Goal: Task Accomplishment & Management: Manage account settings

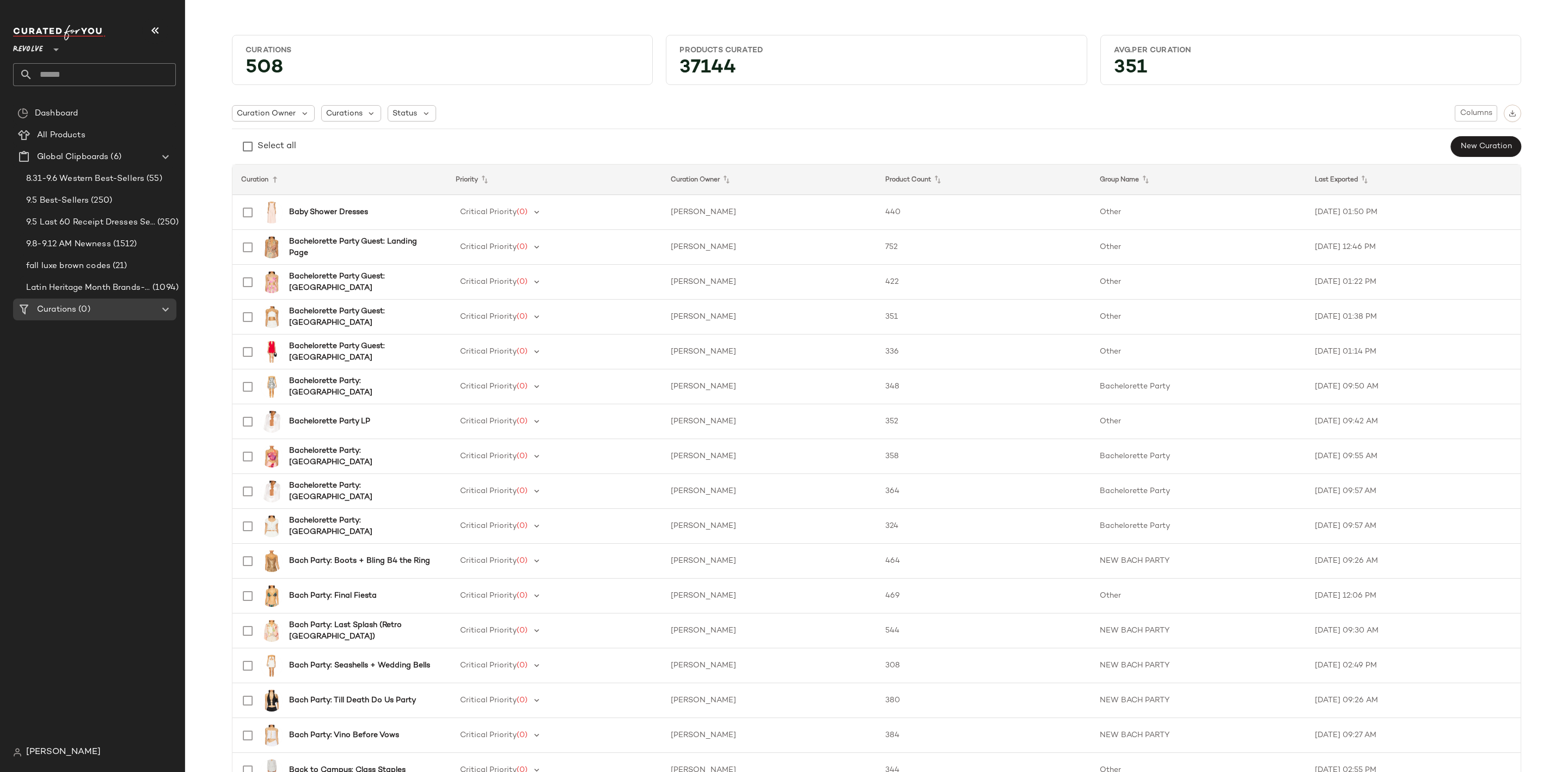
click at [59, 70] on input "text" at bounding box center [104, 75] width 143 height 23
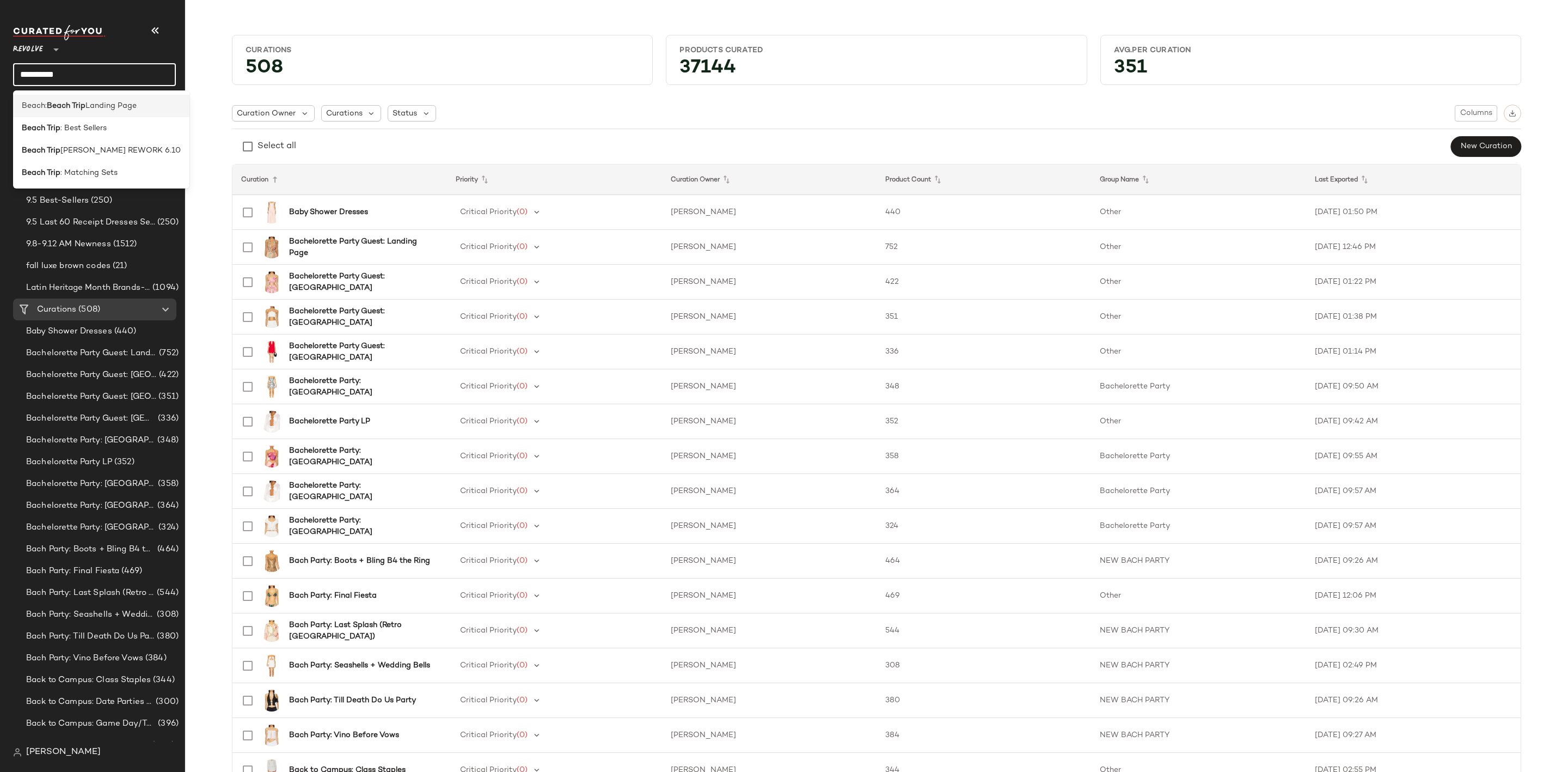
type input "**********"
click at [110, 101] on span "Landing Page" at bounding box center [111, 106] width 51 height 11
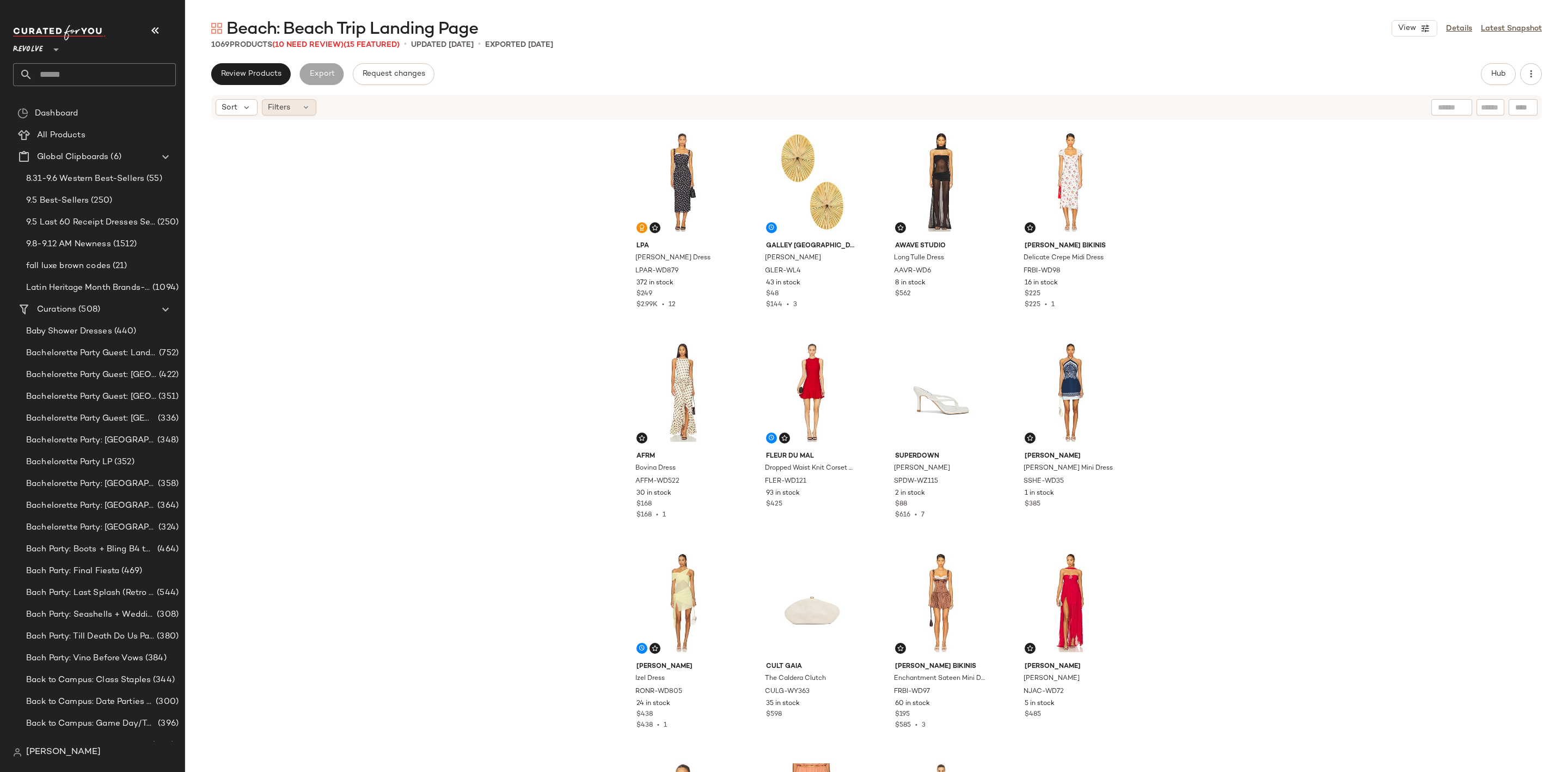
click at [303, 112] on div "Filters" at bounding box center [289, 107] width 55 height 16
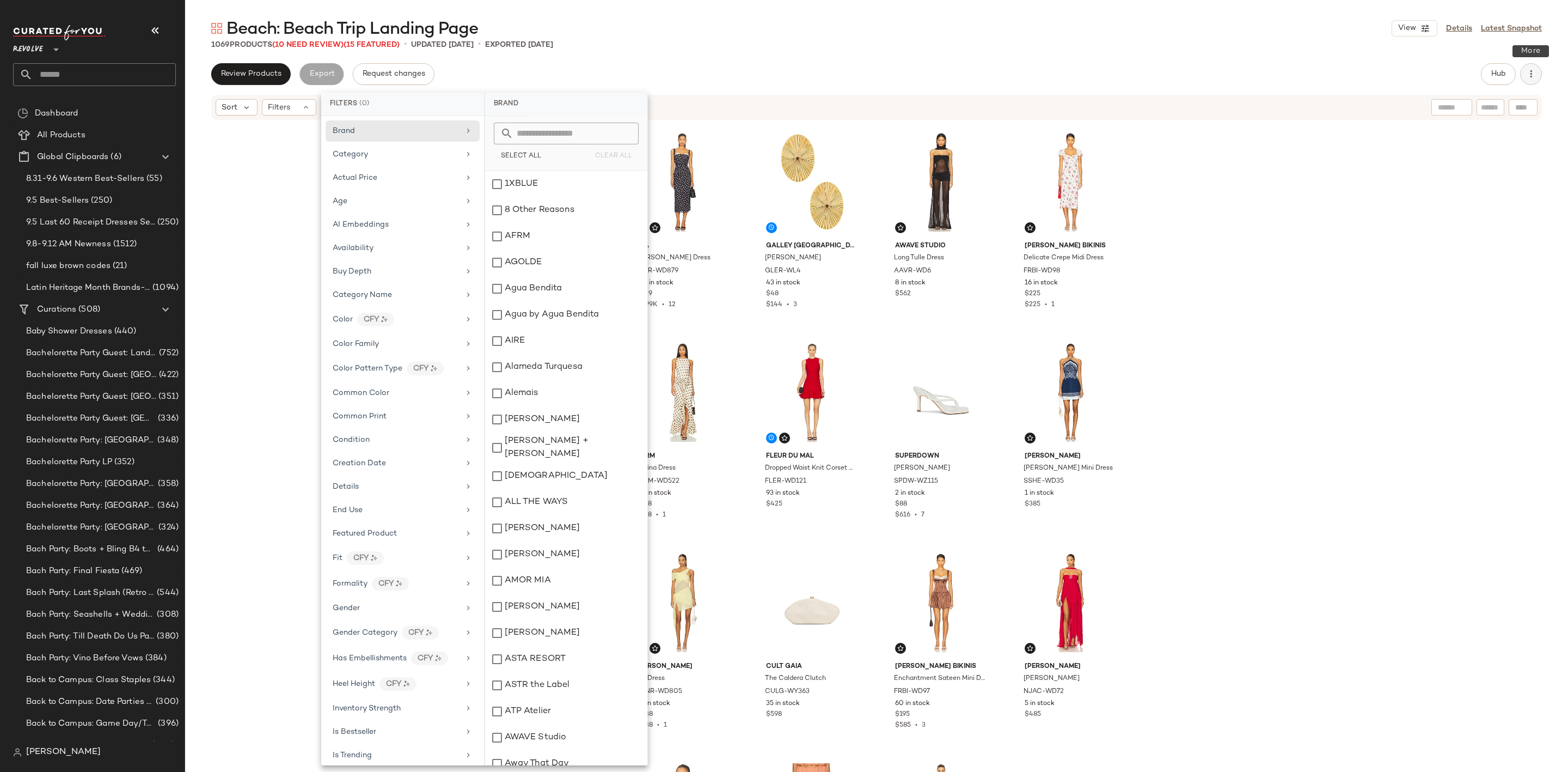
click at [1528, 71] on icon "button" at bounding box center [1531, 74] width 11 height 11
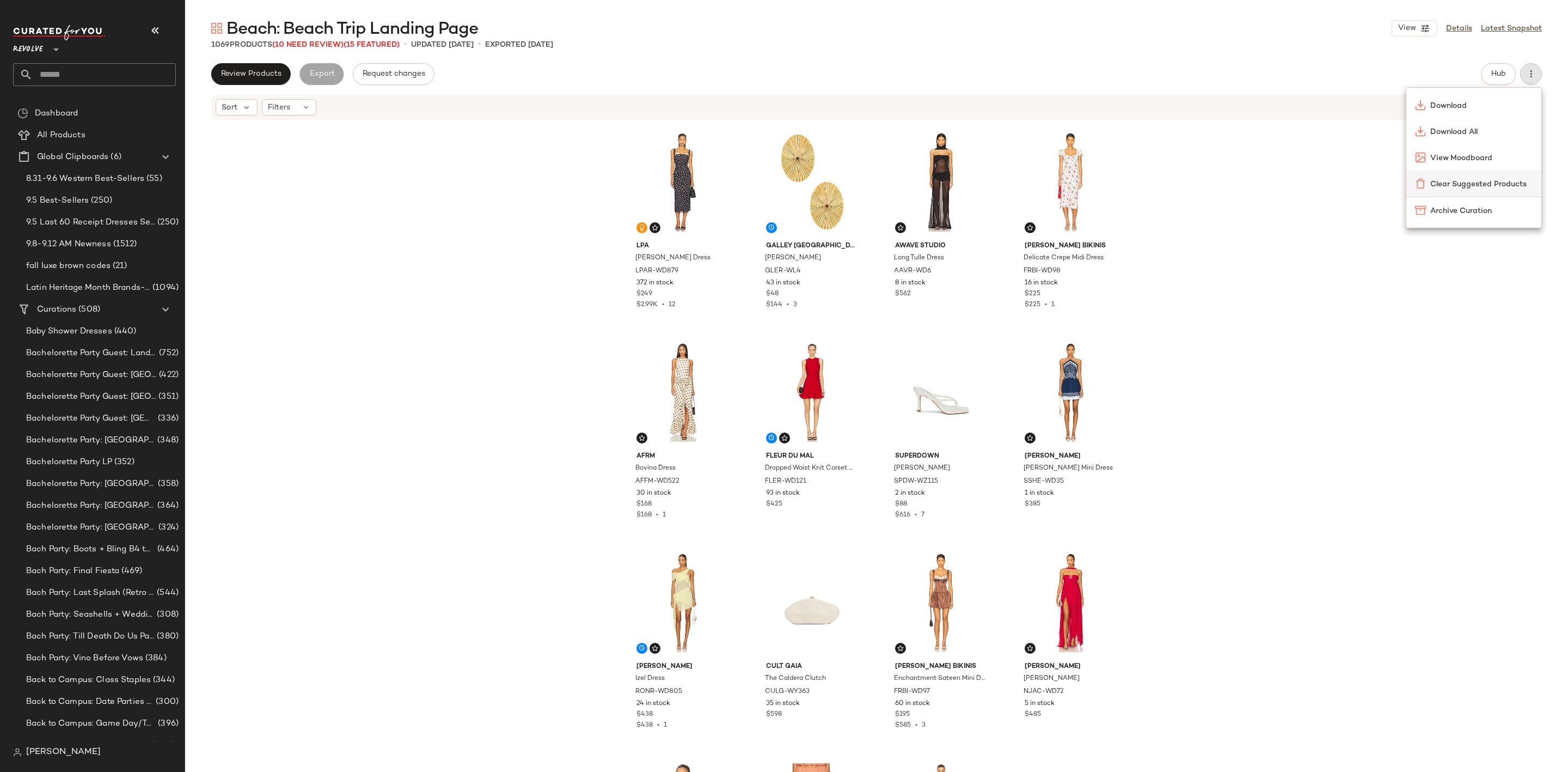
click at [1491, 175] on div "Clear Suggested Products" at bounding box center [1474, 183] width 135 height 26
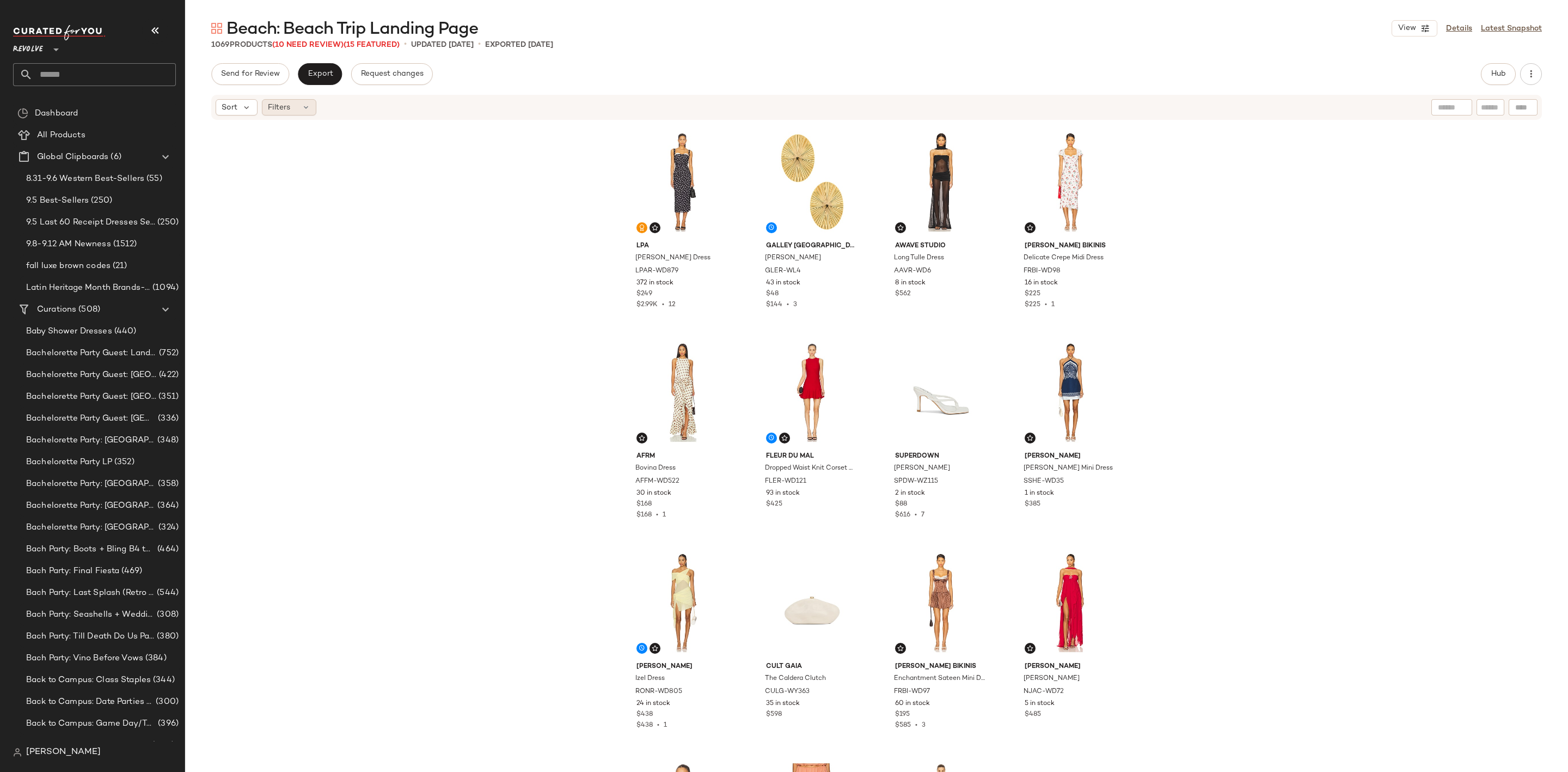
click at [291, 108] on div "Filters" at bounding box center [289, 107] width 55 height 16
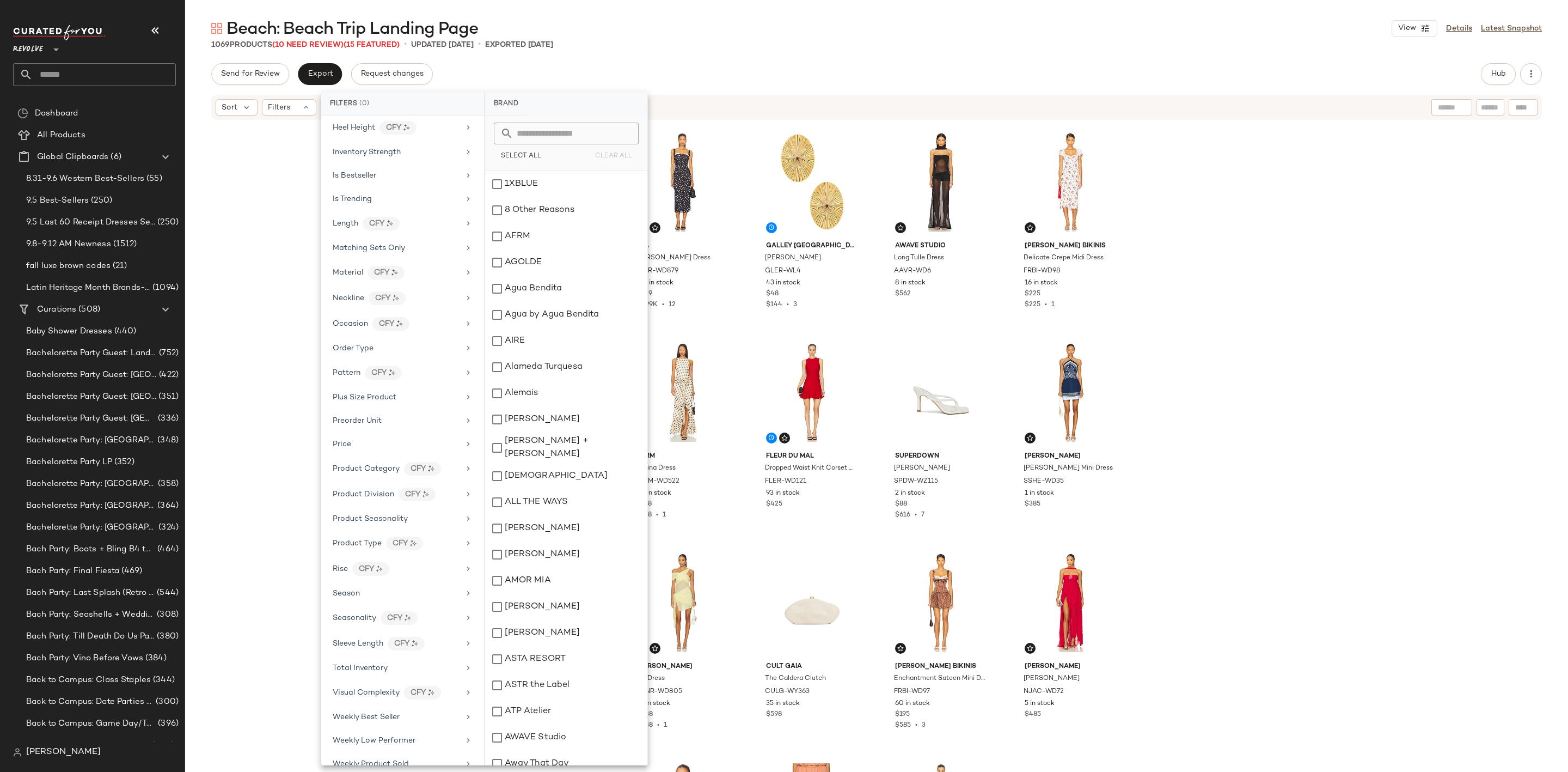
scroll to position [621, 0]
click at [254, 599] on div "LPA Carla Midi Dress LPAR-WD879 372 in stock $249 $2.99K • 12 Galley Los Angele…" at bounding box center [877, 463] width 1383 height 684
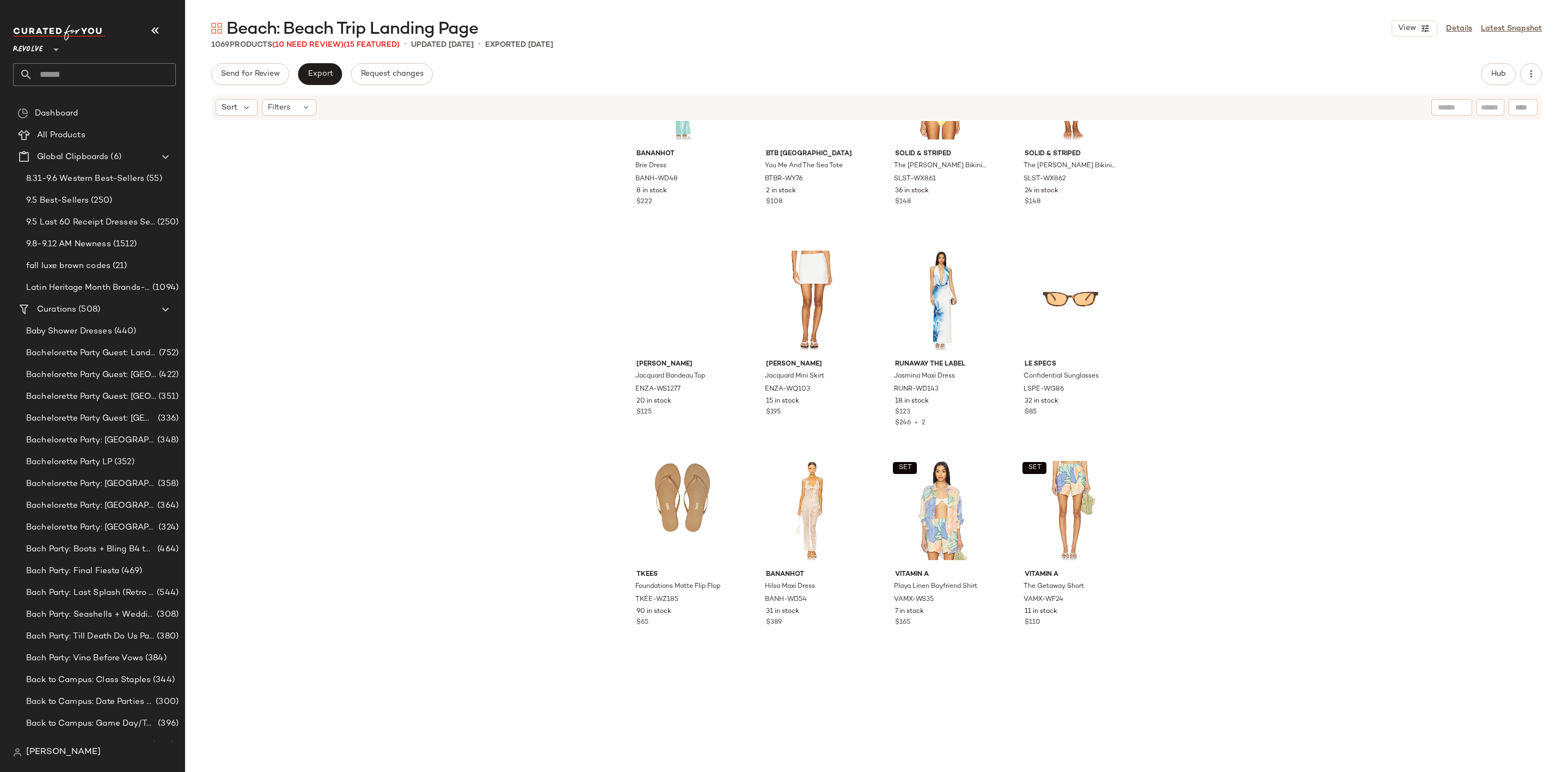
scroll to position [46179, 0]
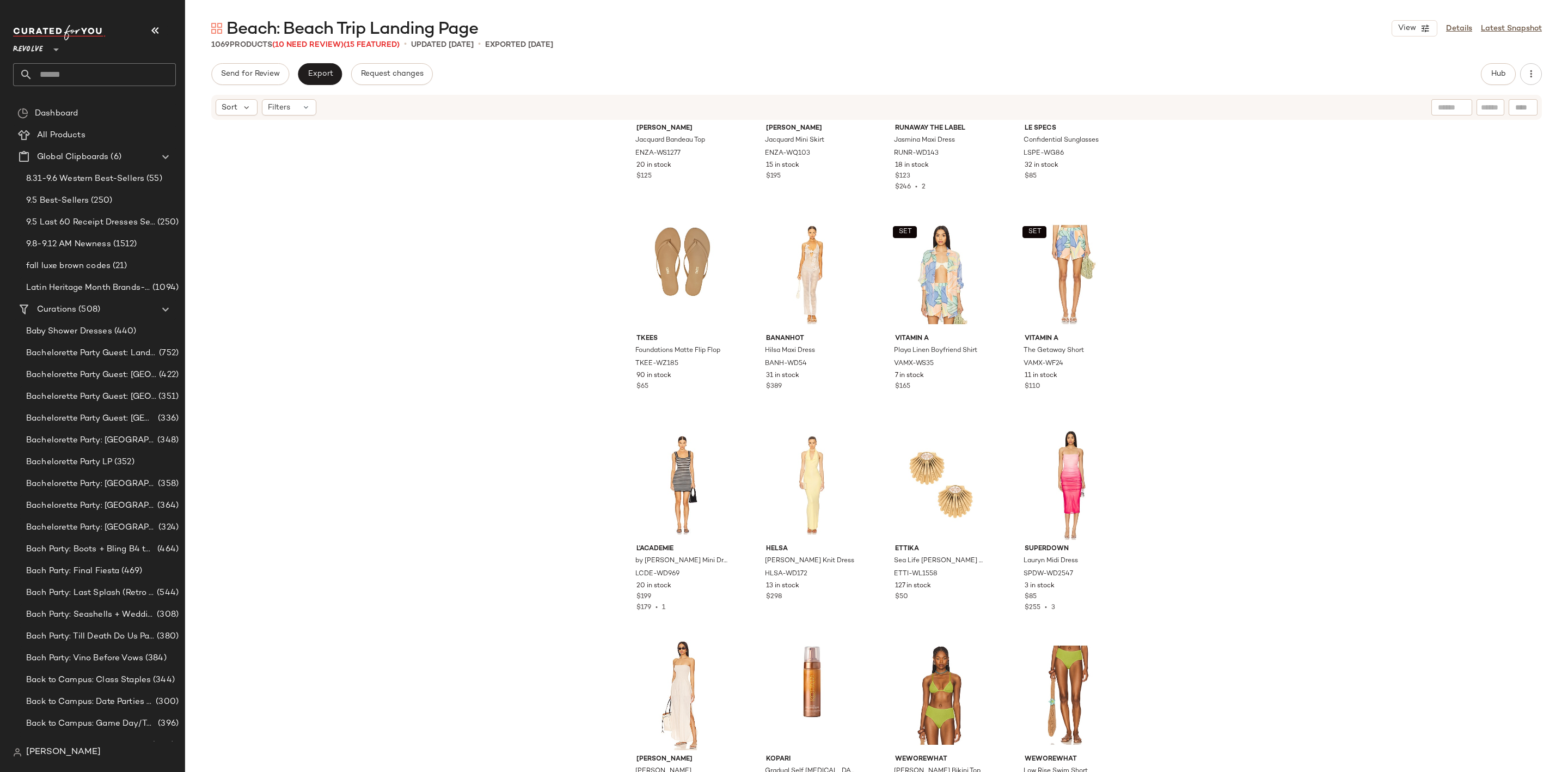
click at [103, 70] on input "text" at bounding box center [104, 75] width 143 height 23
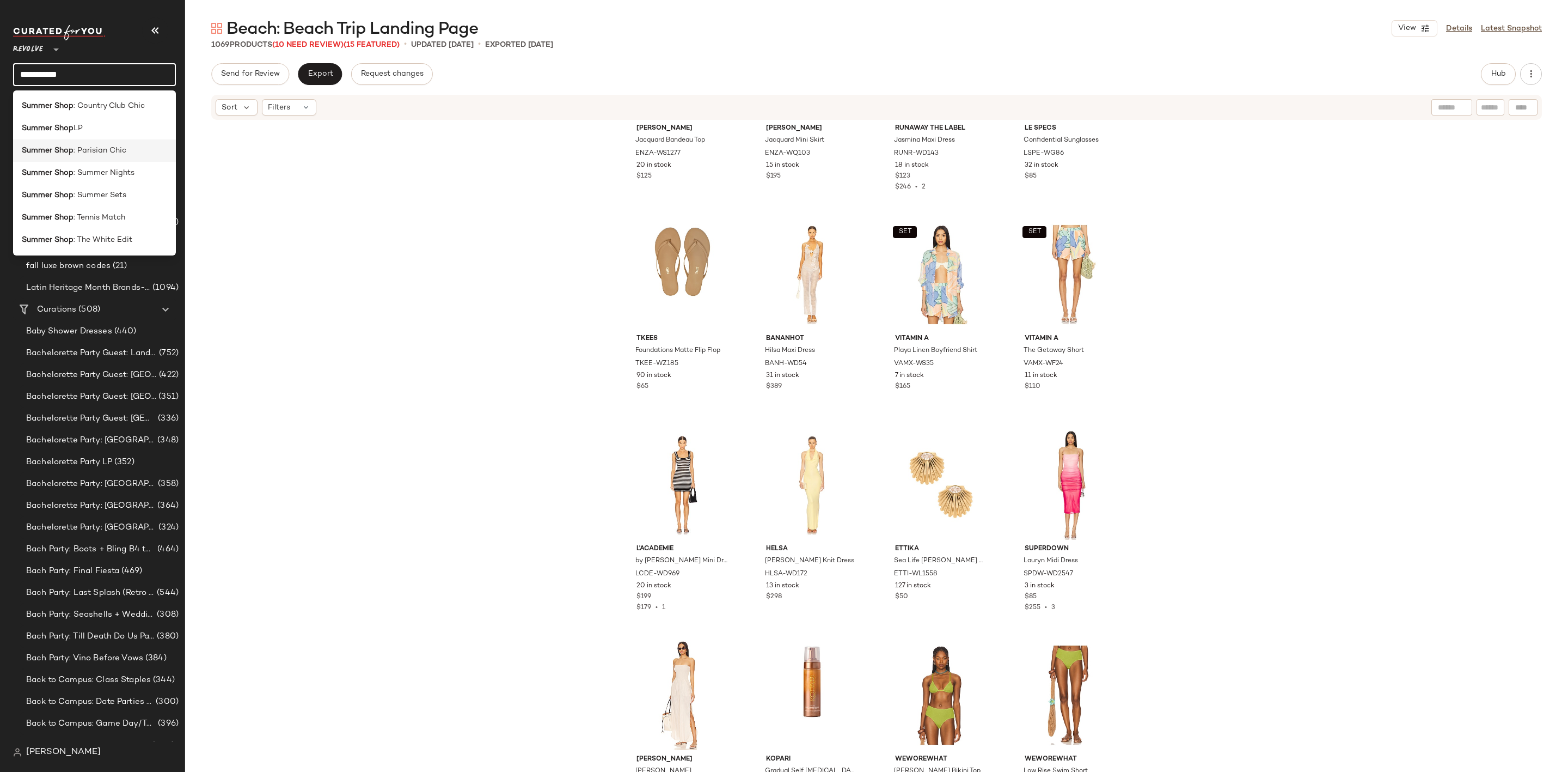
type input "**********"
click at [125, 146] on div "Summer Shop : Parisian Chic" at bounding box center [94, 150] width 145 height 11
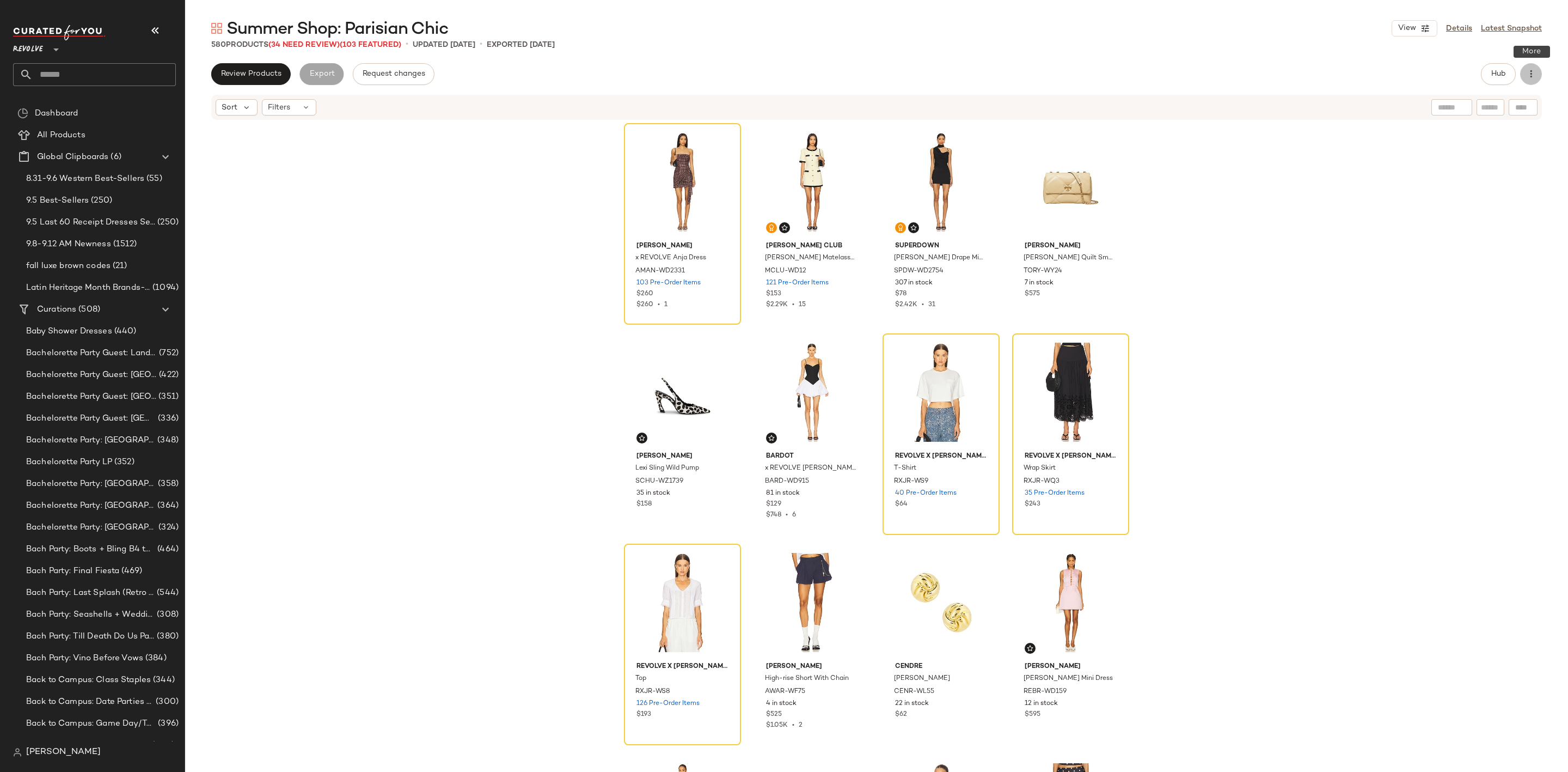
click at [1531, 81] on button "button" at bounding box center [1531, 74] width 22 height 22
click at [1506, 175] on div "Clear Suggested Products" at bounding box center [1474, 183] width 135 height 26
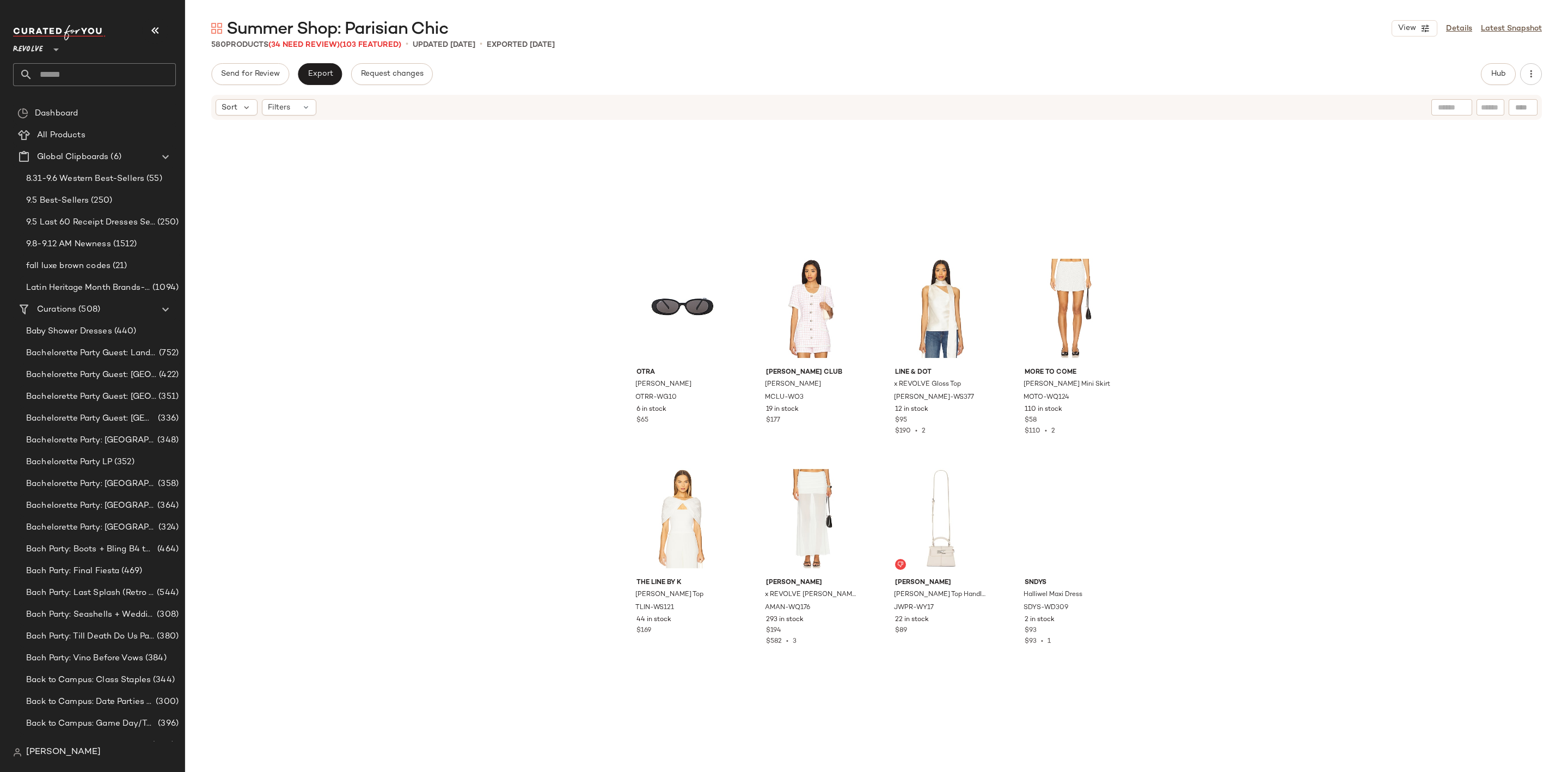
scroll to position [28937, 0]
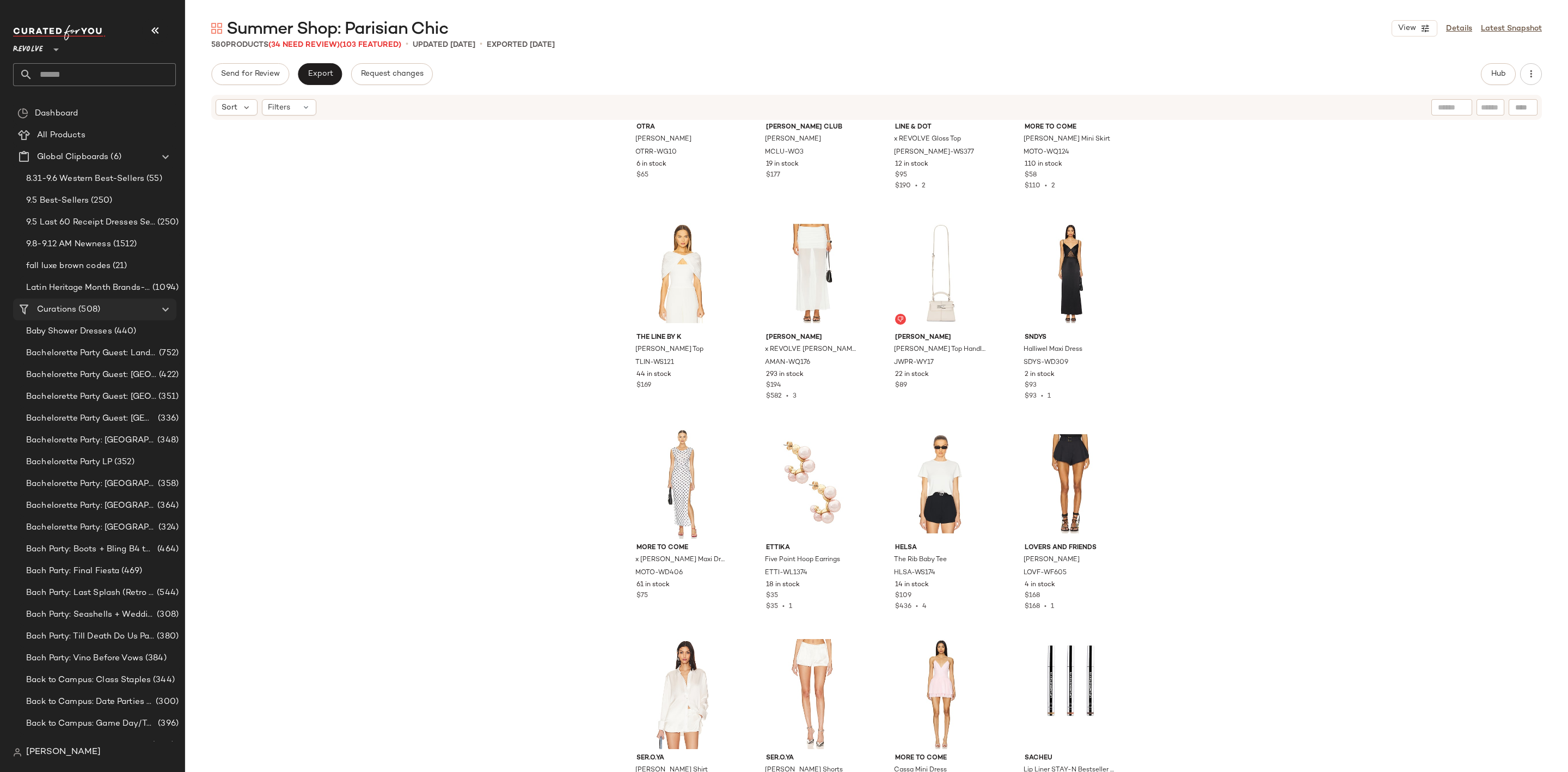
click at [123, 303] on div "Curations (508)" at bounding box center [95, 309] width 123 height 13
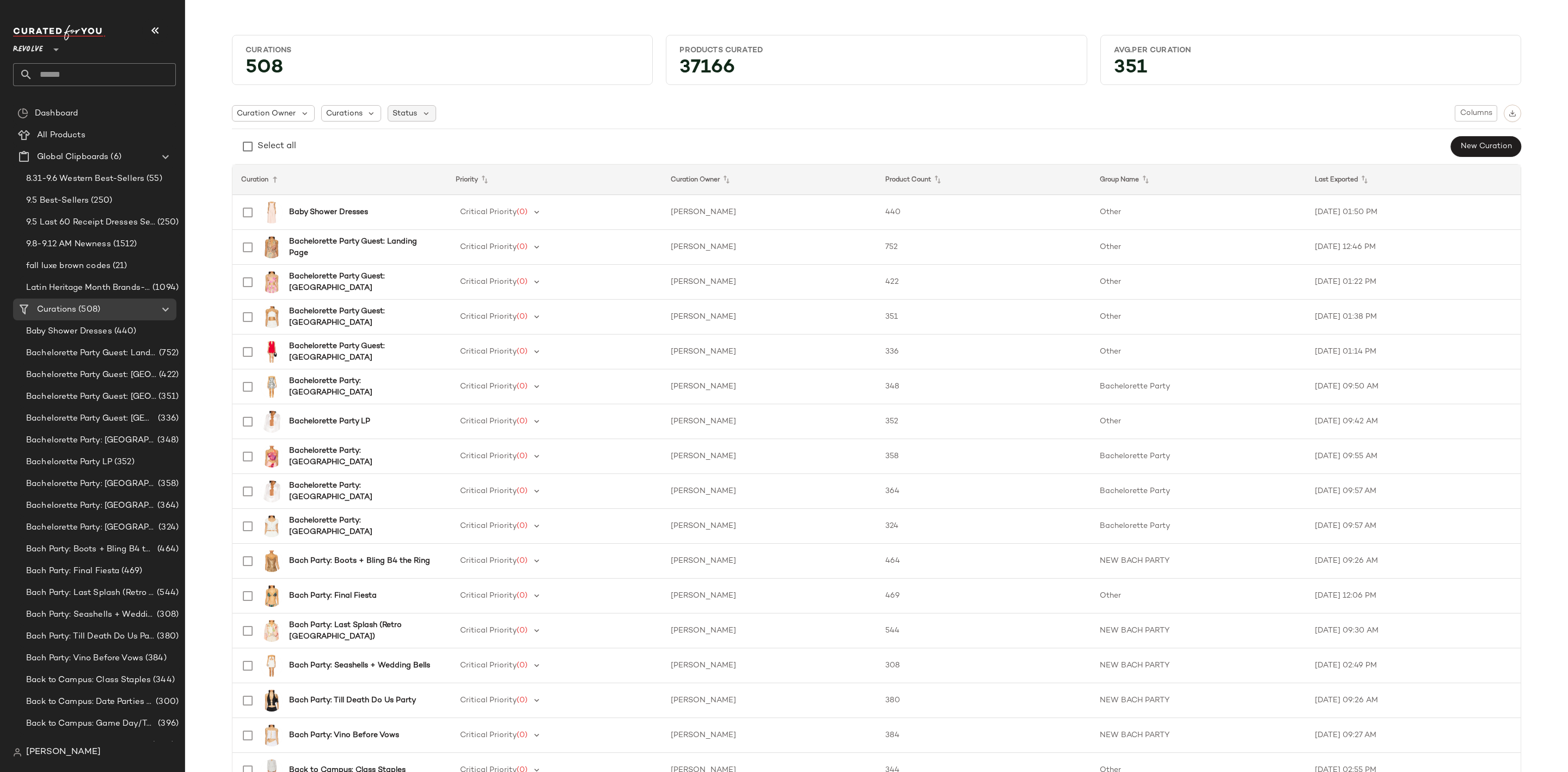
click at [395, 108] on span "Status" at bounding box center [405, 113] width 24 height 11
click at [503, 113] on div "Curation Owner Curations Status Columns" at bounding box center [877, 113] width 1289 height 18
click at [341, 115] on span "Curations" at bounding box center [344, 113] width 36 height 11
click at [279, 117] on span "Curation Owner" at bounding box center [266, 113] width 59 height 11
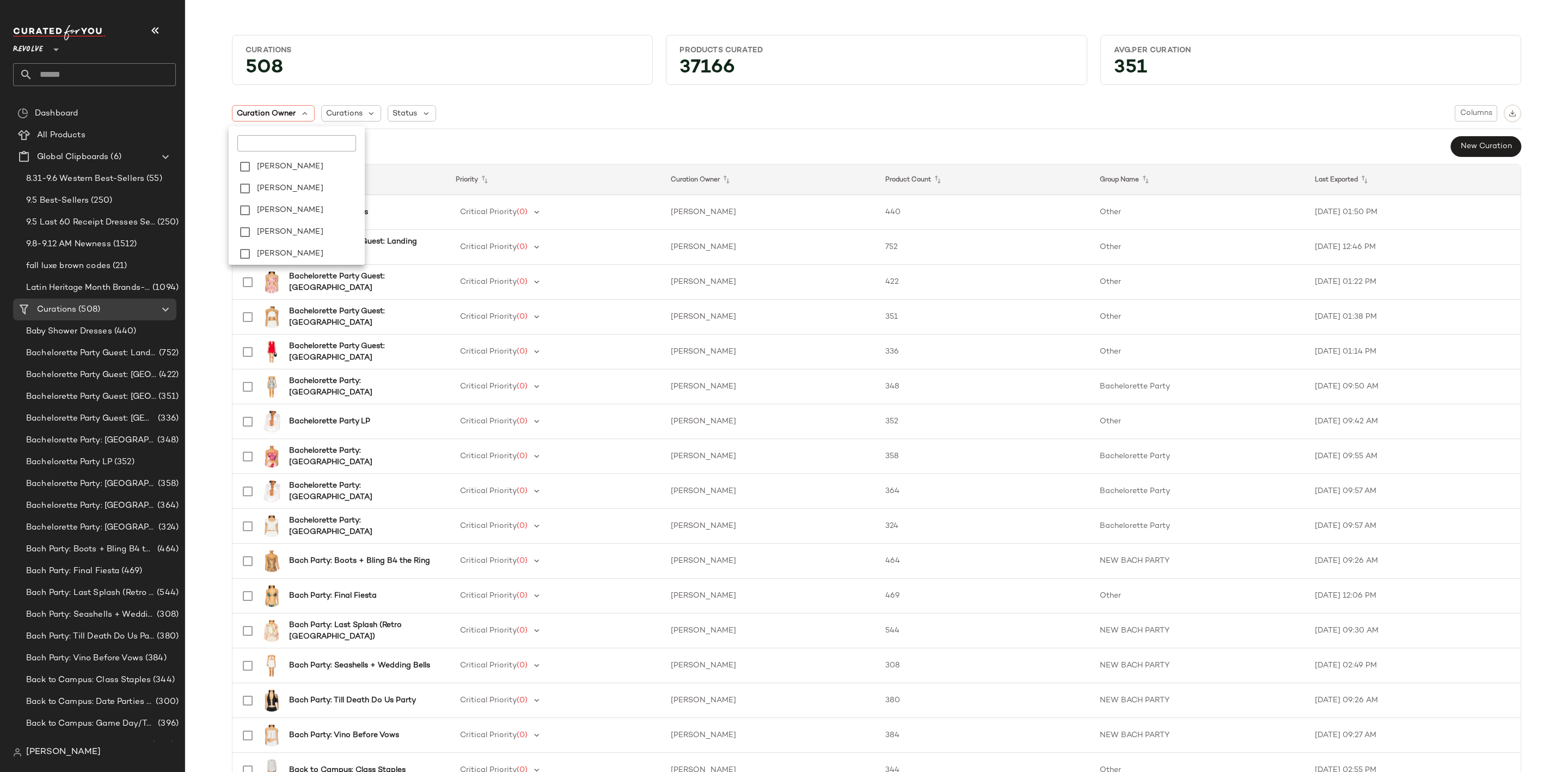
click at [609, 142] on div "Select all New Curation" at bounding box center [877, 146] width 1289 height 22
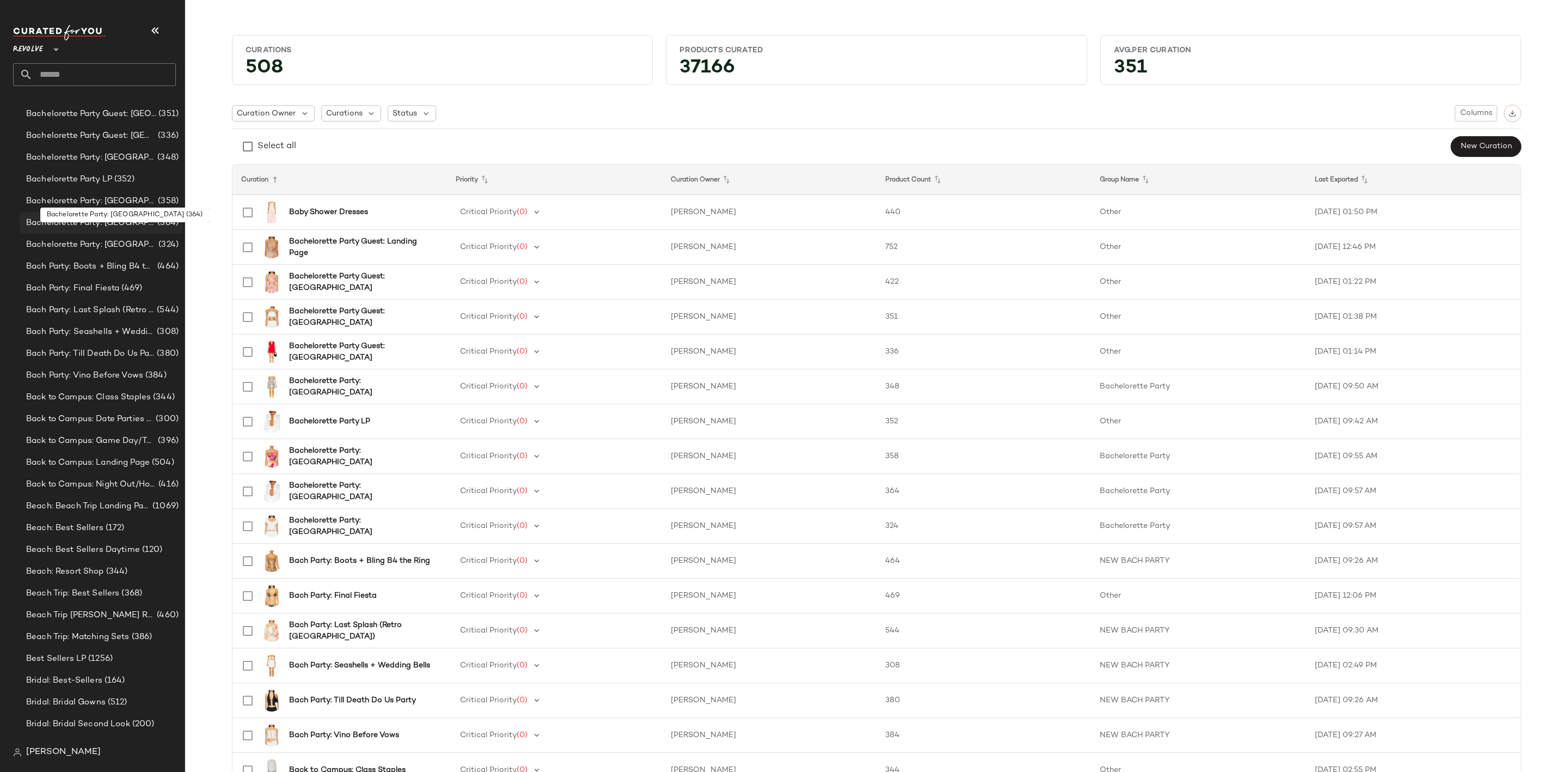
scroll to position [201, 0]
click at [131, 344] on span "Bach Party: Boots + Bling B4 the Ring" at bounding box center [91, 348] width 129 height 13
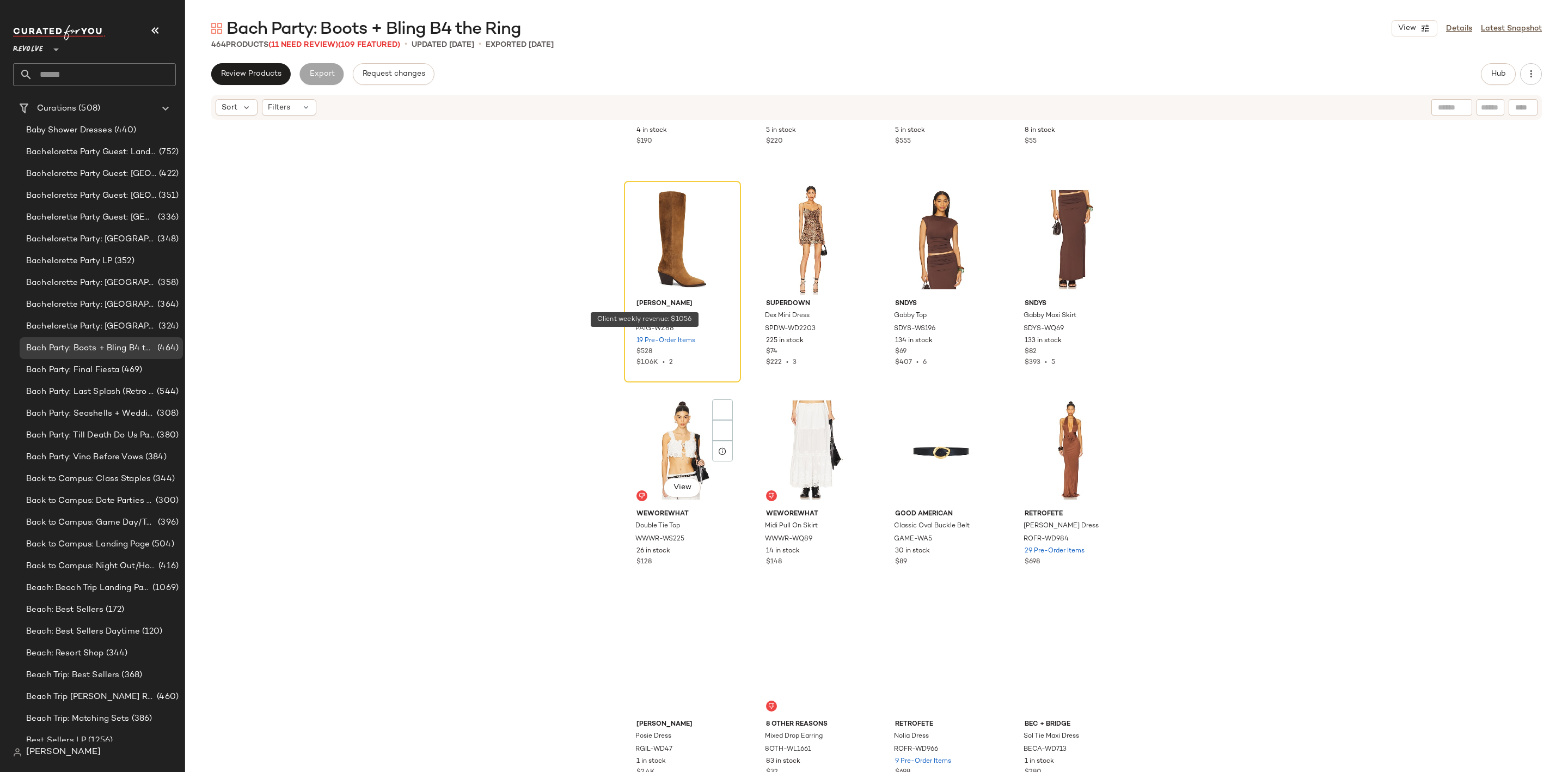
scroll to position [1888, 0]
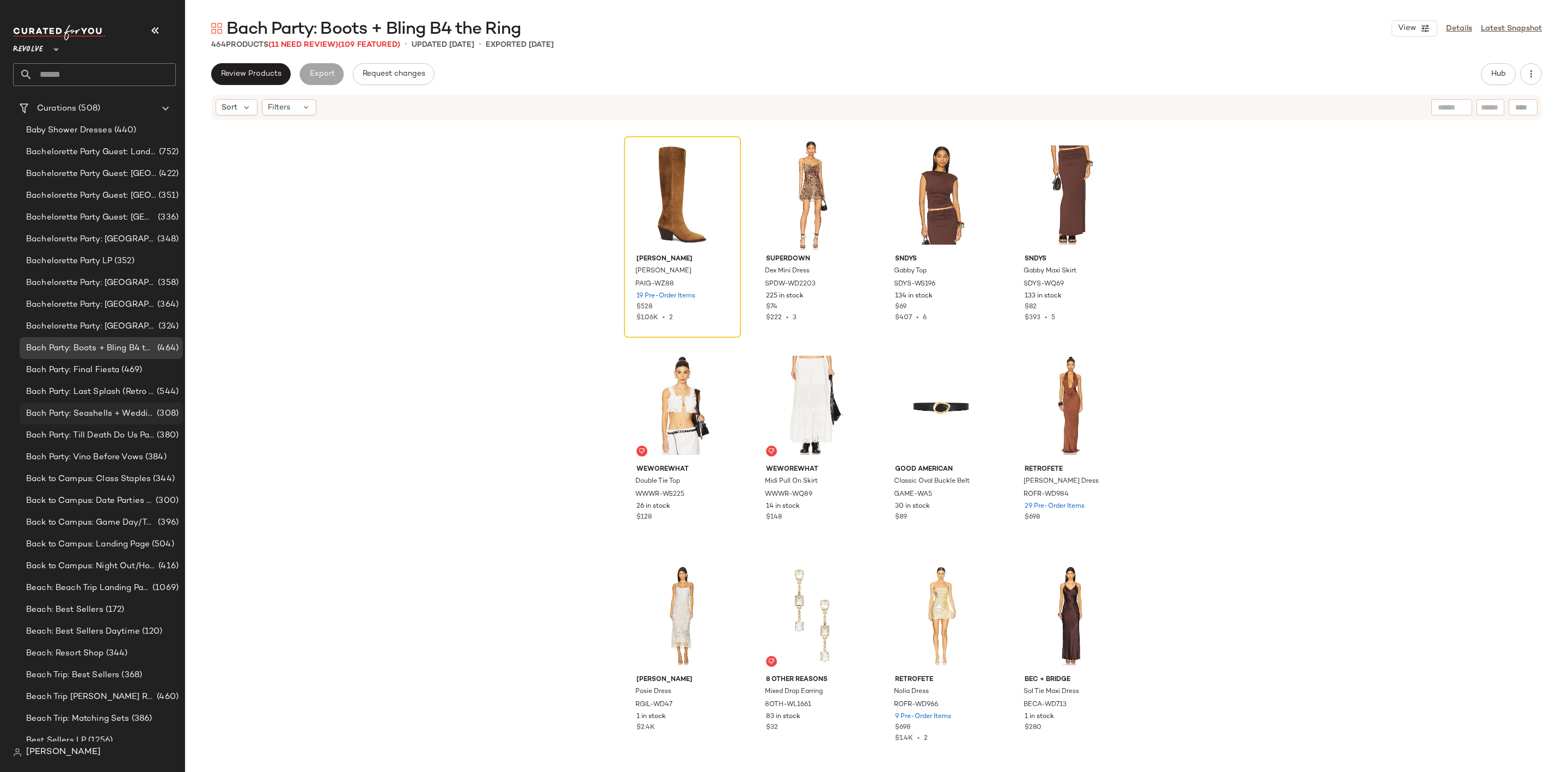
click at [98, 411] on span "Bach Party: Seashells + Wedding Bells" at bounding box center [90, 414] width 129 height 13
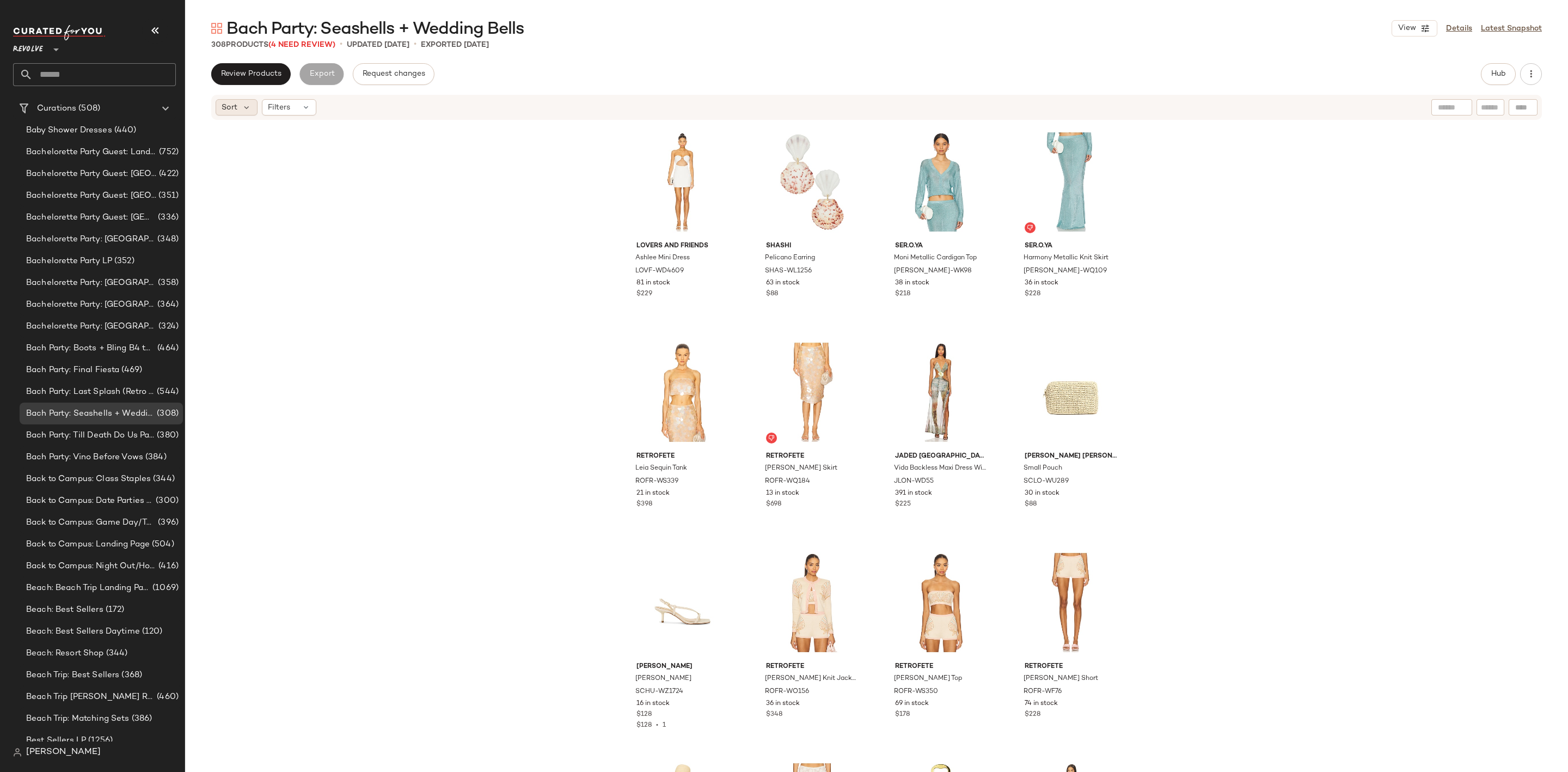
click at [239, 112] on div "Sort" at bounding box center [236, 107] width 42 height 16
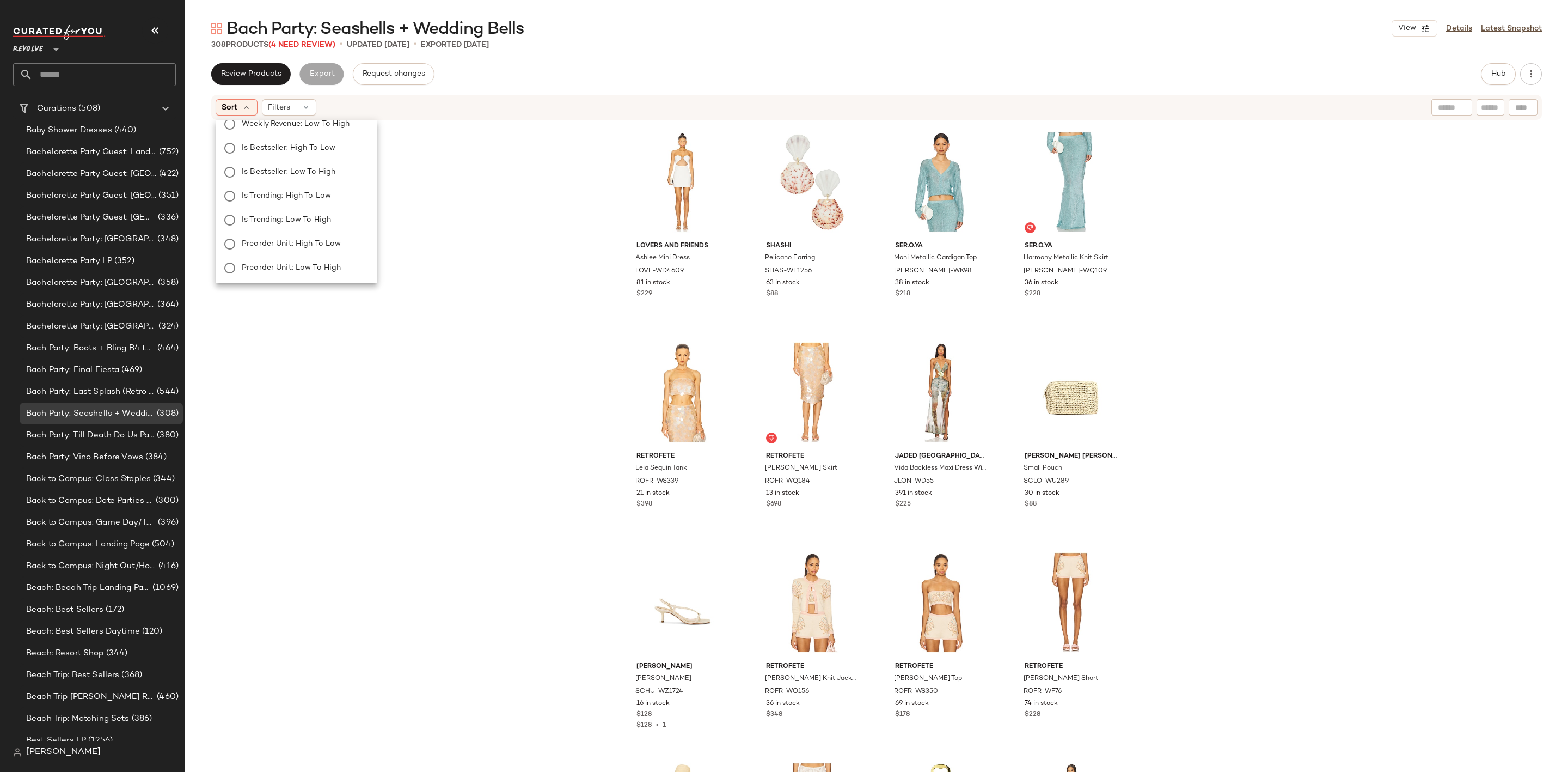
scroll to position [181, 0]
click at [475, 212] on div "Lovers and Friends Ashlee Mini Dress LOVF-WD4609 81 in stock $229 SHASHI Pelica…" at bounding box center [877, 463] width 1383 height 684
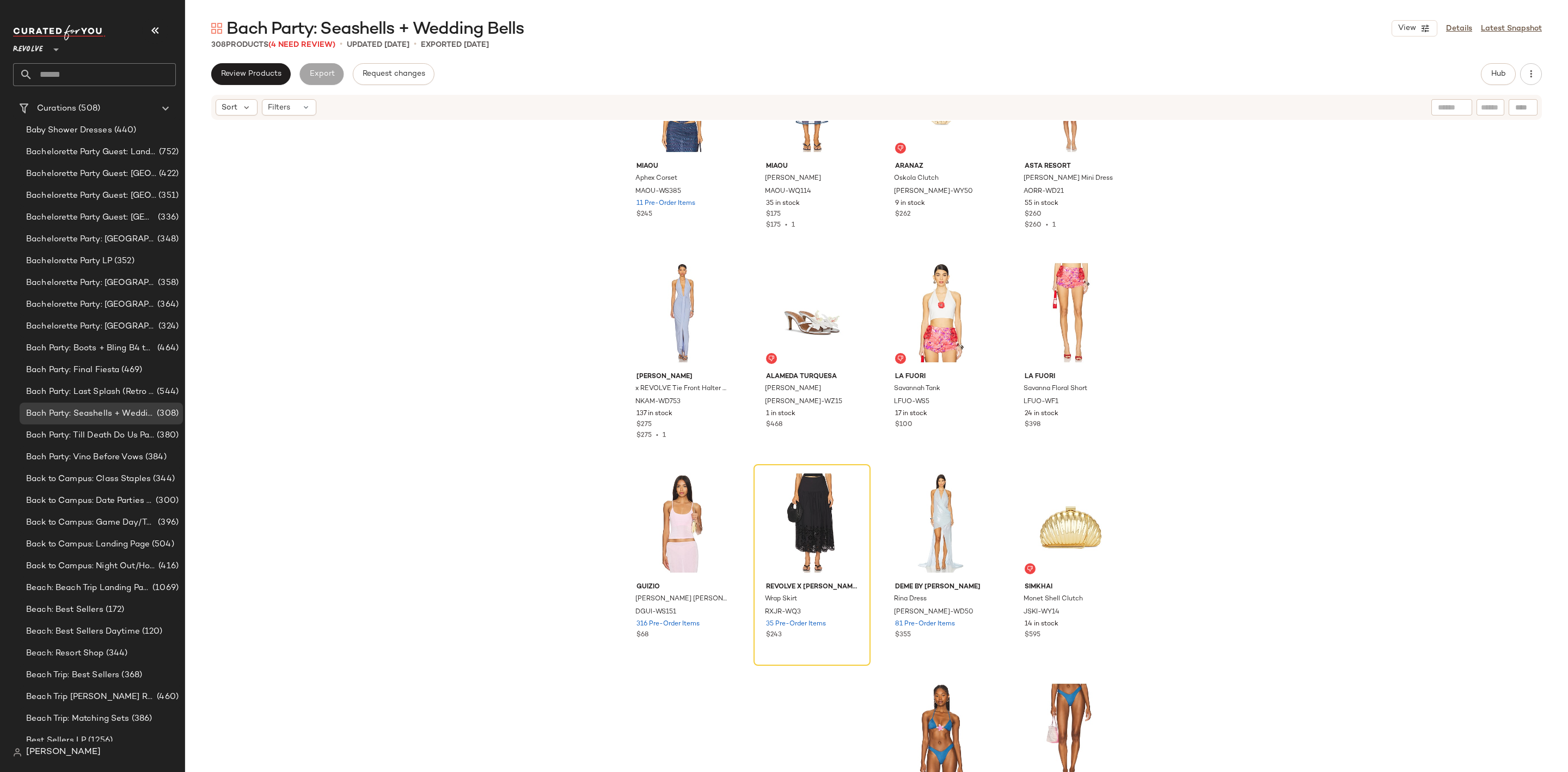
scroll to position [5239, 0]
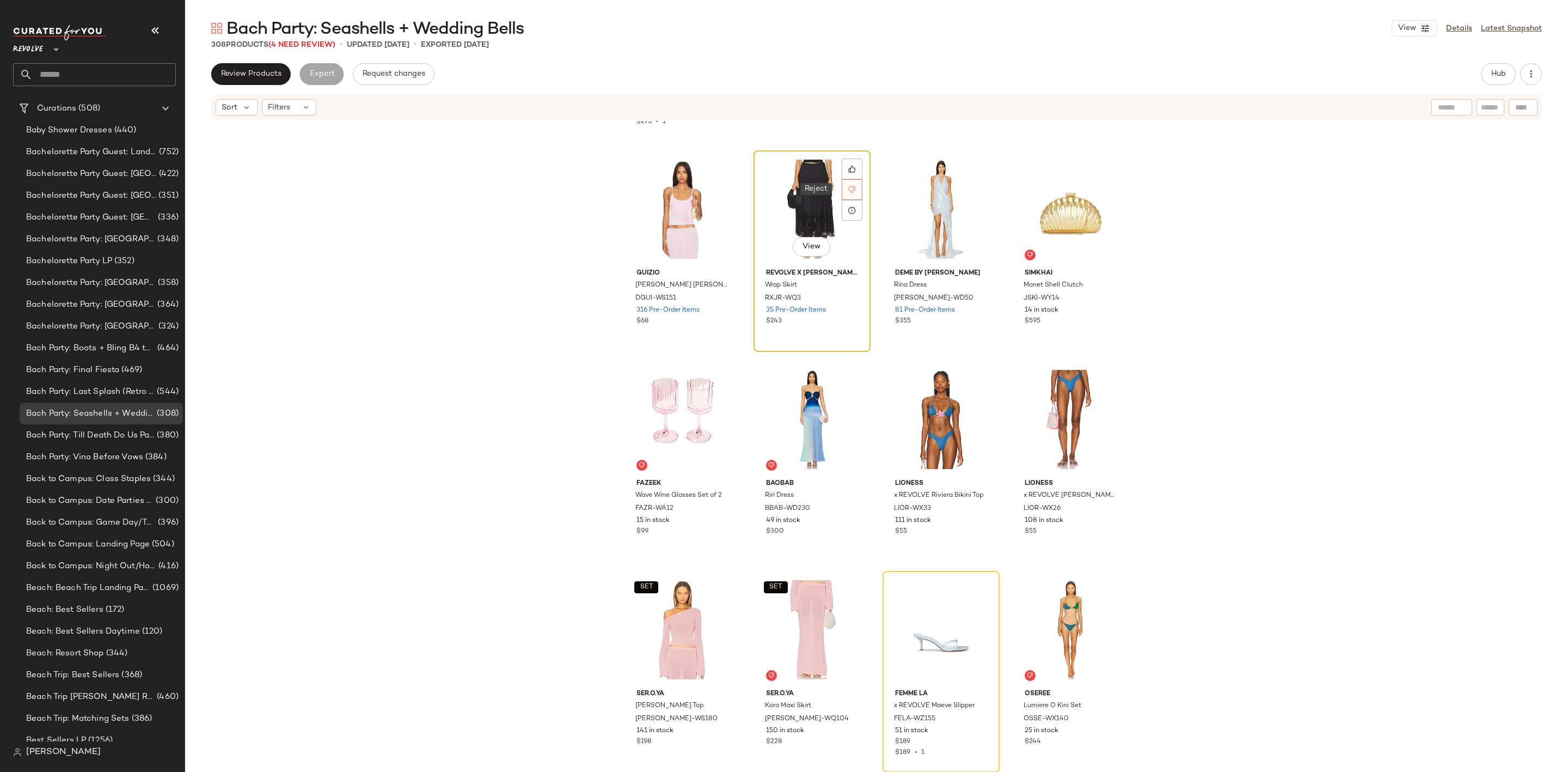
click at [854, 187] on div at bounding box center [852, 189] width 21 height 21
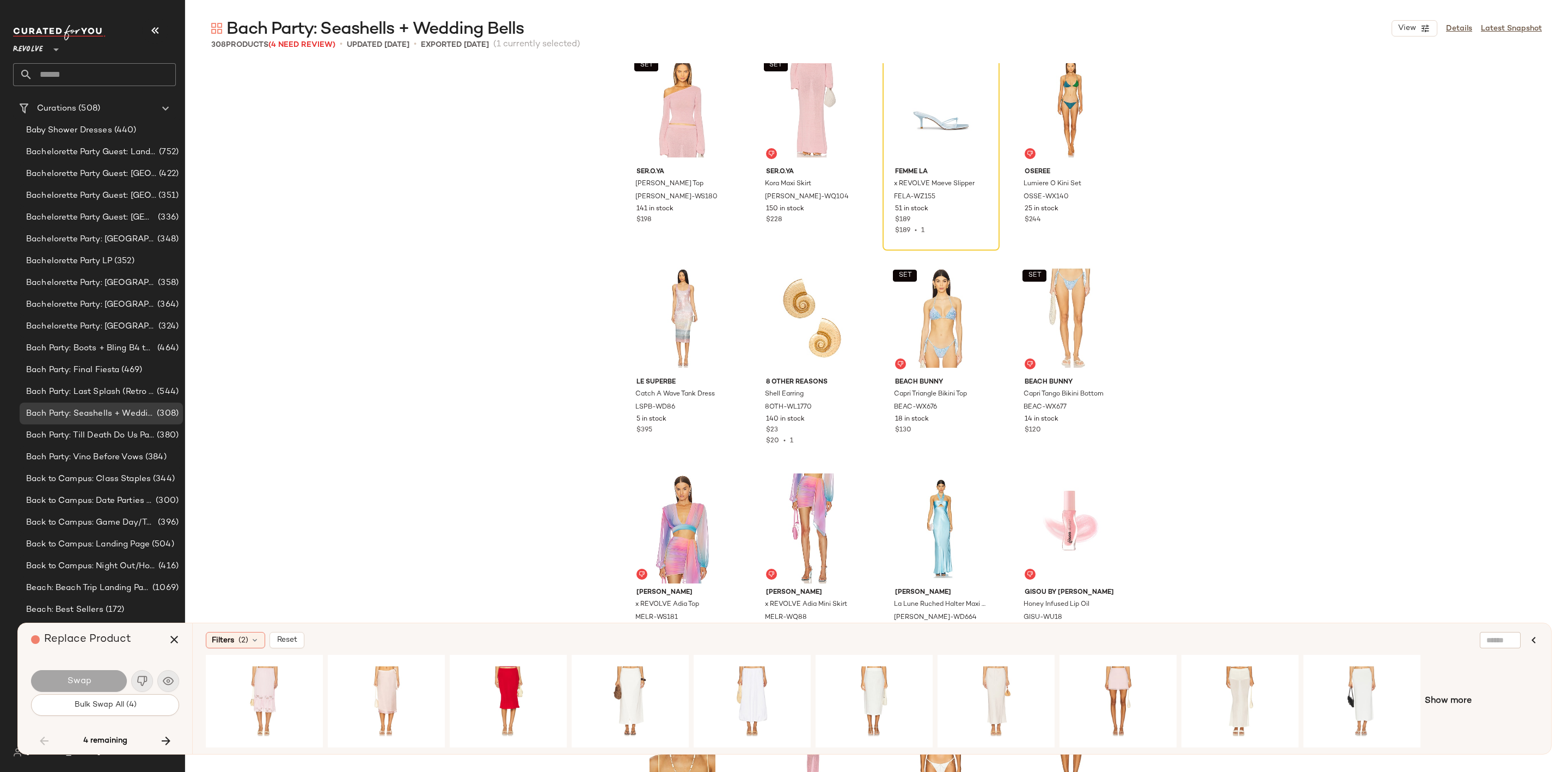
scroll to position [5537, 0]
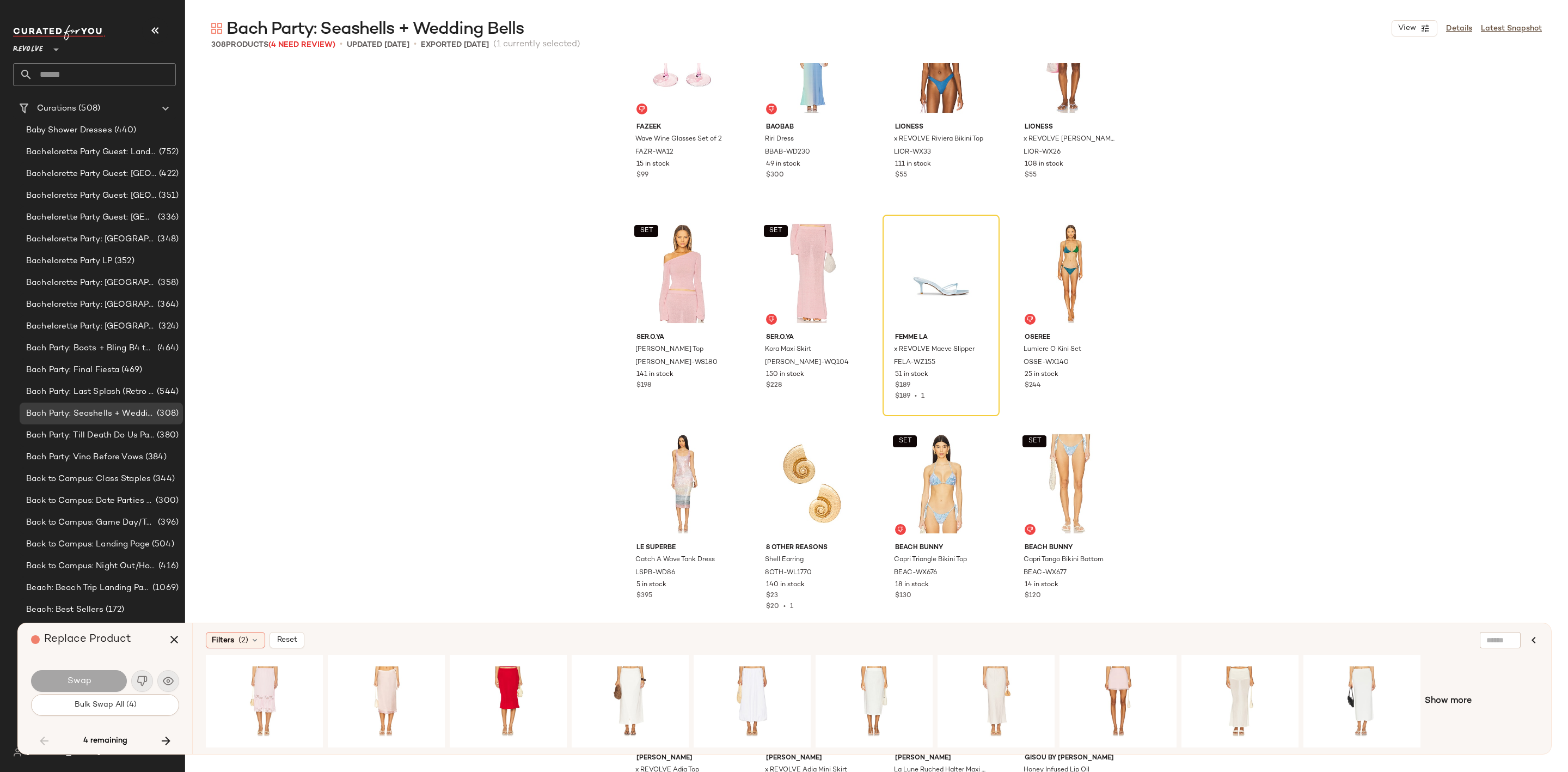
drag, startPoint x: 170, startPoint y: 639, endPoint x: 182, endPoint y: 512, distance: 127.6
click at [170, 639] on icon "button" at bounding box center [174, 639] width 13 height 13
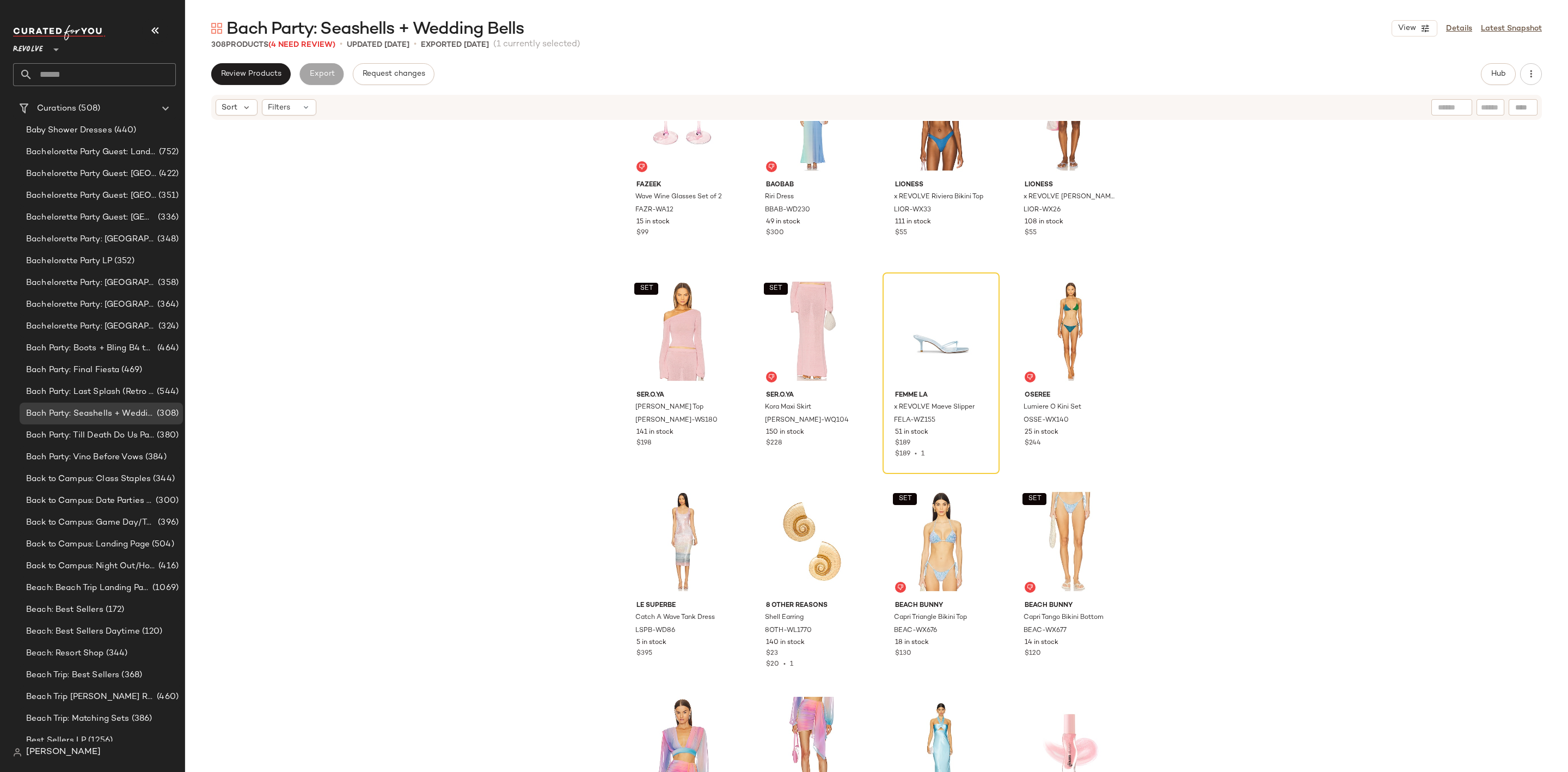
click at [93, 78] on input "text" at bounding box center [104, 75] width 143 height 23
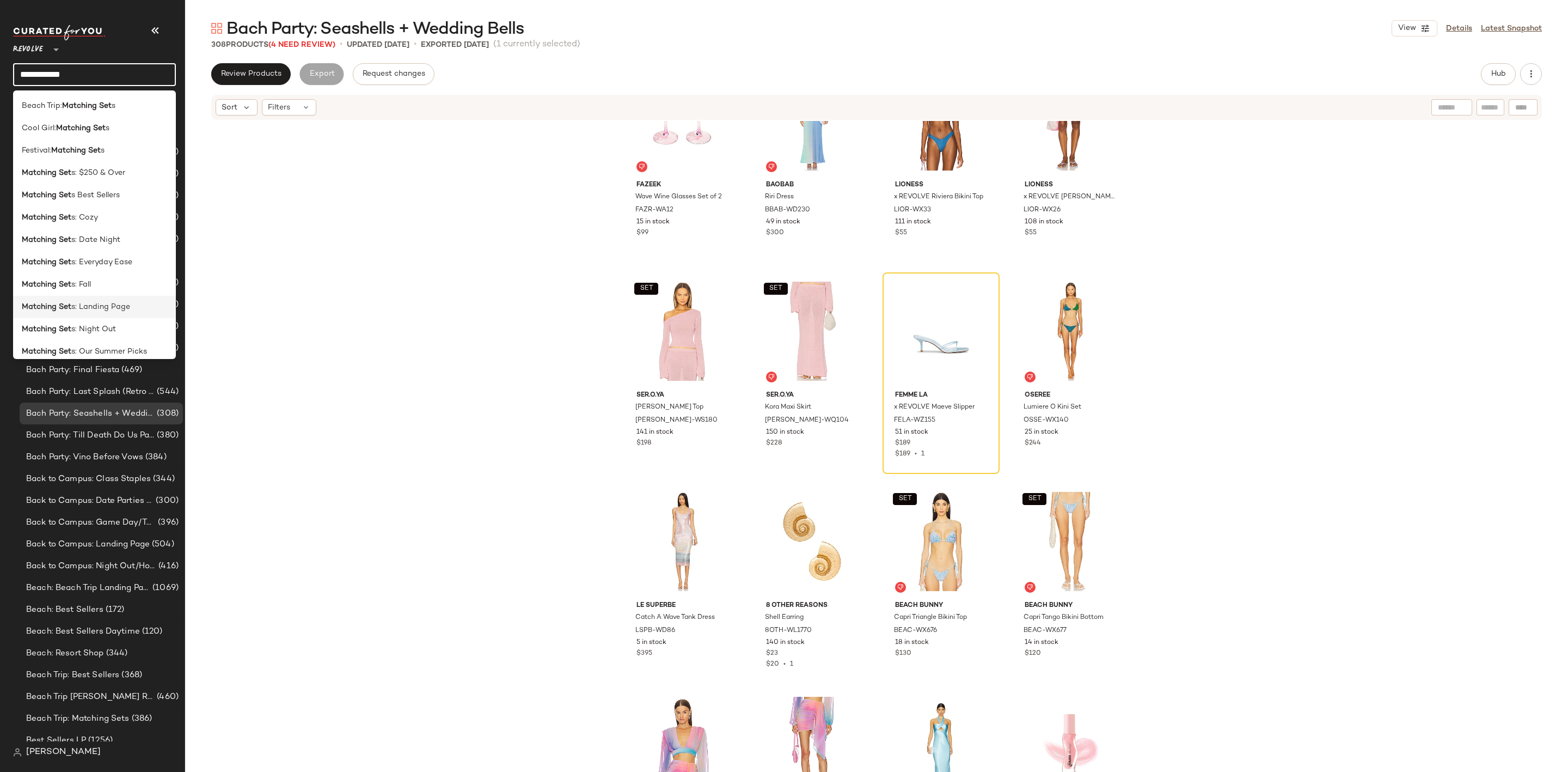
type input "**********"
click at [94, 309] on span "s: Landing Page" at bounding box center [100, 307] width 59 height 11
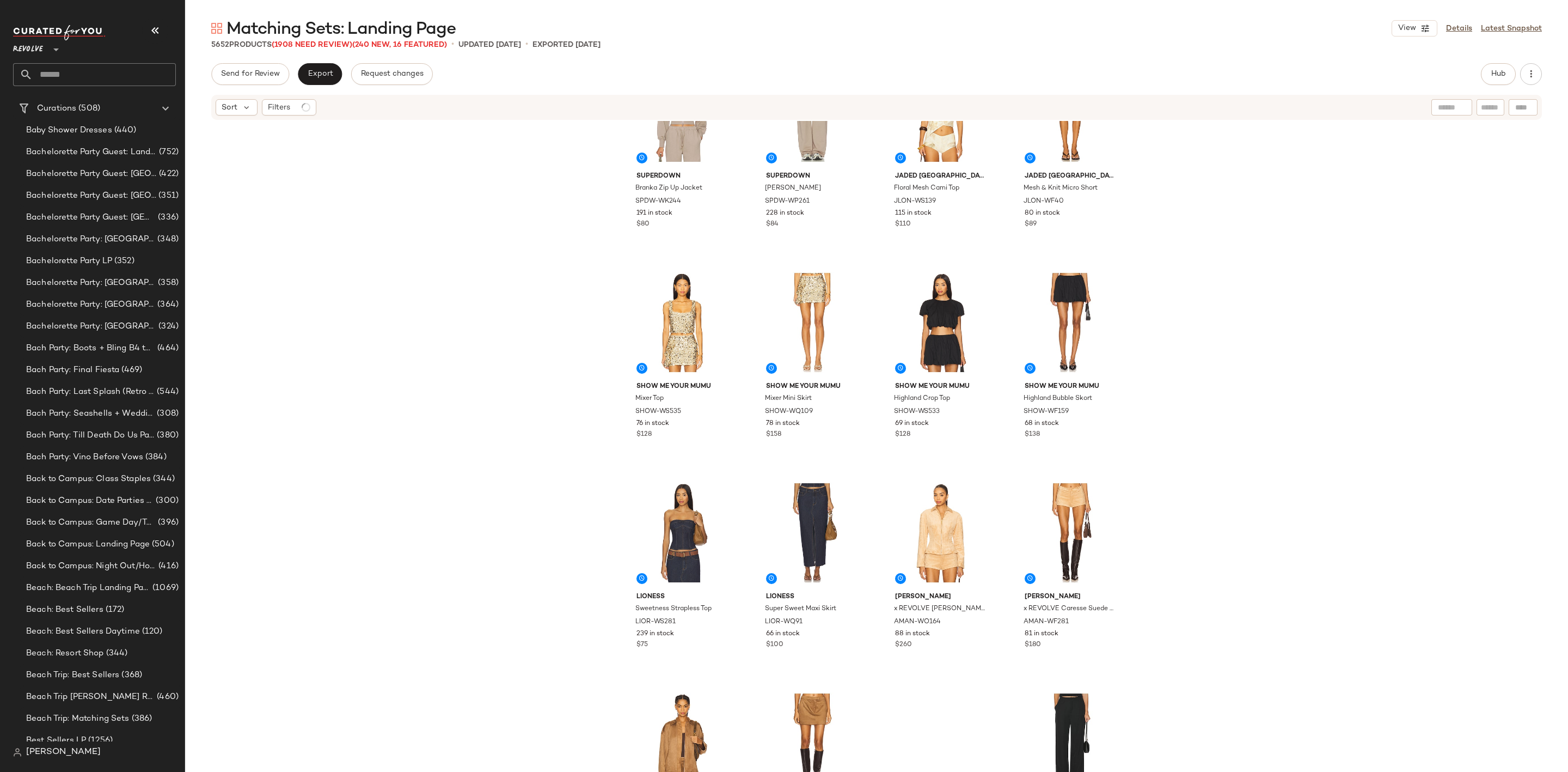
scroll to position [581, 0]
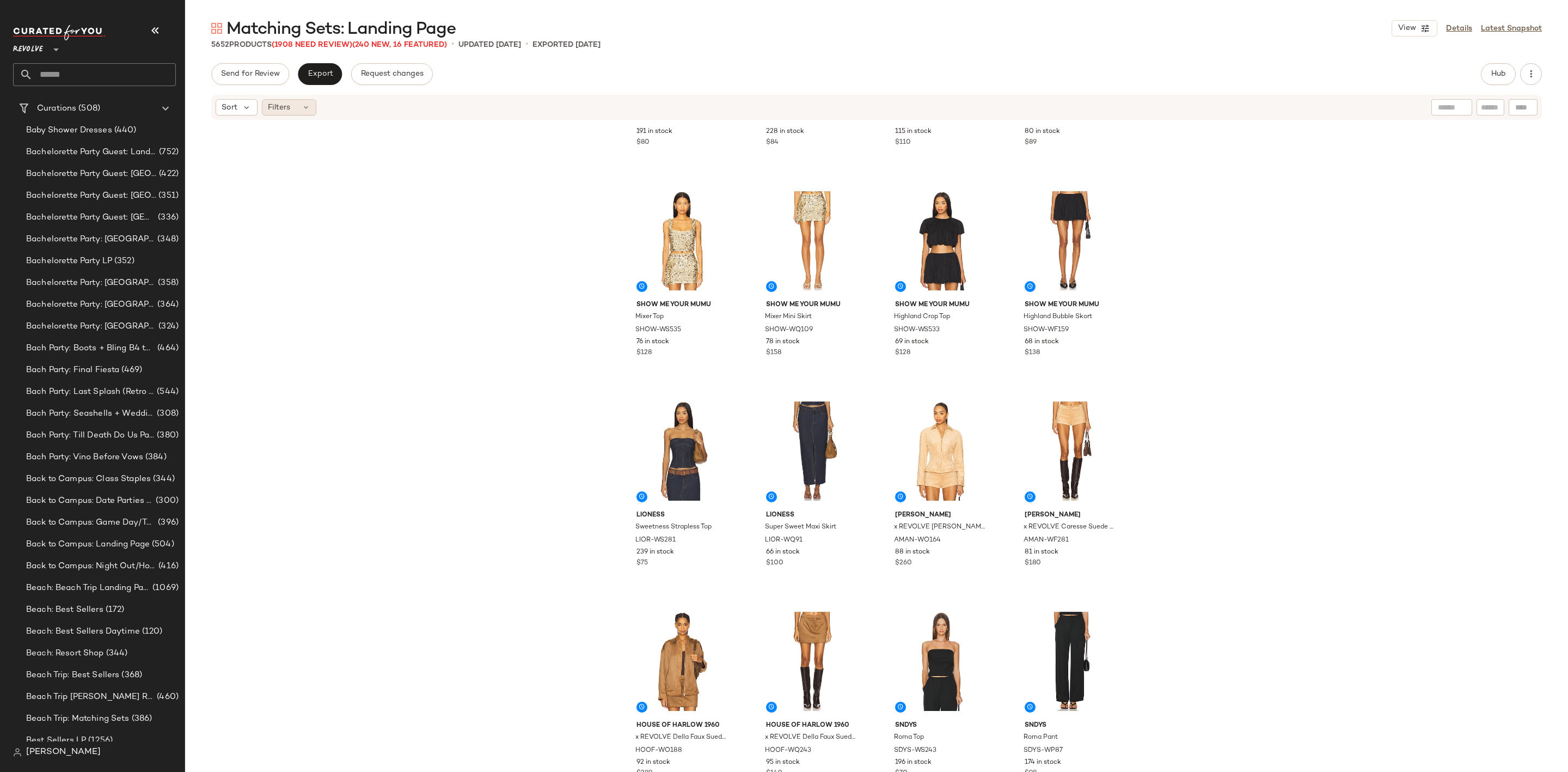
click at [296, 108] on div "Filters" at bounding box center [289, 107] width 55 height 16
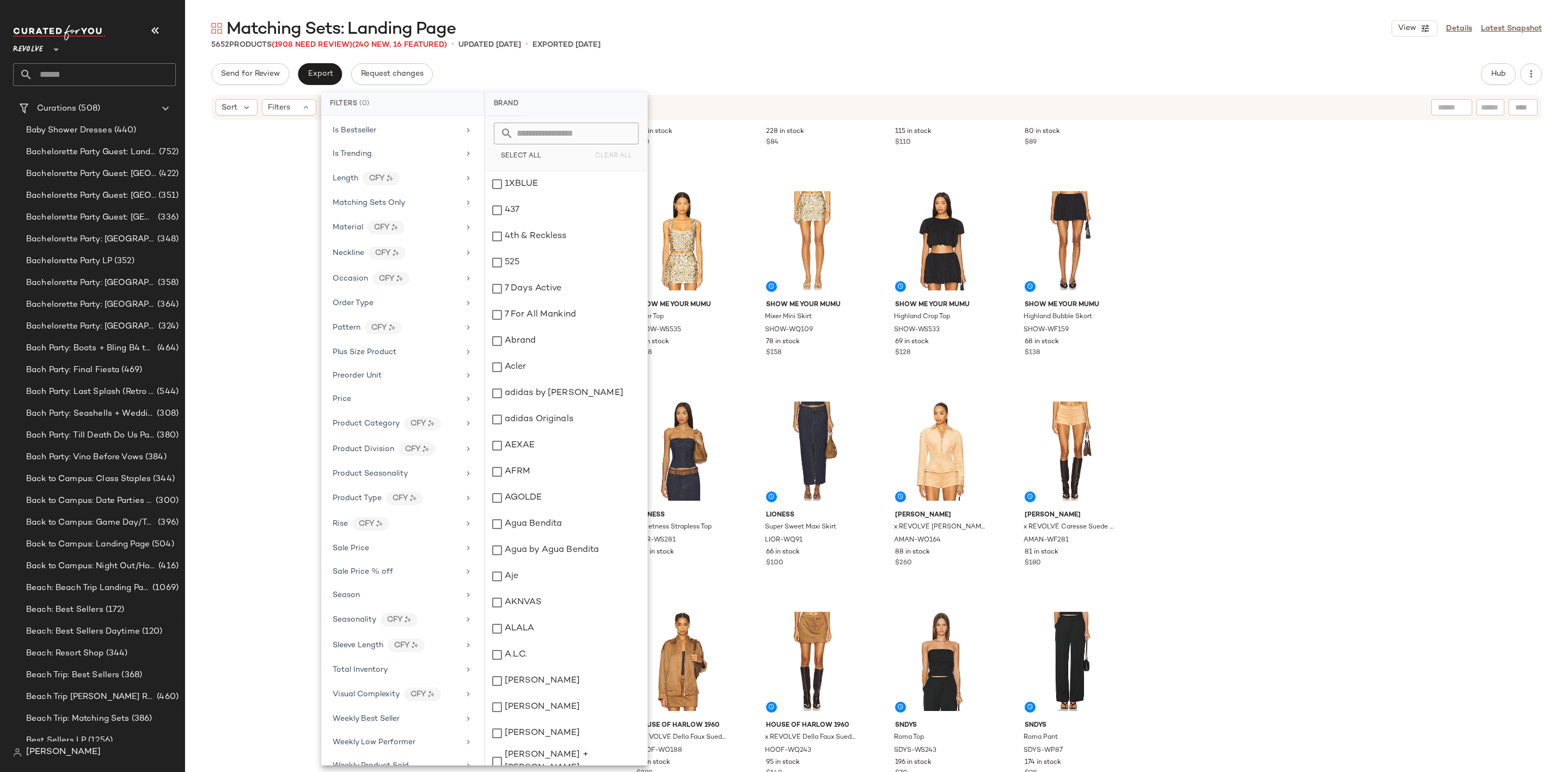
scroll to position [643, 0]
click at [386, 497] on div "Sale Price" at bounding box center [403, 508] width 154 height 22
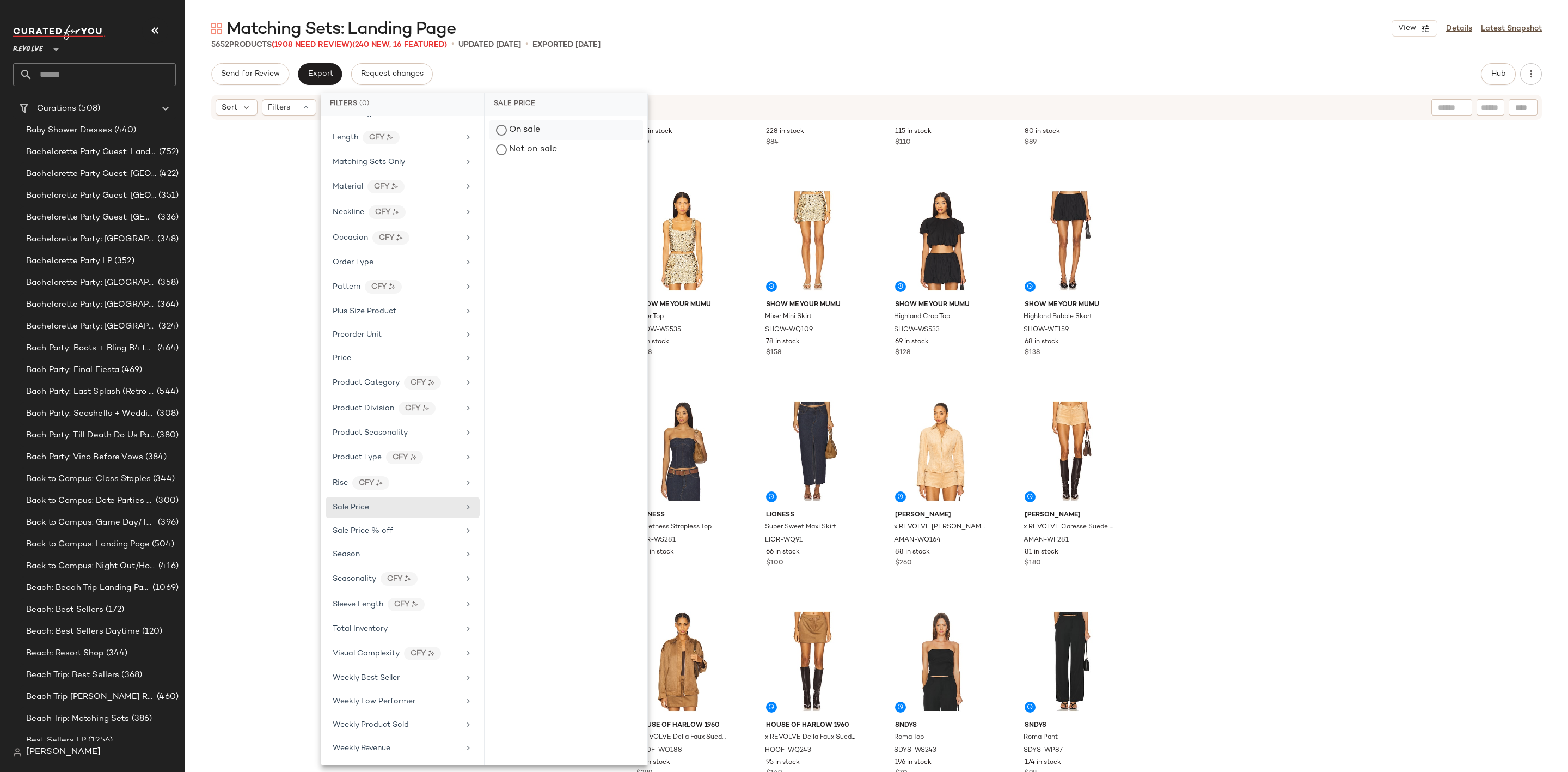
click at [531, 133] on div "On sale" at bounding box center [566, 130] width 154 height 20
click at [1367, 252] on div "superdown Branka Zip Up Jacket SPDW-WK244 191 in stock $80 superdown Branka Swe…" at bounding box center [877, 463] width 1383 height 684
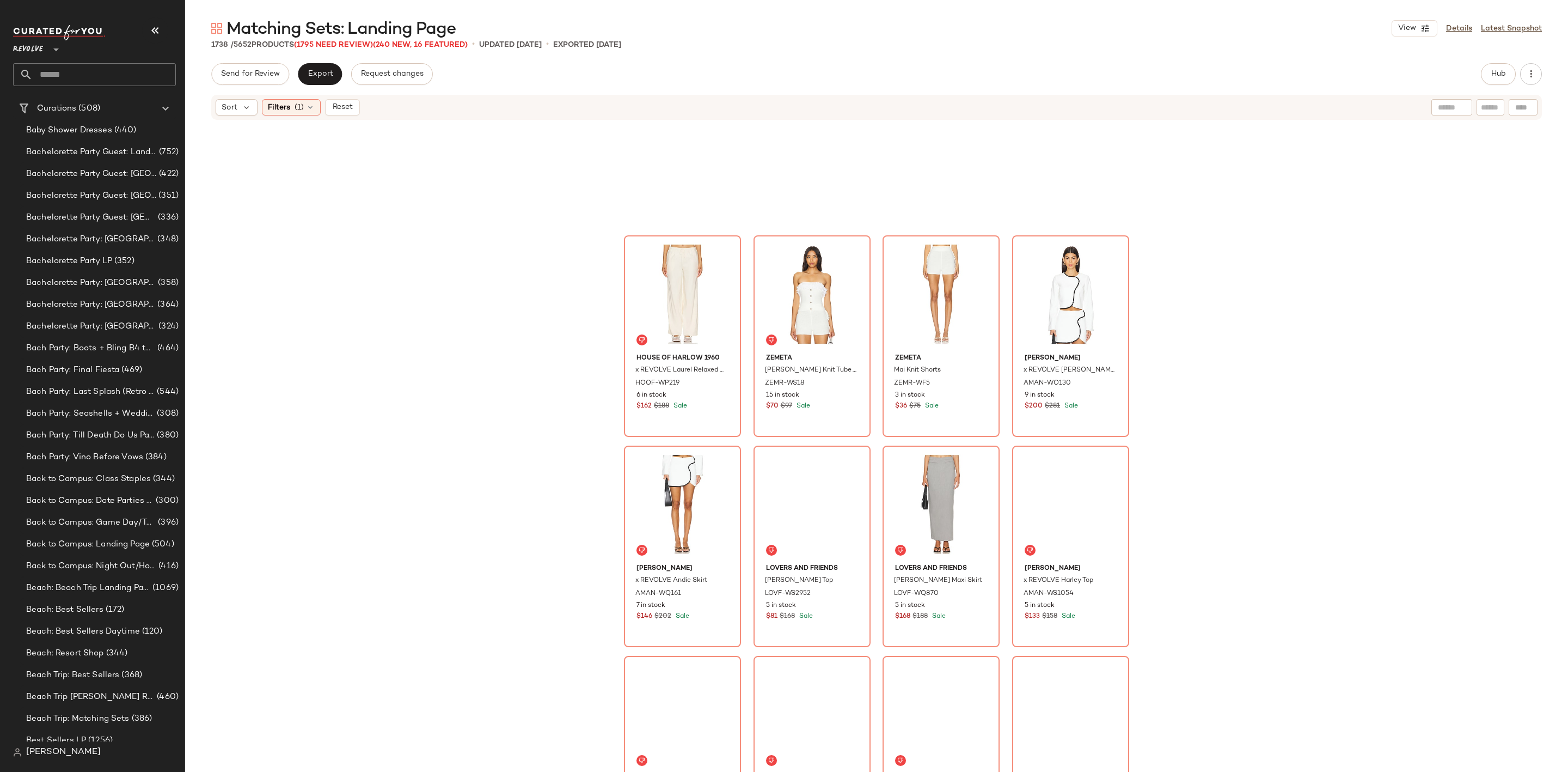
scroll to position [1562, 0]
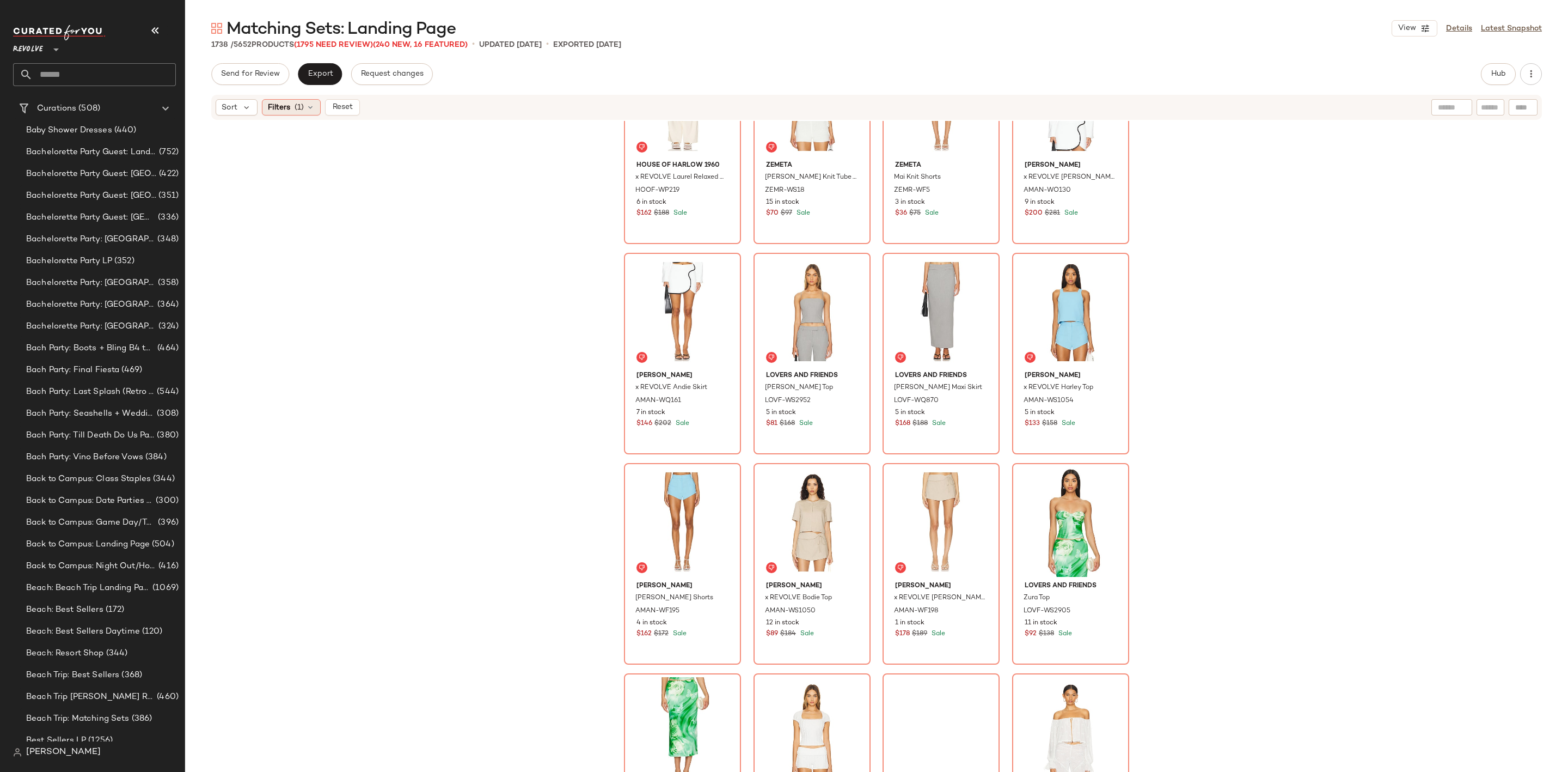
click at [300, 106] on span "(1)" at bounding box center [300, 107] width 9 height 11
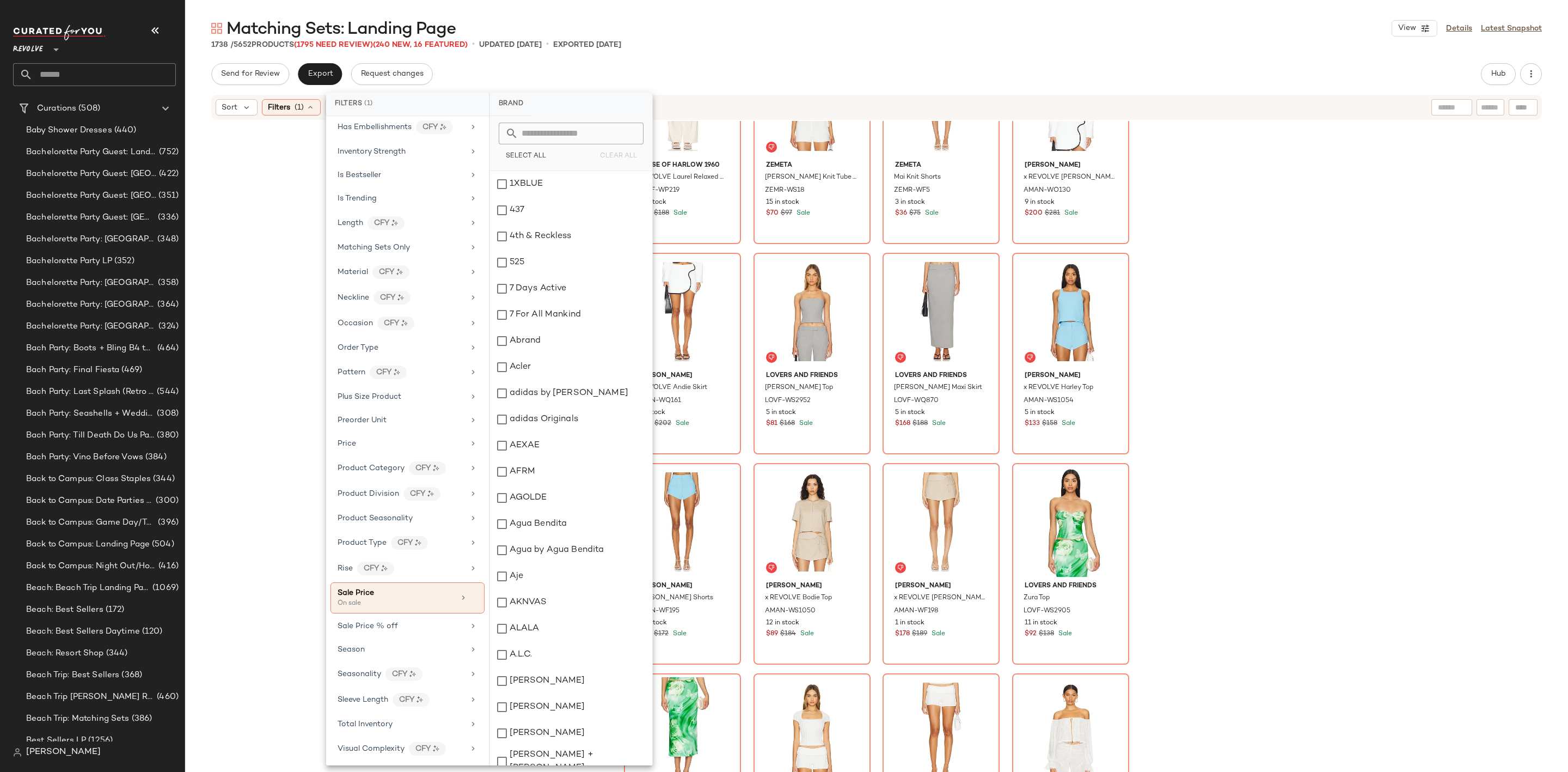
scroll to position [653, 0]
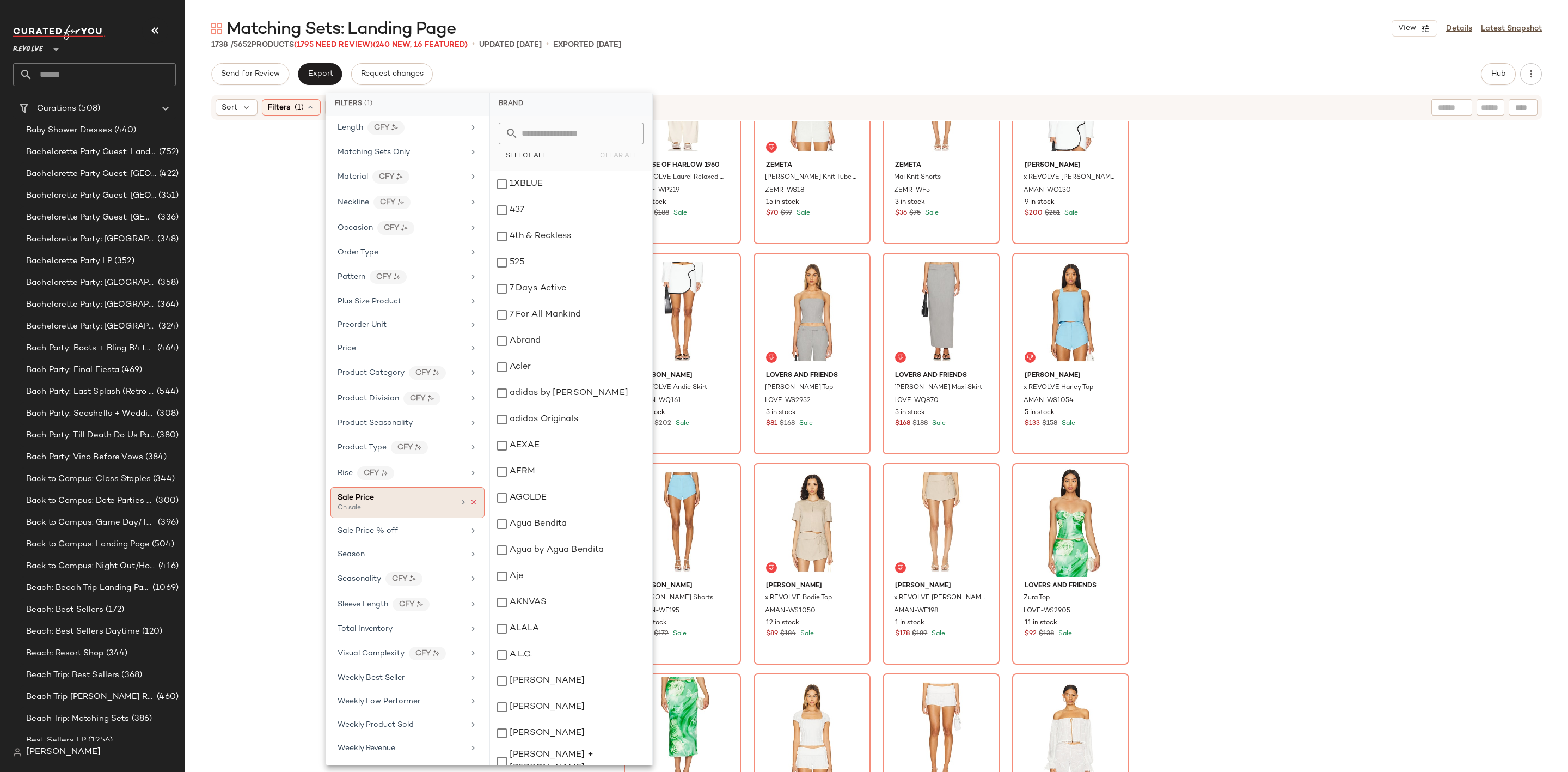
click at [470, 498] on icon at bounding box center [473, 502] width 7 height 7
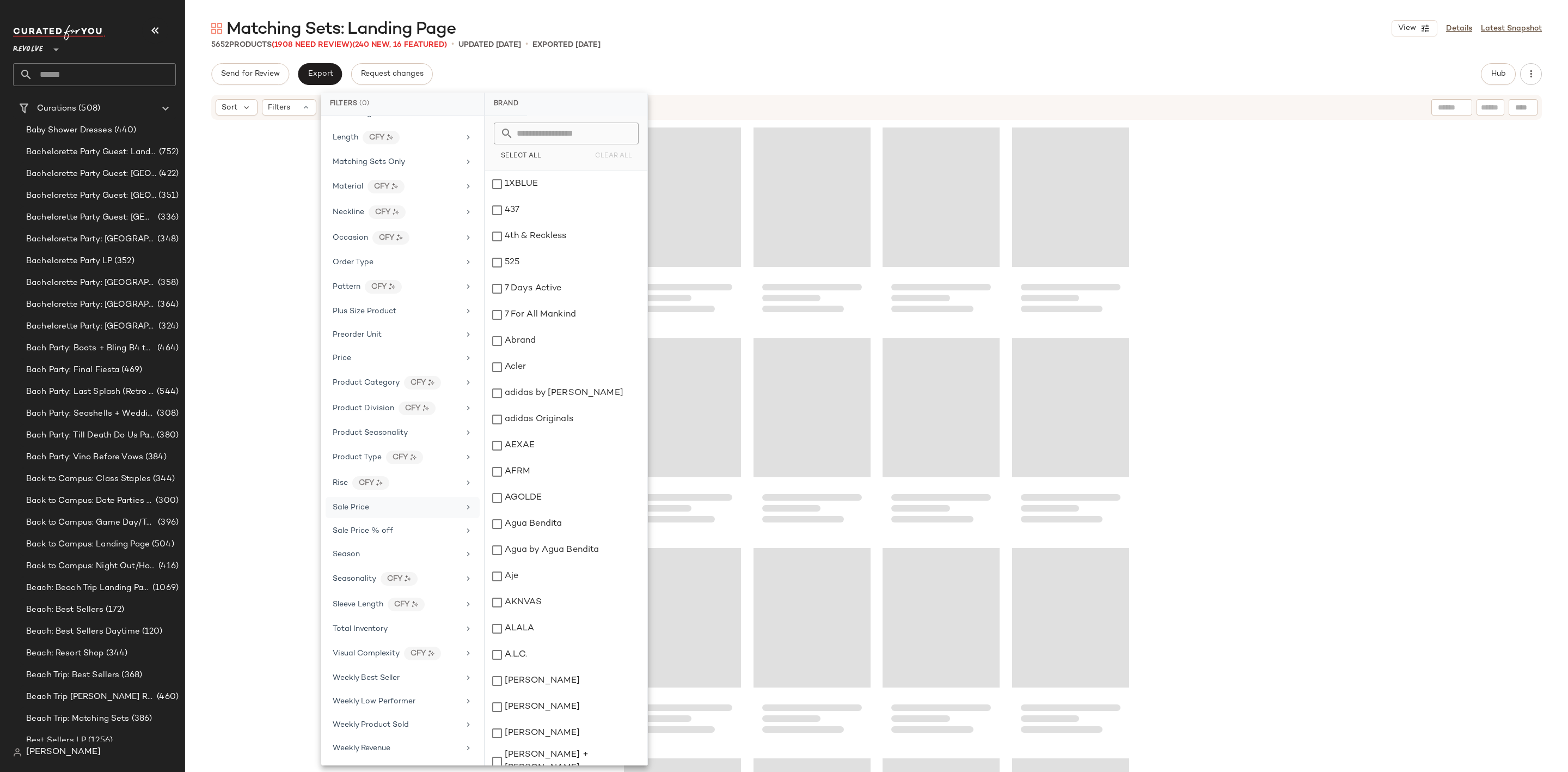
click at [246, 494] on div at bounding box center [877, 463] width 1383 height 684
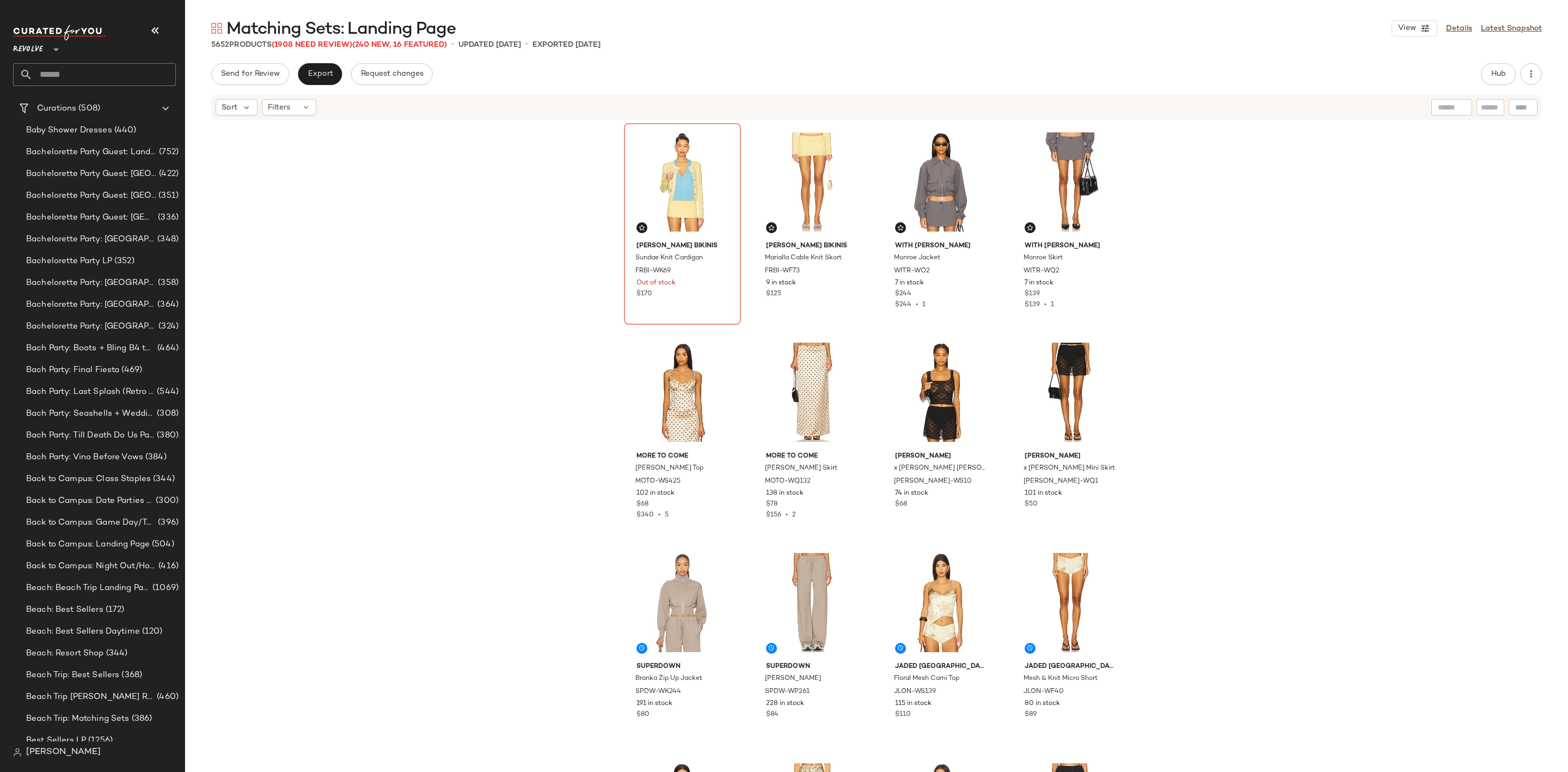
click at [144, 73] on input "text" at bounding box center [104, 75] width 143 height 23
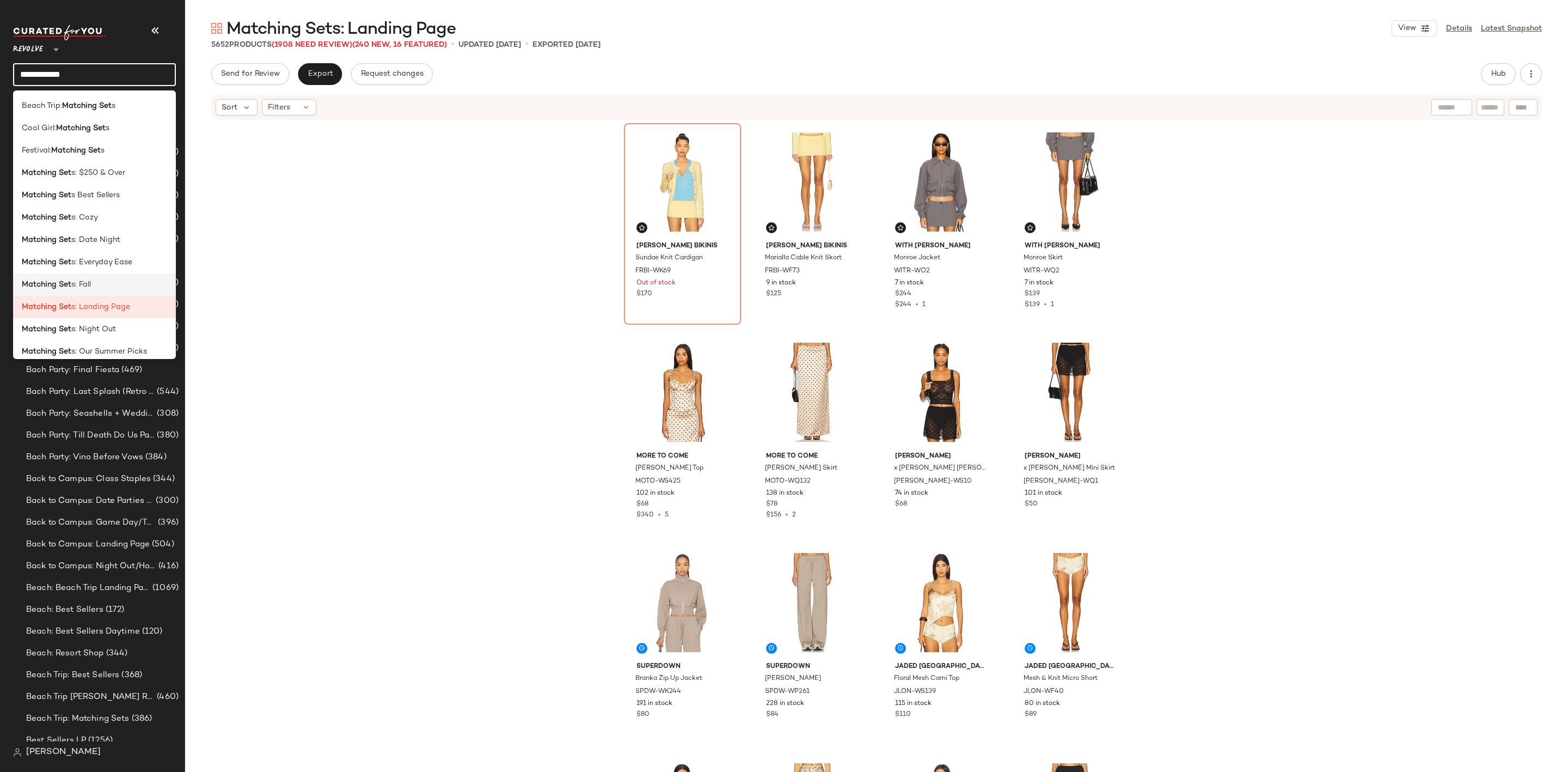
type input "**********"
click at [113, 283] on div "Matching Set s: Fall" at bounding box center [94, 284] width 145 height 11
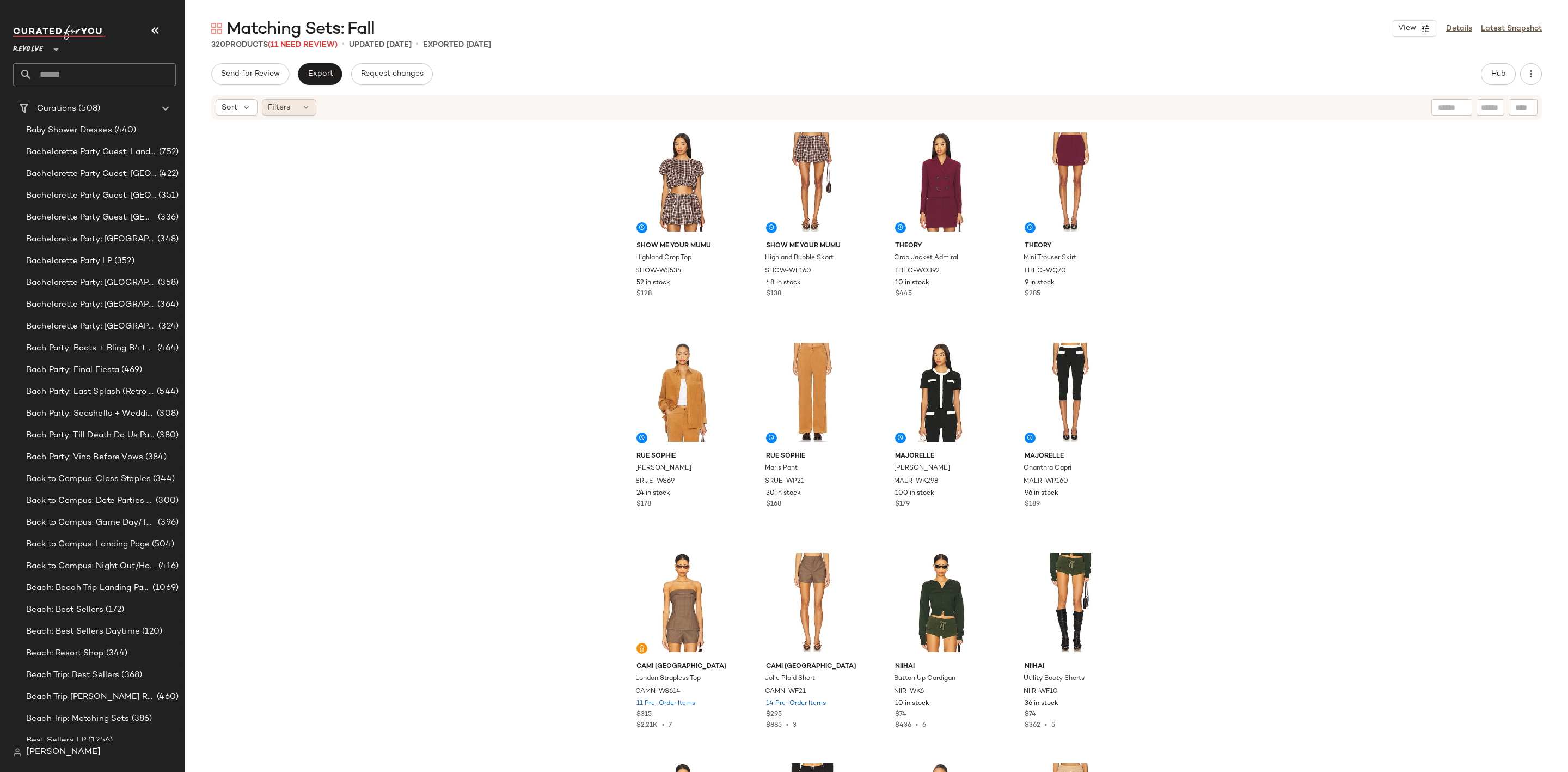
click at [287, 103] on span "Filters" at bounding box center [279, 107] width 22 height 11
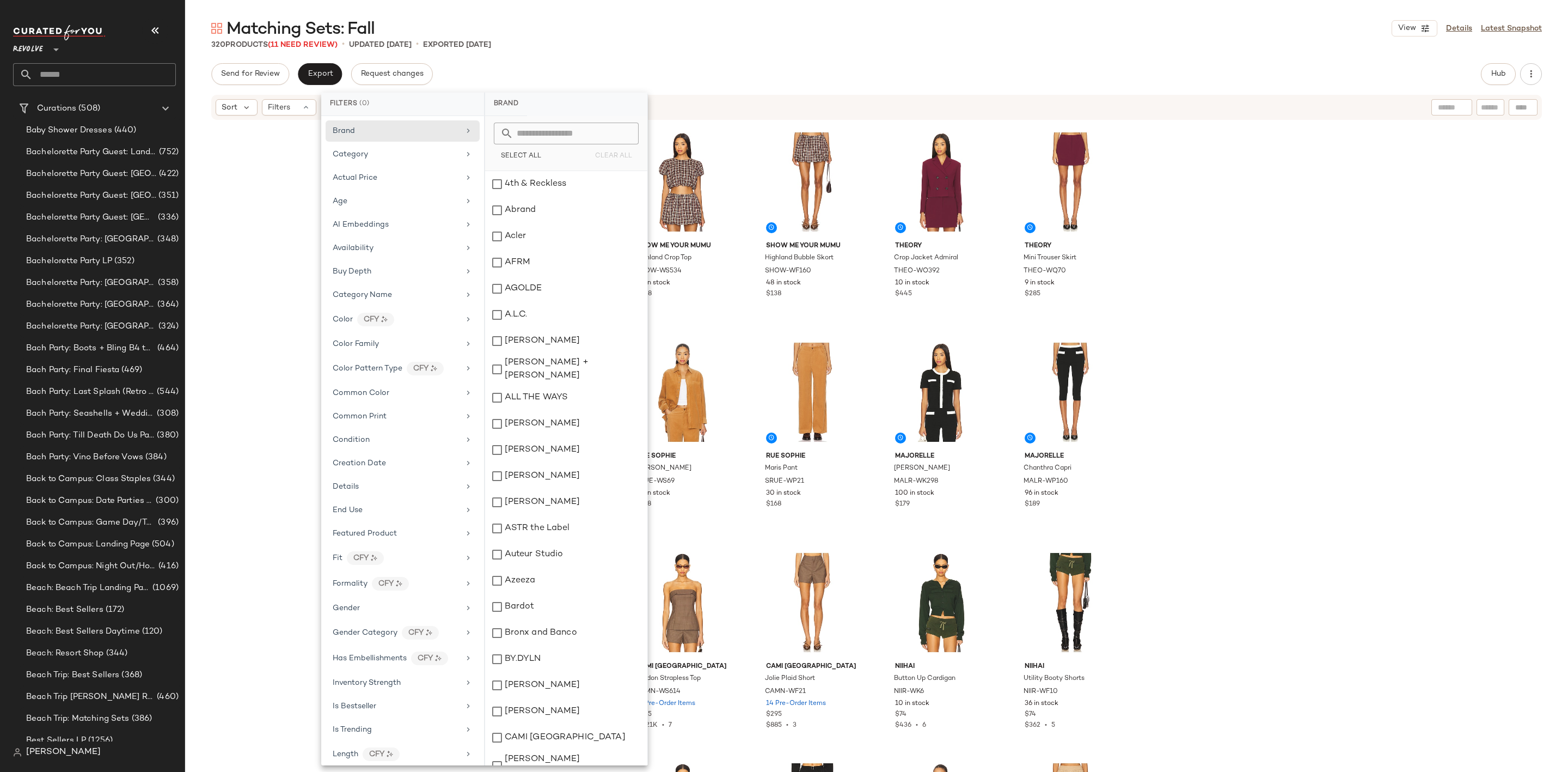
click at [239, 545] on div "Show Me Your Mumu Highland Crop Top SHOW-WS534 52 in stock $128 Show Me Your Mu…" at bounding box center [877, 463] width 1383 height 684
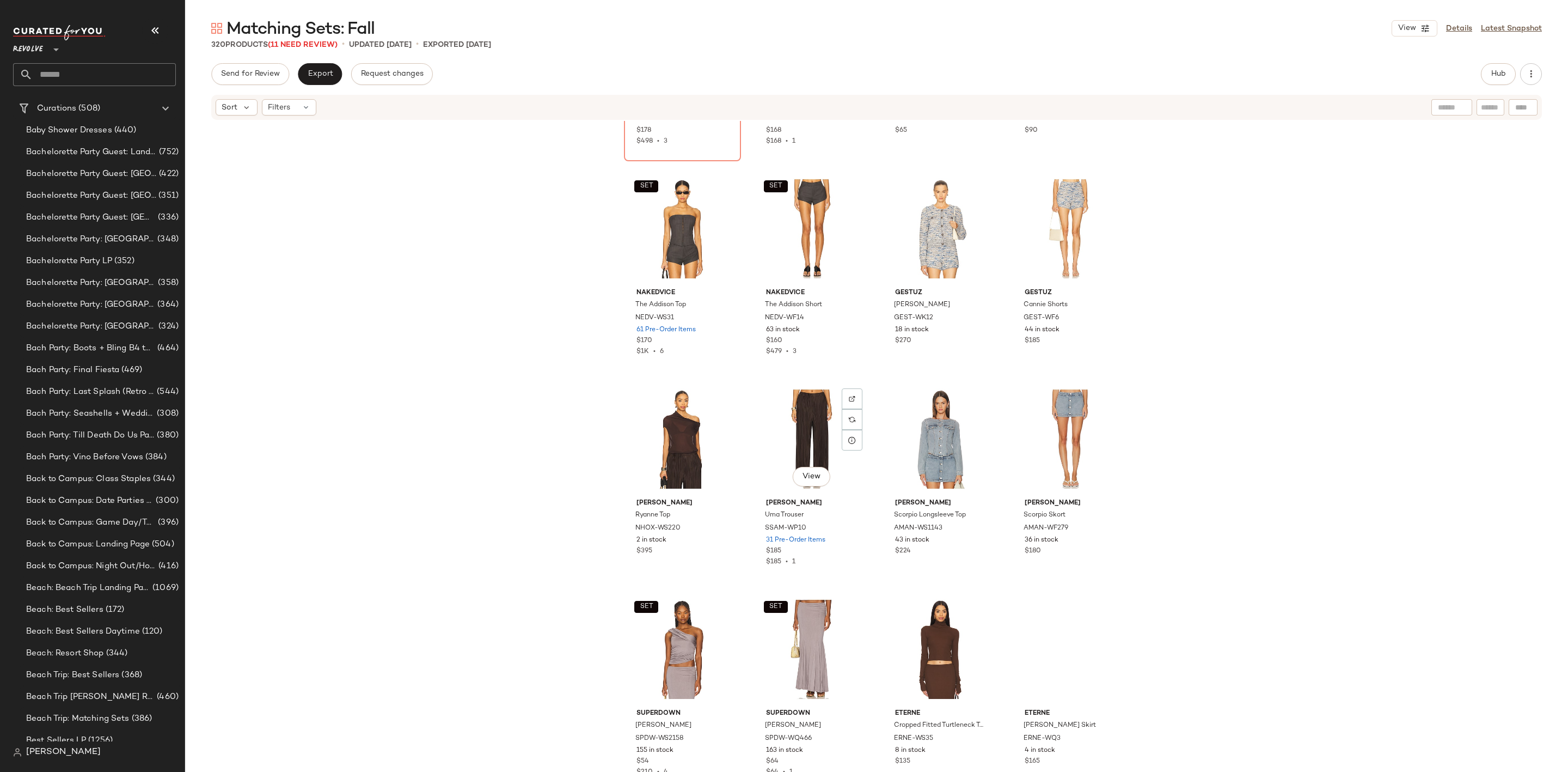
scroll to position [16141, 0]
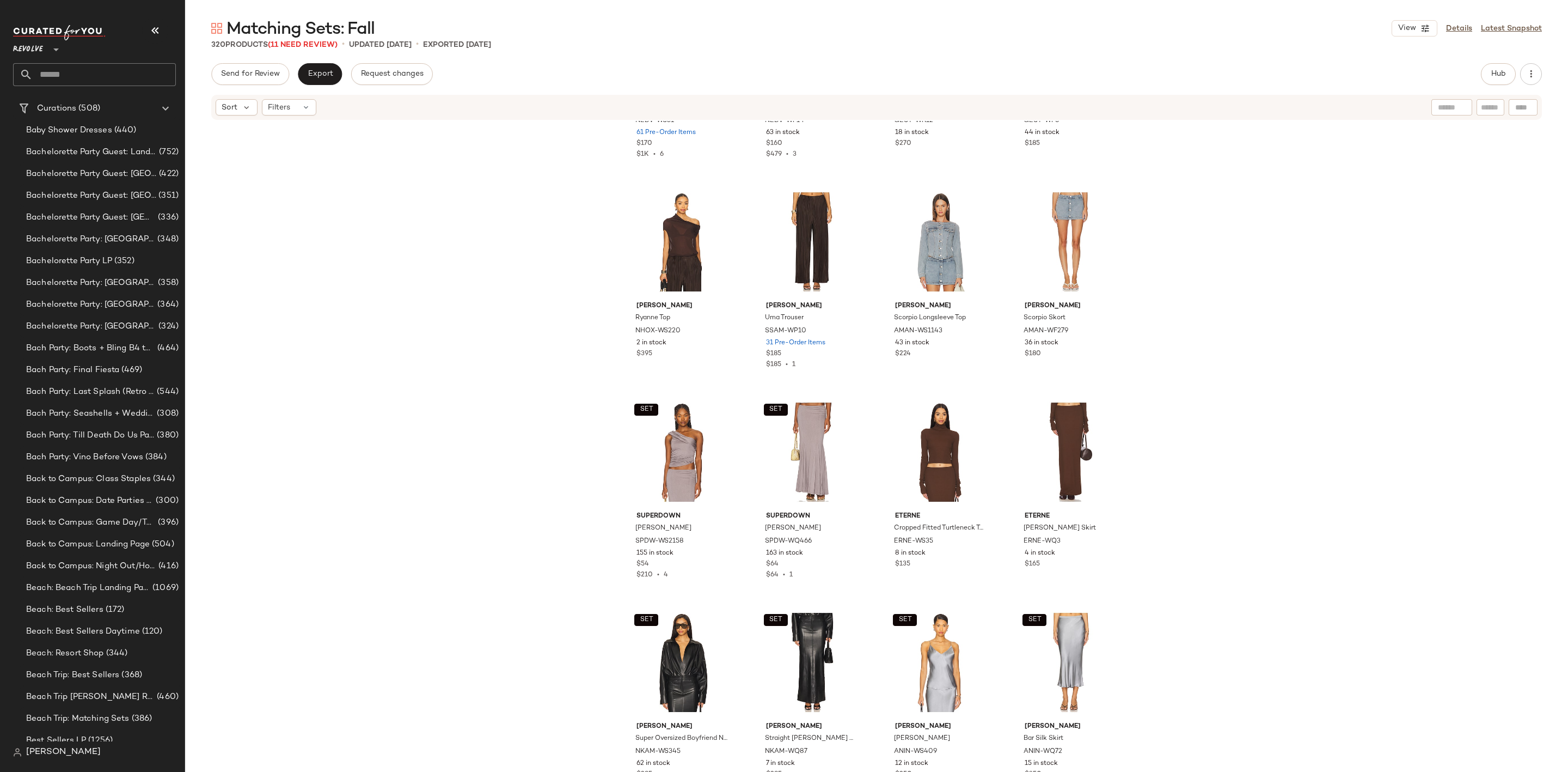
click at [87, 71] on input "text" at bounding box center [104, 75] width 143 height 23
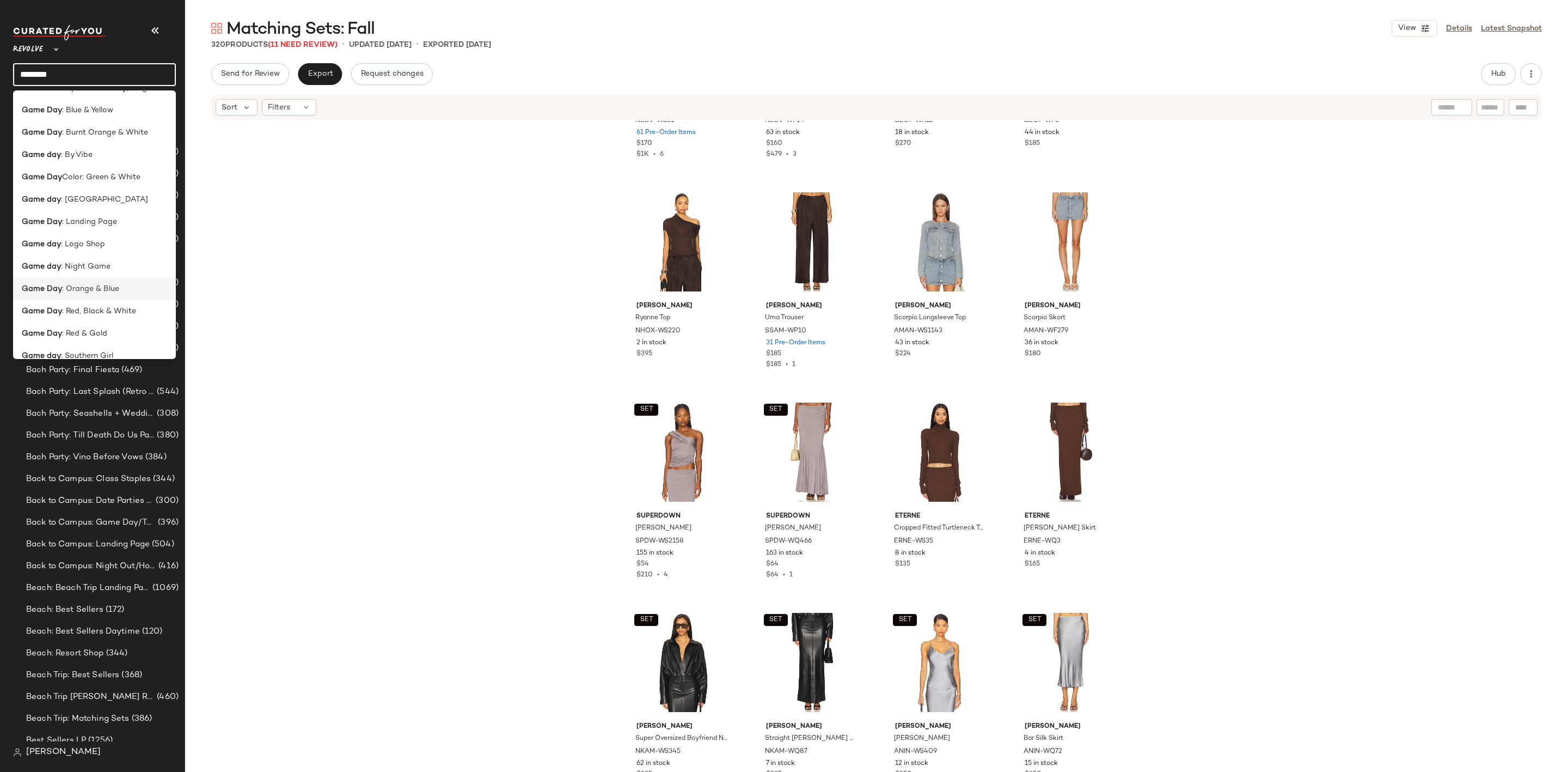
scroll to position [0, 0]
drag, startPoint x: 103, startPoint y: 65, endPoint x: -18, endPoint y: 75, distance: 121.4
click at [0, 75] on html "Revolve ** ******** Dashboard All Products Global Clipboards (6) 8.31-9.6 Weste…" at bounding box center [784, 386] width 1568 height 772
drag, startPoint x: 7, startPoint y: 64, endPoint x: -1, endPoint y: 63, distance: 8.1
click at [0, 63] on html "Revolve ** ***** Dashboard All Products Global Clipboards (6) 8.31-9.6 Western …" at bounding box center [784, 386] width 1568 height 772
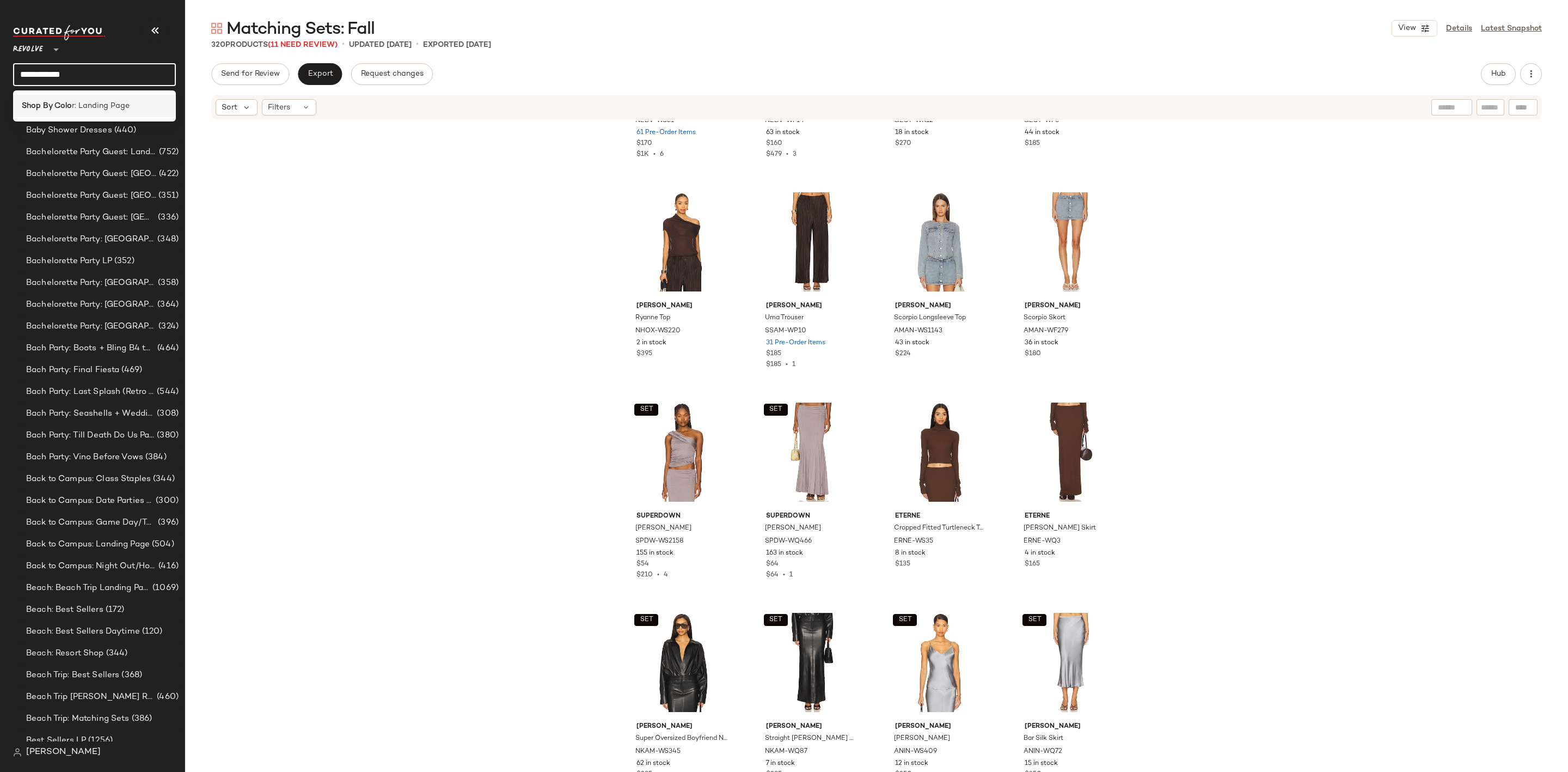
type input "**********"
click at [69, 103] on b "Shop By Colo" at bounding box center [46, 106] width 50 height 11
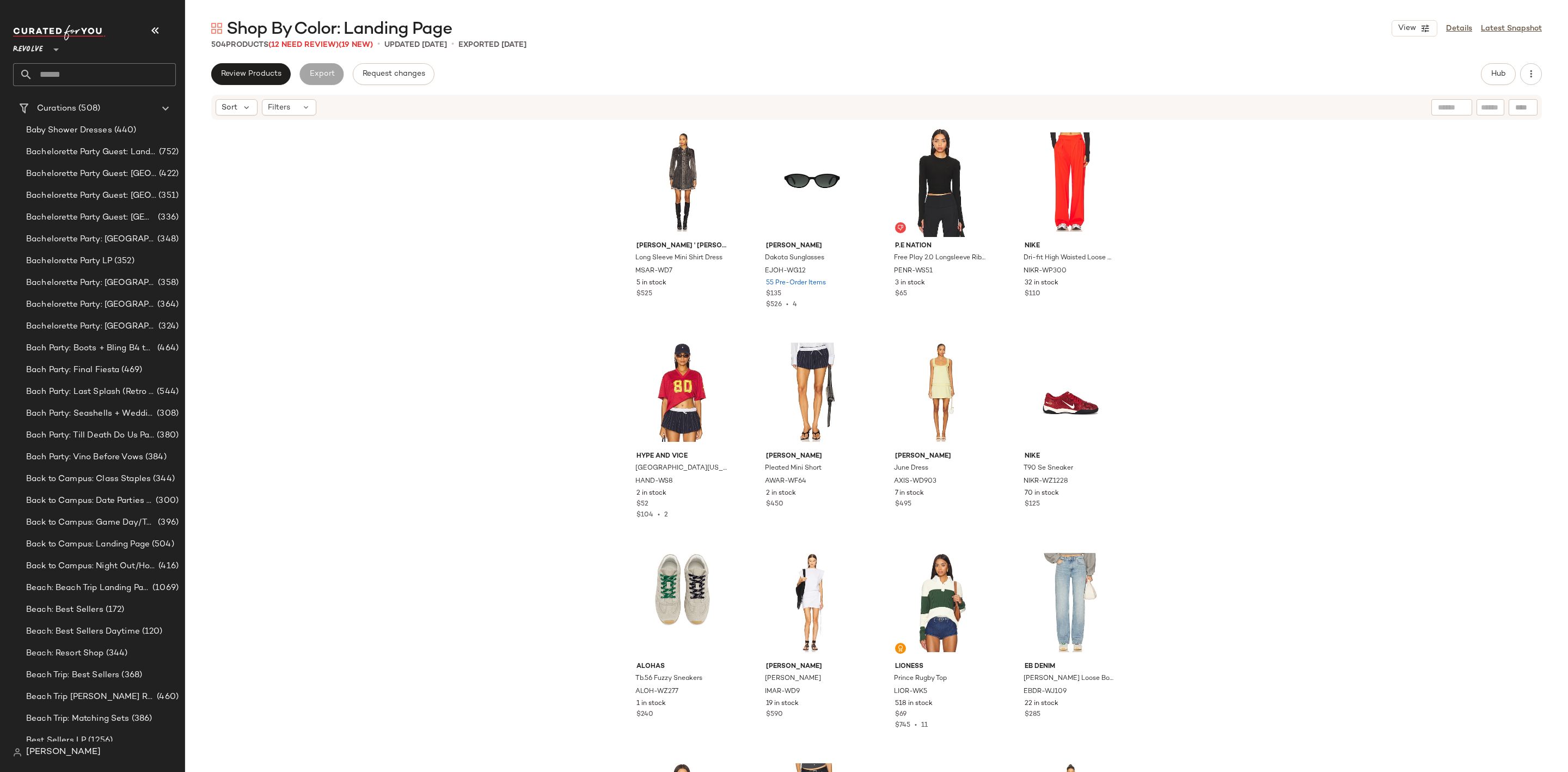
click at [121, 65] on input "text" at bounding box center [104, 75] width 143 height 23
click at [104, 75] on input "text" at bounding box center [104, 75] width 143 height 23
type input "*"
type input "********"
click at [116, 107] on span "ange & White" at bounding box center [121, 106] width 50 height 11
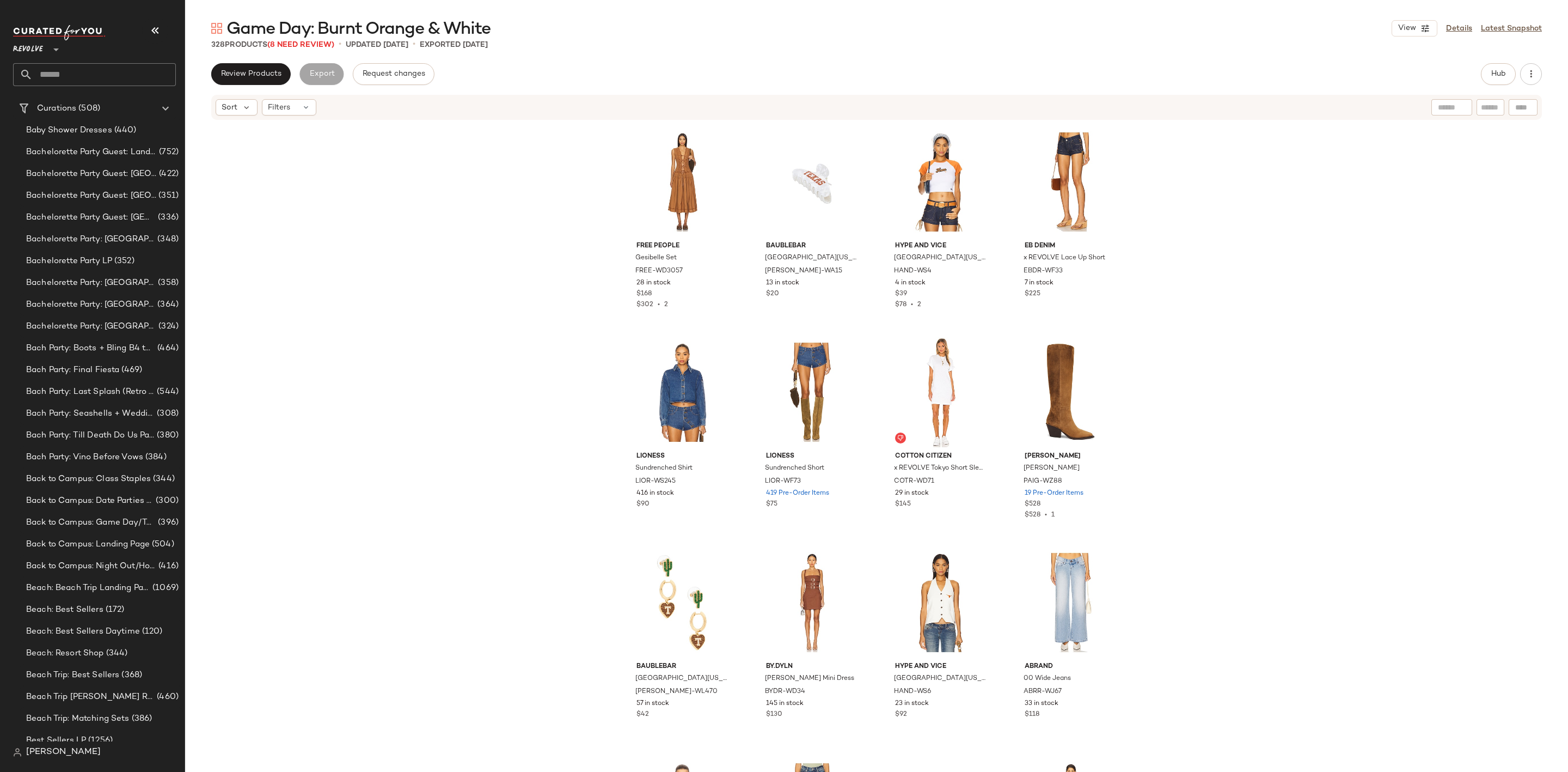
click at [81, 73] on input "text" at bounding box center [104, 75] width 143 height 23
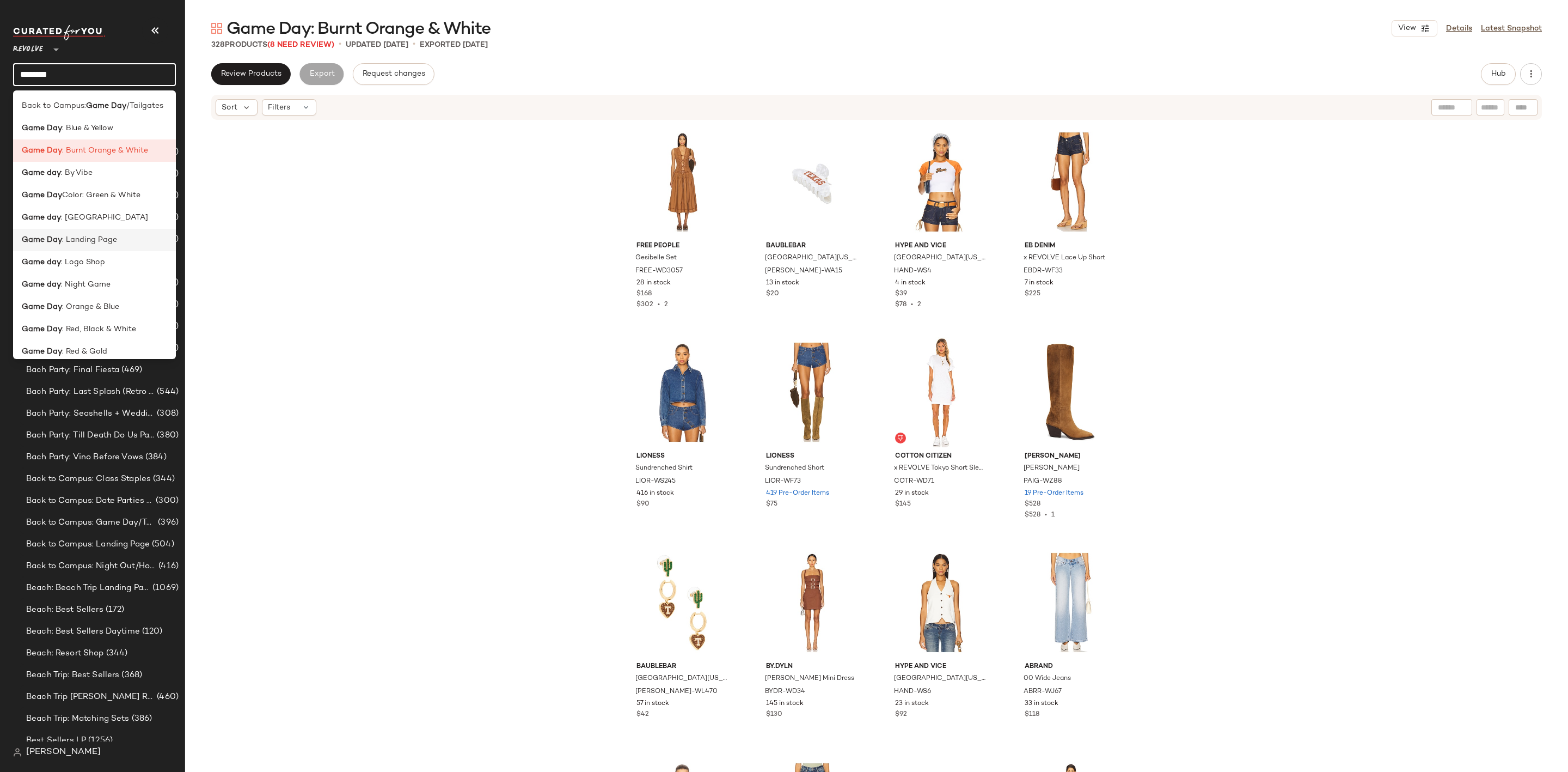
type input "********"
click at [112, 246] on div "Game Day : Landing Page" at bounding box center [94, 240] width 163 height 22
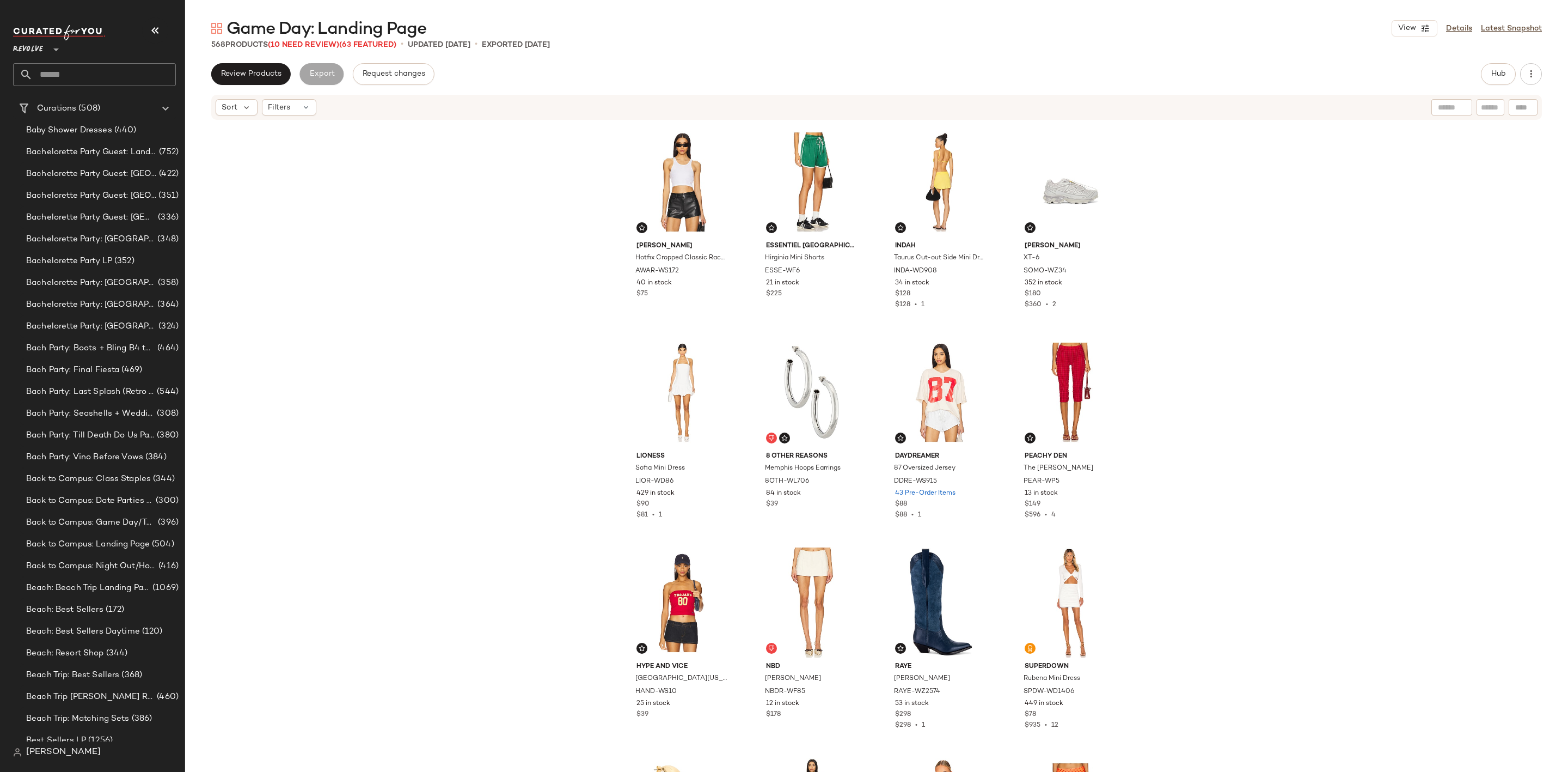
click at [480, 304] on div "Alexander Wang Hotfix Cropped Classic Racer Tank AWAR-WS172 40 in stock $75 Ess…" at bounding box center [877, 463] width 1383 height 684
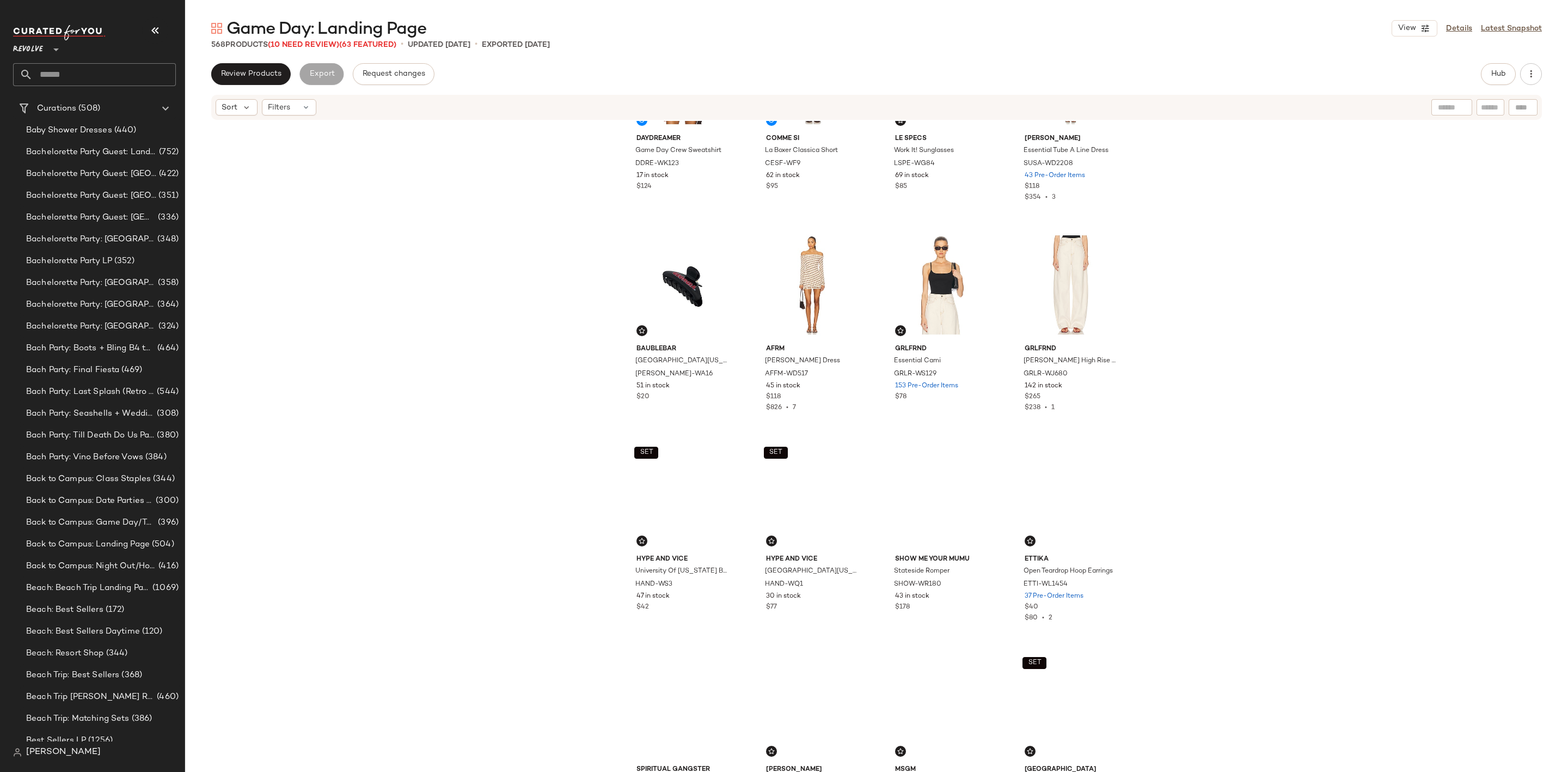
scroll to position [1398, 0]
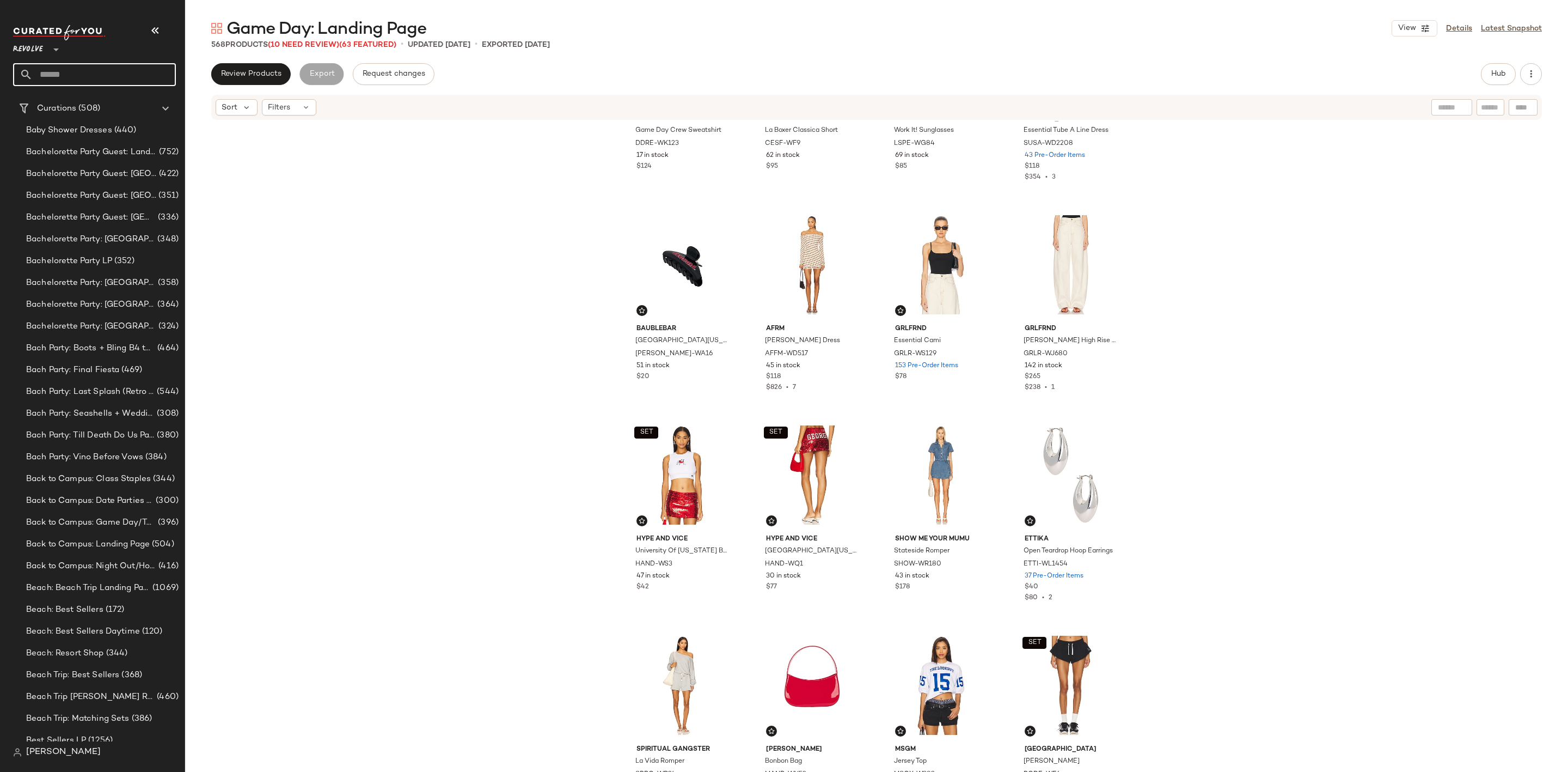
click at [97, 75] on input "text" at bounding box center [104, 75] width 143 height 23
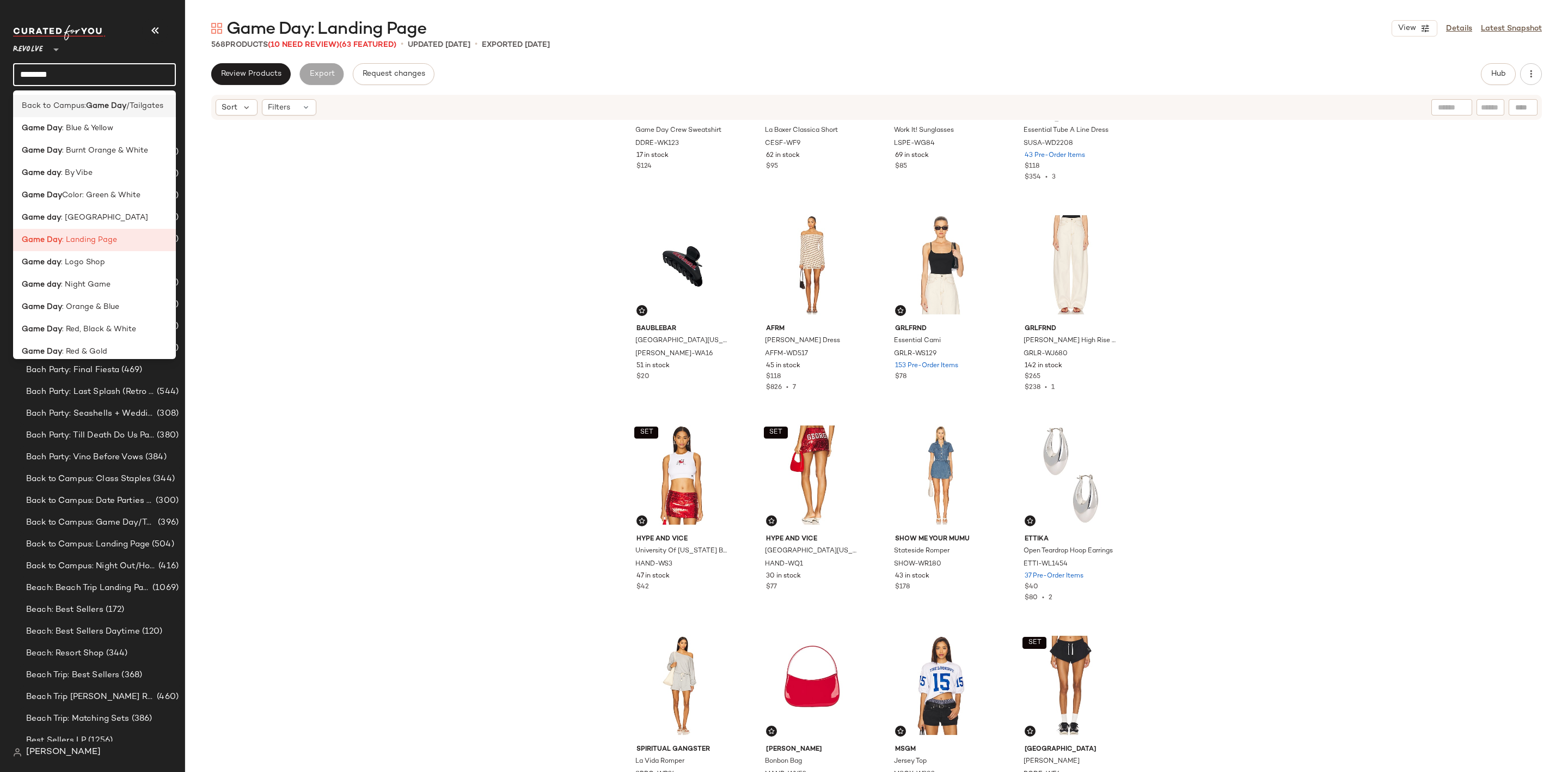
type input "********"
click at [110, 104] on b "Game Day" at bounding box center [106, 106] width 40 height 11
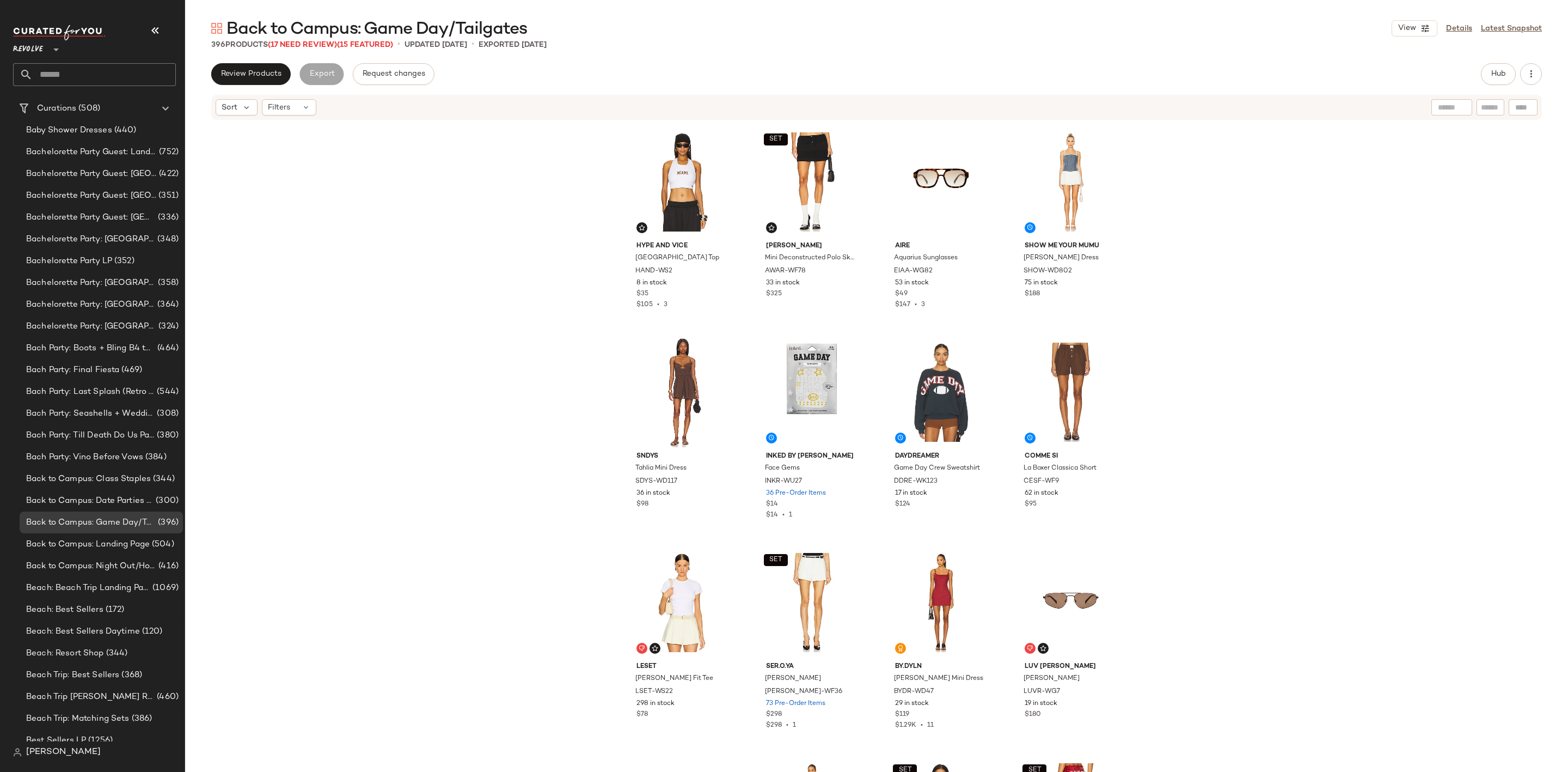
click at [96, 69] on input "text" at bounding box center [104, 75] width 143 height 23
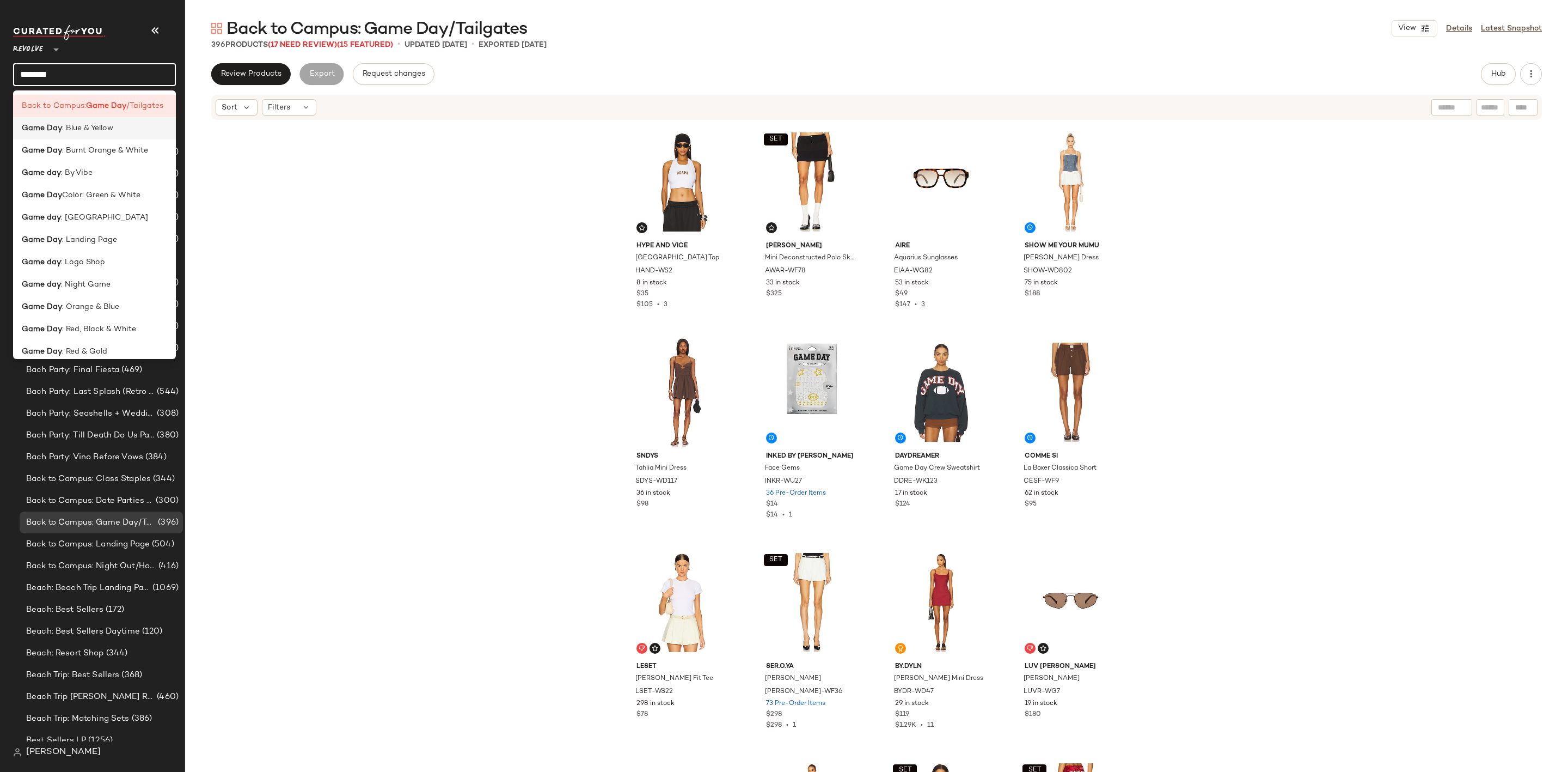
scroll to position [53, 0]
type input "********"
click at [104, 182] on span ": Landing Page" at bounding box center [90, 187] width 55 height 11
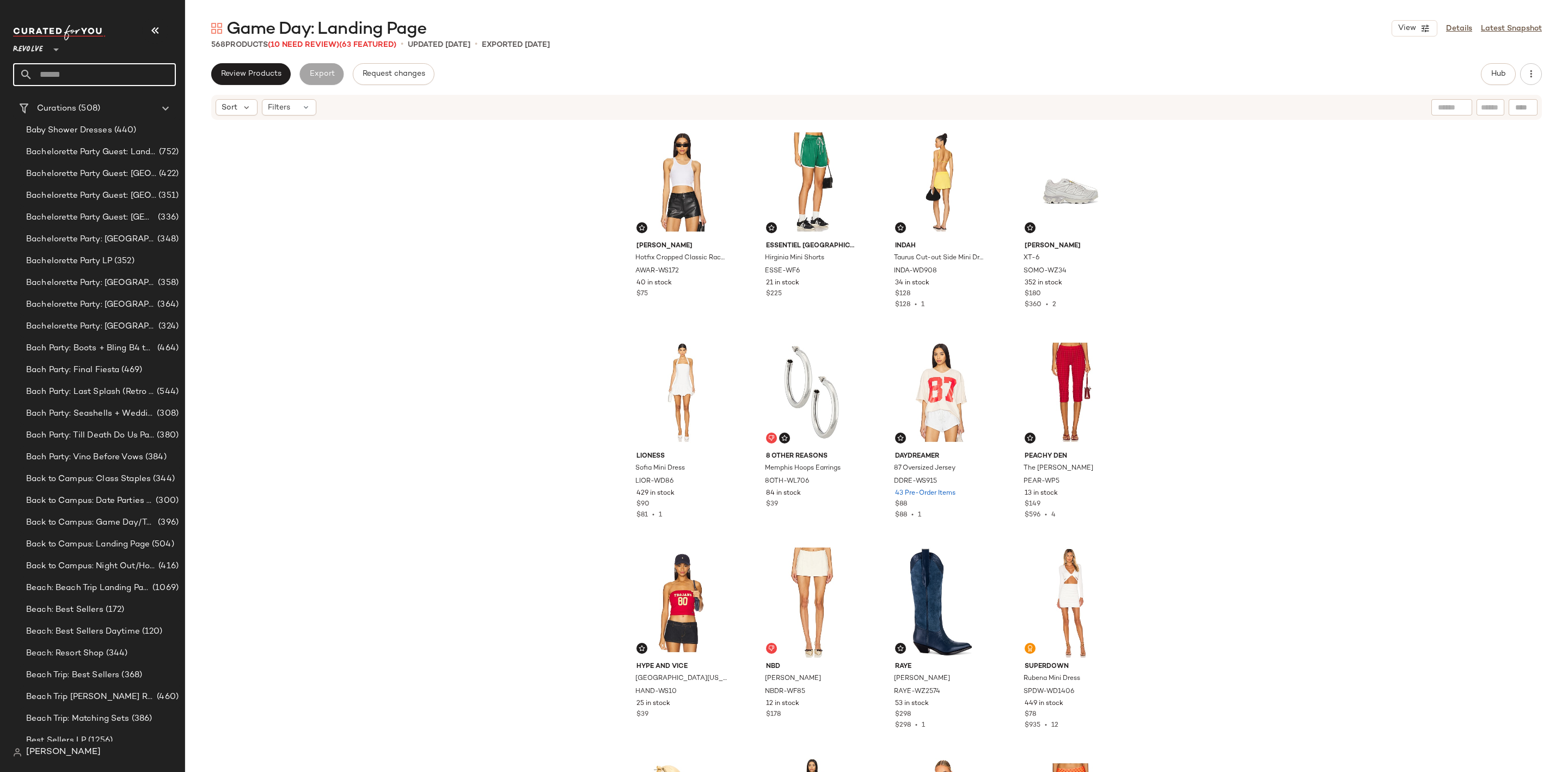
click at [106, 72] on input "text" at bounding box center [104, 75] width 143 height 23
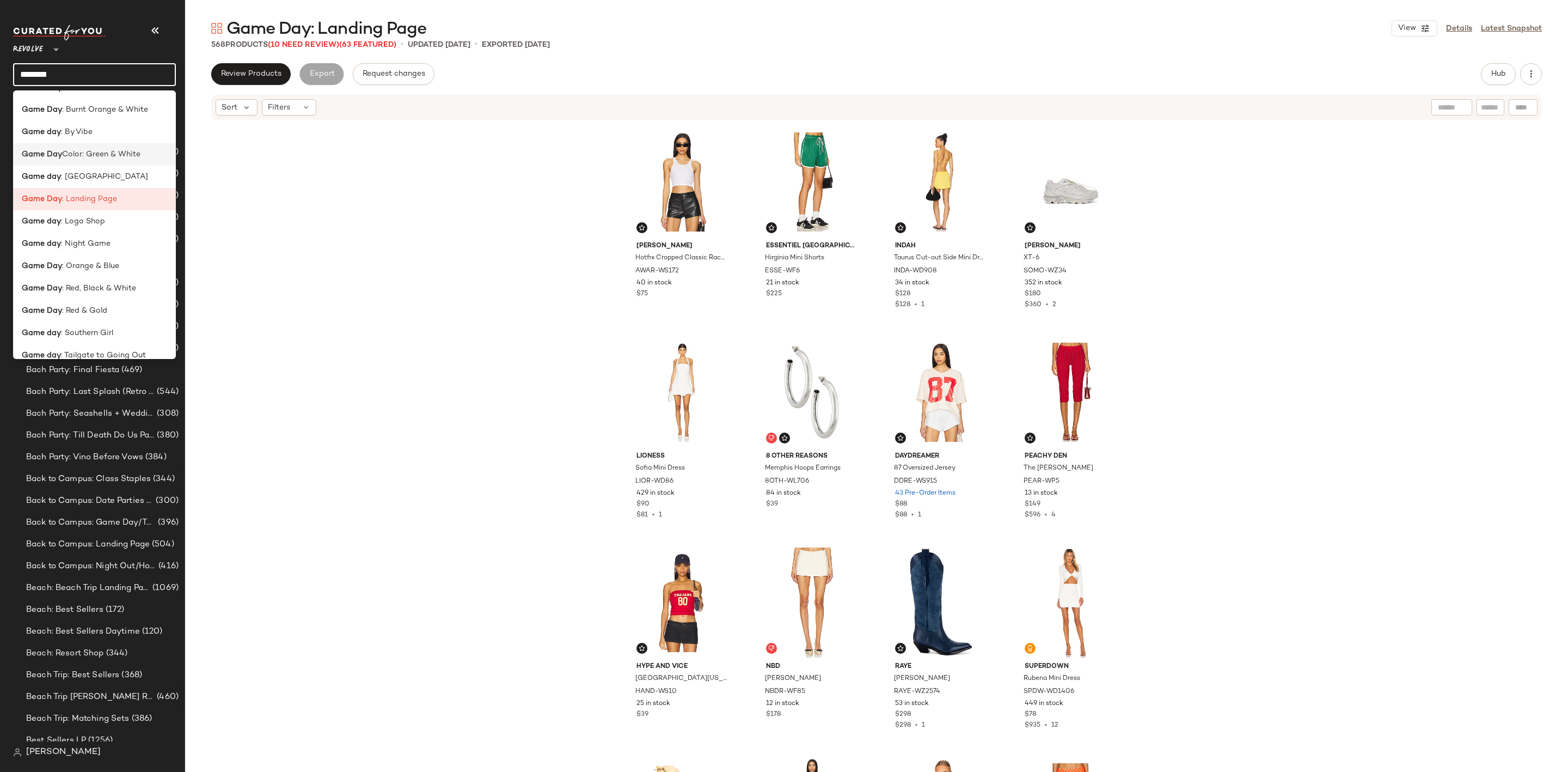
scroll to position [53, 0]
type input "********"
click at [112, 216] on div "Game day : Logo Shop" at bounding box center [94, 210] width 163 height 22
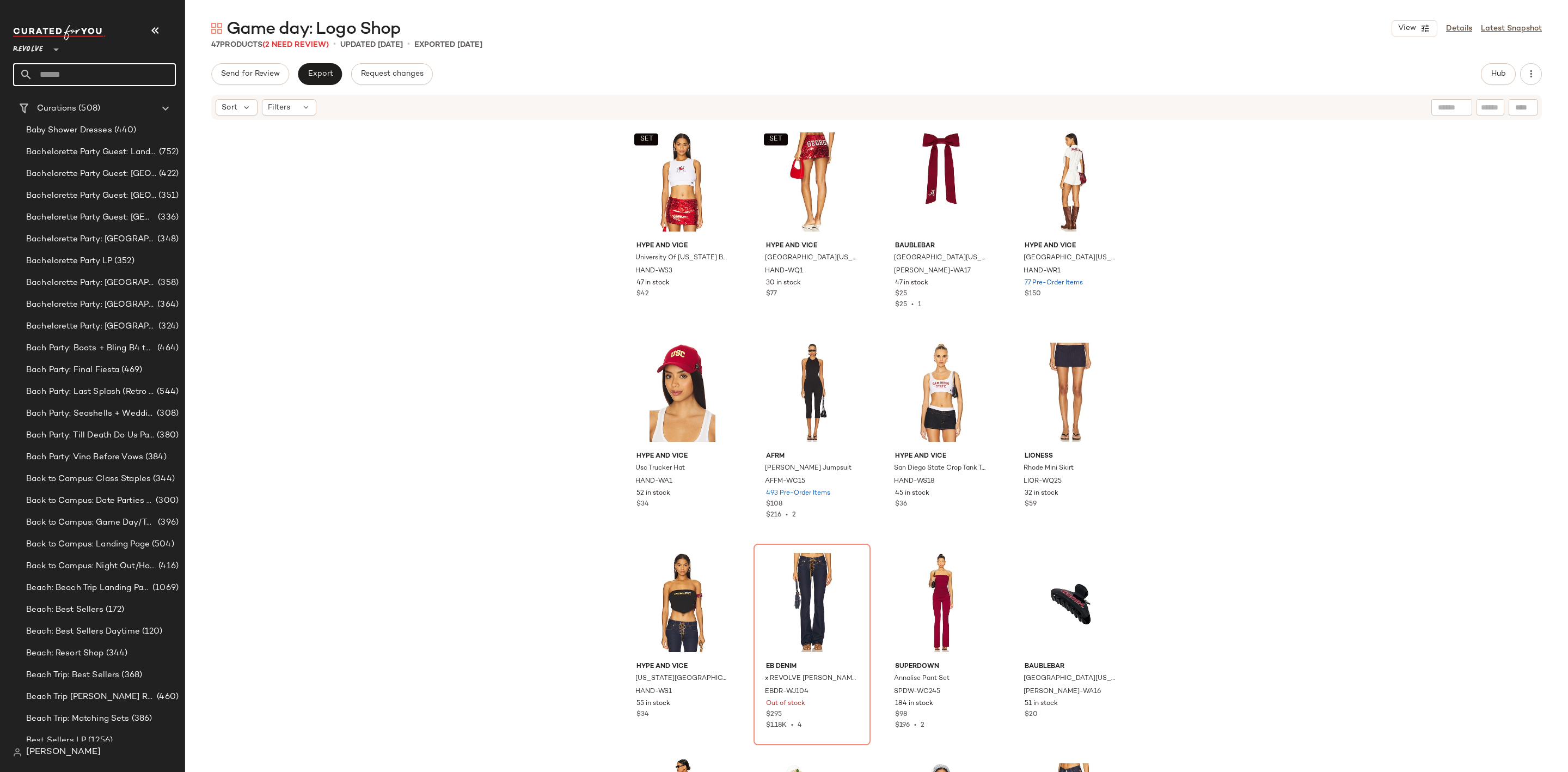
click at [92, 72] on input "text" at bounding box center [104, 75] width 143 height 23
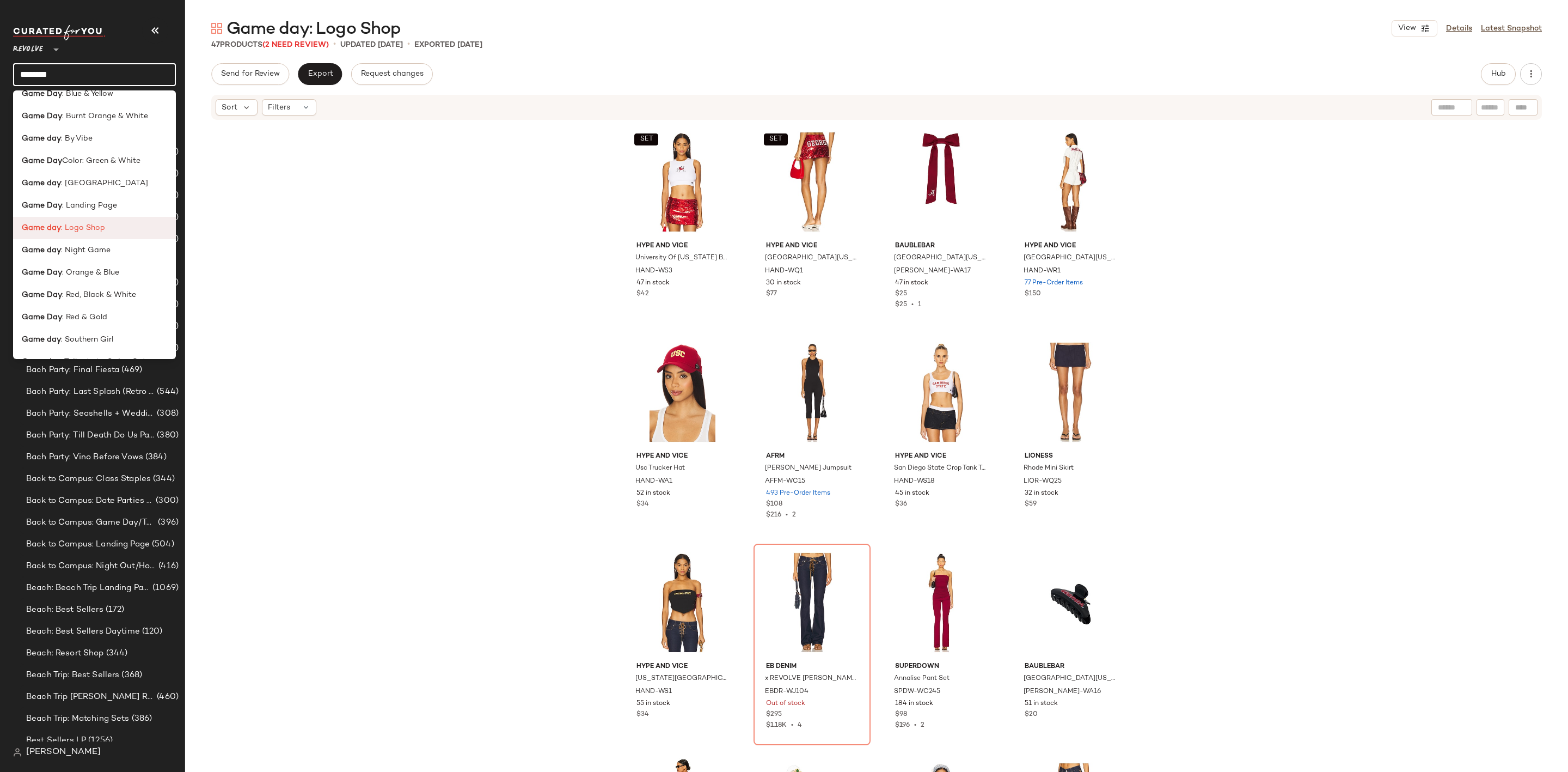
scroll to position [53, 0]
type input "********"
click at [133, 340] on span ": Tailgate to Going Out" at bounding box center [104, 344] width 85 height 11
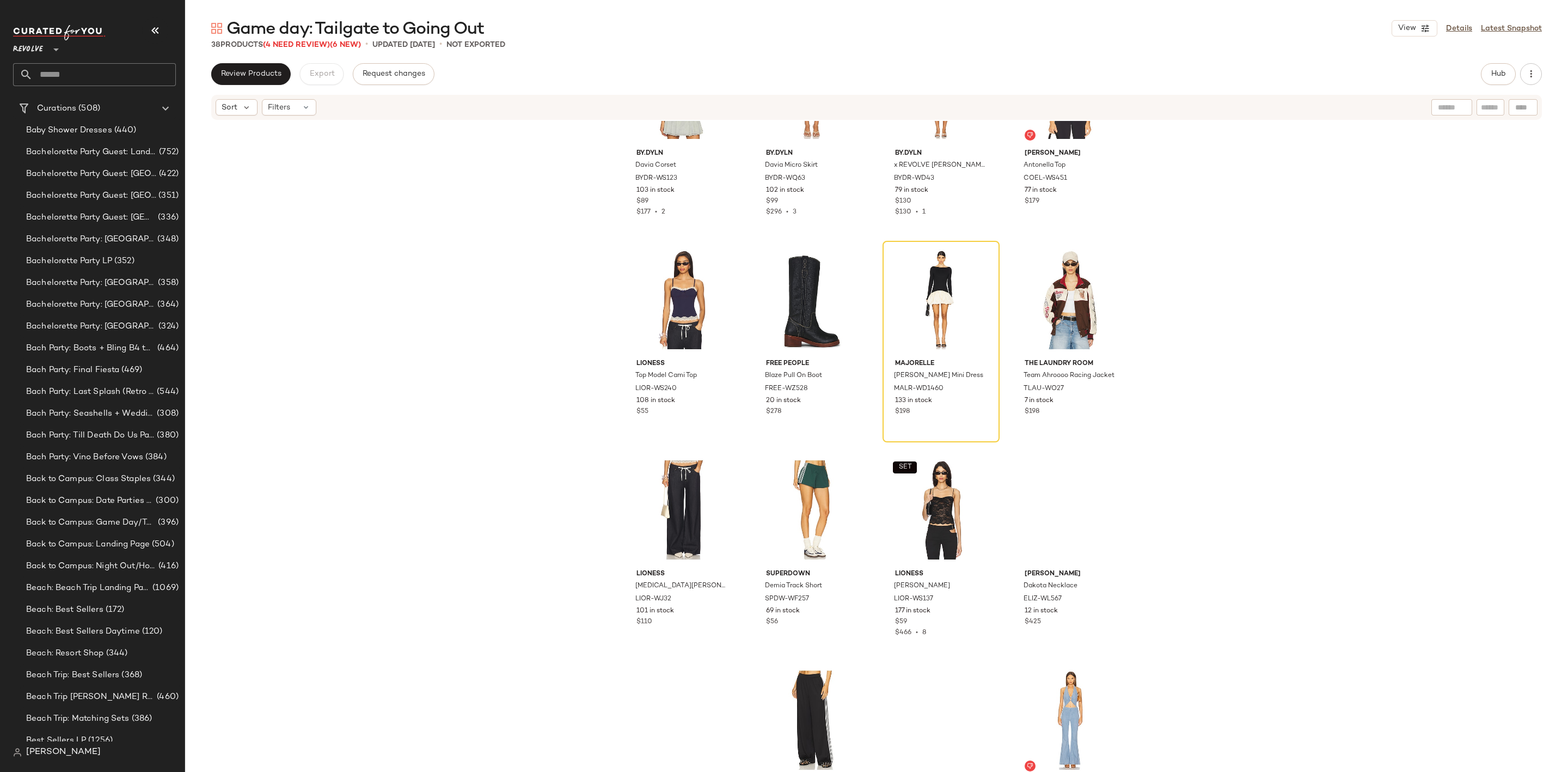
scroll to position [1421, 0]
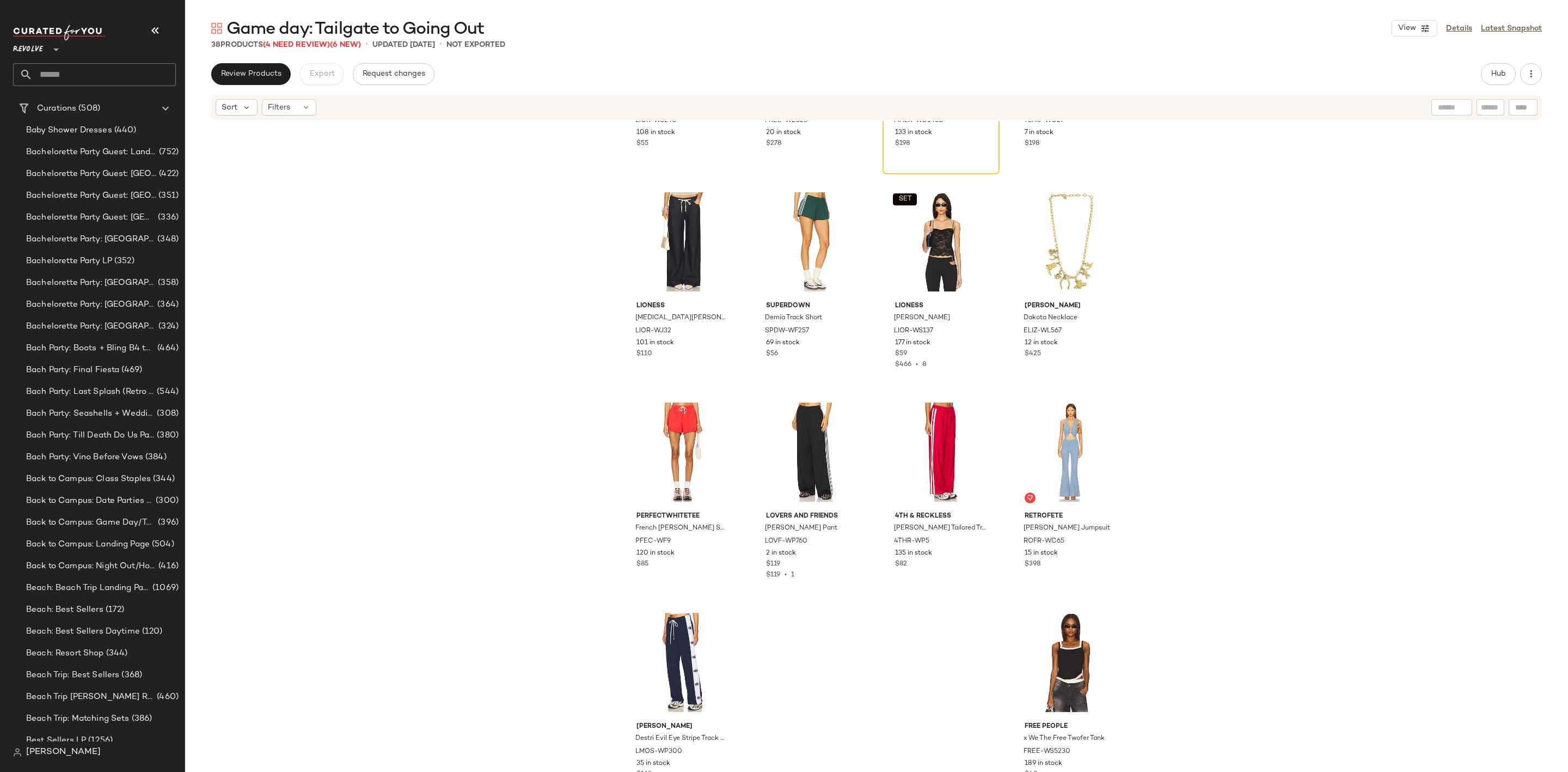
click at [113, 74] on input "text" at bounding box center [104, 75] width 143 height 23
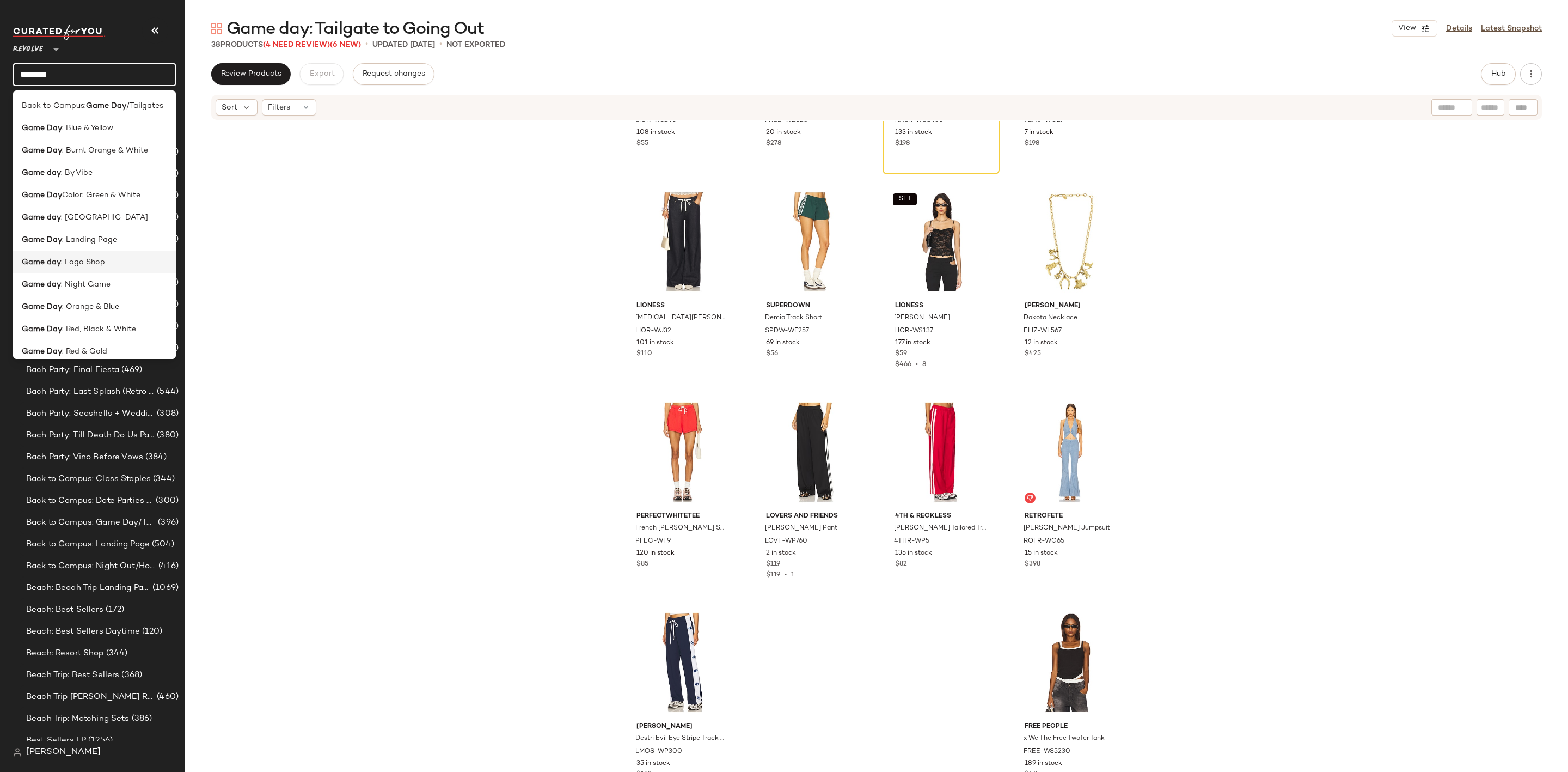
scroll to position [53, 0]
click at [371, 298] on div "LIONESS Top Model Cami Top LIOR-WS240 108 in stock $55 Free People Blaze Pull O…" at bounding box center [877, 463] width 1383 height 684
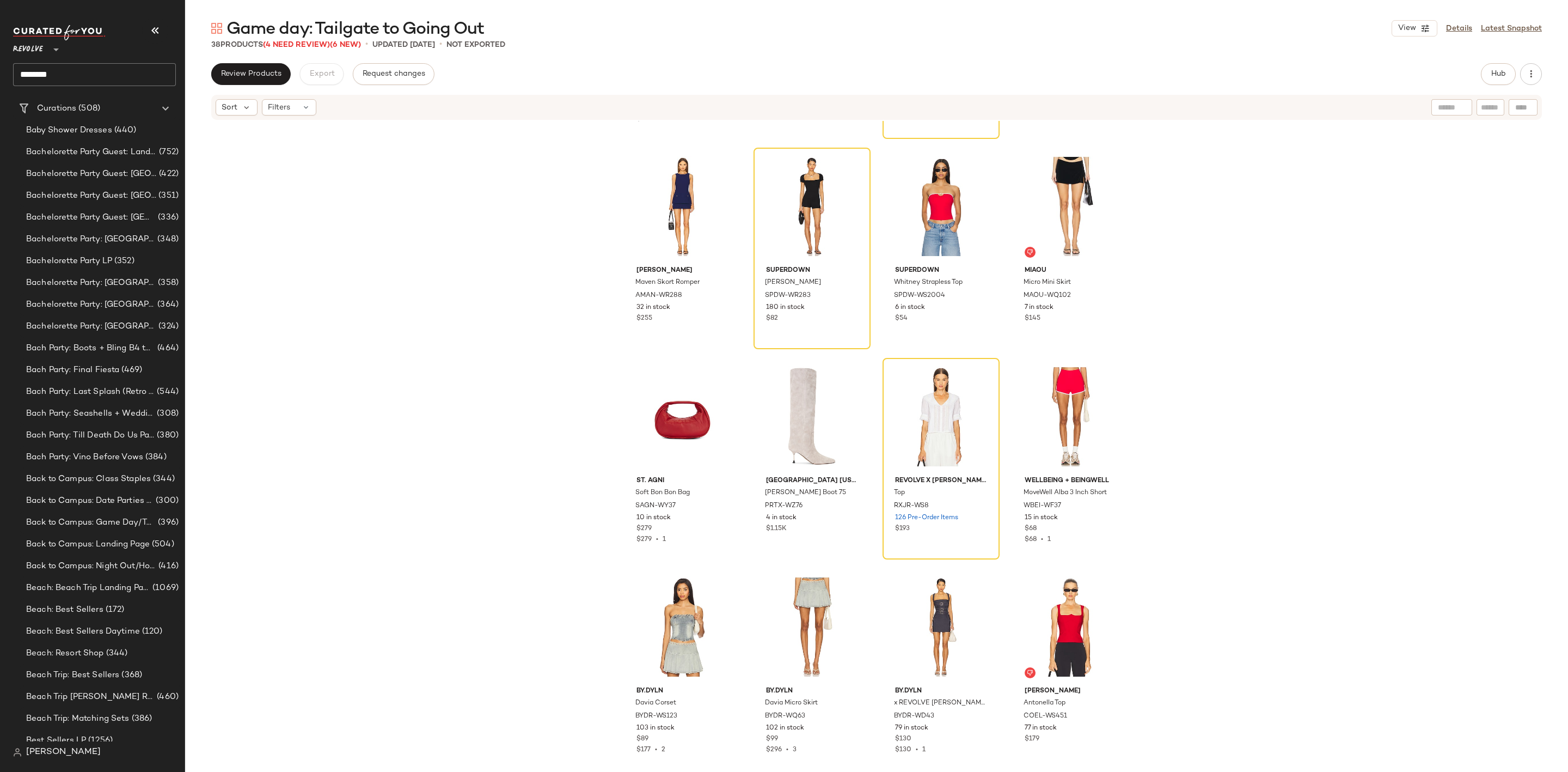
scroll to position [440, 0]
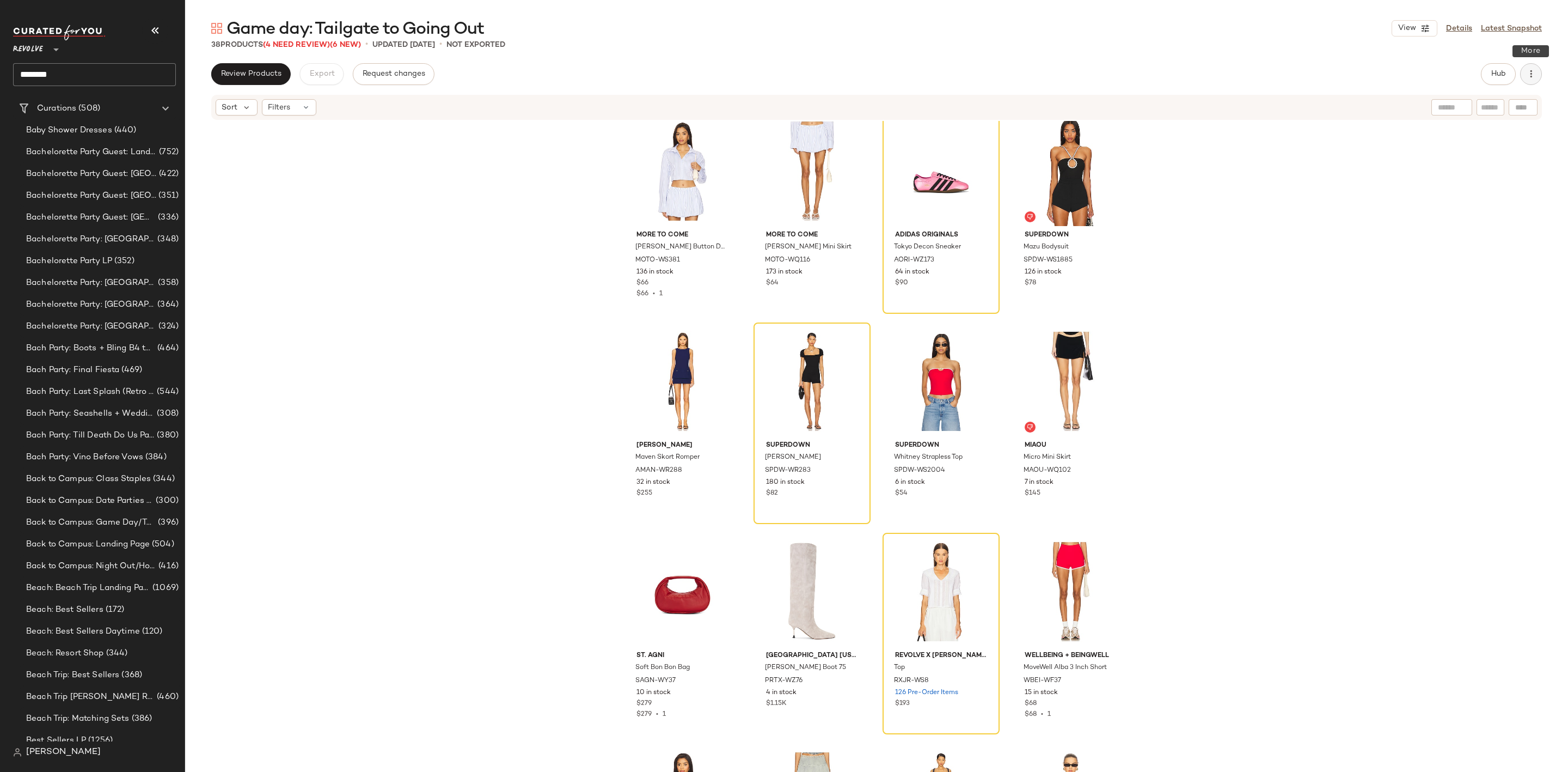
click at [1533, 77] on icon "button" at bounding box center [1531, 74] width 11 height 11
click at [1475, 216] on span "Archive Curation" at bounding box center [1481, 211] width 102 height 11
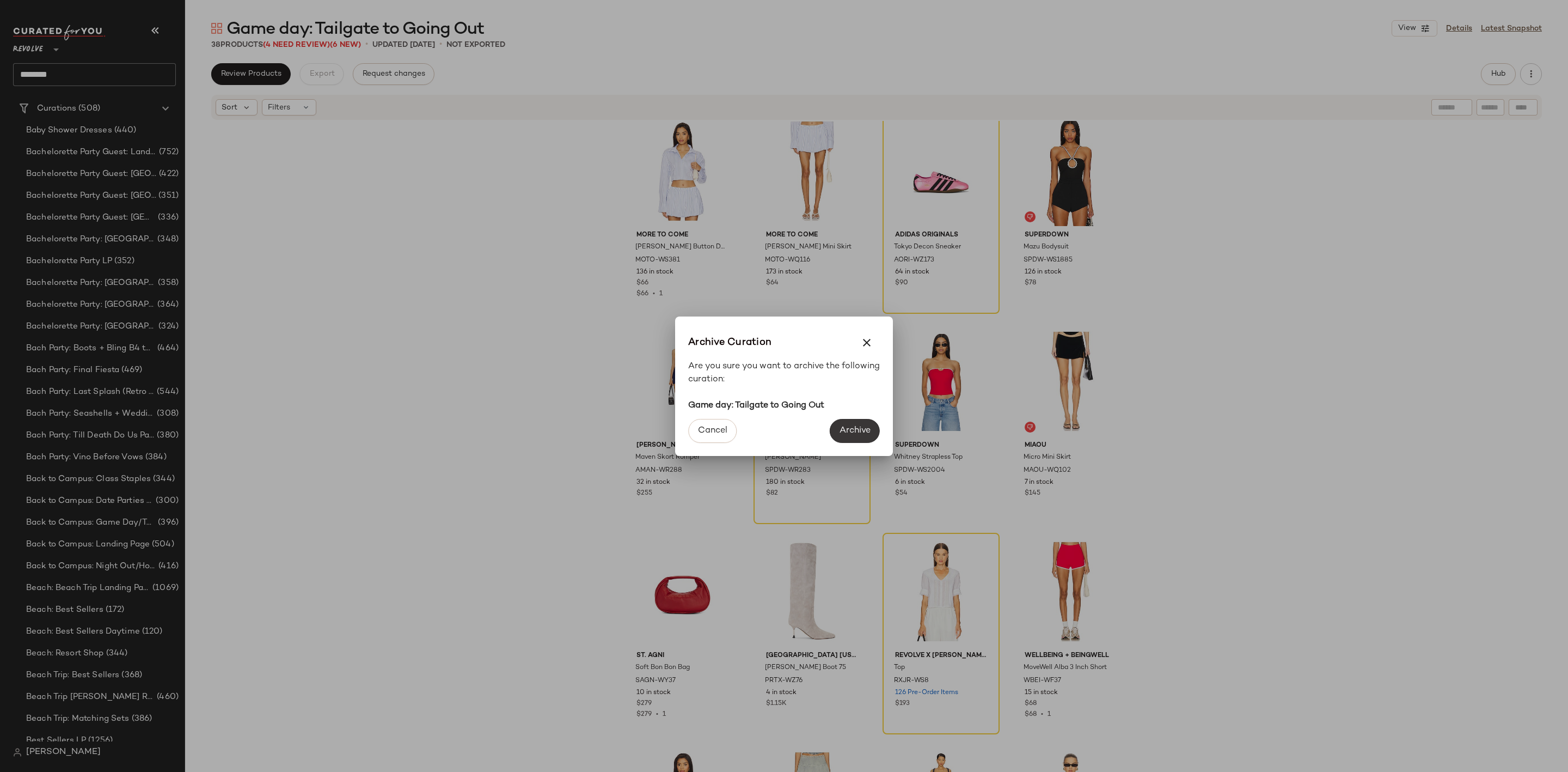
click at [858, 430] on span "Archive" at bounding box center [854, 430] width 32 height 10
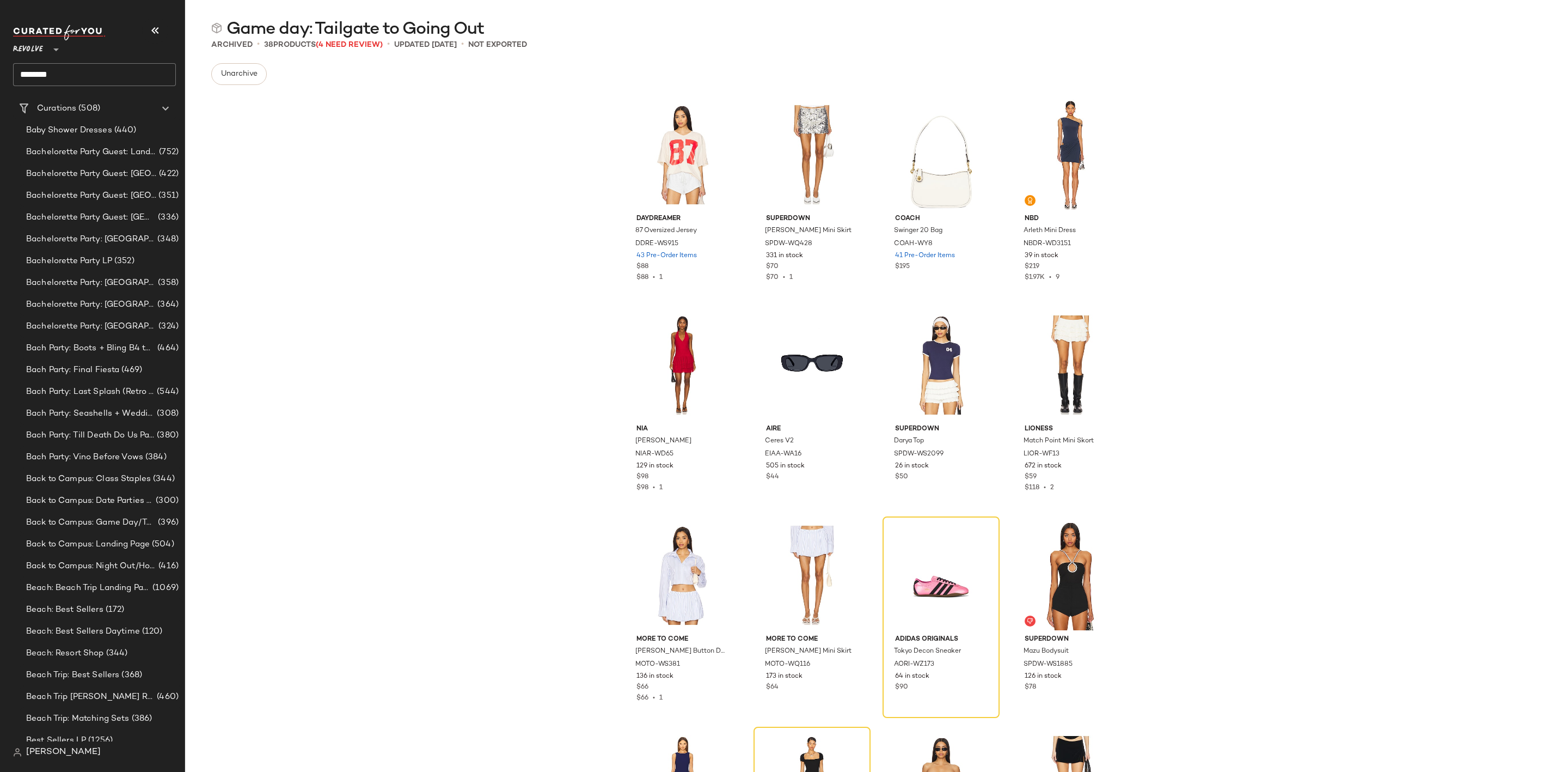
click at [119, 84] on input "********" at bounding box center [94, 75] width 163 height 23
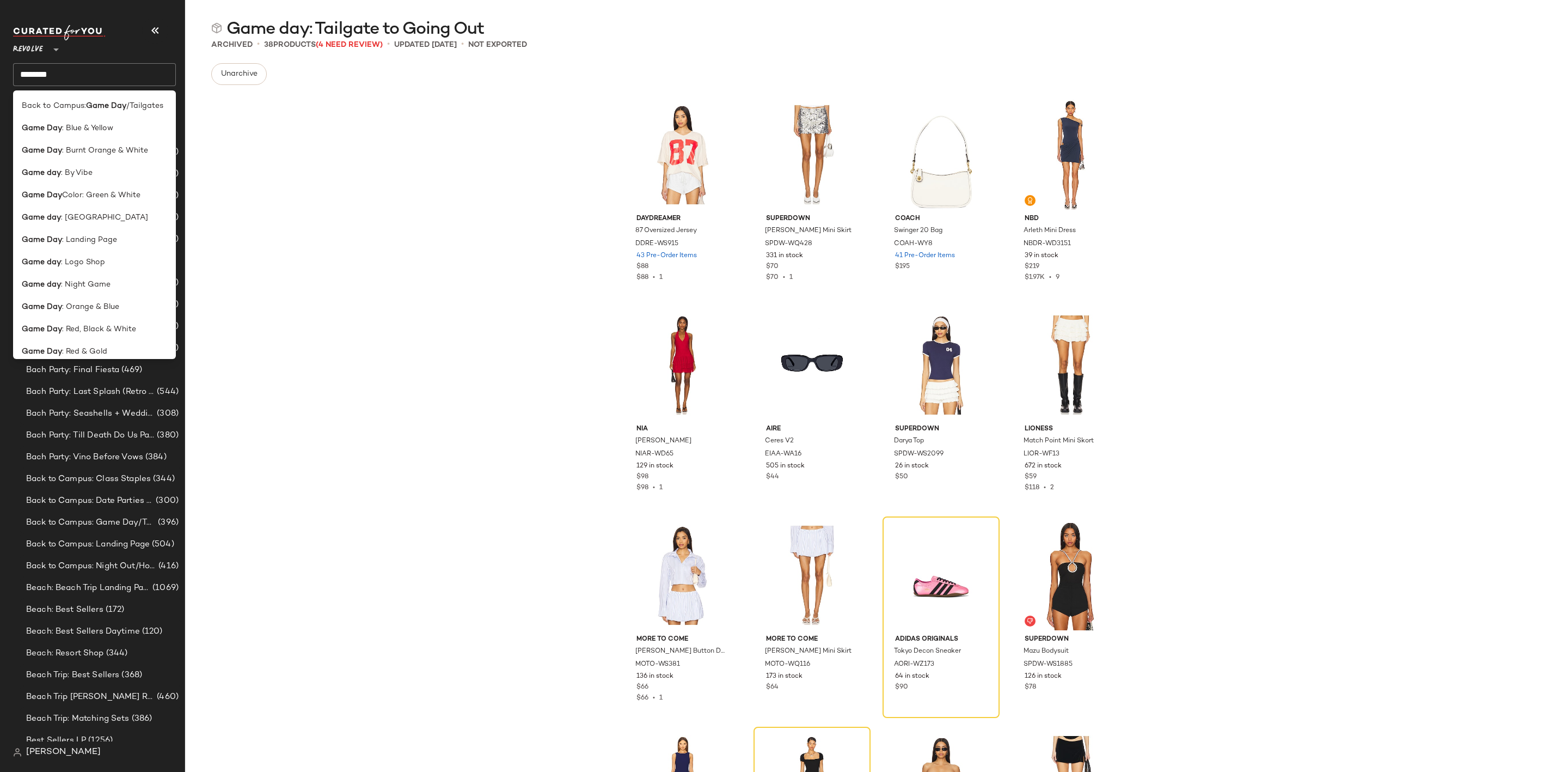
click at [349, 175] on div "DAYDREAMER 87 Oversized Jersey DDRE-WS915 43 Pre-Order Items $88 $88 • 1 superd…" at bounding box center [877, 435] width 1383 height 684
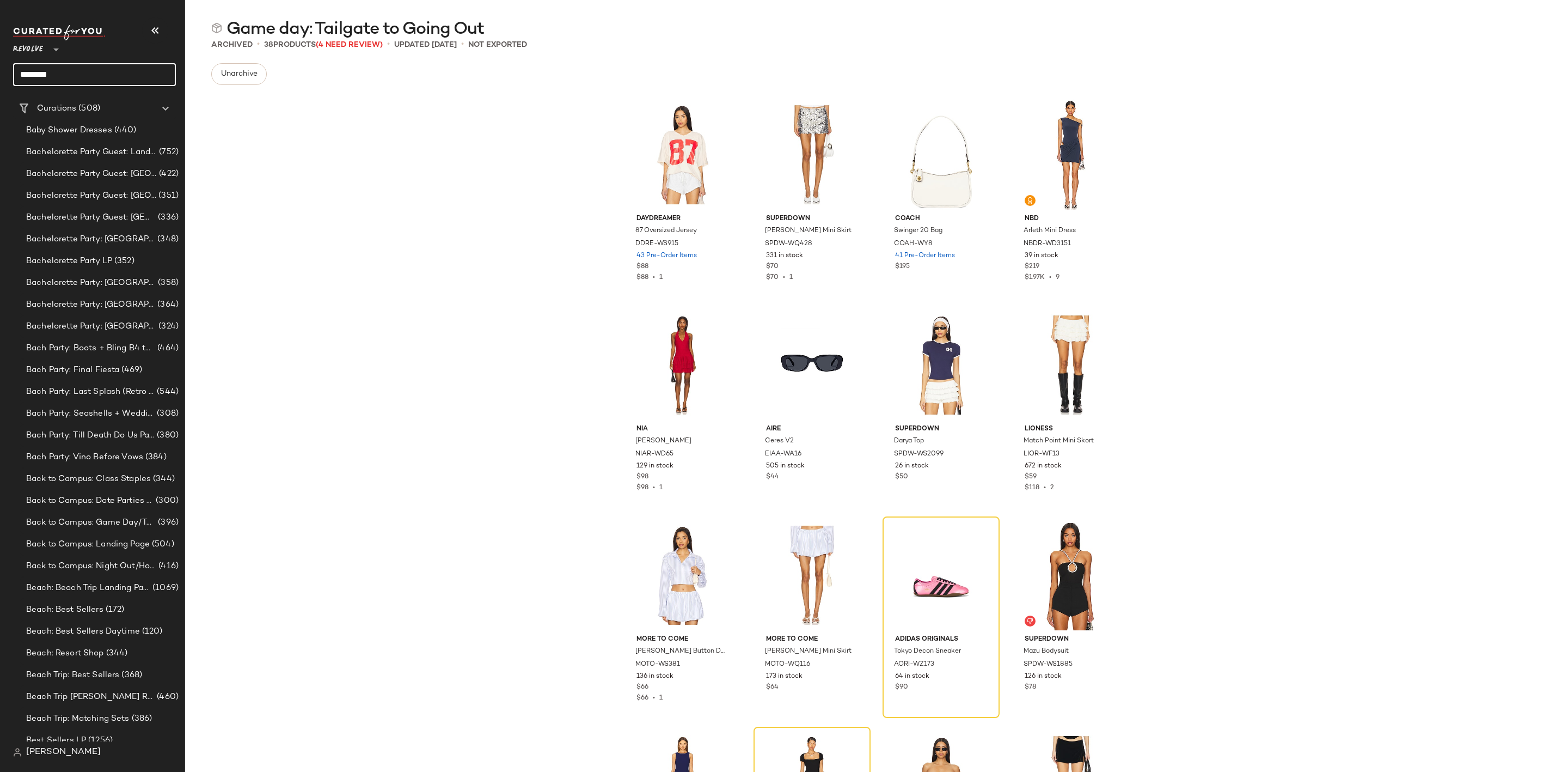
drag, startPoint x: 102, startPoint y: 67, endPoint x: -26, endPoint y: 67, distance: 128.0
click at [0, 67] on html "Revolve ** ******** Dashboard All Products Global Clipboards (6) 8.31-9.6 Weste…" at bounding box center [784, 386] width 1568 height 772
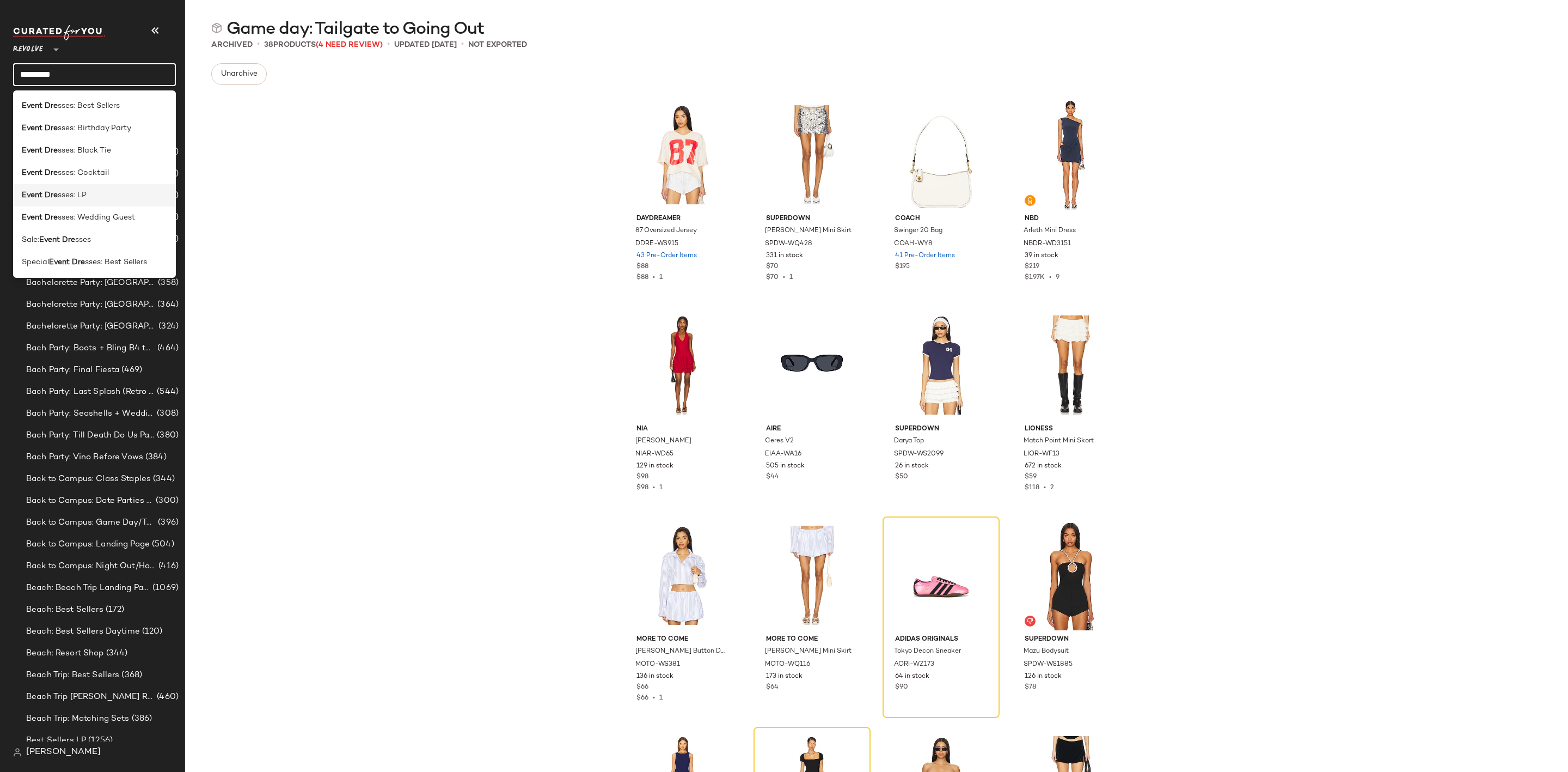
type input "*********"
click at [94, 201] on div "Event Dre sses: LP" at bounding box center [94, 195] width 163 height 22
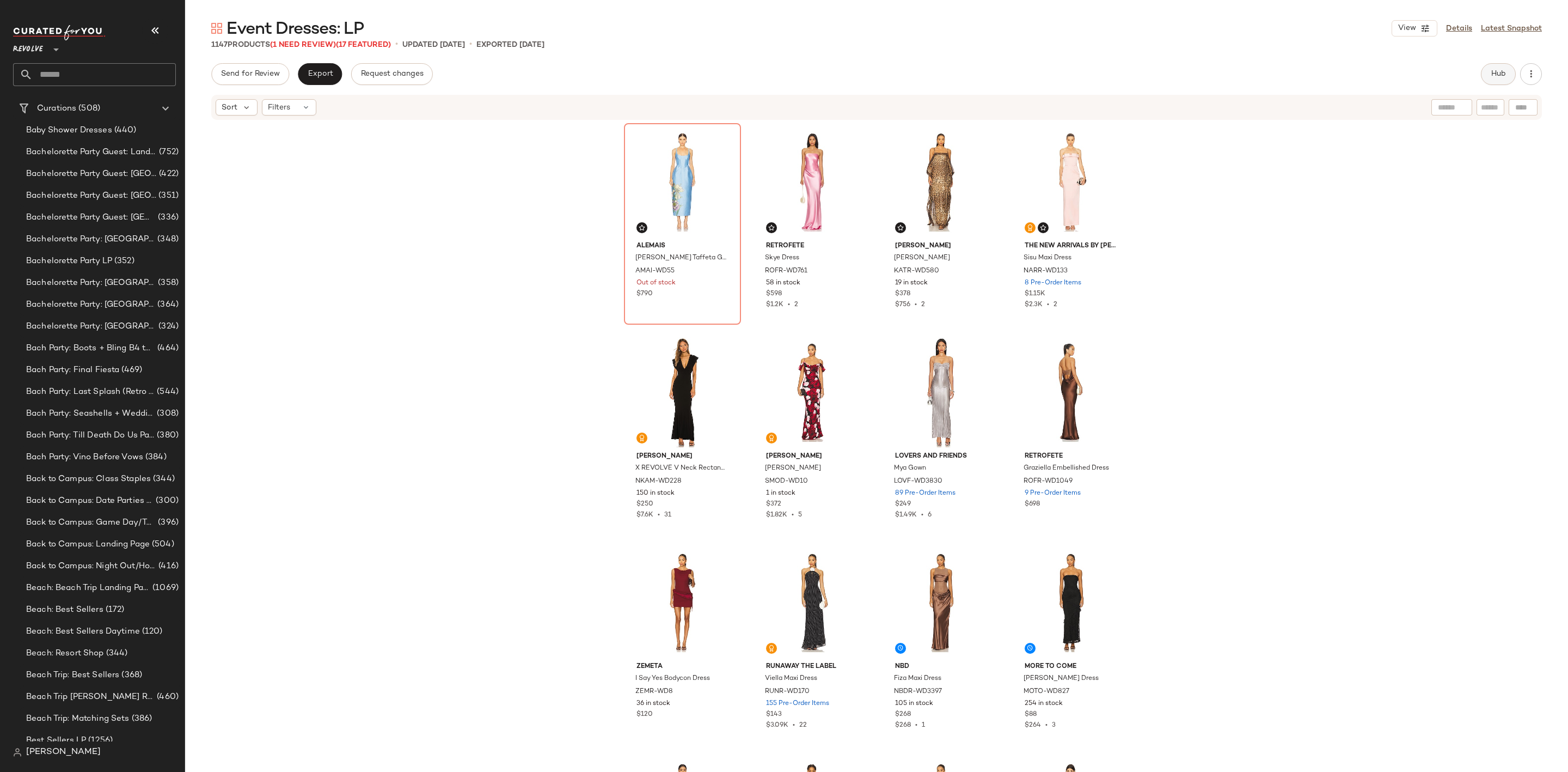
click at [1499, 81] on button "Hub" at bounding box center [1499, 74] width 35 height 22
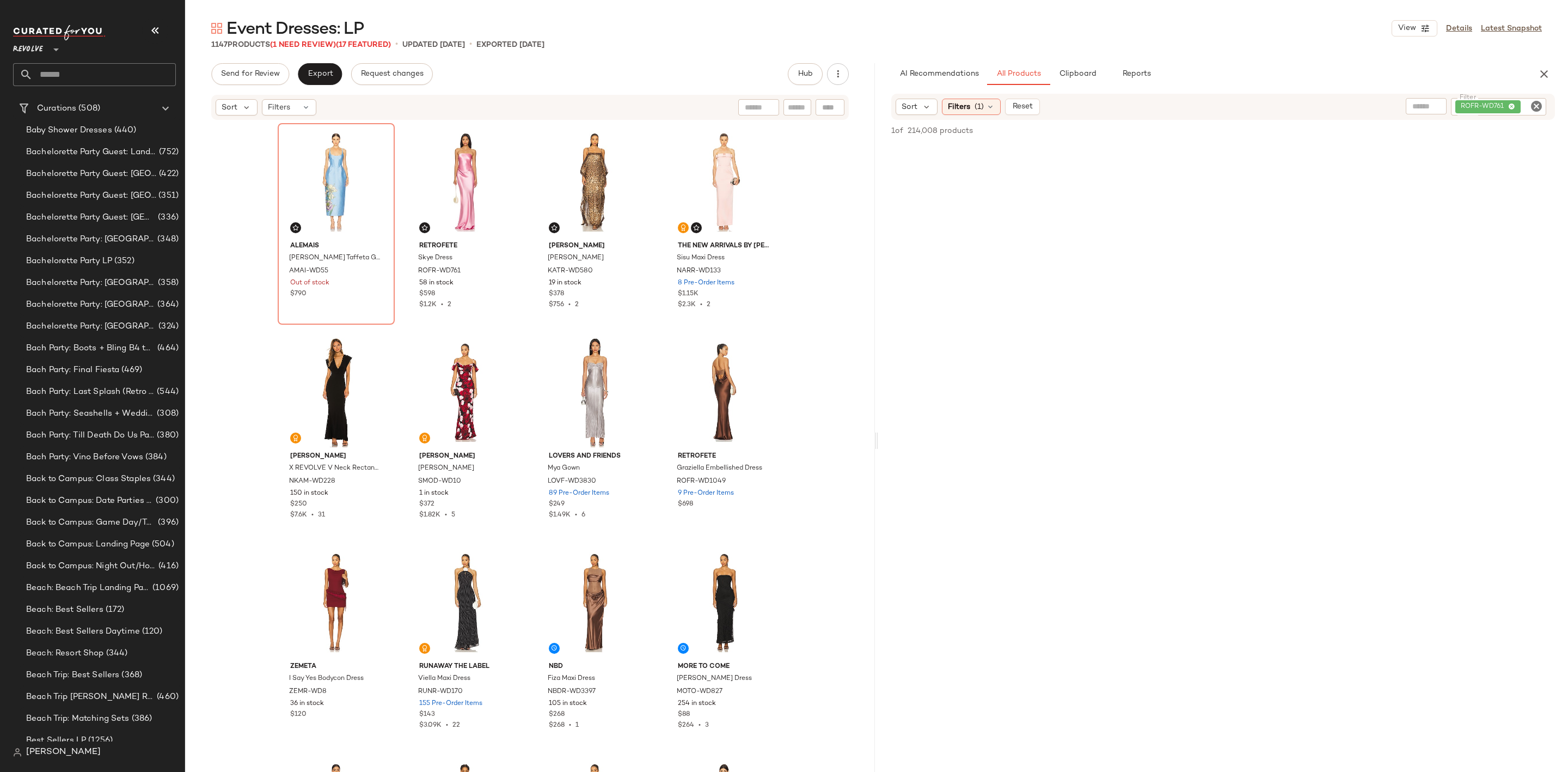
click at [1534, 108] on icon "Clear Filter" at bounding box center [1536, 106] width 13 height 13
paste input "*********"
type input "*********"
click at [1469, 90] on div "AI Recommendations All Products Clipboard Reports Sort Filters (1) Filter Filte…" at bounding box center [1223, 441] width 690 height 754
click at [963, 101] on span "Filters" at bounding box center [959, 106] width 22 height 11
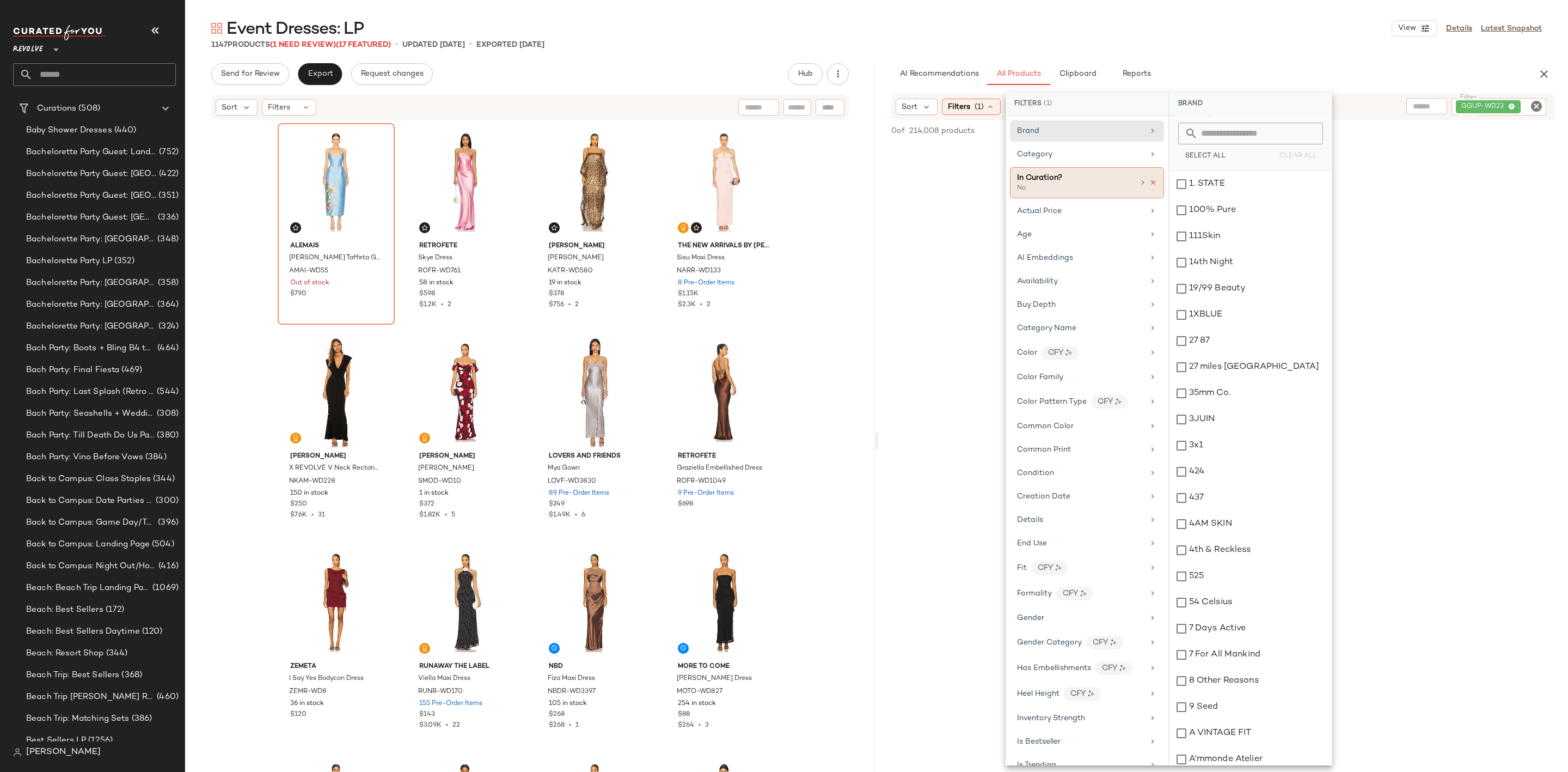
click at [1149, 185] on icon at bounding box center [1153, 182] width 7 height 7
click at [1254, 43] on div "1147 Products (1 Need Review) (17 Featured) • updated Sep 9th • Exported Sep 9th" at bounding box center [877, 44] width 1383 height 11
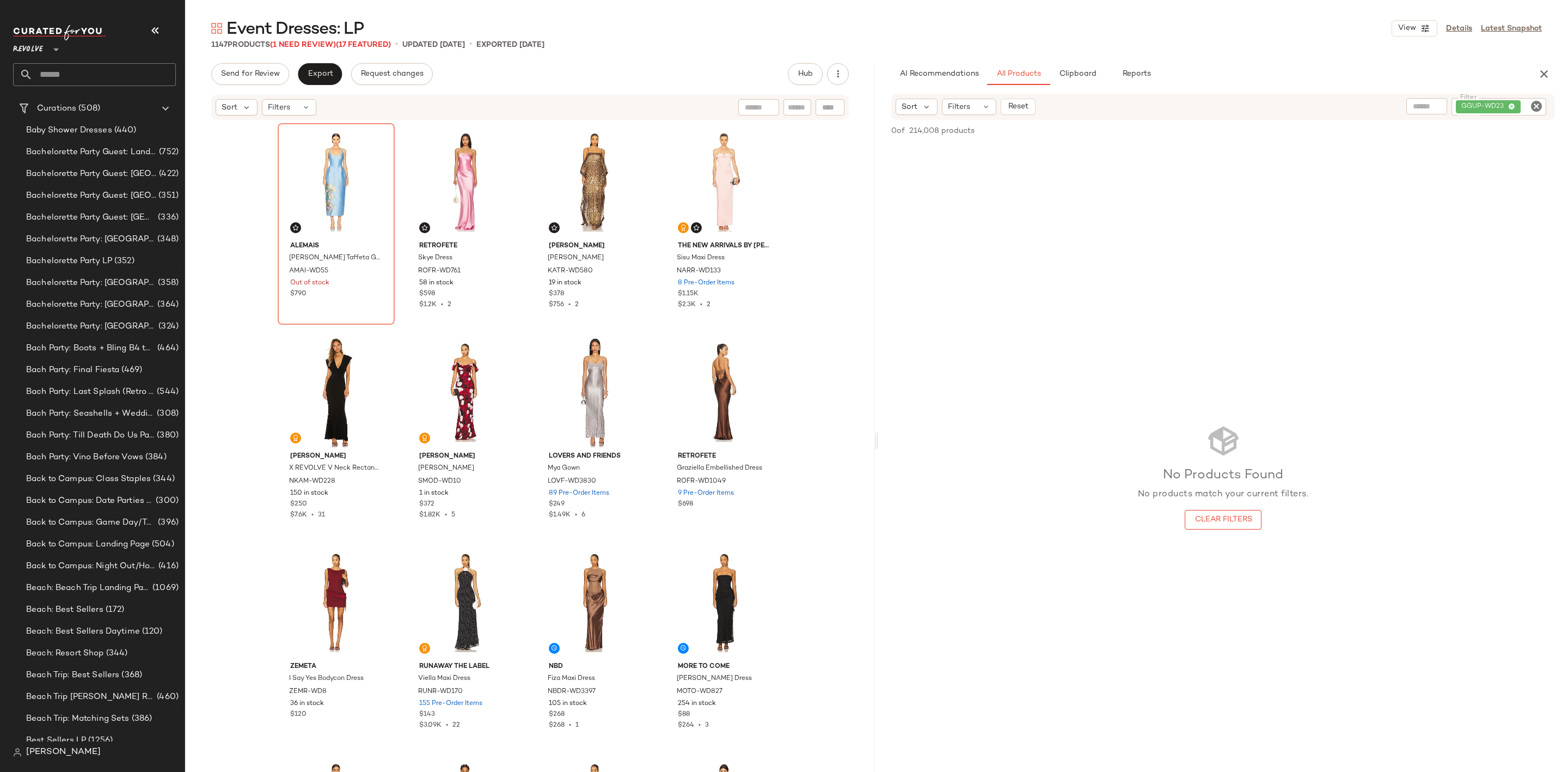
click at [1097, 277] on div "No Products Found No products match your current filters. Clear Filters" at bounding box center [1223, 476] width 690 height 665
click at [1193, 345] on div "No Products Found No products match your current filters. Clear Filters" at bounding box center [1223, 476] width 690 height 665
click at [1025, 222] on div "No Products Found No products match your current filters. Clear Filters" at bounding box center [1223, 476] width 690 height 665
click at [1536, 72] on button "button" at bounding box center [1544, 74] width 22 height 22
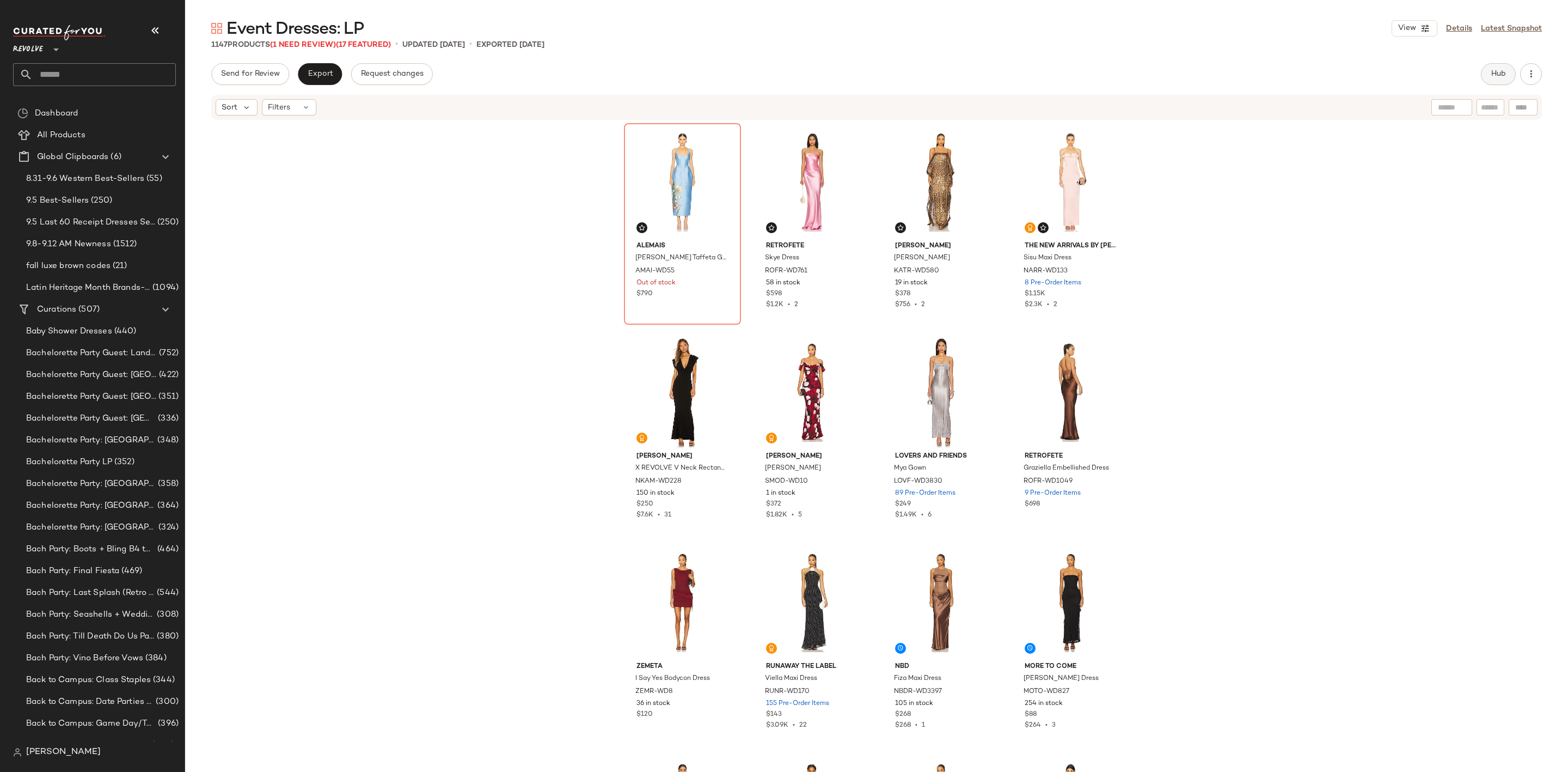
click at [1499, 77] on span "Hub" at bounding box center [1498, 74] width 15 height 9
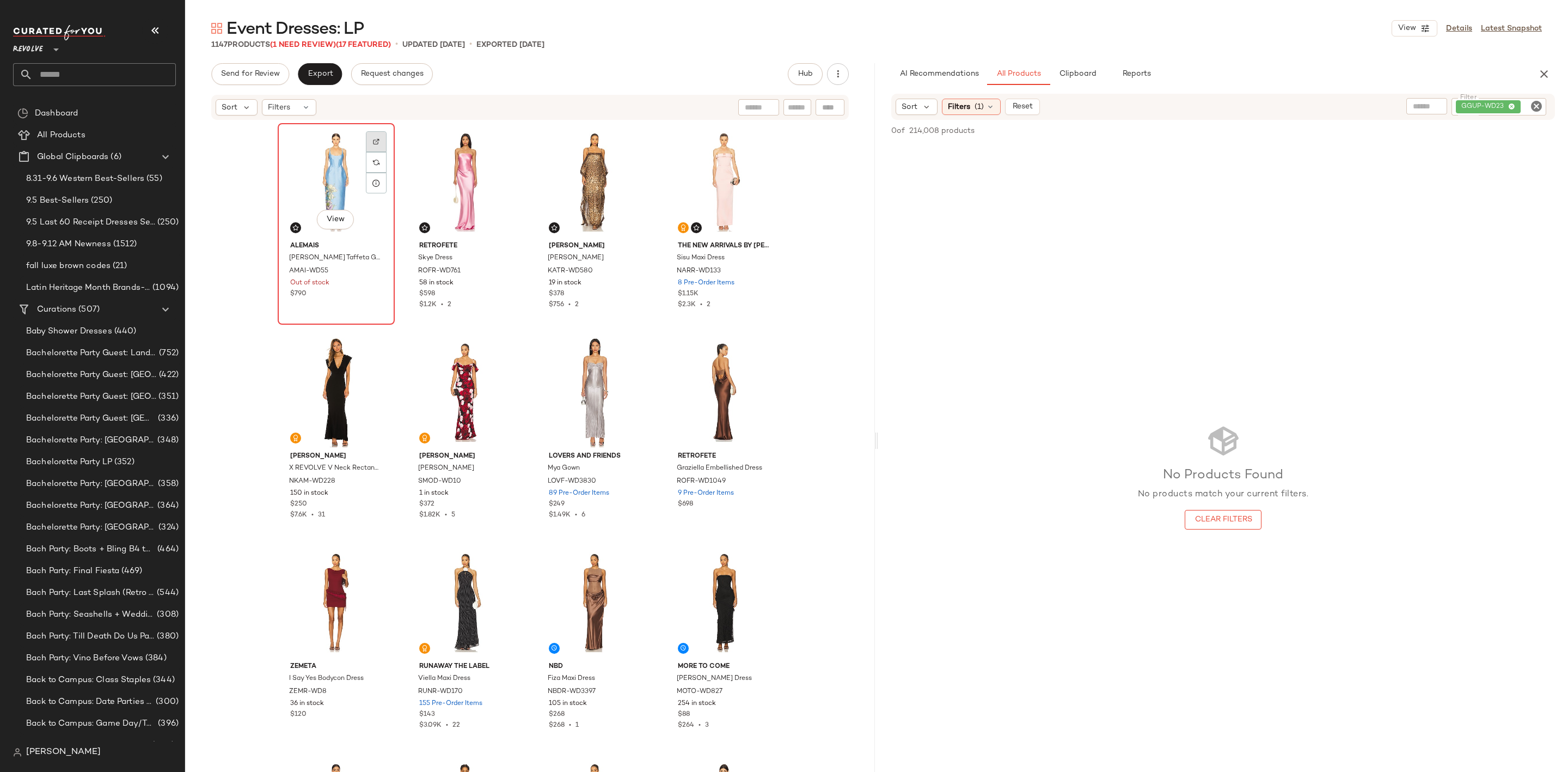
click at [373, 139] on img at bounding box center [376, 141] width 7 height 7
click at [1534, 104] on icon "Clear Filter" at bounding box center [1536, 106] width 13 height 13
click at [1261, 149] on div "No Products Found No products match your current filters. Clear Filters" at bounding box center [1223, 475] width 690 height 665
click at [955, 103] on span "Filters" at bounding box center [959, 106] width 22 height 11
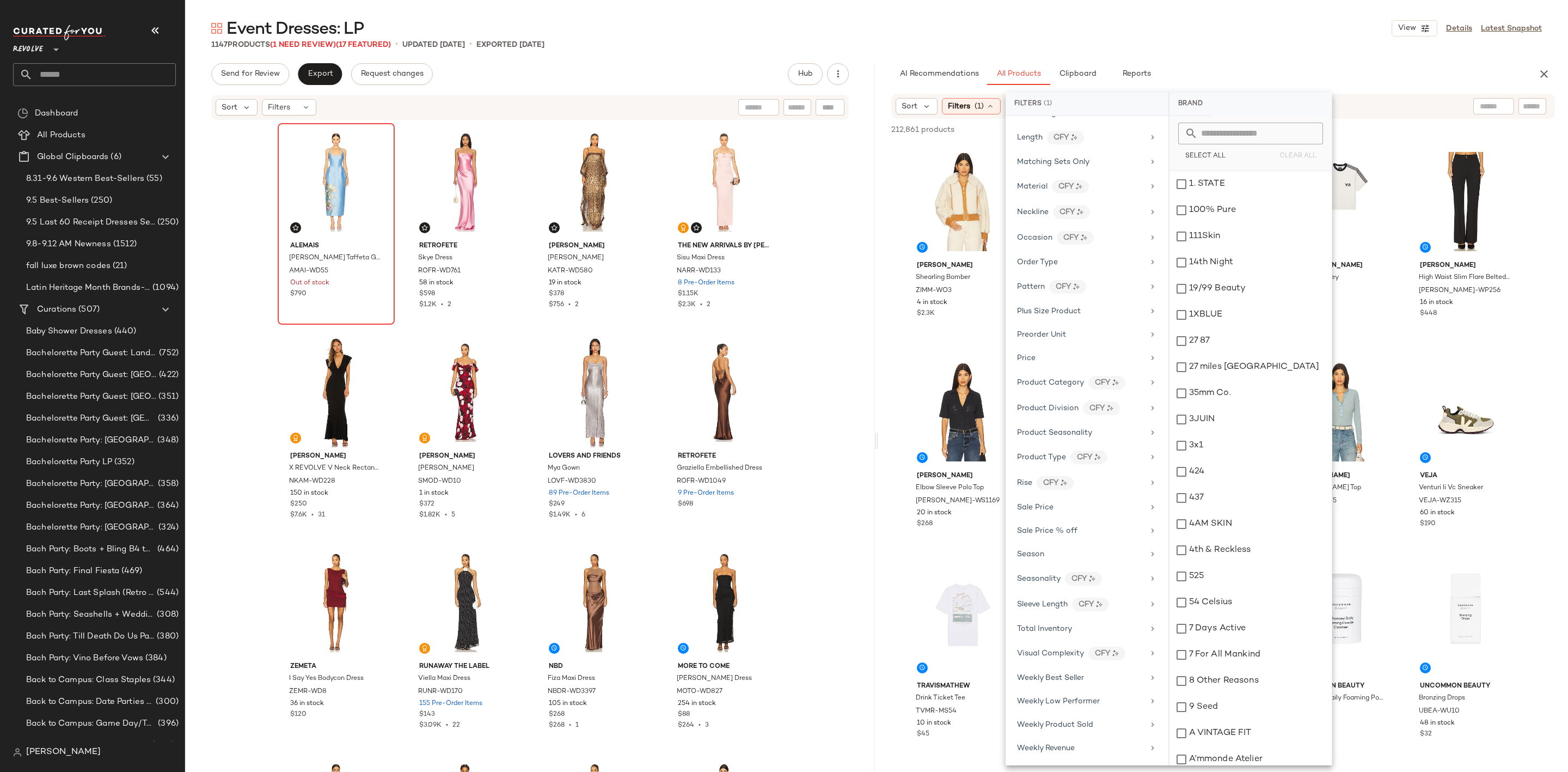
scroll to position [679, 0]
click at [1096, 502] on div "Sale Price" at bounding box center [1081, 507] width 127 height 11
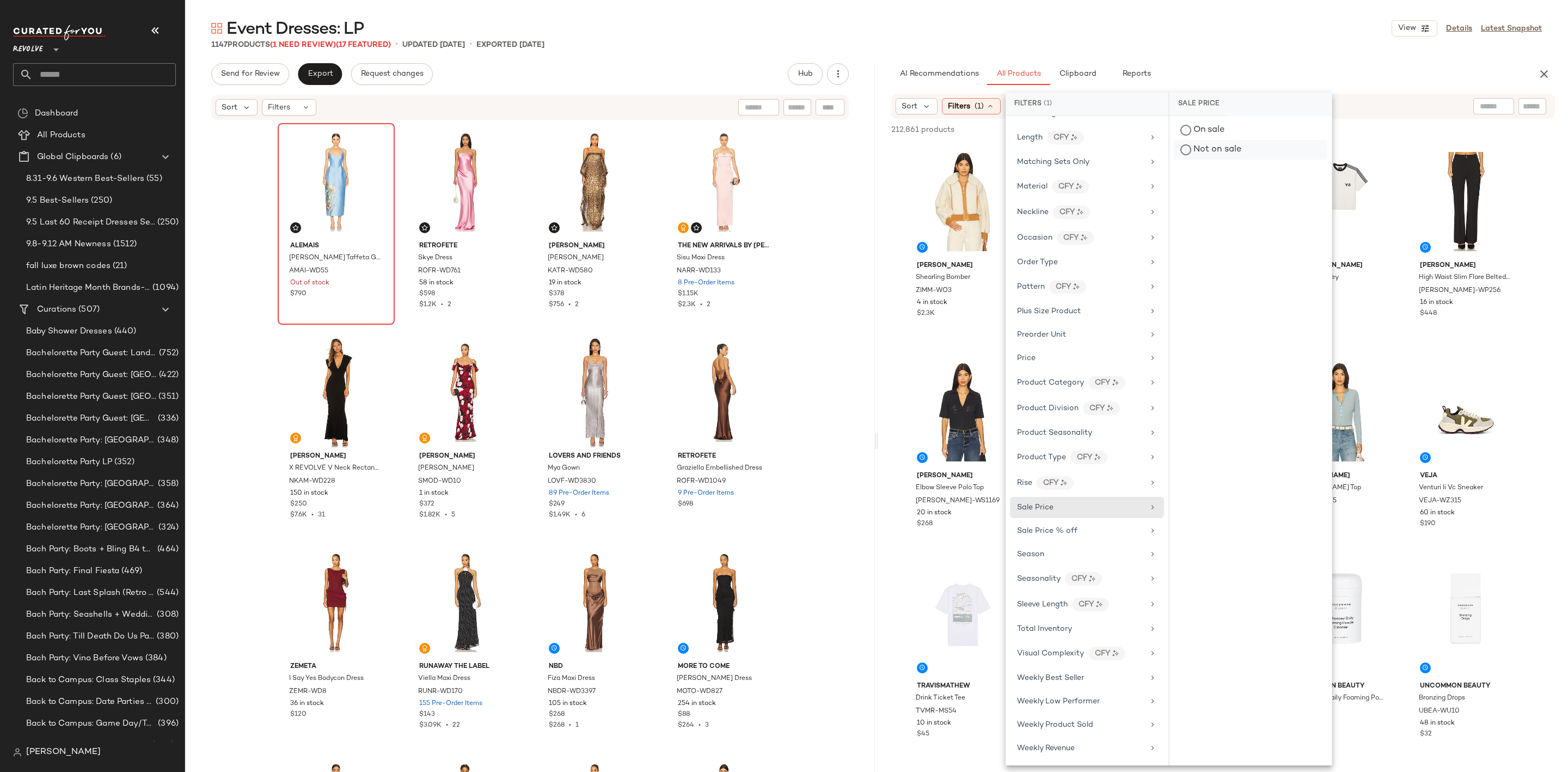
click at [1215, 150] on div "Not on sale" at bounding box center [1251, 150] width 154 height 20
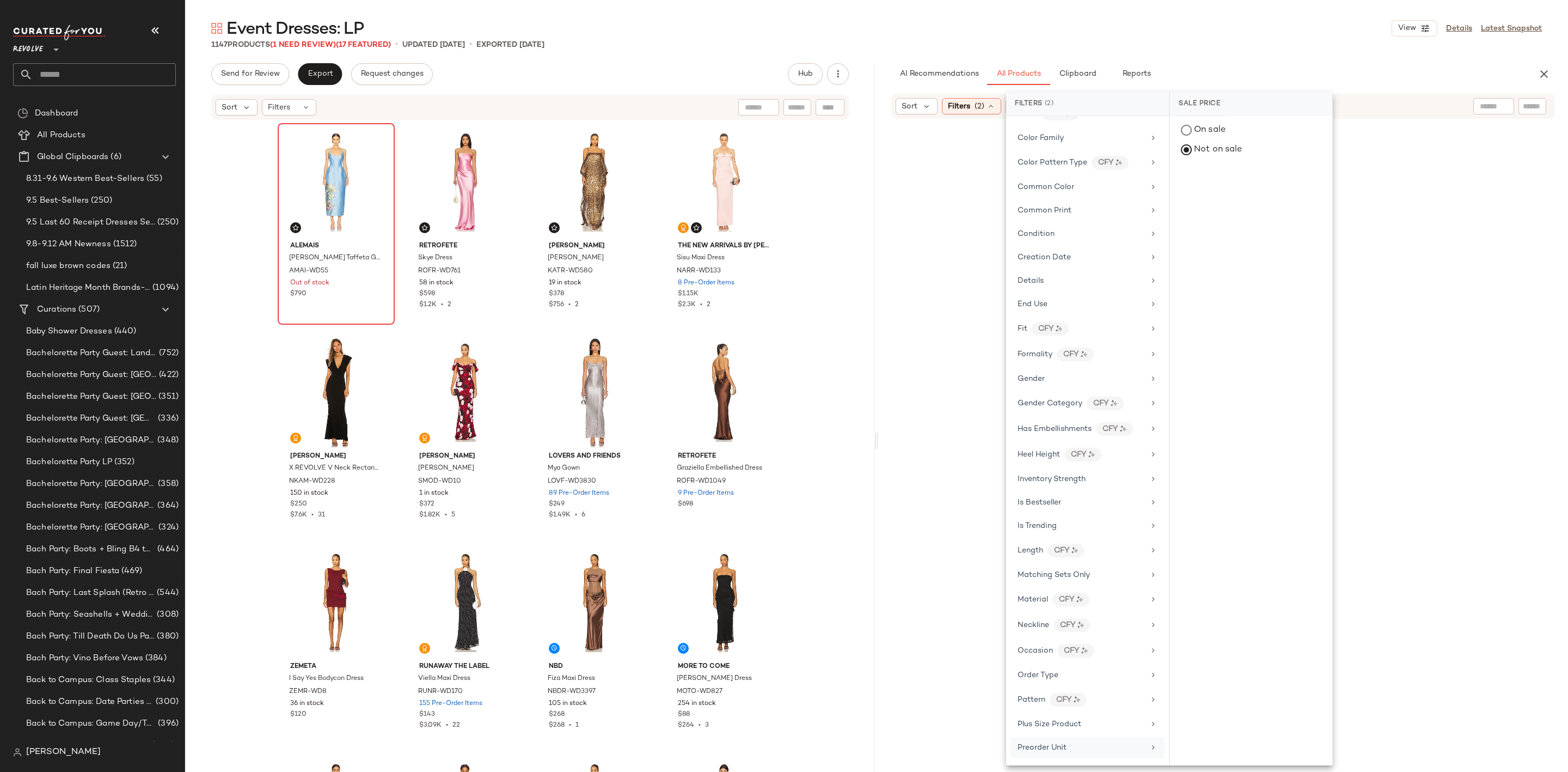
scroll to position [189, 0]
click at [1067, 435] on div "Gender" at bounding box center [1081, 429] width 127 height 11
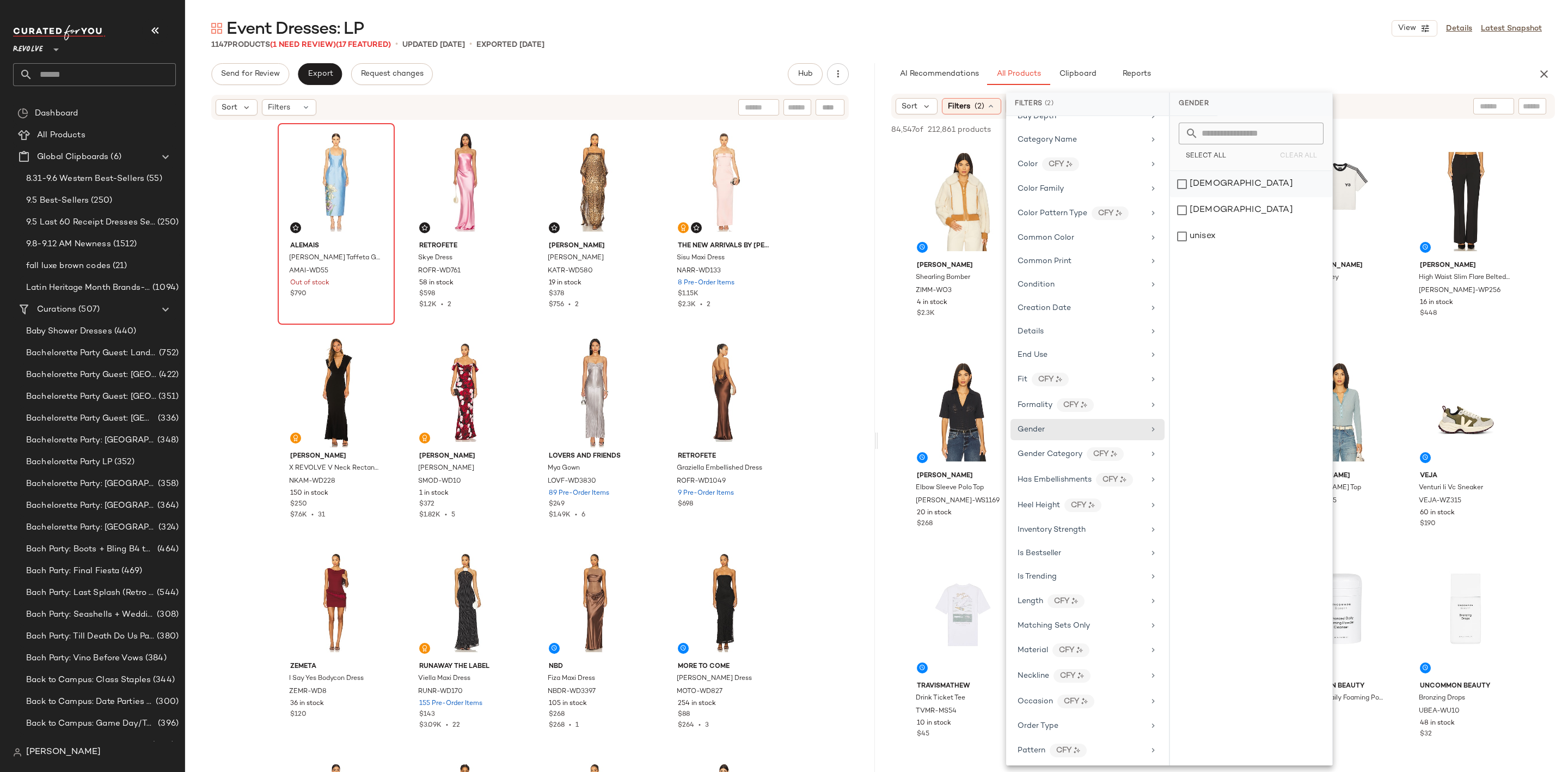
click at [1219, 185] on div "[DEMOGRAPHIC_DATA]" at bounding box center [1251, 184] width 162 height 26
click at [1311, 35] on div "Event Dresses: LP View Details Latest Snapshot" at bounding box center [877, 28] width 1383 height 22
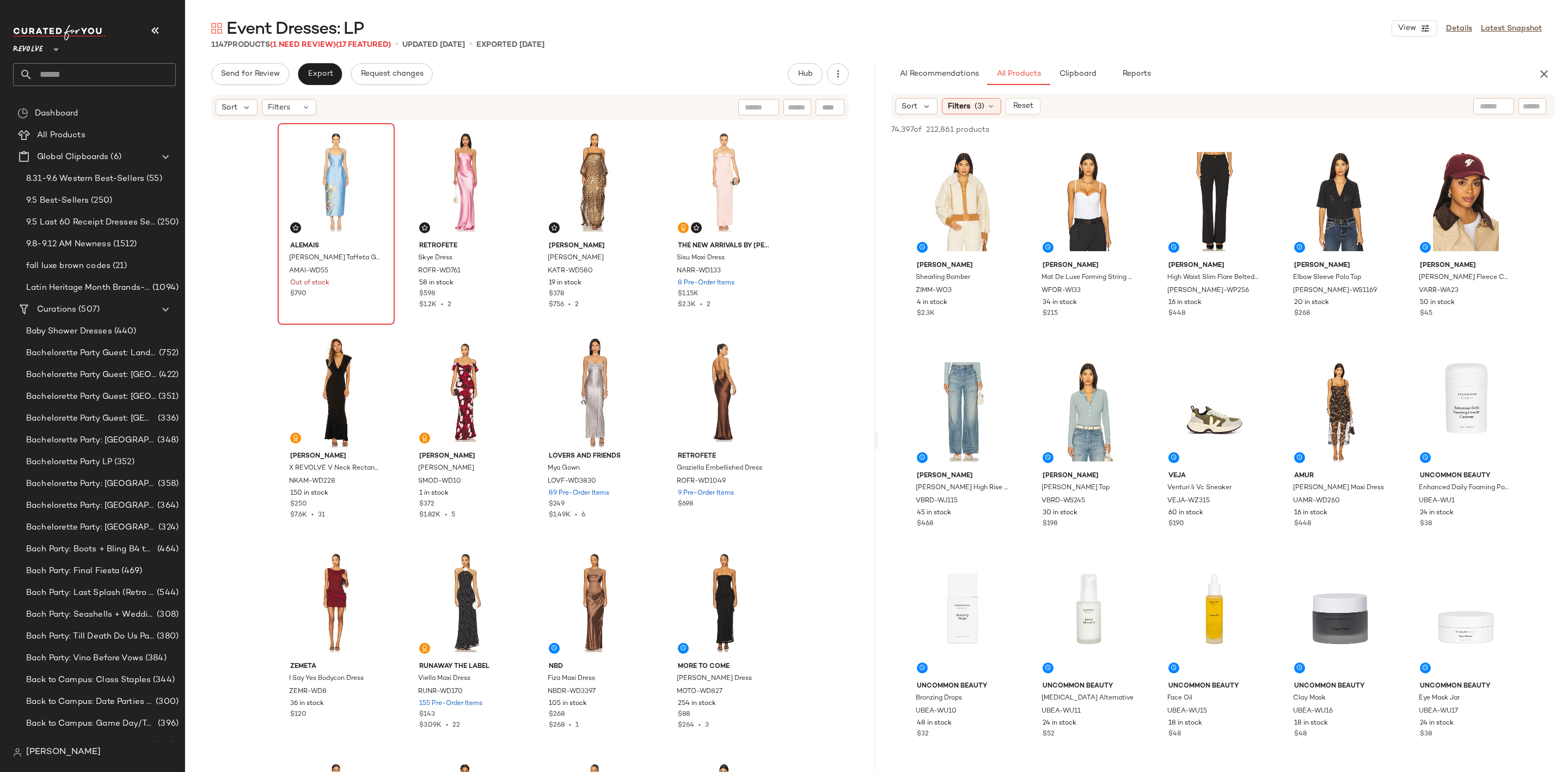
click at [1538, 111] on input "text" at bounding box center [1532, 106] width 19 height 11
type input "*****"
type button "CompanyProducts"
click at [1367, 71] on div "AI Recommendations All Products Clipboard Reports" at bounding box center [1206, 74] width 629 height 22
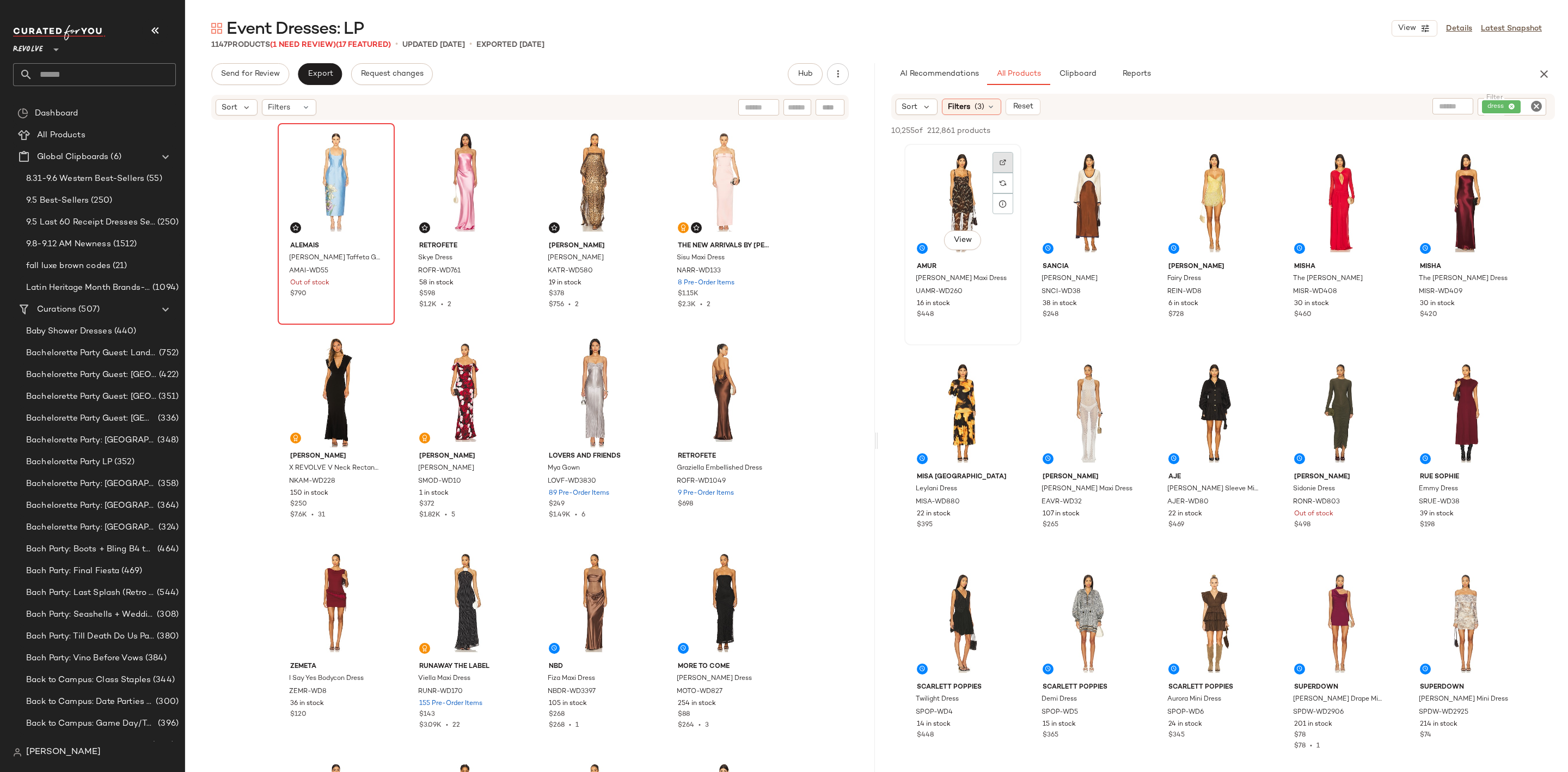
click at [1003, 158] on div at bounding box center [1002, 162] width 21 height 21
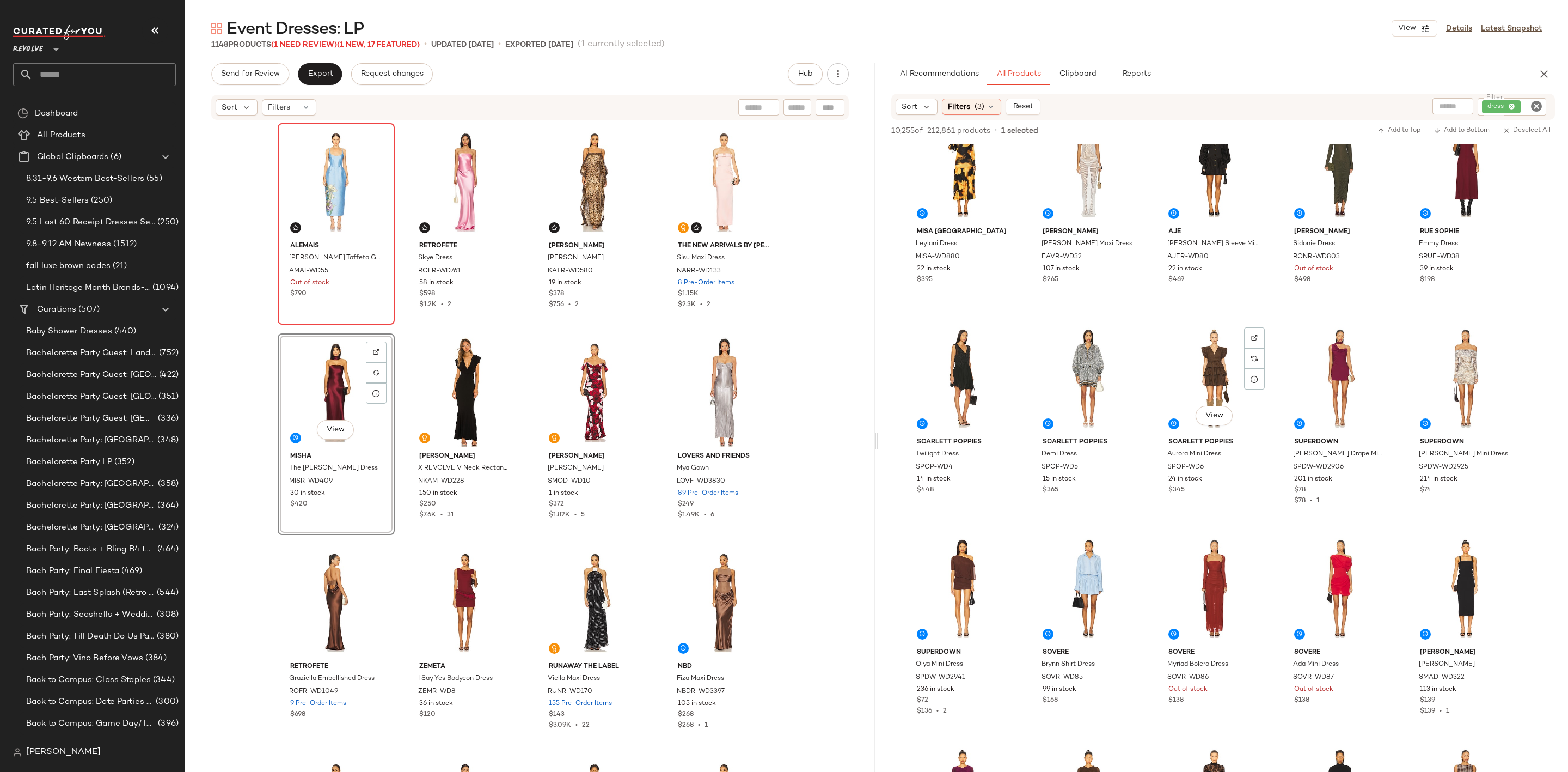
scroll to position [327, 0]
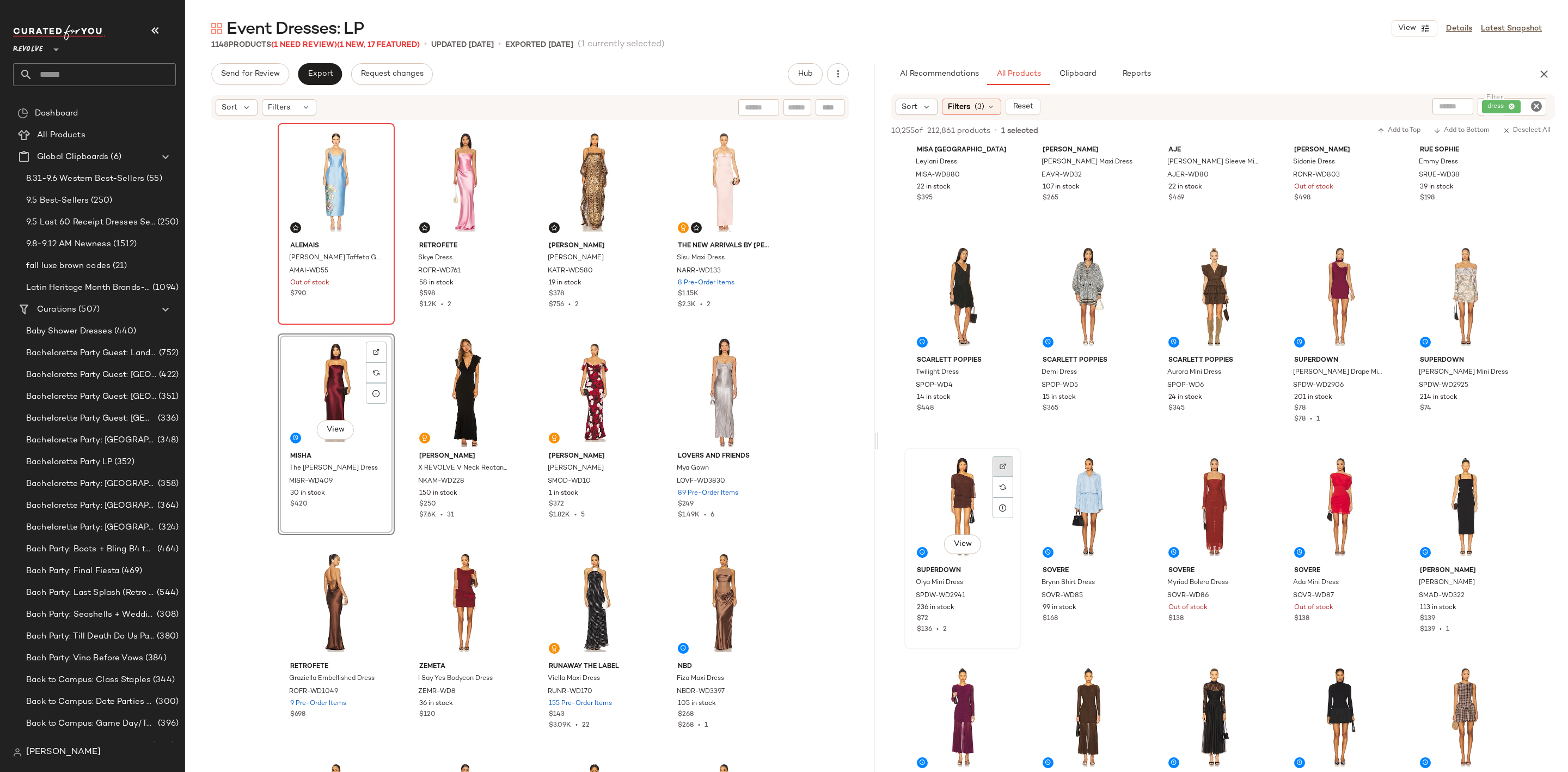
click at [1000, 463] on img at bounding box center [1003, 466] width 7 height 7
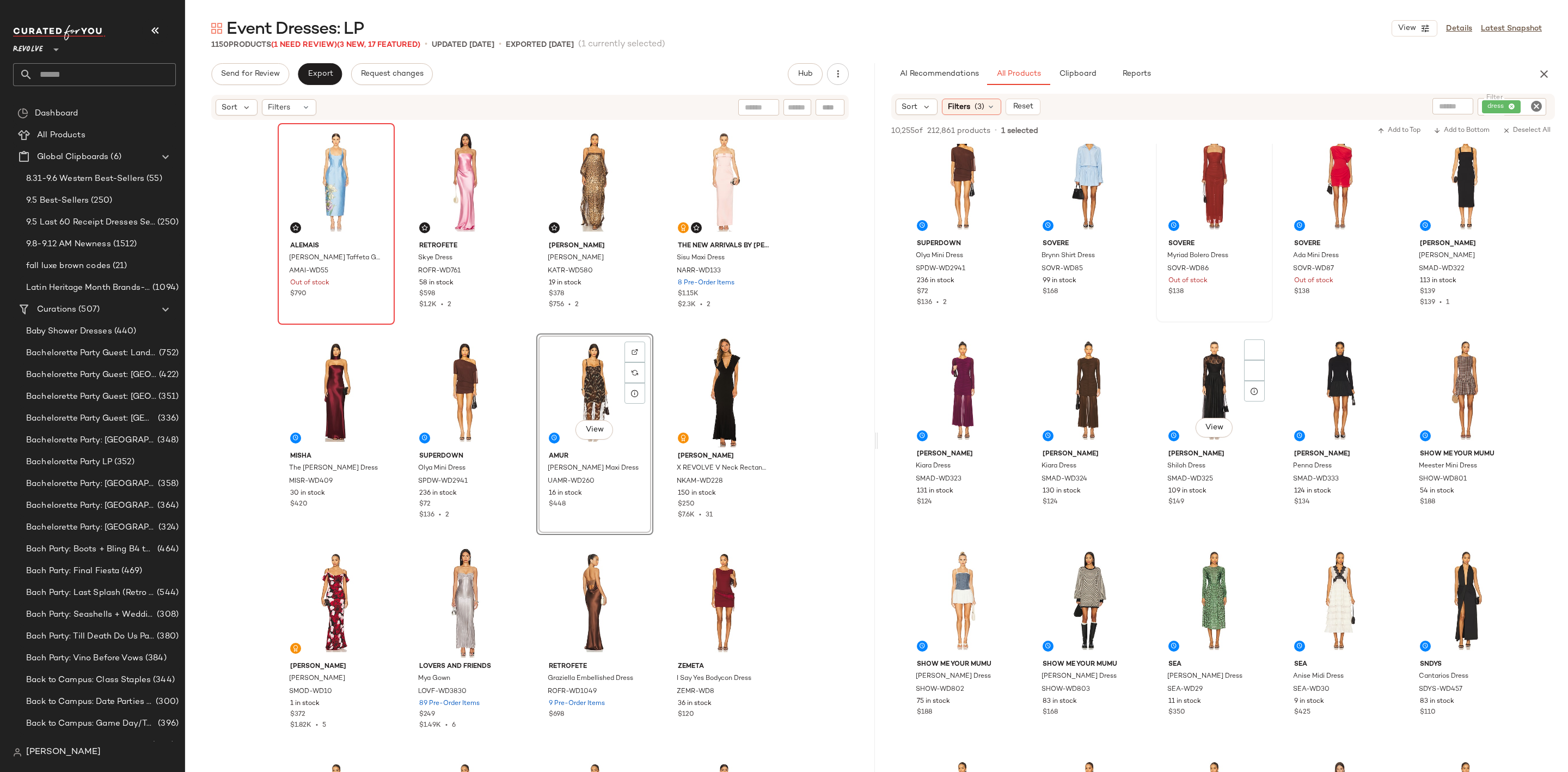
scroll to position [899, 0]
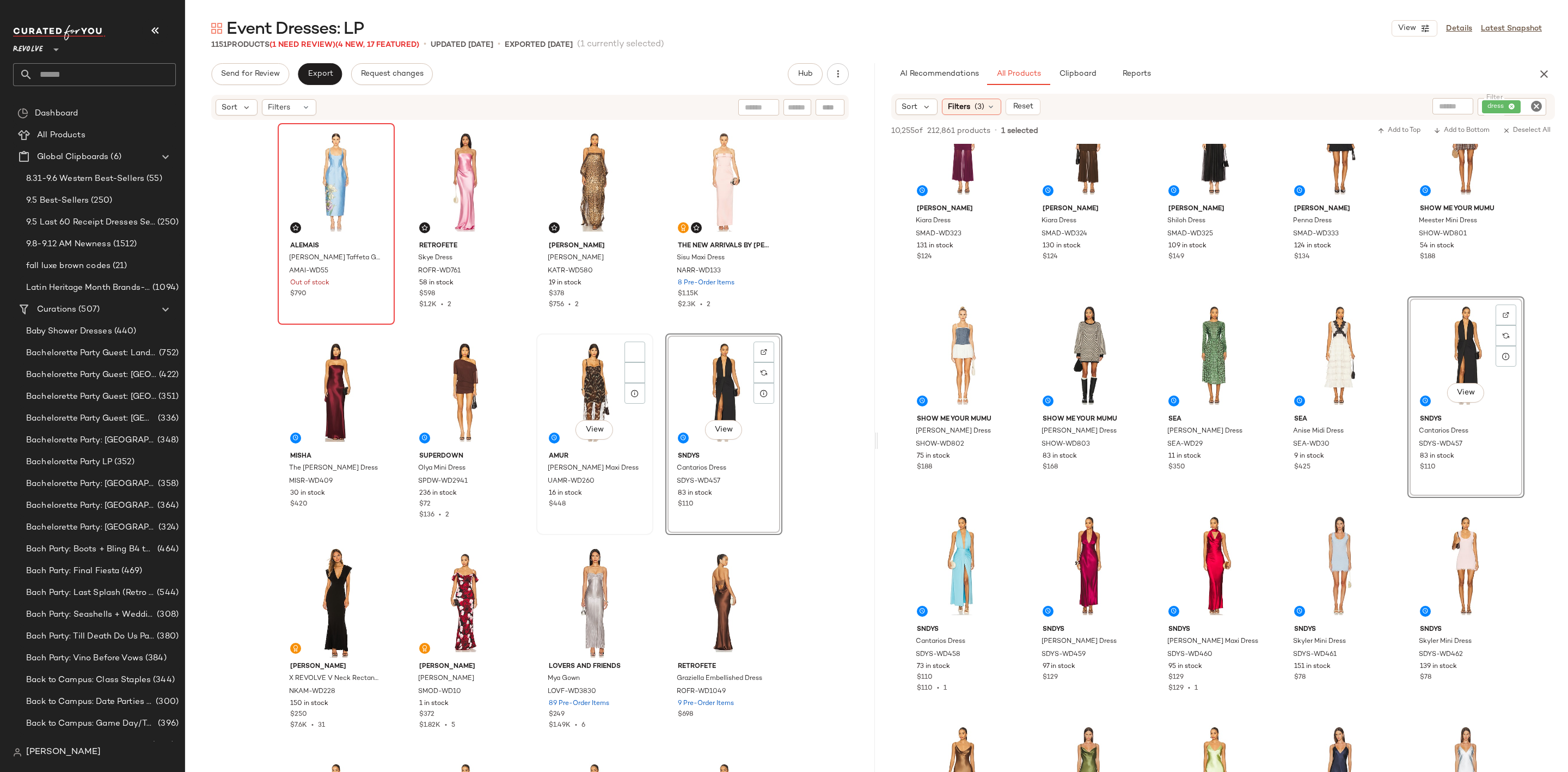
click at [591, 352] on div "View" at bounding box center [594, 392] width 110 height 110
click at [425, 371] on div "View" at bounding box center [465, 392] width 110 height 110
click at [700, 377] on div "View" at bounding box center [724, 392] width 110 height 110
click at [448, 380] on div "View" at bounding box center [465, 392] width 110 height 110
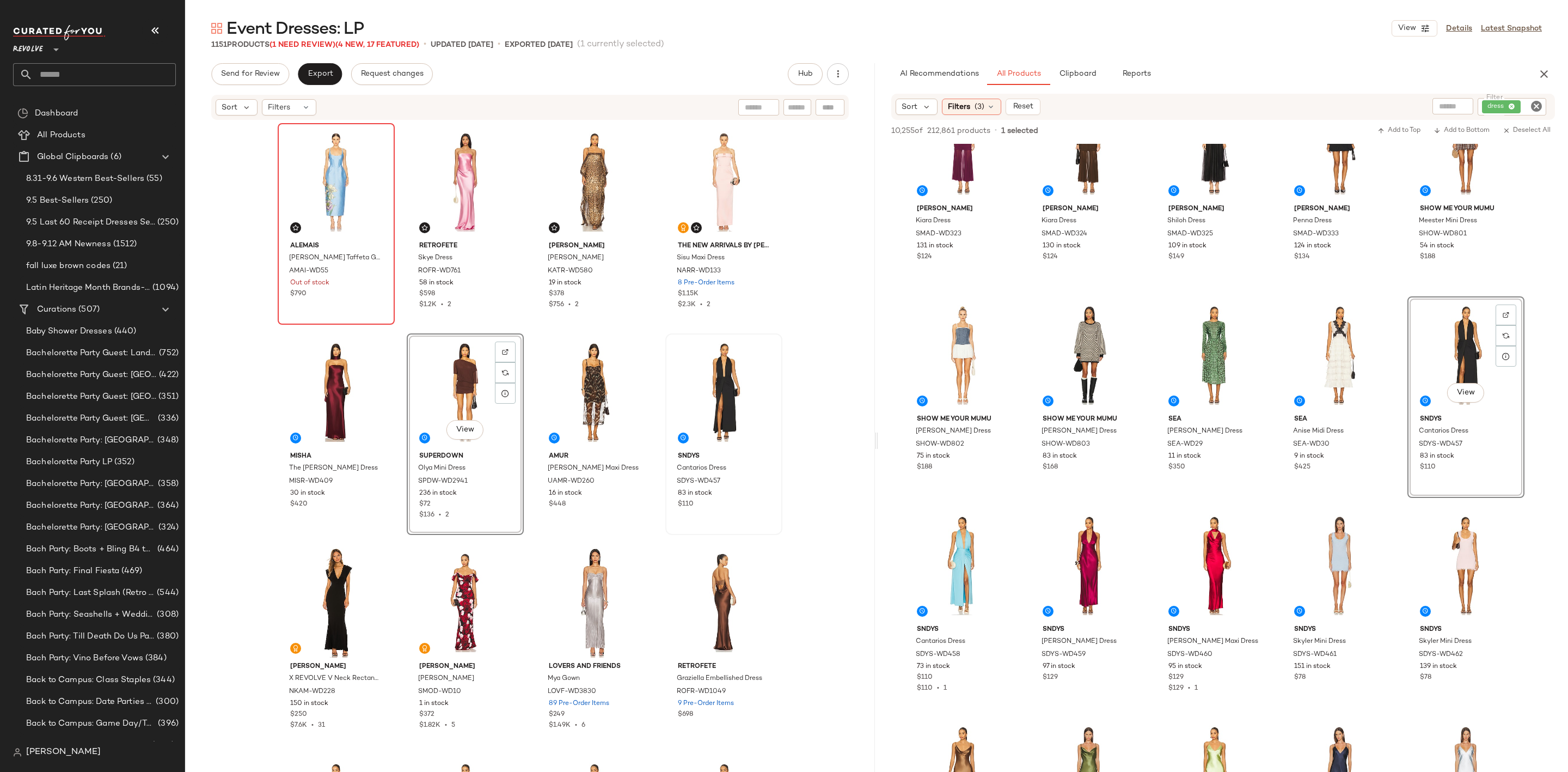
click at [702, 375] on div at bounding box center [724, 392] width 110 height 110
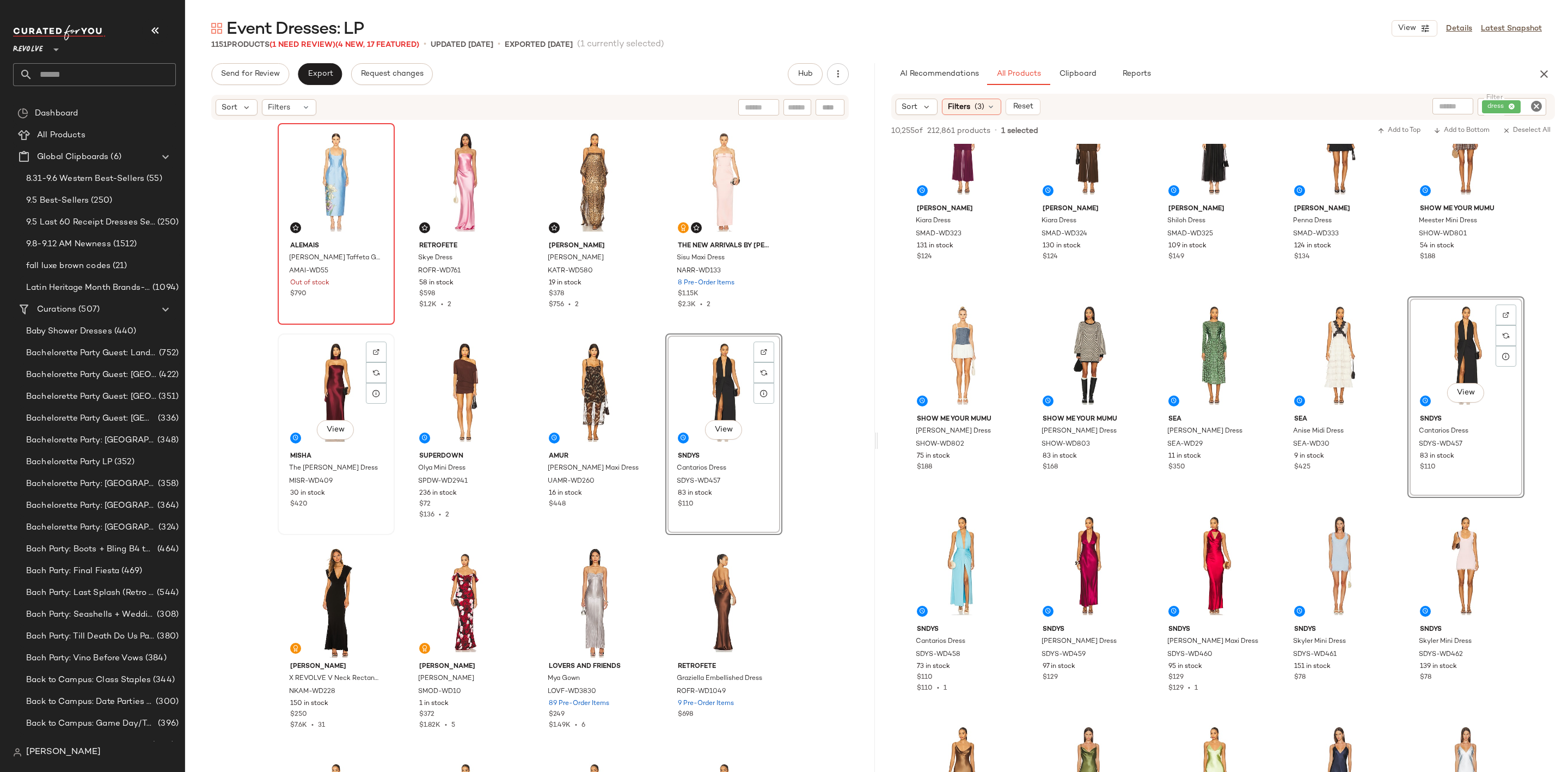
click at [320, 383] on div "View" at bounding box center [336, 392] width 110 height 110
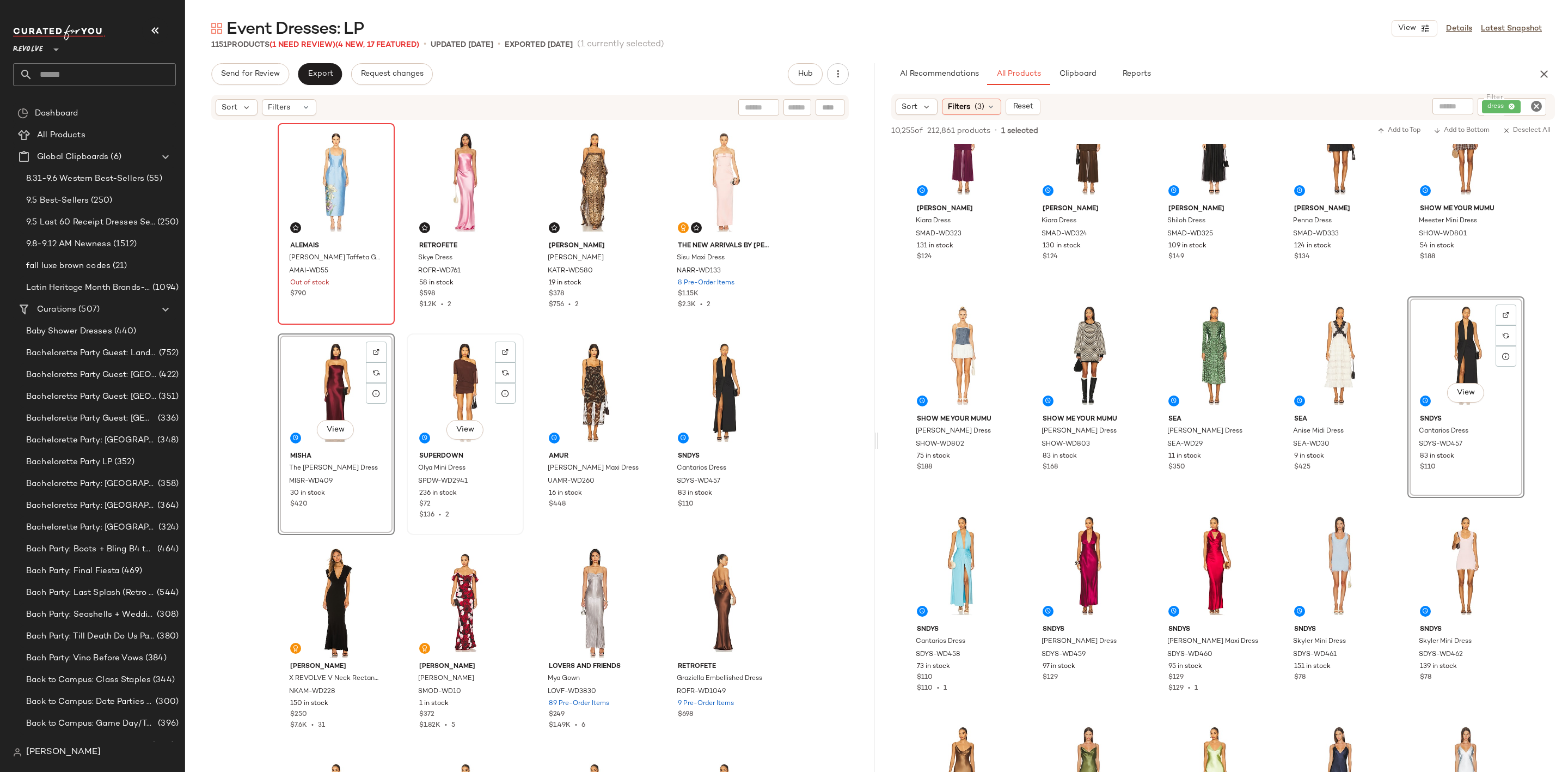
click at [430, 378] on div "View" at bounding box center [465, 392] width 110 height 110
click at [574, 366] on div "View" at bounding box center [594, 392] width 110 height 110
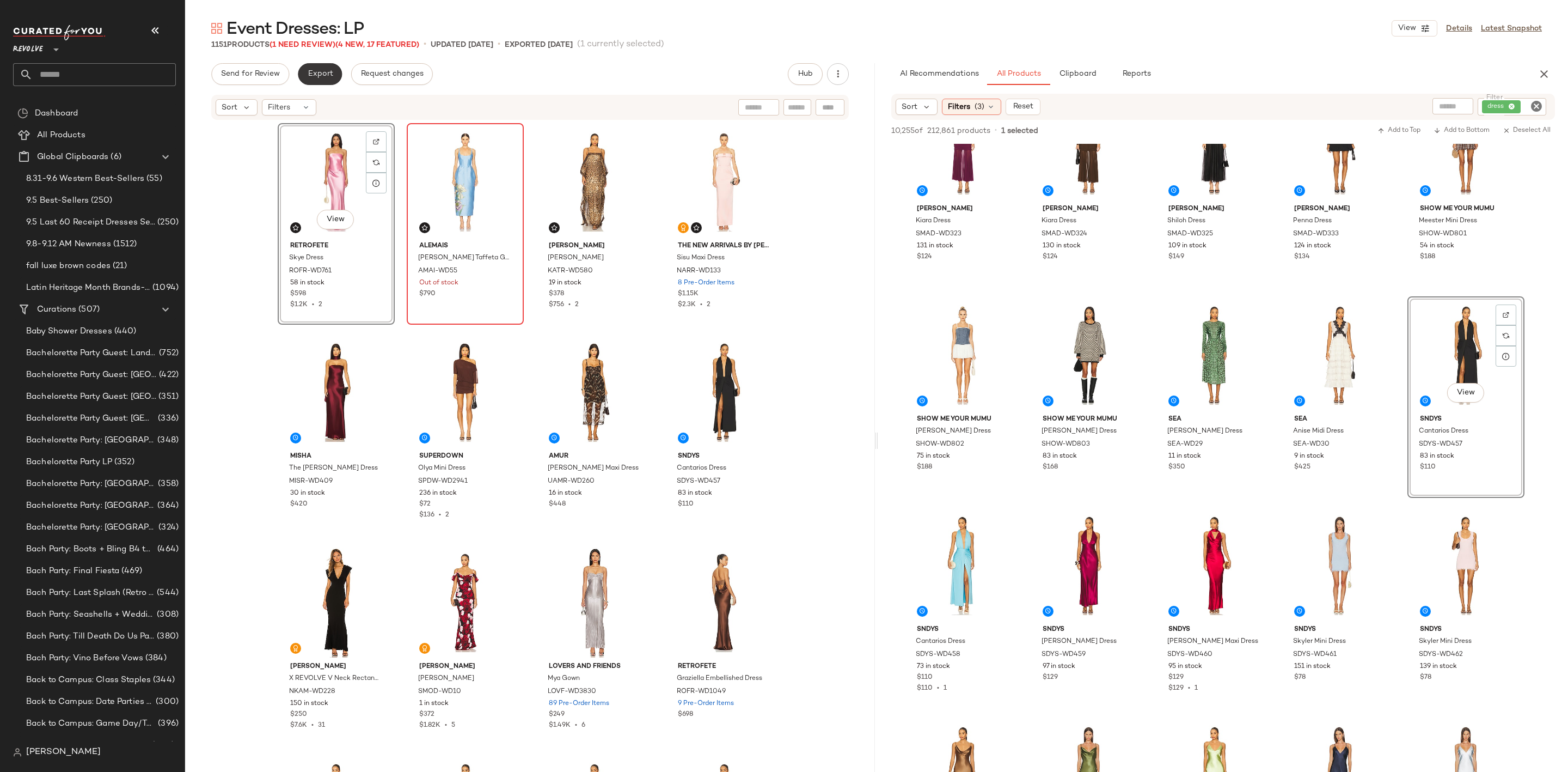
click at [322, 70] on span "Export" at bounding box center [320, 74] width 26 height 9
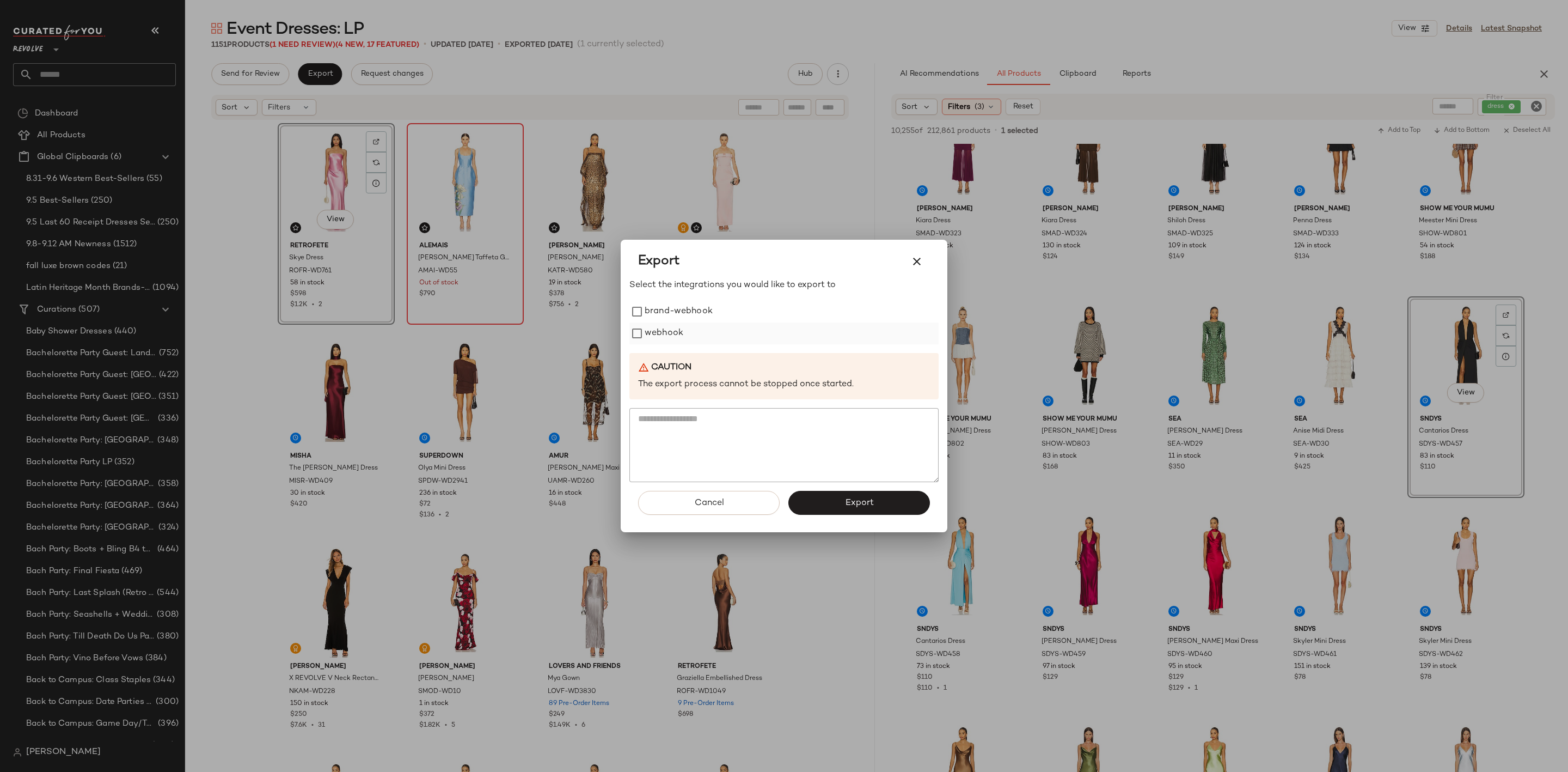
click at [655, 327] on label "webhook" at bounding box center [664, 333] width 38 height 22
click at [827, 499] on button "Export" at bounding box center [859, 503] width 141 height 24
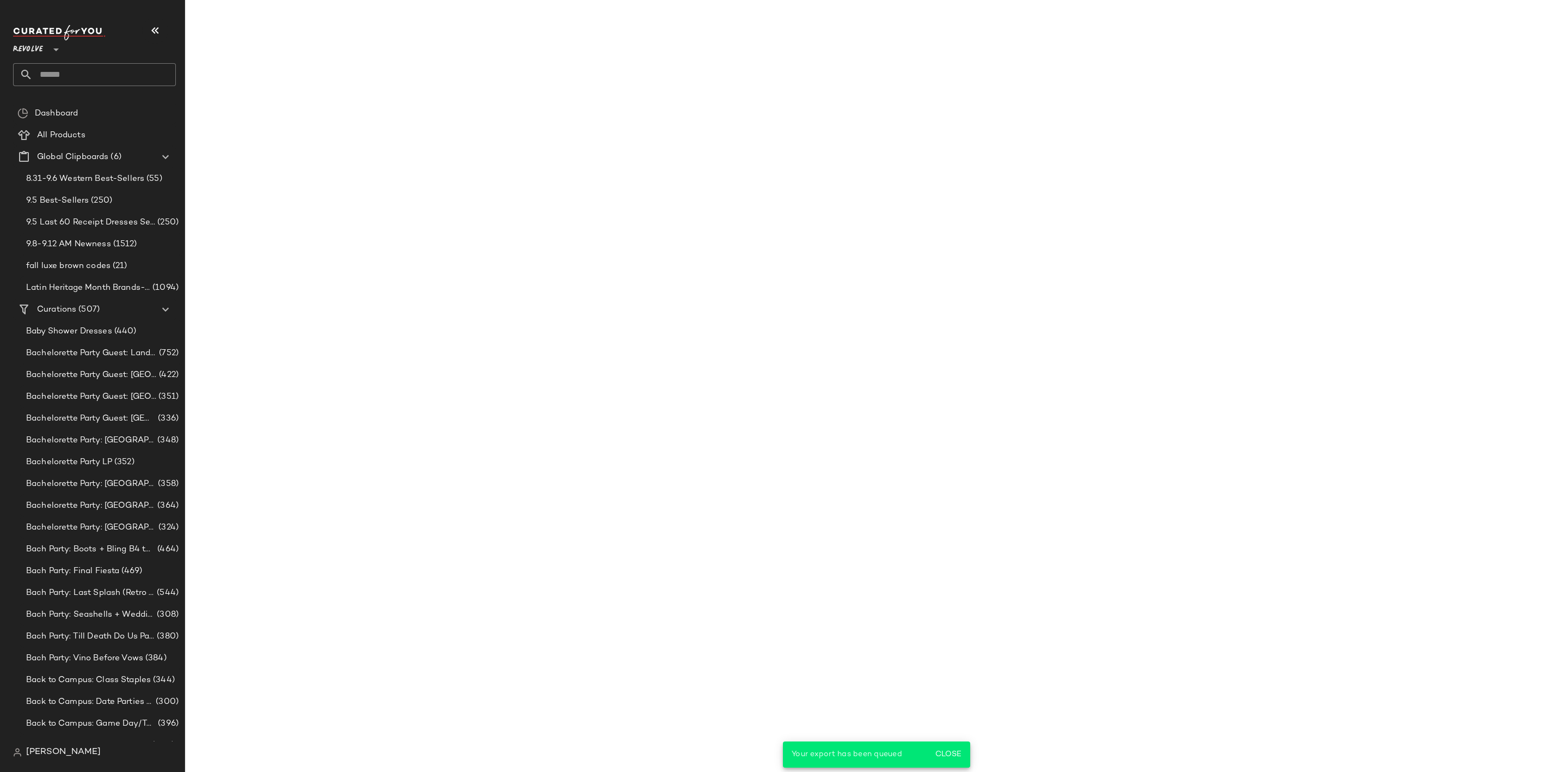
scroll to position [1109, 0]
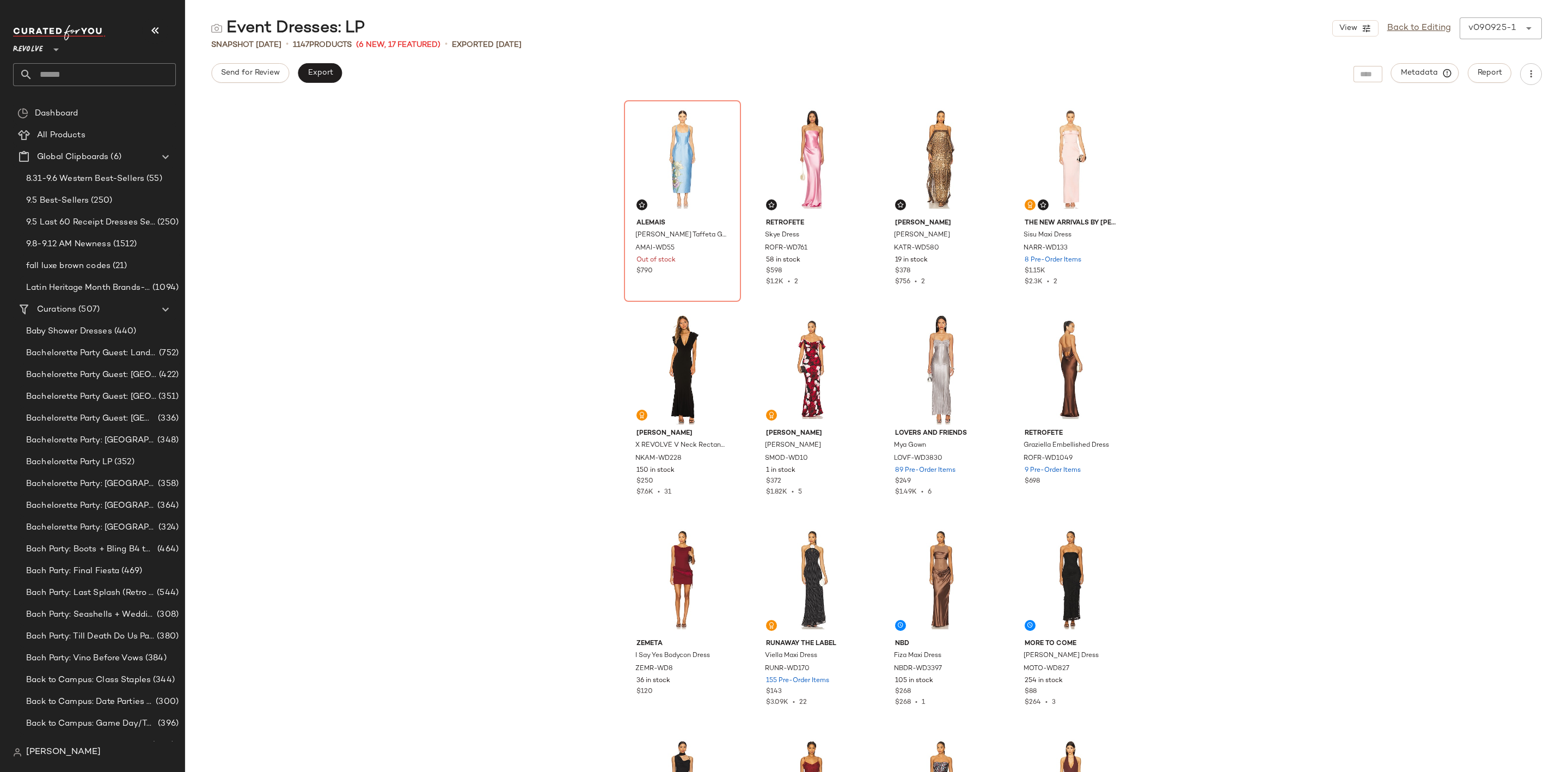
click at [85, 74] on input "text" at bounding box center [104, 75] width 143 height 23
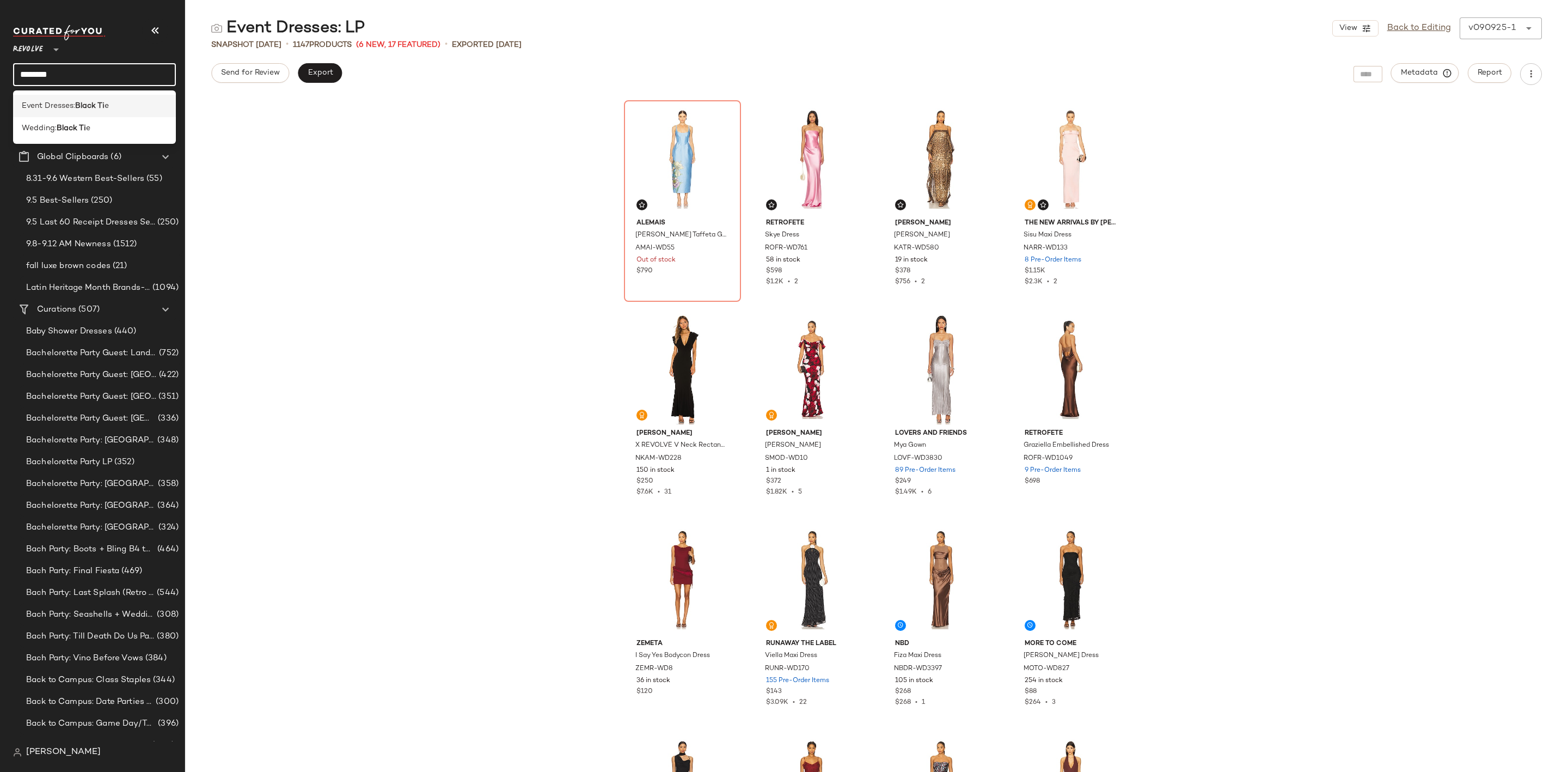
type input "********"
click at [58, 98] on div "Event Dresses: Black Ti e" at bounding box center [94, 106] width 163 height 22
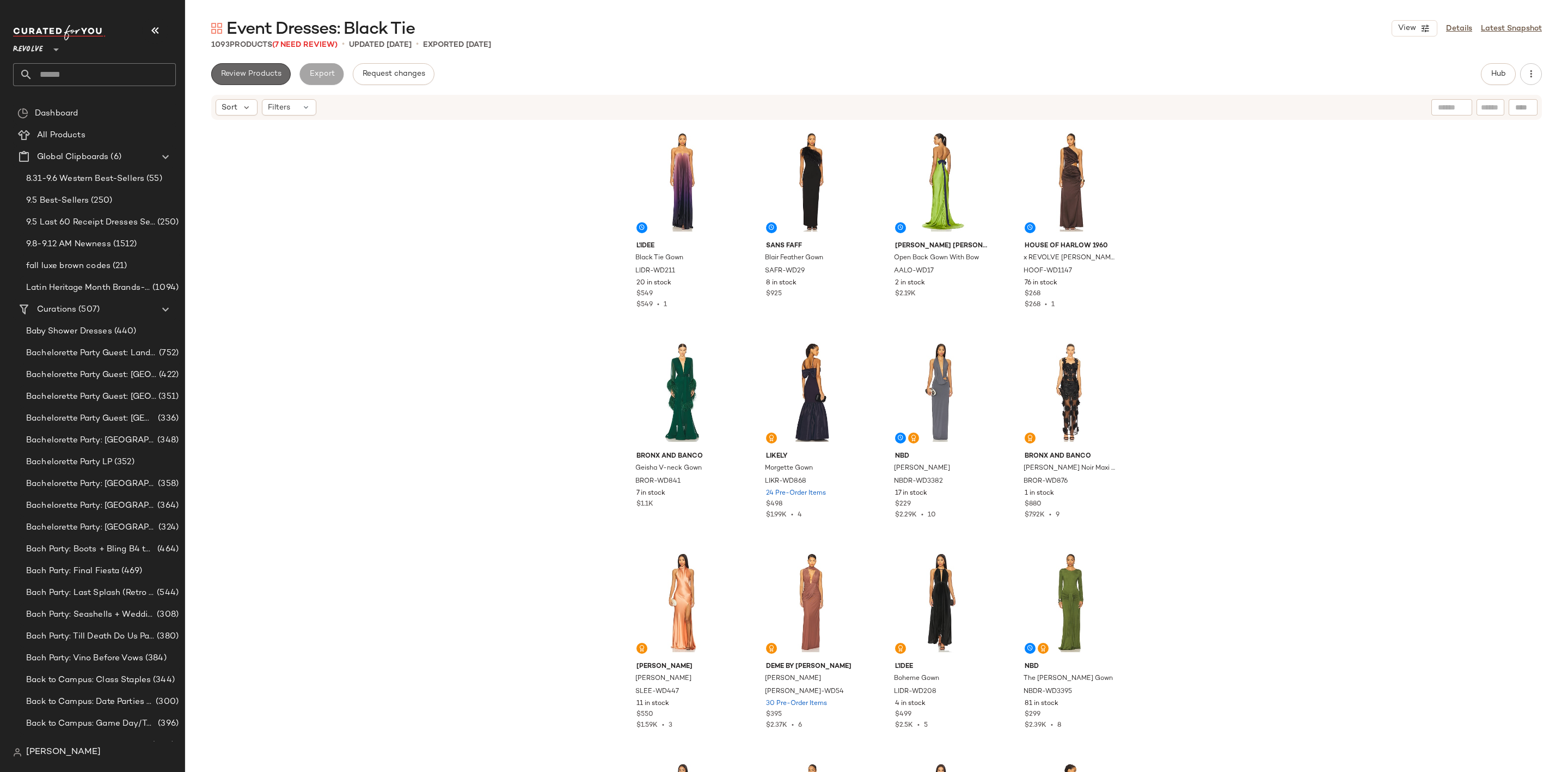
click at [250, 73] on span "Review Products" at bounding box center [251, 74] width 61 height 9
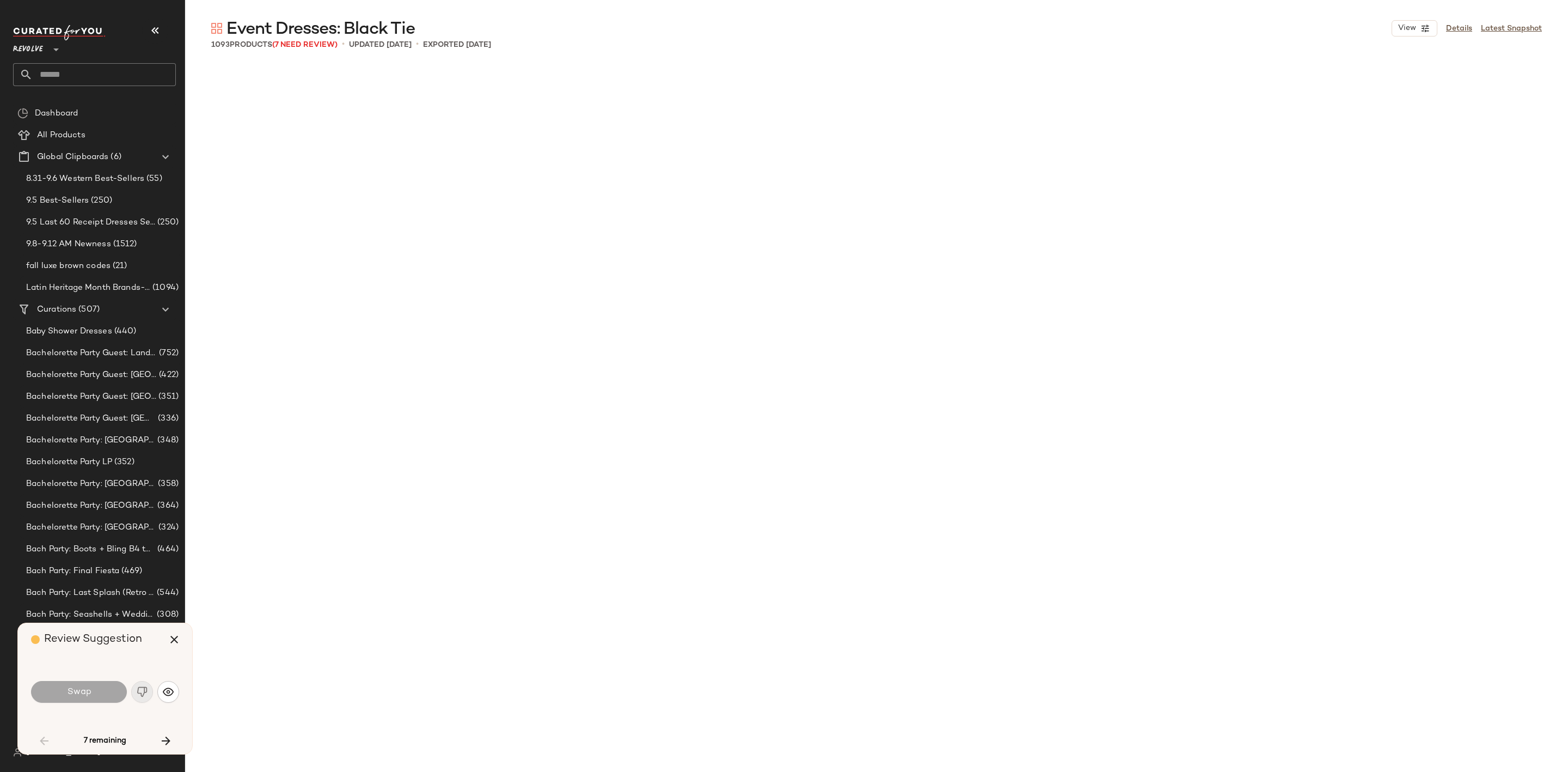
scroll to position [1061, 0]
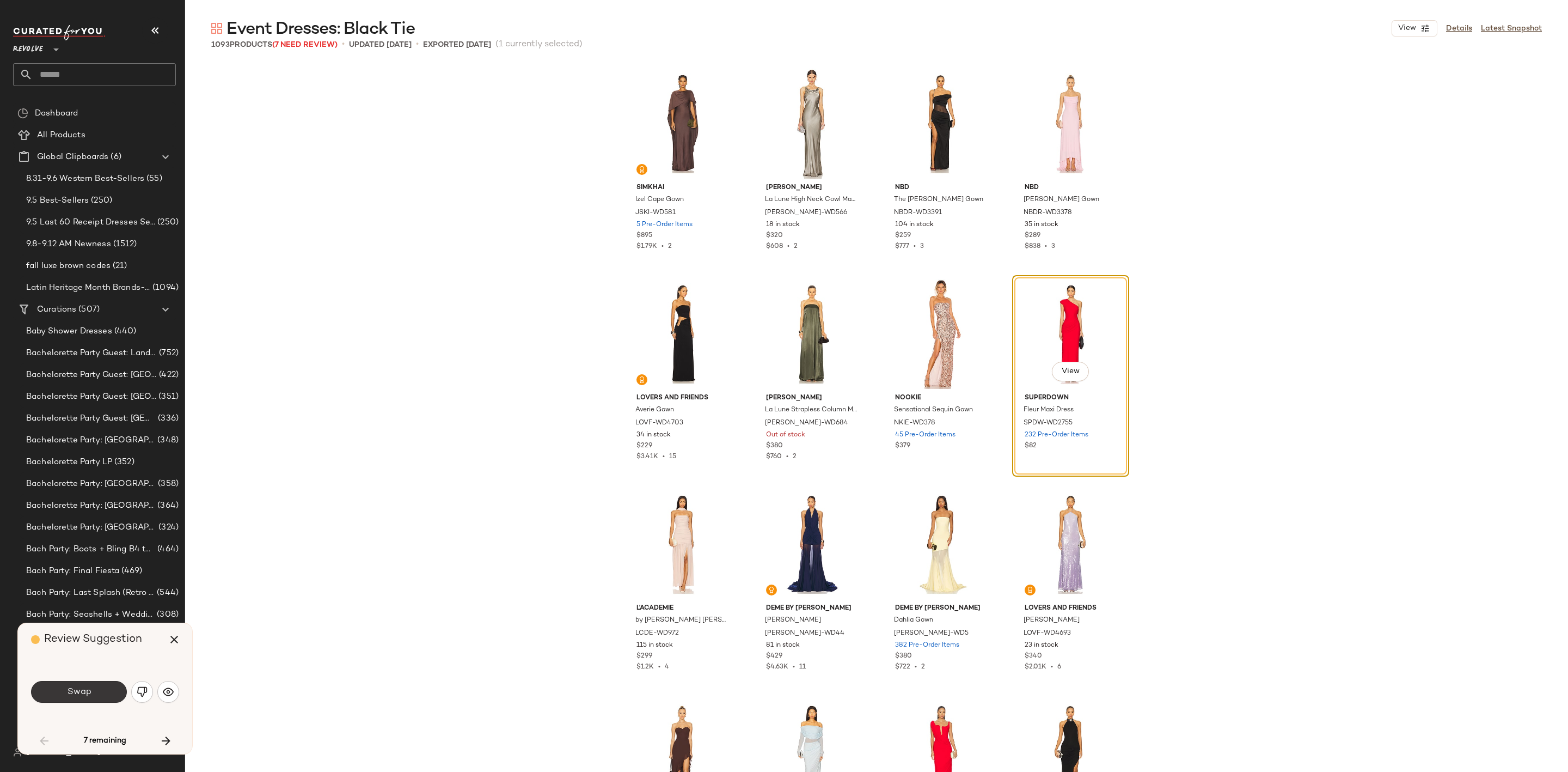
click at [77, 695] on span "Swap" at bounding box center [79, 692] width 24 height 10
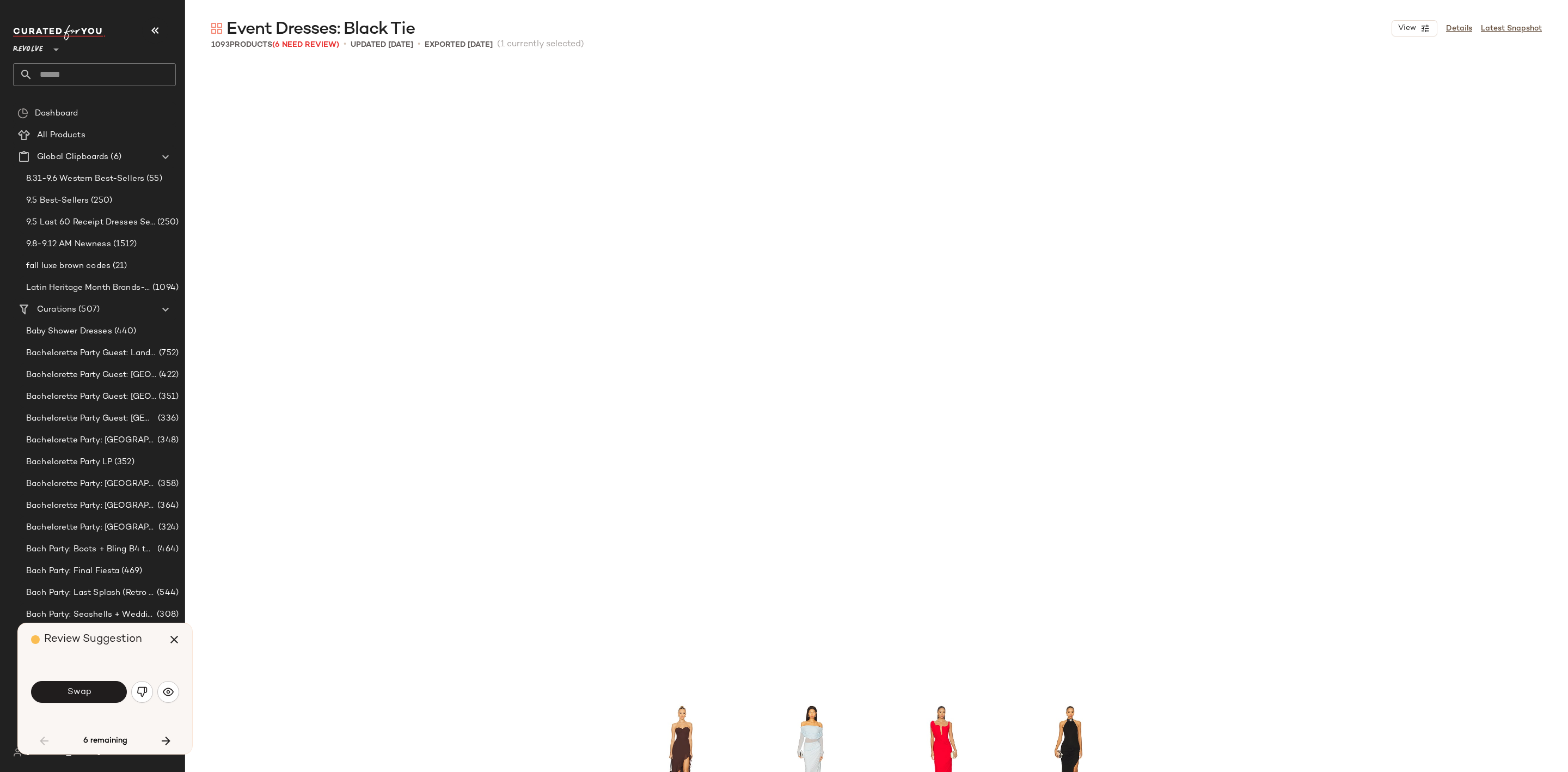
scroll to position [1682, 0]
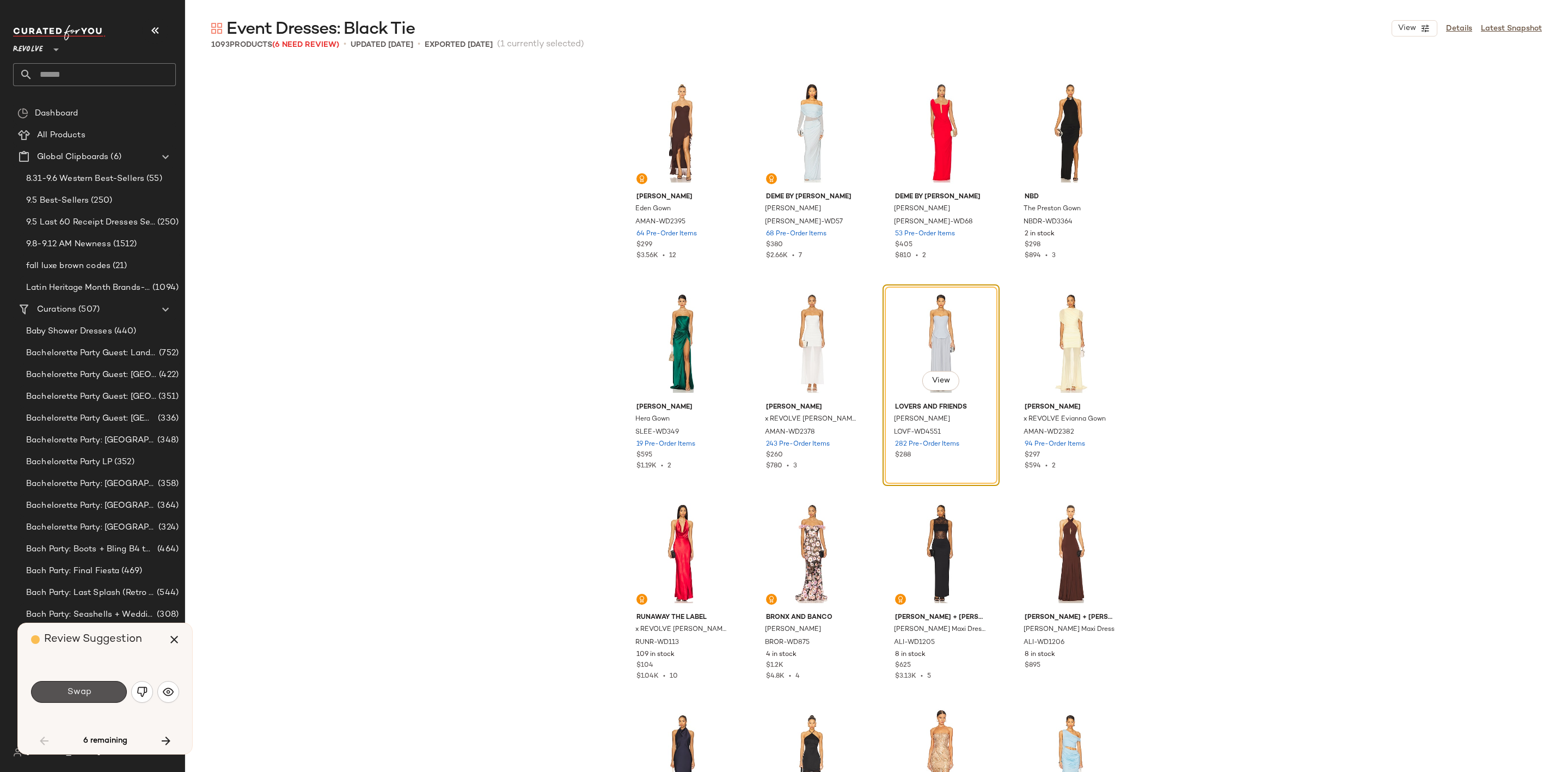
drag, startPoint x: 82, startPoint y: 695, endPoint x: 116, endPoint y: 685, distance: 35.4
click at [82, 695] on span "Swap" at bounding box center [79, 692] width 24 height 10
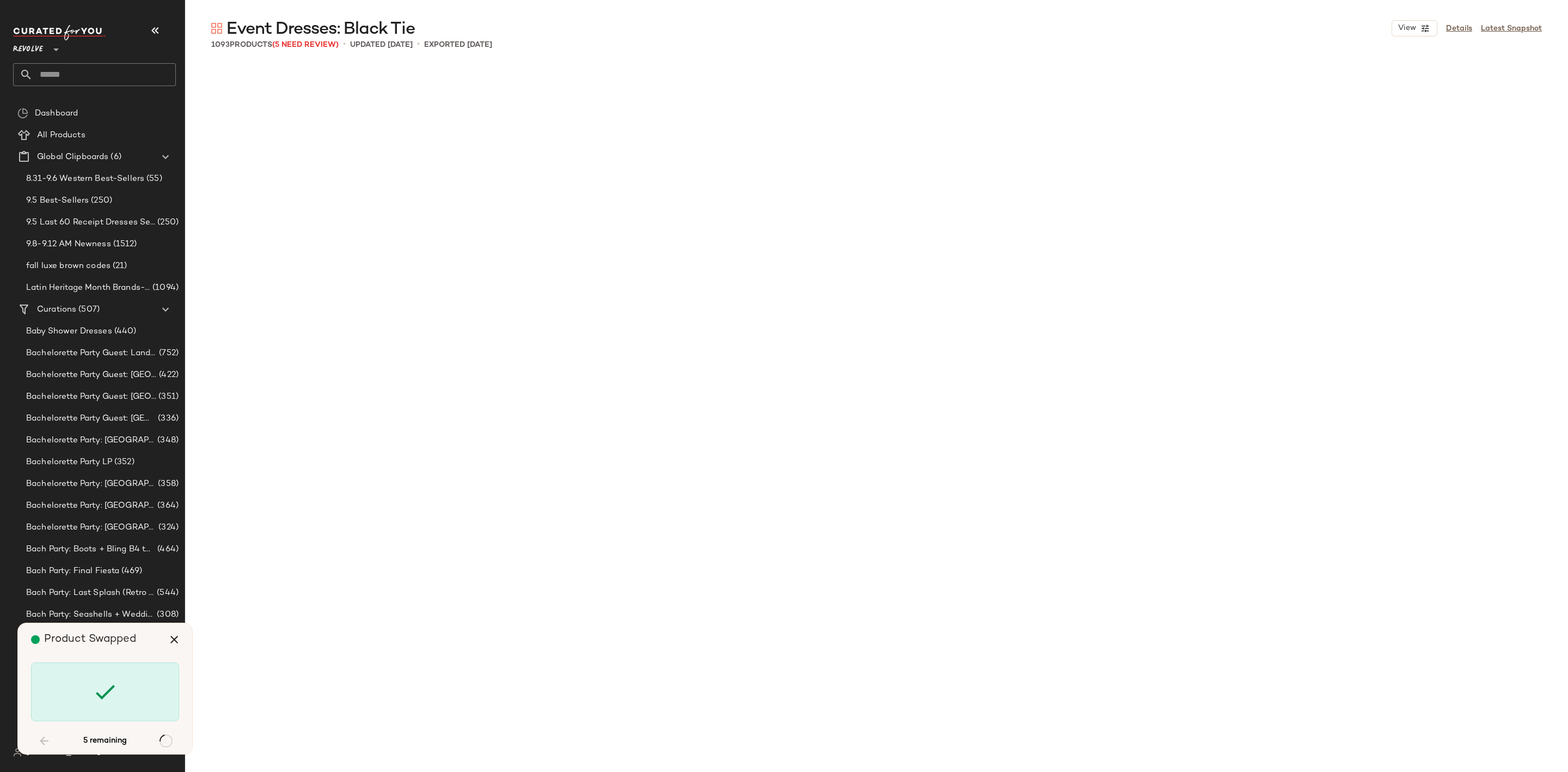
scroll to position [28389, 0]
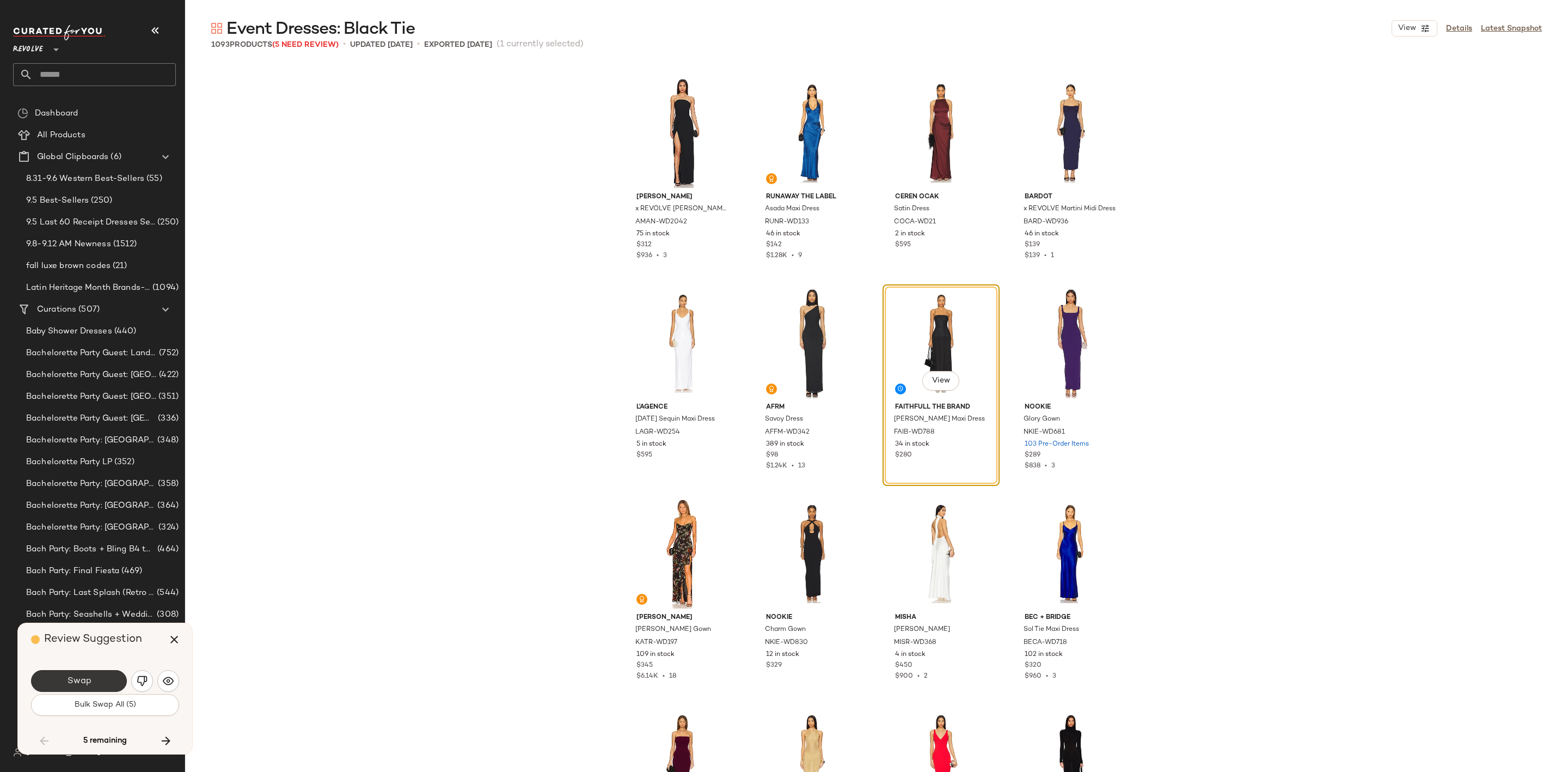
click at [78, 676] on span "Swap" at bounding box center [79, 681] width 24 height 10
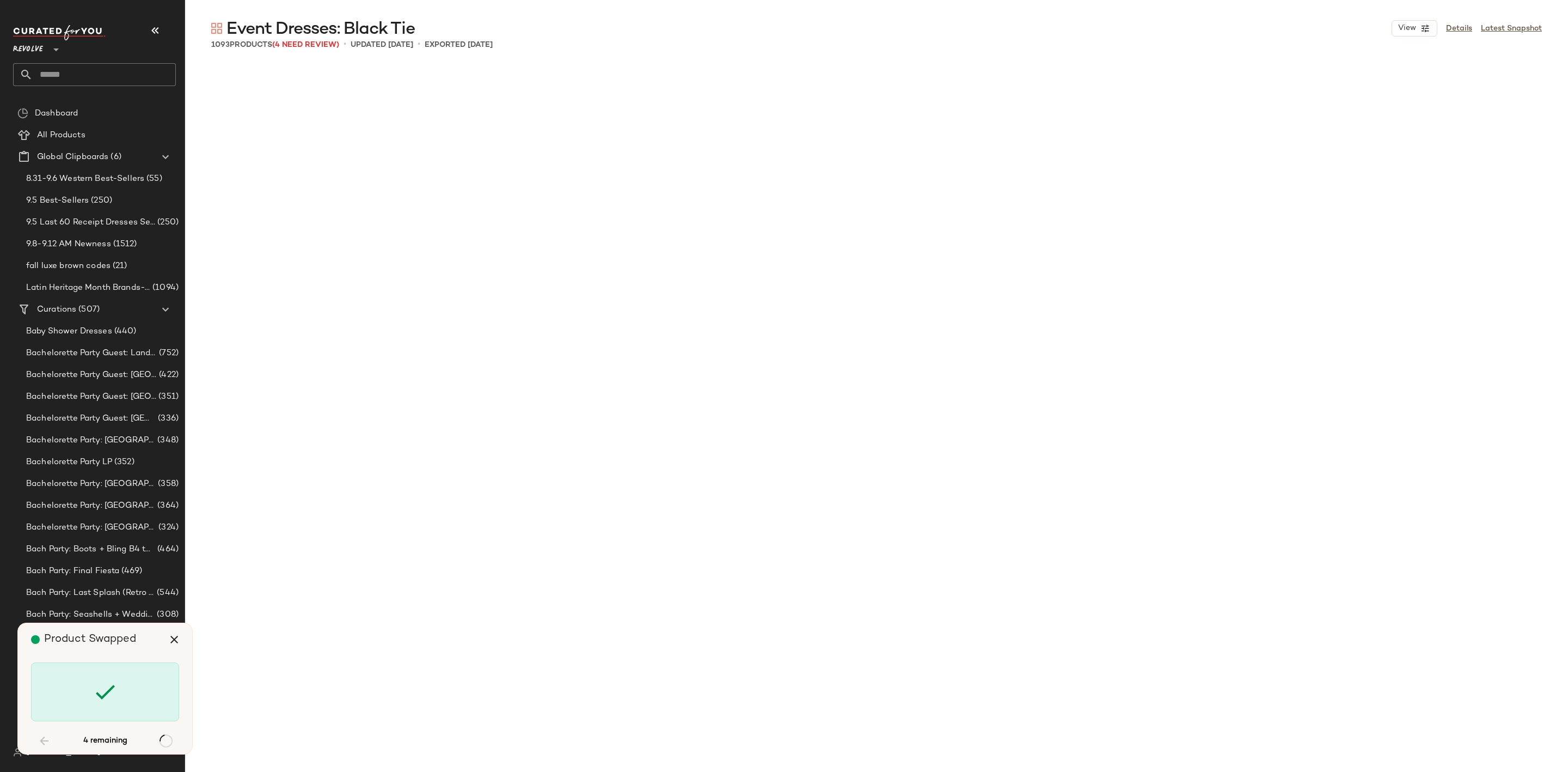
scroll to position [29651, 0]
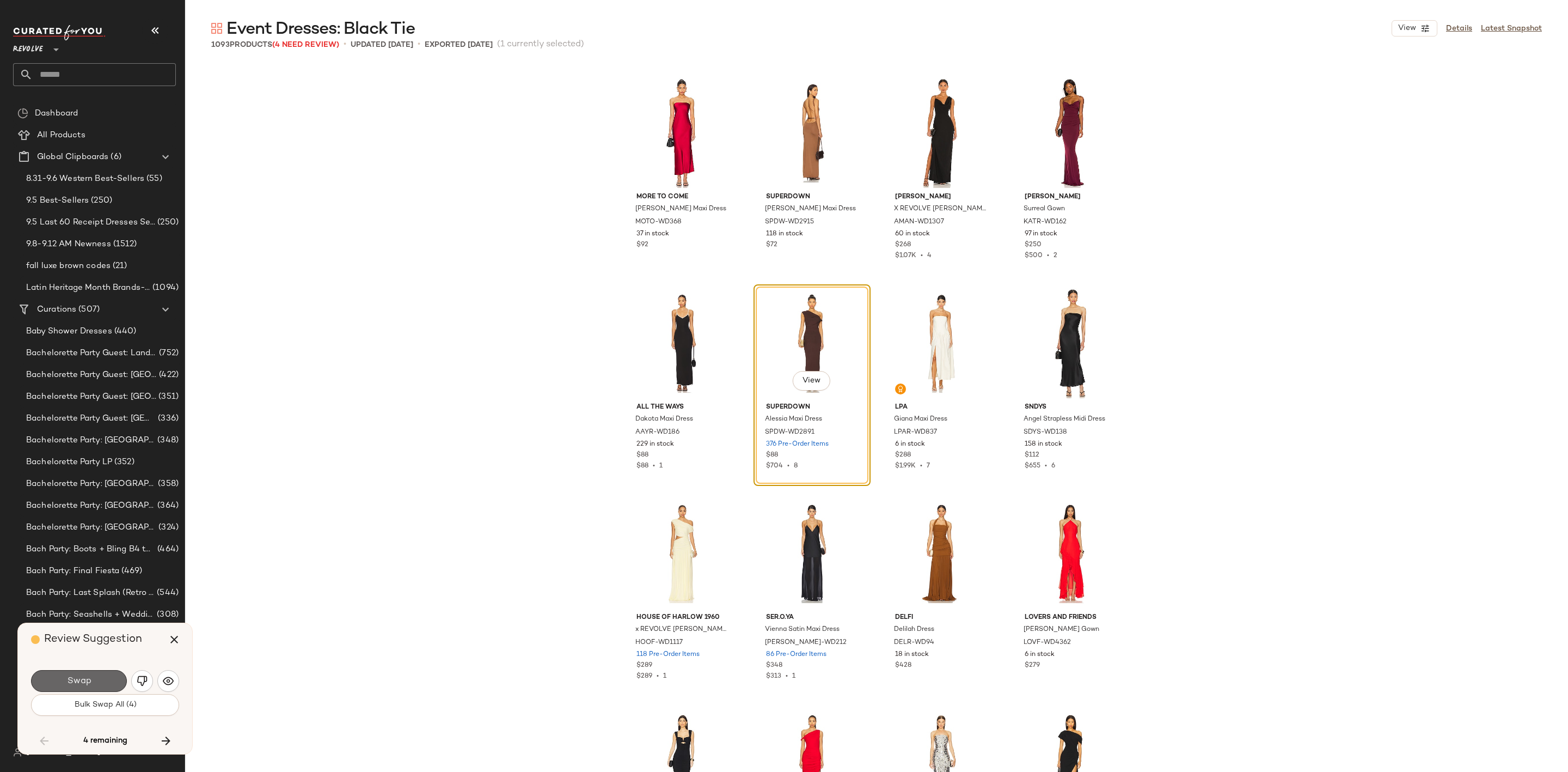
click at [86, 682] on span "Swap" at bounding box center [79, 681] width 24 height 10
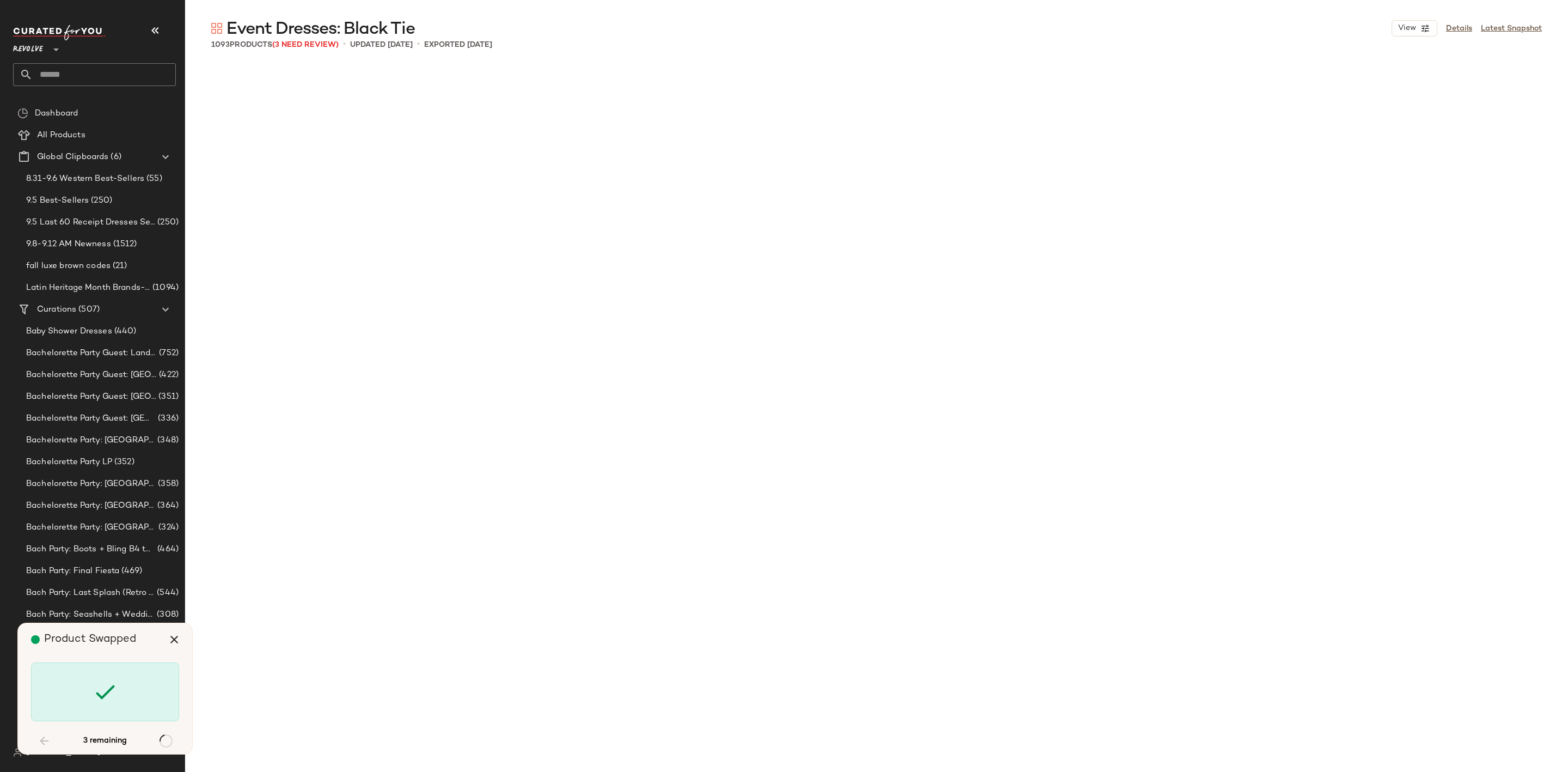
scroll to position [33645, 0]
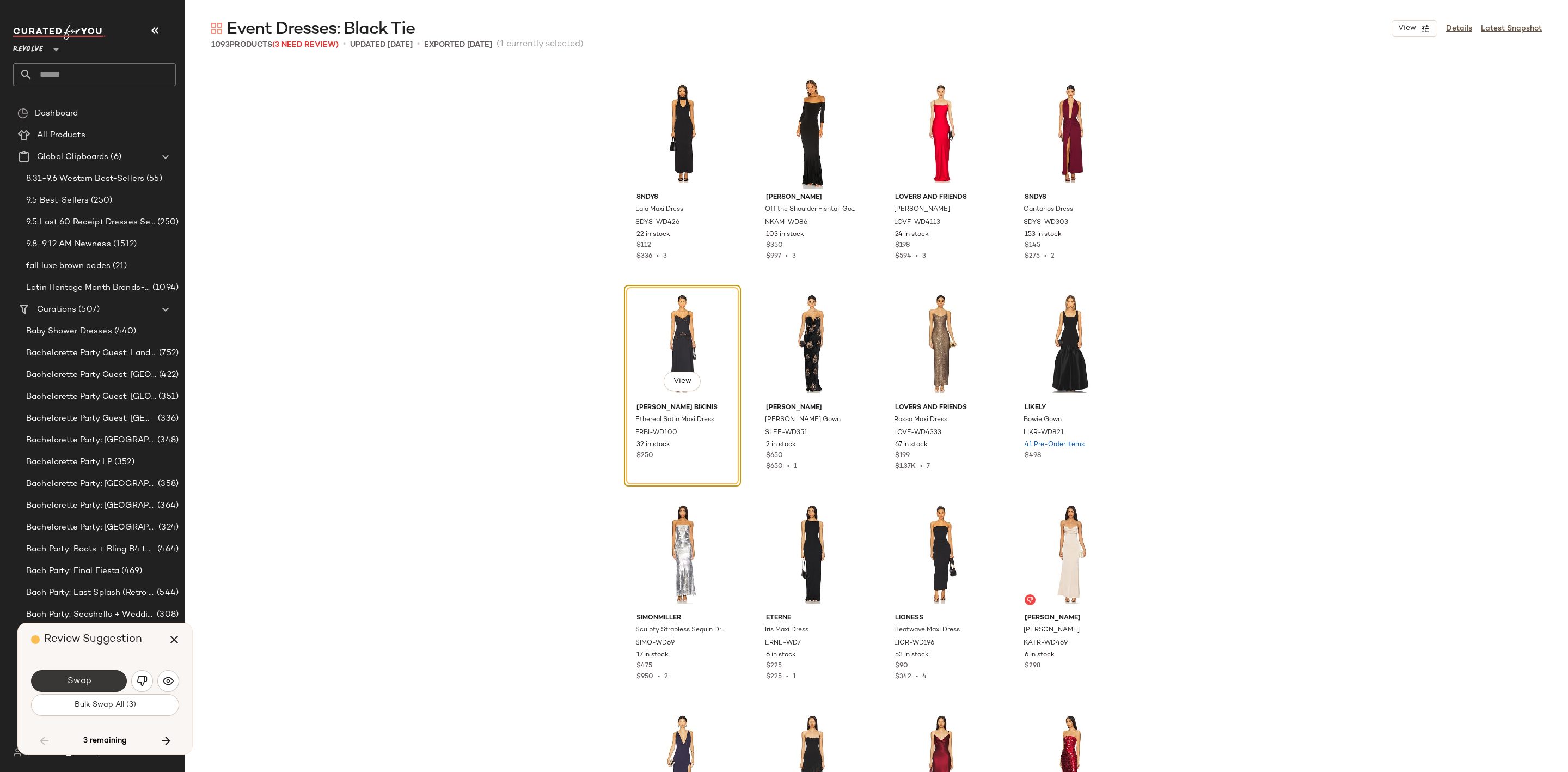
click at [92, 680] on button "Swap" at bounding box center [79, 681] width 96 height 22
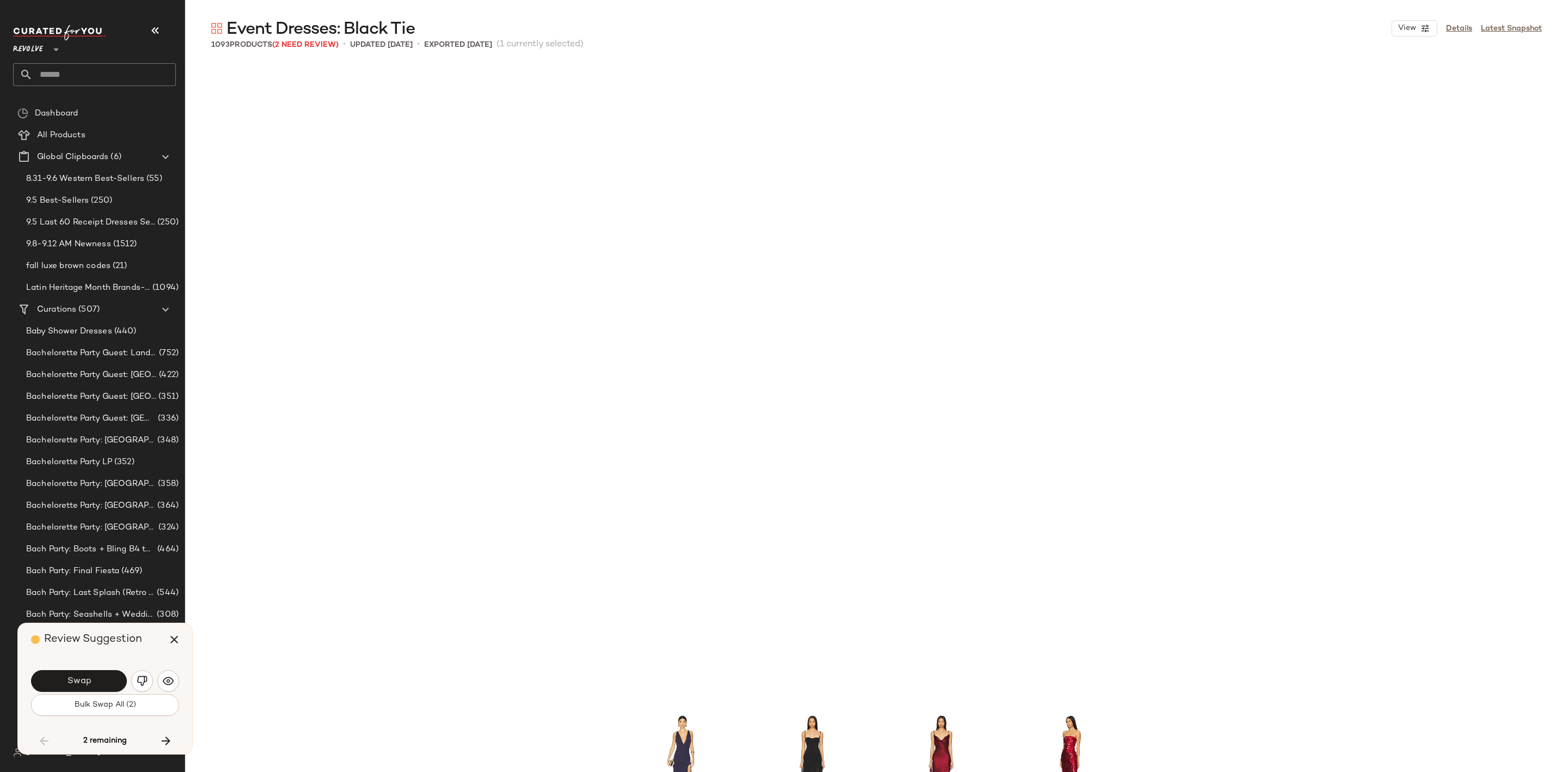
scroll to position [34277, 0]
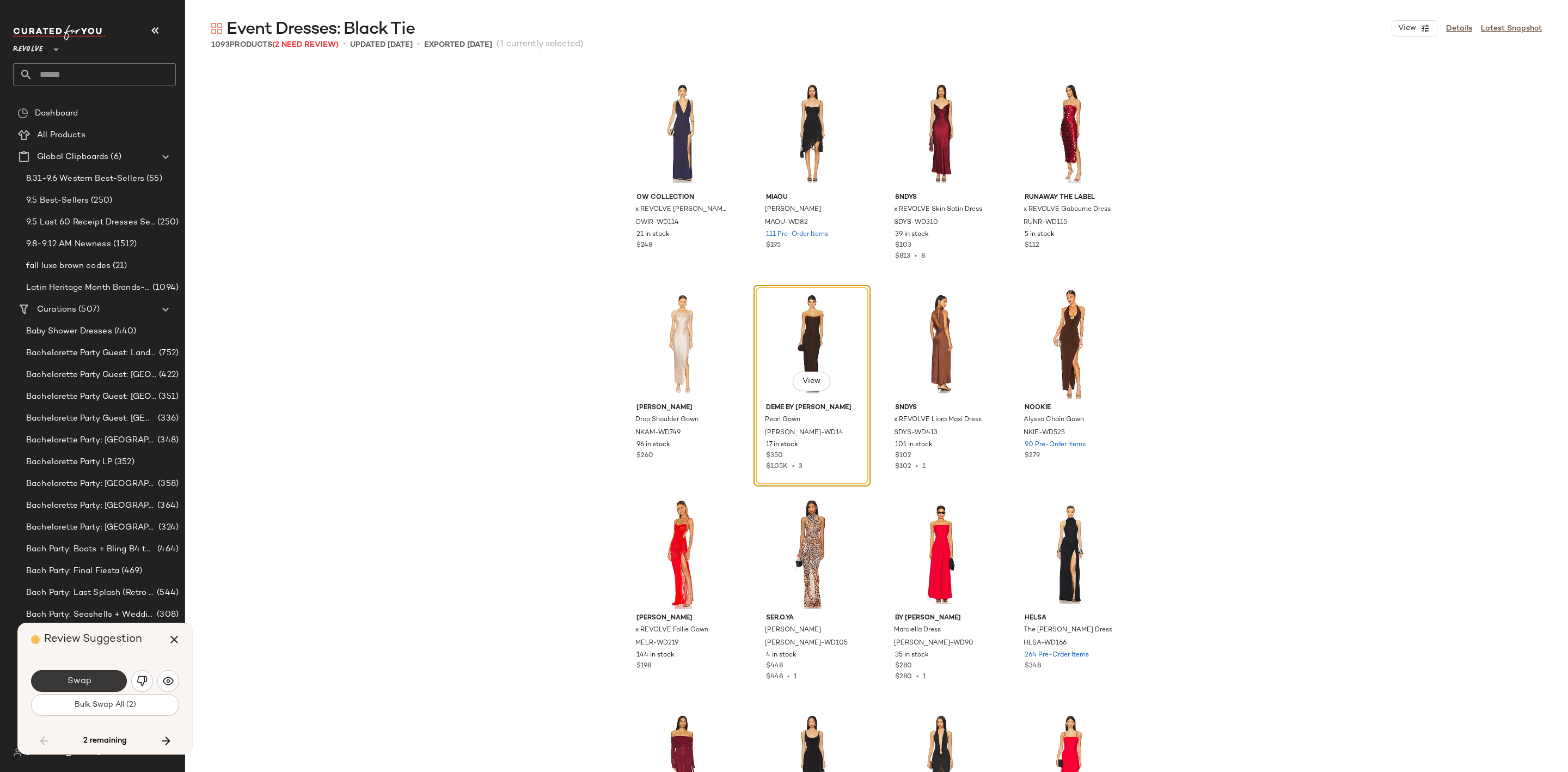
click at [88, 674] on button "Swap" at bounding box center [79, 681] width 96 height 22
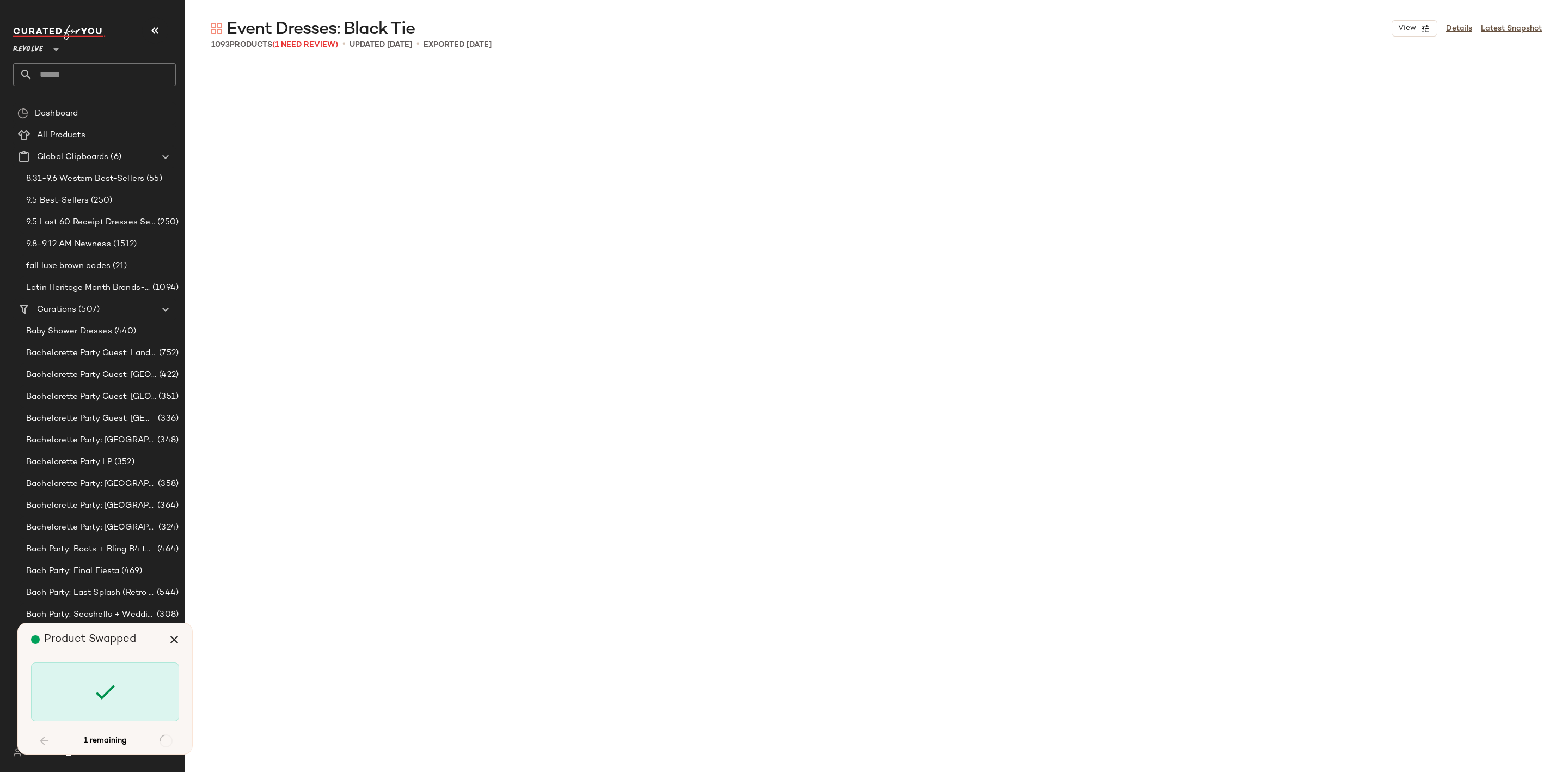
scroll to position [50889, 0]
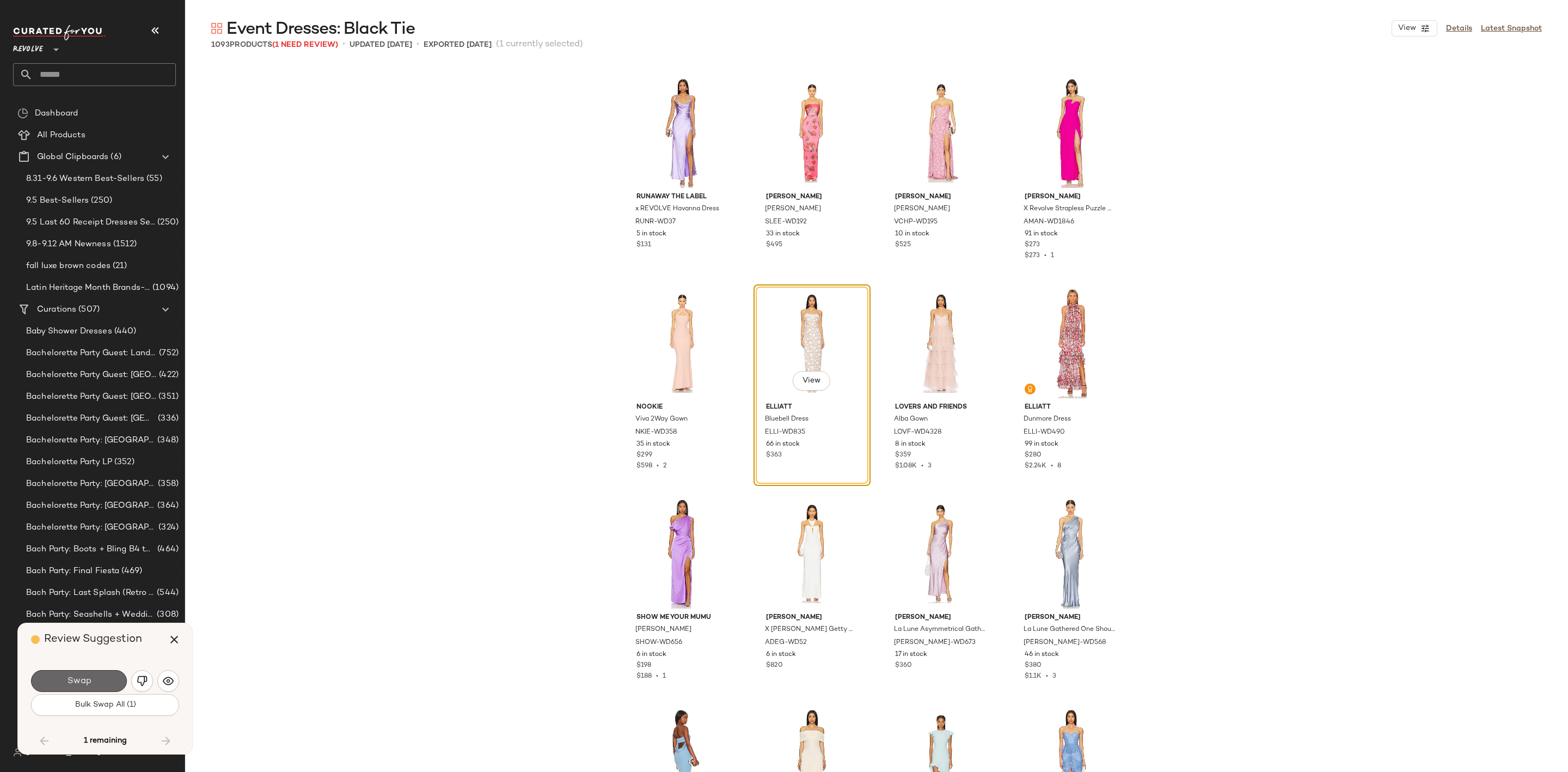
click at [98, 679] on button "Swap" at bounding box center [79, 681] width 96 height 22
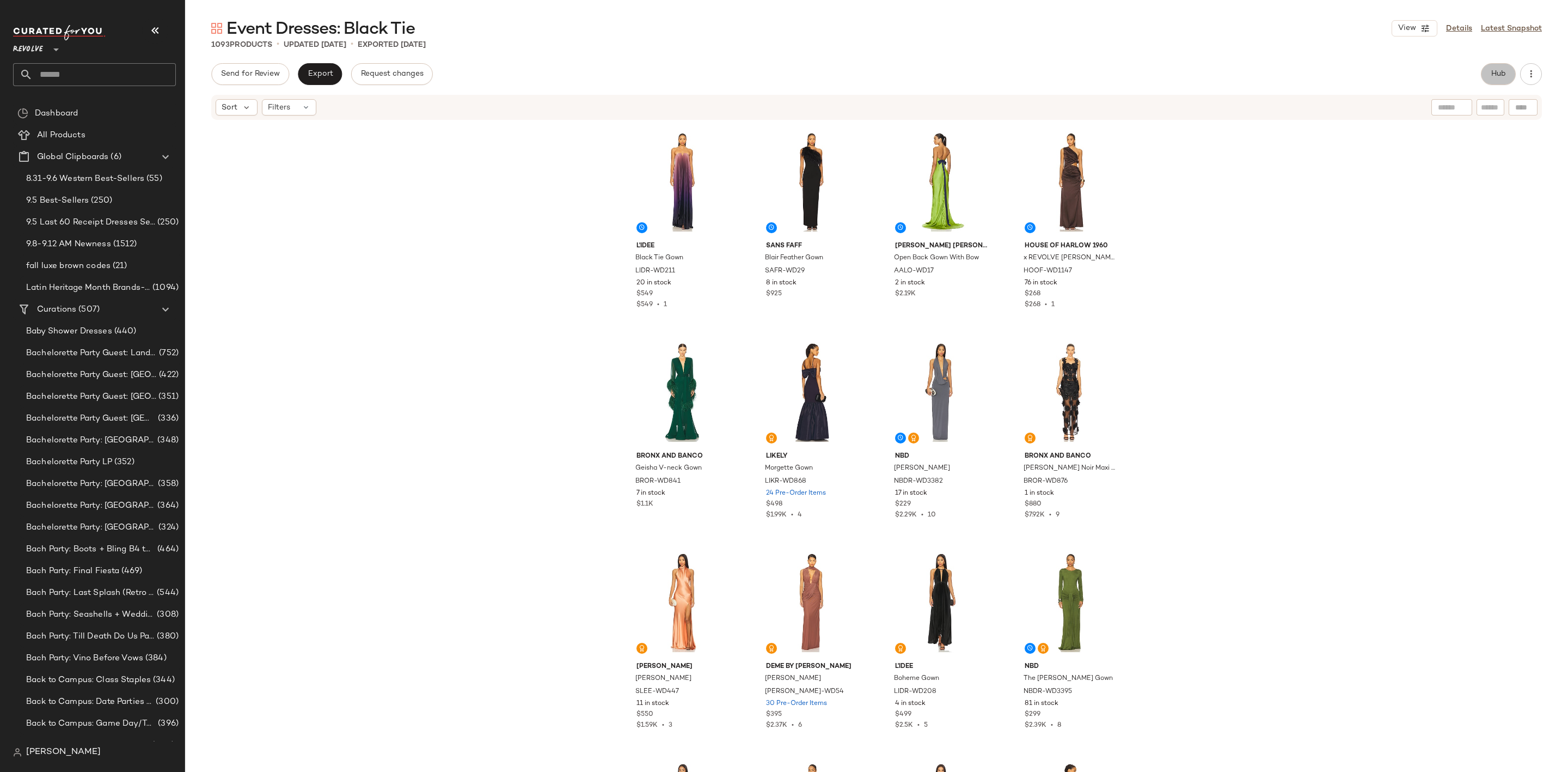
click at [1497, 79] on button "Hub" at bounding box center [1499, 74] width 35 height 22
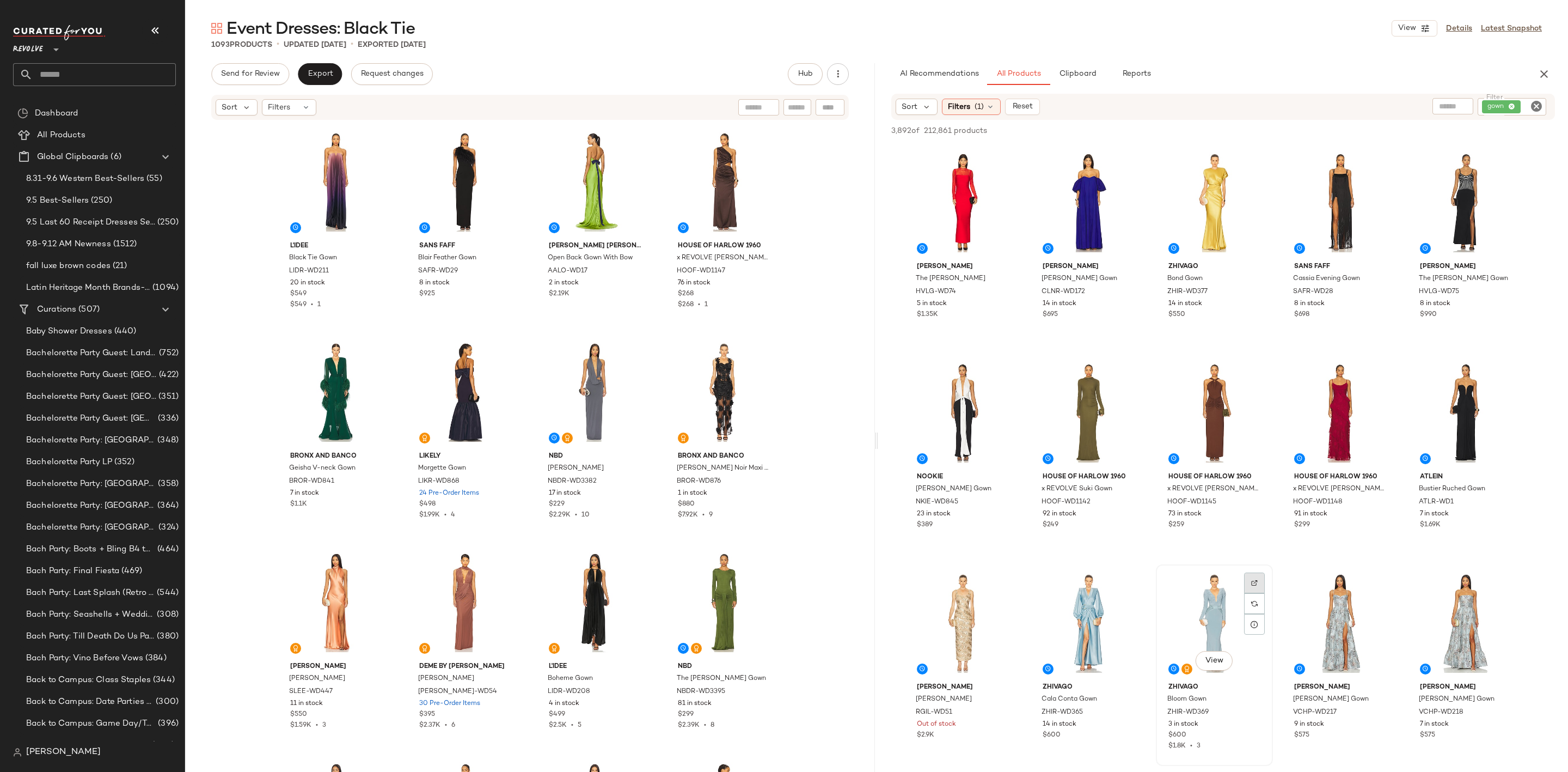
click at [1254, 576] on div at bounding box center [1254, 583] width 21 height 21
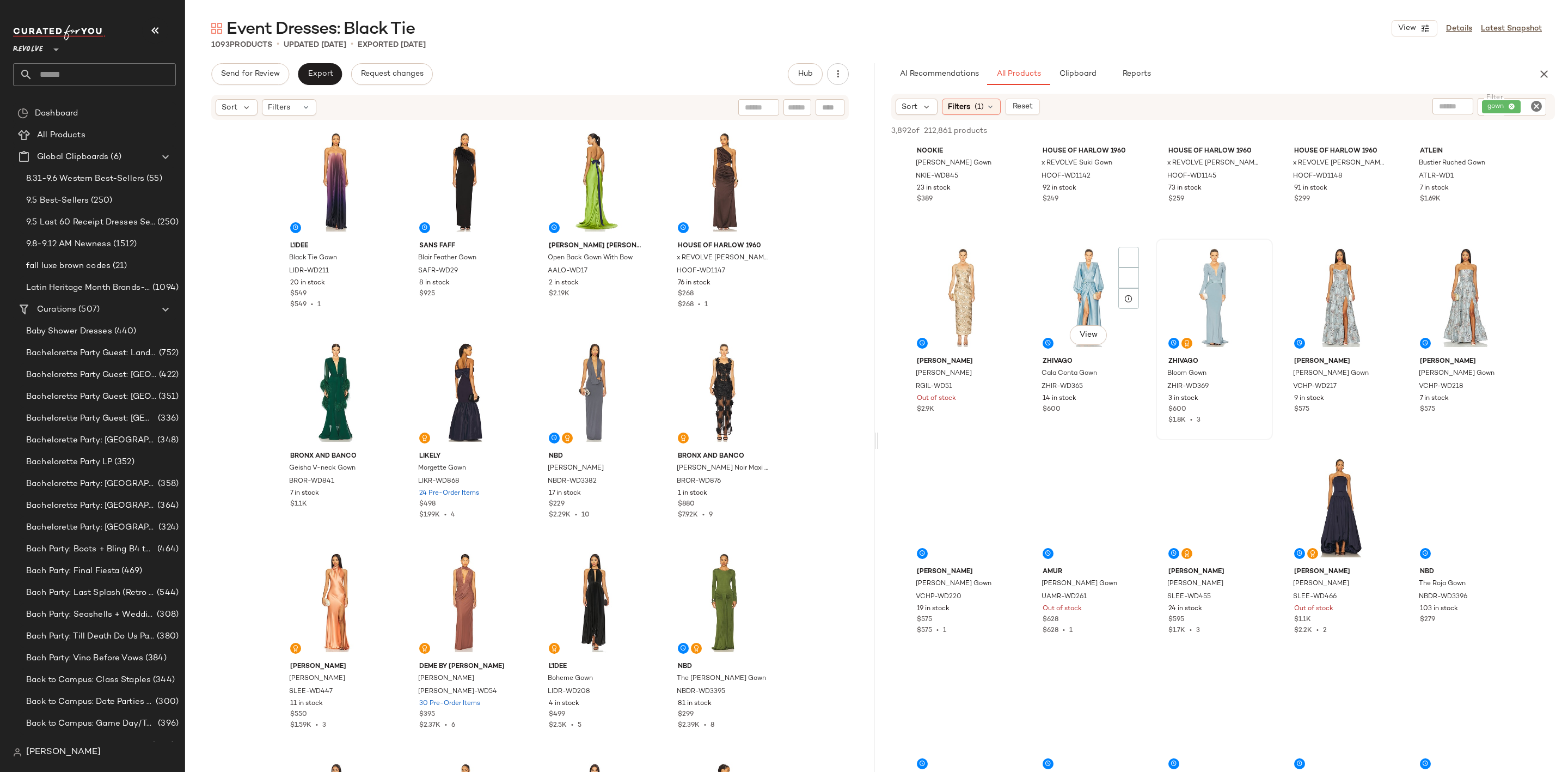
scroll to position [327, 0]
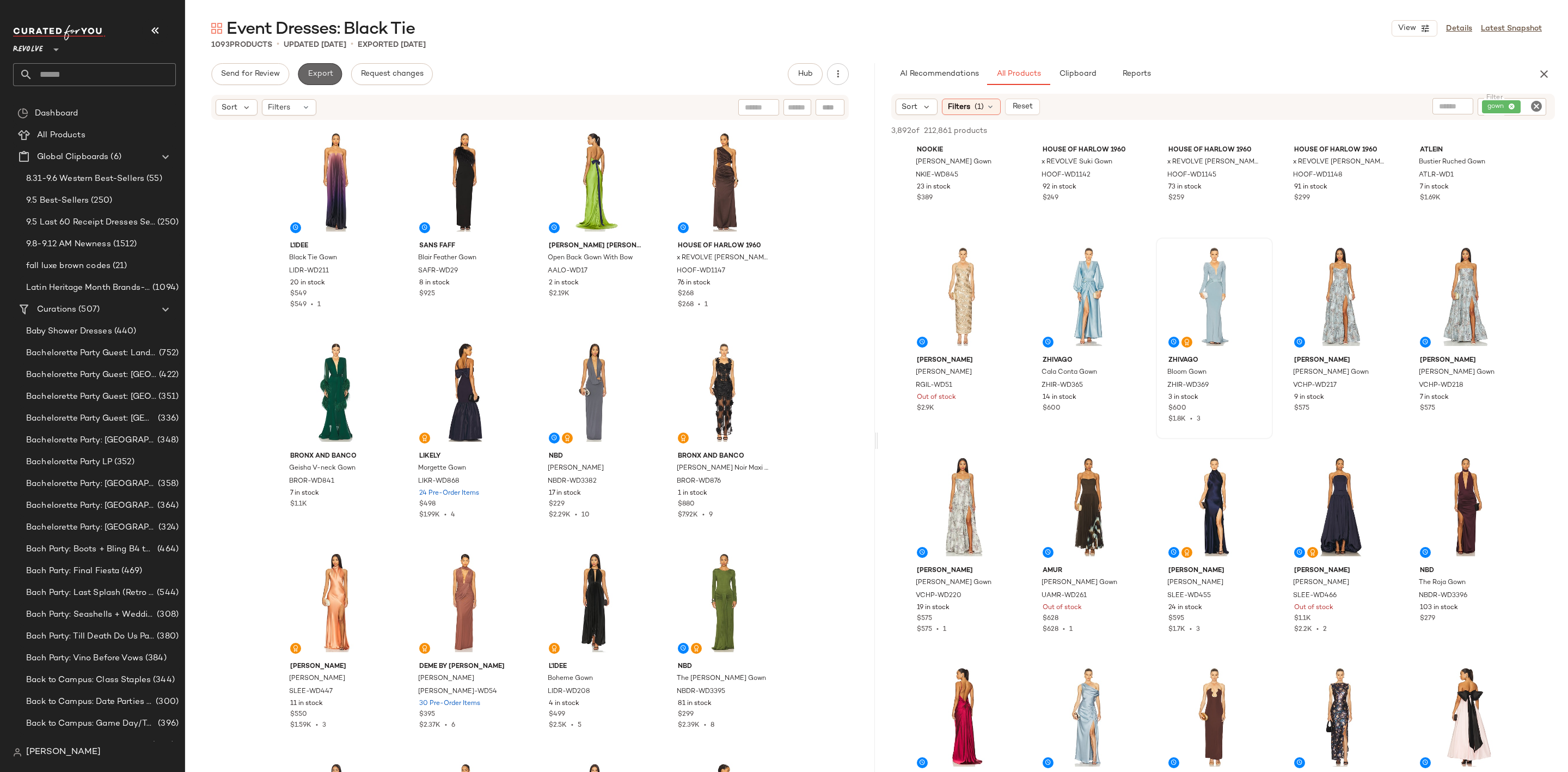
click at [311, 70] on span "Export" at bounding box center [320, 74] width 26 height 9
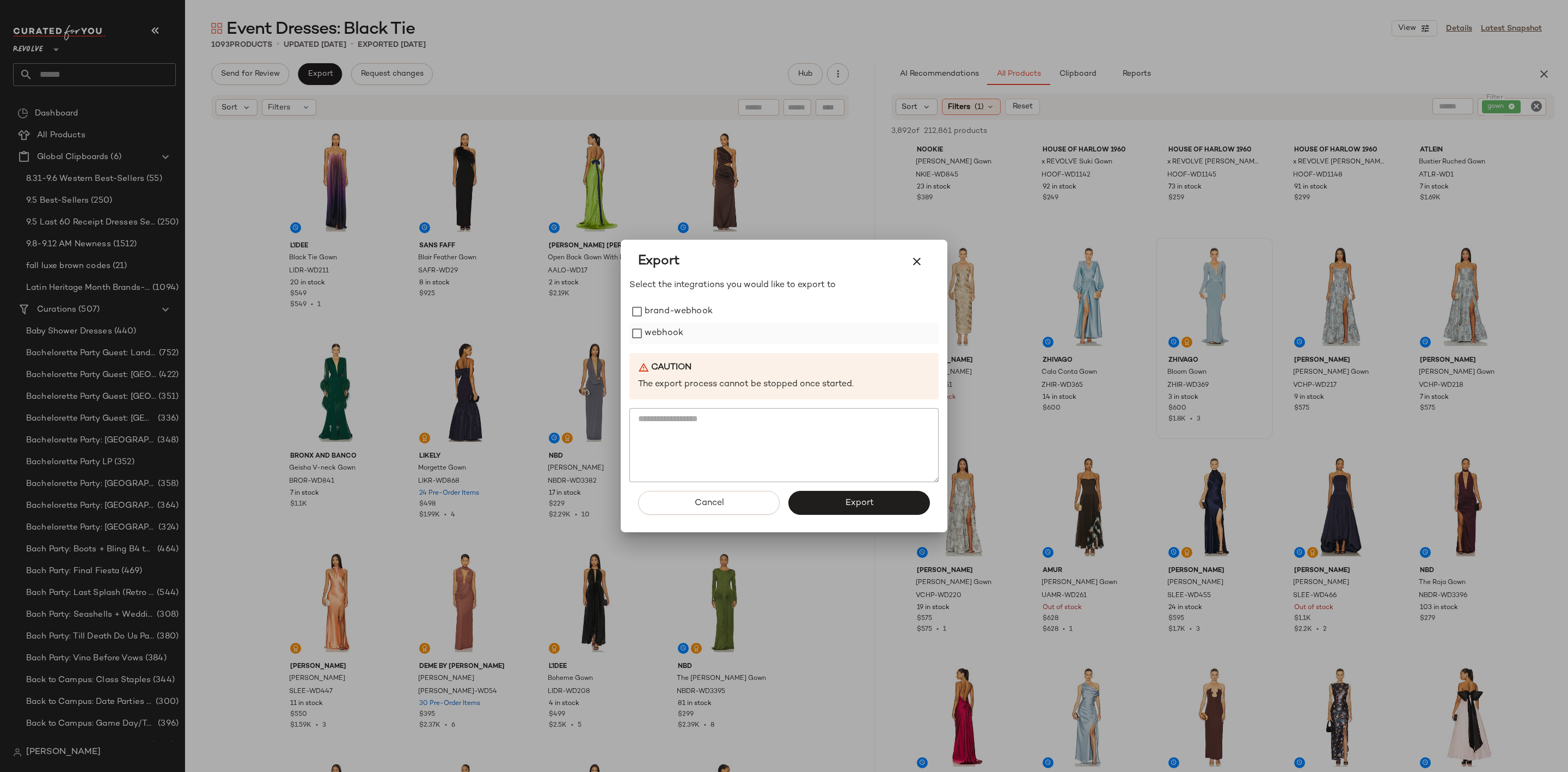
click at [650, 332] on label "webhook" at bounding box center [664, 333] width 38 height 22
click at [830, 505] on button "Export" at bounding box center [859, 503] width 141 height 24
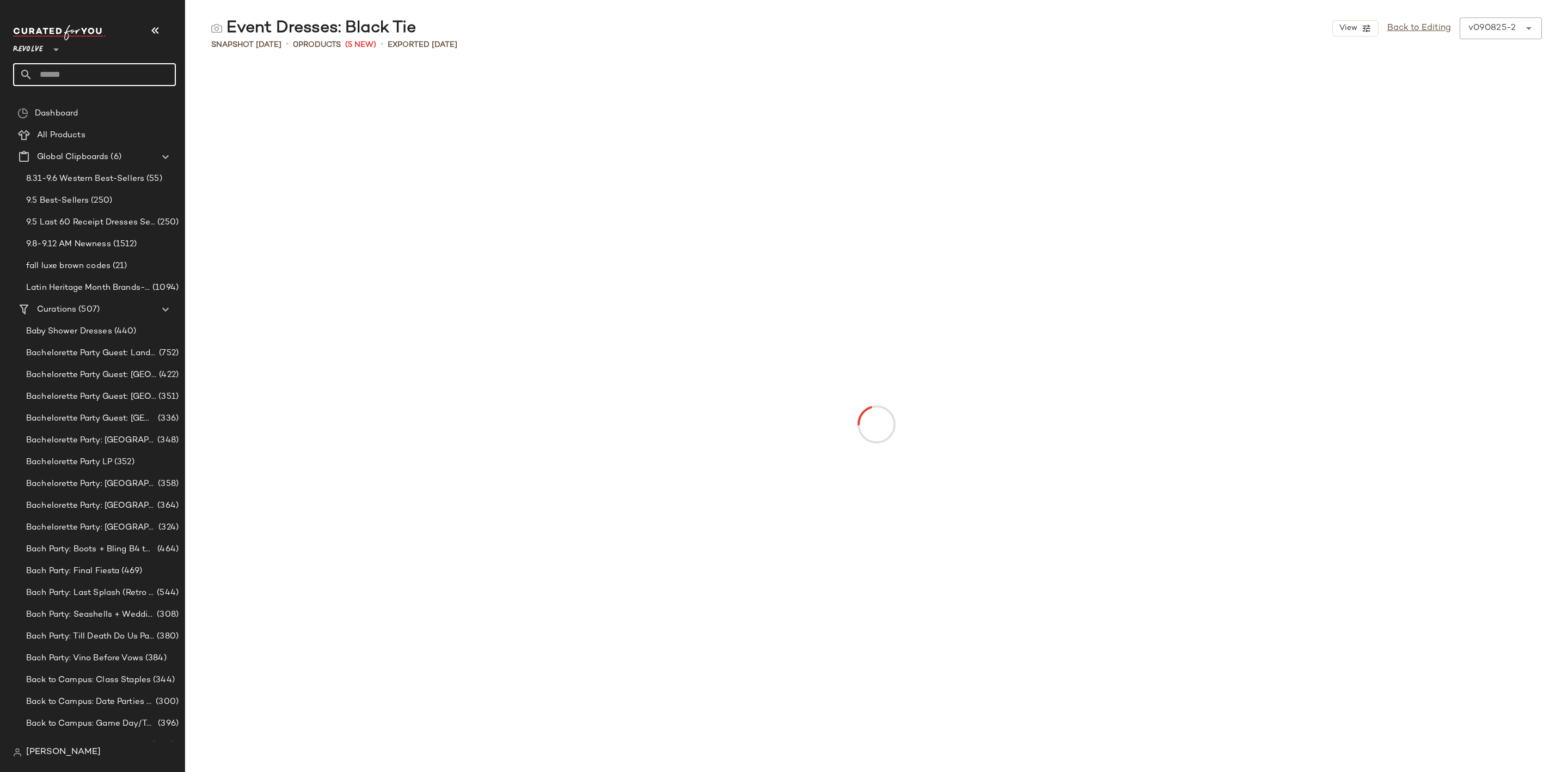
click at [104, 69] on input "text" at bounding box center [104, 75] width 143 height 23
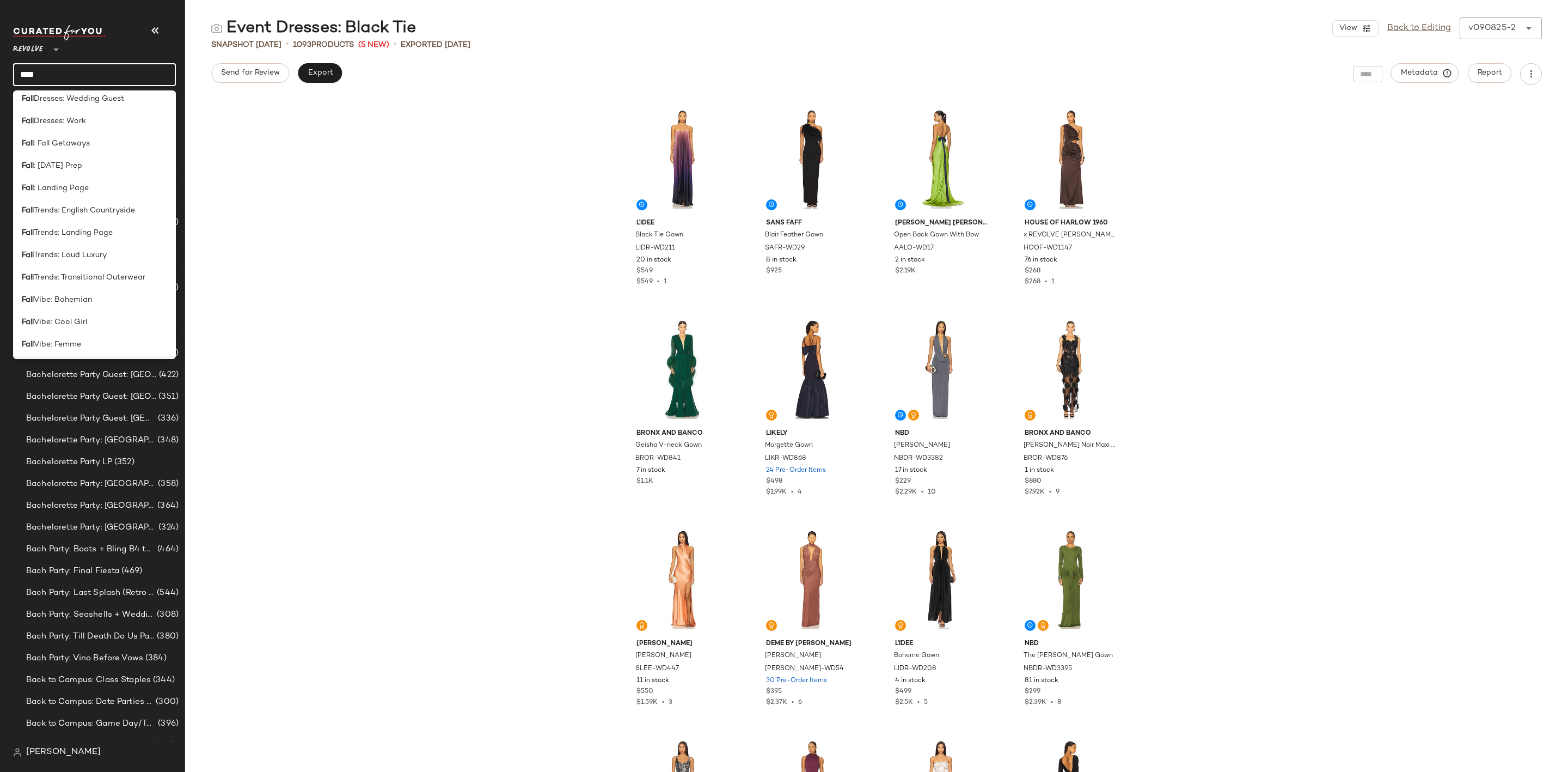
scroll to position [313, 0]
type input "****"
click at [89, 208] on div "Fall : Landing Page" at bounding box center [94, 218] width 163 height 22
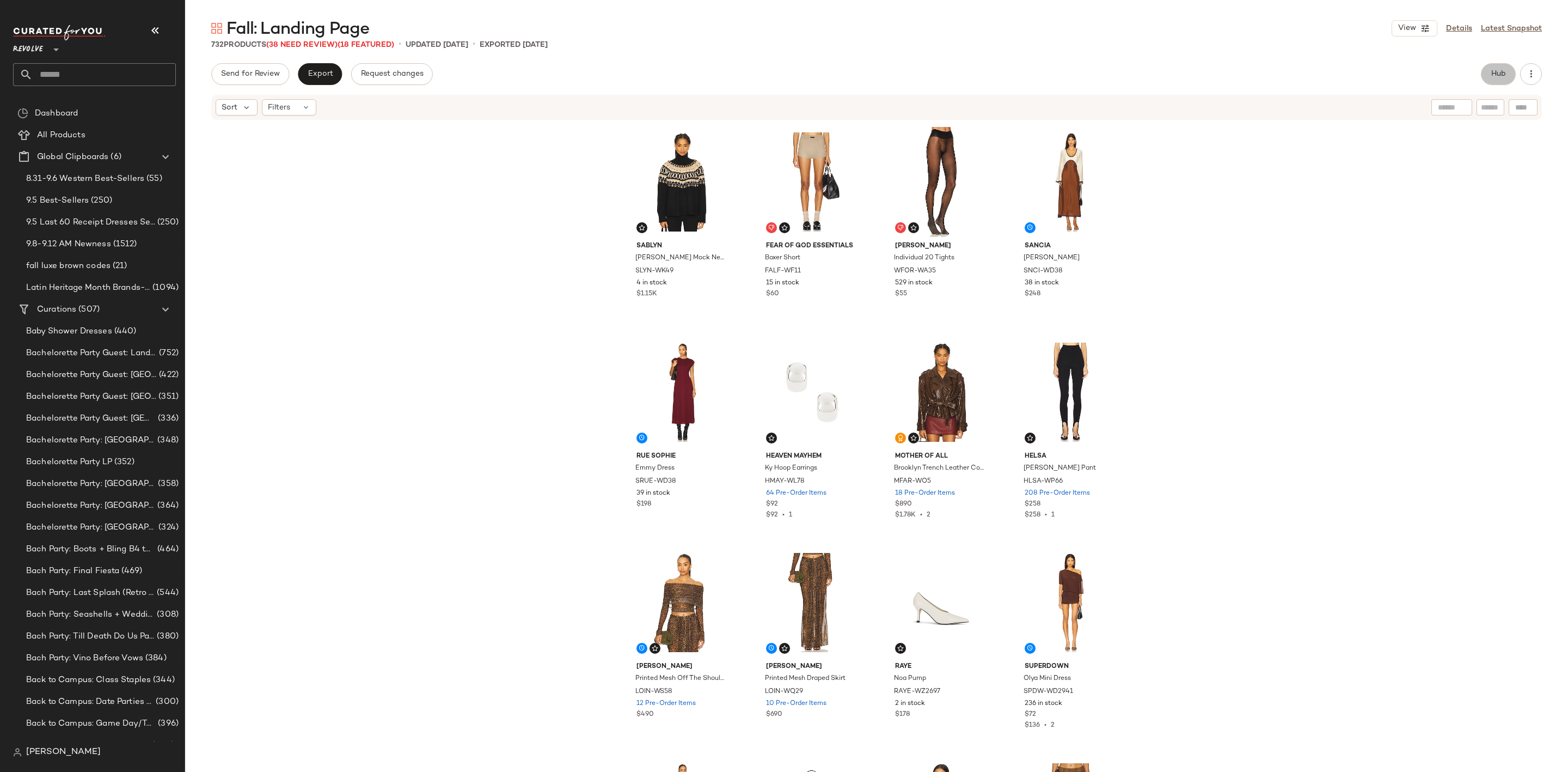
click at [1501, 75] on span "Hub" at bounding box center [1498, 74] width 15 height 9
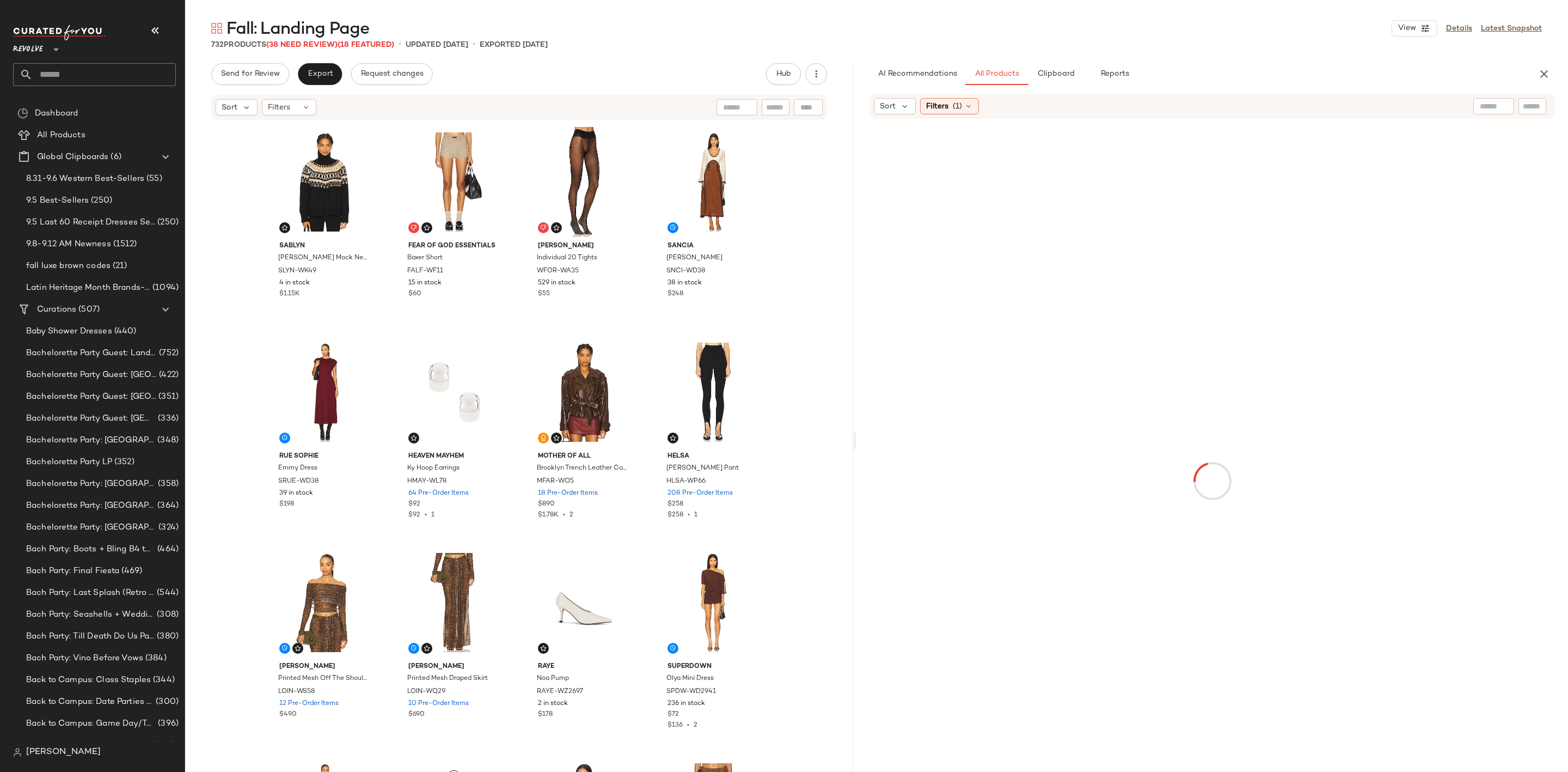
drag, startPoint x: 874, startPoint y: 440, endPoint x: 852, endPoint y: 446, distance: 22.8
click at [852, 446] on div "Fall: Landing Page View Details Latest Snapshot 732 Products (38 Need Review) (…" at bounding box center [877, 395] width 1383 height 754
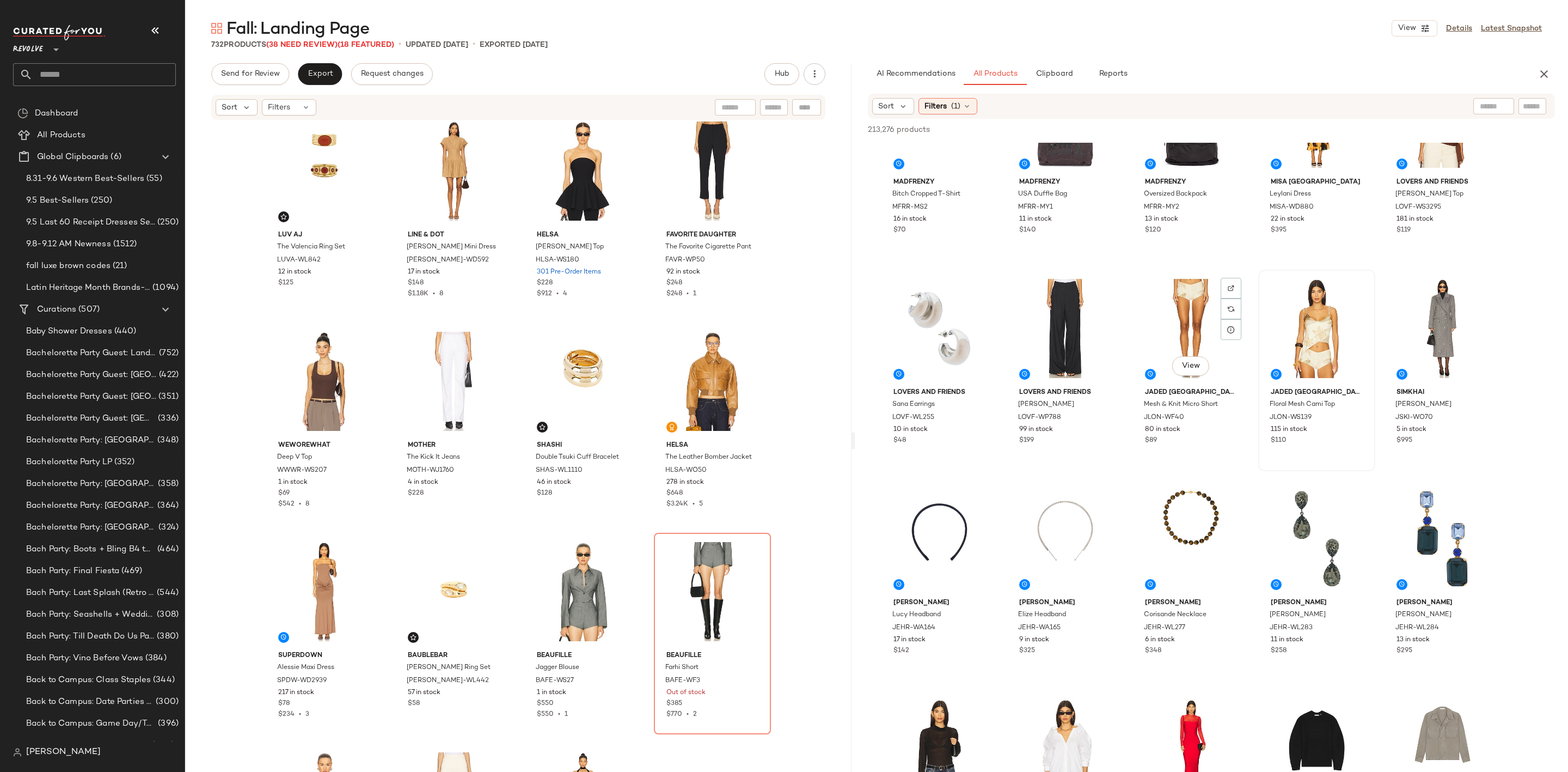
scroll to position [7436, 0]
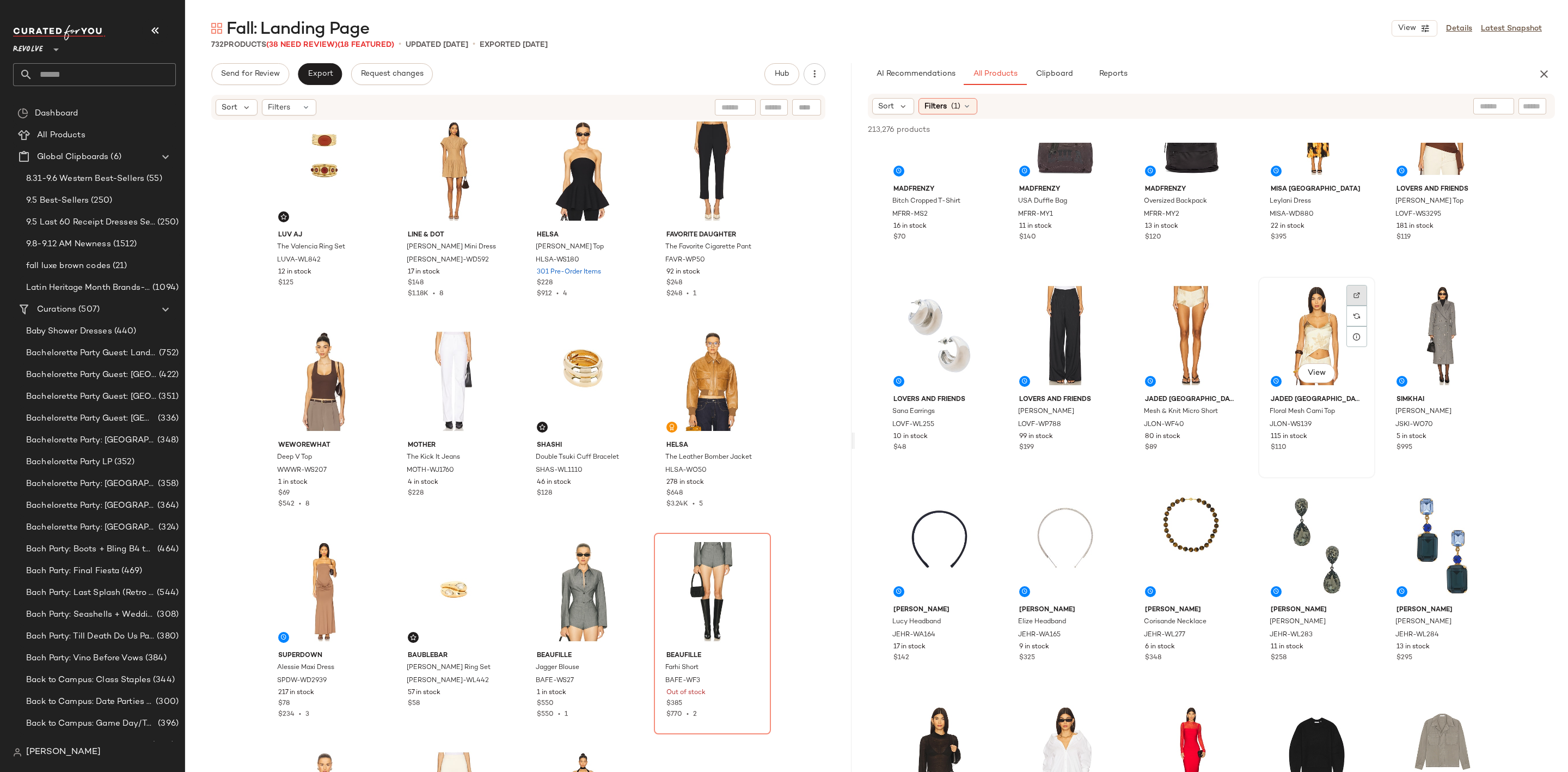
click at [1355, 292] on img at bounding box center [1357, 295] width 7 height 7
click at [1293, 317] on div at bounding box center [1317, 335] width 110 height 110
click at [1186, 327] on div "View" at bounding box center [1191, 335] width 110 height 110
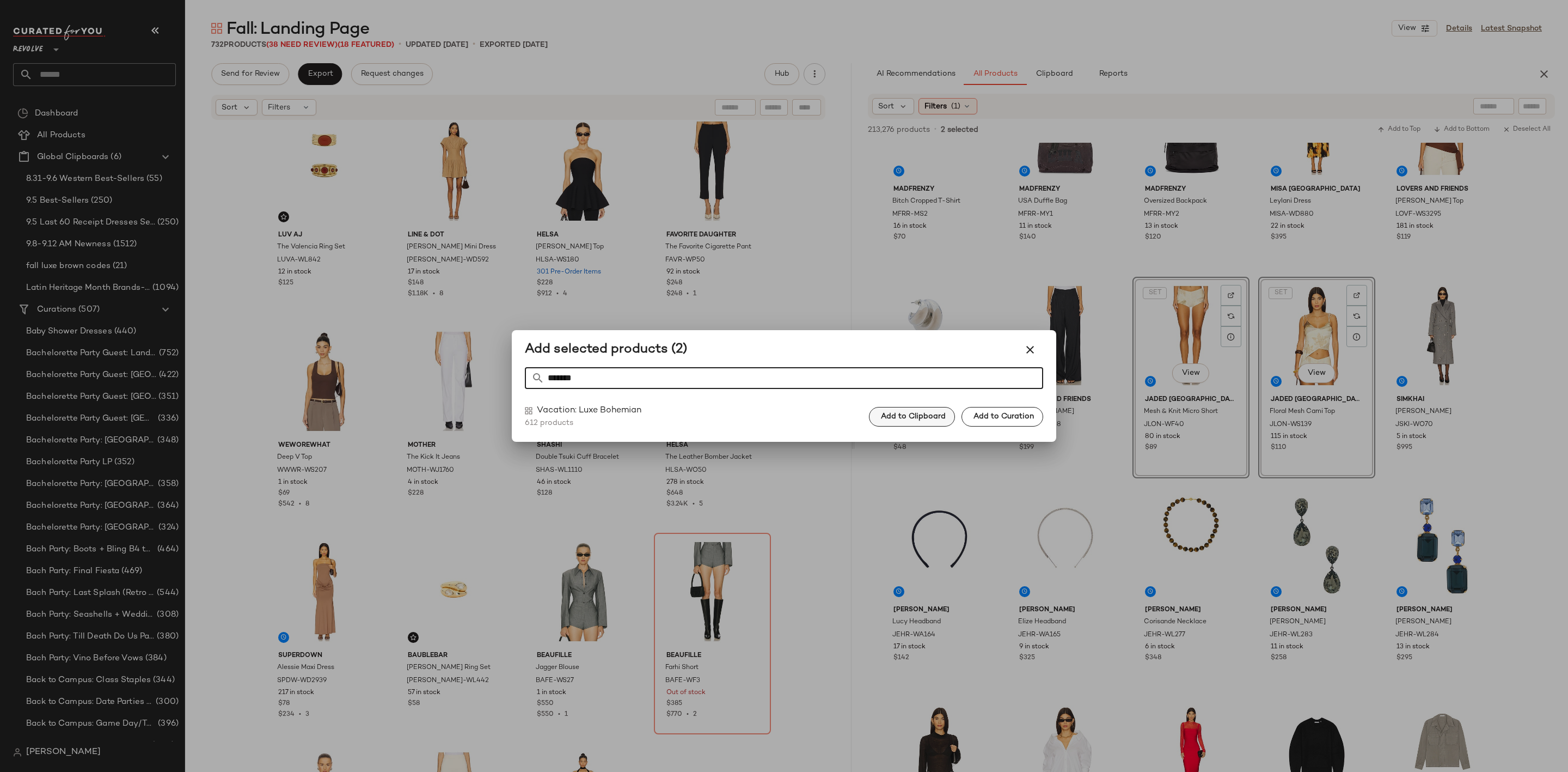
type input "*******"
click at [907, 417] on span "Add to Clipboard" at bounding box center [913, 416] width 65 height 9
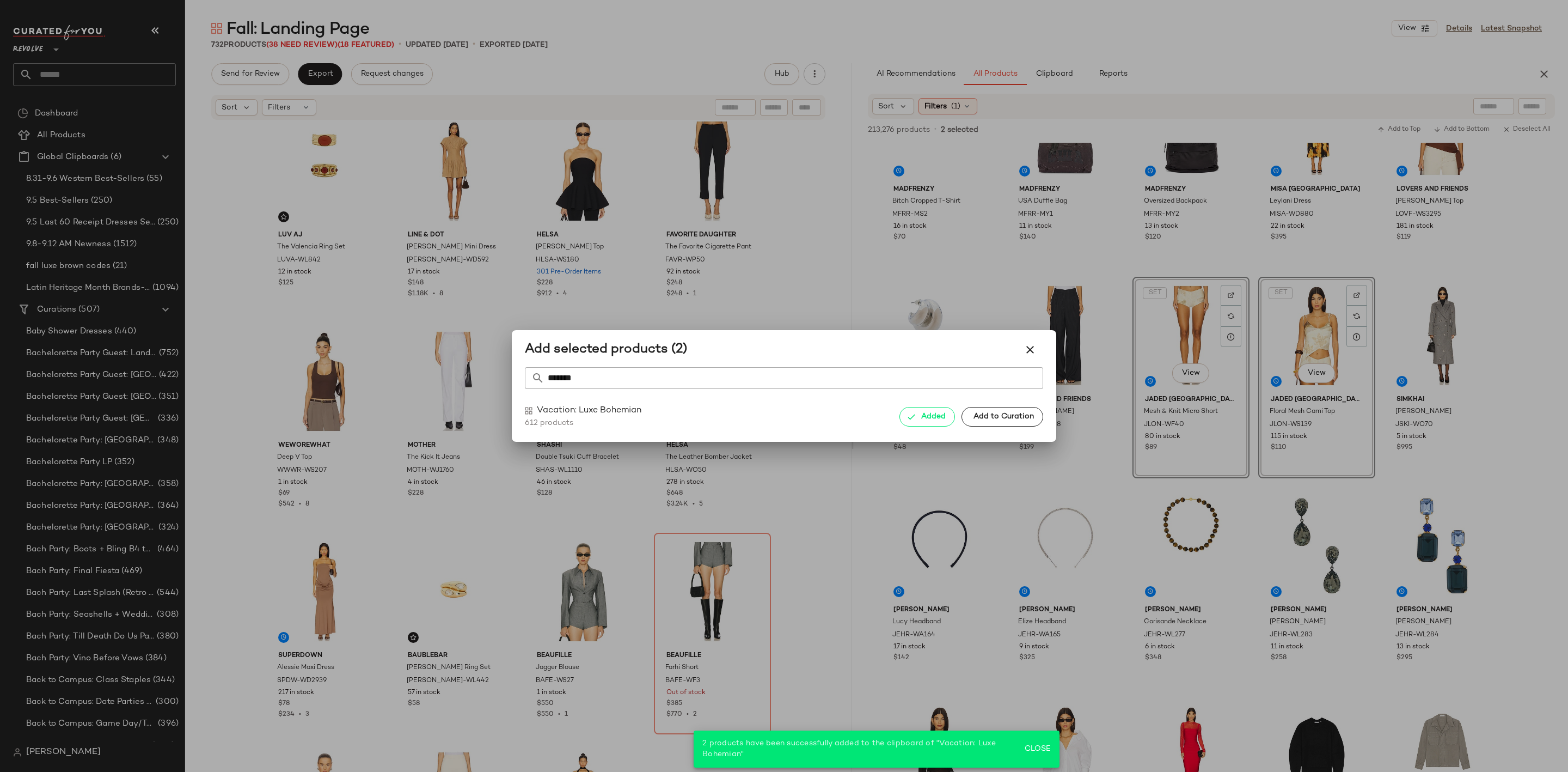
click at [1126, 472] on div at bounding box center [784, 386] width 1568 height 772
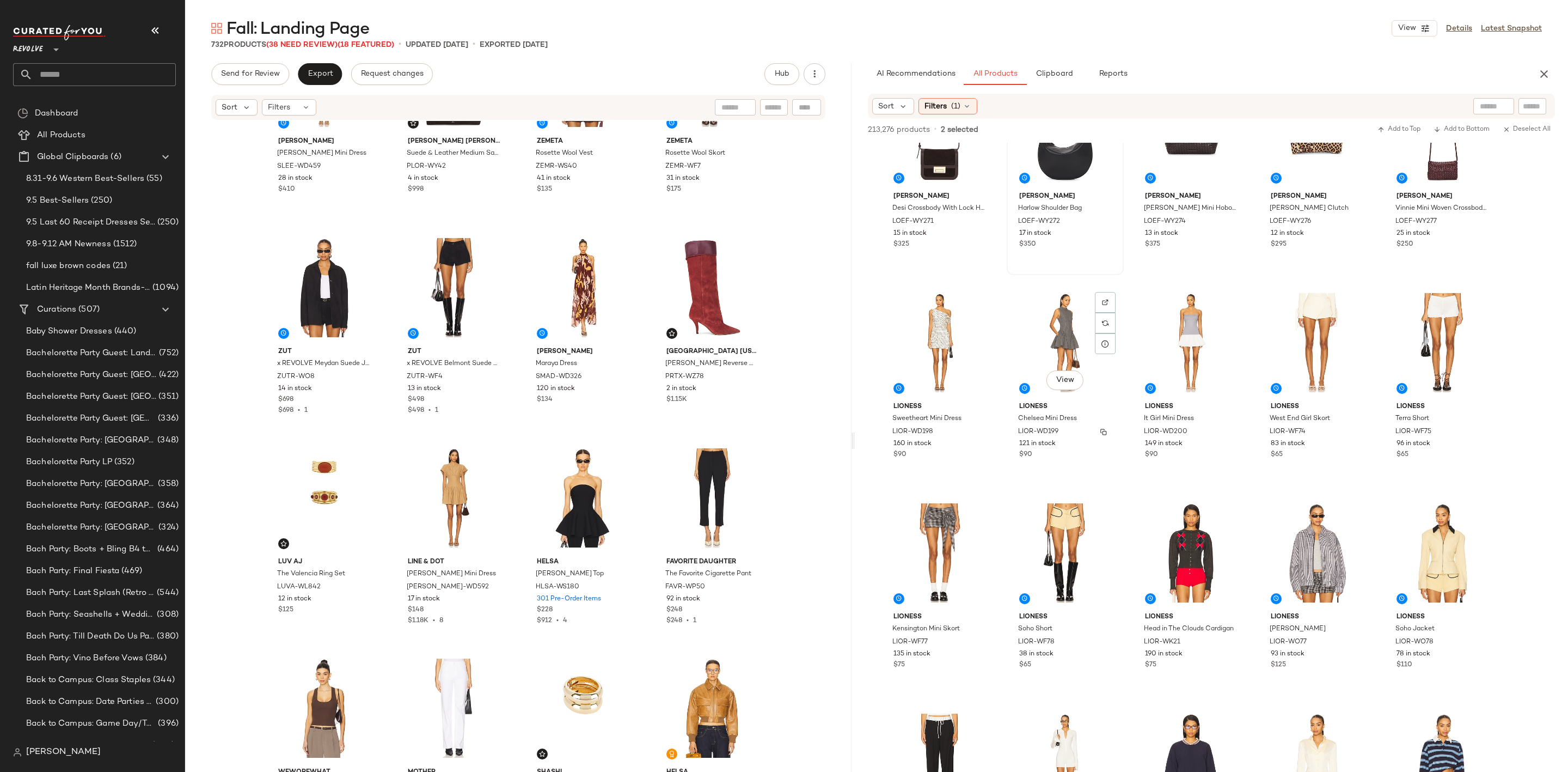
scroll to position [17978, 0]
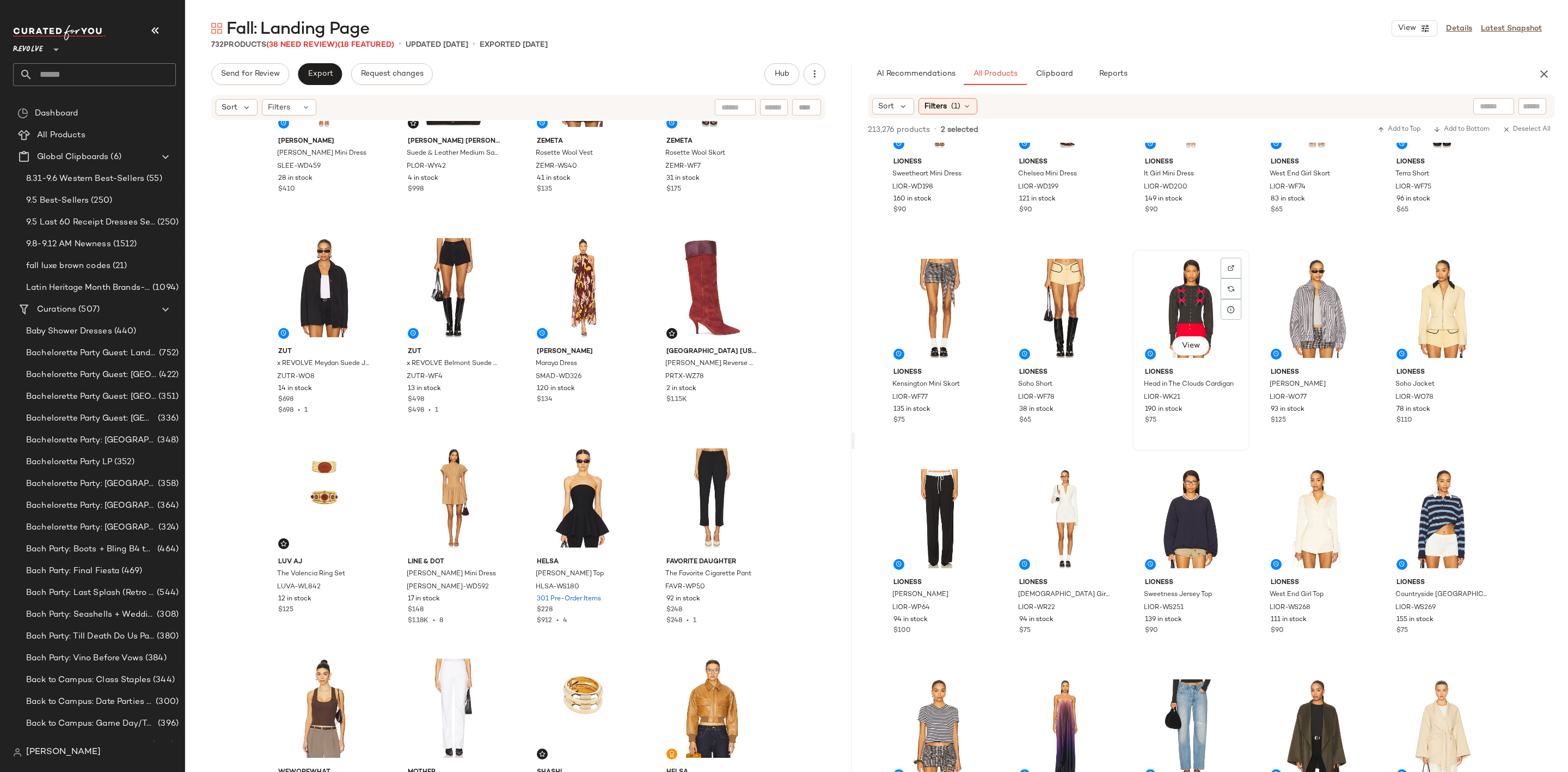
click at [1186, 275] on div "View" at bounding box center [1191, 308] width 110 height 110
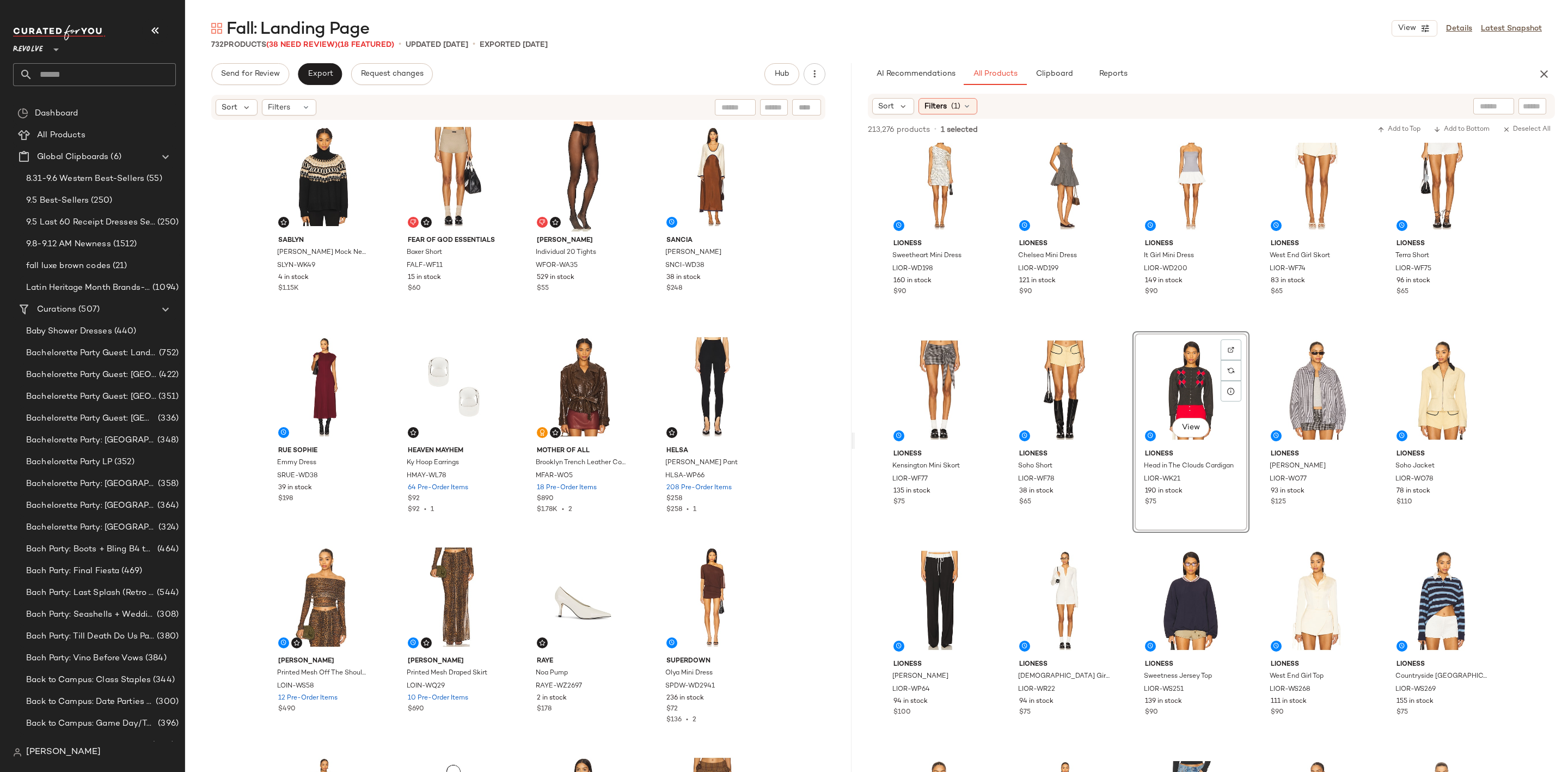
scroll to position [0, 0]
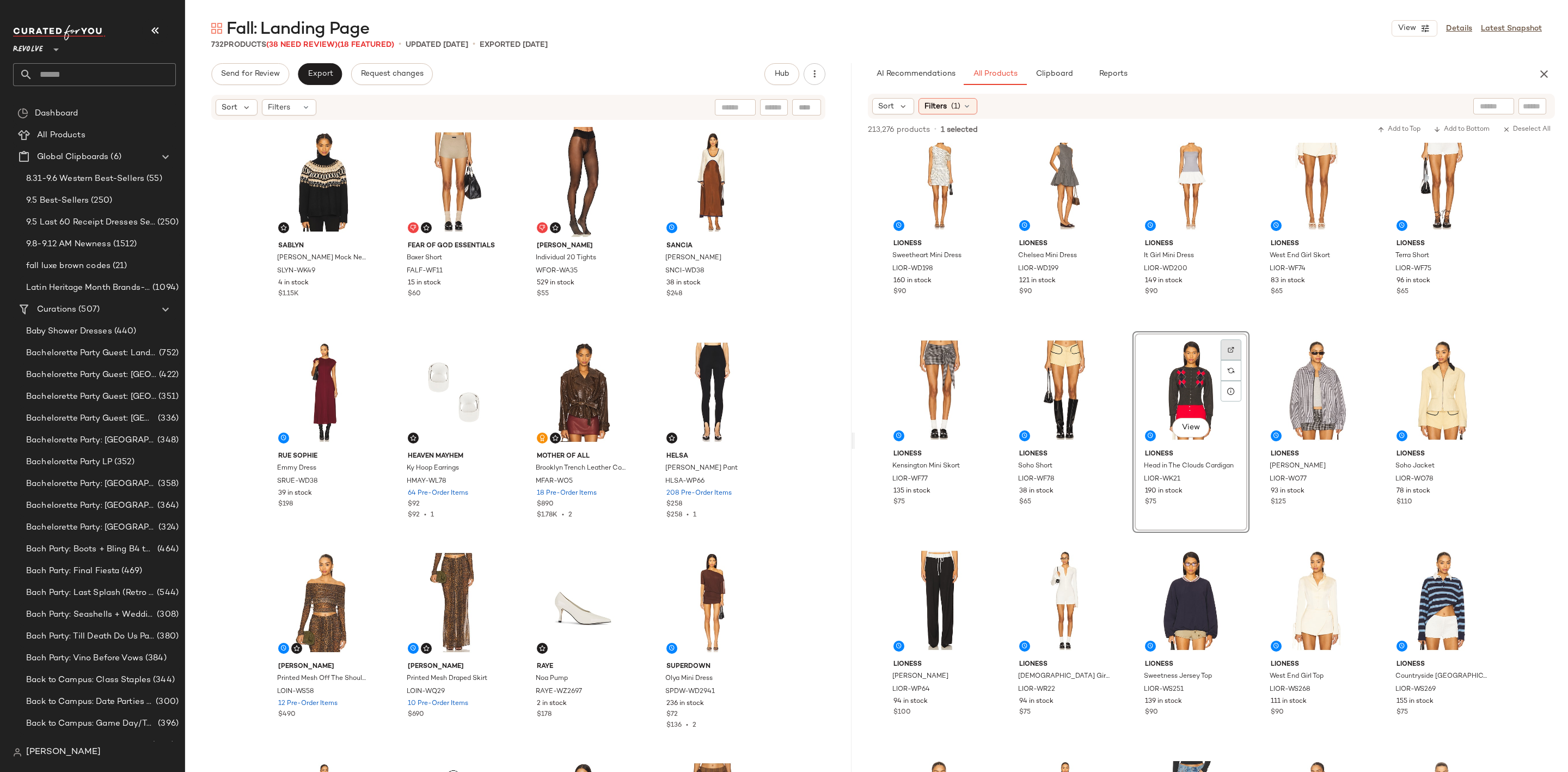
click at [1231, 340] on div at bounding box center [1231, 350] width 21 height 21
click at [1538, 106] on input "text" at bounding box center [1532, 106] width 19 height 11
paste input "*********"
type input "*********"
type button "CompanyProducts"
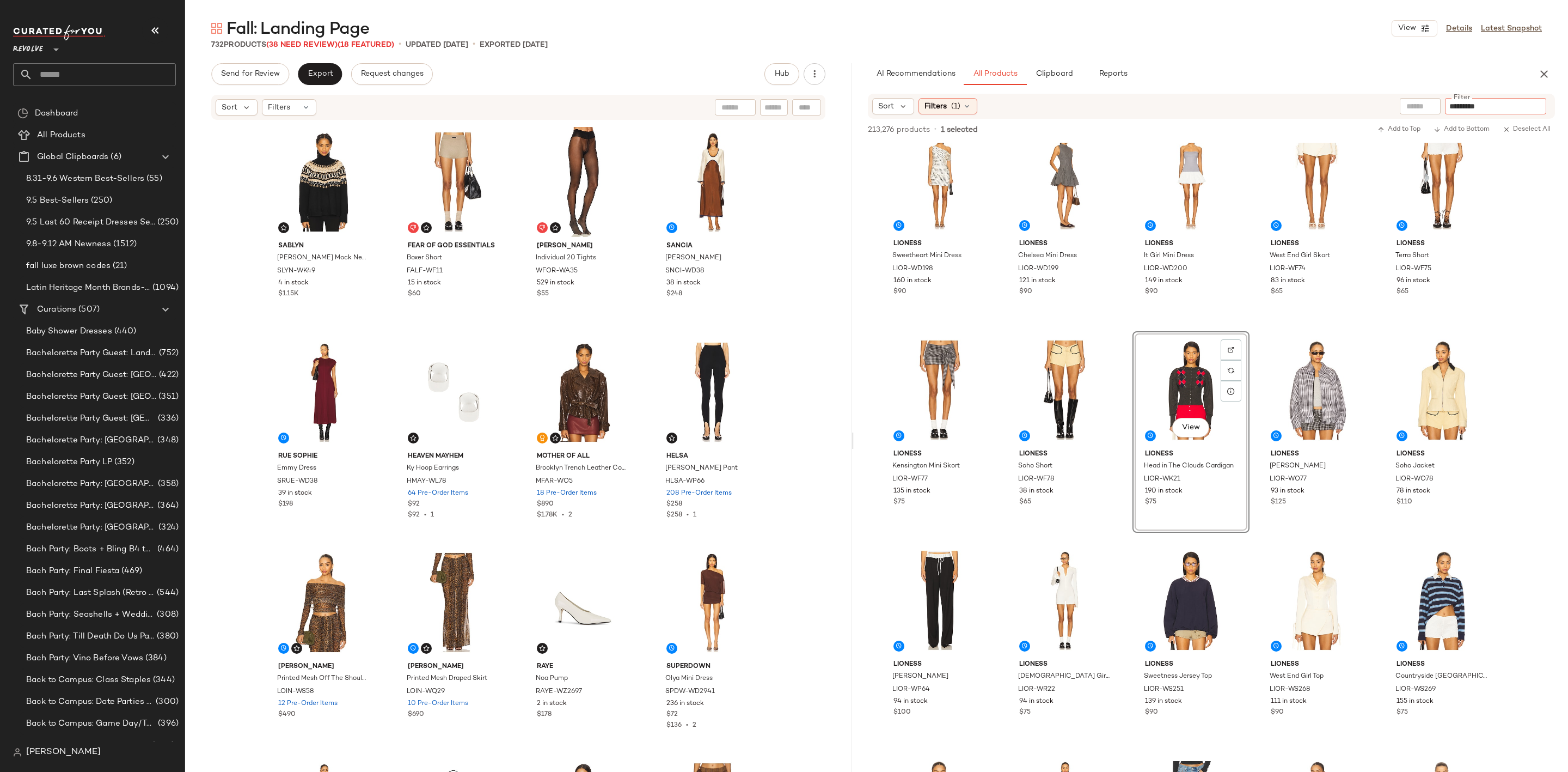
click at [1369, 81] on div "AI Recommendations All Products Clipboard Reports" at bounding box center [1194, 74] width 652 height 22
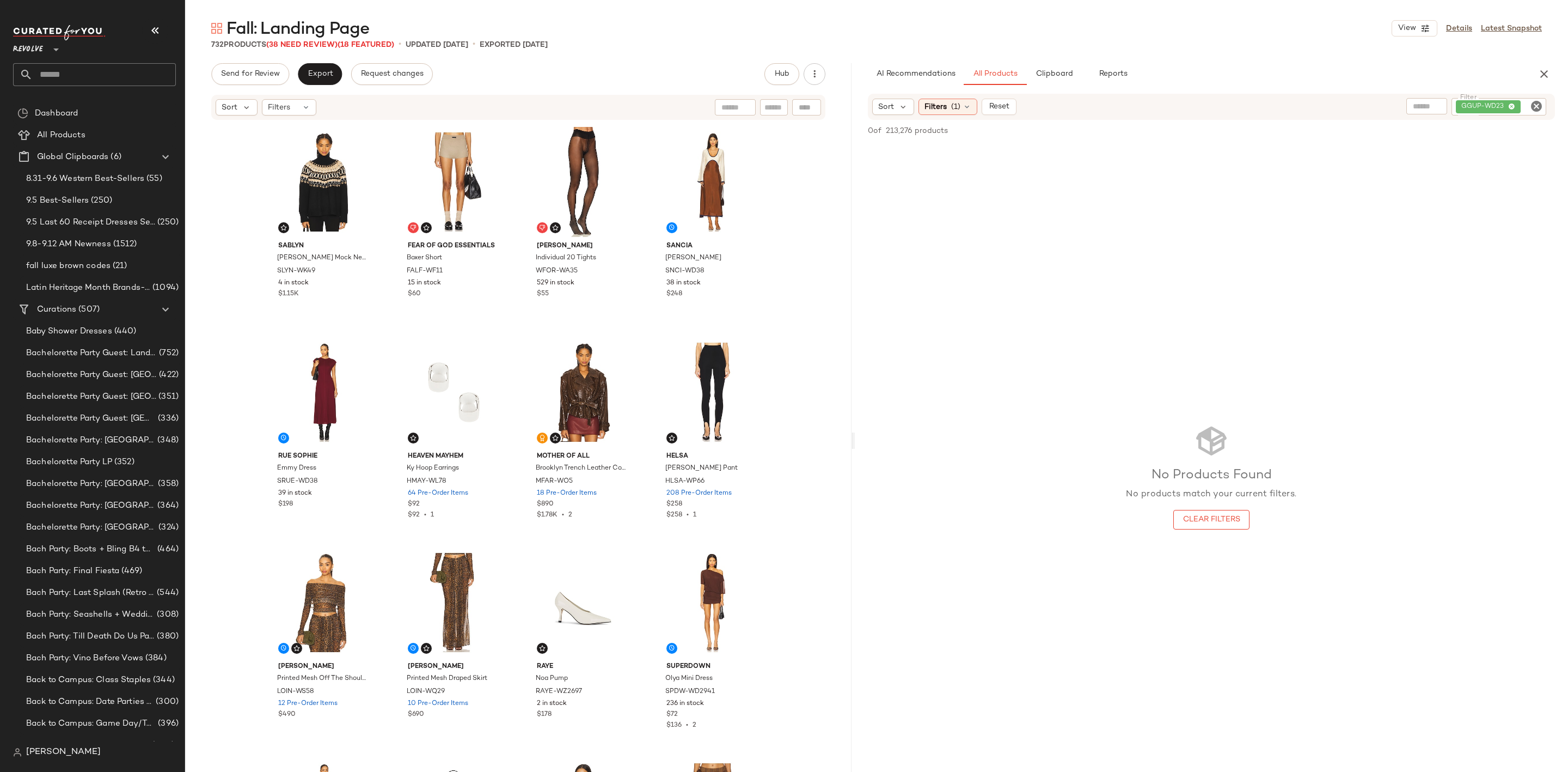
click at [1531, 104] on icon "Clear Filter" at bounding box center [1536, 106] width 13 height 13
click at [1322, 67] on div "AI Recommendations All Products Clipboard Reports" at bounding box center [1194, 74] width 652 height 22
click at [940, 98] on div "Filters (1)" at bounding box center [947, 106] width 59 height 16
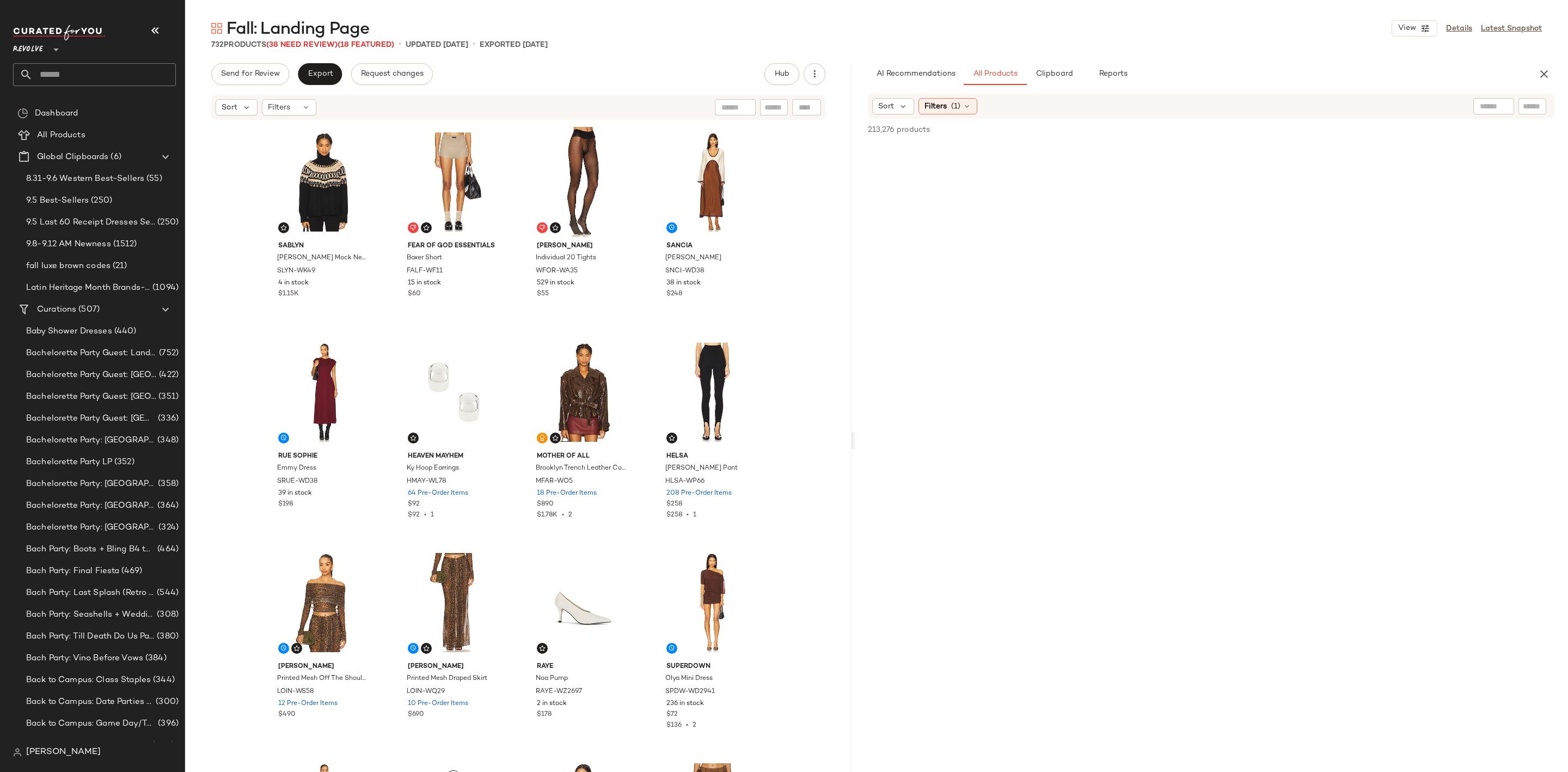
scroll to position [245, 0]
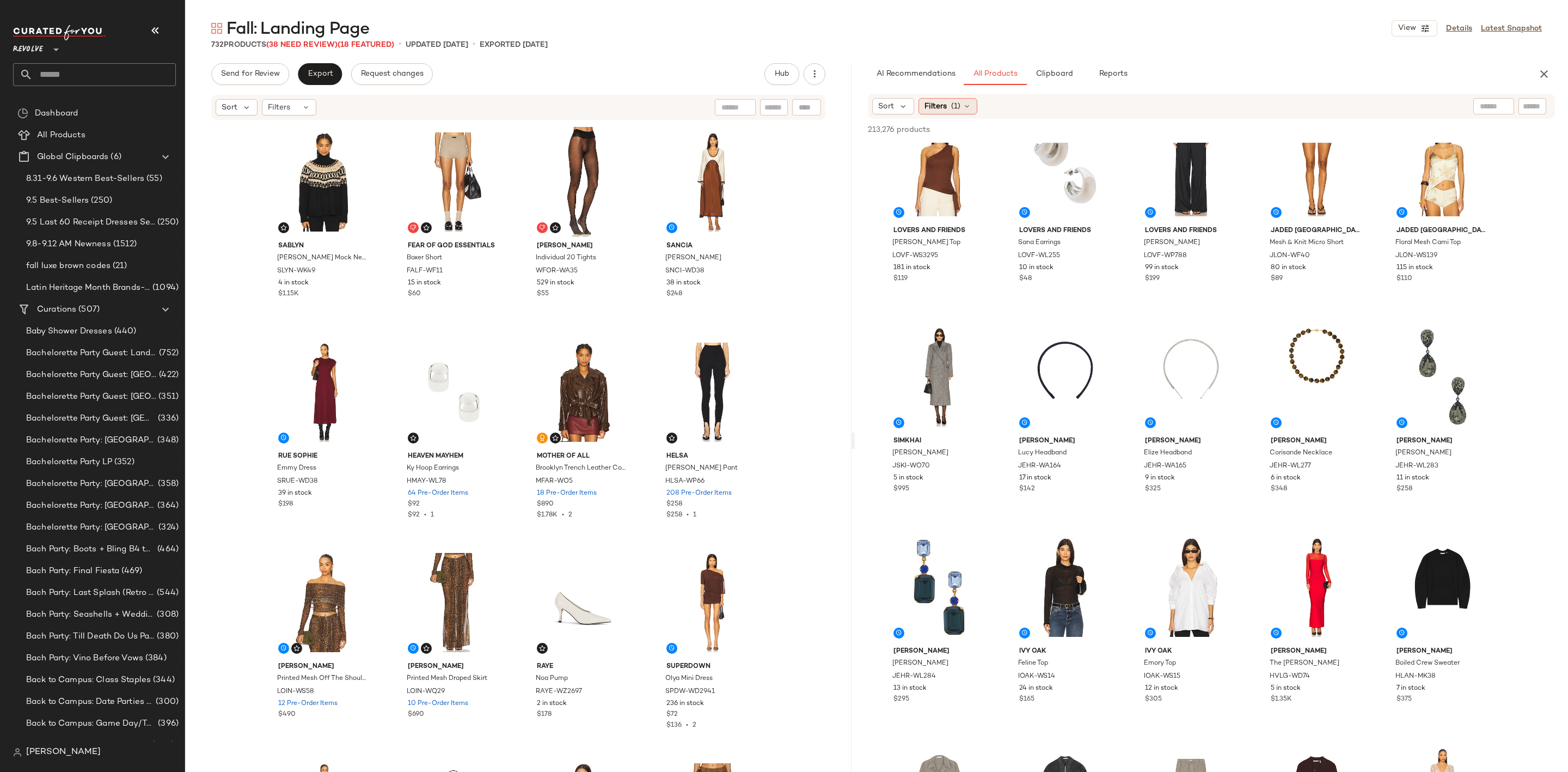
click at [943, 103] on span "Filters" at bounding box center [935, 106] width 22 height 11
click at [1330, 32] on div "Fall: Landing Page View Details Latest Snapshot" at bounding box center [877, 28] width 1383 height 22
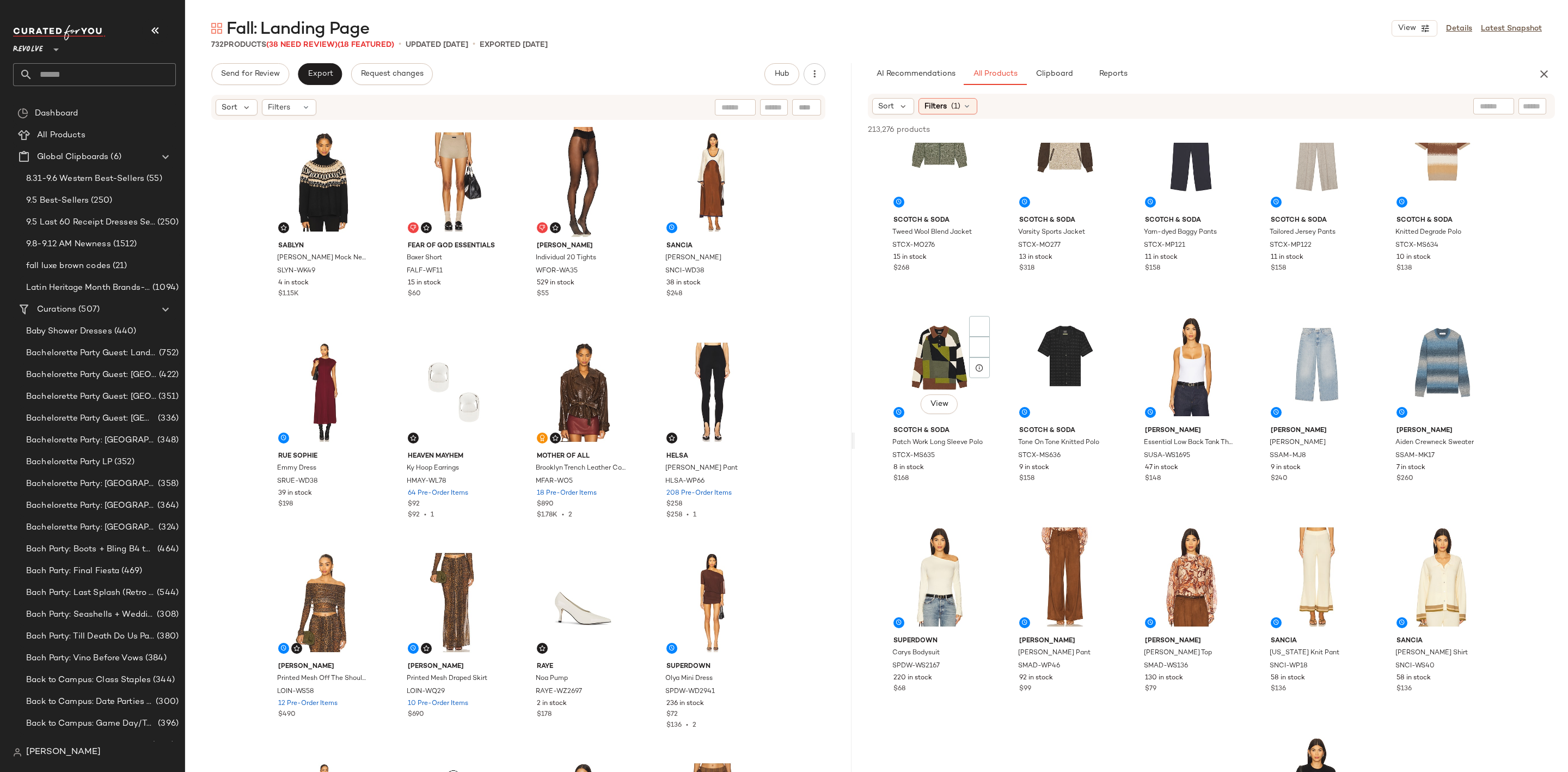
scroll to position [2778, 0]
click at [954, 105] on span "(1)" at bounding box center [956, 106] width 9 height 11
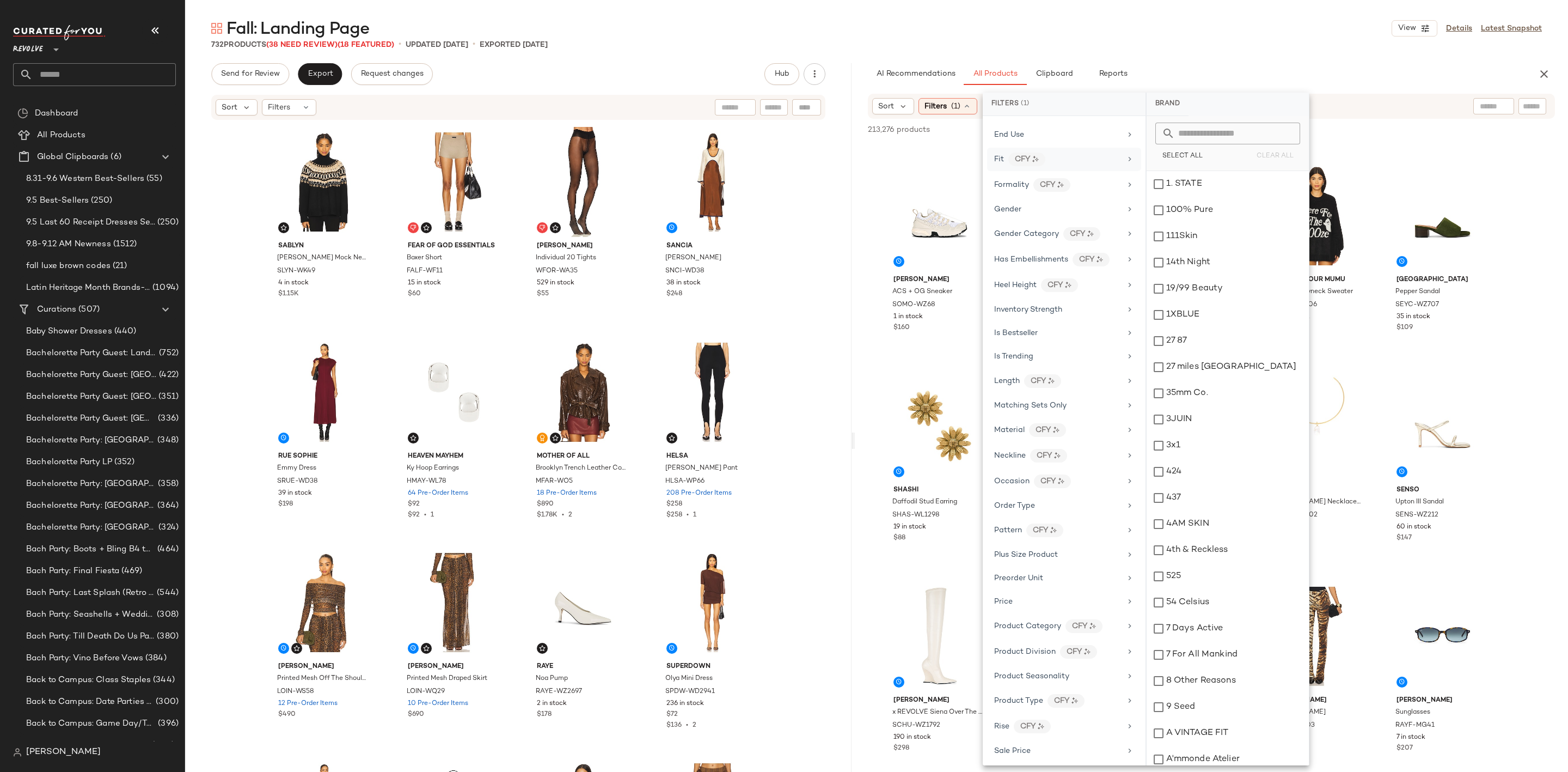
scroll to position [653, 0]
click at [1054, 513] on div "Sale Price" at bounding box center [1058, 507] width 127 height 11
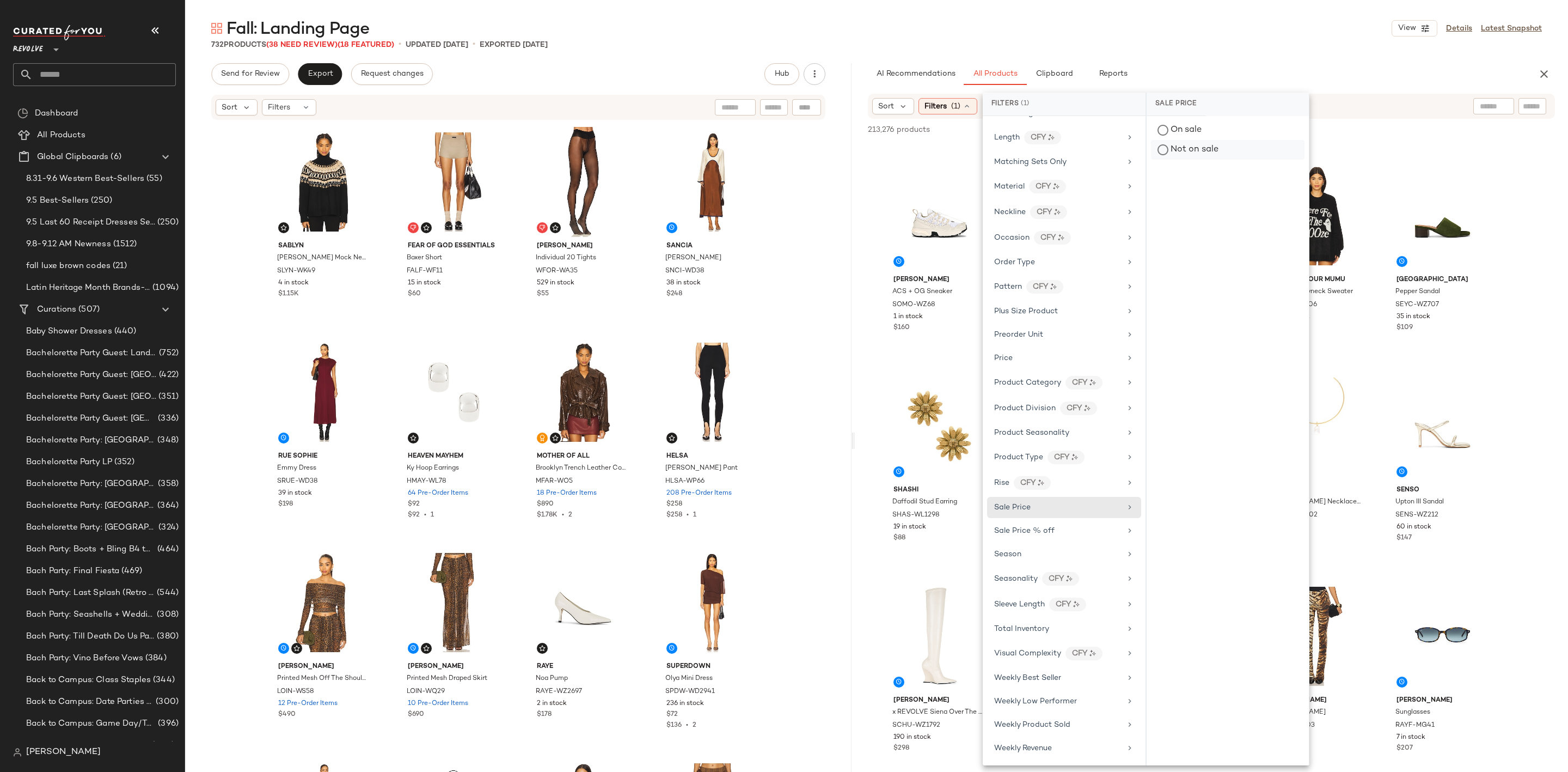
click at [1194, 150] on div "Not on sale" at bounding box center [1228, 150] width 154 height 20
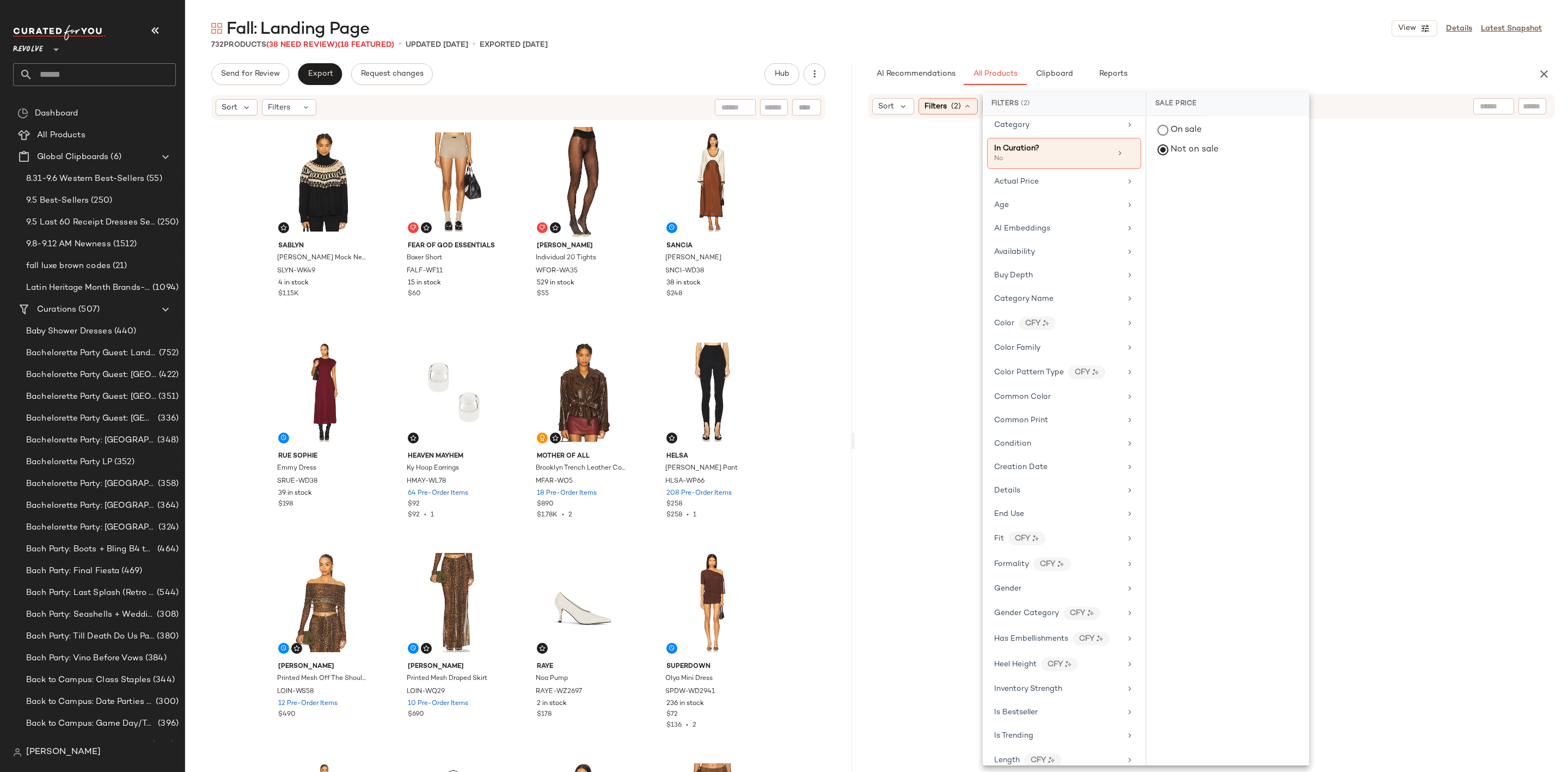
scroll to position [0, 0]
click at [1248, 47] on div "732 Products (38 Need Review) (18 Featured) • updated Sep 9th • Exported Sep 9th" at bounding box center [877, 44] width 1383 height 11
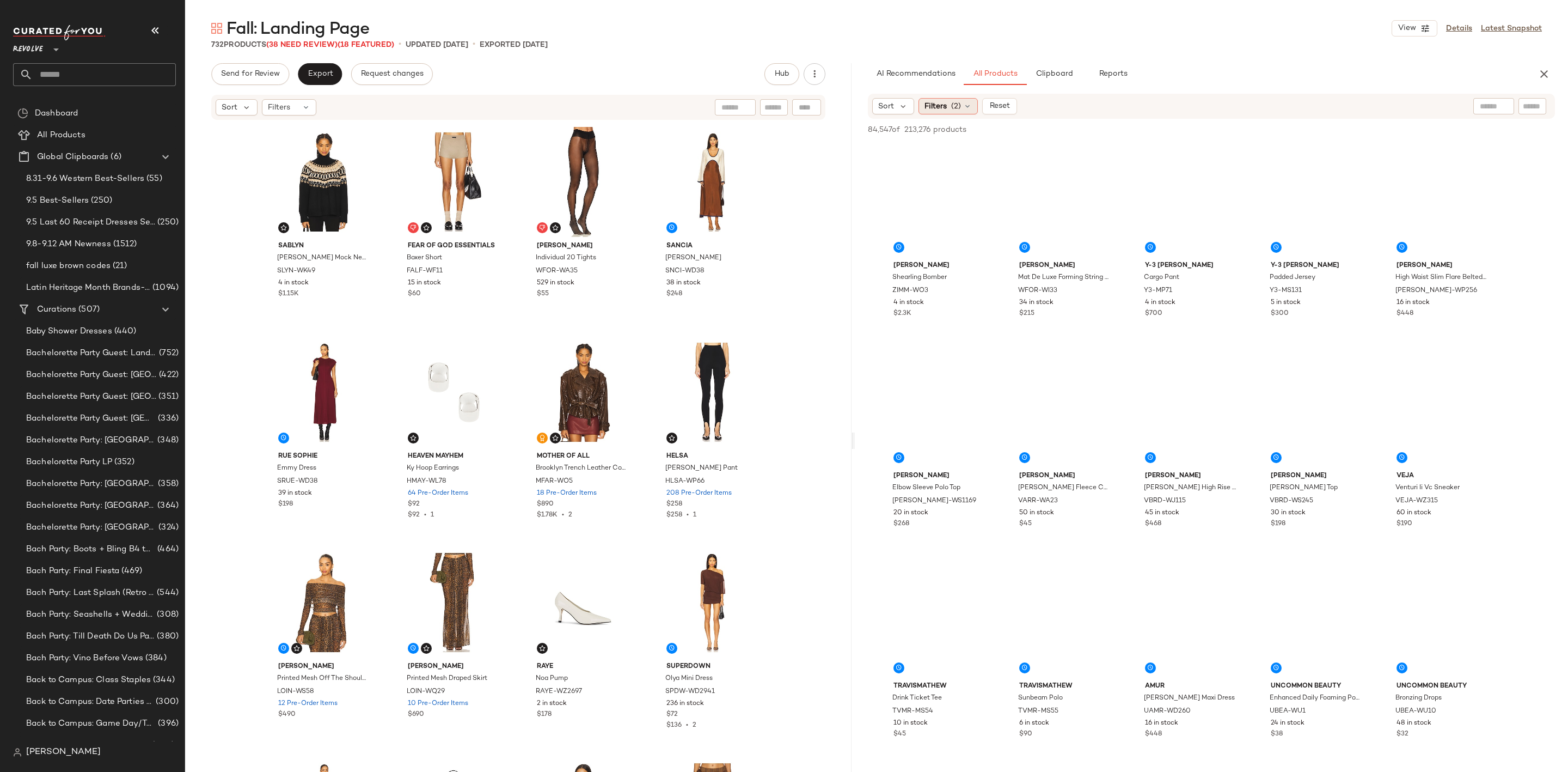
click at [943, 107] on span "Filters" at bounding box center [935, 106] width 22 height 11
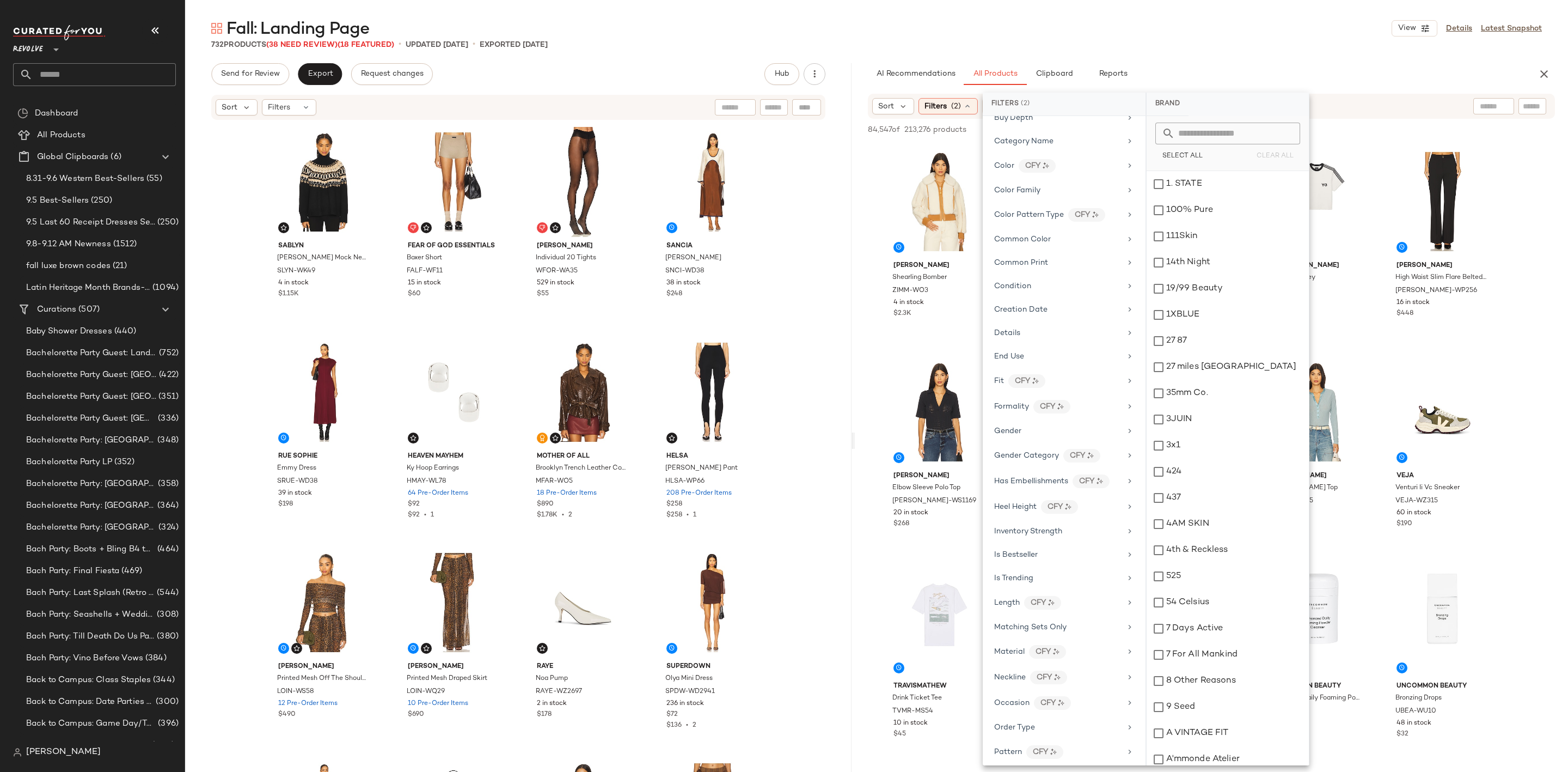
scroll to position [245, 0]
click at [1039, 379] on div "Gender" at bounding box center [1058, 373] width 127 height 11
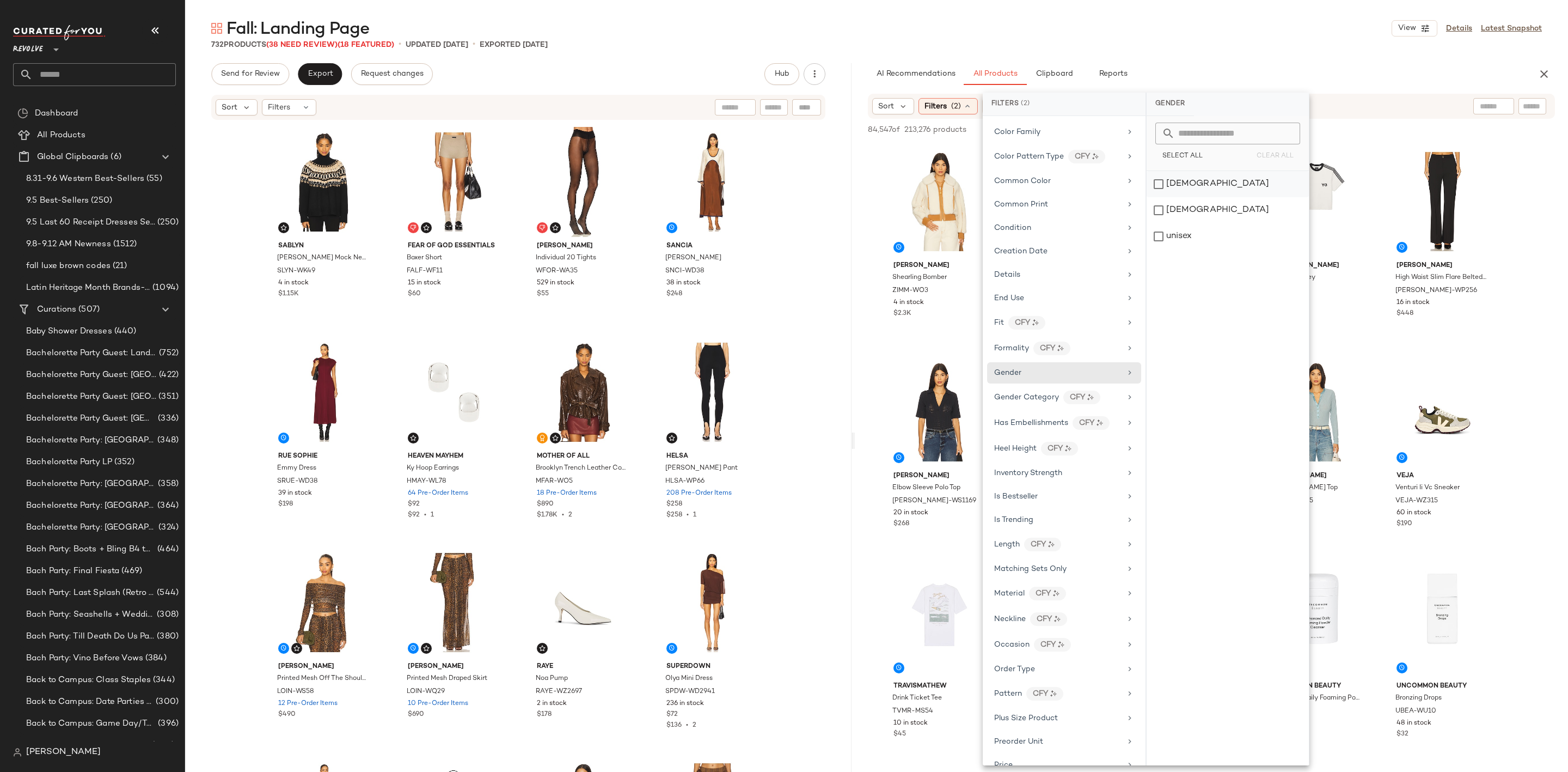
click at [1173, 187] on div "female" at bounding box center [1227, 184] width 162 height 26
click at [1271, 27] on div "Fall: Landing Page View Details Latest Snapshot" at bounding box center [877, 28] width 1383 height 22
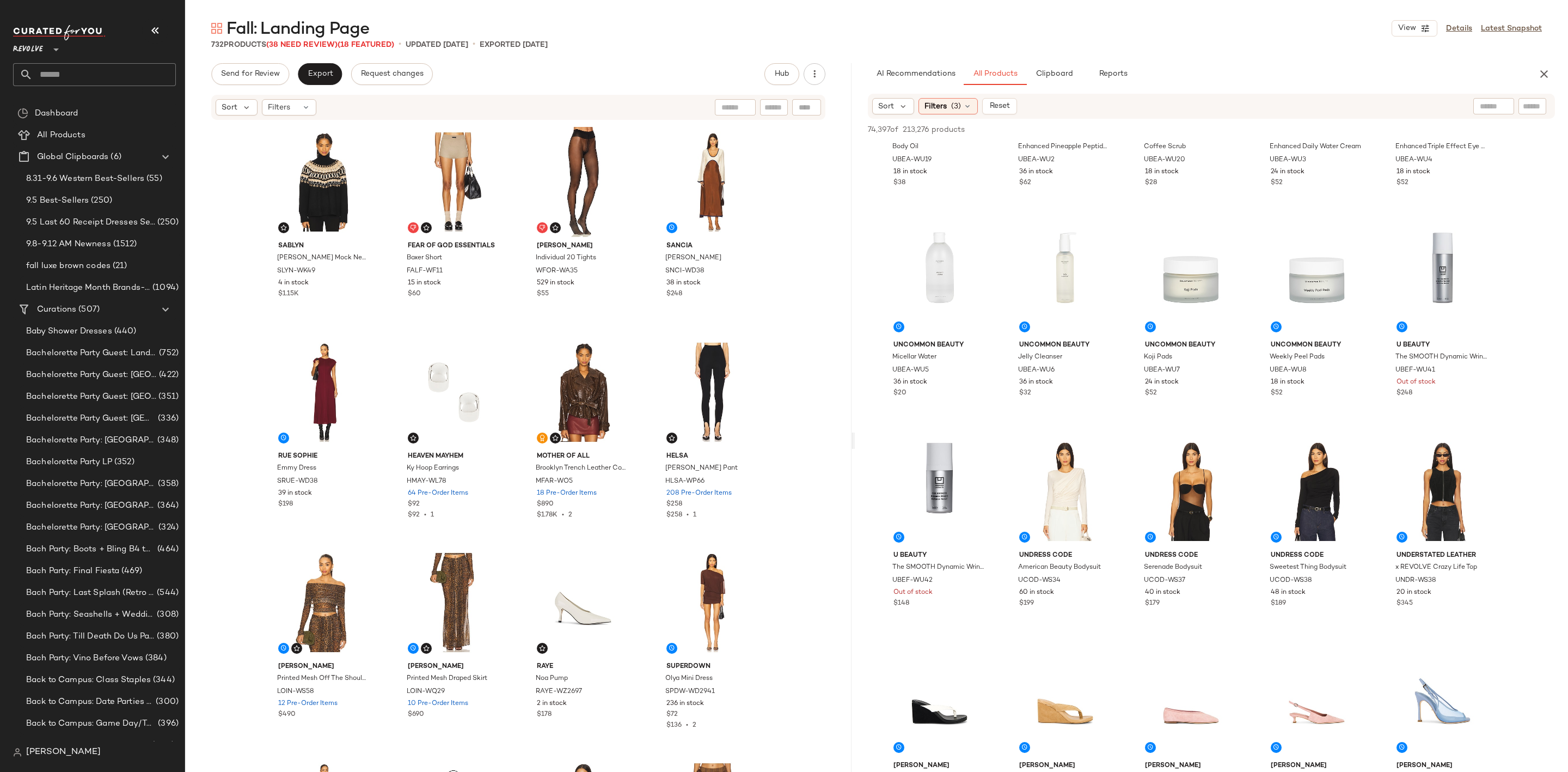
scroll to position [817, 0]
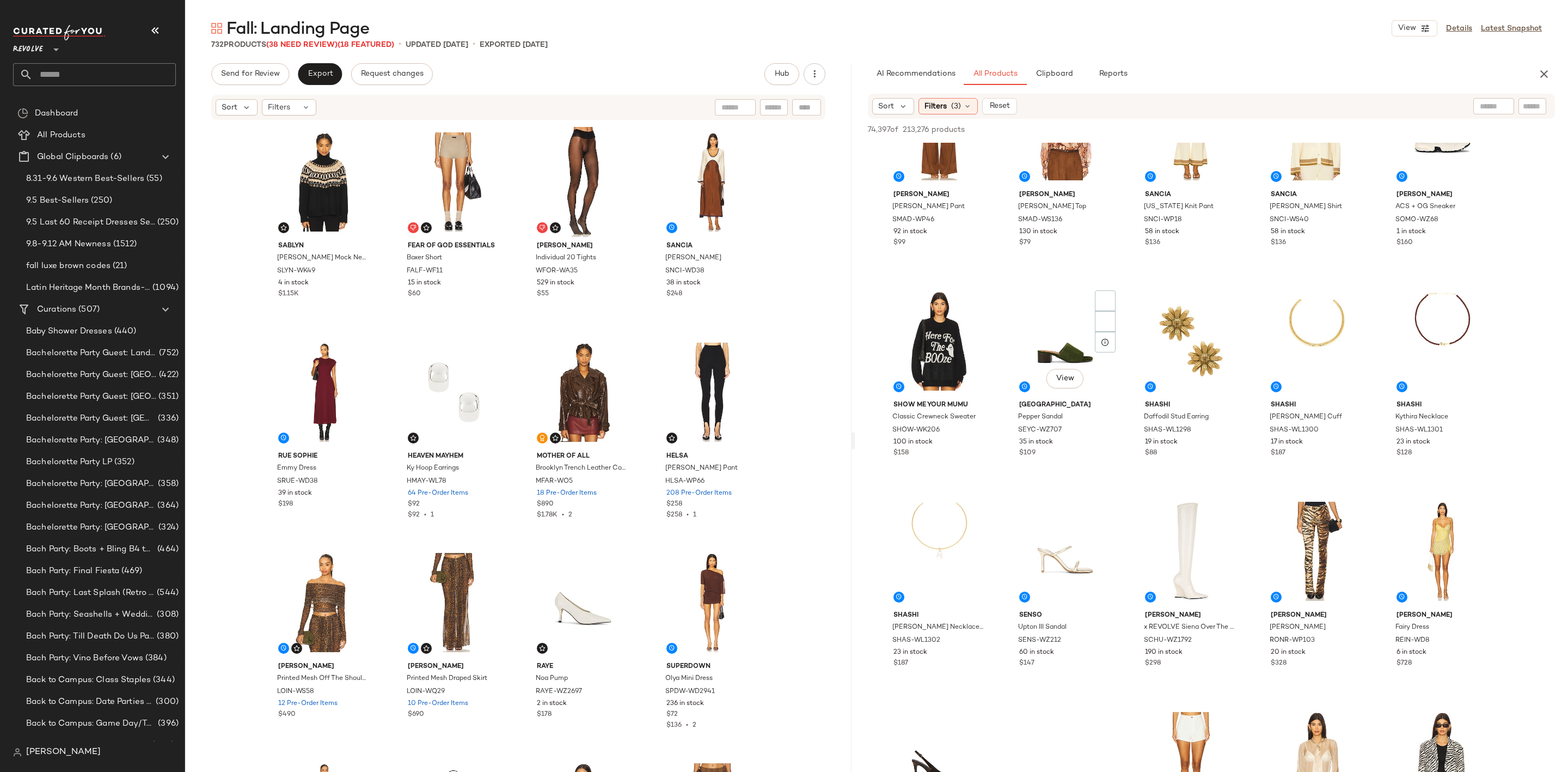
scroll to position [2043, 0]
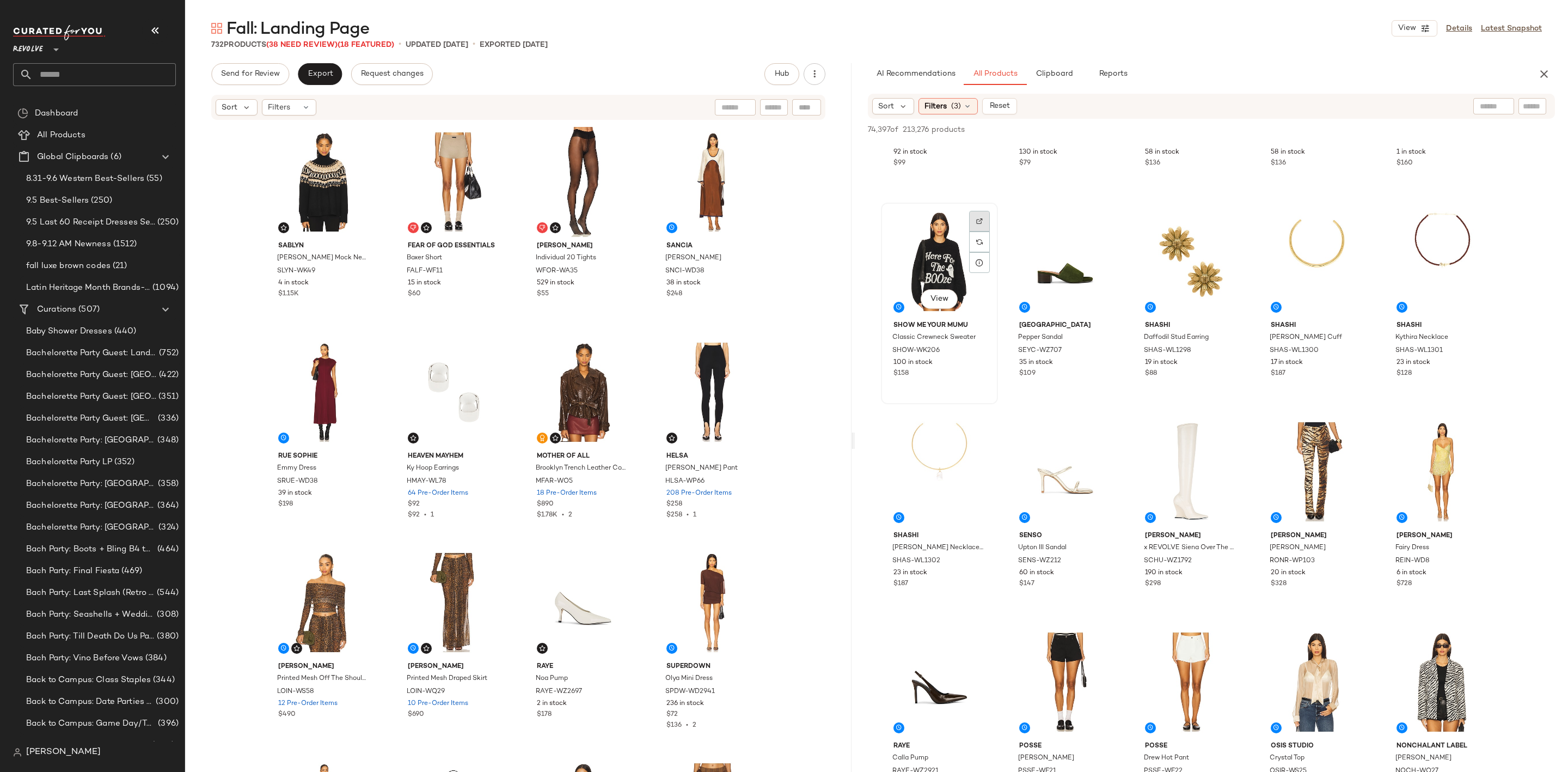
click at [982, 212] on div at bounding box center [980, 221] width 21 height 21
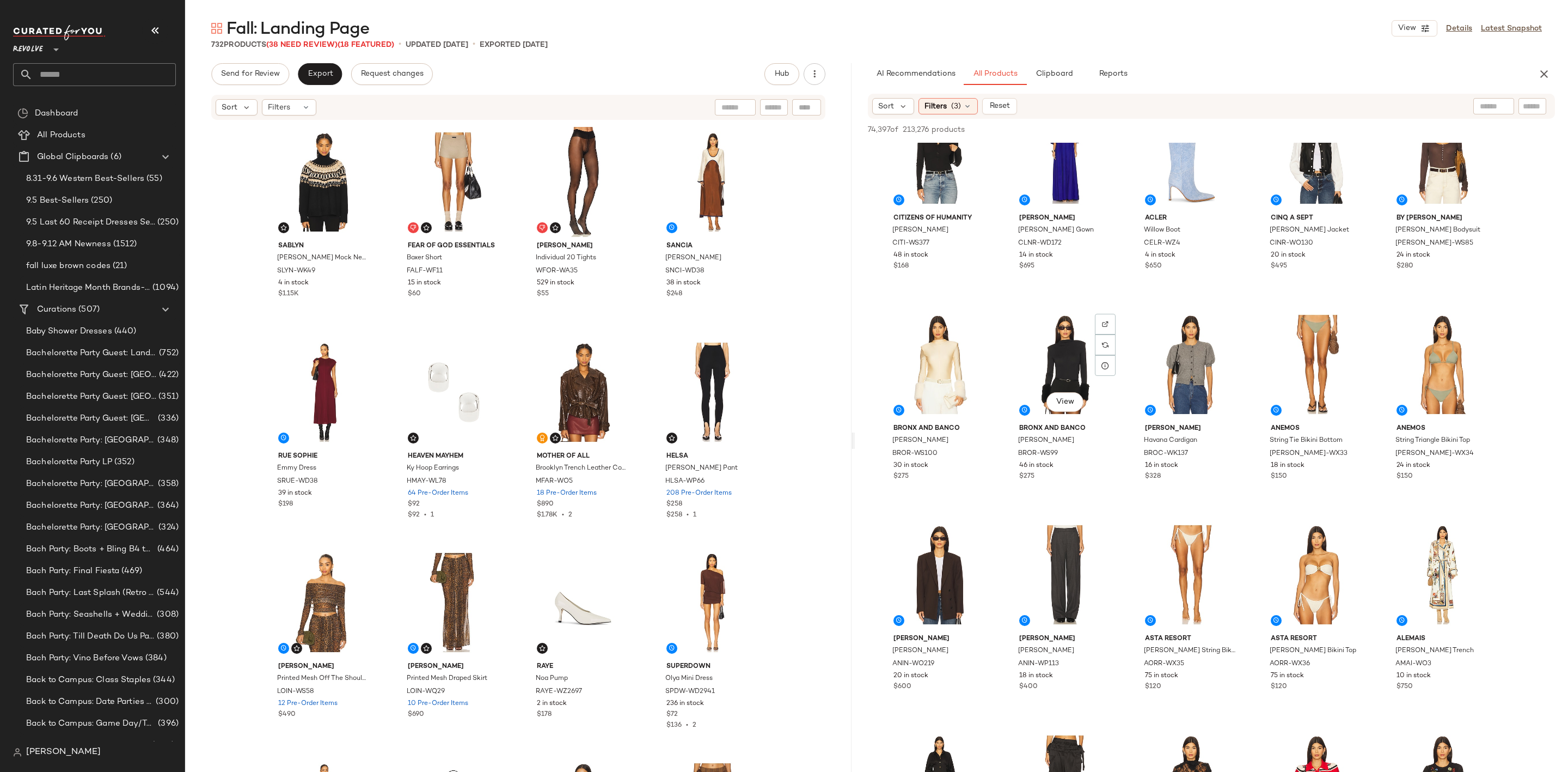
scroll to position [4576, 0]
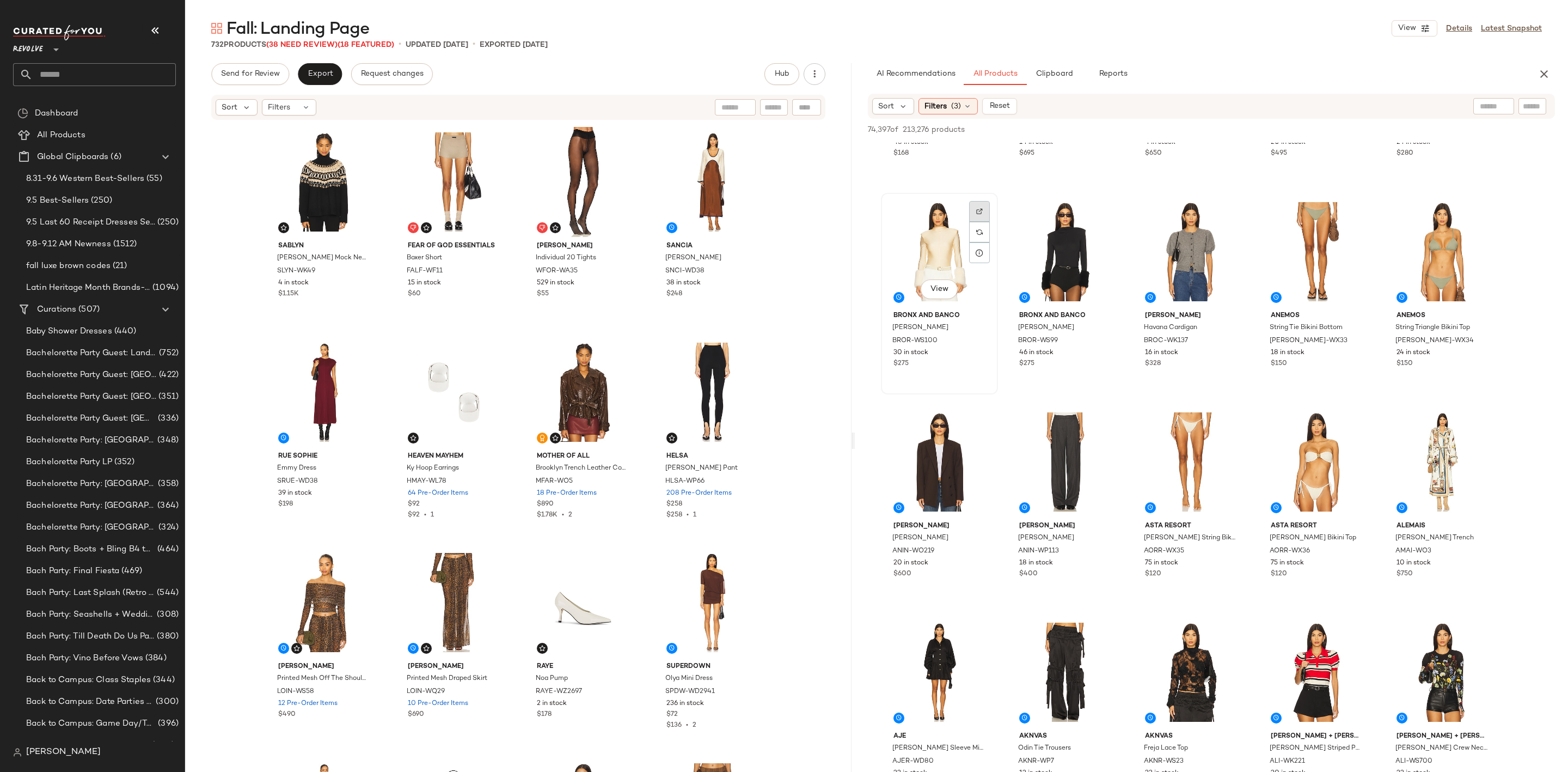
click at [980, 212] on img at bounding box center [980, 212] width 7 height 7
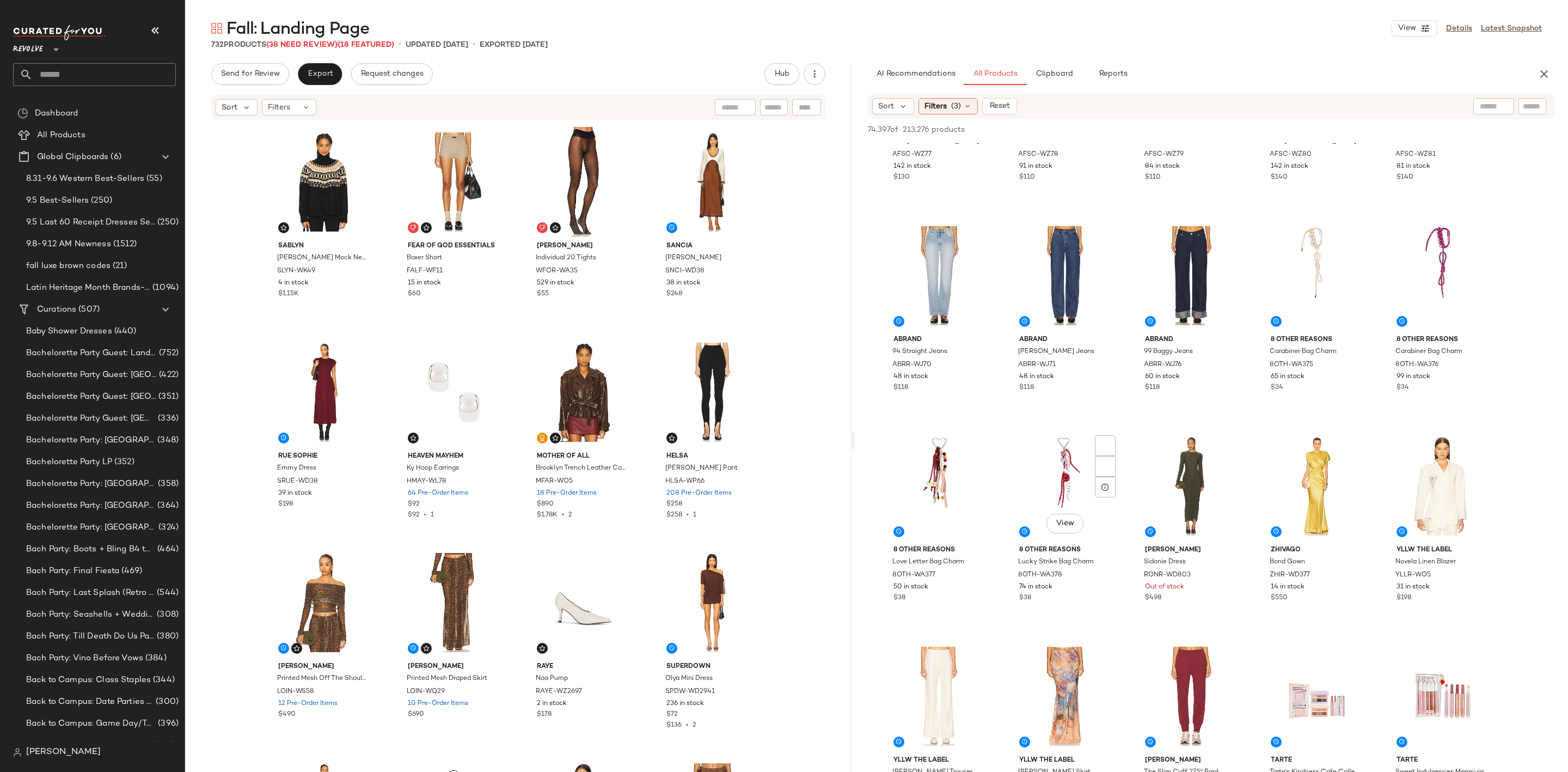
scroll to position [5720, 0]
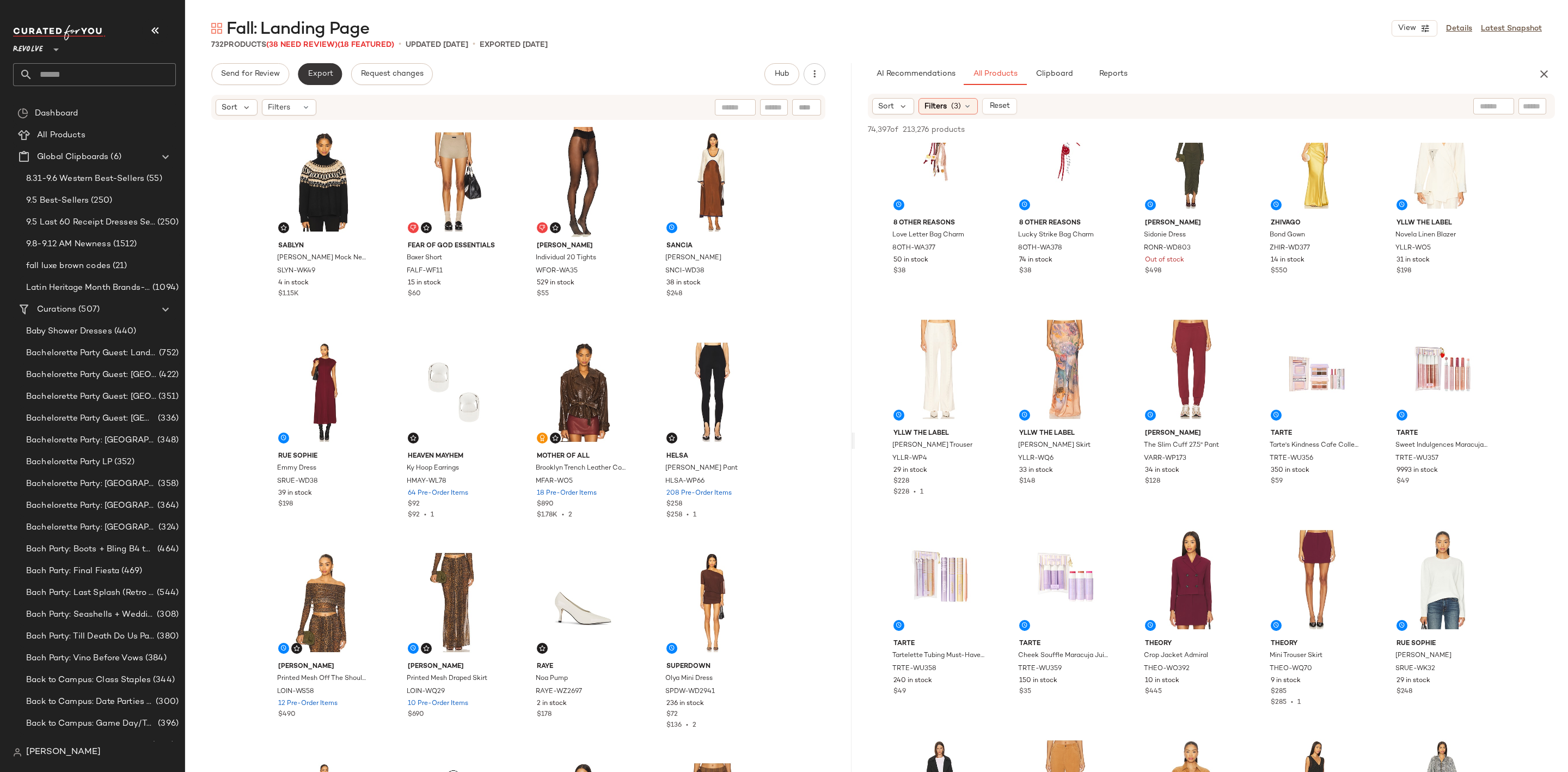
click at [317, 72] on span "Export" at bounding box center [320, 74] width 26 height 9
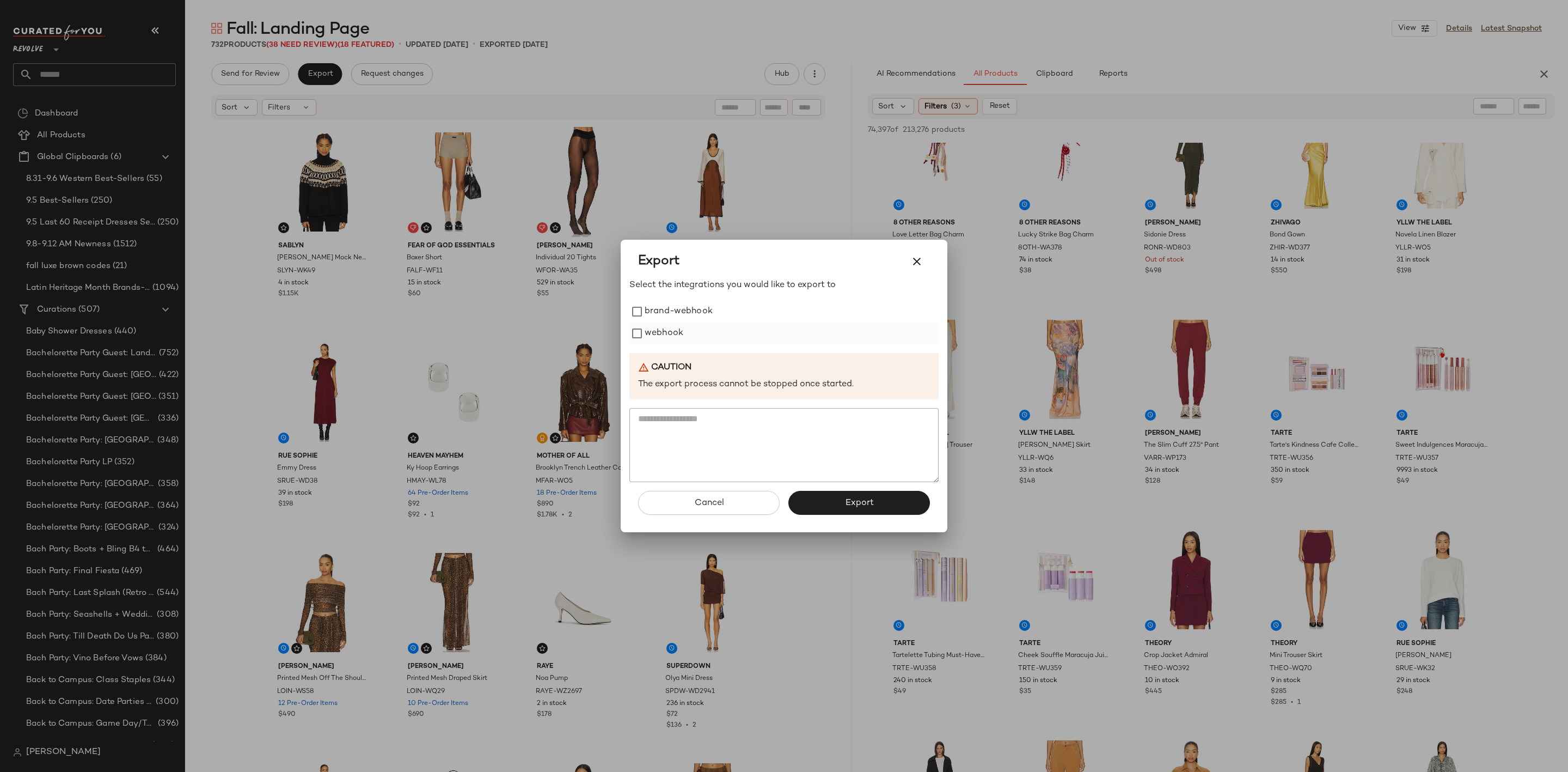
click at [650, 327] on label "webhook" at bounding box center [664, 333] width 38 height 22
click at [838, 507] on button "Export" at bounding box center [859, 503] width 141 height 24
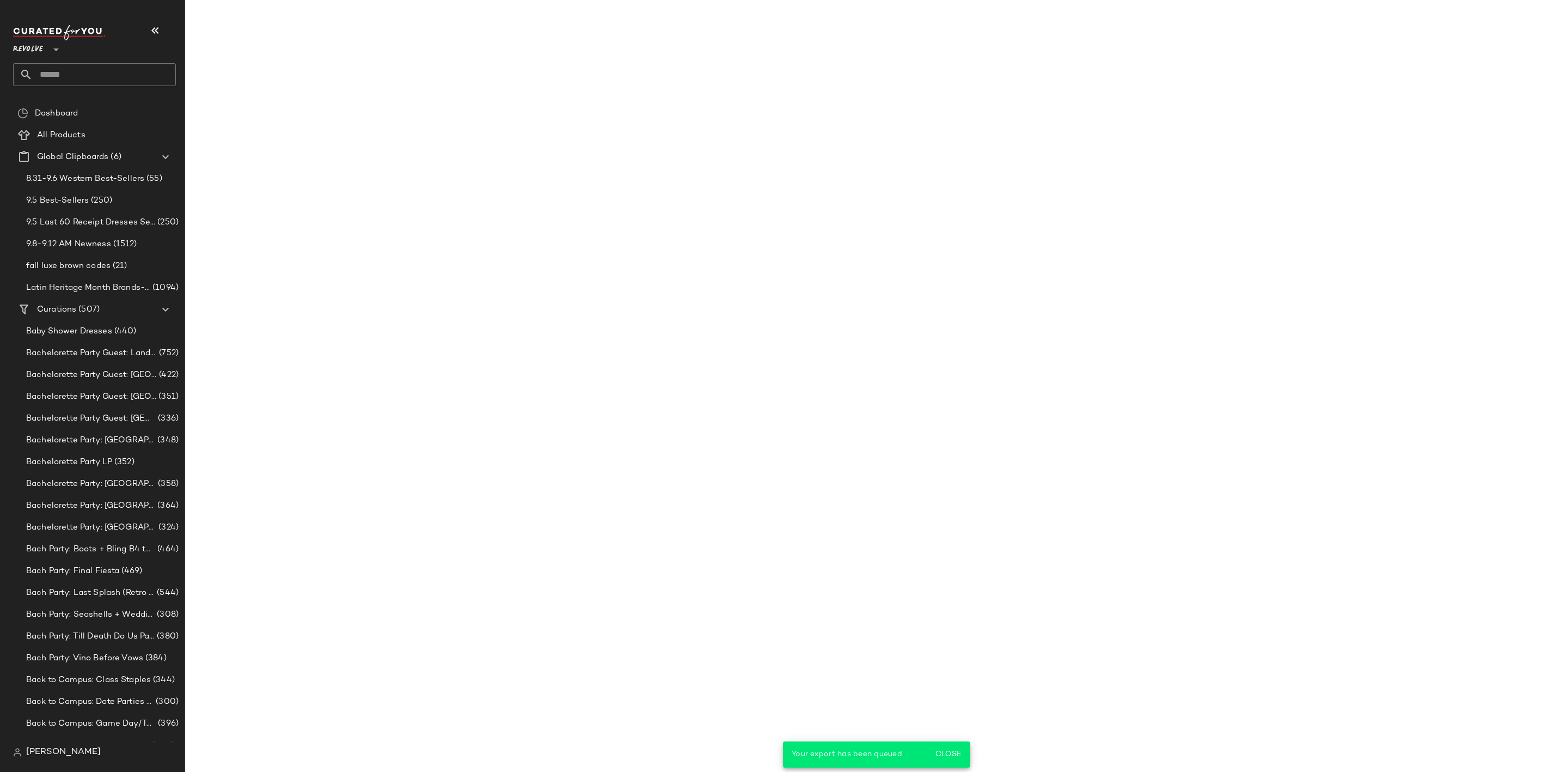
scroll to position [6982, 0]
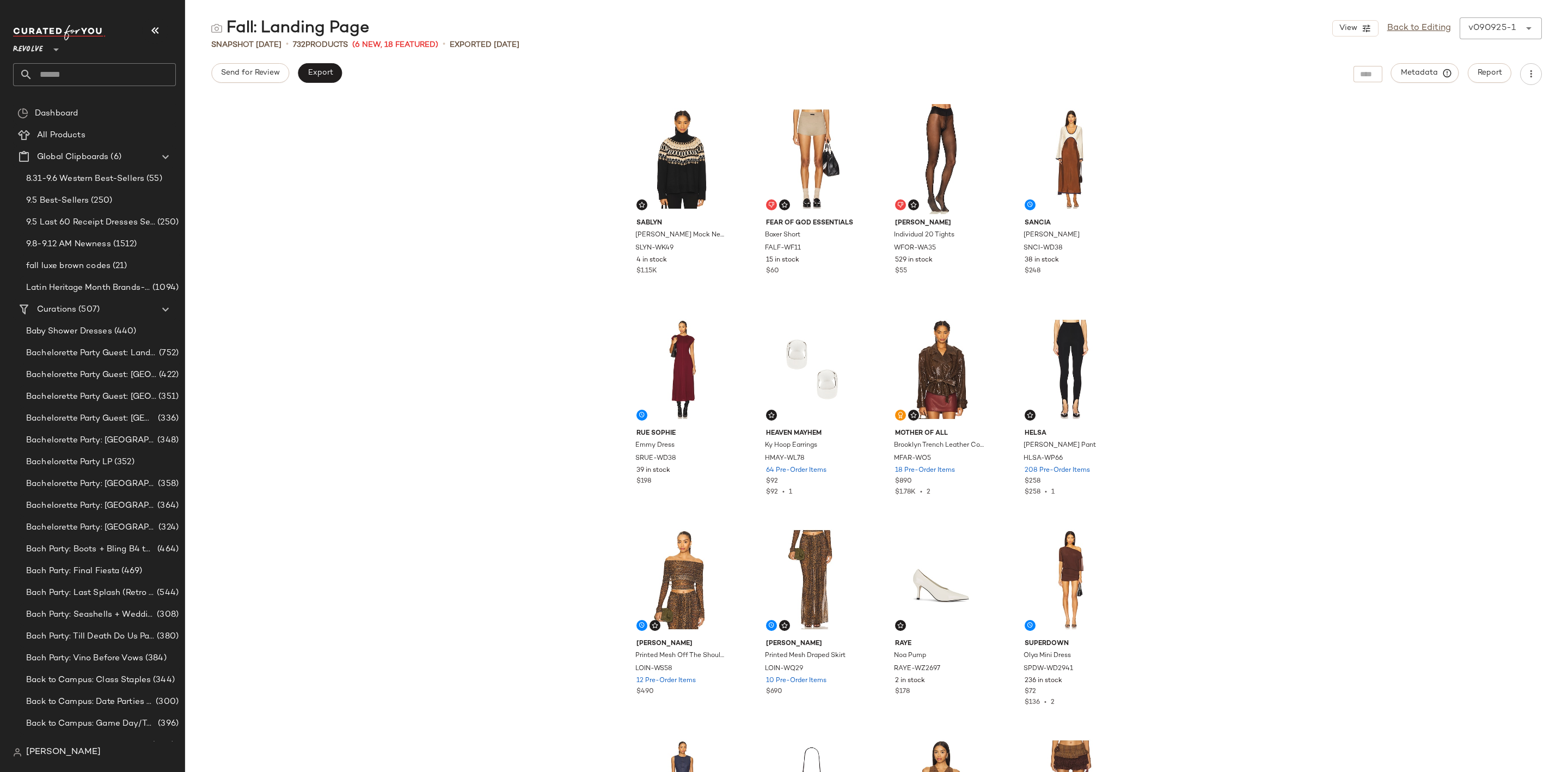
click at [89, 77] on input "text" at bounding box center [104, 75] width 143 height 23
type input "********"
click at [95, 104] on div "Fall 202 5 Preview" at bounding box center [94, 106] width 145 height 11
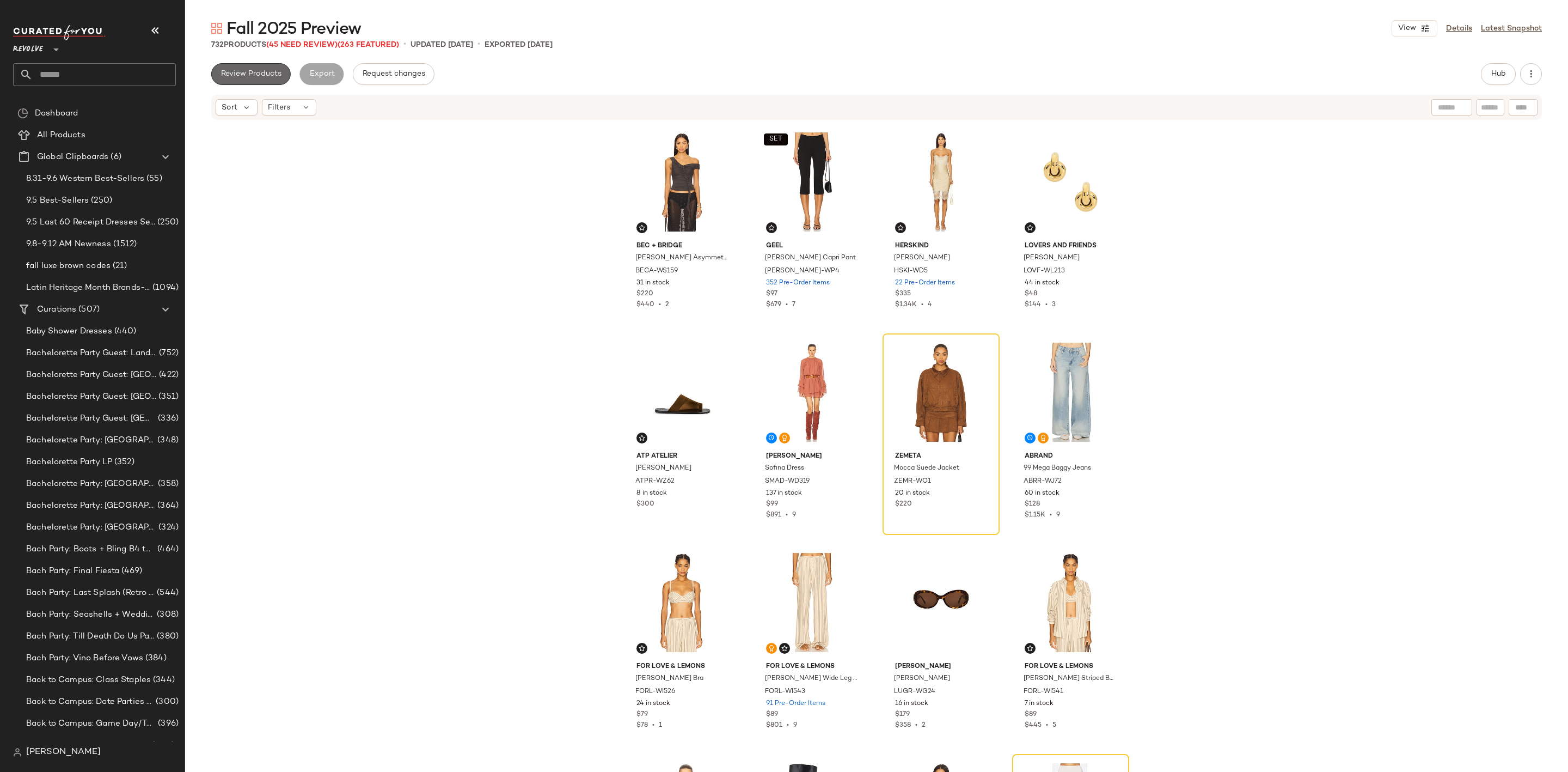
click at [262, 64] on button "Review Products" at bounding box center [251, 74] width 79 height 22
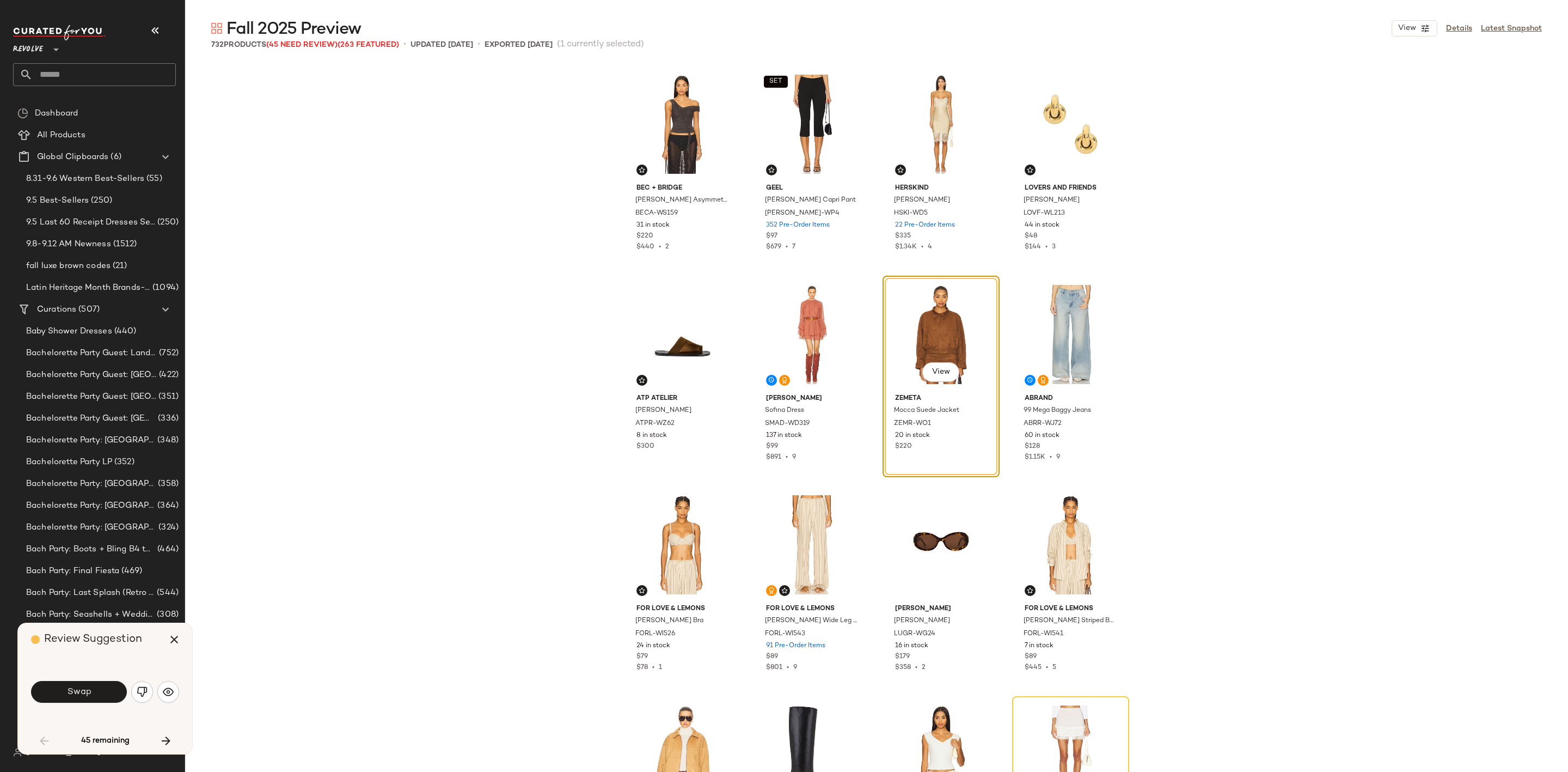
click at [141, 679] on div "Swap" at bounding box center [105, 692] width 148 height 26
click at [149, 690] on button "button" at bounding box center [142, 692] width 22 height 22
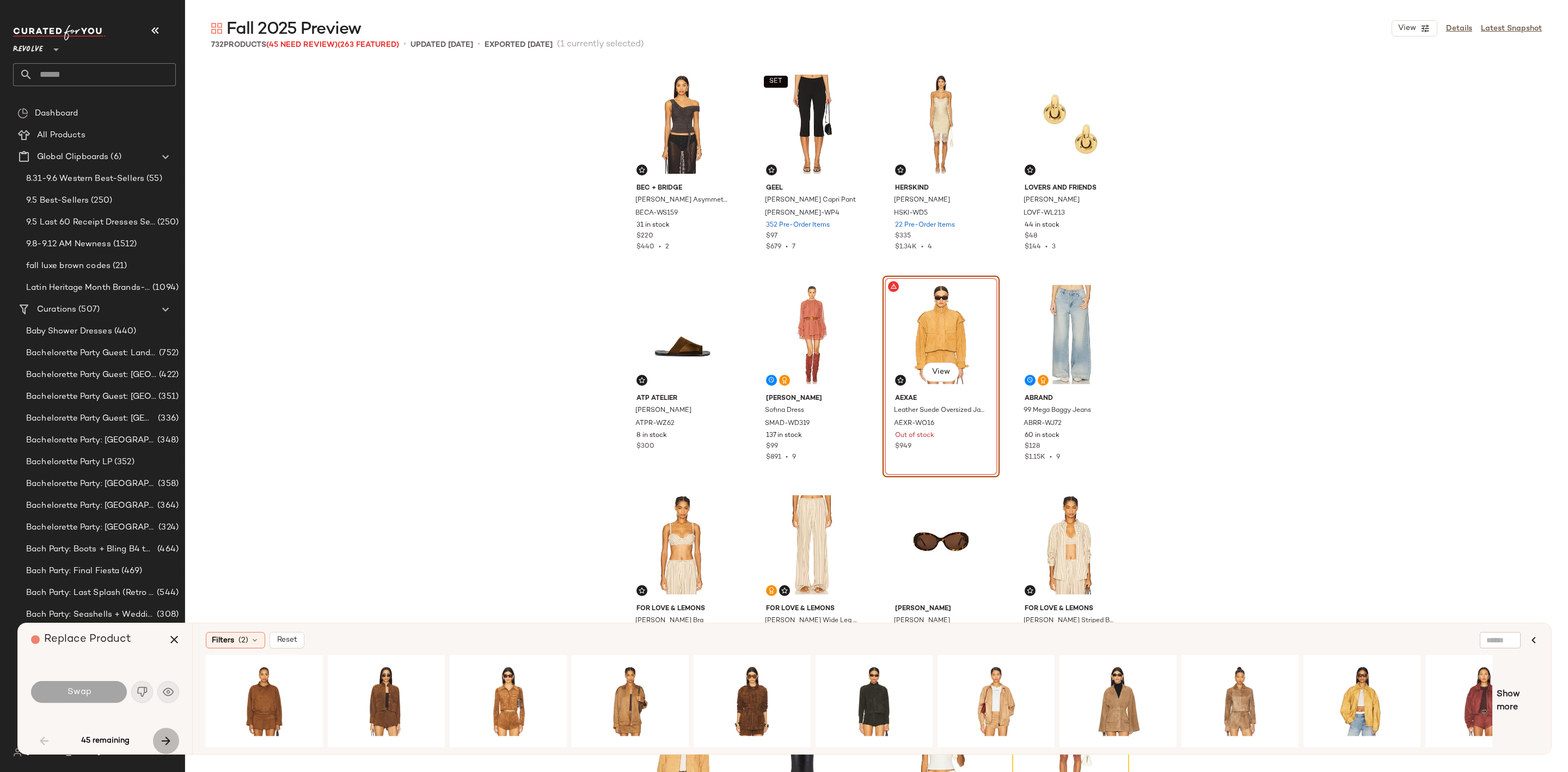
click at [164, 741] on icon "button" at bounding box center [166, 740] width 13 height 13
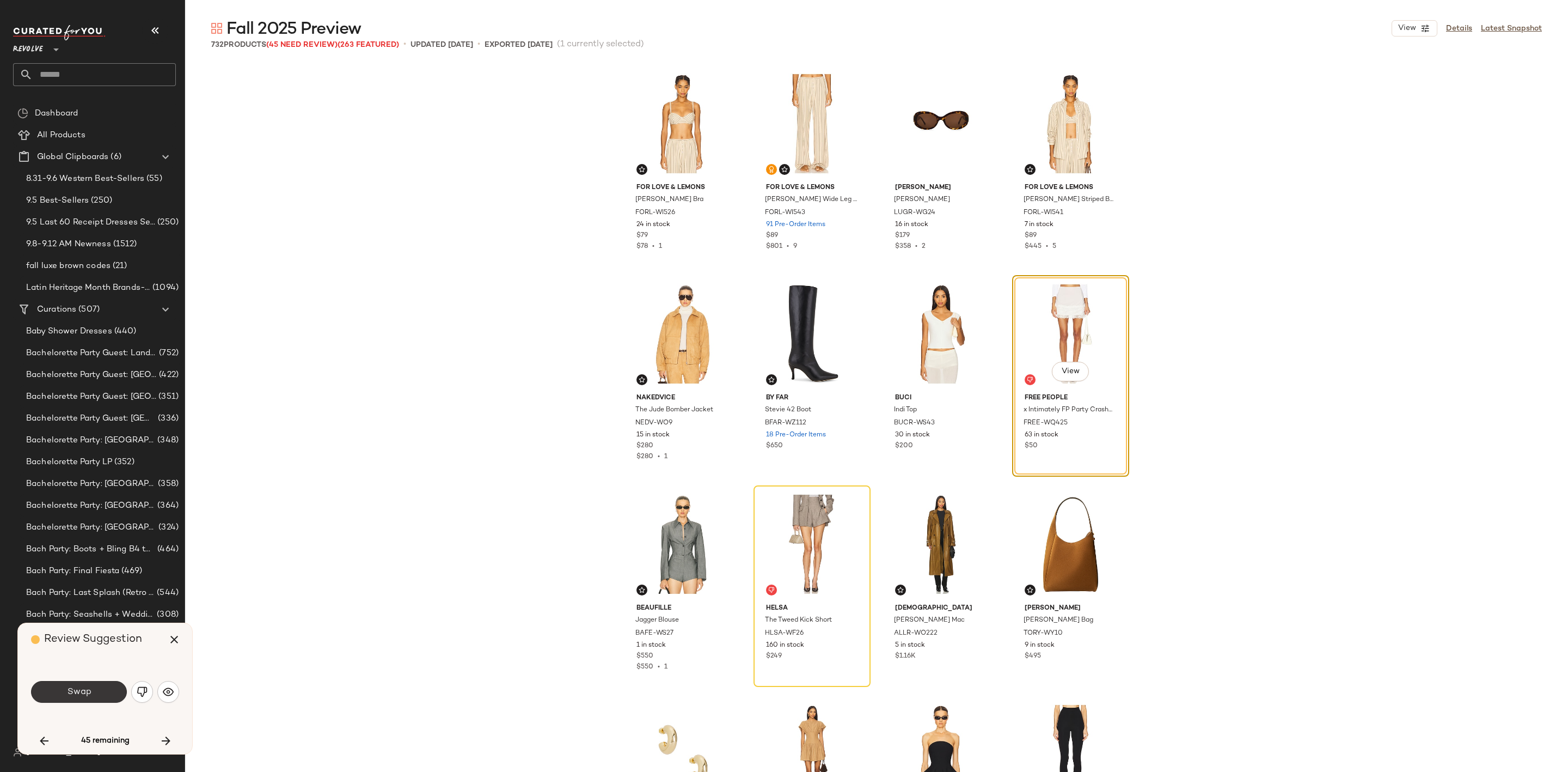
click at [77, 691] on span "Swap" at bounding box center [79, 692] width 24 height 10
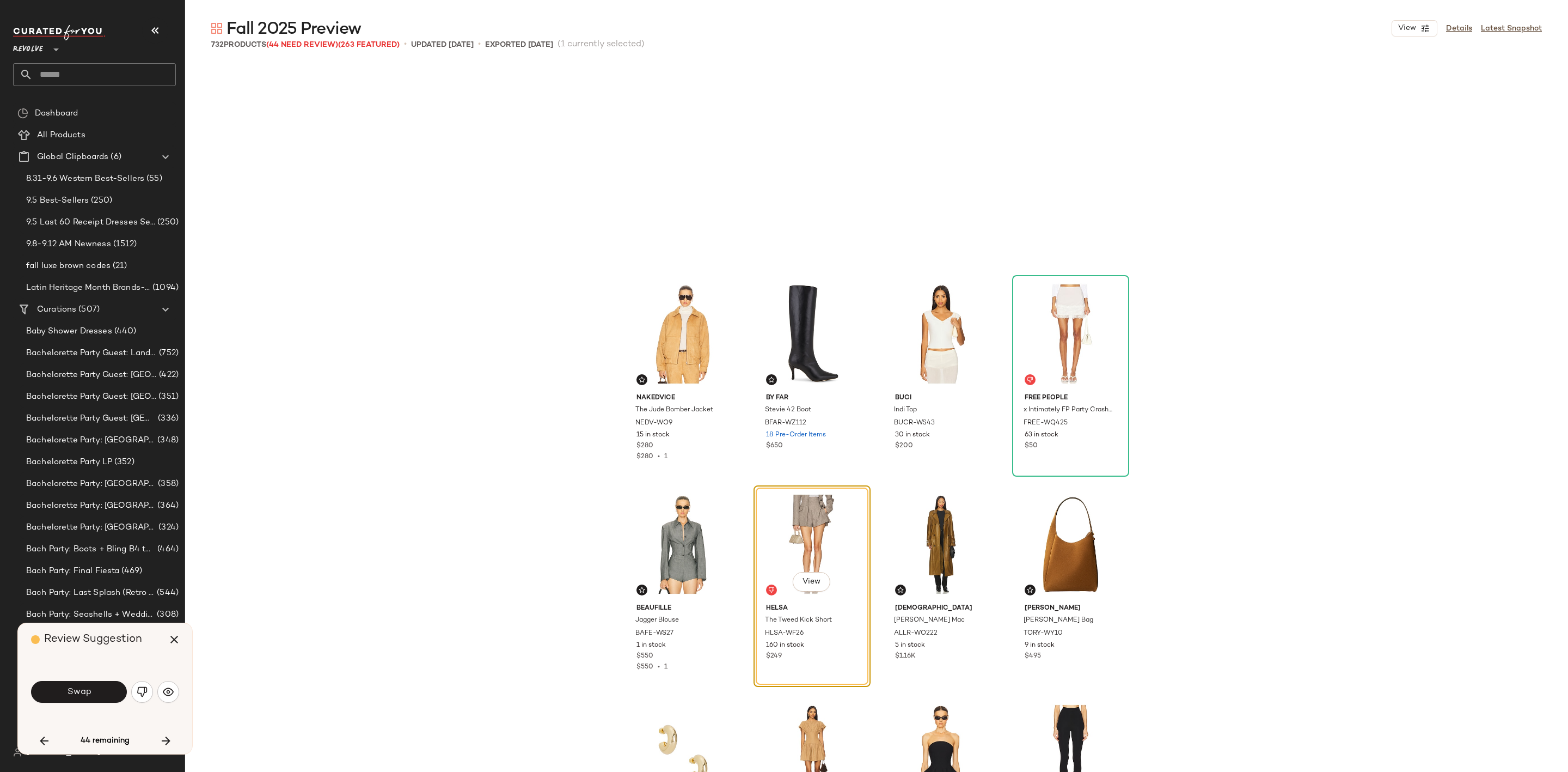
scroll to position [631, 0]
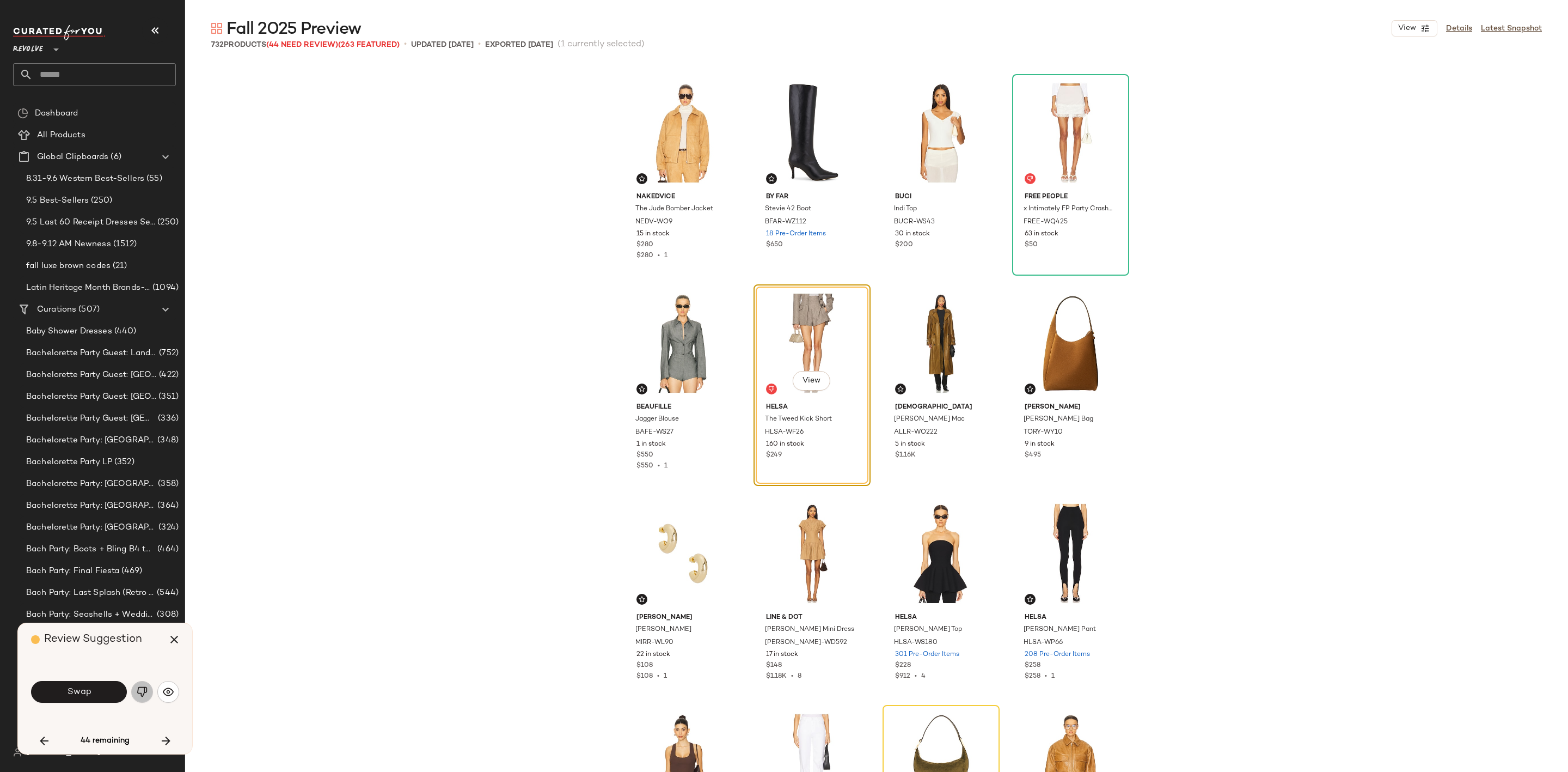
click at [147, 690] on img "button" at bounding box center [142, 692] width 11 height 11
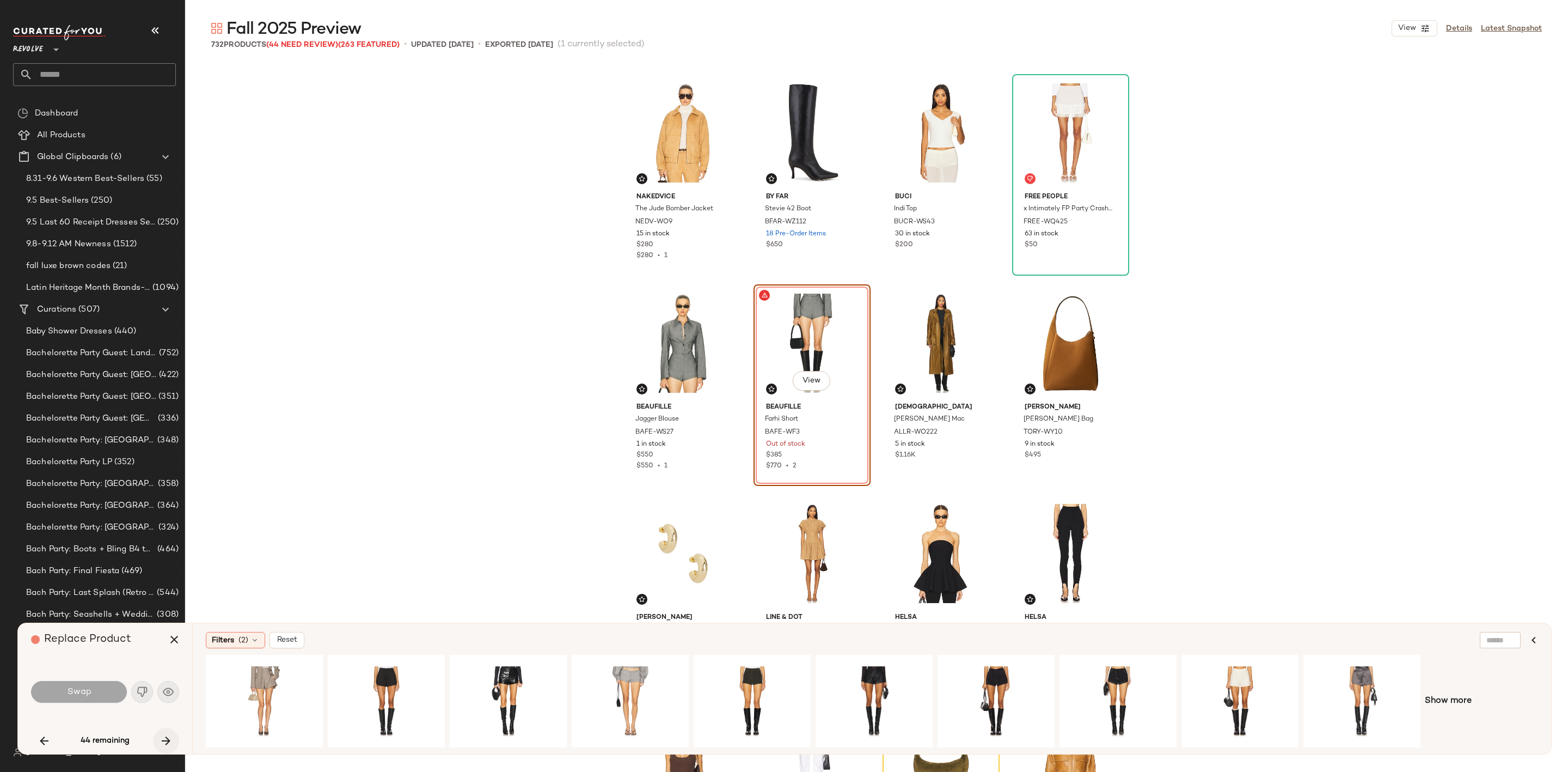
click at [166, 744] on icon "button" at bounding box center [166, 740] width 13 height 13
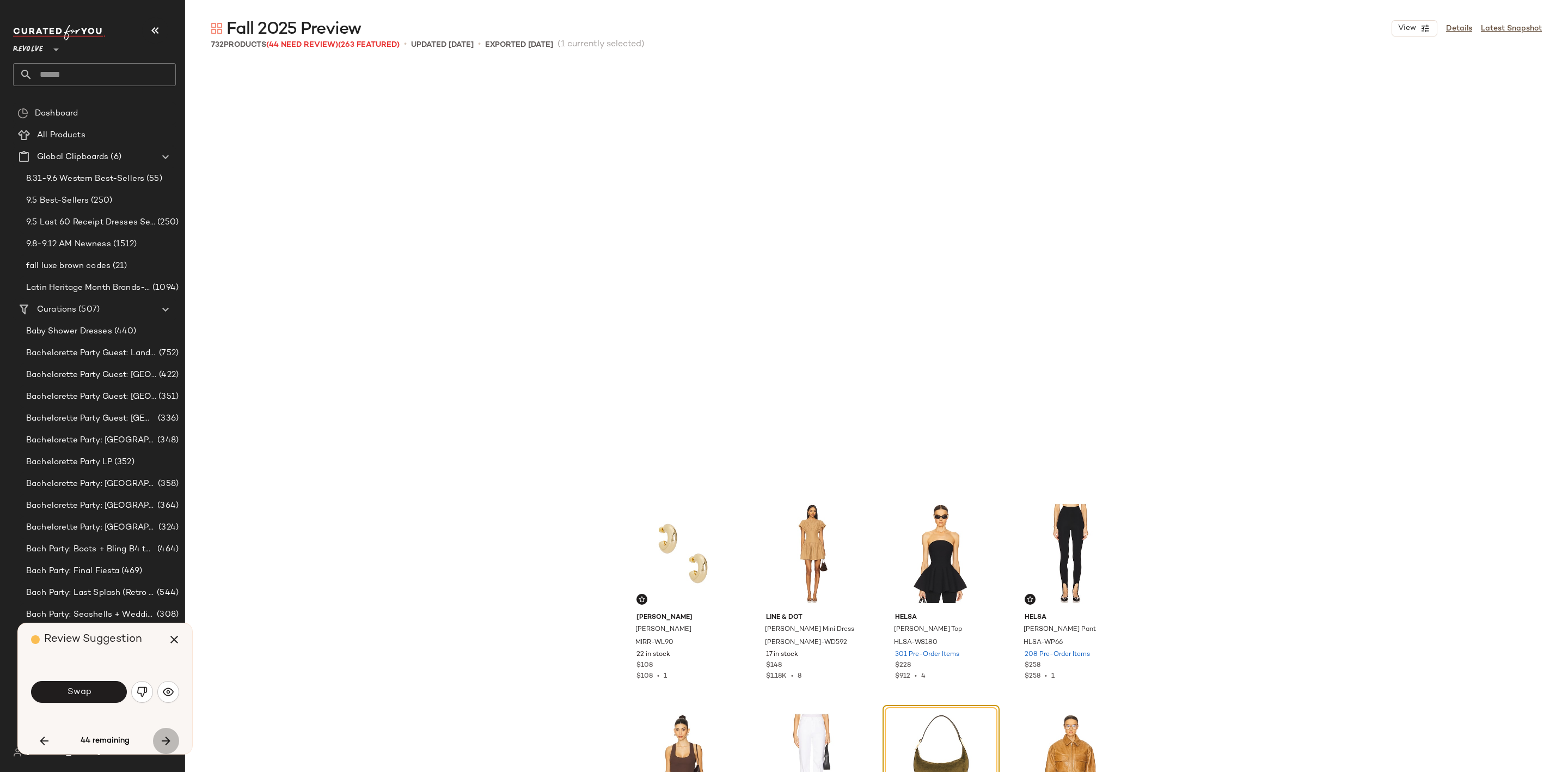
scroll to position [1052, 0]
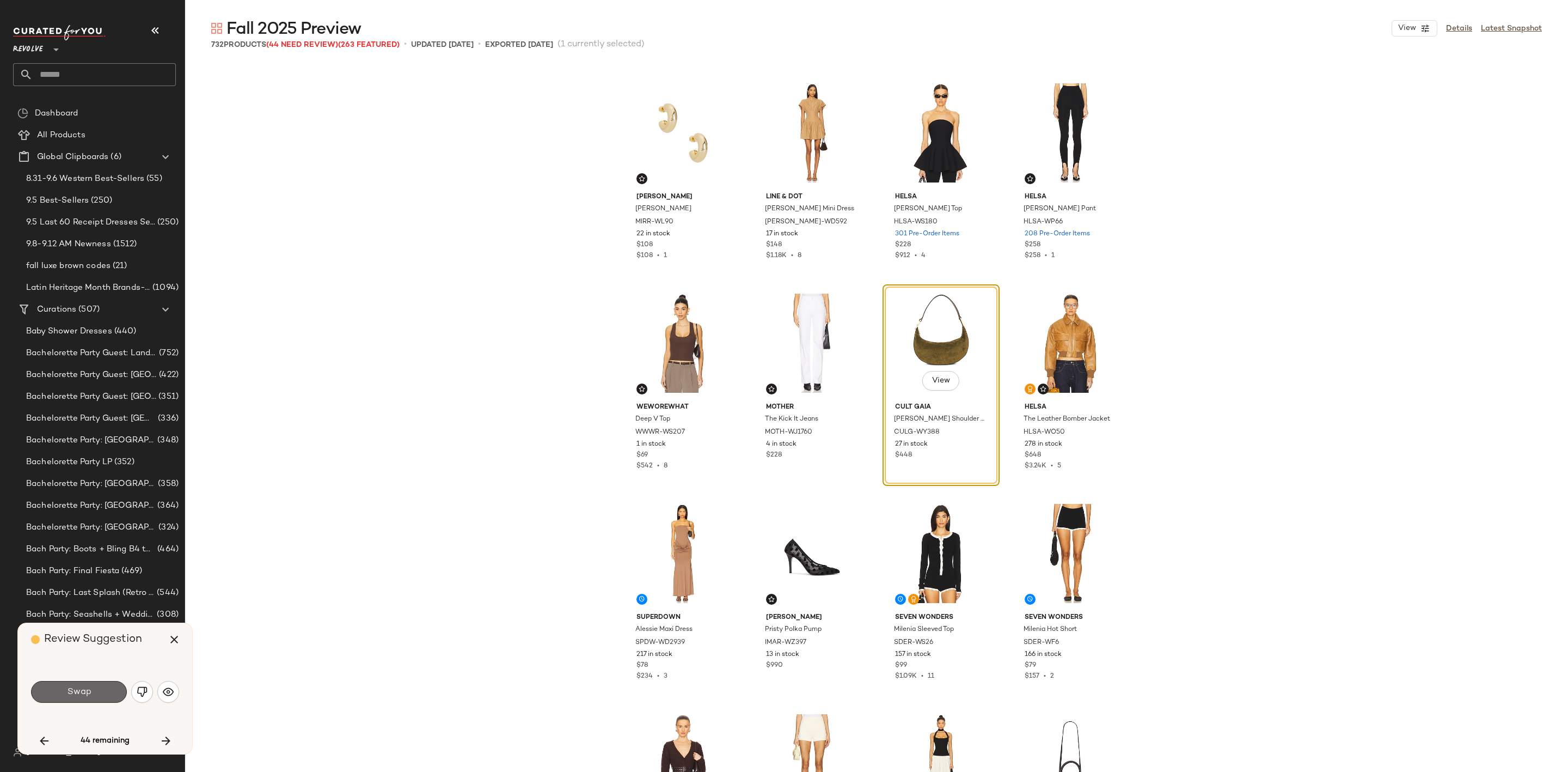
click at [84, 699] on button "Swap" at bounding box center [79, 692] width 96 height 22
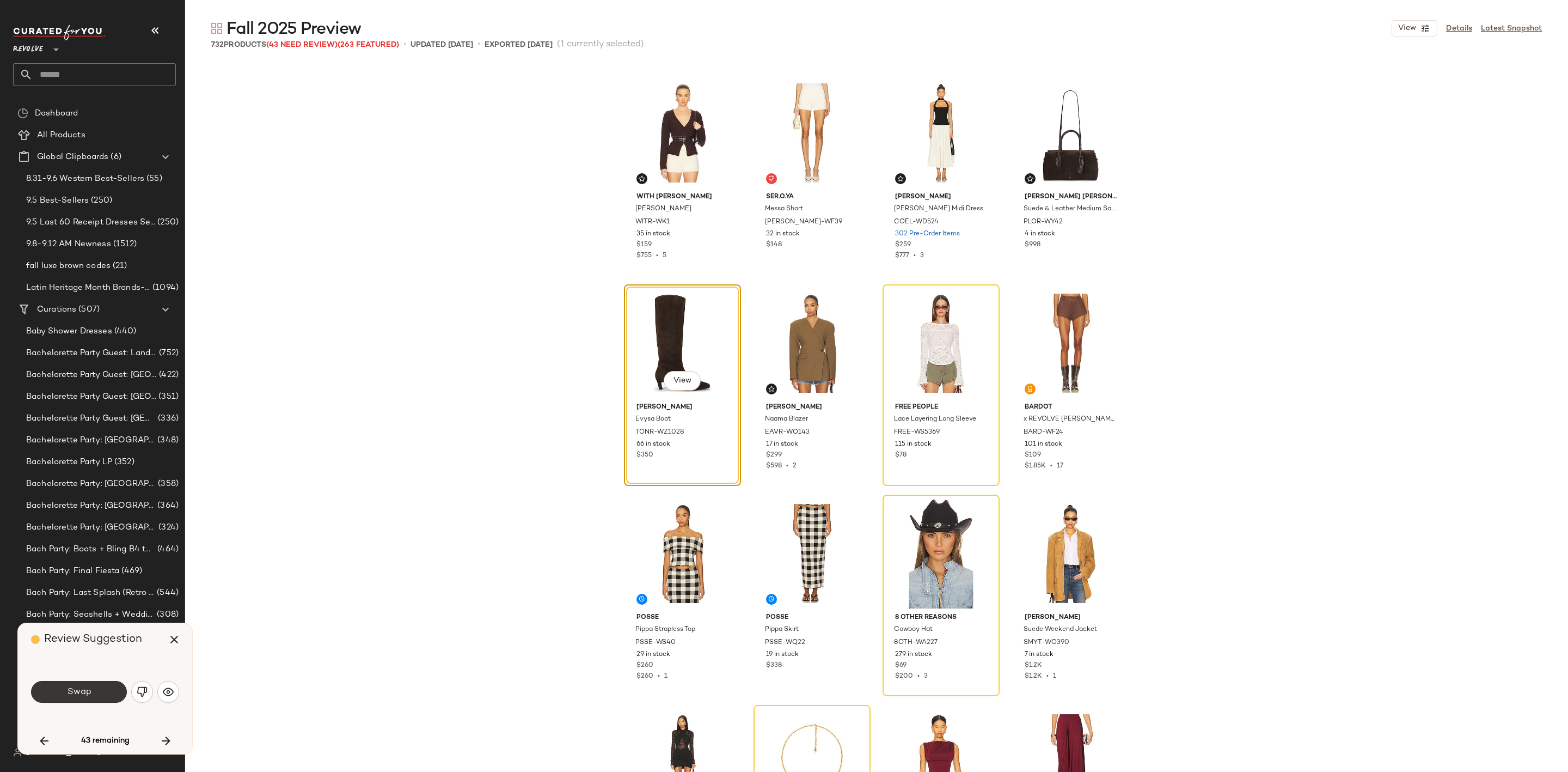
click at [65, 700] on button "Swap" at bounding box center [79, 692] width 96 height 22
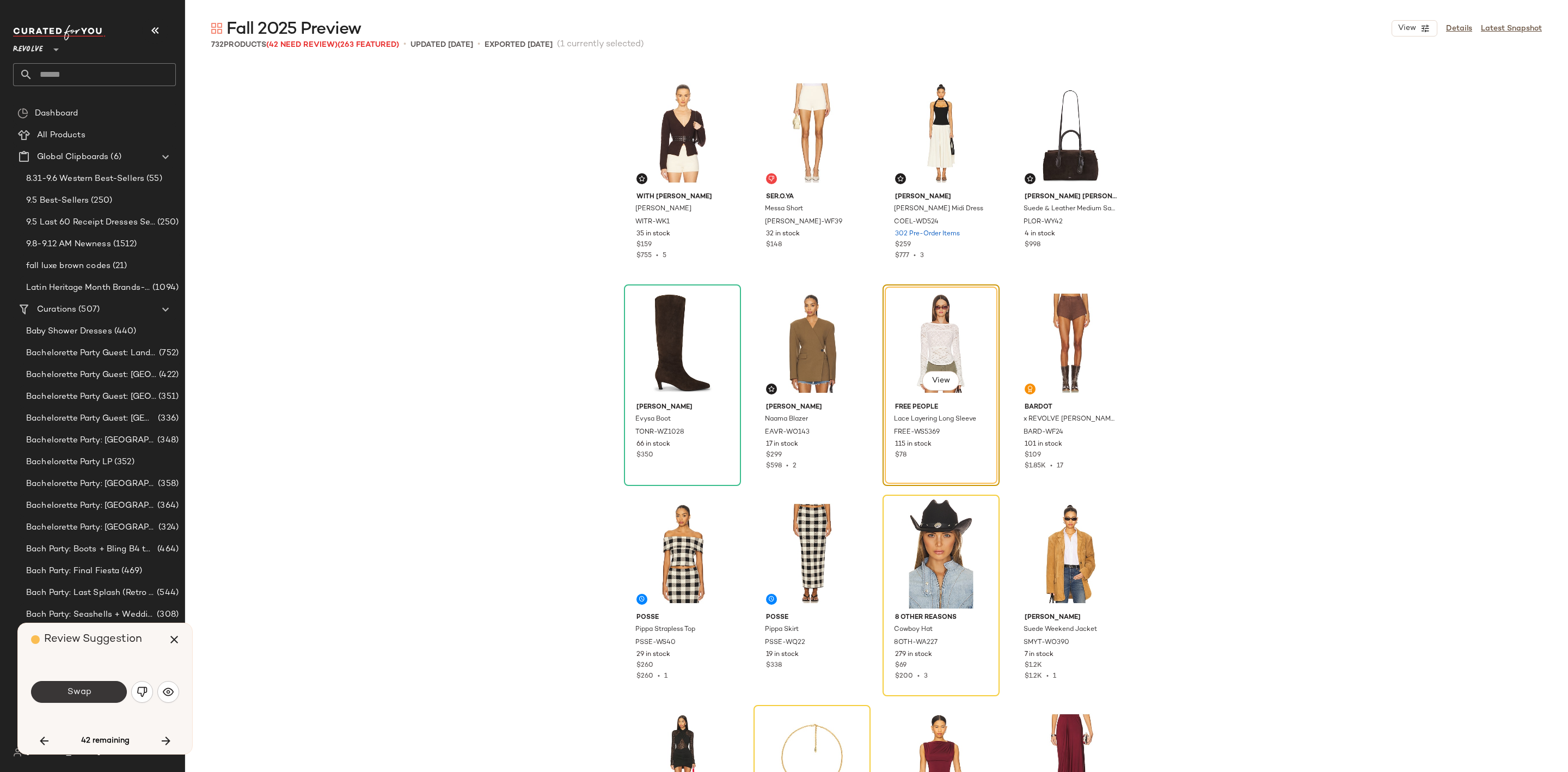
click at [80, 683] on button "Swap" at bounding box center [79, 692] width 96 height 22
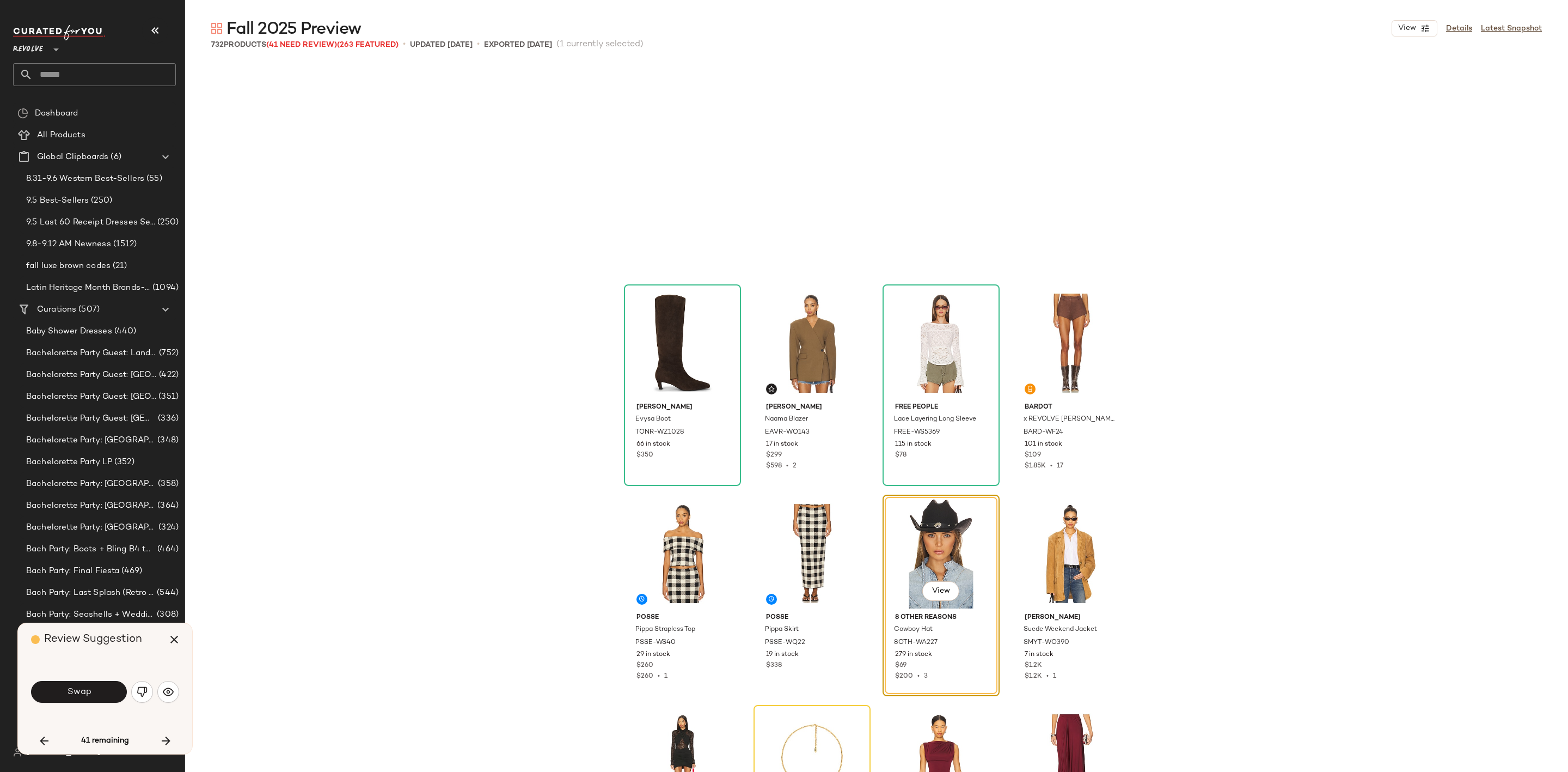
scroll to position [1892, 0]
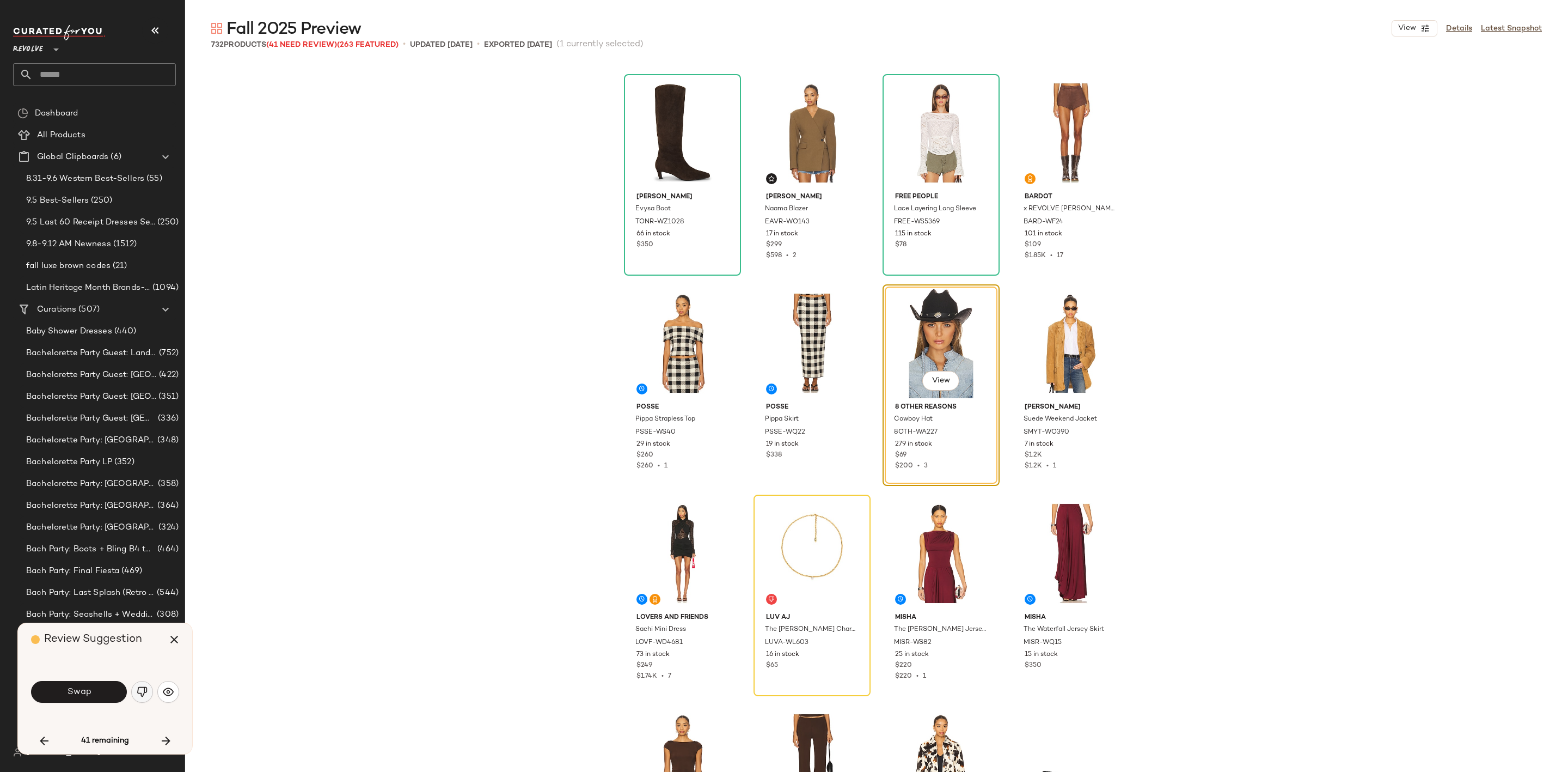
click at [138, 690] on img "button" at bounding box center [142, 692] width 11 height 11
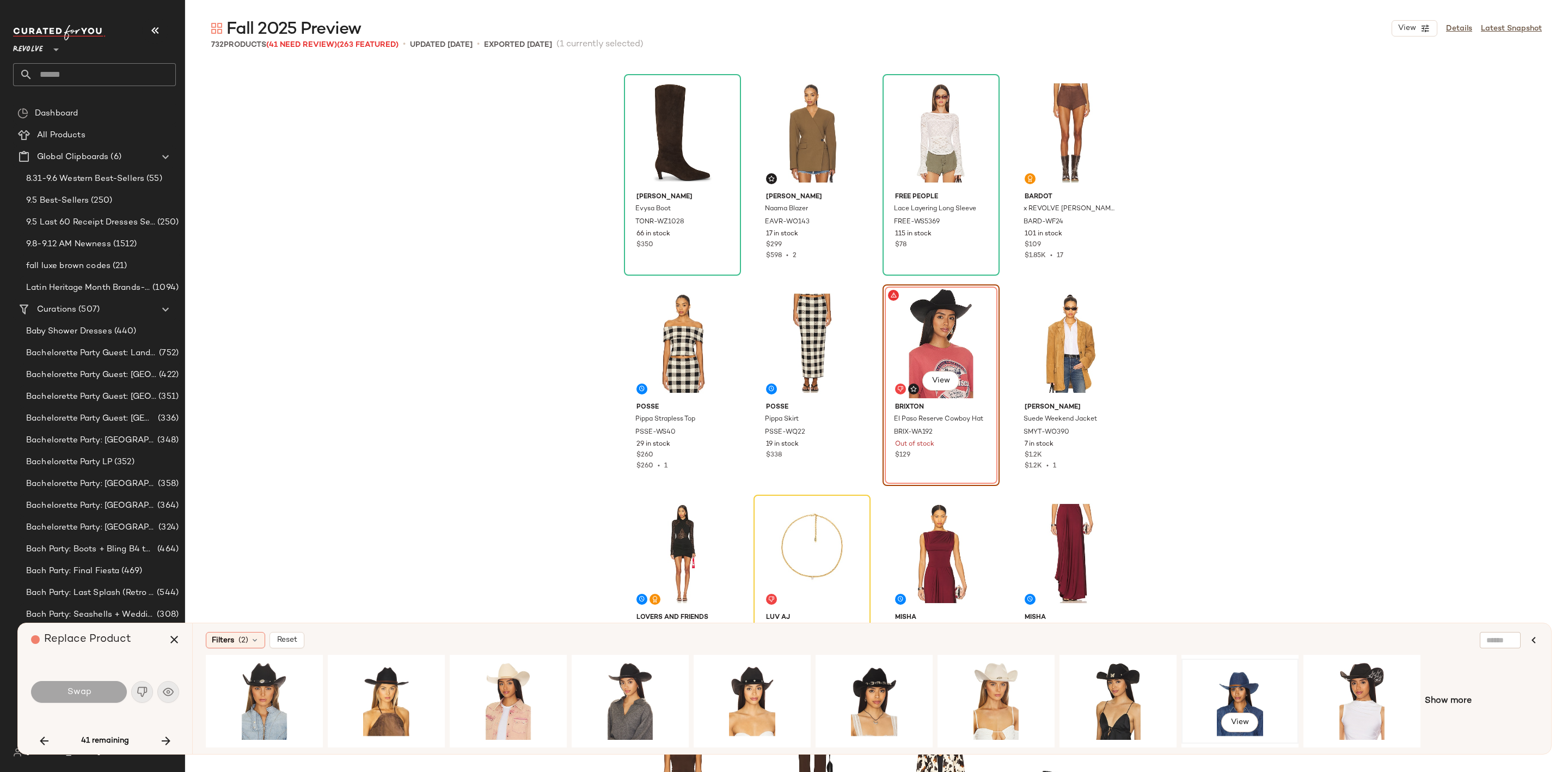
click at [1260, 685] on div "View" at bounding box center [1240, 701] width 110 height 77
click at [85, 695] on span "Swap" at bounding box center [79, 692] width 24 height 10
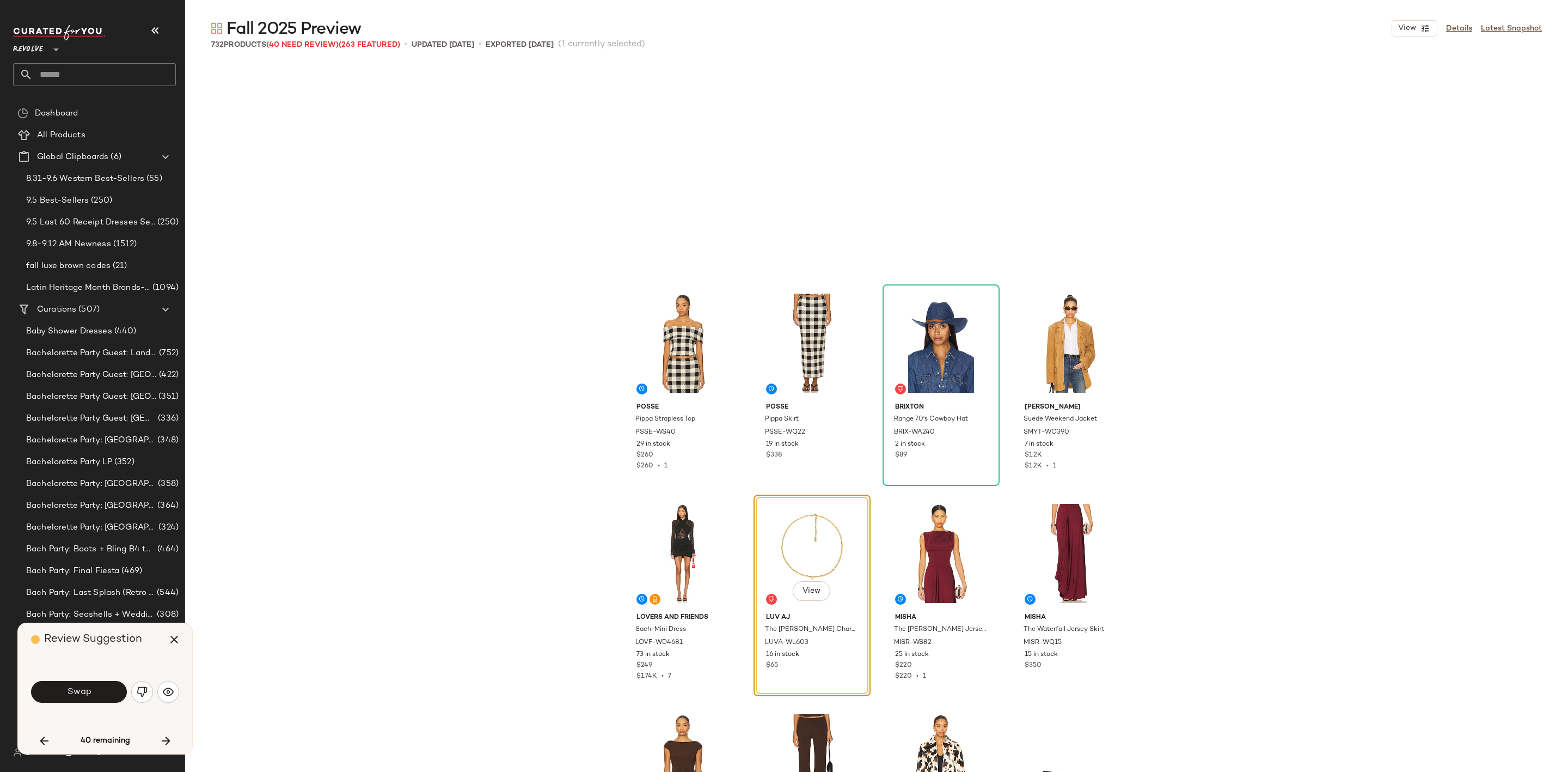
scroll to position [2102, 0]
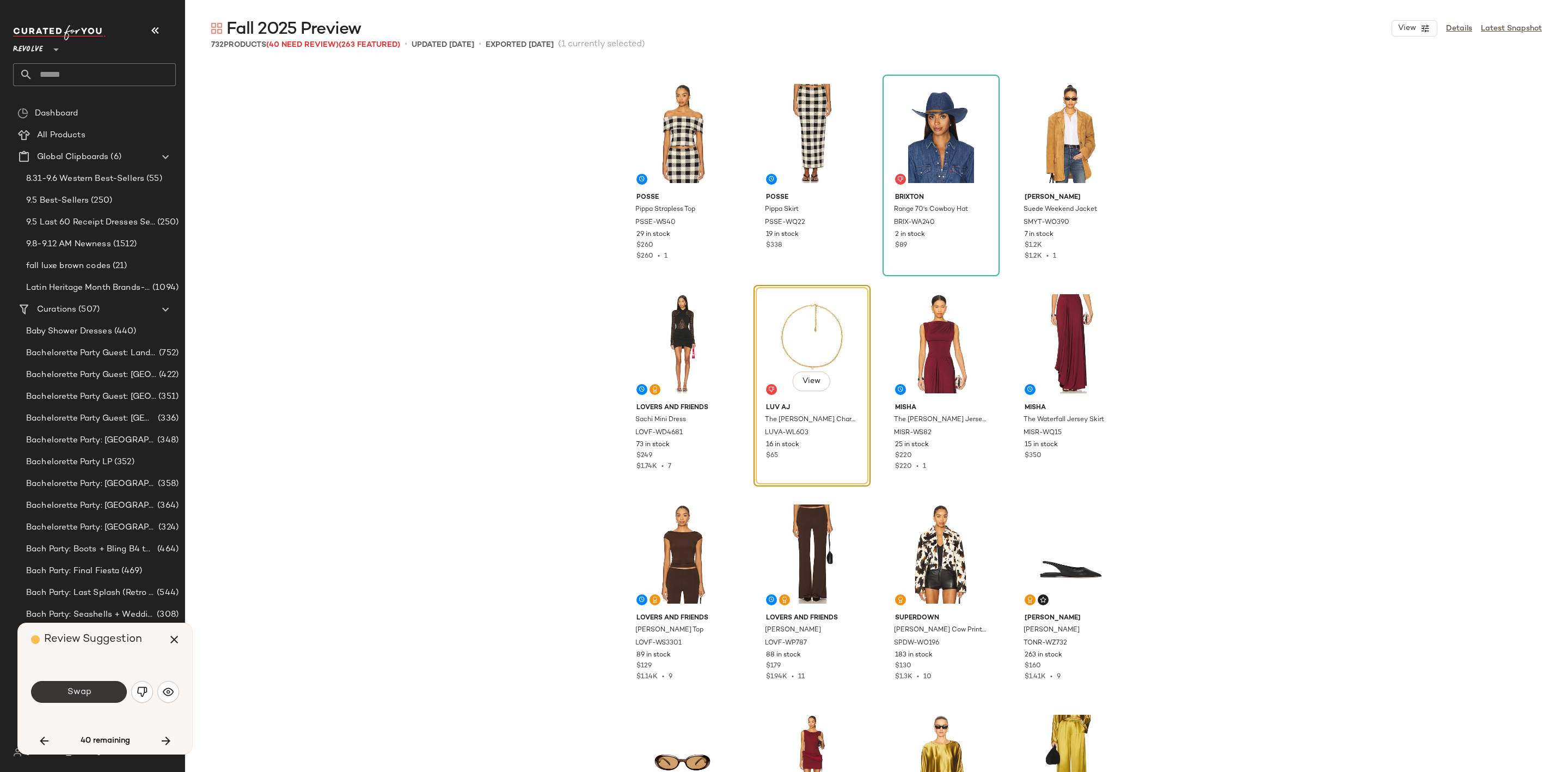
click at [97, 693] on button "Swap" at bounding box center [79, 692] width 96 height 22
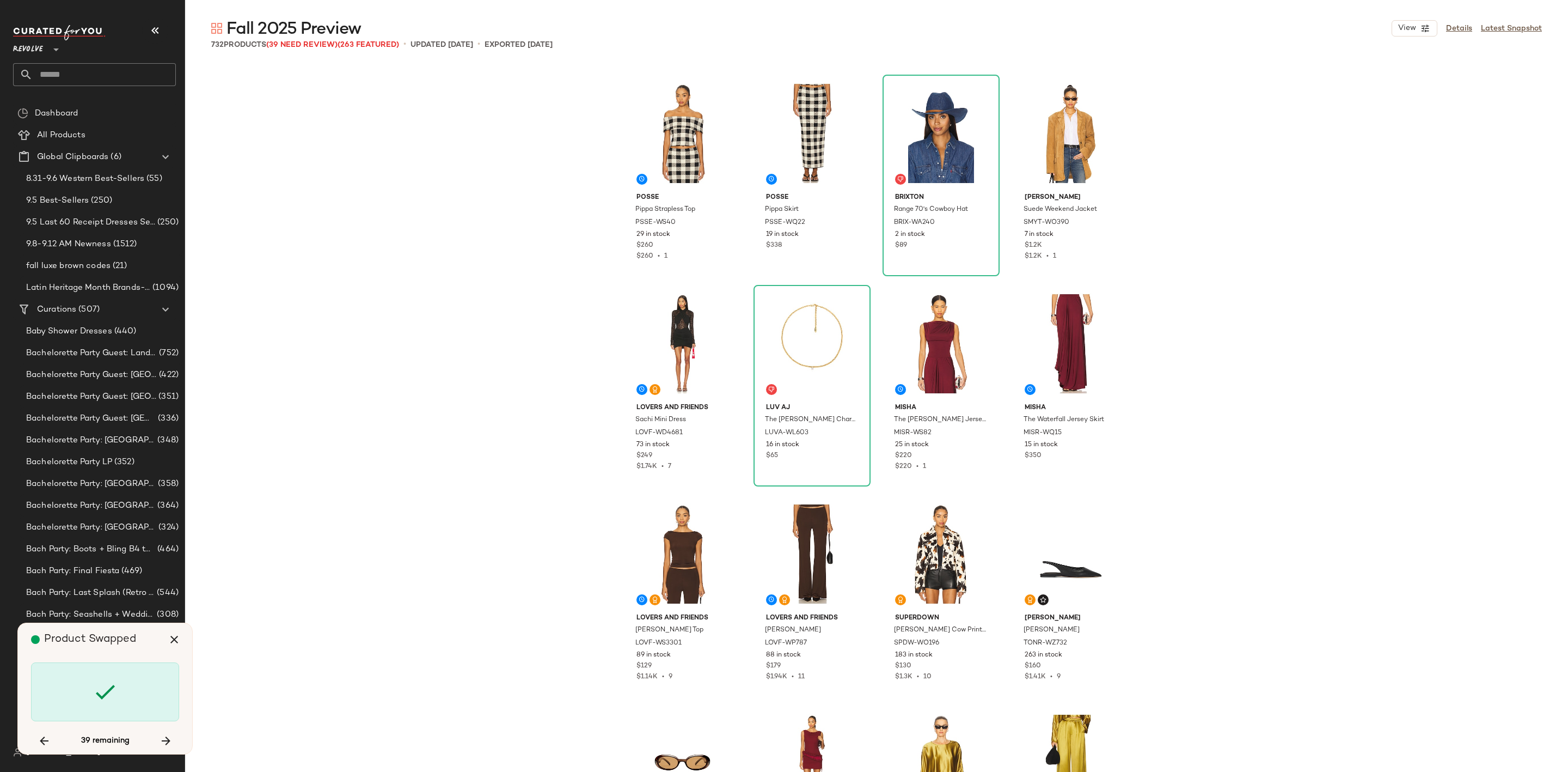
scroll to position [3575, 0]
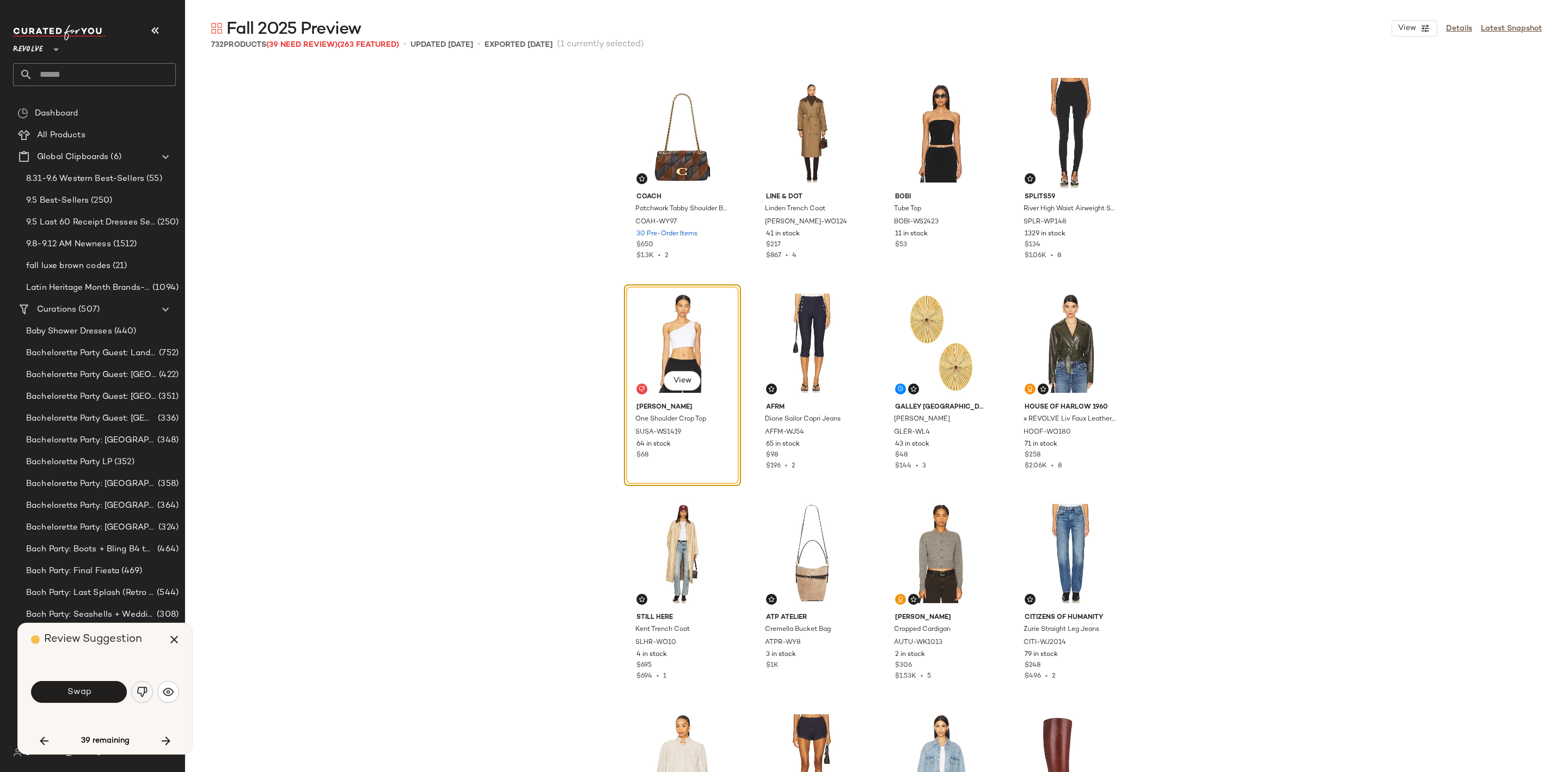
click at [143, 700] on button "button" at bounding box center [142, 692] width 22 height 22
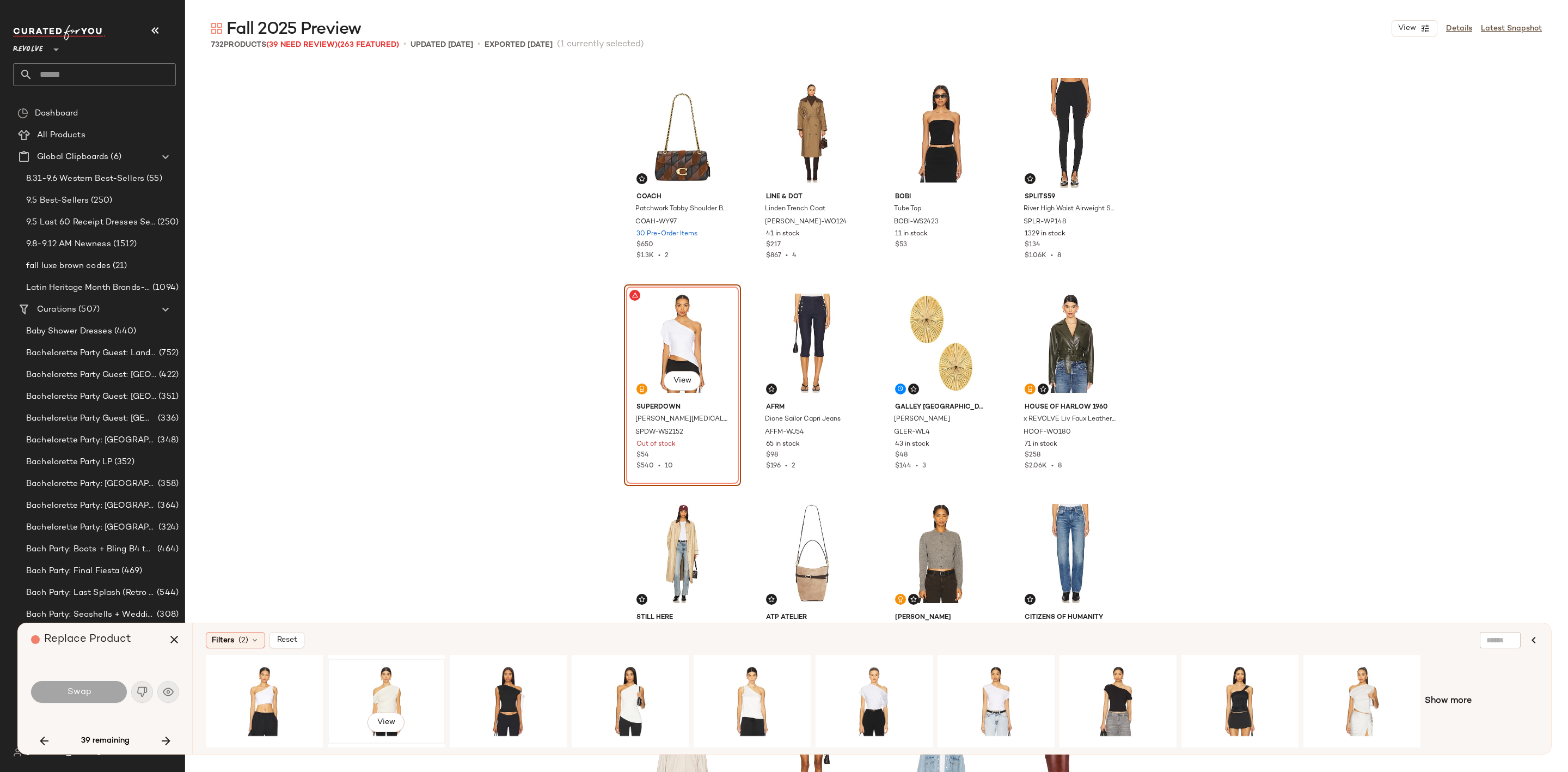
click at [372, 682] on div "View" at bounding box center [386, 701] width 110 height 77
click at [84, 683] on button "Swap" at bounding box center [79, 692] width 96 height 22
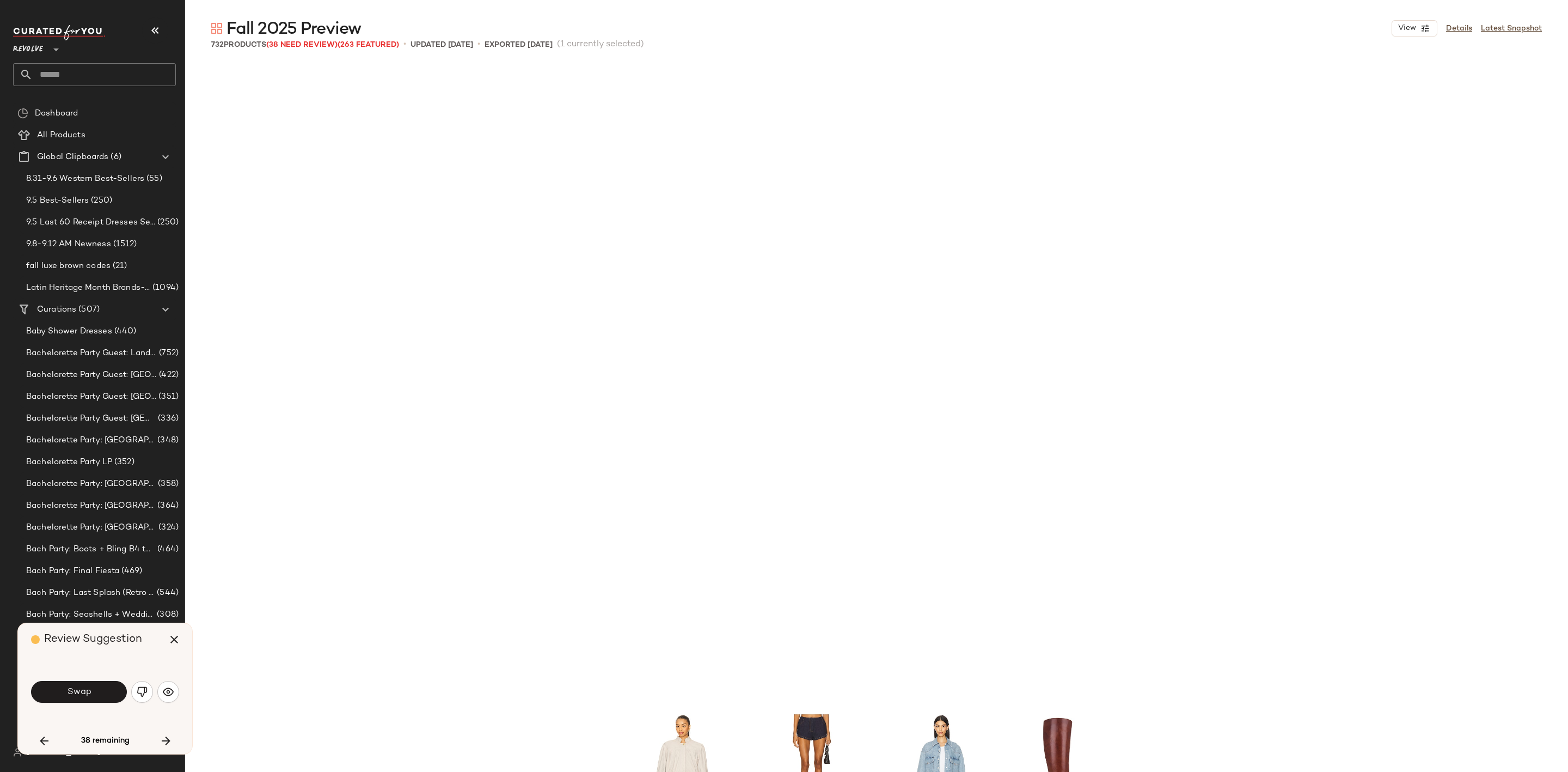
scroll to position [4206, 0]
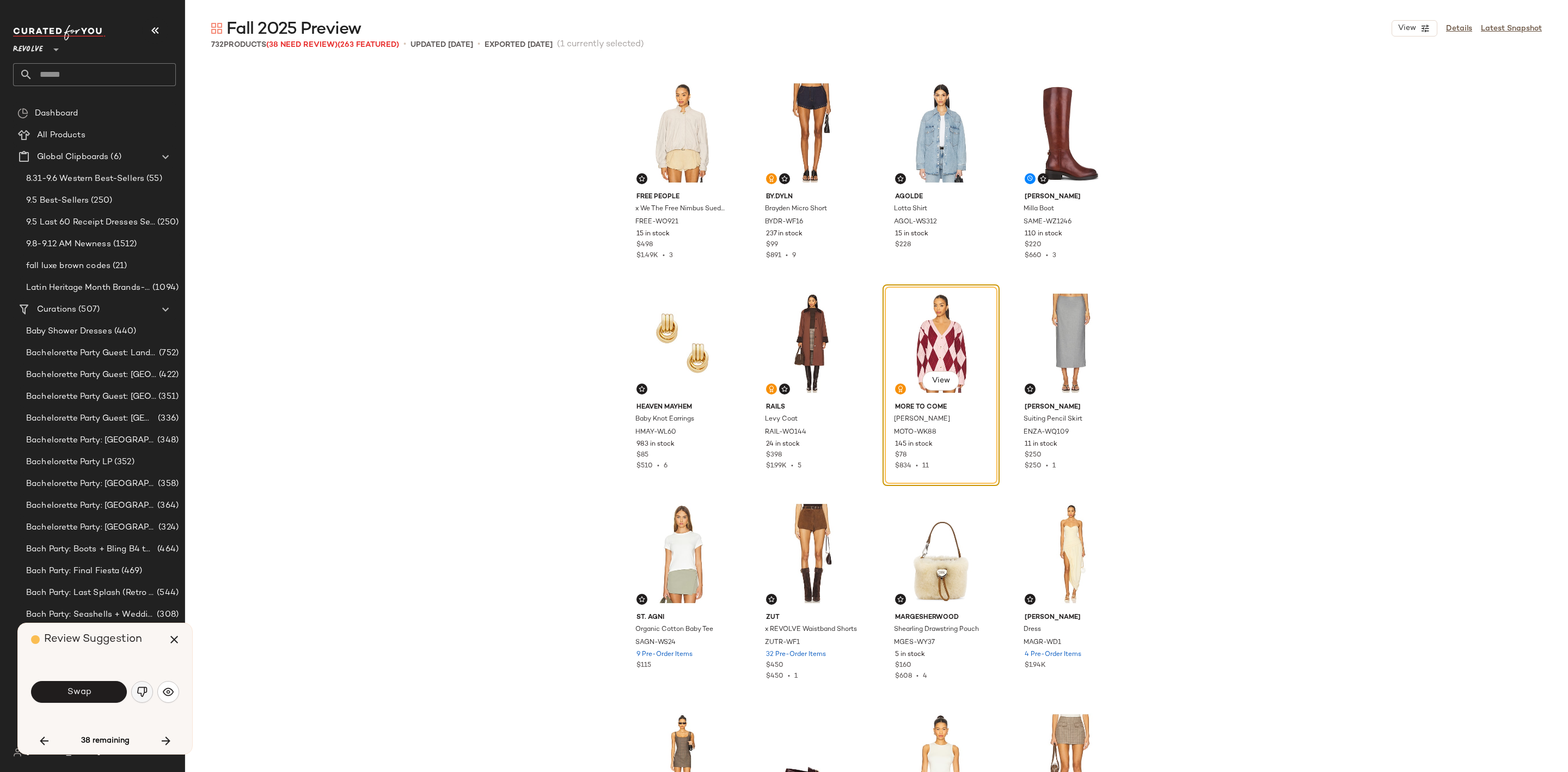
click at [142, 691] on img "button" at bounding box center [142, 692] width 11 height 11
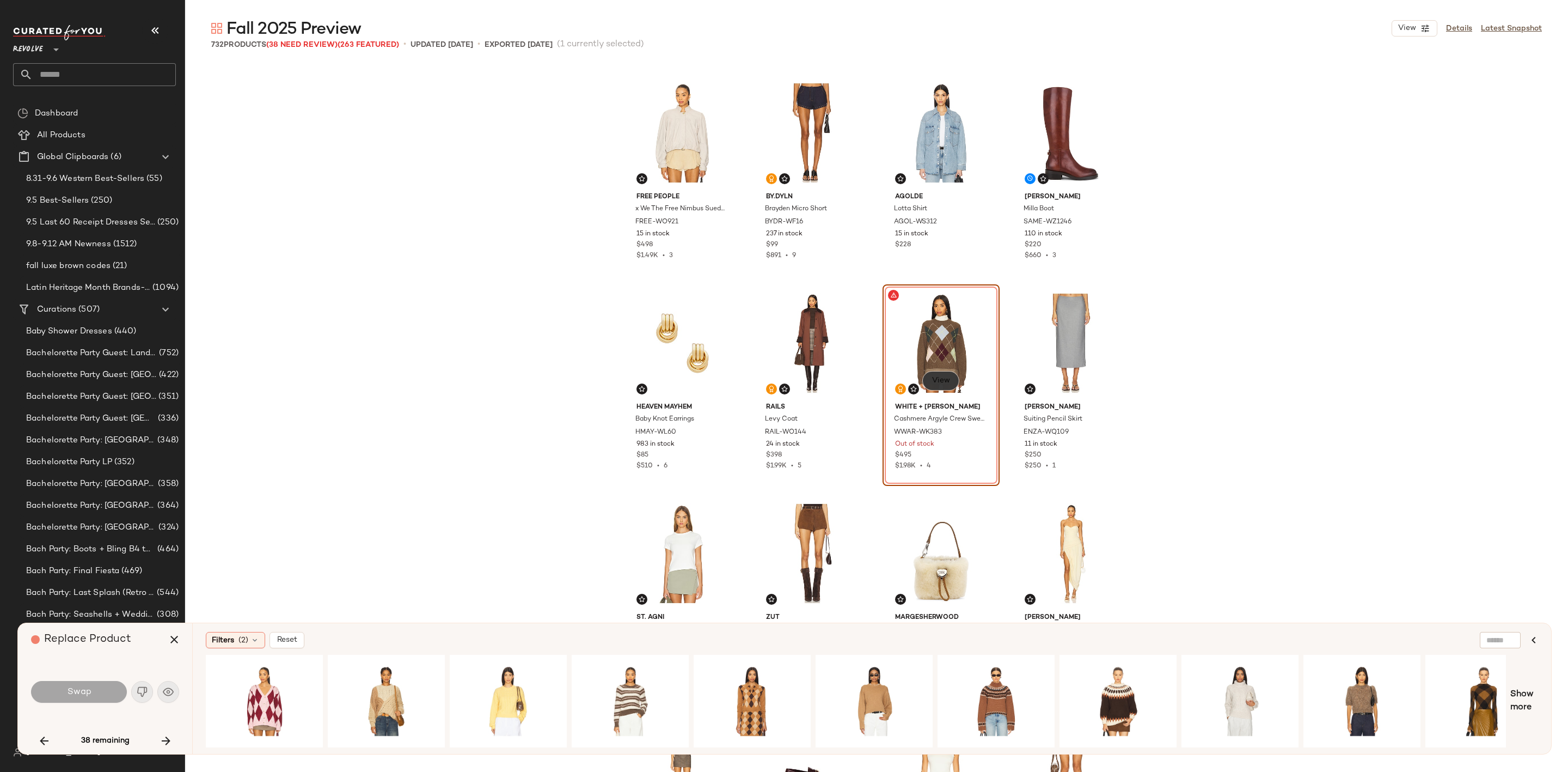
click at [931, 375] on button "View" at bounding box center [941, 381] width 37 height 20
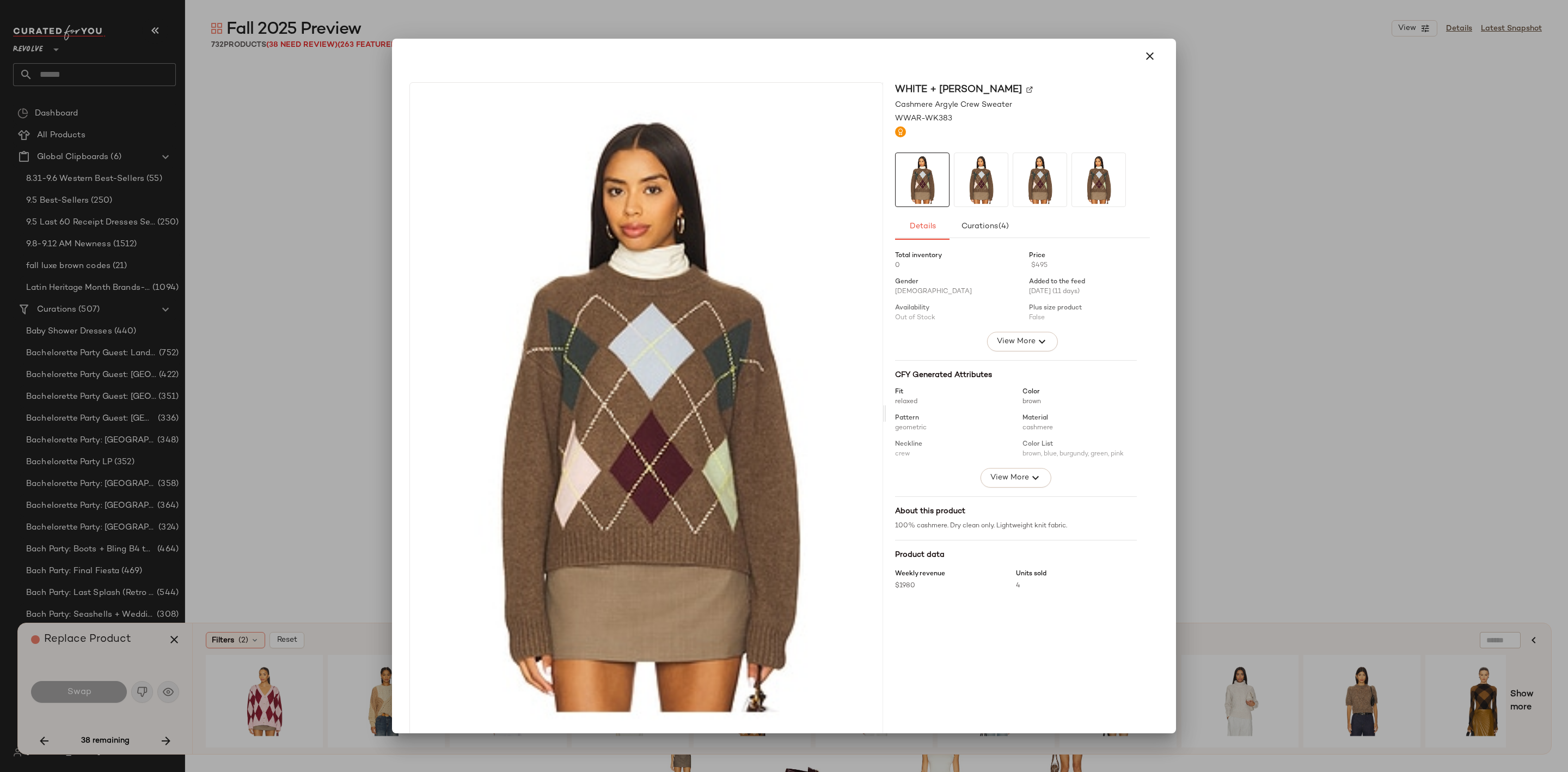
click at [1026, 90] on img at bounding box center [1029, 90] width 7 height 7
click at [1143, 56] on icon "button" at bounding box center [1149, 56] width 13 height 13
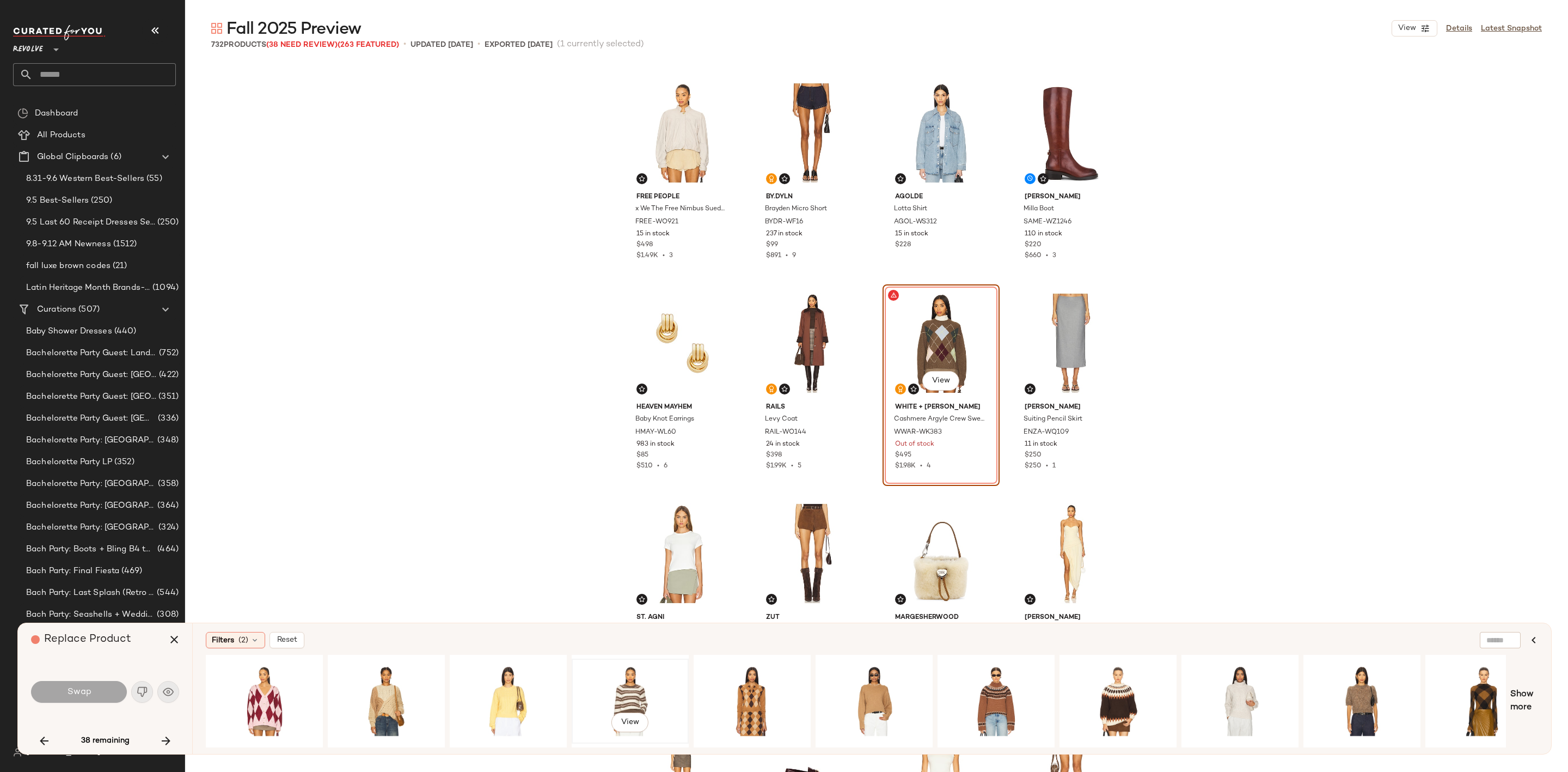
click at [625, 674] on div "View" at bounding box center [630, 701] width 110 height 77
click at [90, 688] on span "Swap" at bounding box center [79, 692] width 24 height 10
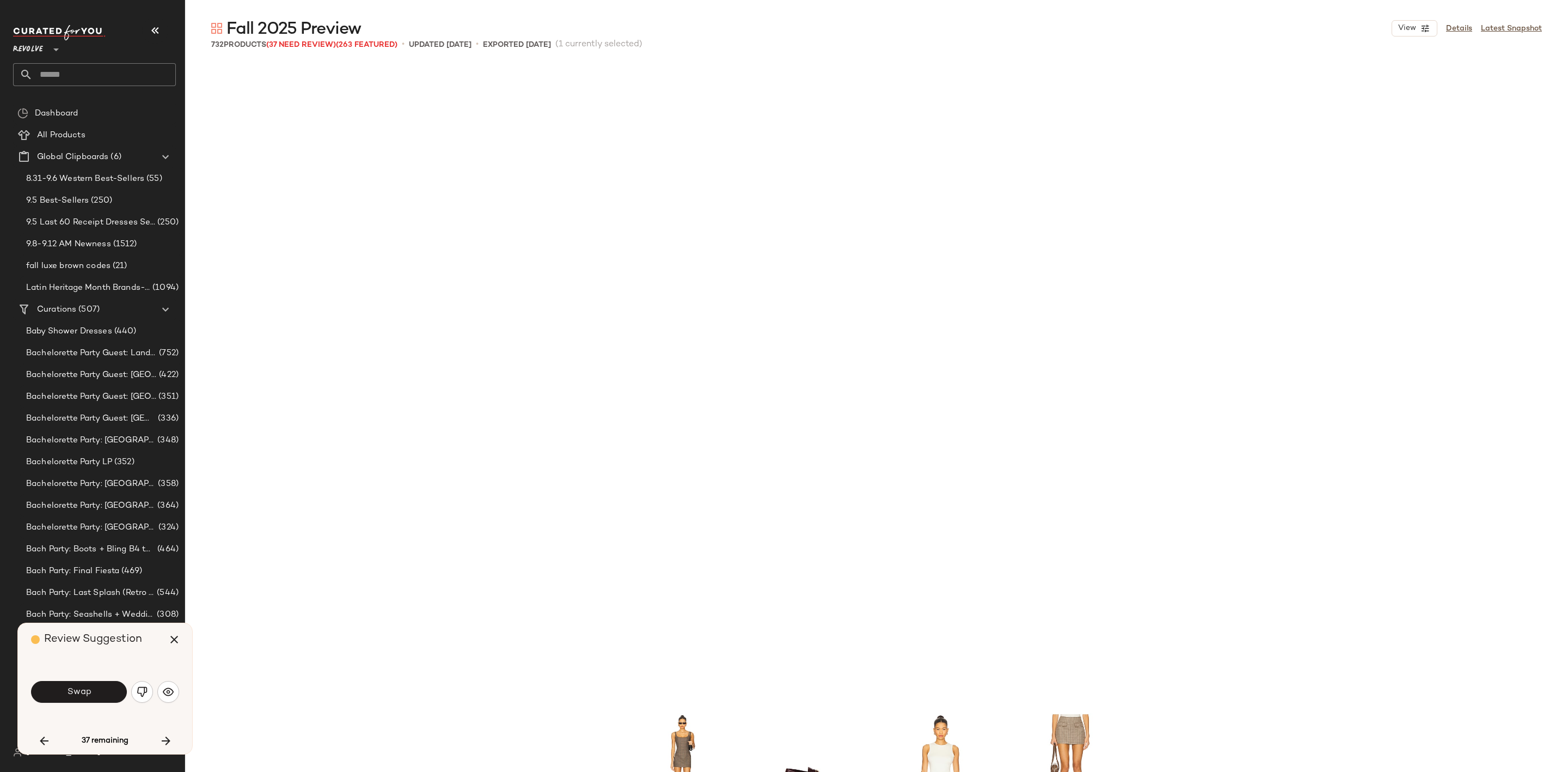
scroll to position [4837, 0]
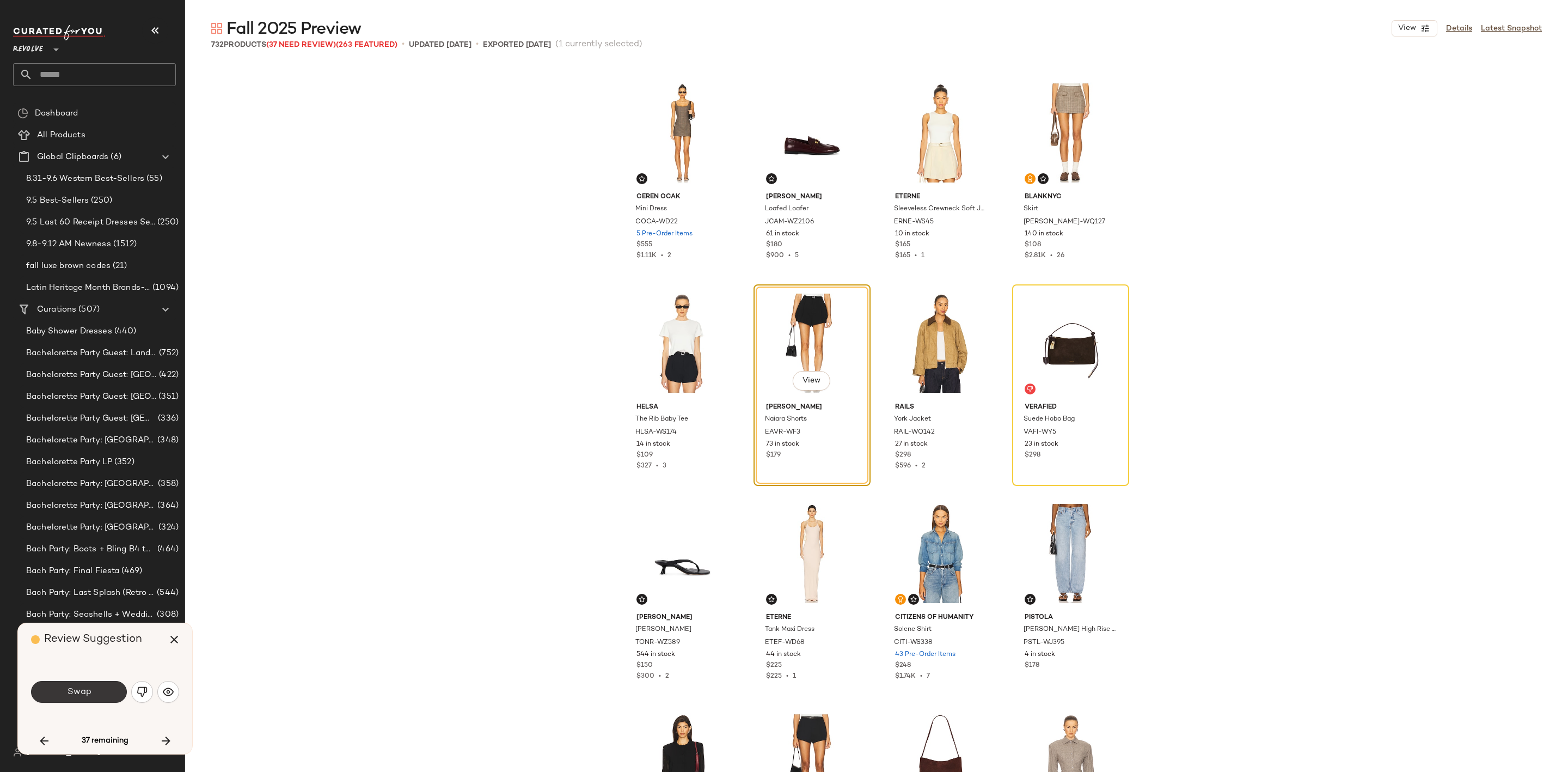
click at [92, 690] on button "Swap" at bounding box center [79, 692] width 96 height 22
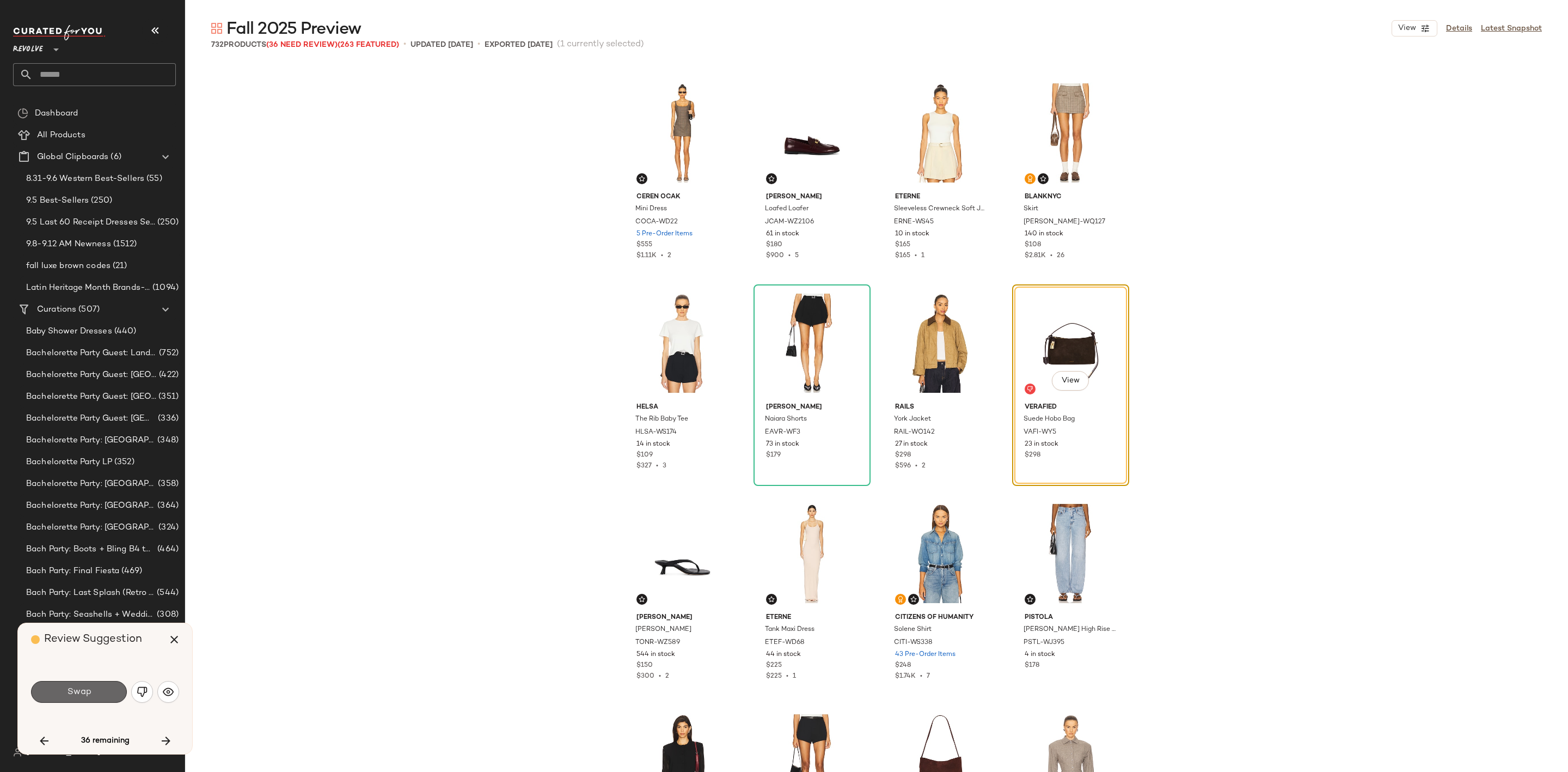
click at [115, 693] on button "Swap" at bounding box center [79, 692] width 96 height 22
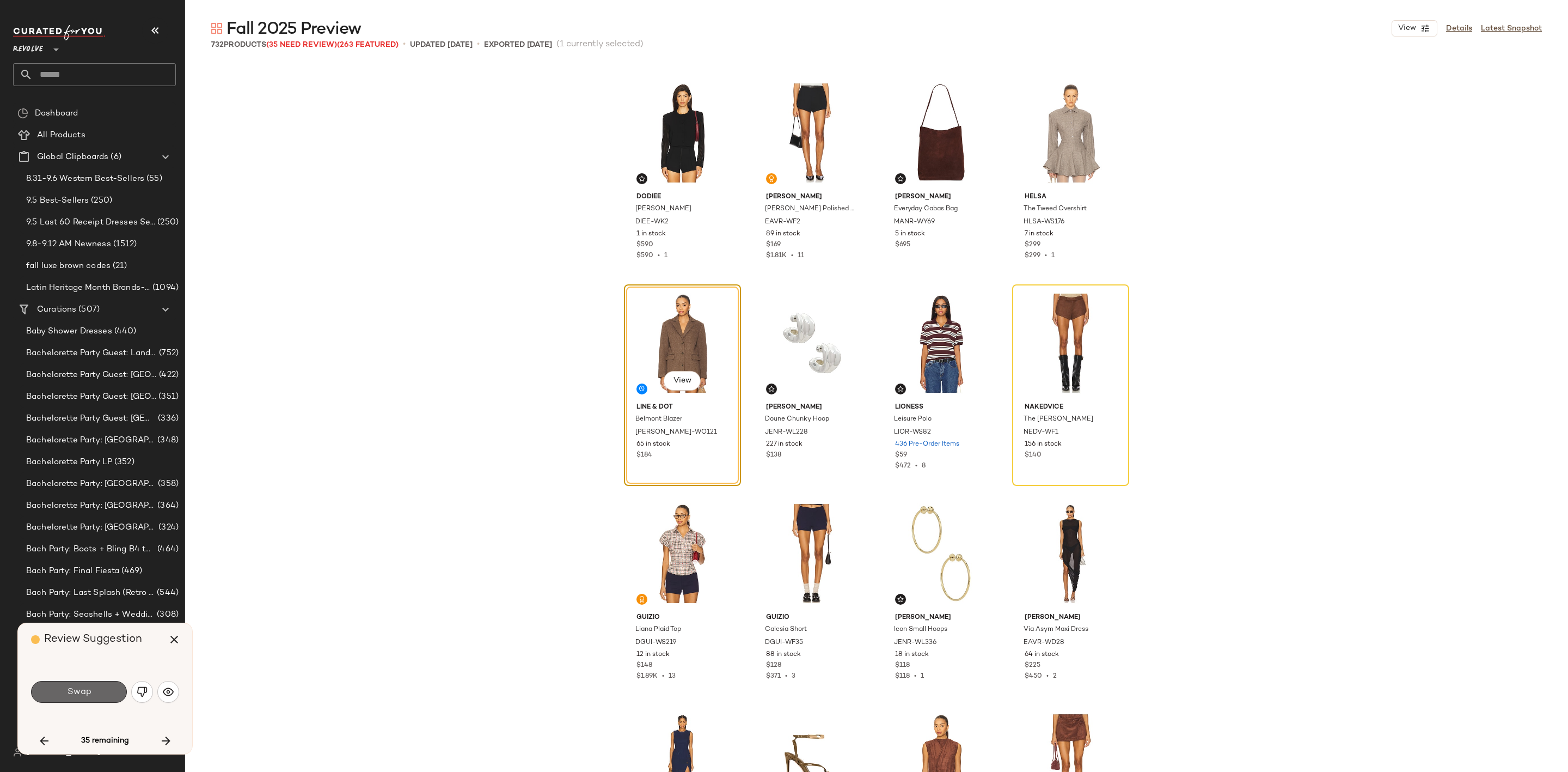
click at [116, 688] on button "Swap" at bounding box center [79, 692] width 96 height 22
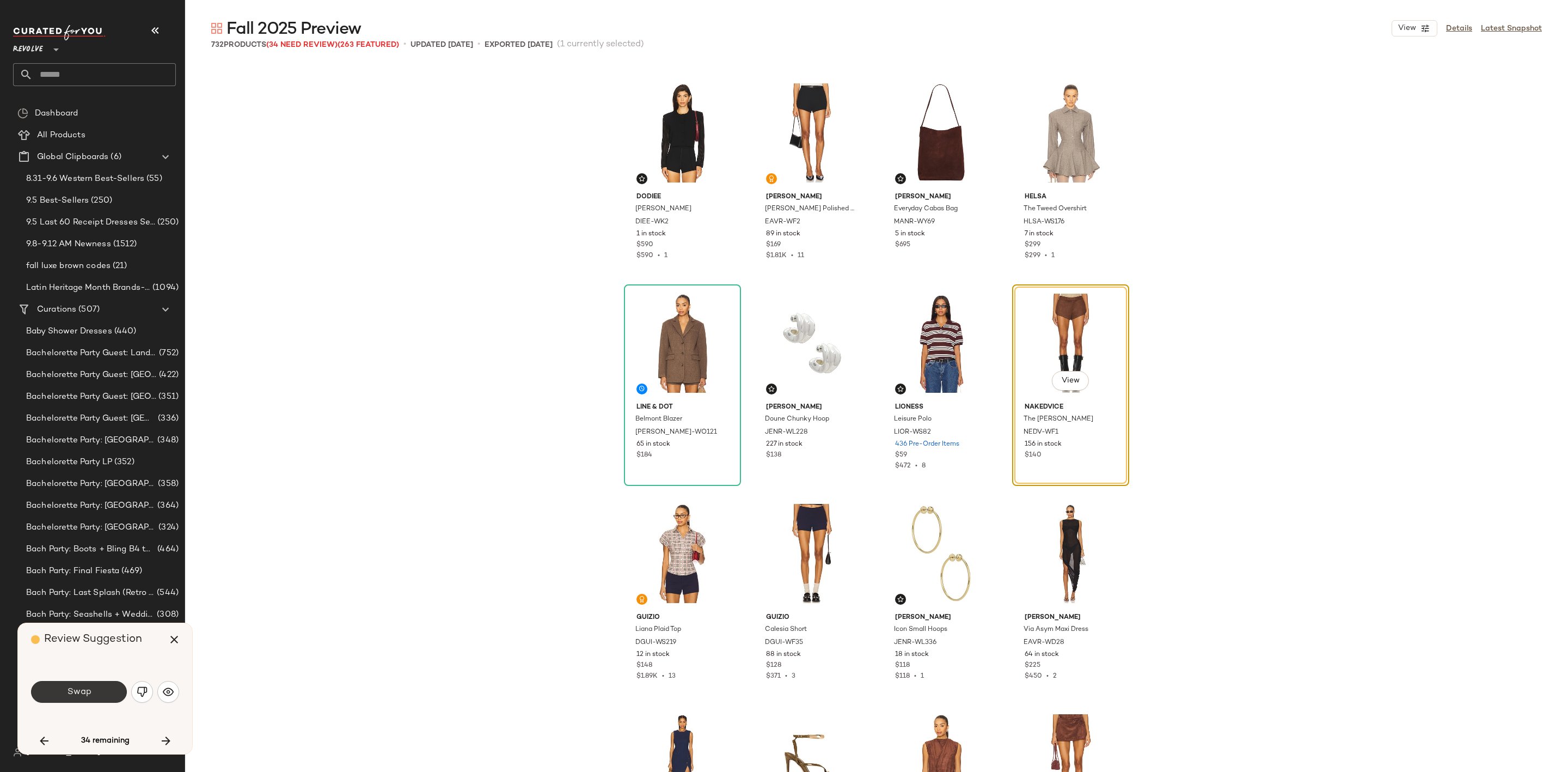
click at [104, 693] on button "Swap" at bounding box center [79, 692] width 96 height 22
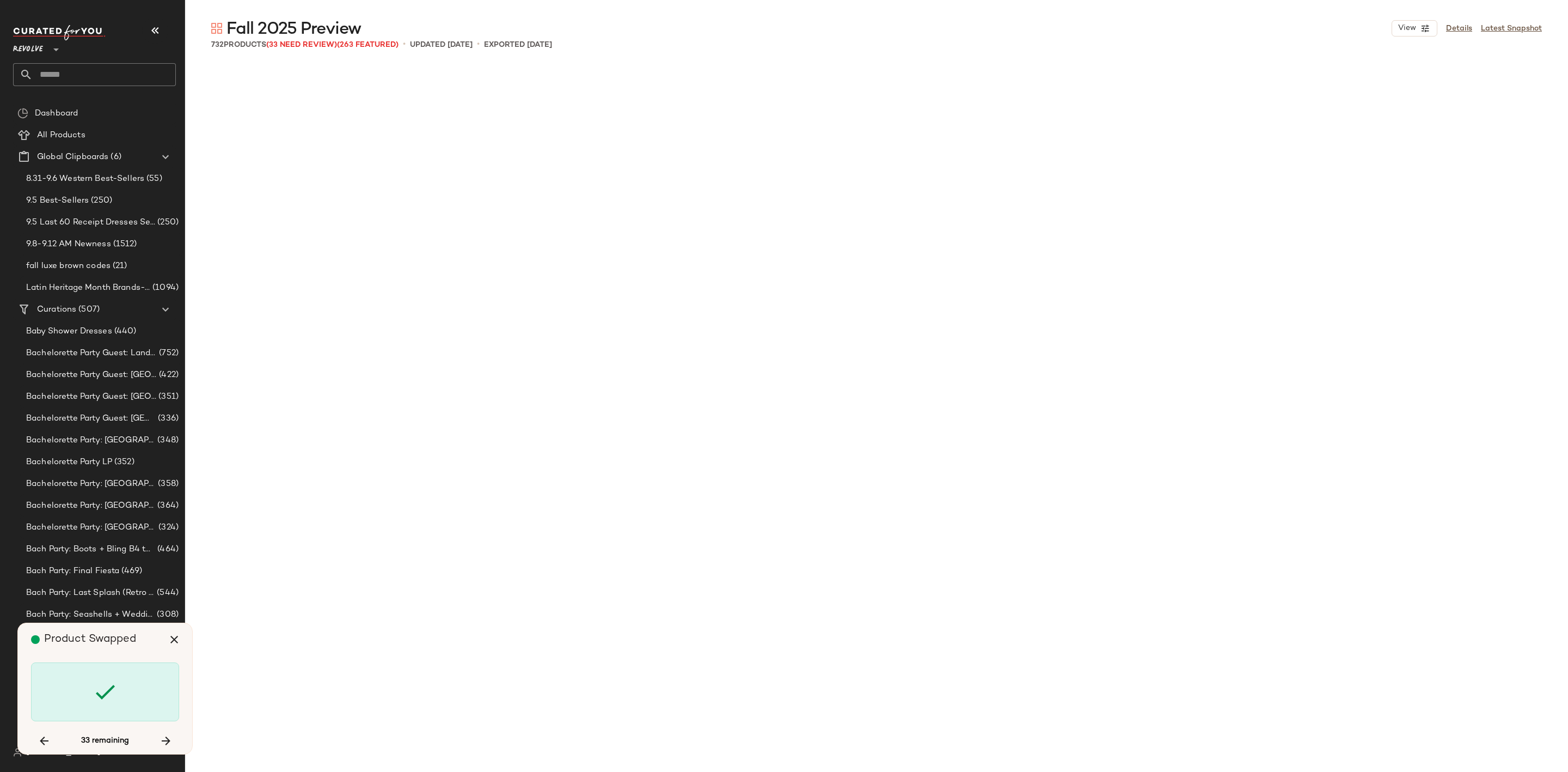
scroll to position [7780, 0]
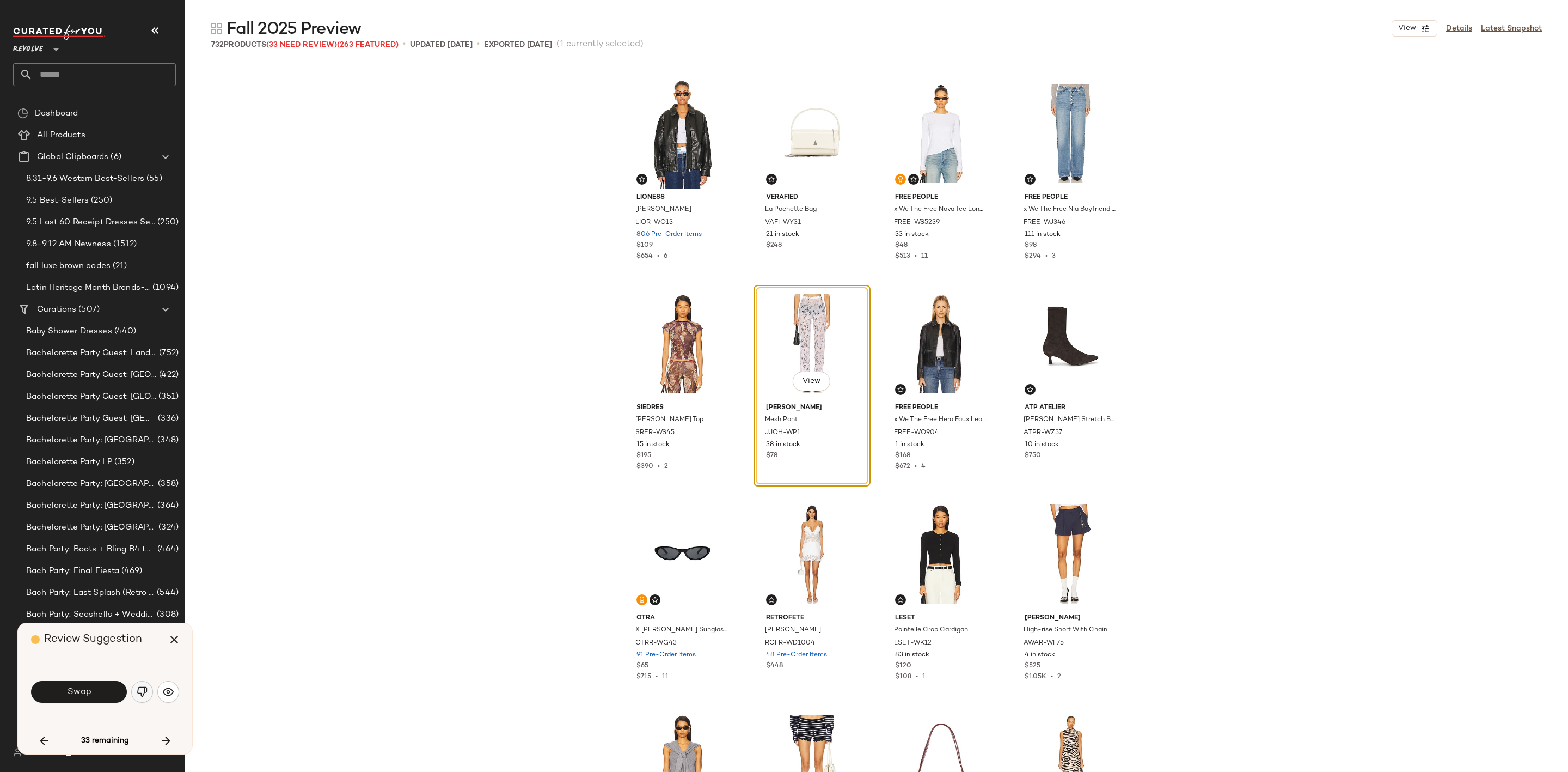
click at [139, 690] on img "button" at bounding box center [142, 692] width 11 height 11
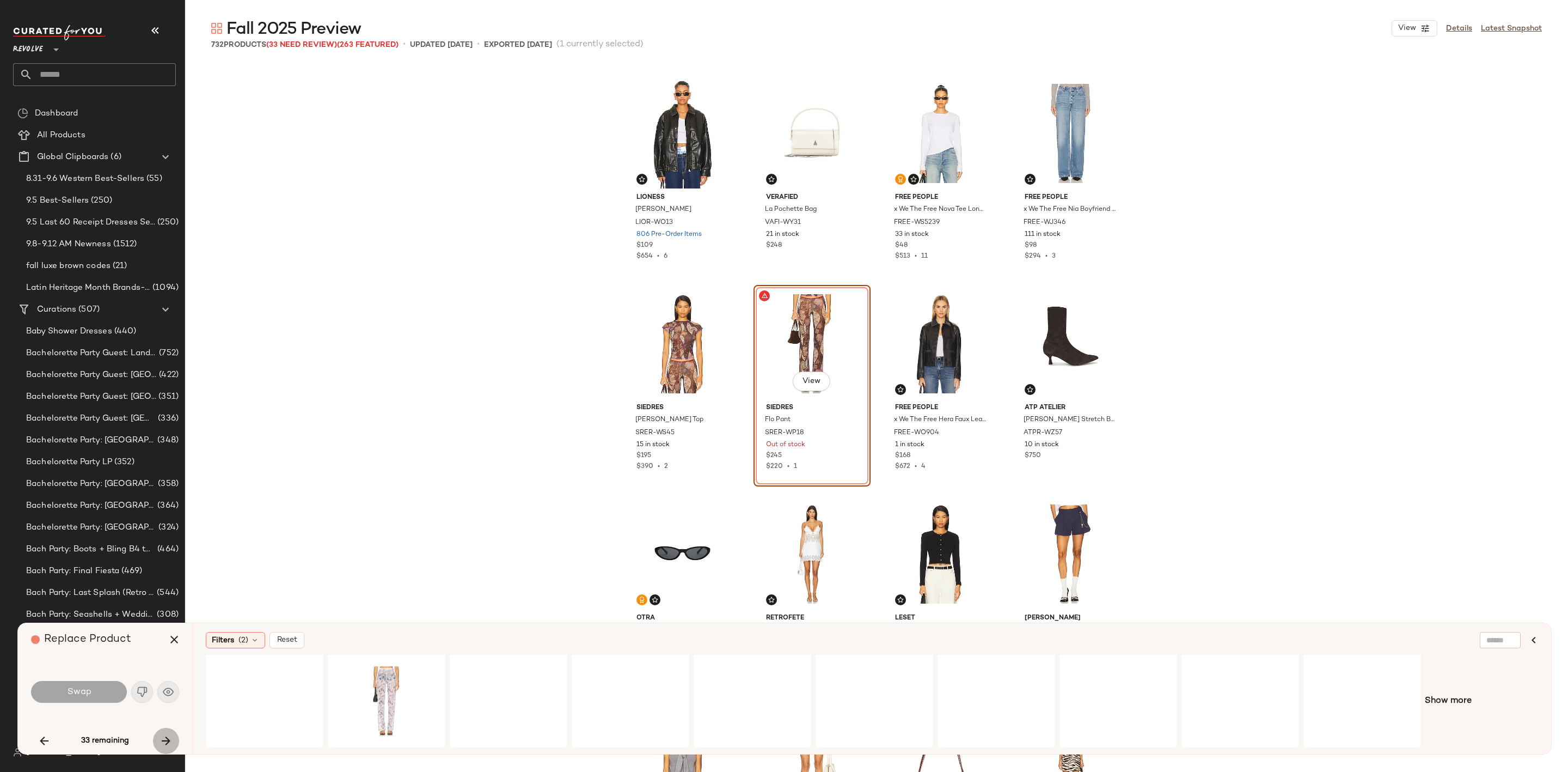
click at [162, 734] on icon "button" at bounding box center [166, 740] width 13 height 13
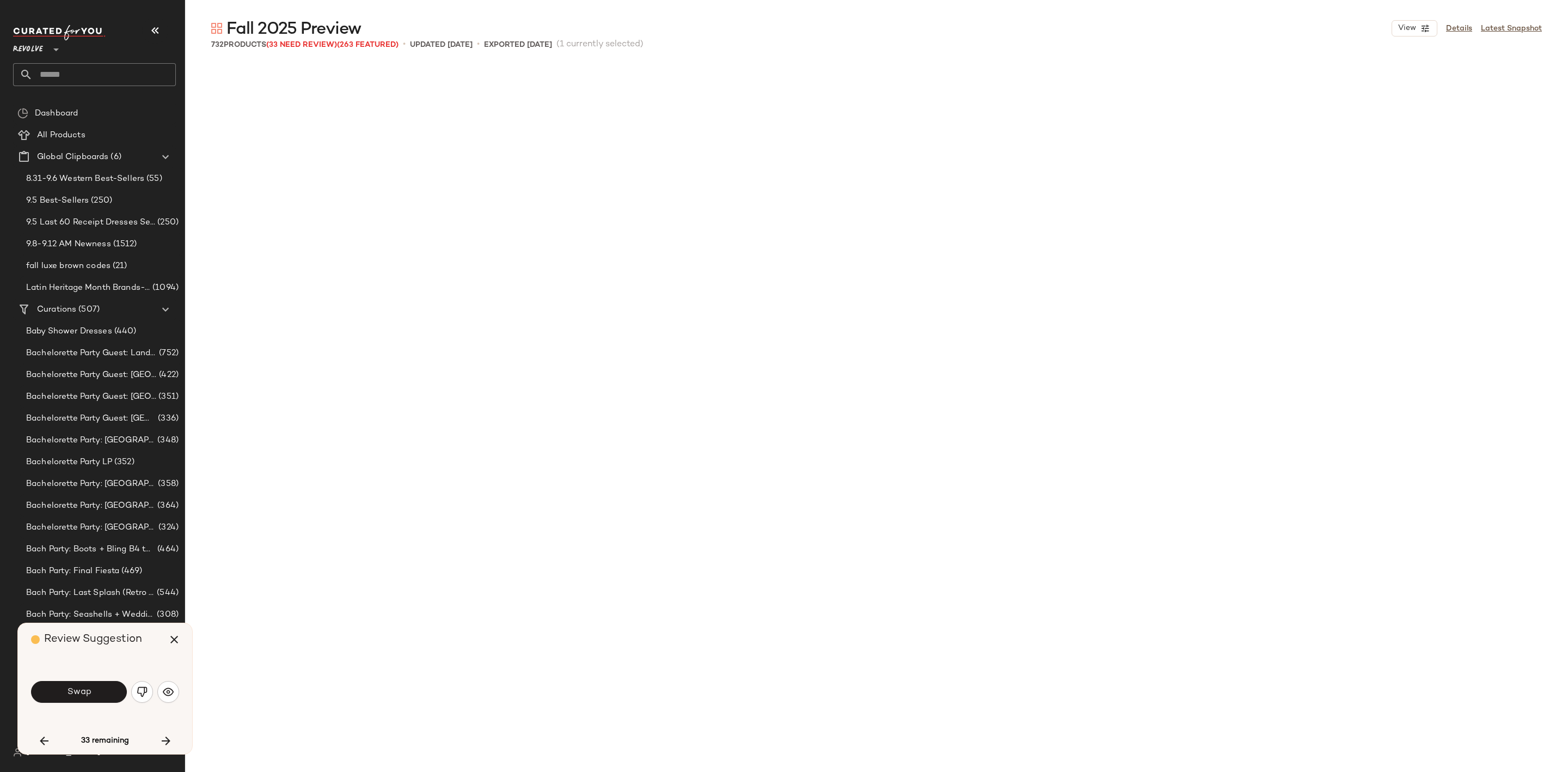
scroll to position [8622, 0]
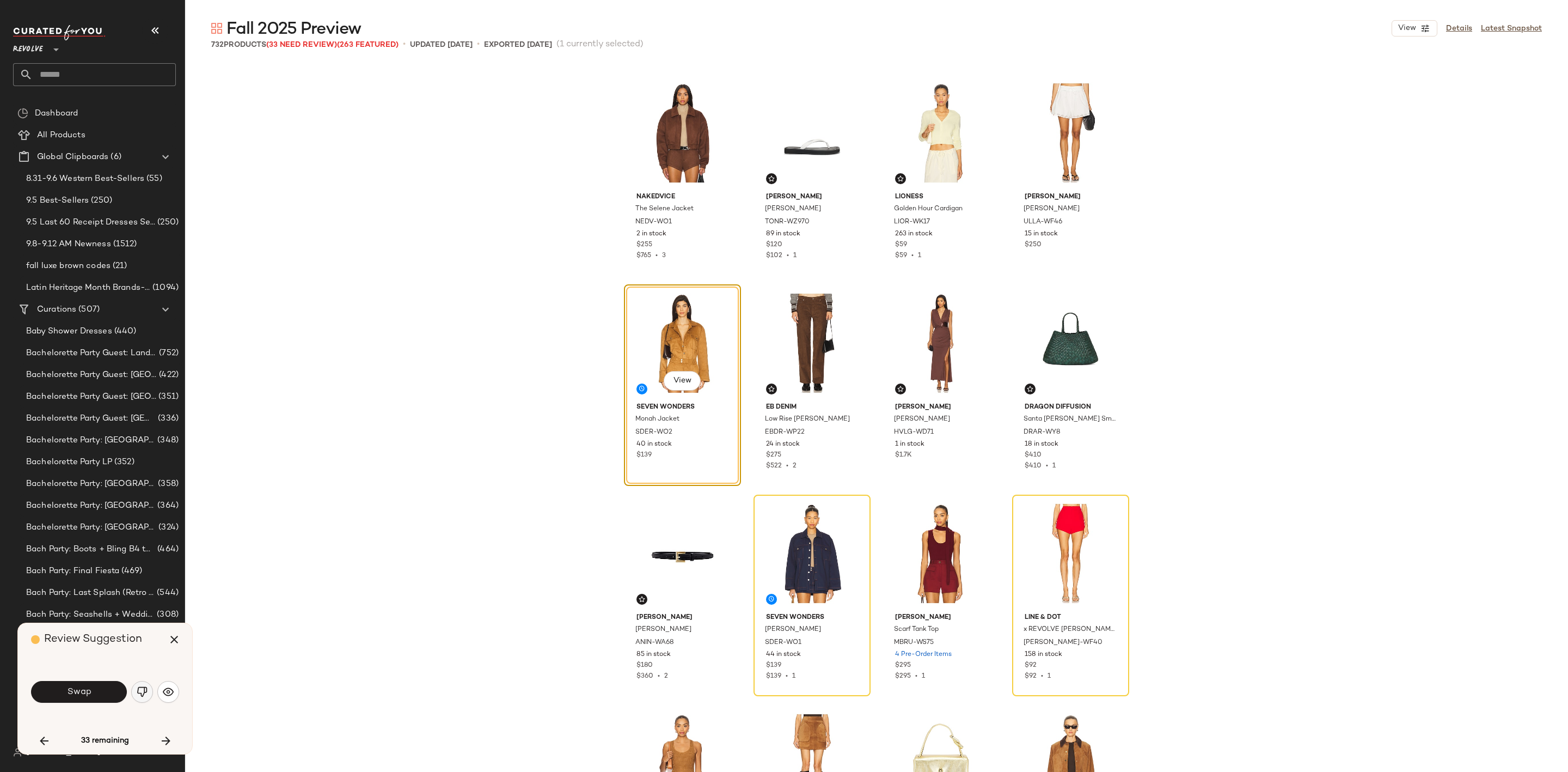
click at [138, 691] on img "button" at bounding box center [142, 692] width 11 height 11
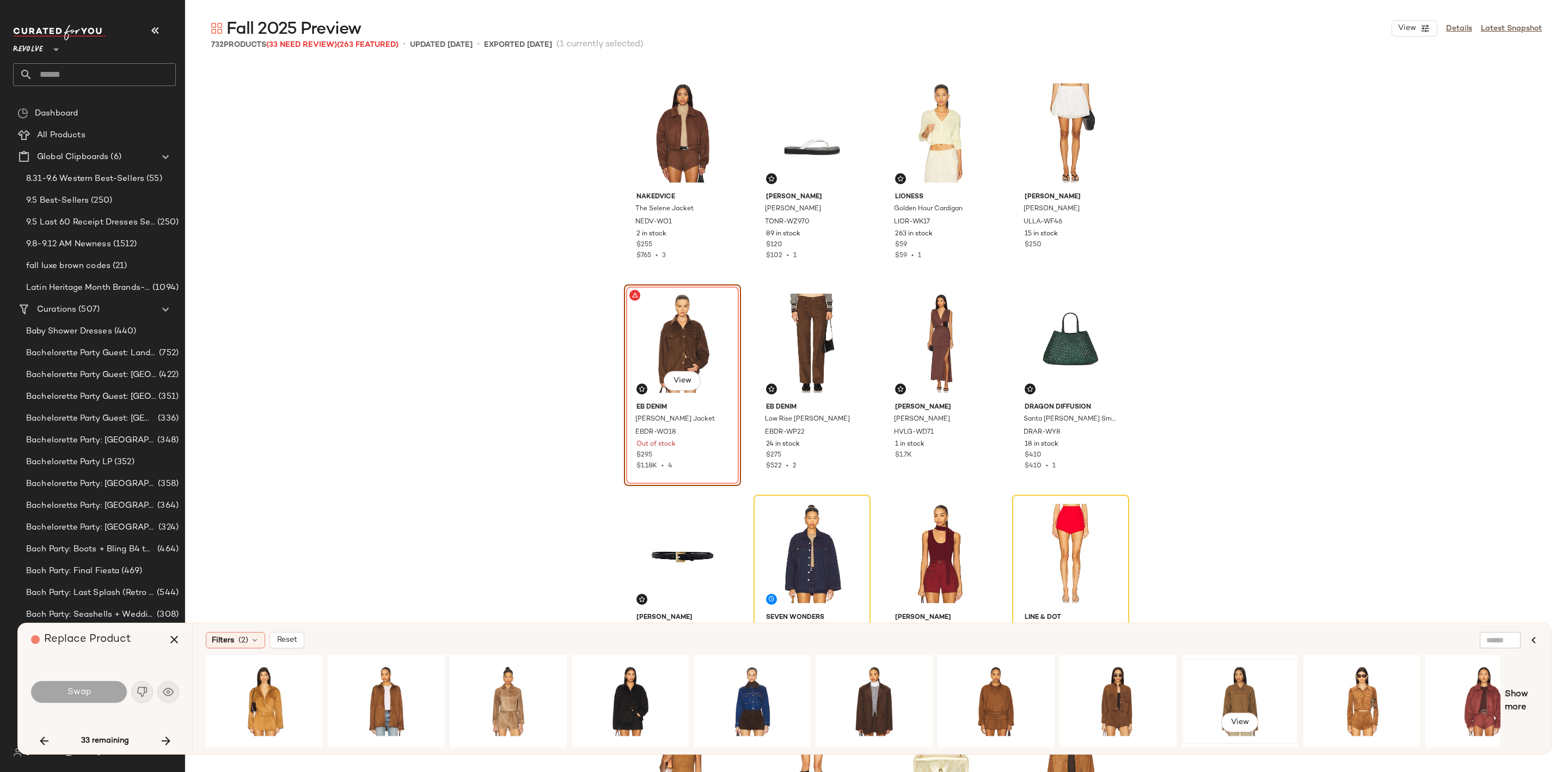
click at [1227, 684] on div "View" at bounding box center [1240, 701] width 110 height 77
click at [82, 691] on span "Swap" at bounding box center [79, 692] width 24 height 10
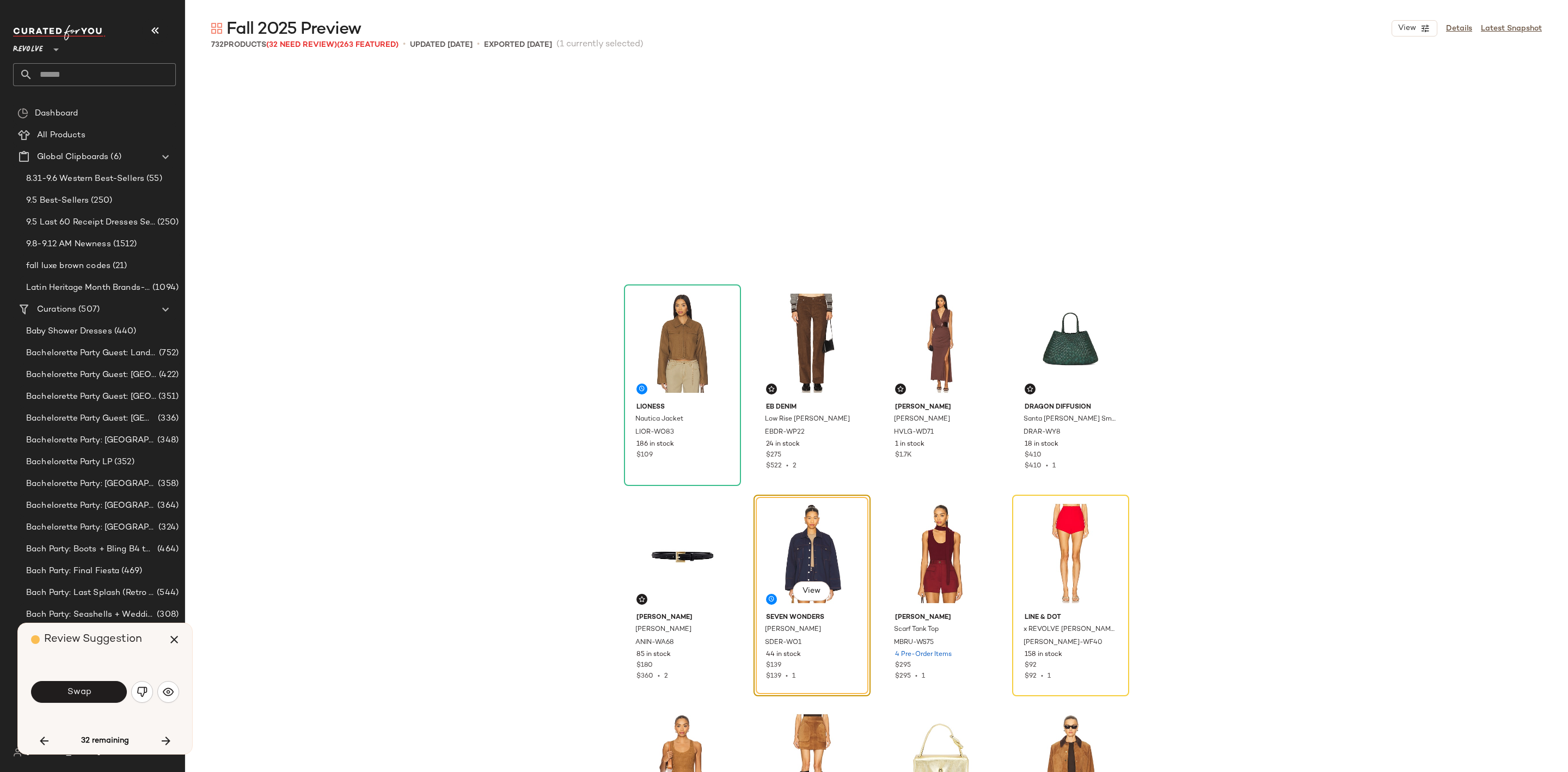
scroll to position [8832, 0]
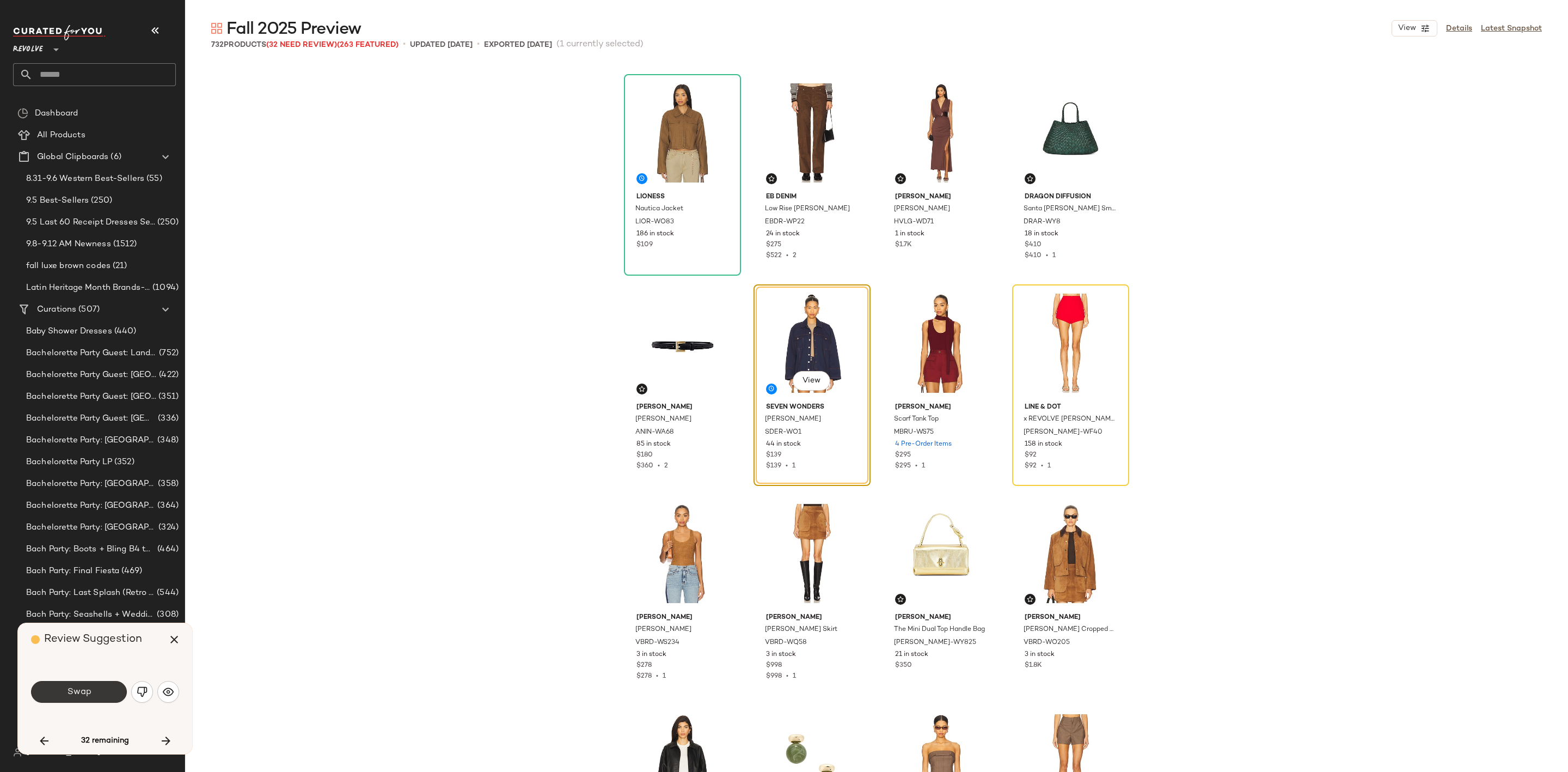
click at [81, 693] on span "Swap" at bounding box center [79, 692] width 24 height 10
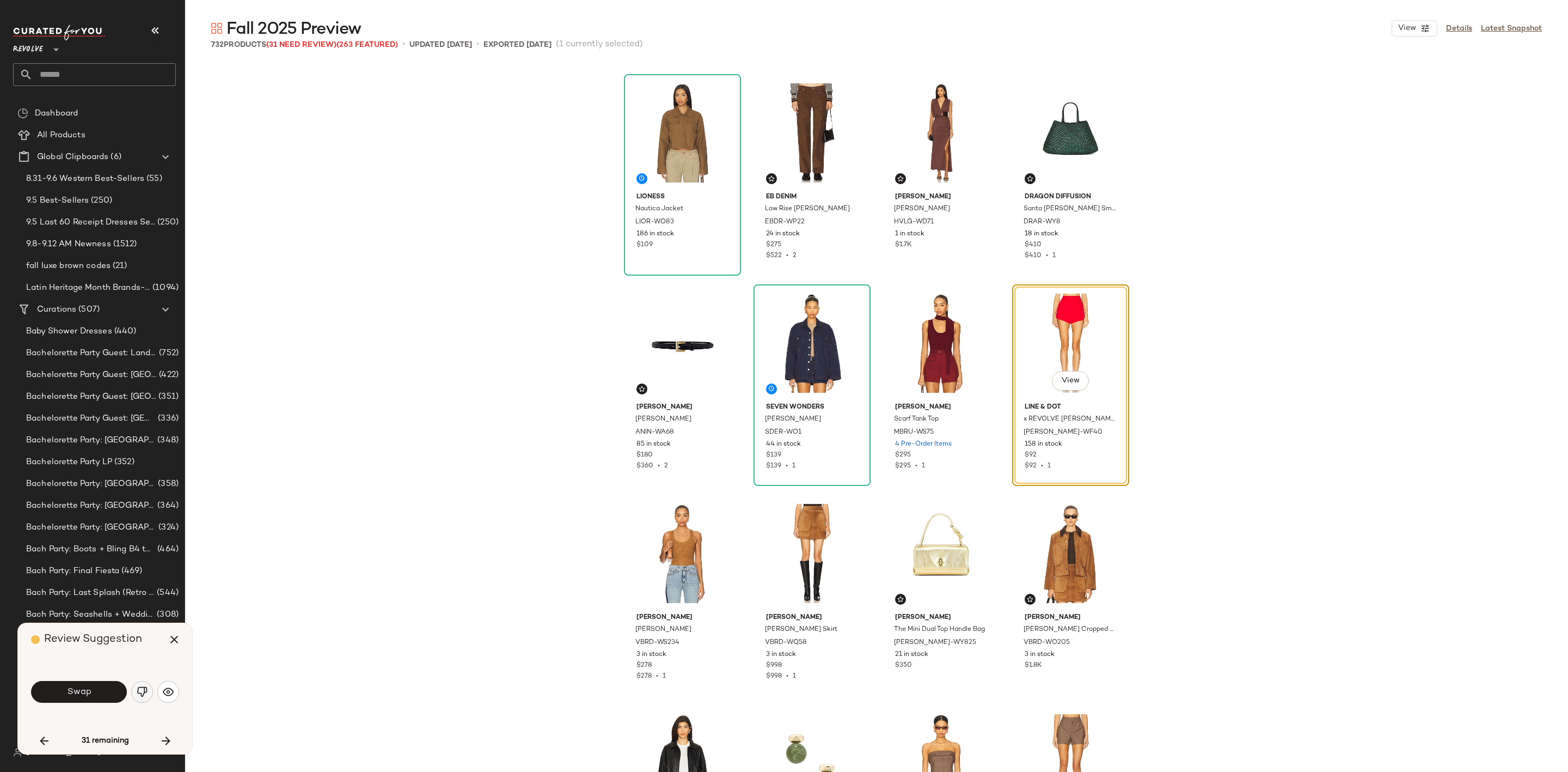
click at [136, 682] on button "button" at bounding box center [142, 692] width 22 height 22
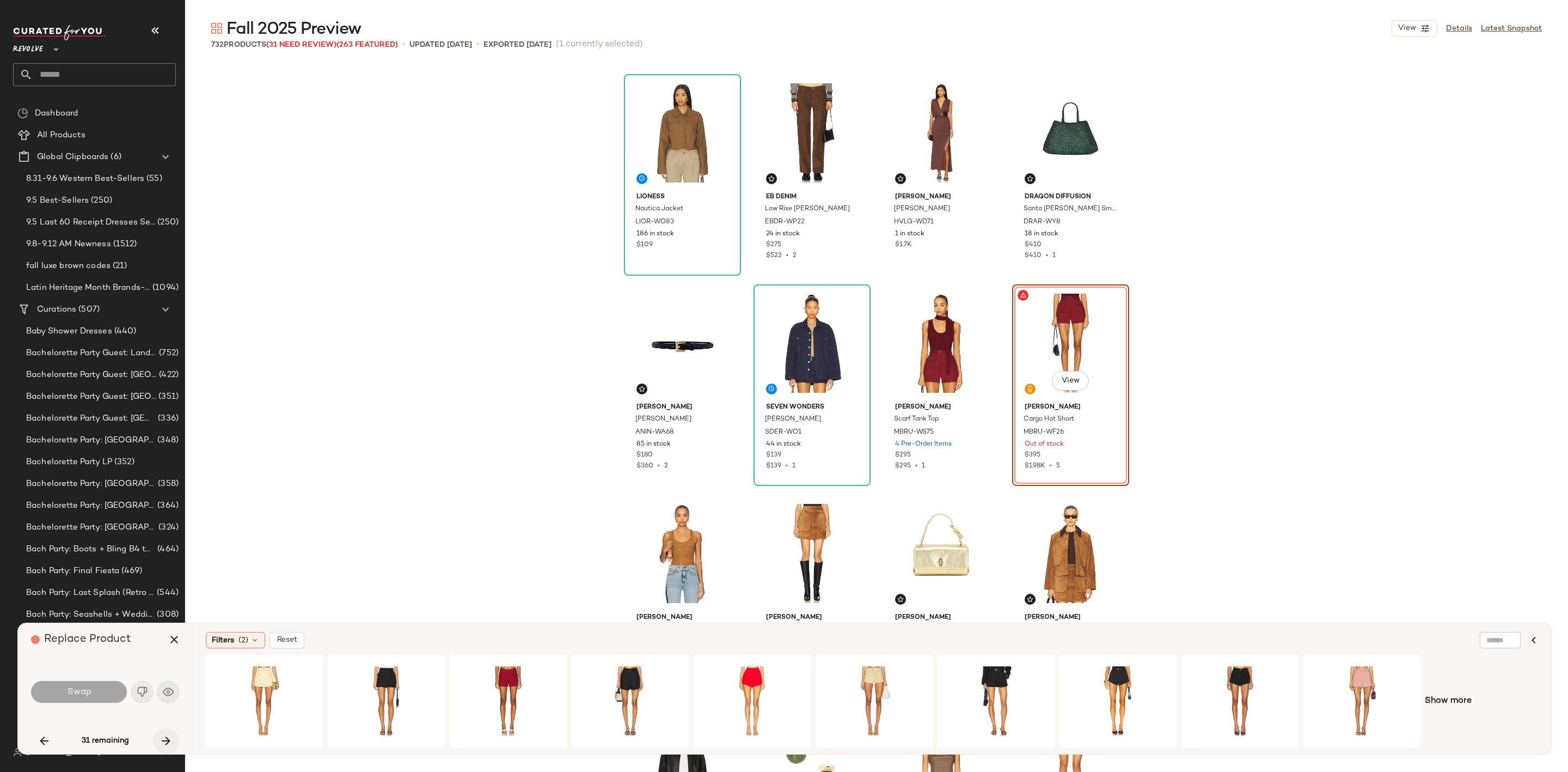
click at [166, 738] on icon "button" at bounding box center [166, 740] width 13 height 13
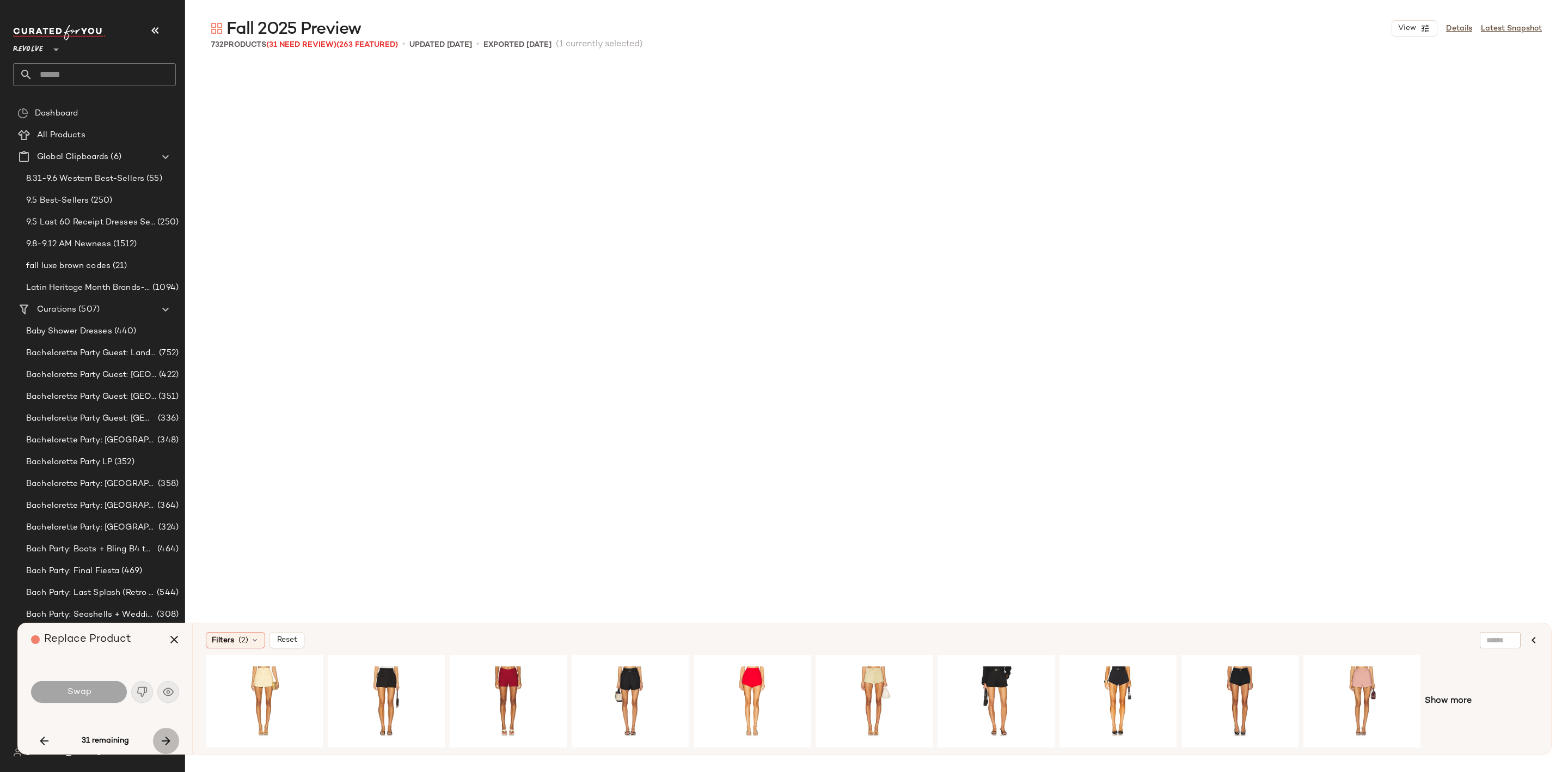
scroll to position [11565, 0]
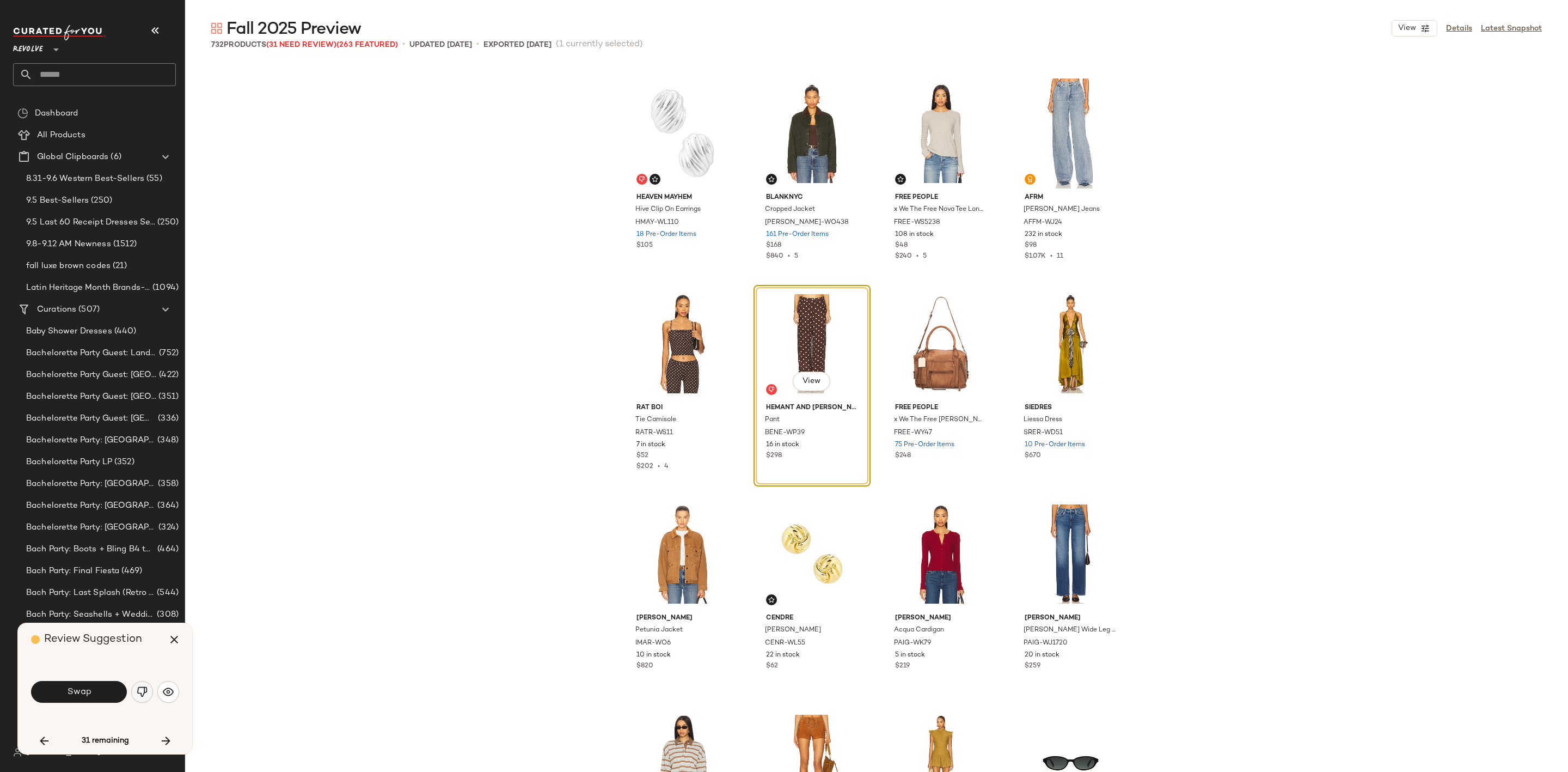
click at [145, 691] on img "button" at bounding box center [142, 692] width 11 height 11
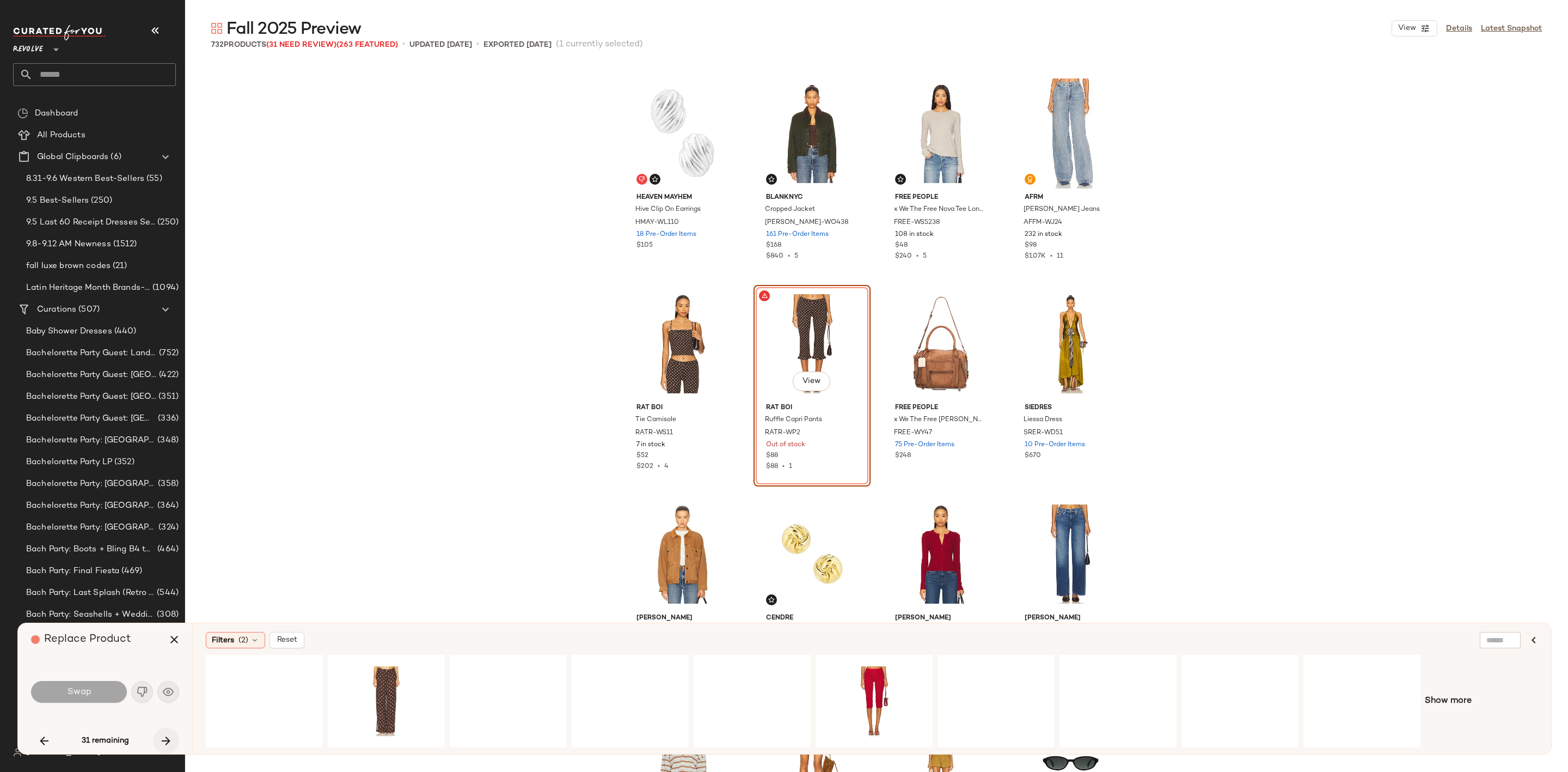
click at [168, 739] on icon "button" at bounding box center [166, 740] width 13 height 13
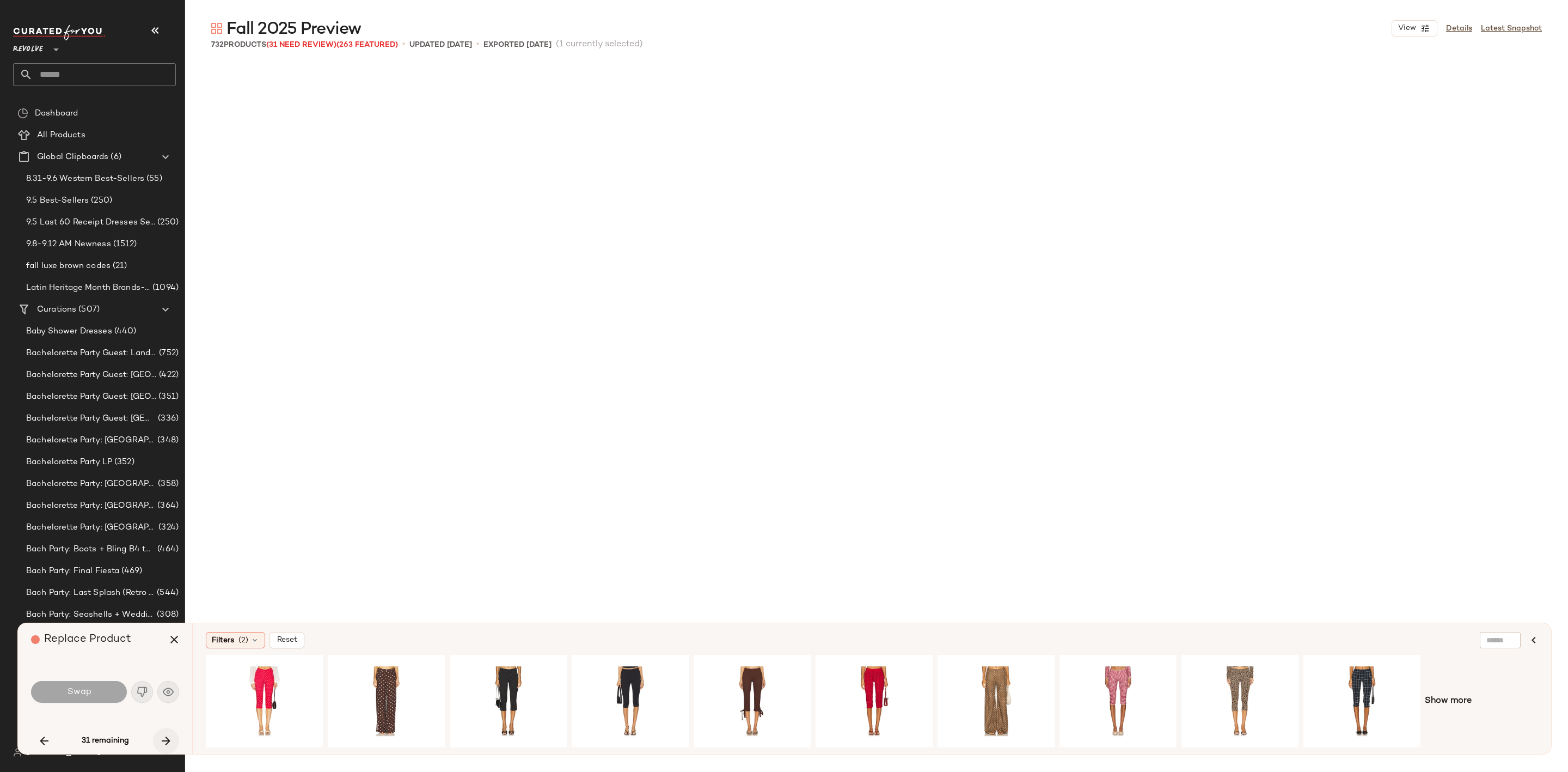
scroll to position [12827, 0]
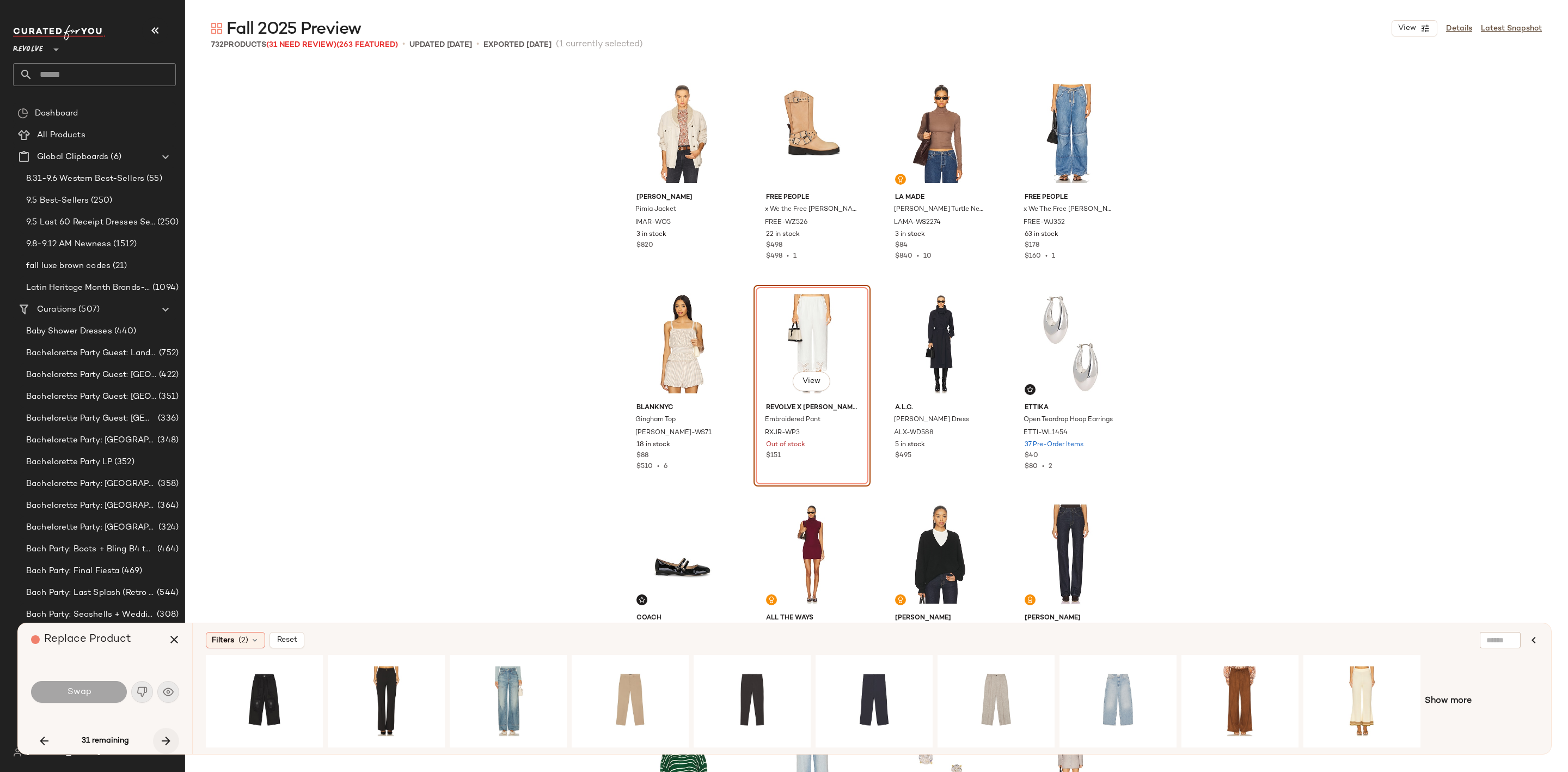
click at [164, 742] on icon "button" at bounding box center [166, 740] width 13 height 13
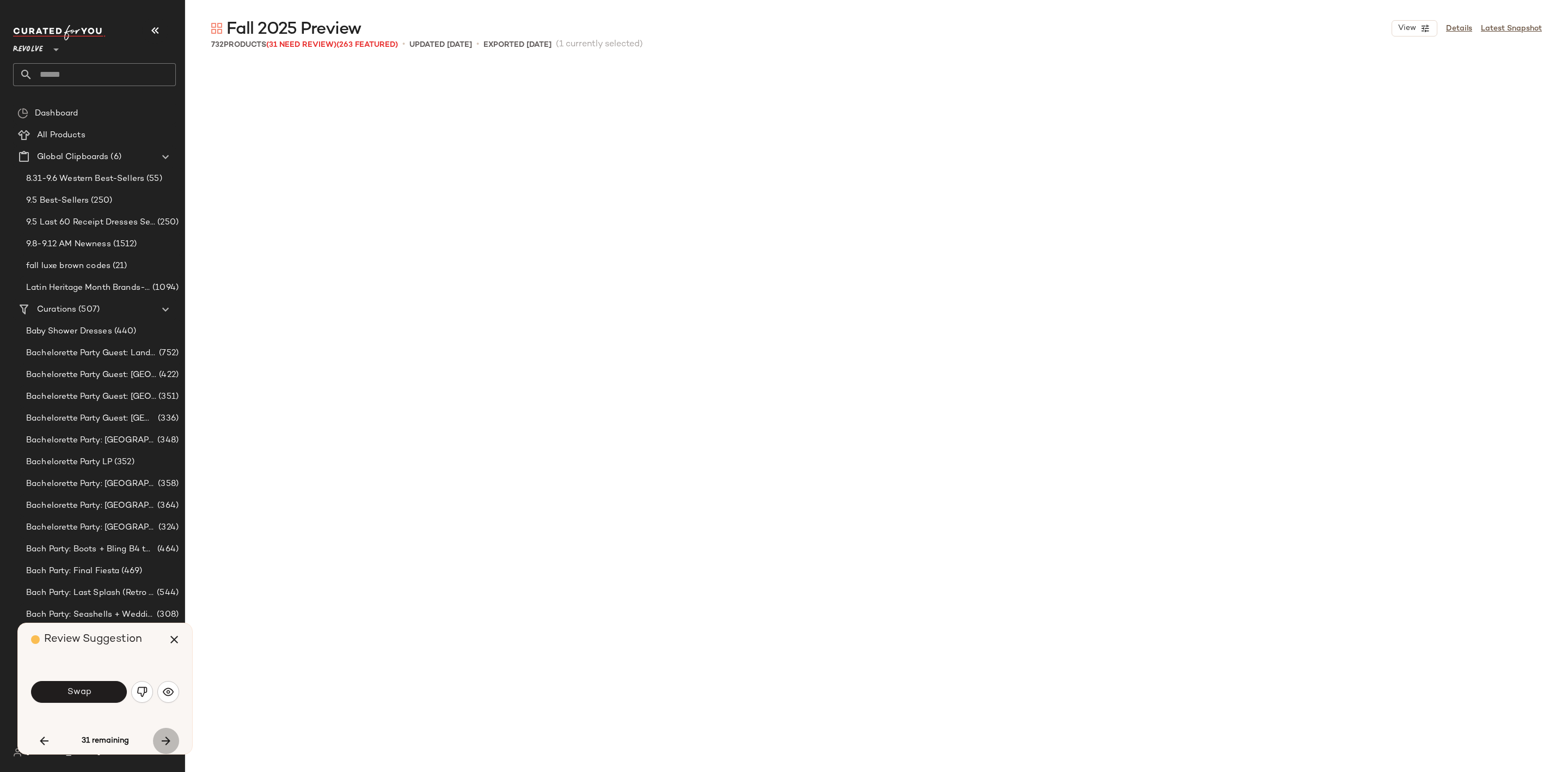
scroll to position [13669, 0]
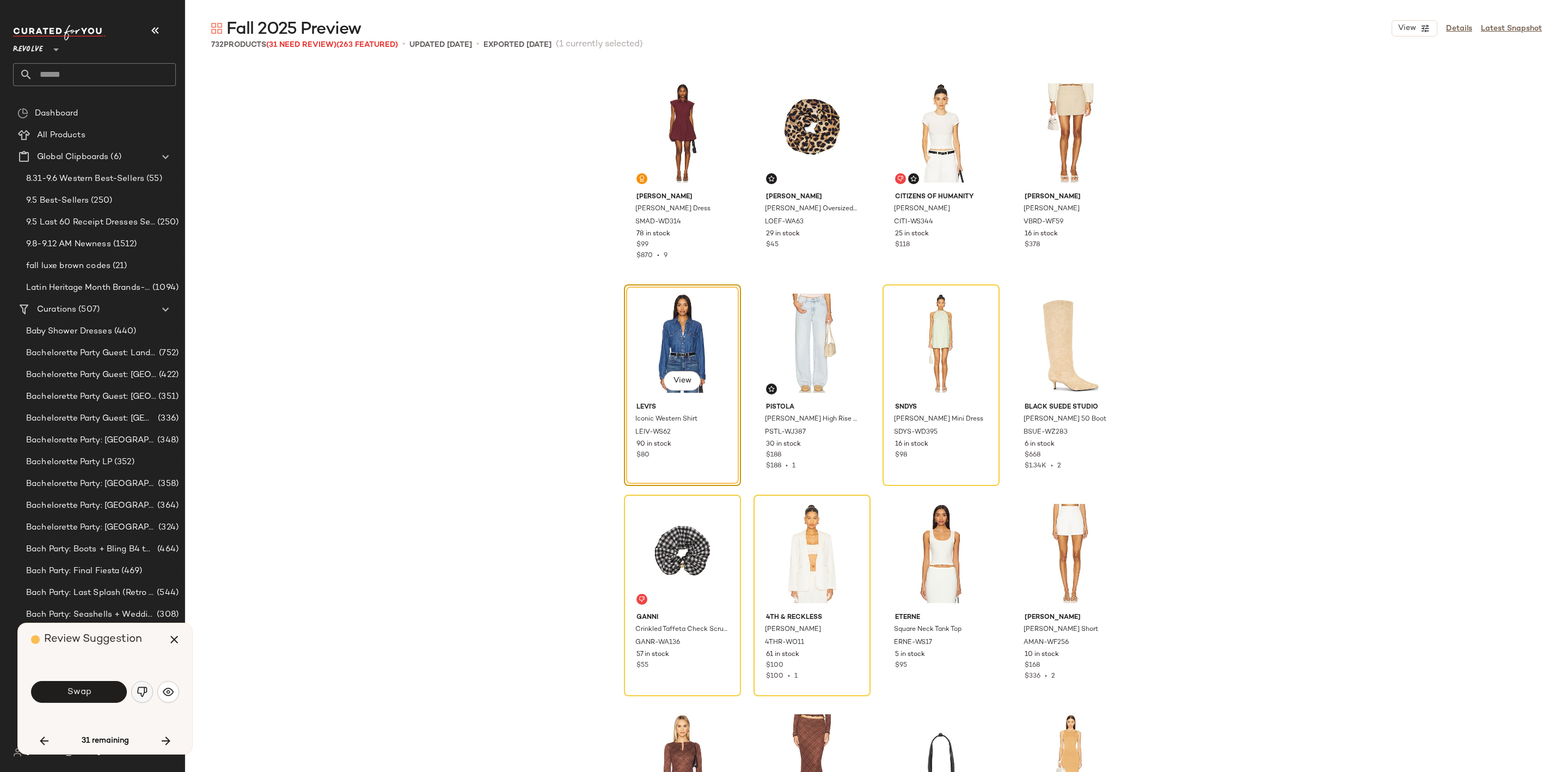
click at [146, 695] on img "button" at bounding box center [142, 692] width 11 height 11
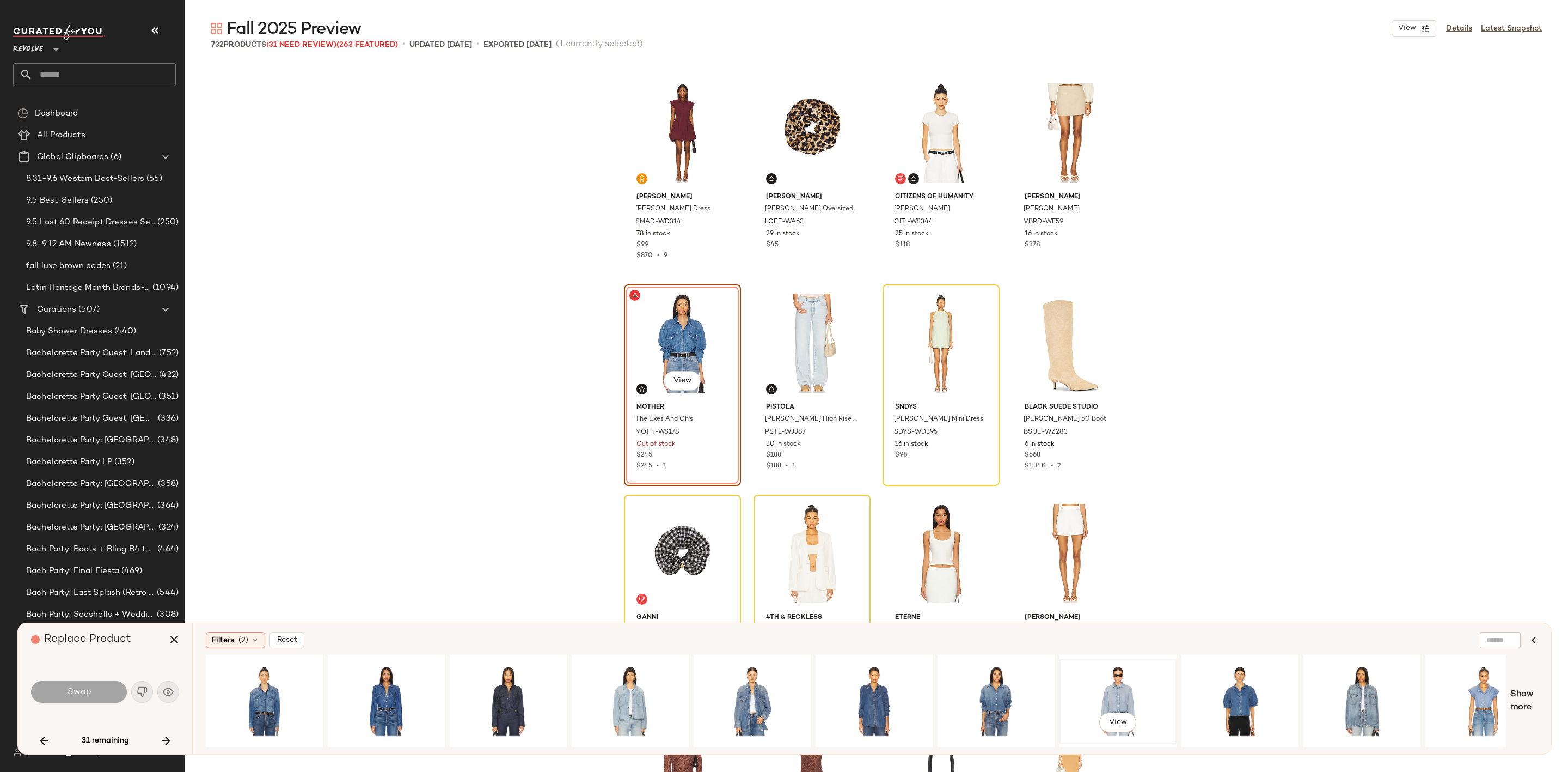
click at [1119, 678] on div "View" at bounding box center [1118, 701] width 110 height 77
click at [69, 690] on span "Swap" at bounding box center [79, 692] width 24 height 10
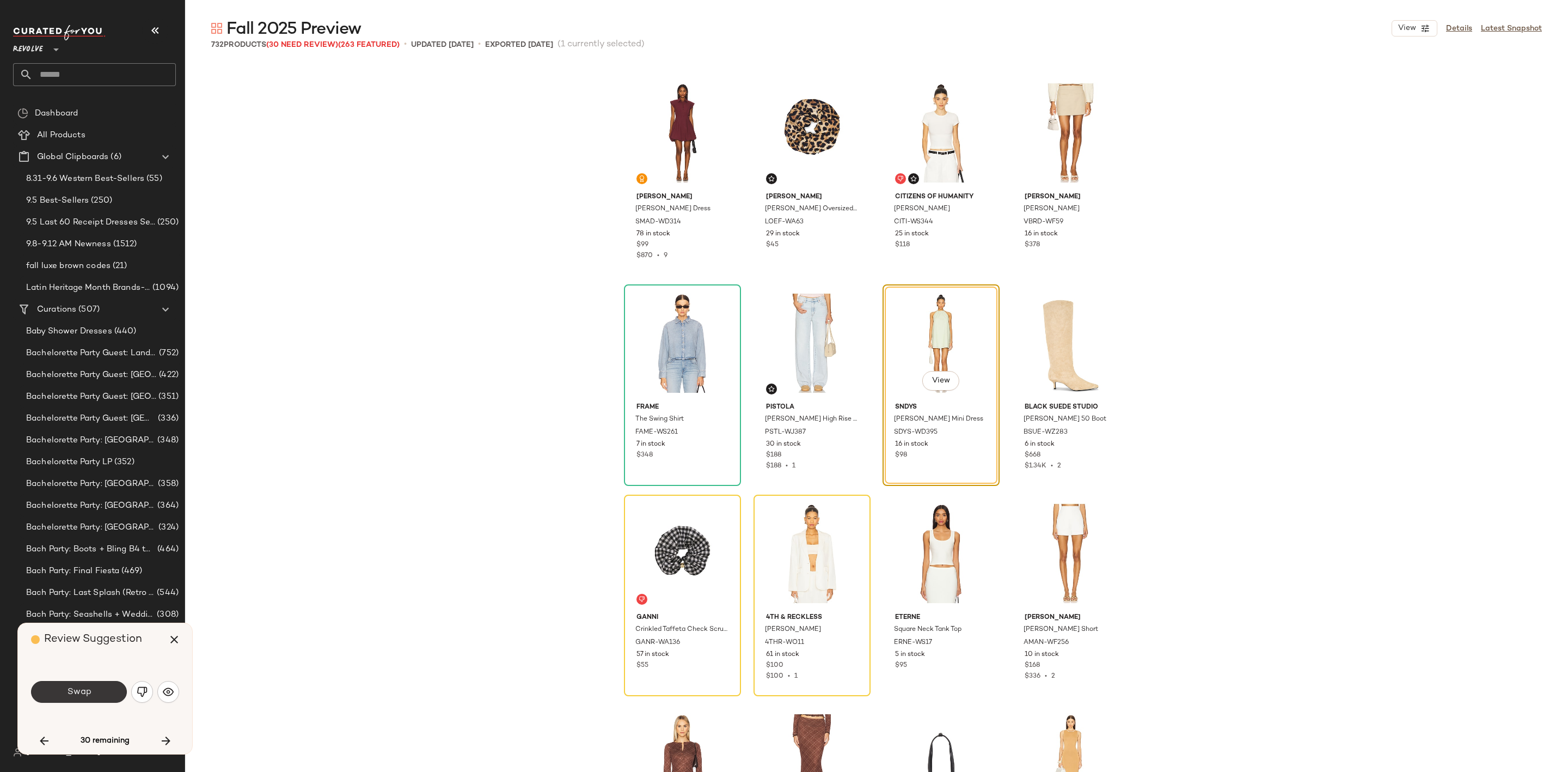
click at [59, 693] on button "Swap" at bounding box center [79, 692] width 96 height 22
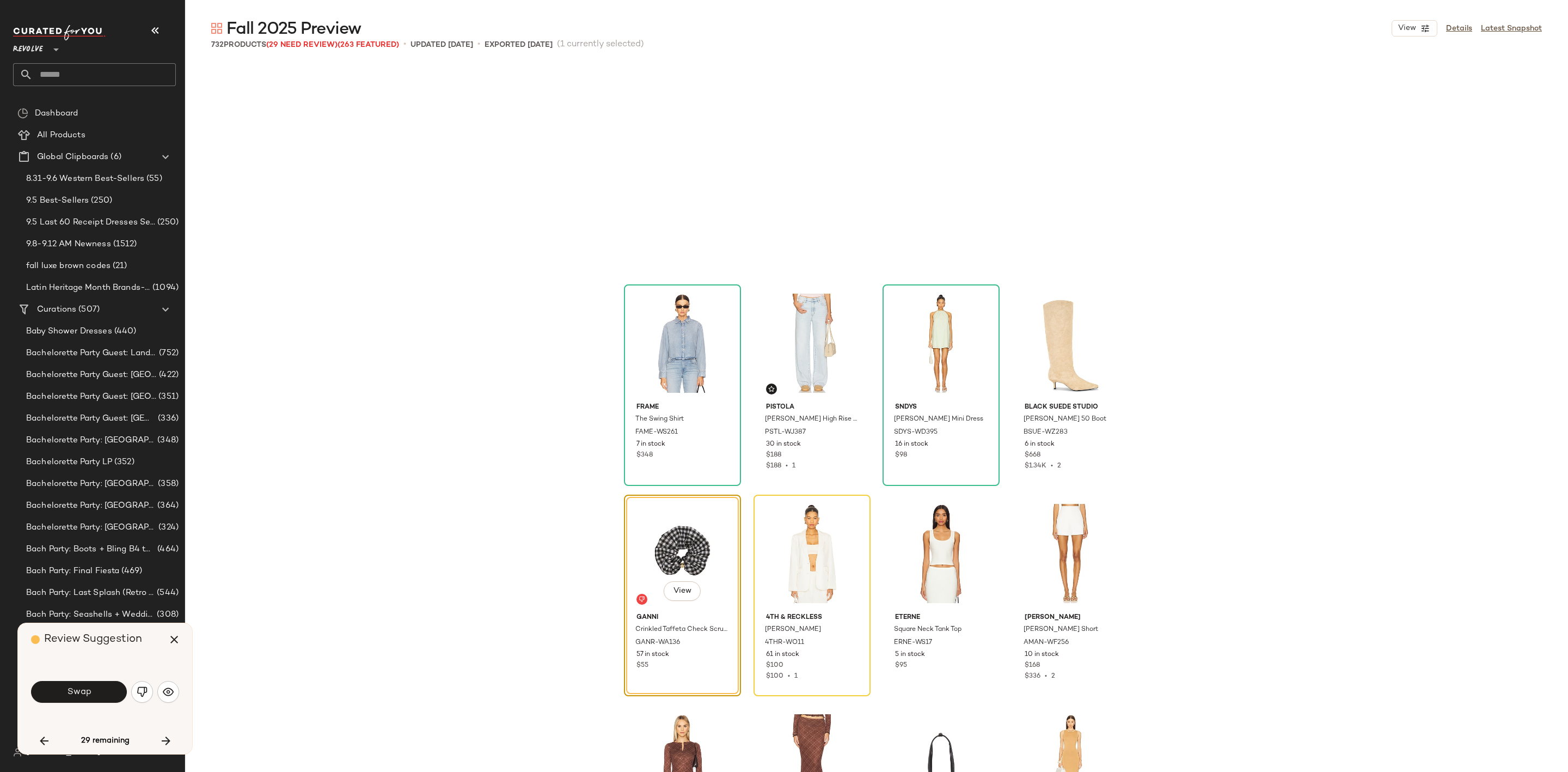
scroll to position [13879, 0]
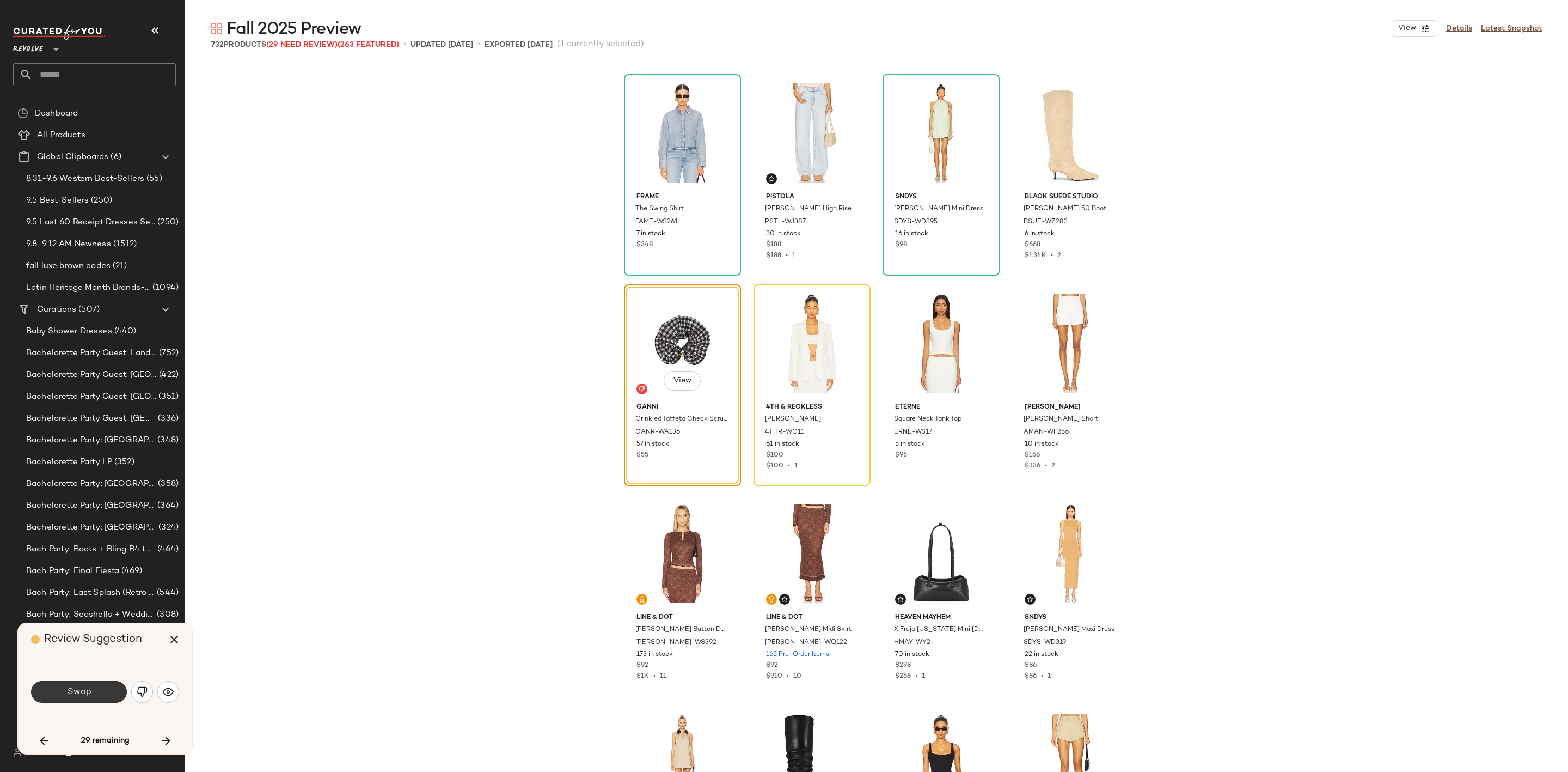
click at [75, 687] on span "Swap" at bounding box center [79, 692] width 24 height 10
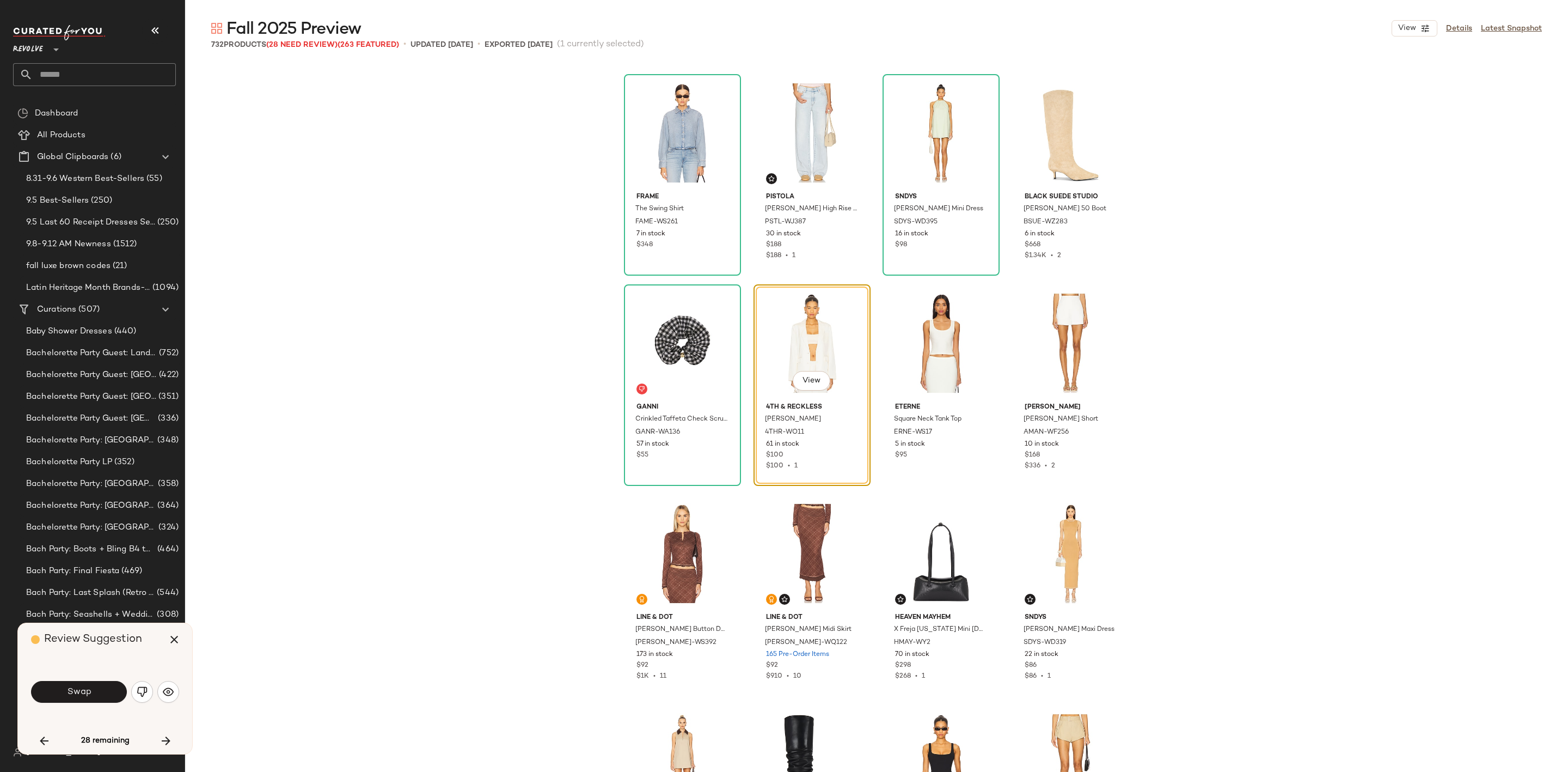
click at [75, 688] on span "Swap" at bounding box center [79, 692] width 24 height 10
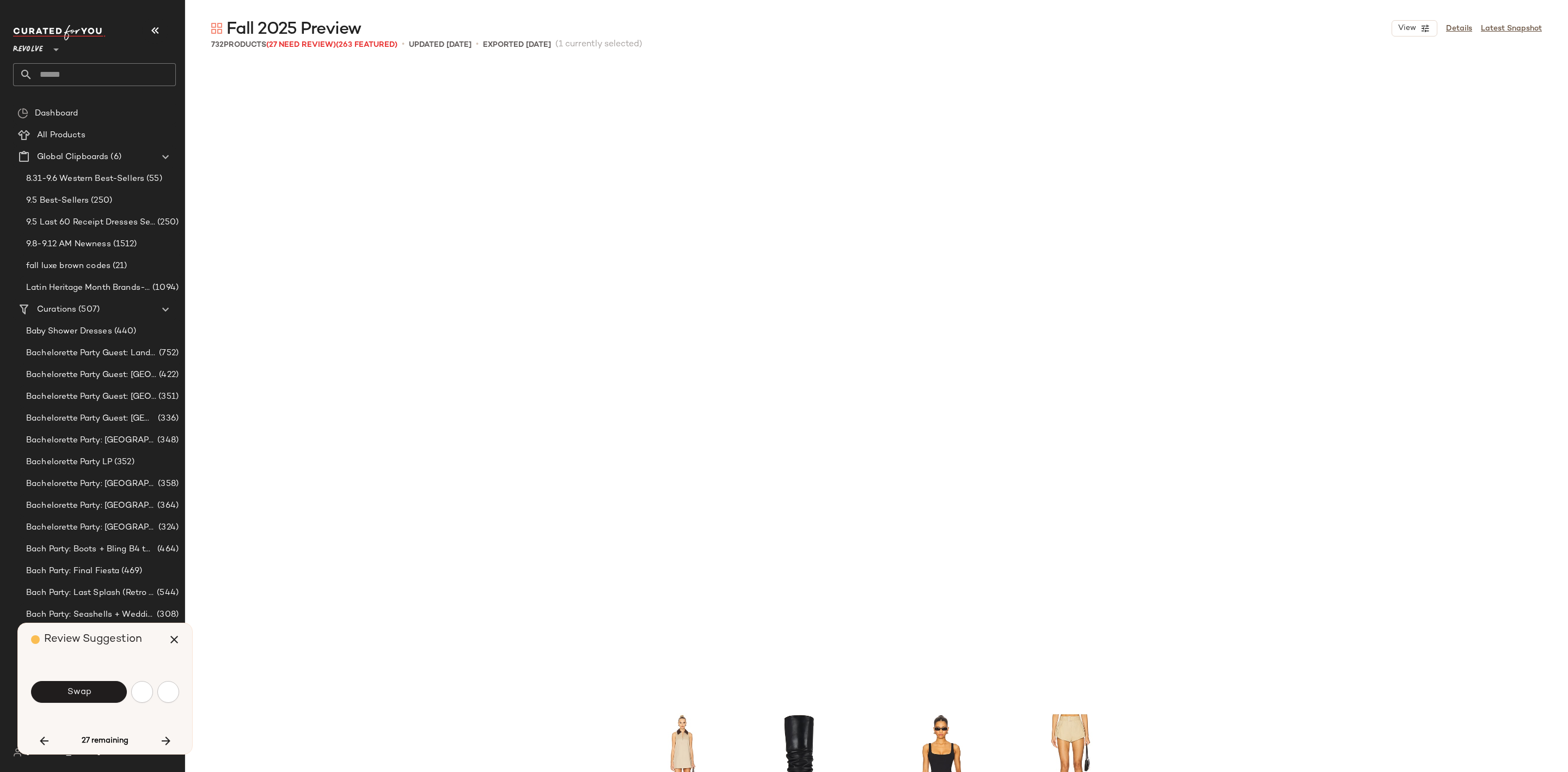
scroll to position [14510, 0]
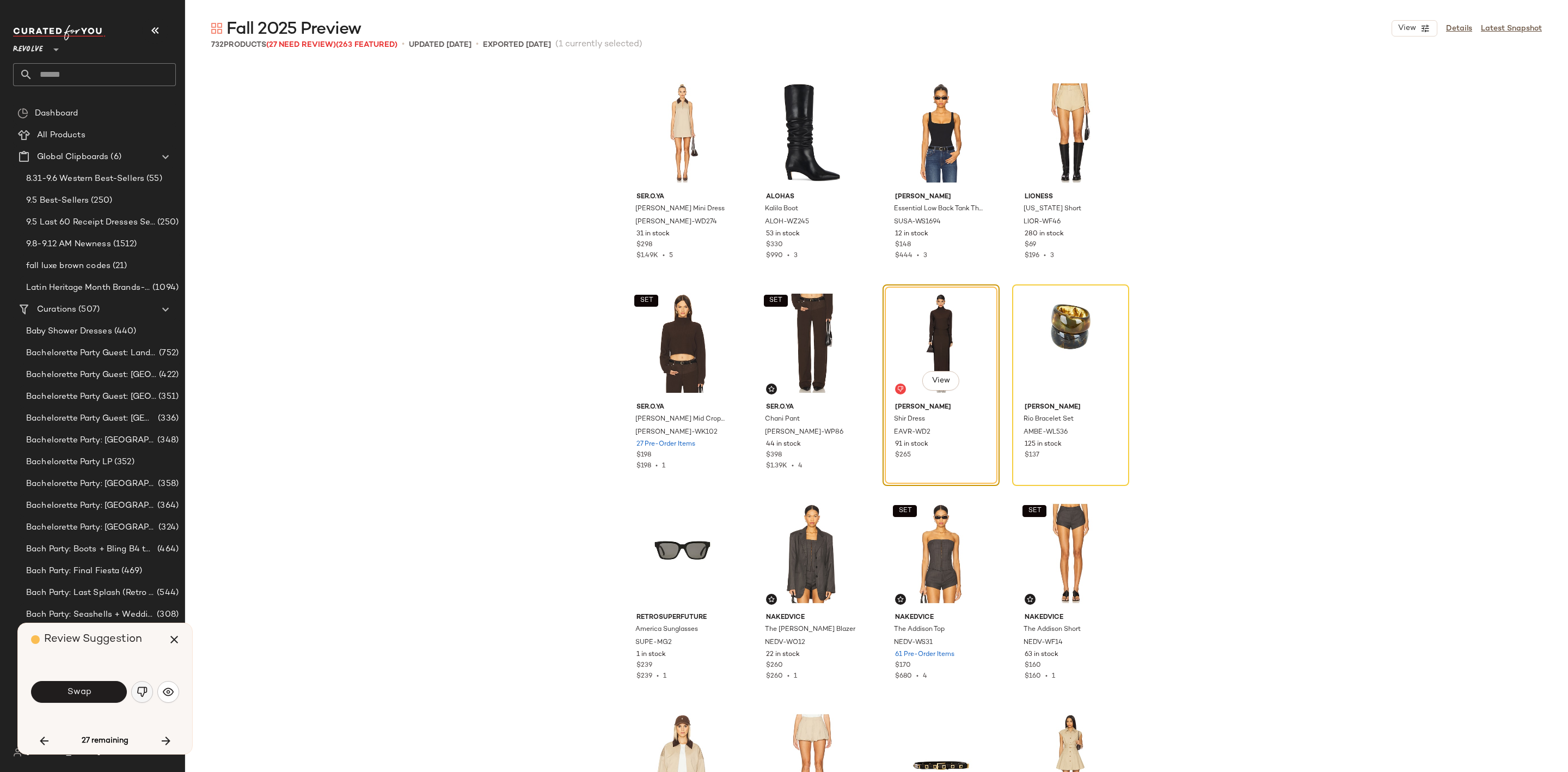
click at [141, 695] on img "button" at bounding box center [142, 692] width 11 height 11
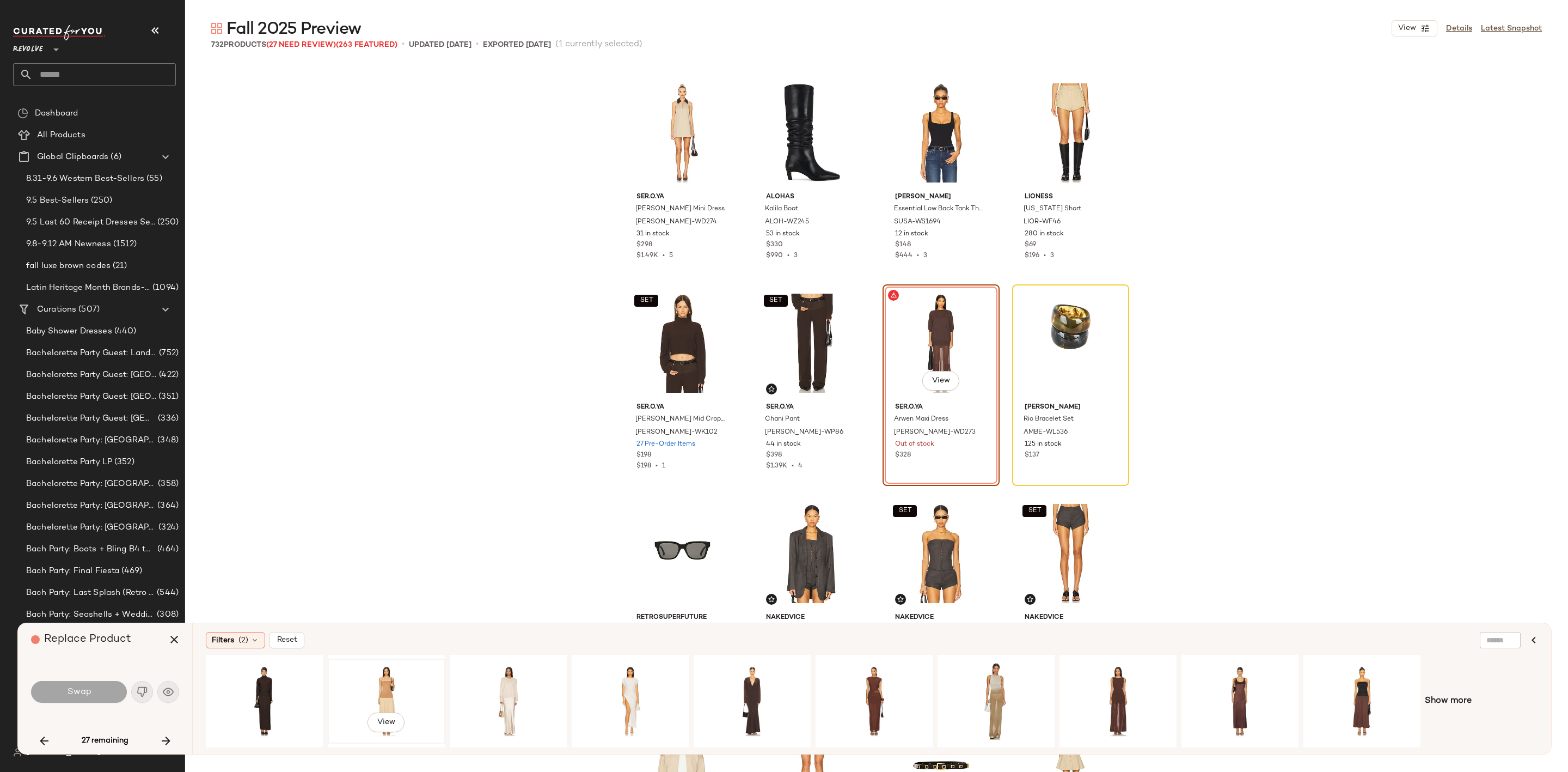
click at [403, 698] on div "View" at bounding box center [386, 701] width 110 height 77
click at [92, 693] on button "Swap" at bounding box center [79, 692] width 96 height 22
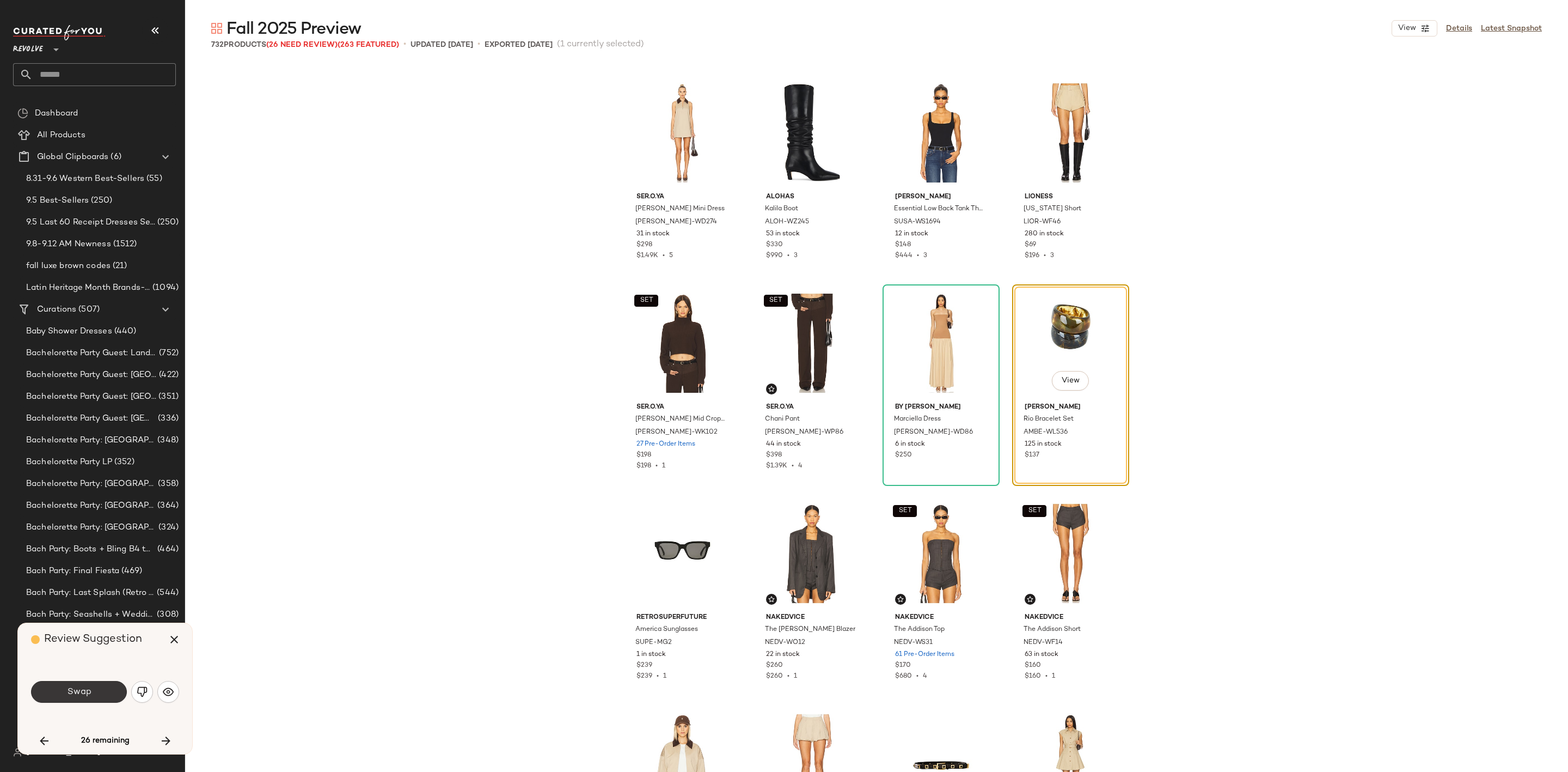
click at [103, 699] on button "Swap" at bounding box center [79, 692] width 96 height 22
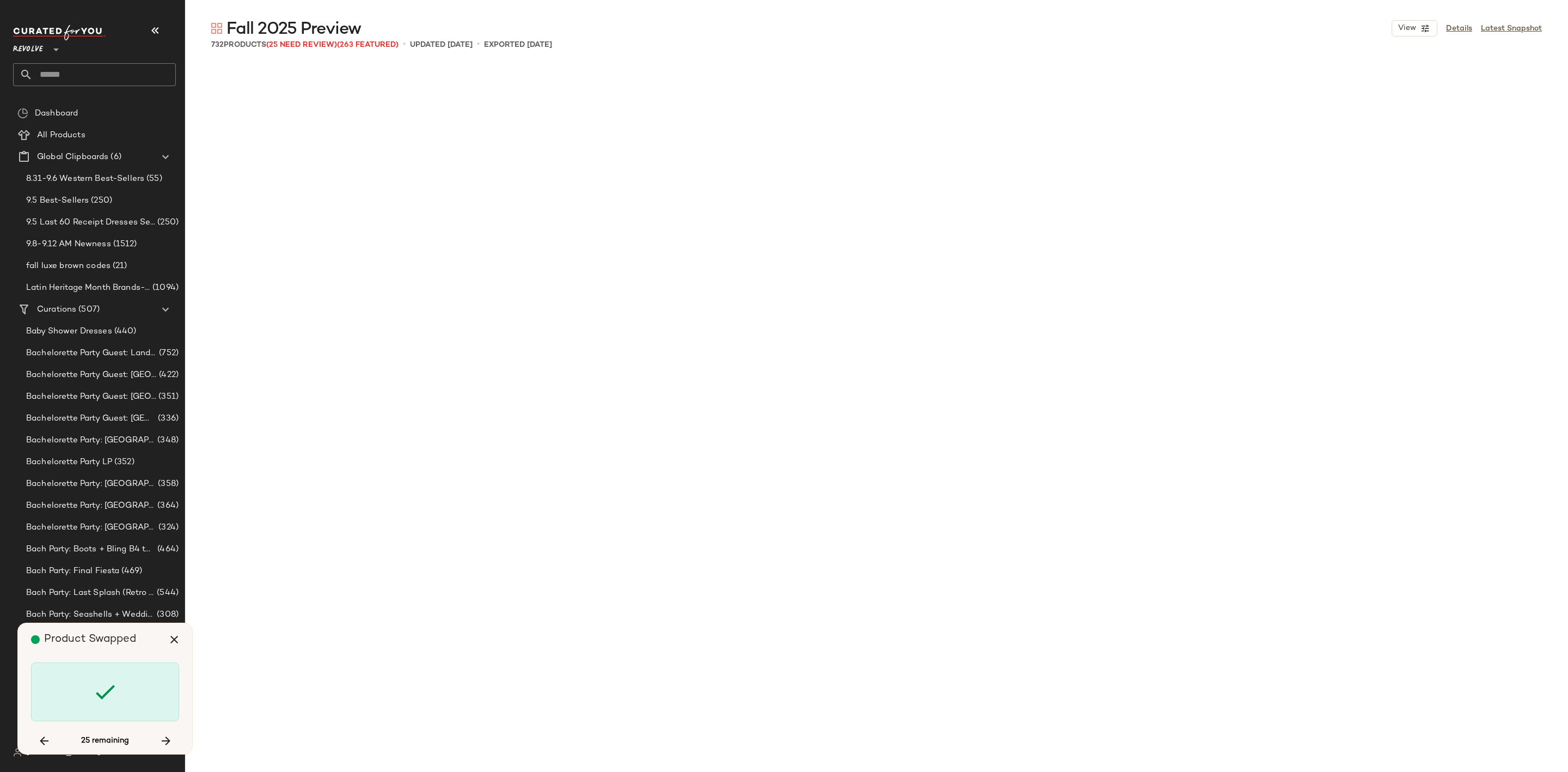
scroll to position [15771, 0]
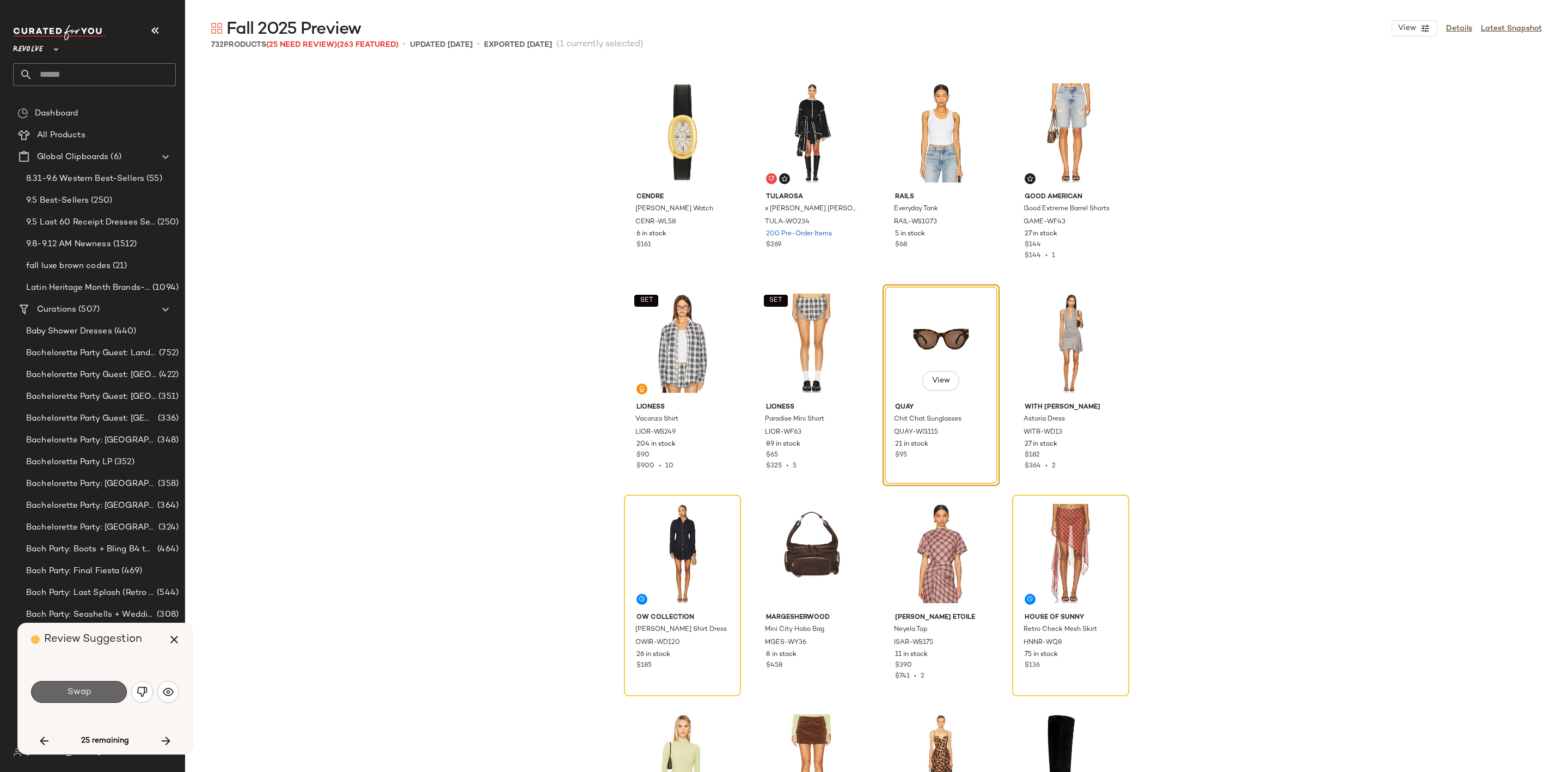
click at [104, 688] on button "Swap" at bounding box center [79, 692] width 96 height 22
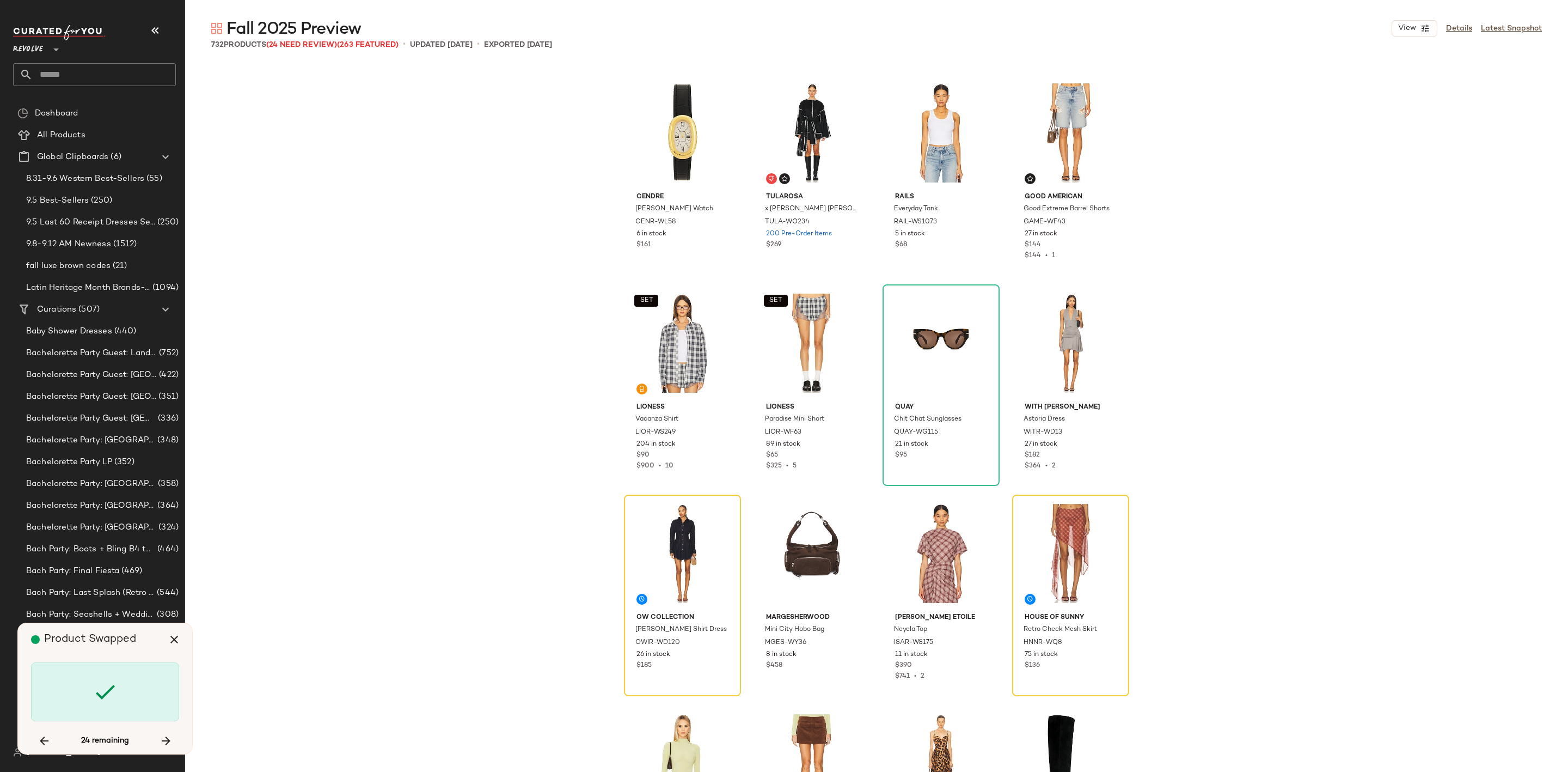
scroll to position [15982, 0]
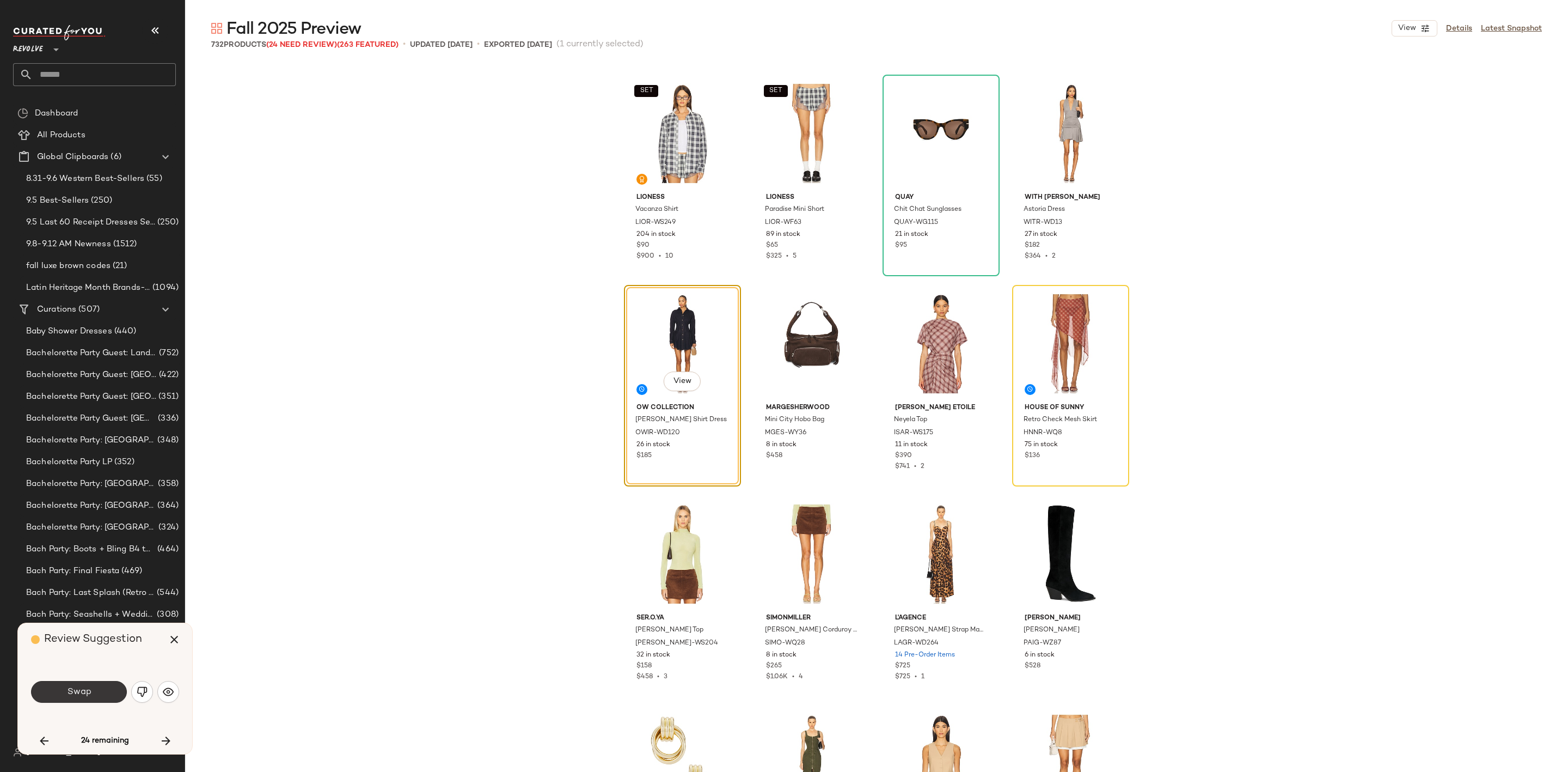
click at [107, 692] on button "Swap" at bounding box center [79, 692] width 96 height 22
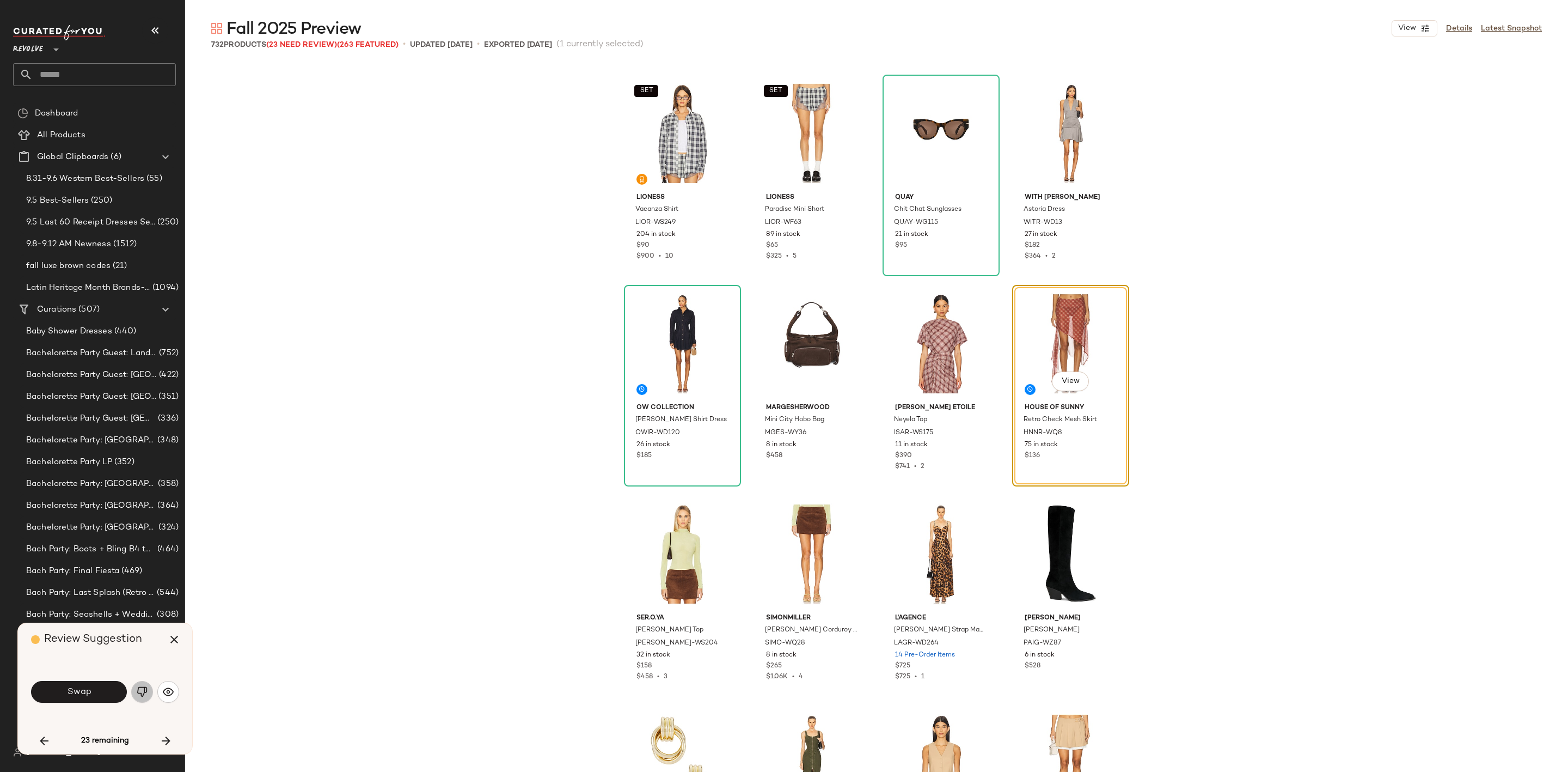
click at [144, 686] on img "button" at bounding box center [142, 692] width 11 height 11
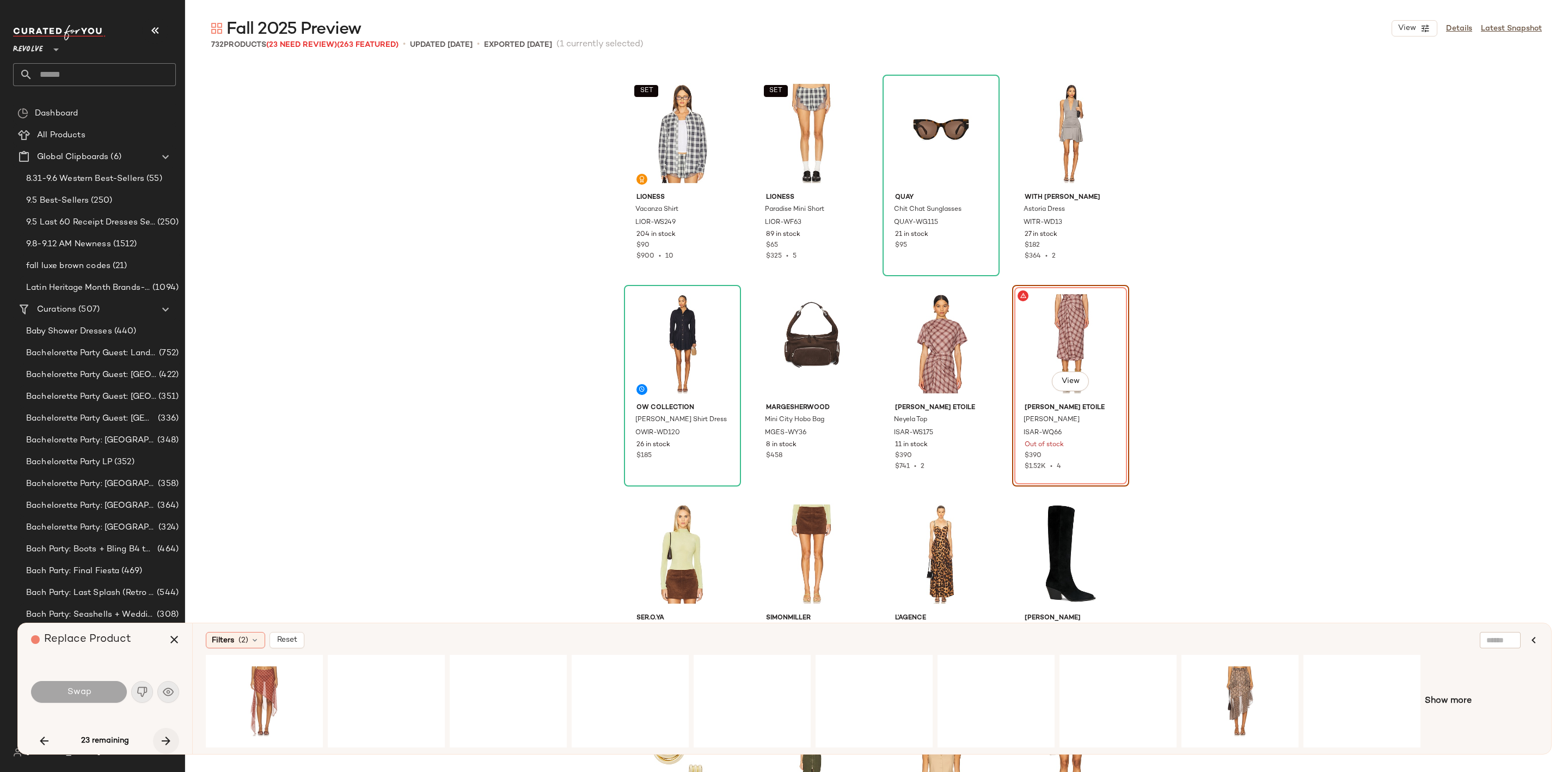
click at [170, 737] on icon "button" at bounding box center [166, 740] width 13 height 13
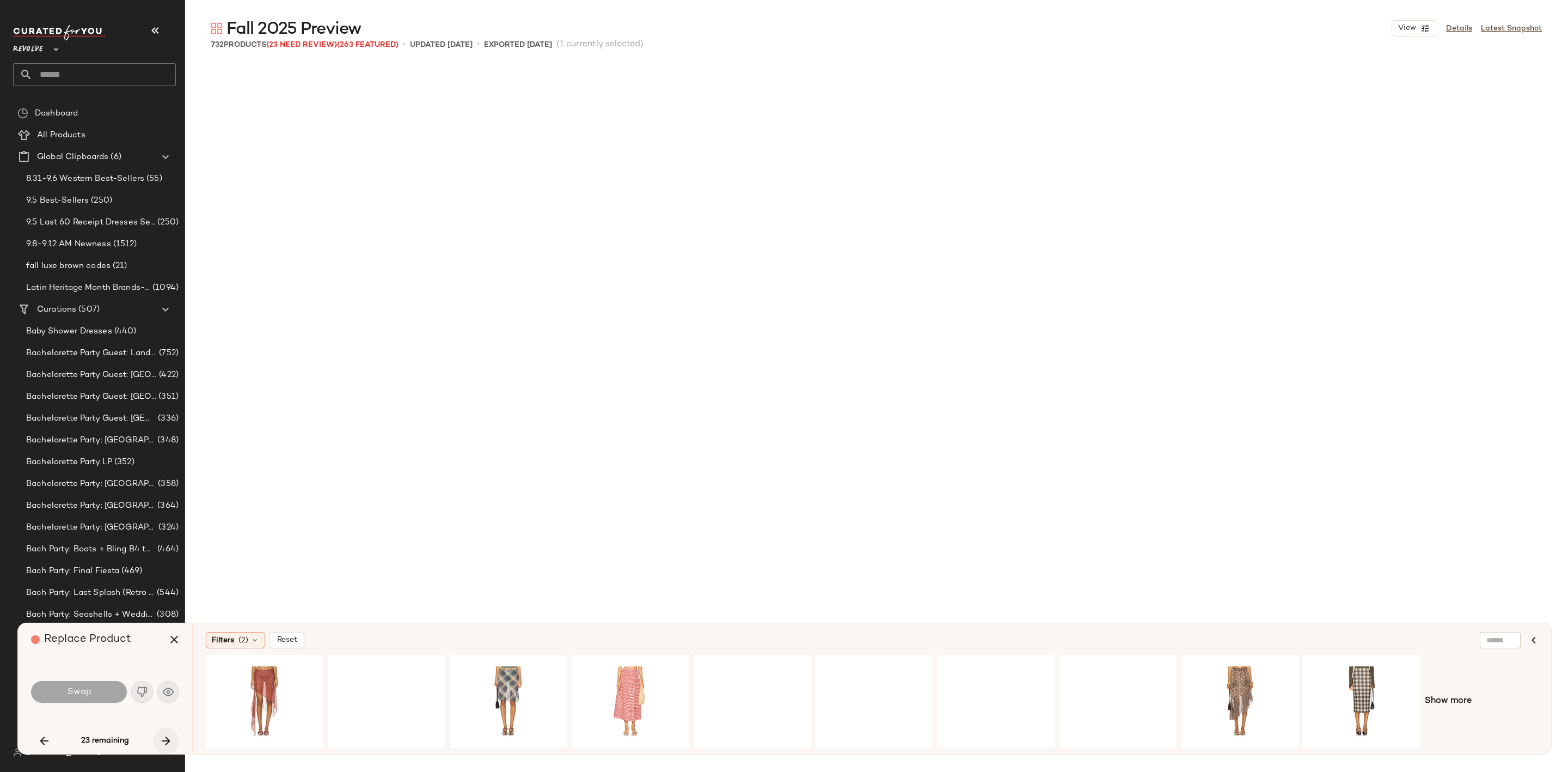
scroll to position [17454, 0]
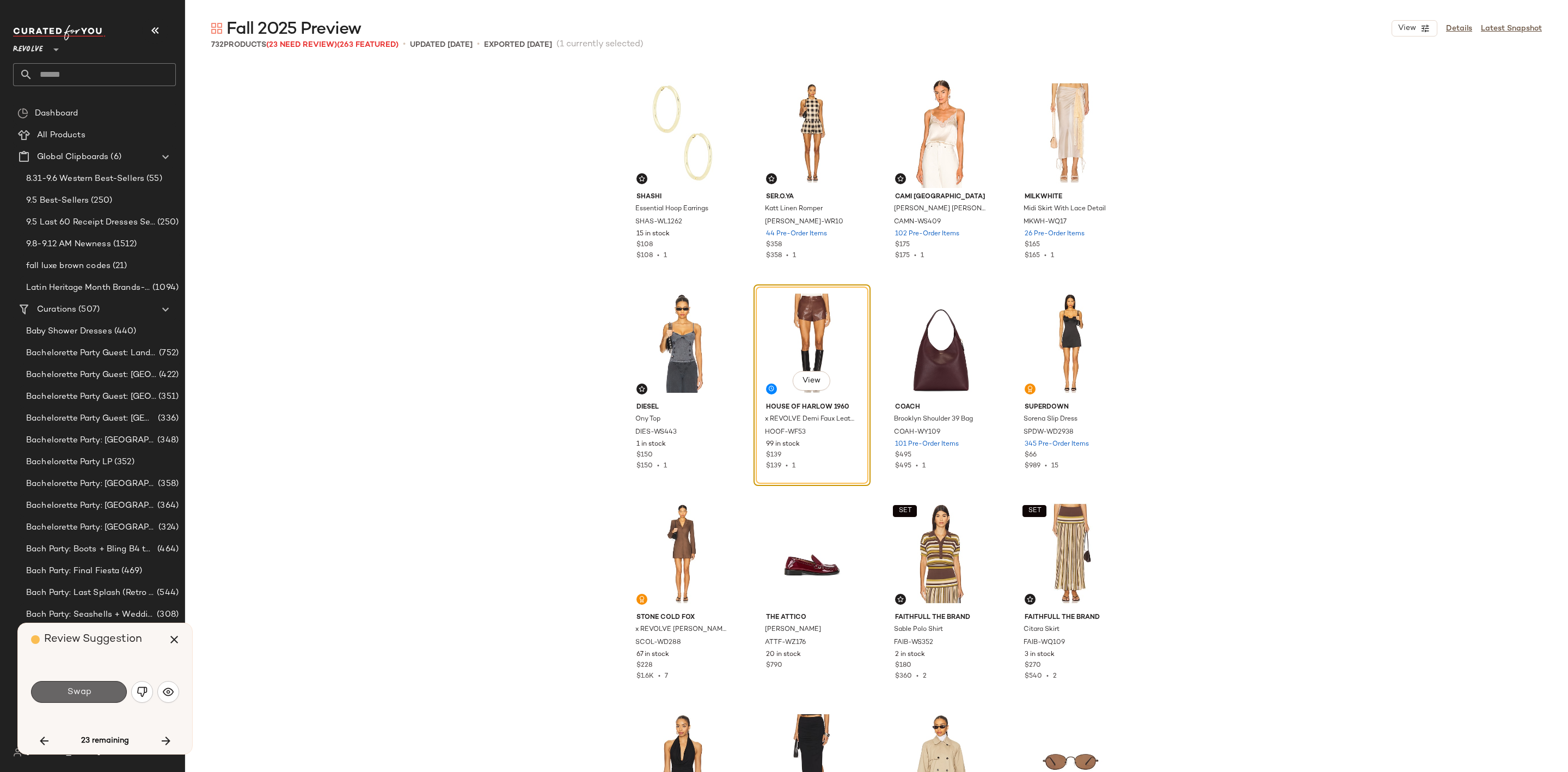
click at [96, 688] on button "Swap" at bounding box center [79, 692] width 96 height 22
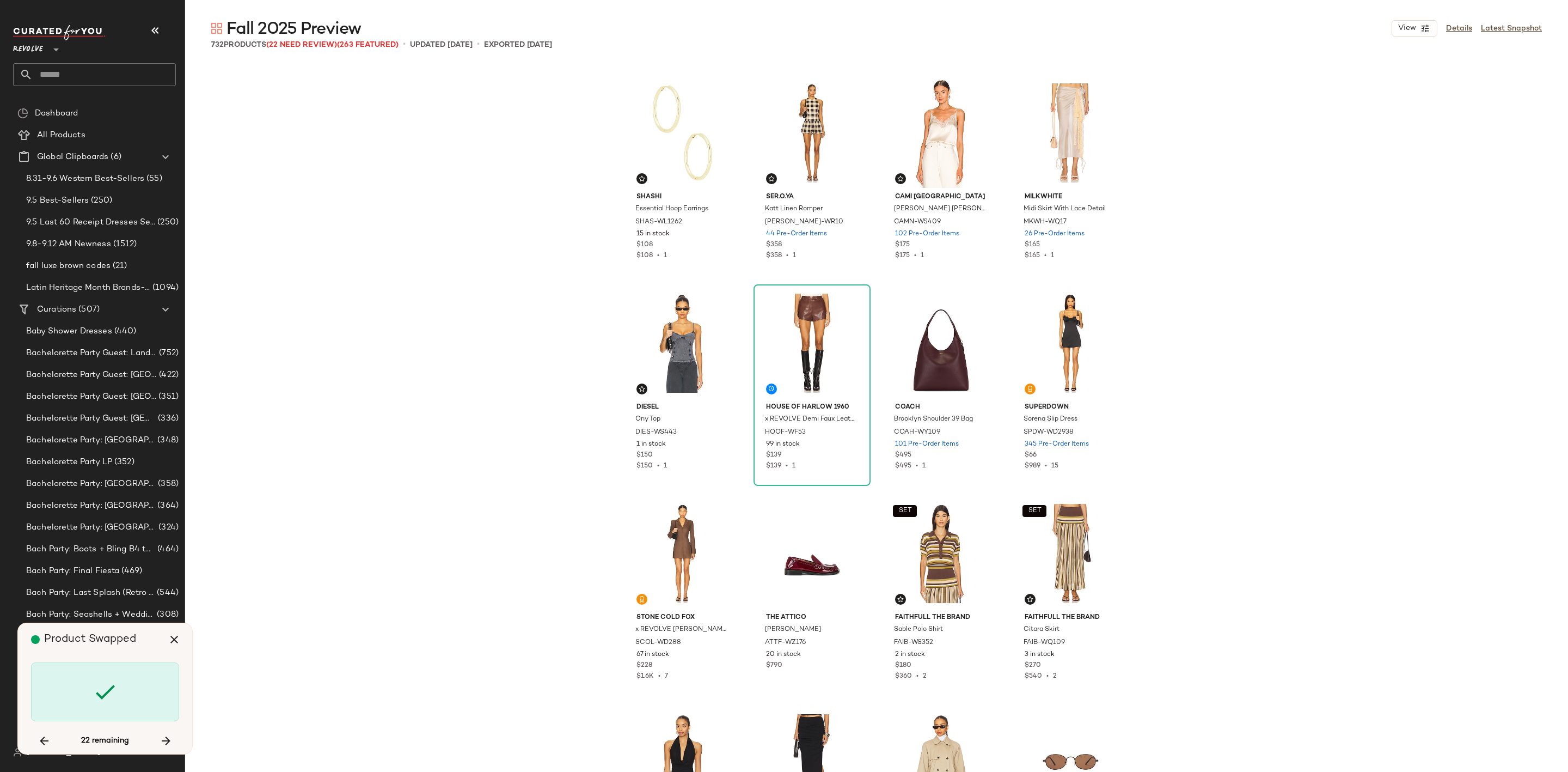
scroll to position [19346, 0]
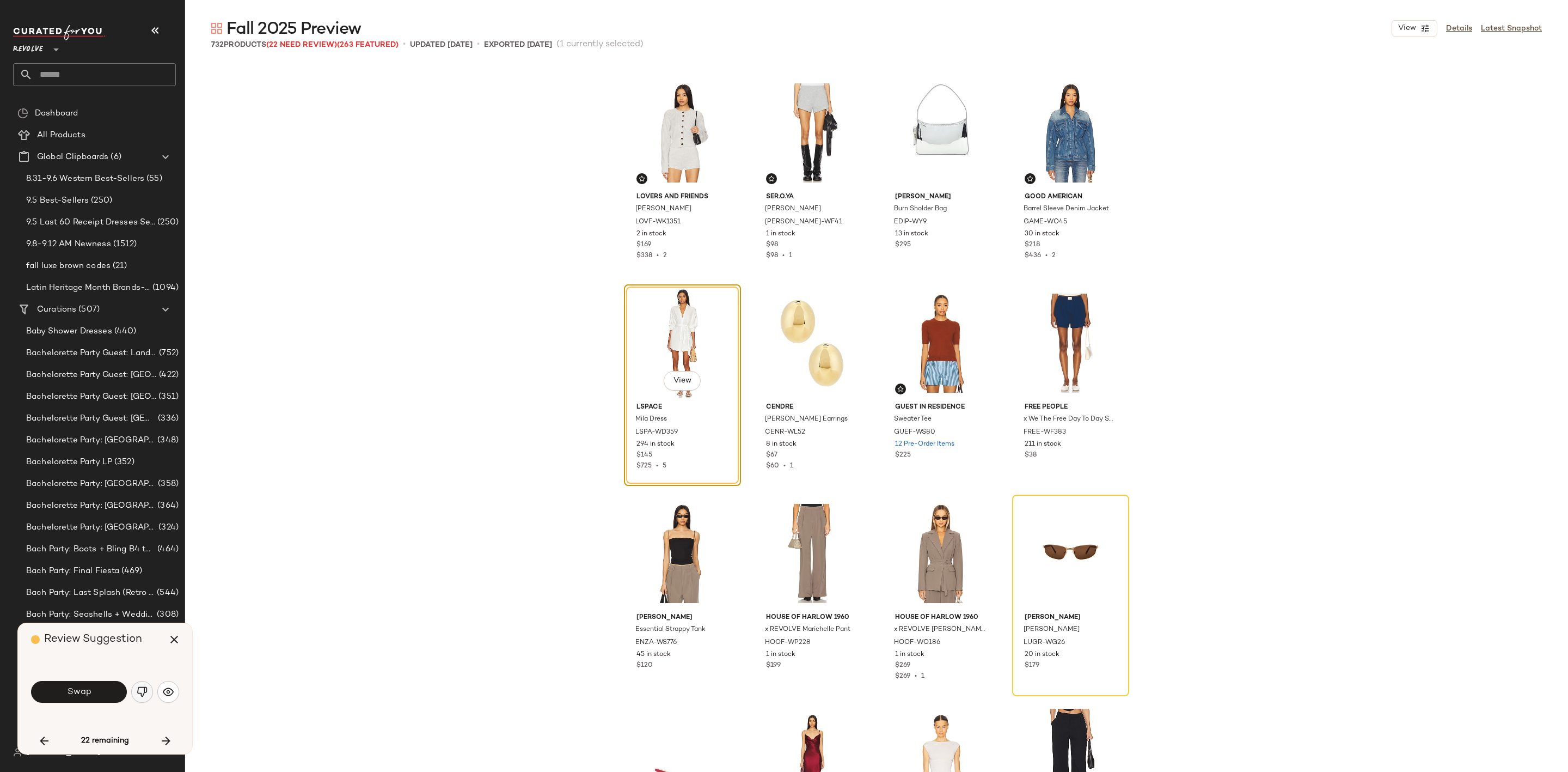
click at [131, 690] on button "button" at bounding box center [142, 692] width 22 height 22
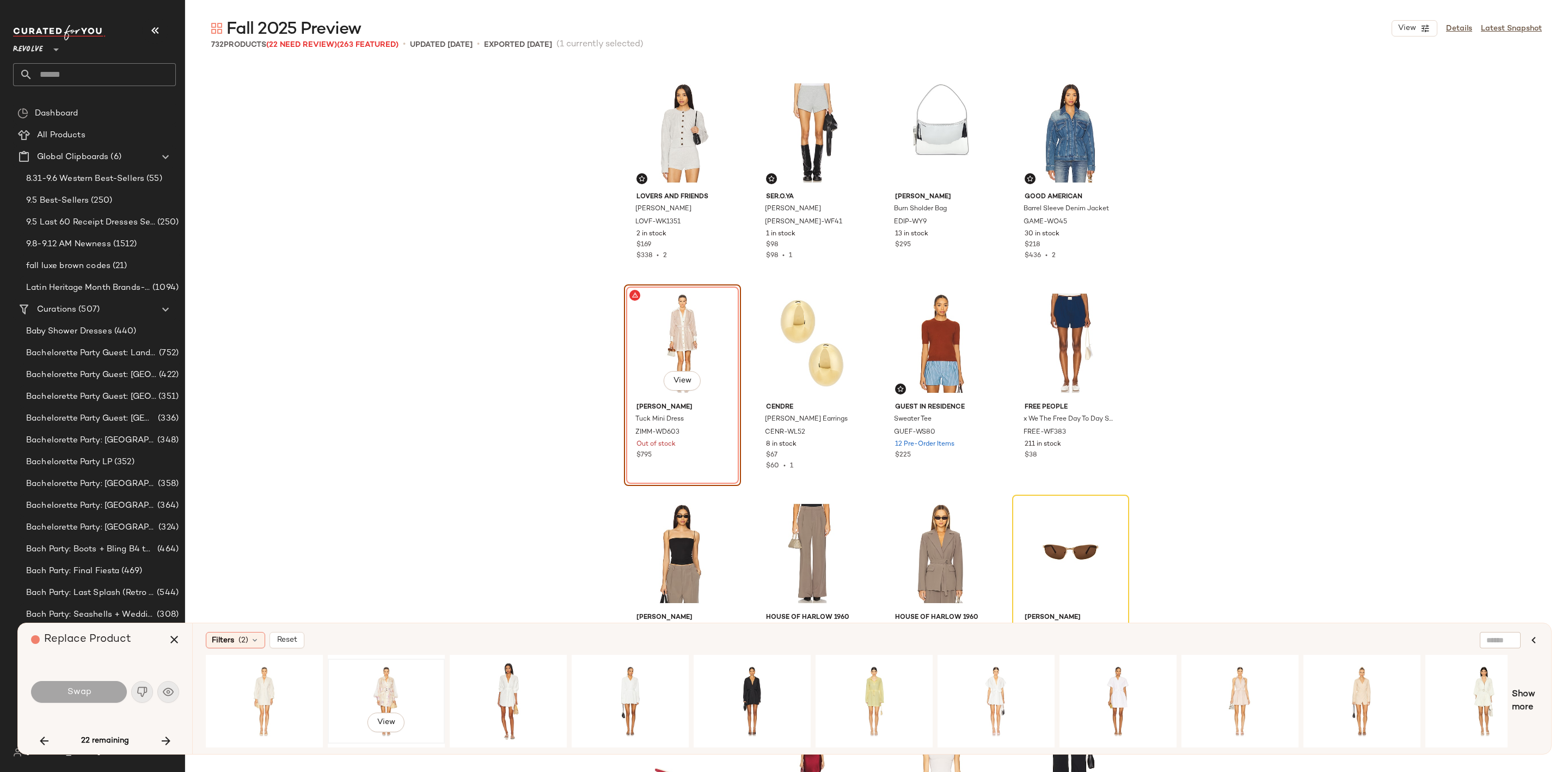
click at [400, 679] on div "View" at bounding box center [386, 701] width 110 height 77
click at [92, 698] on button "Swap" at bounding box center [79, 692] width 96 height 22
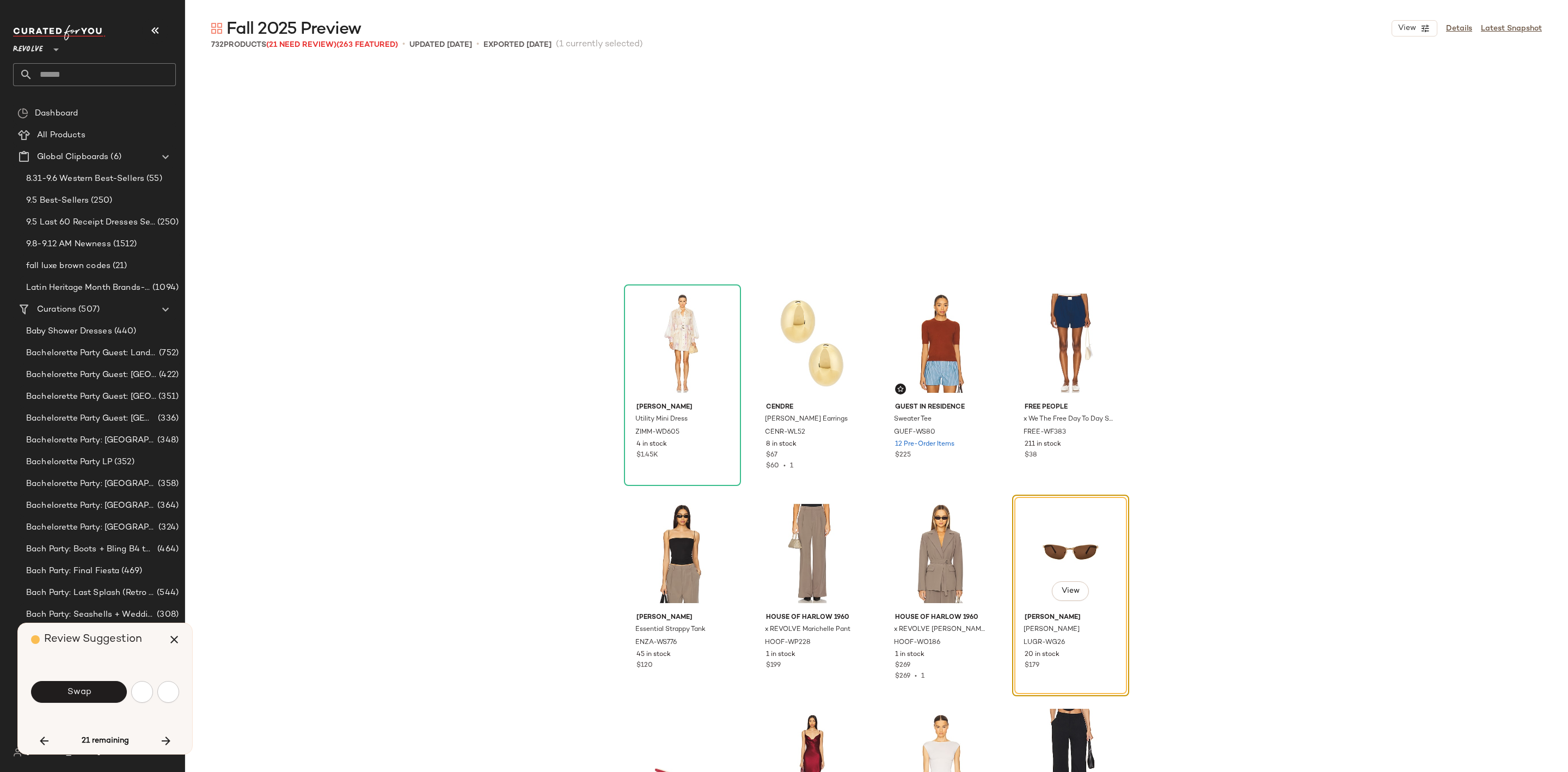
scroll to position [19557, 0]
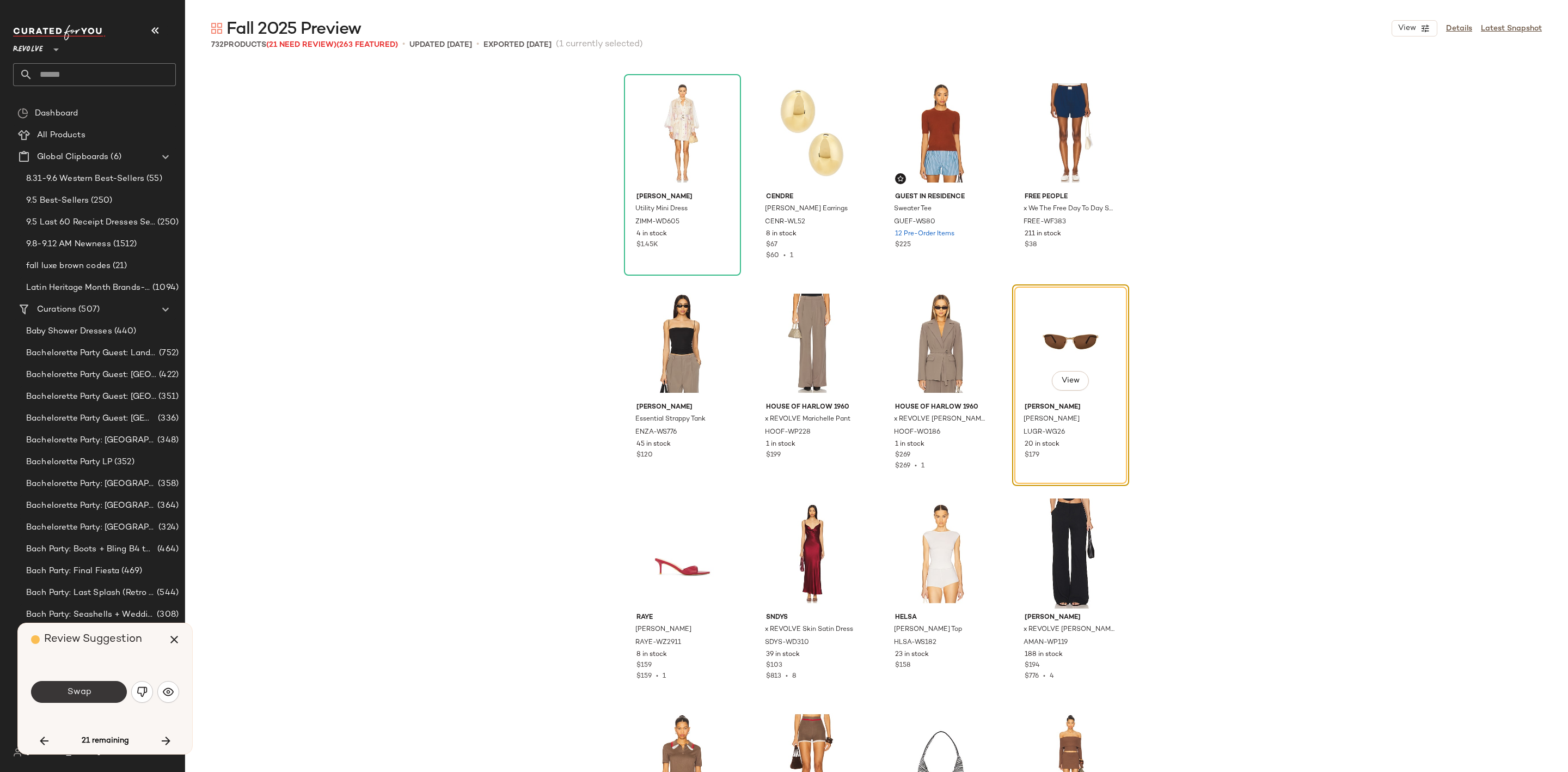
click at [77, 691] on span "Swap" at bounding box center [79, 692] width 24 height 10
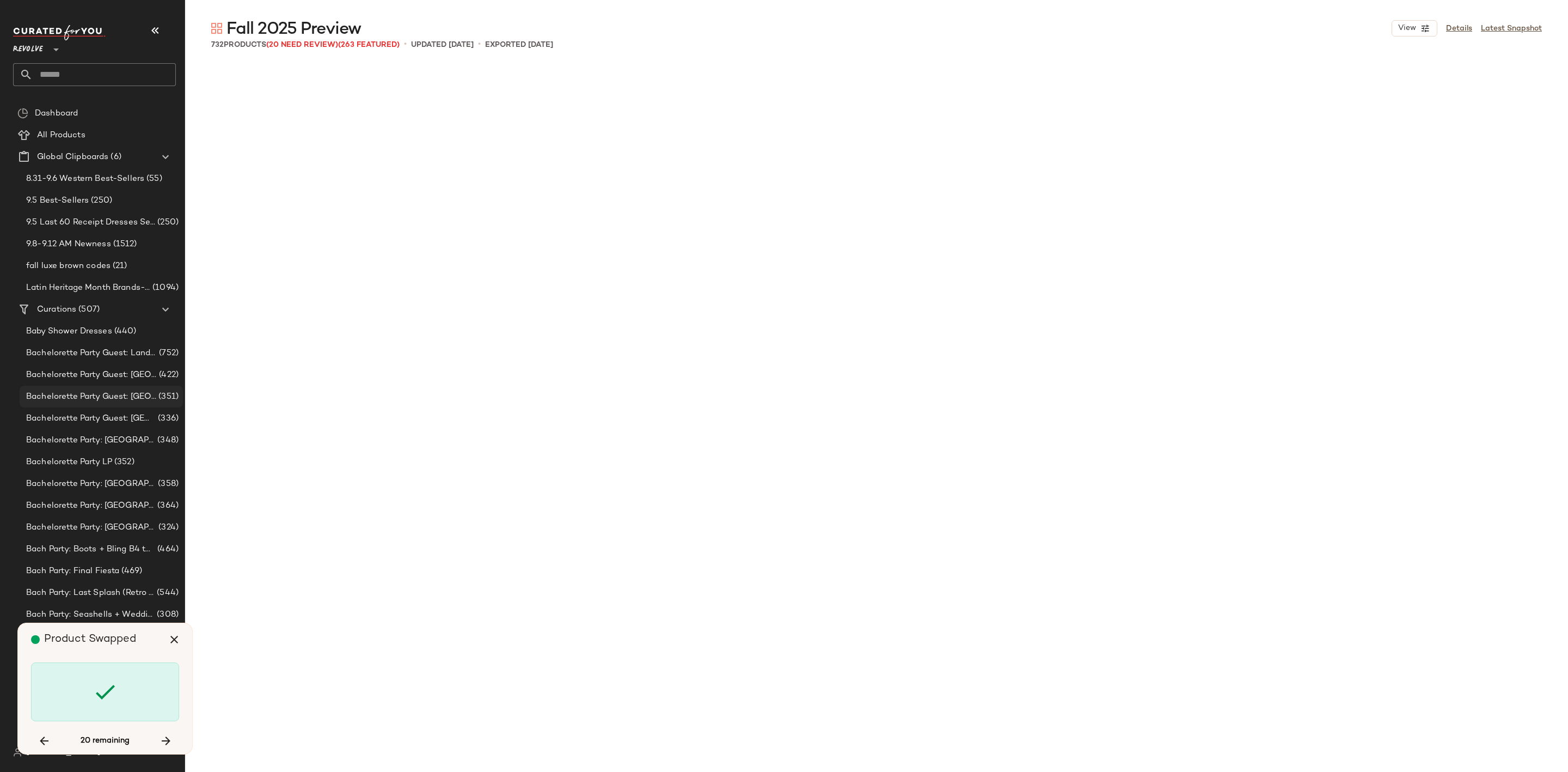
scroll to position [22500, 0]
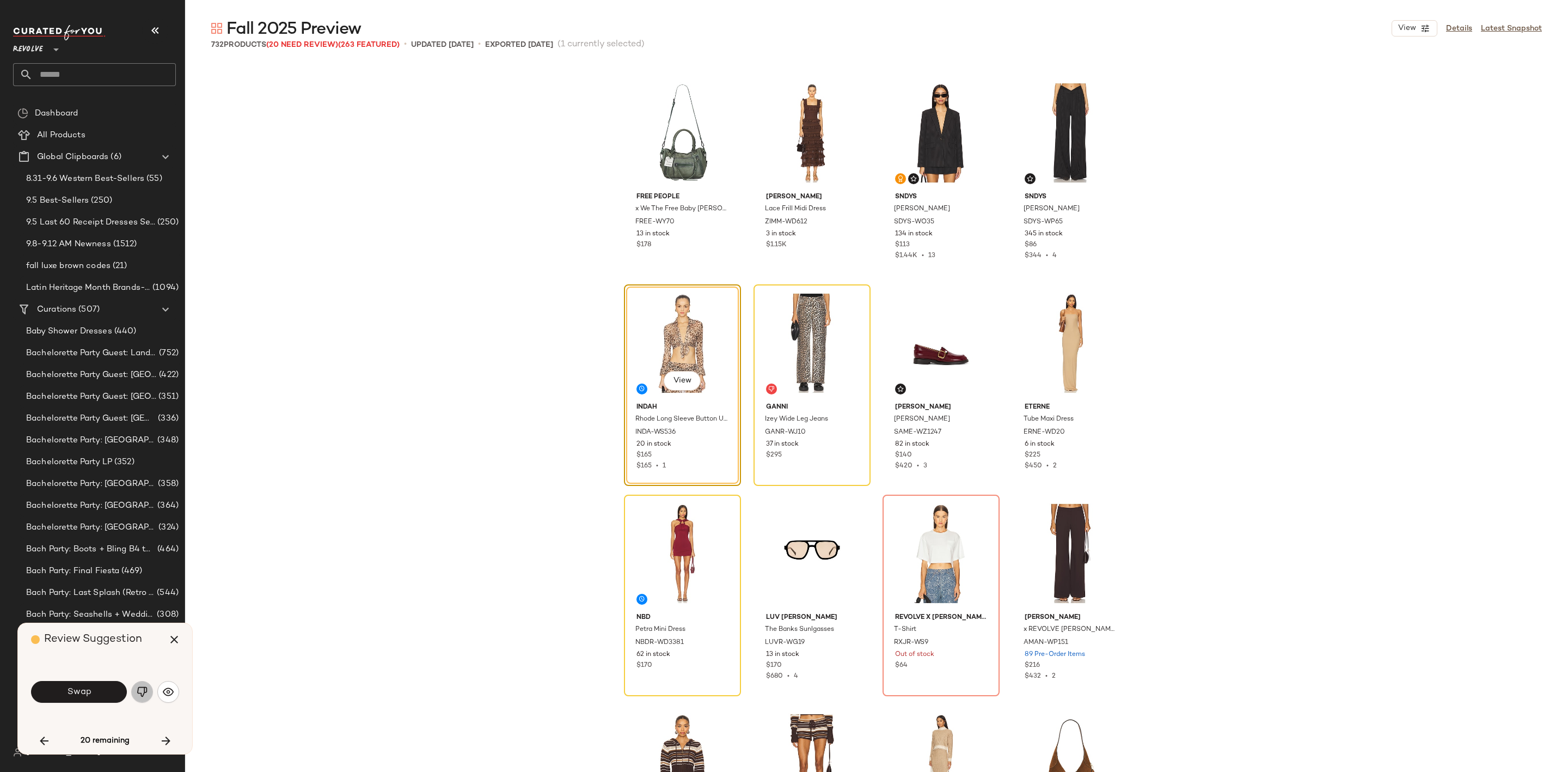
click at [141, 690] on img "button" at bounding box center [142, 692] width 11 height 11
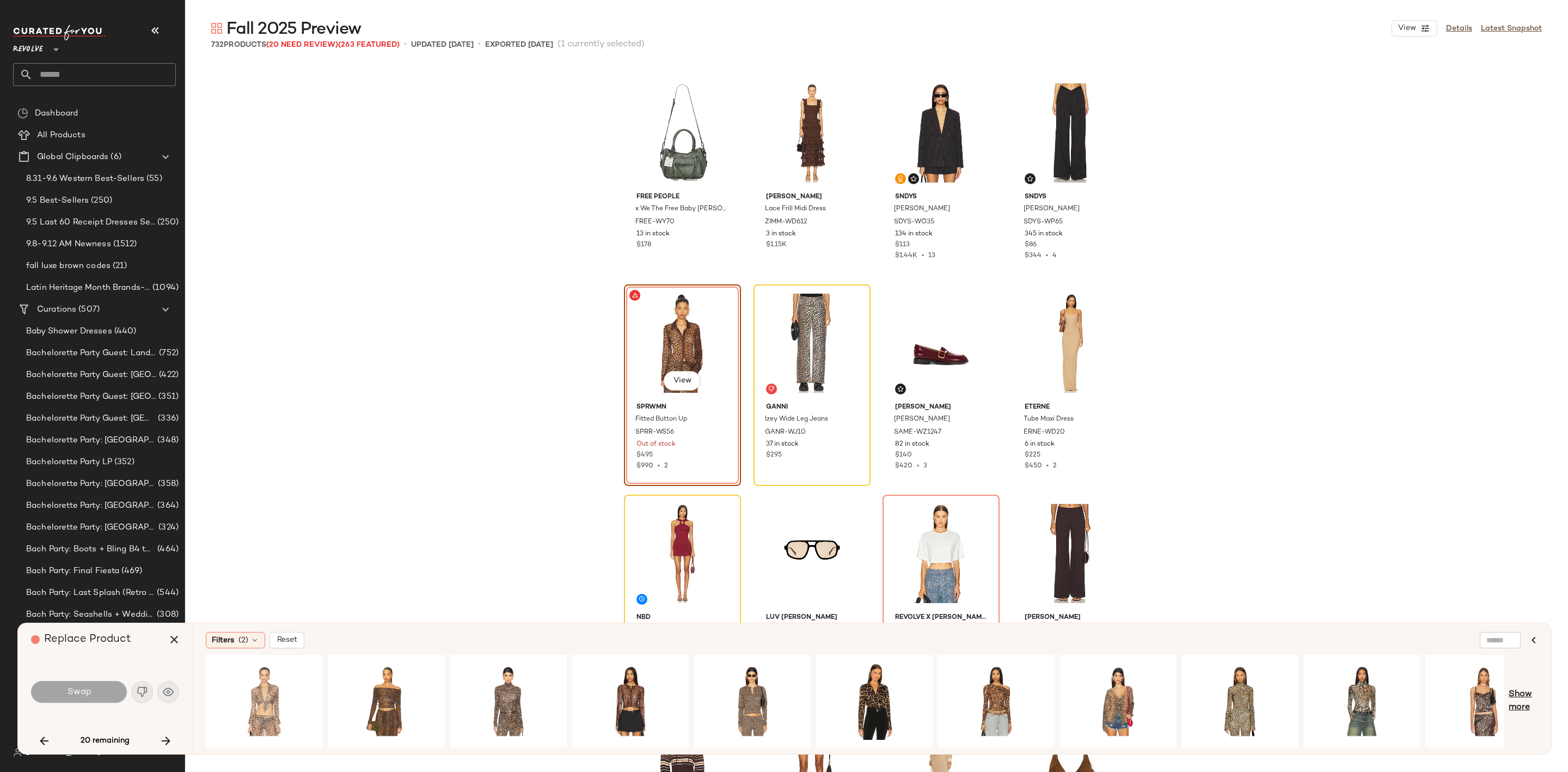
click at [1523, 697] on span "Show more" at bounding box center [1524, 701] width 30 height 26
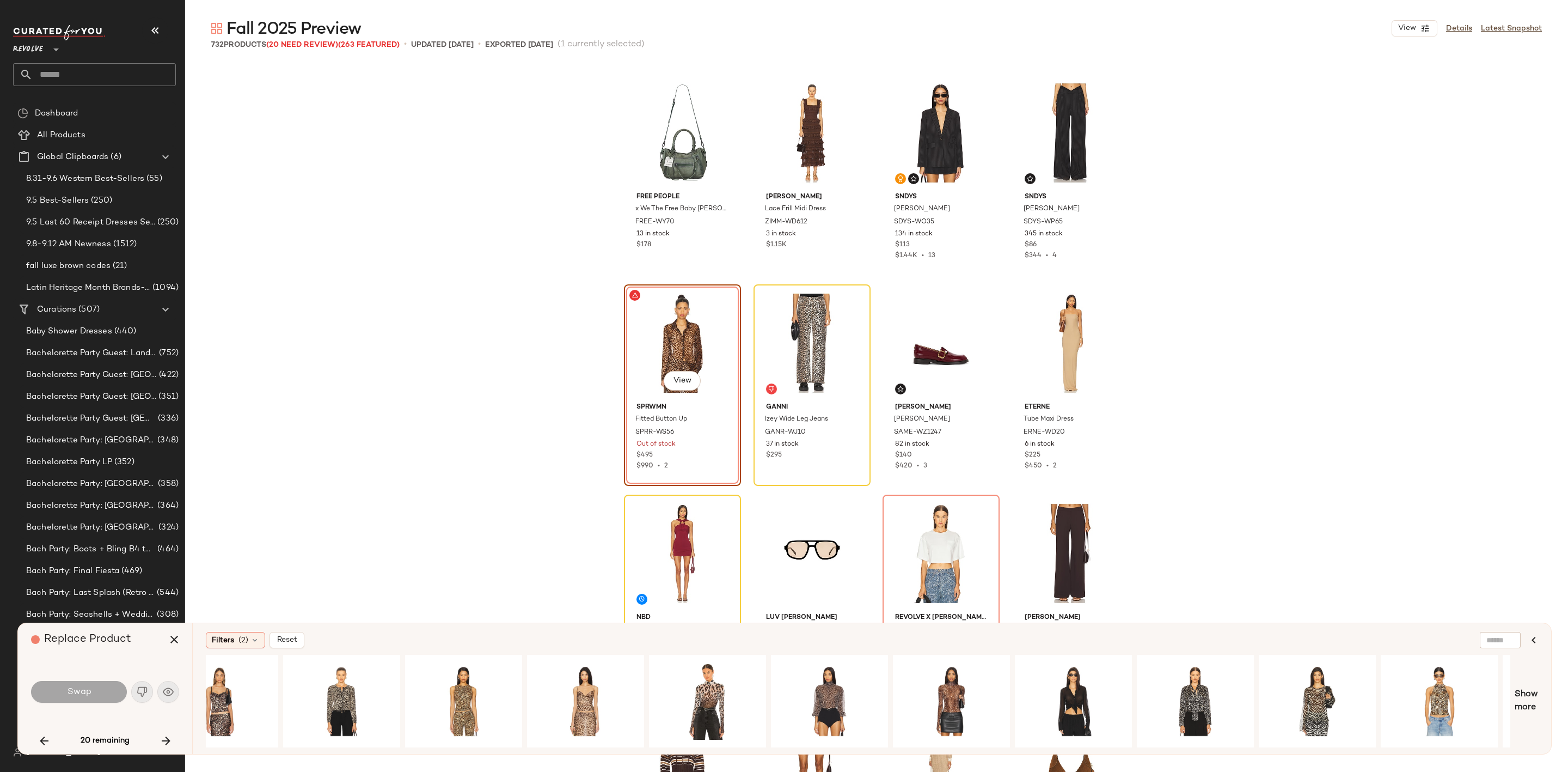
scroll to position [0, 1279]
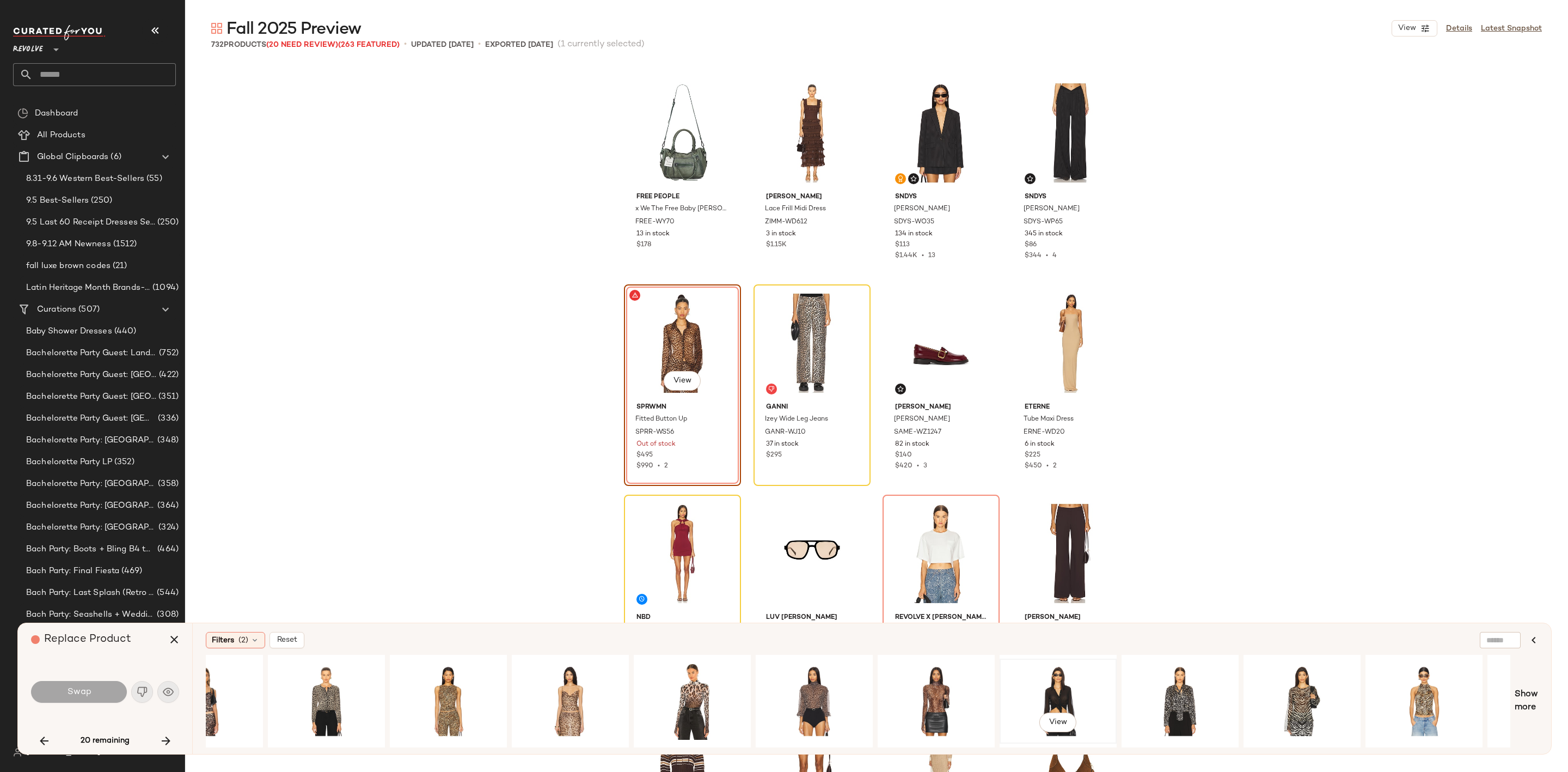
click at [1064, 685] on div "View" at bounding box center [1058, 701] width 110 height 77
click at [70, 695] on span "Swap" at bounding box center [79, 692] width 24 height 10
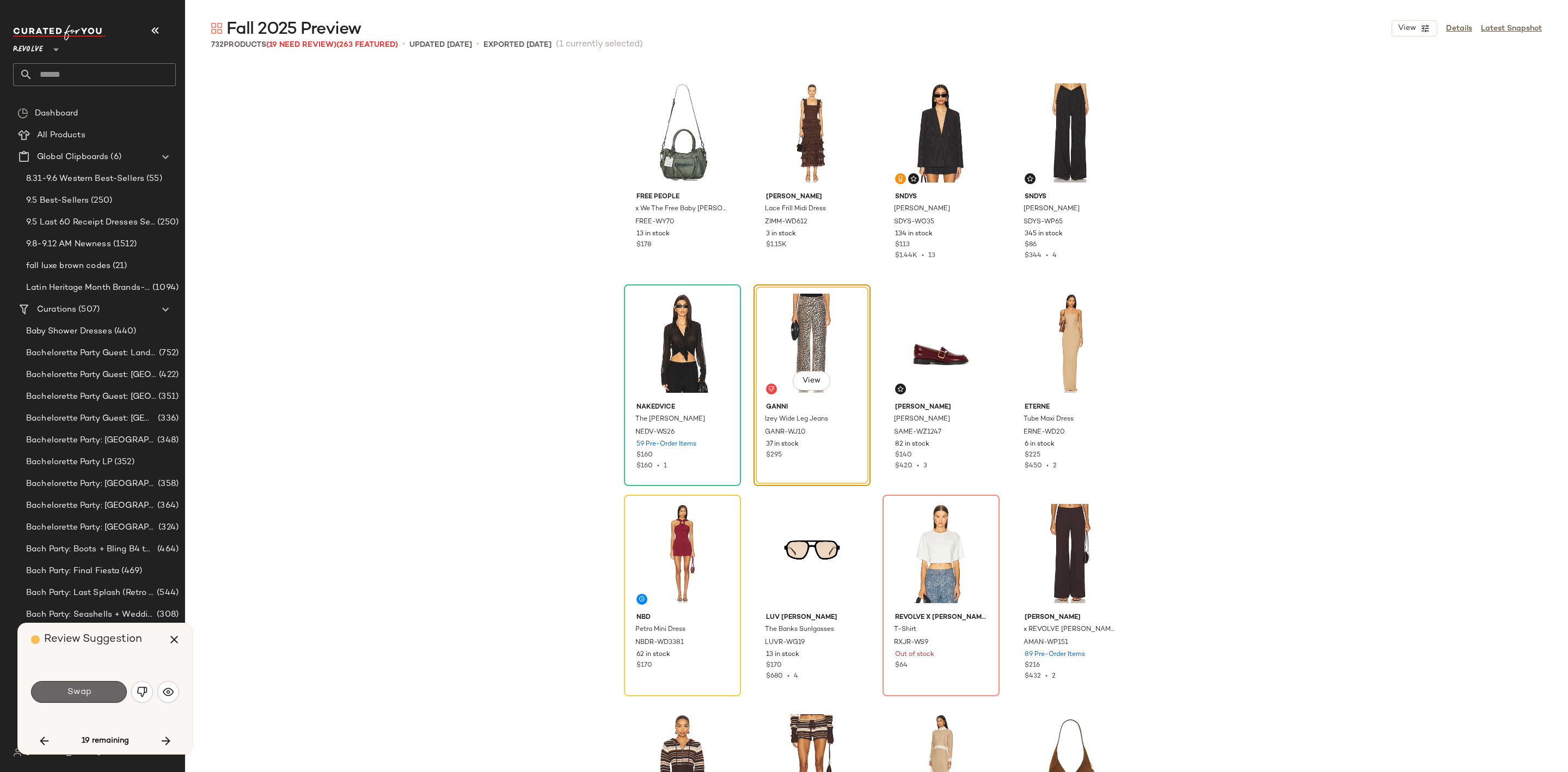
click at [100, 692] on button "Swap" at bounding box center [79, 692] width 96 height 22
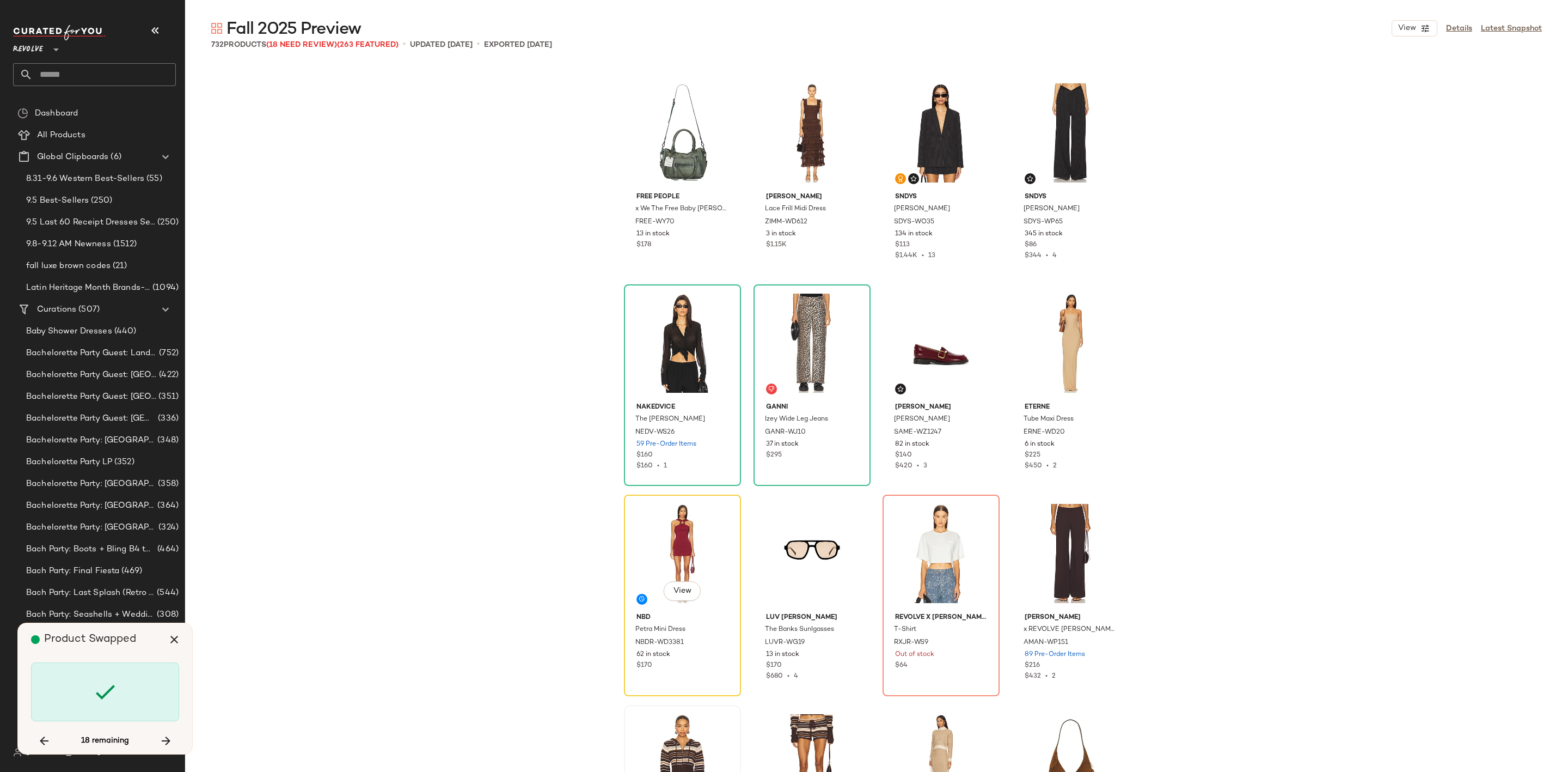
scroll to position [22711, 0]
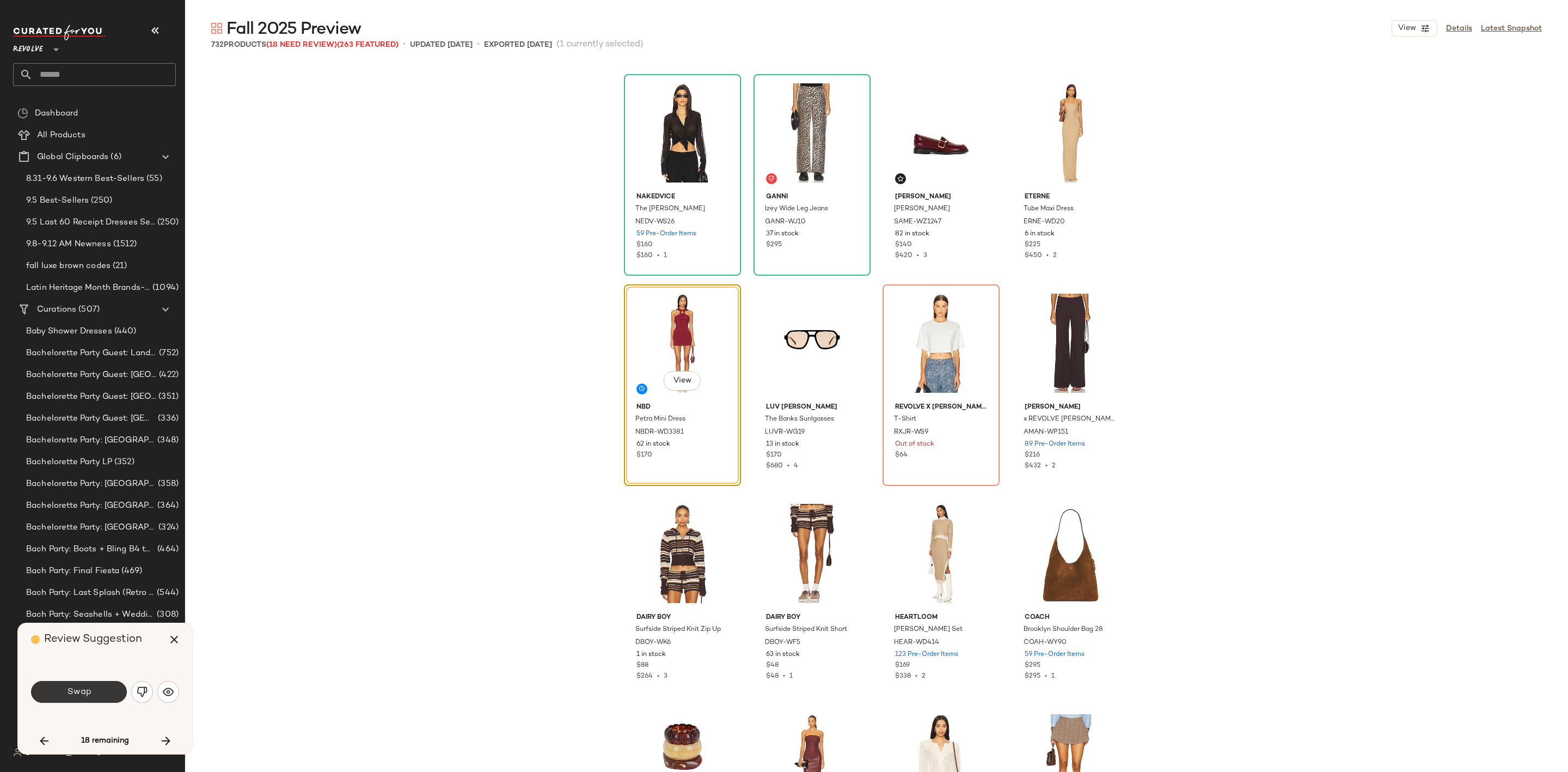
click at [59, 702] on button "Swap" at bounding box center [79, 692] width 96 height 22
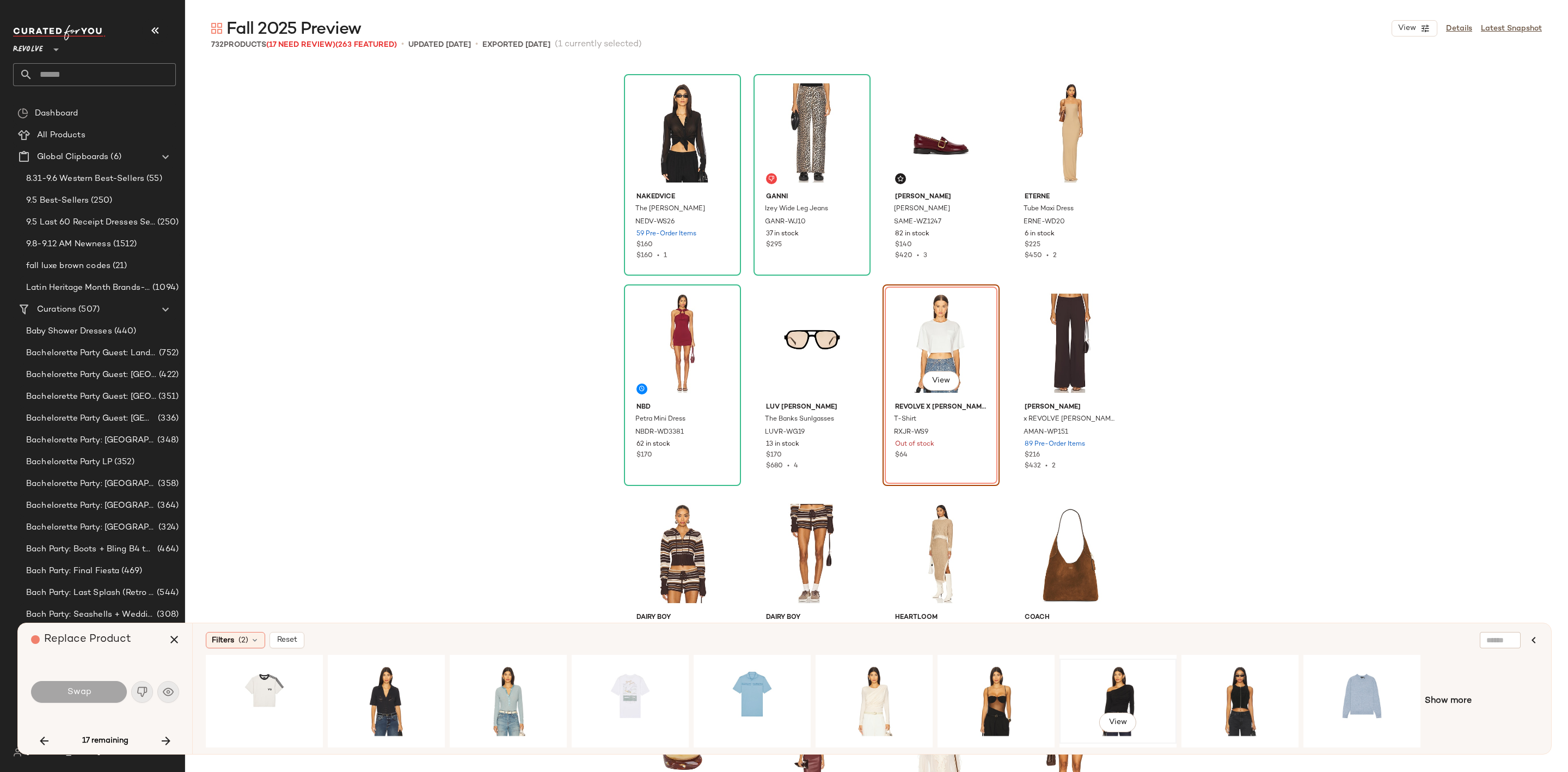
click at [1106, 695] on div "View" at bounding box center [1118, 701] width 110 height 77
click at [90, 692] on span "Swap" at bounding box center [79, 692] width 24 height 10
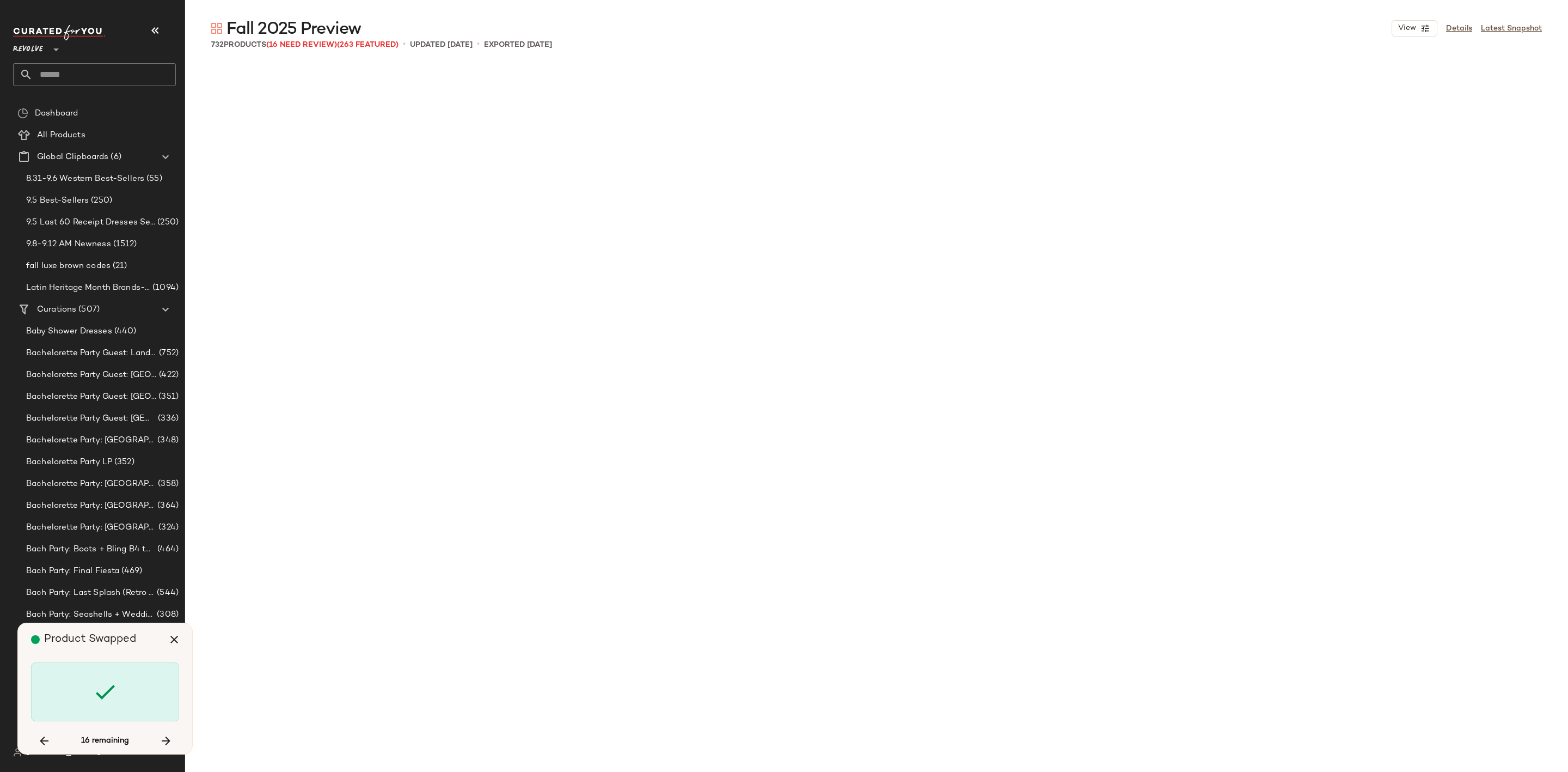
scroll to position [26286, 0]
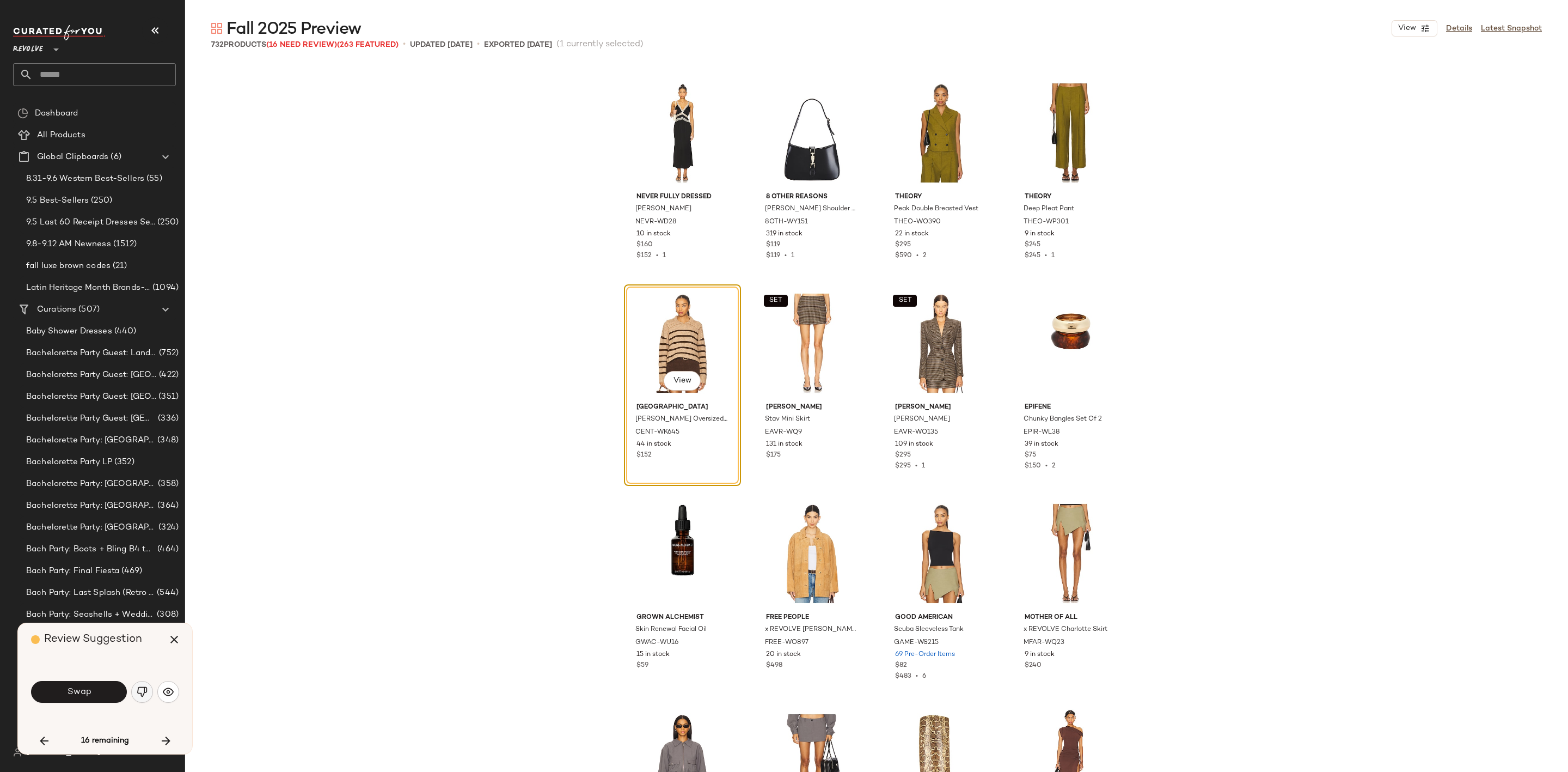
click at [131, 693] on button "button" at bounding box center [142, 692] width 22 height 22
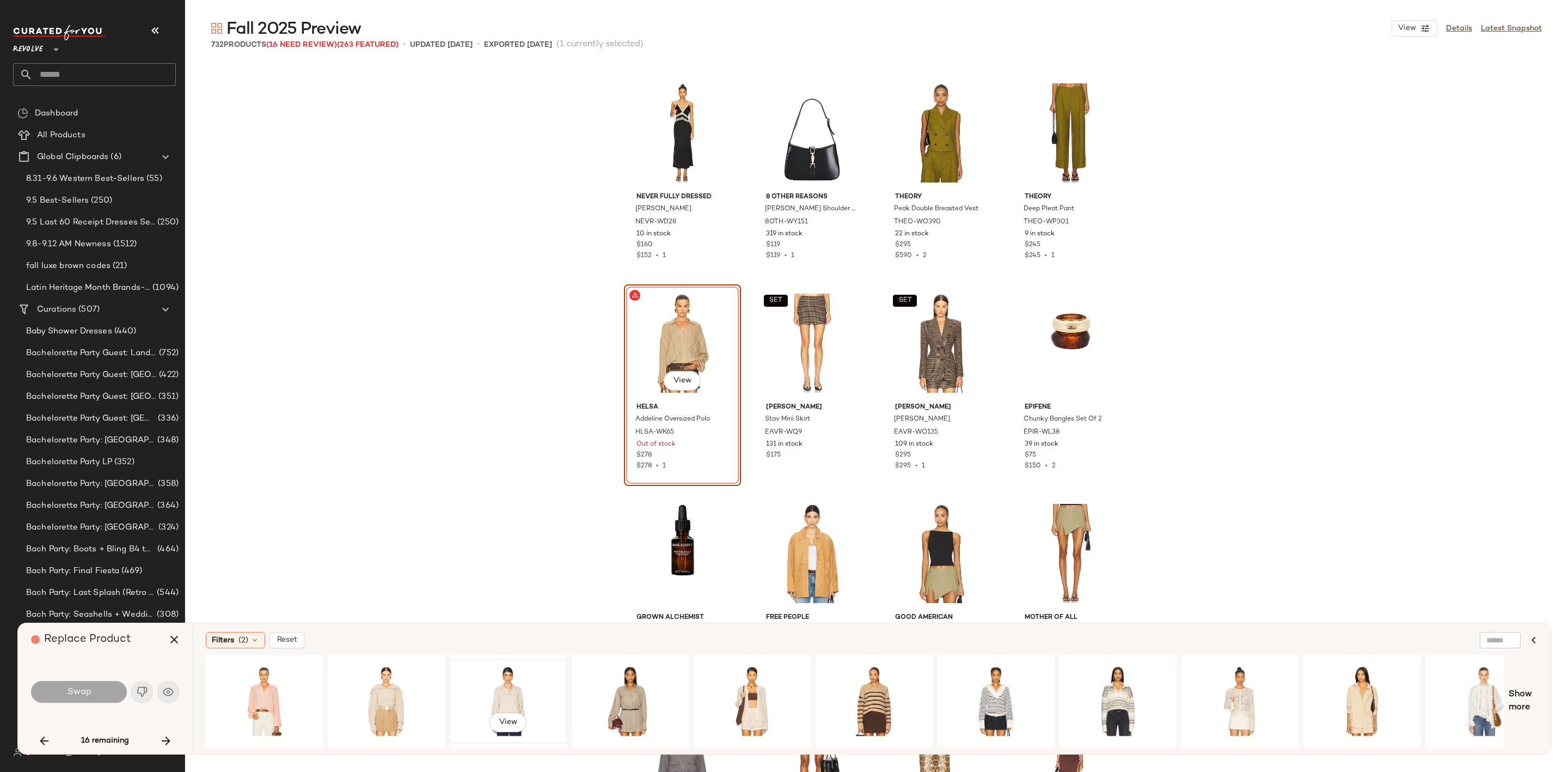
click at [522, 688] on div "View" at bounding box center [508, 701] width 110 height 77
click at [96, 693] on button "Swap" at bounding box center [79, 692] width 96 height 22
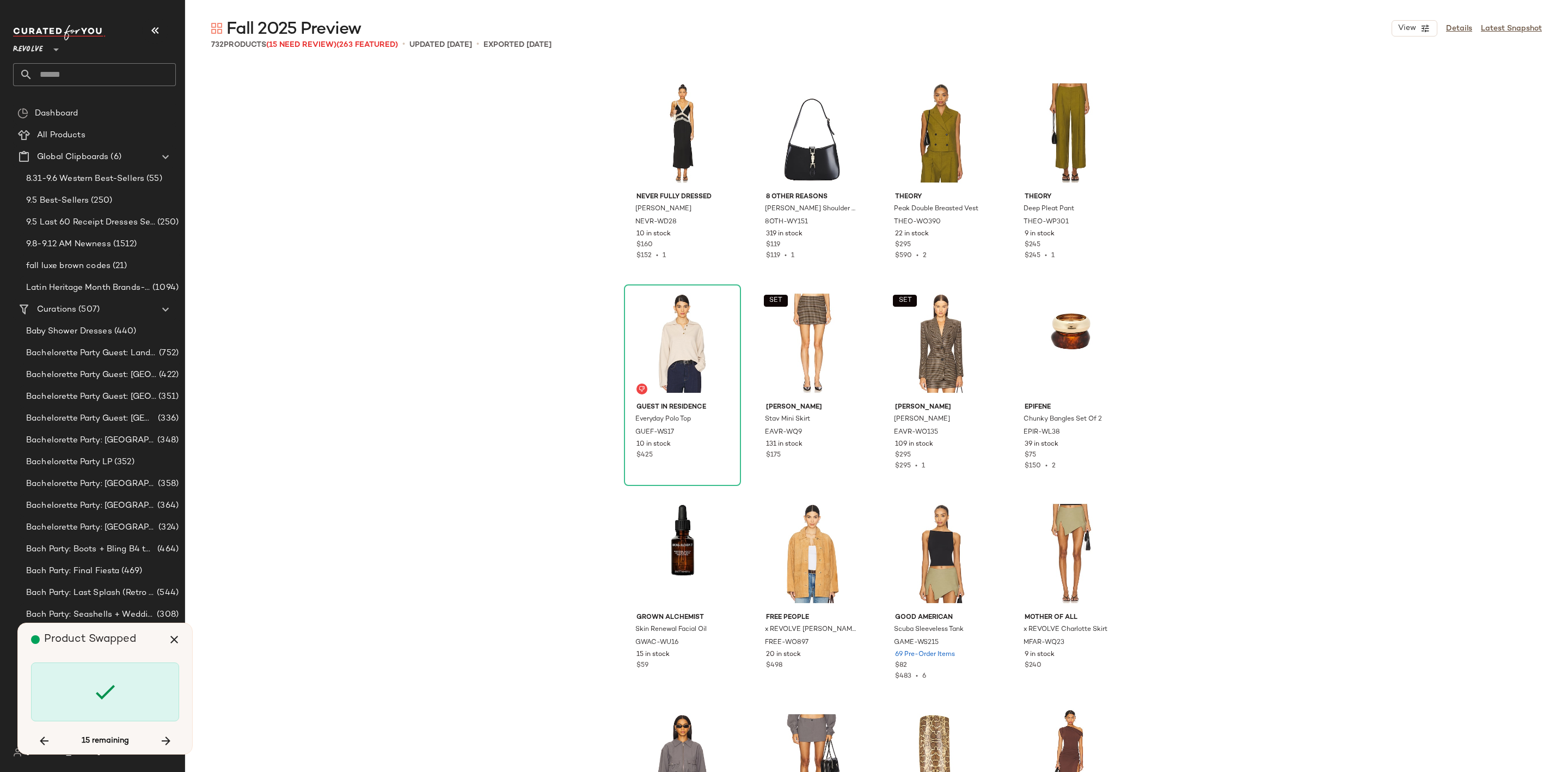
scroll to position [27337, 0]
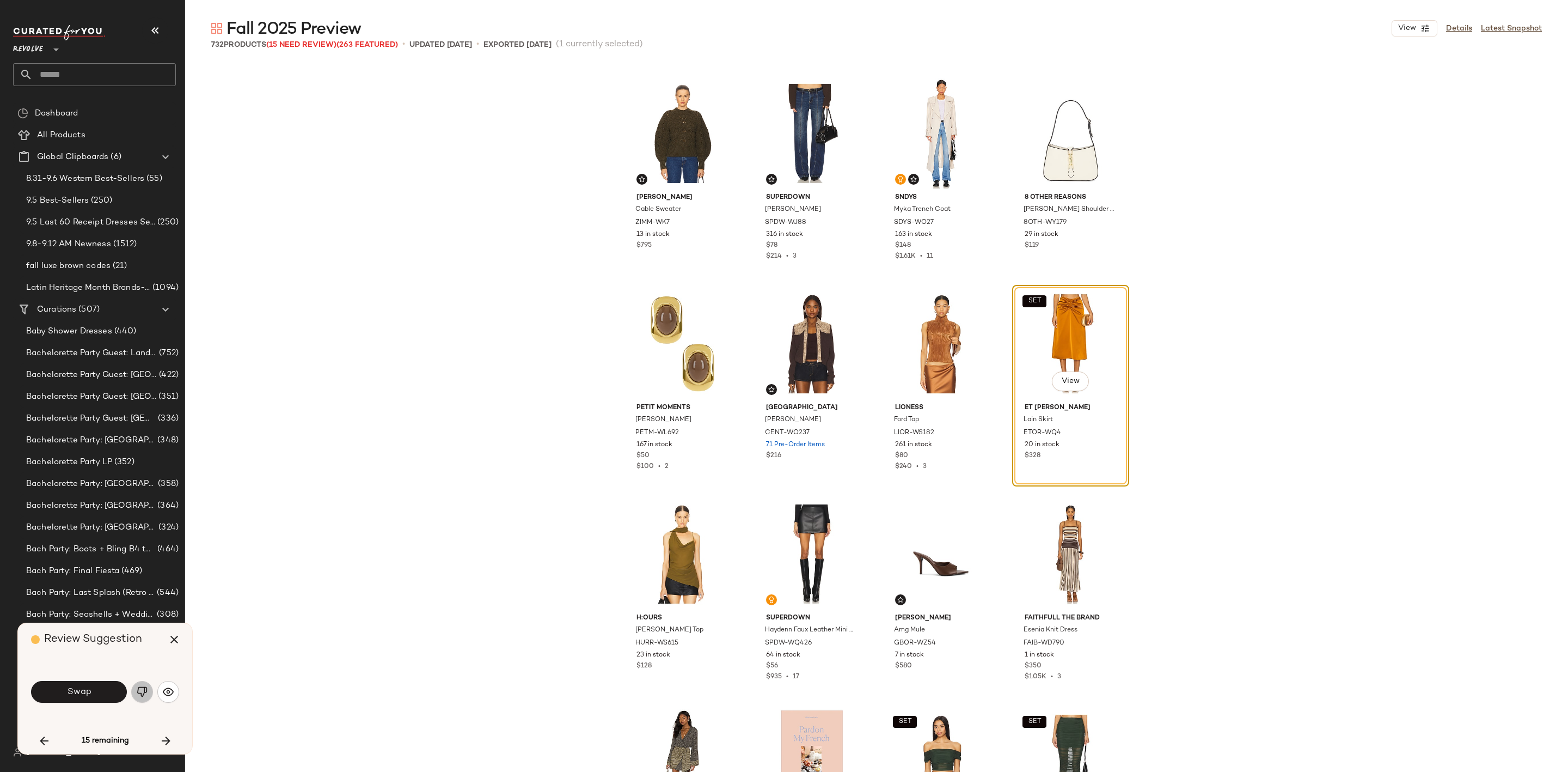
click at [144, 693] on img "button" at bounding box center [142, 692] width 11 height 11
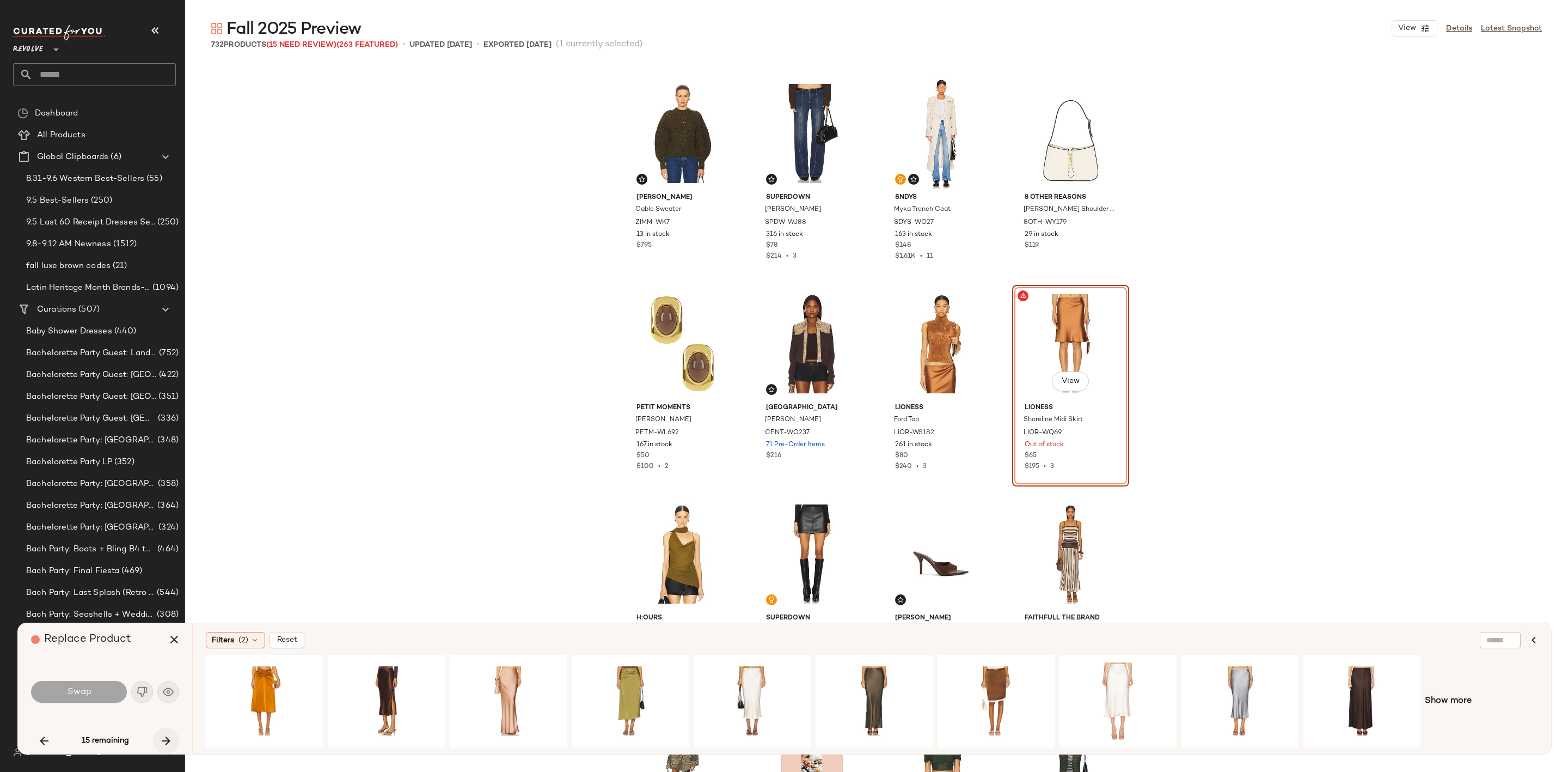
click at [164, 746] on icon "button" at bounding box center [166, 740] width 13 height 13
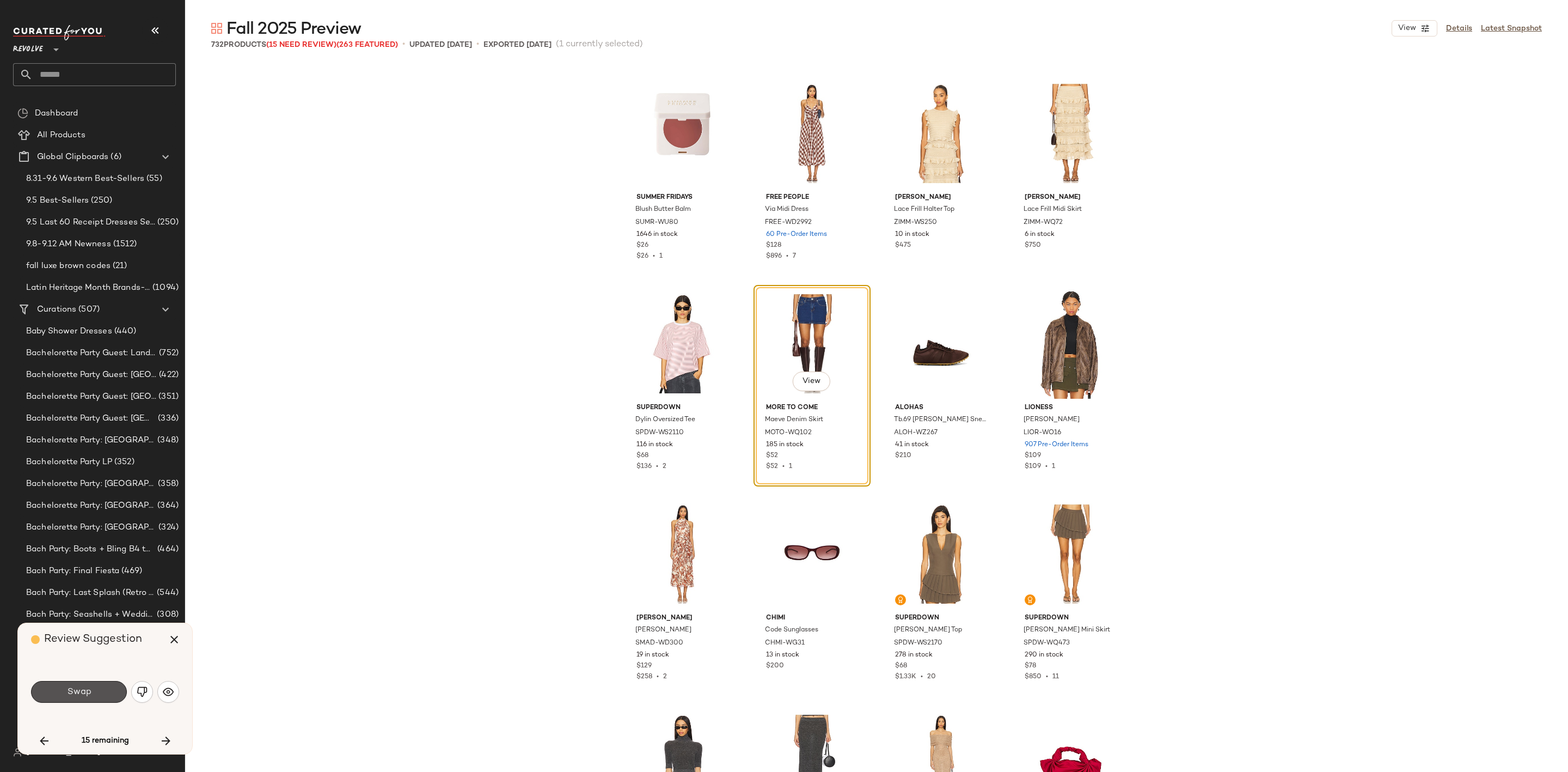
drag, startPoint x: 97, startPoint y: 697, endPoint x: 116, endPoint y: 686, distance: 22.0
click at [98, 697] on button "Swap" at bounding box center [79, 692] width 96 height 22
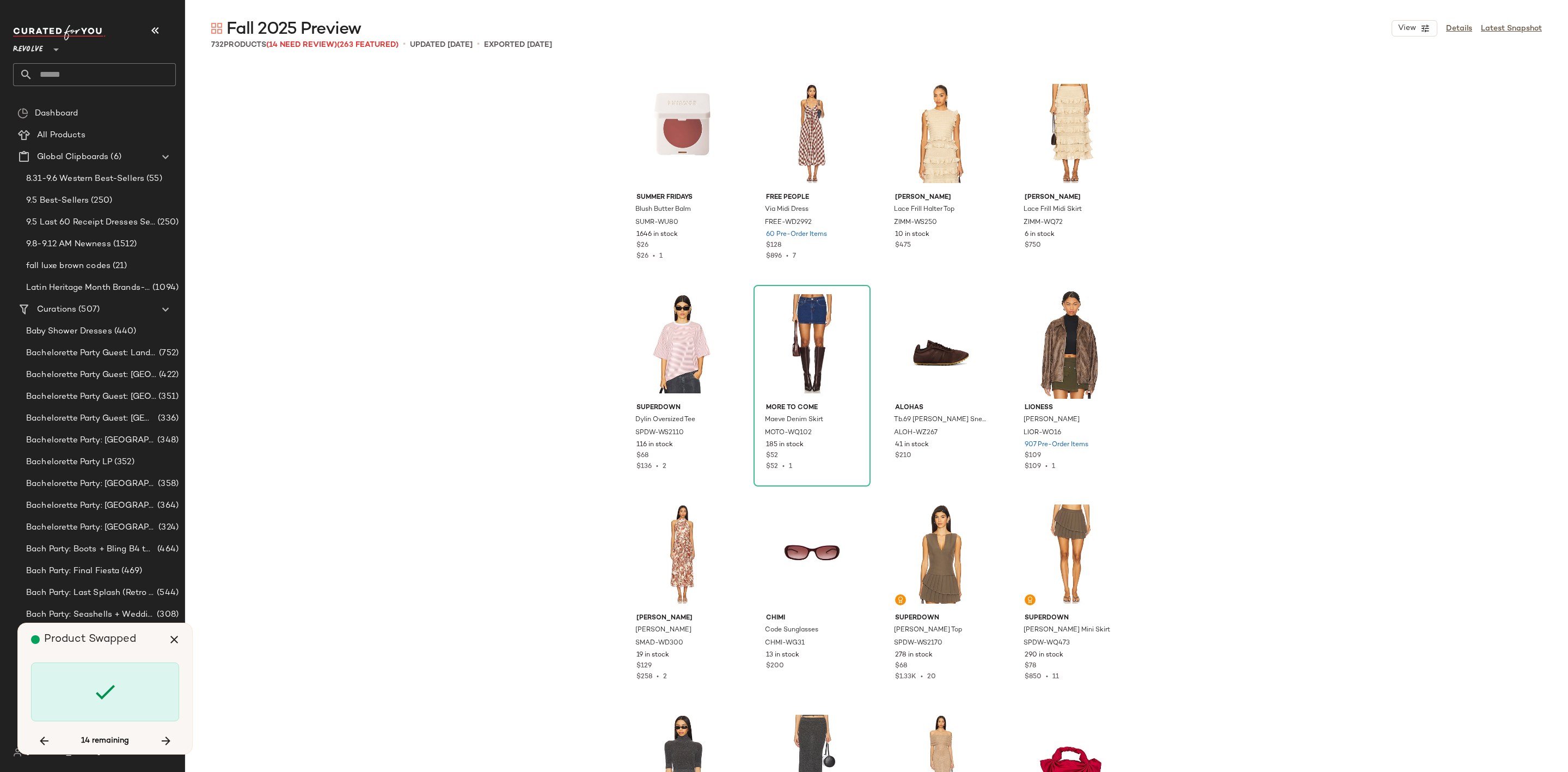
scroll to position [32805, 0]
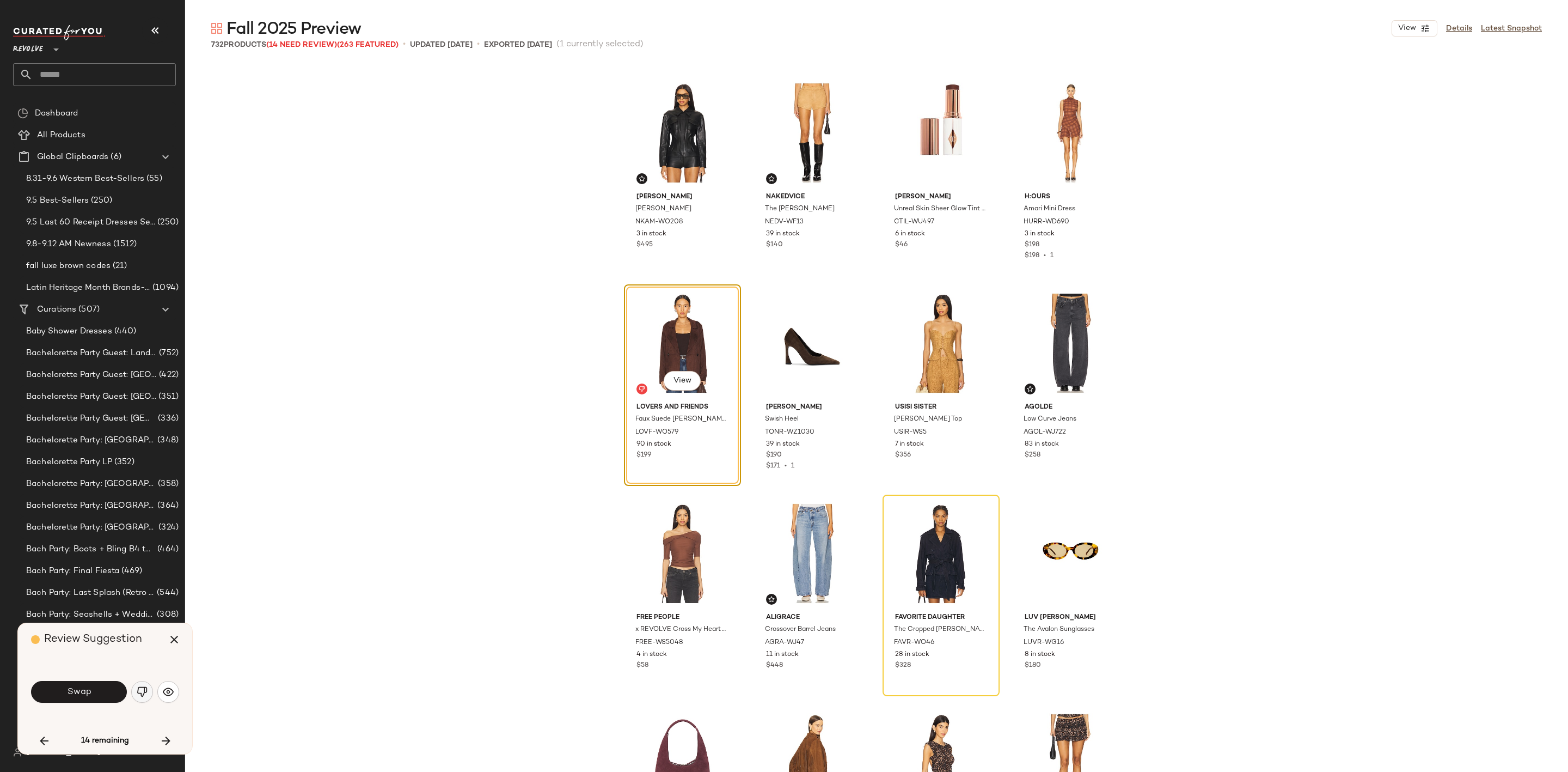
click at [147, 691] on button "button" at bounding box center [142, 692] width 22 height 22
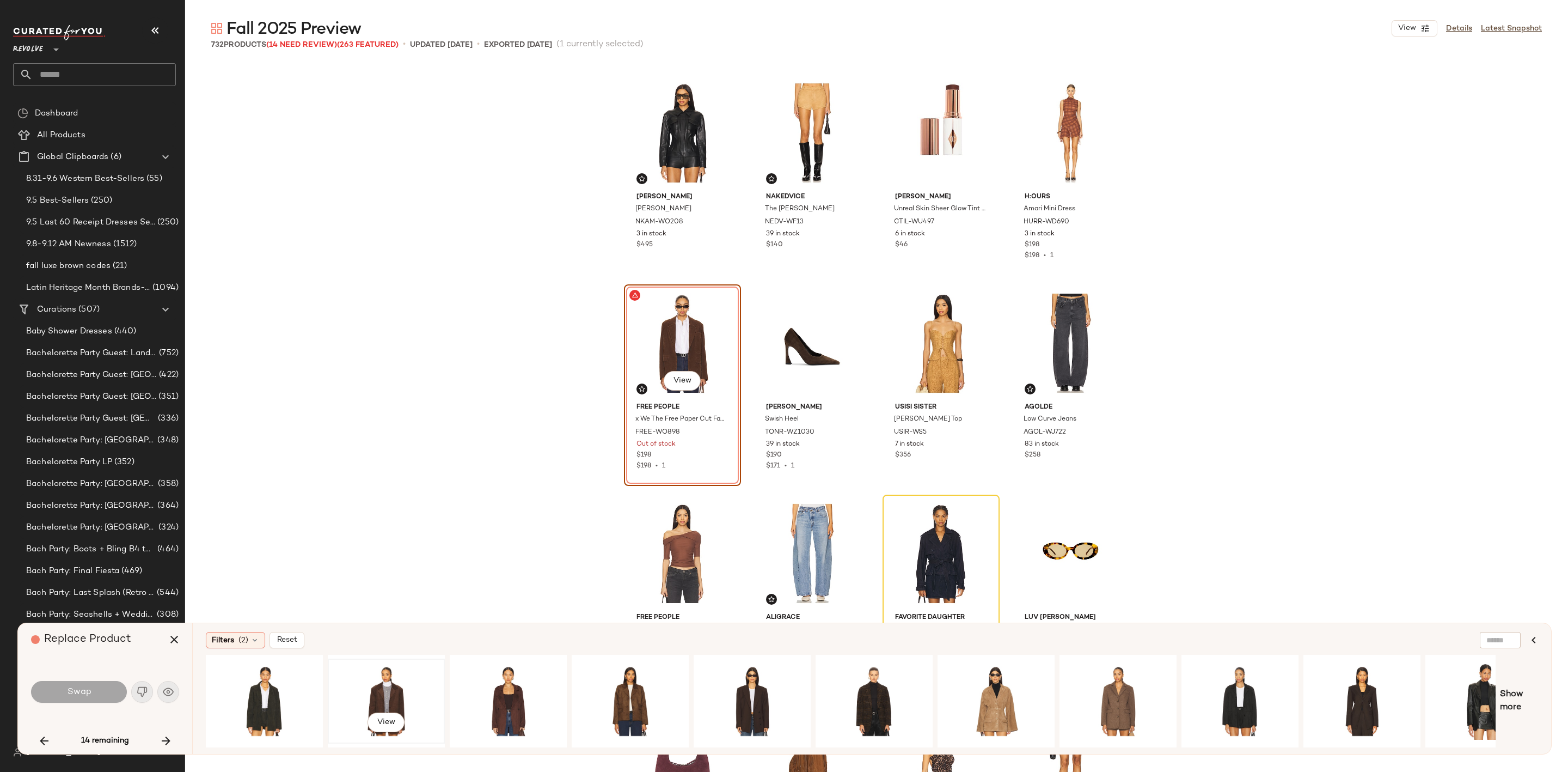
click at [363, 686] on div "View" at bounding box center [386, 701] width 110 height 77
click at [74, 699] on button "Swap" at bounding box center [79, 692] width 96 height 22
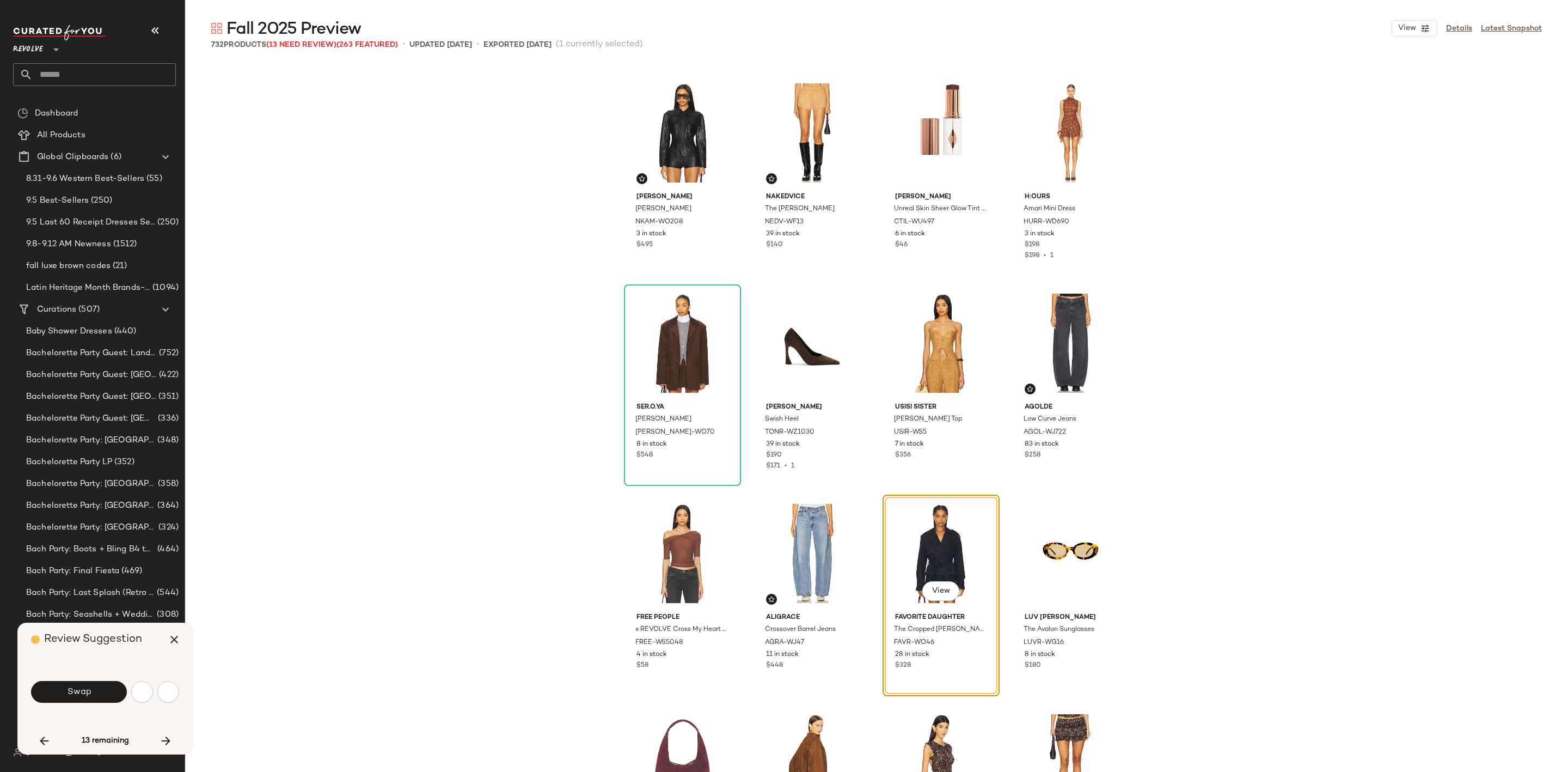
scroll to position [33015, 0]
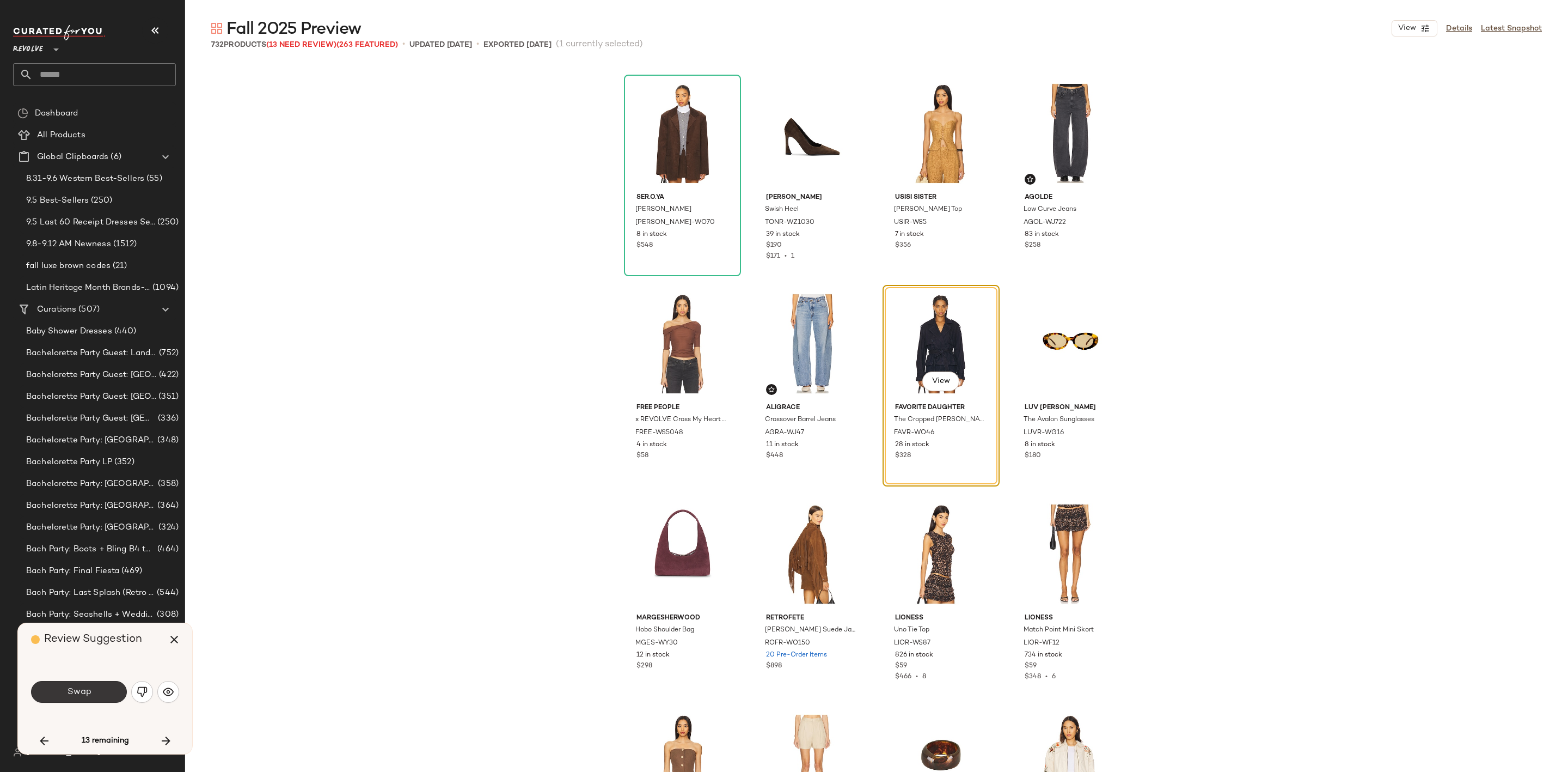
click at [92, 688] on button "Swap" at bounding box center [79, 692] width 96 height 22
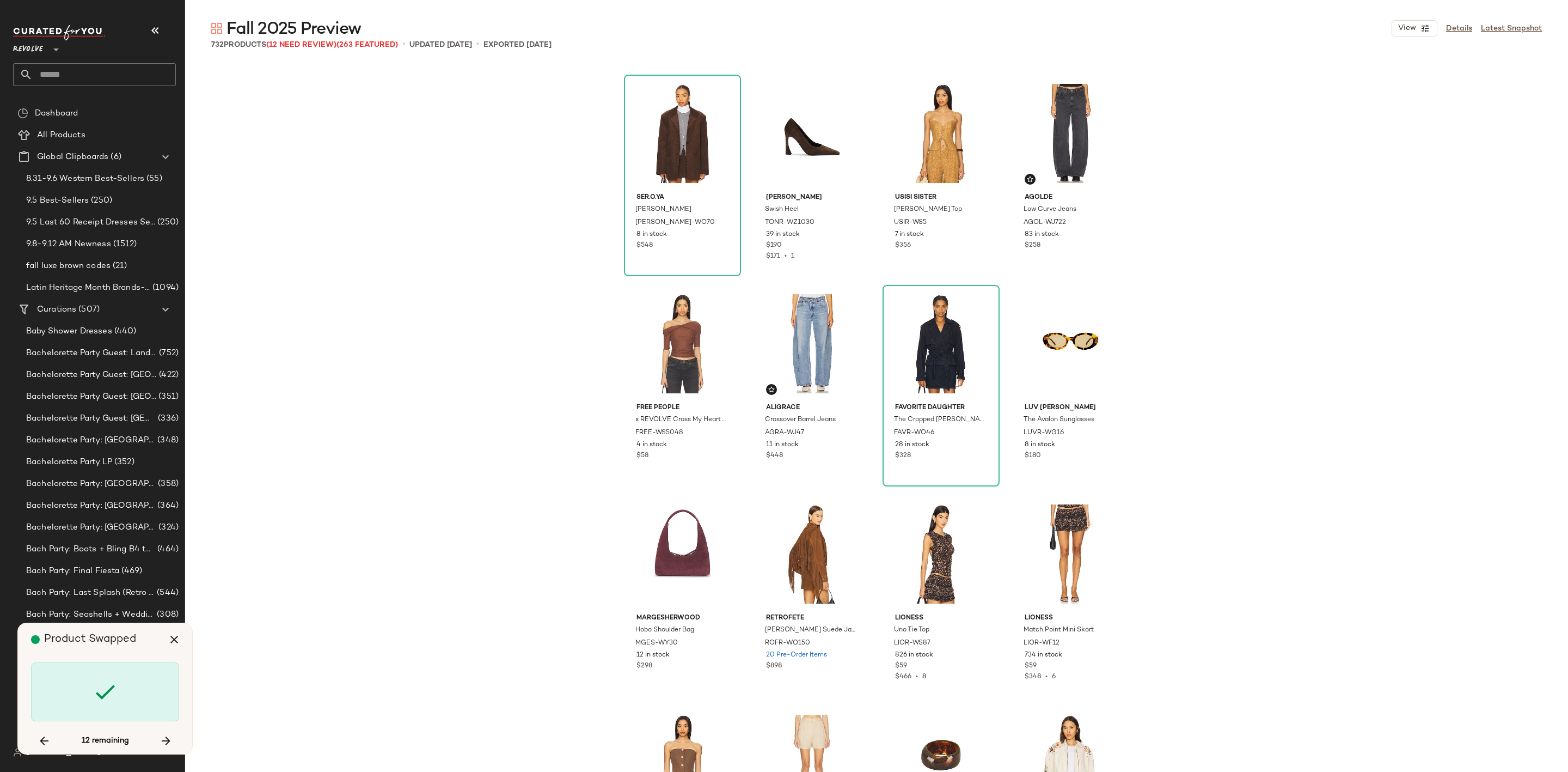
scroll to position [33856, 0]
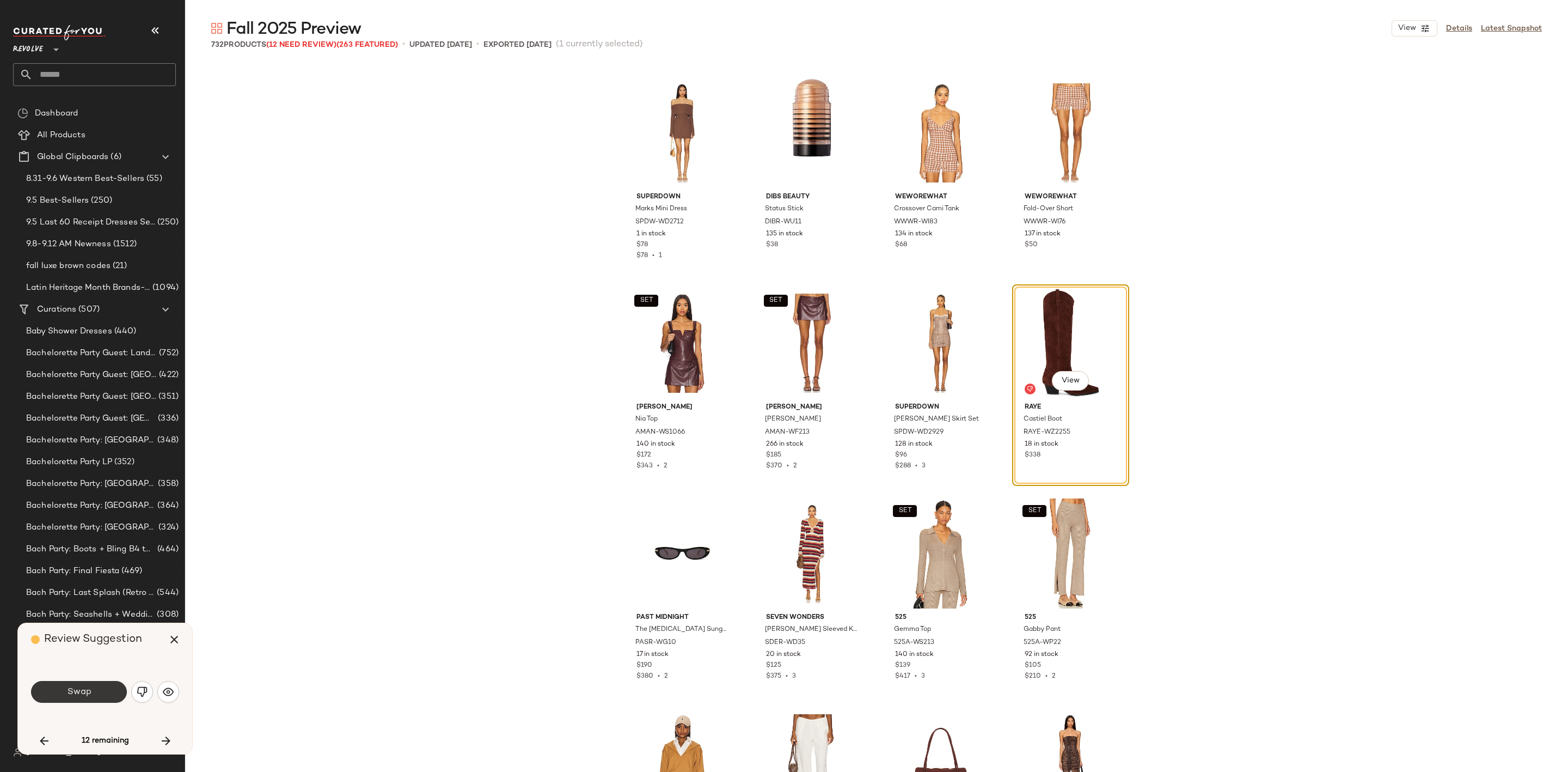
click at [57, 685] on button "Swap" at bounding box center [79, 692] width 96 height 22
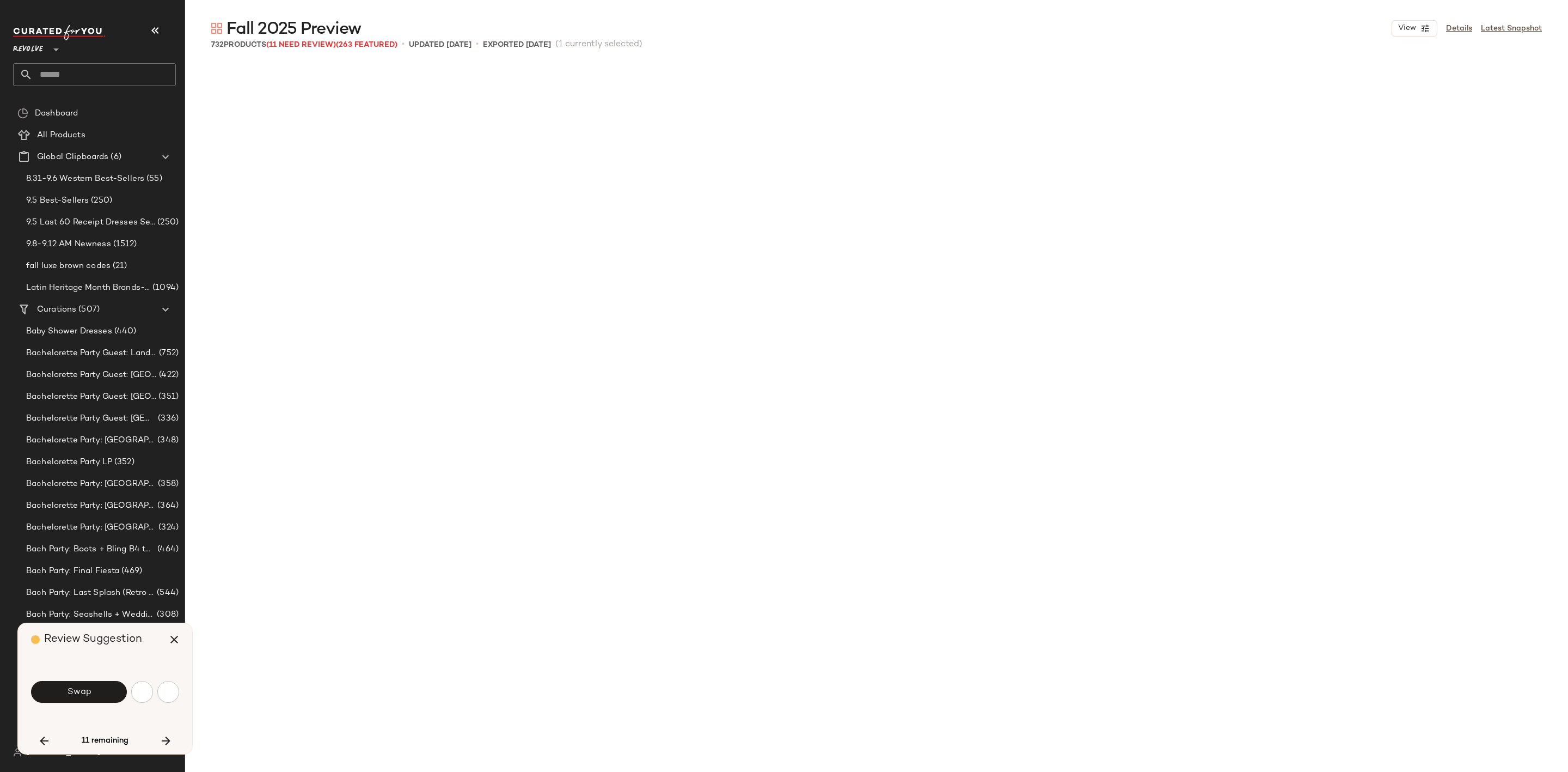
scroll to position [35118, 0]
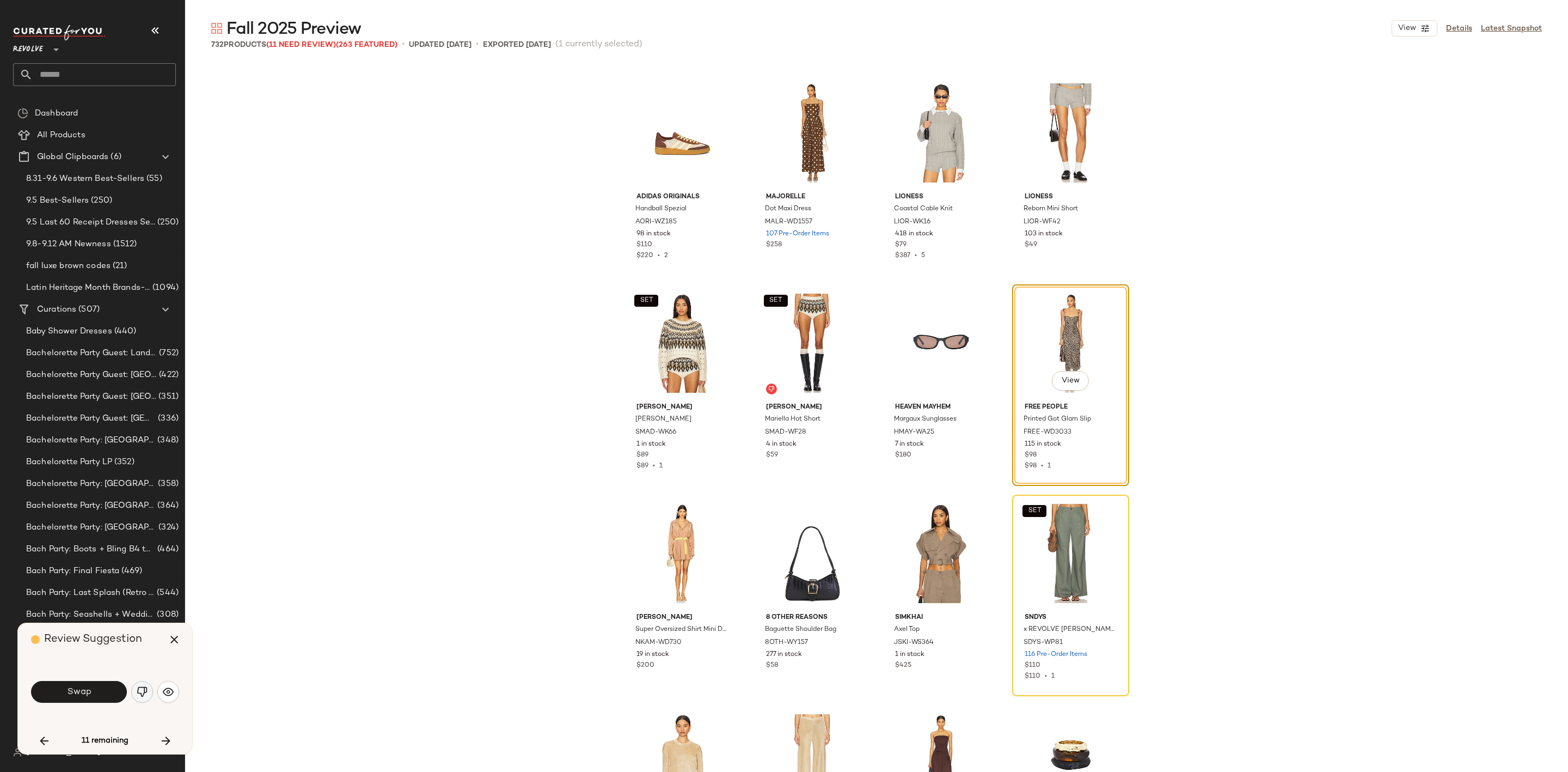
click at [143, 690] on img "button" at bounding box center [142, 692] width 11 height 11
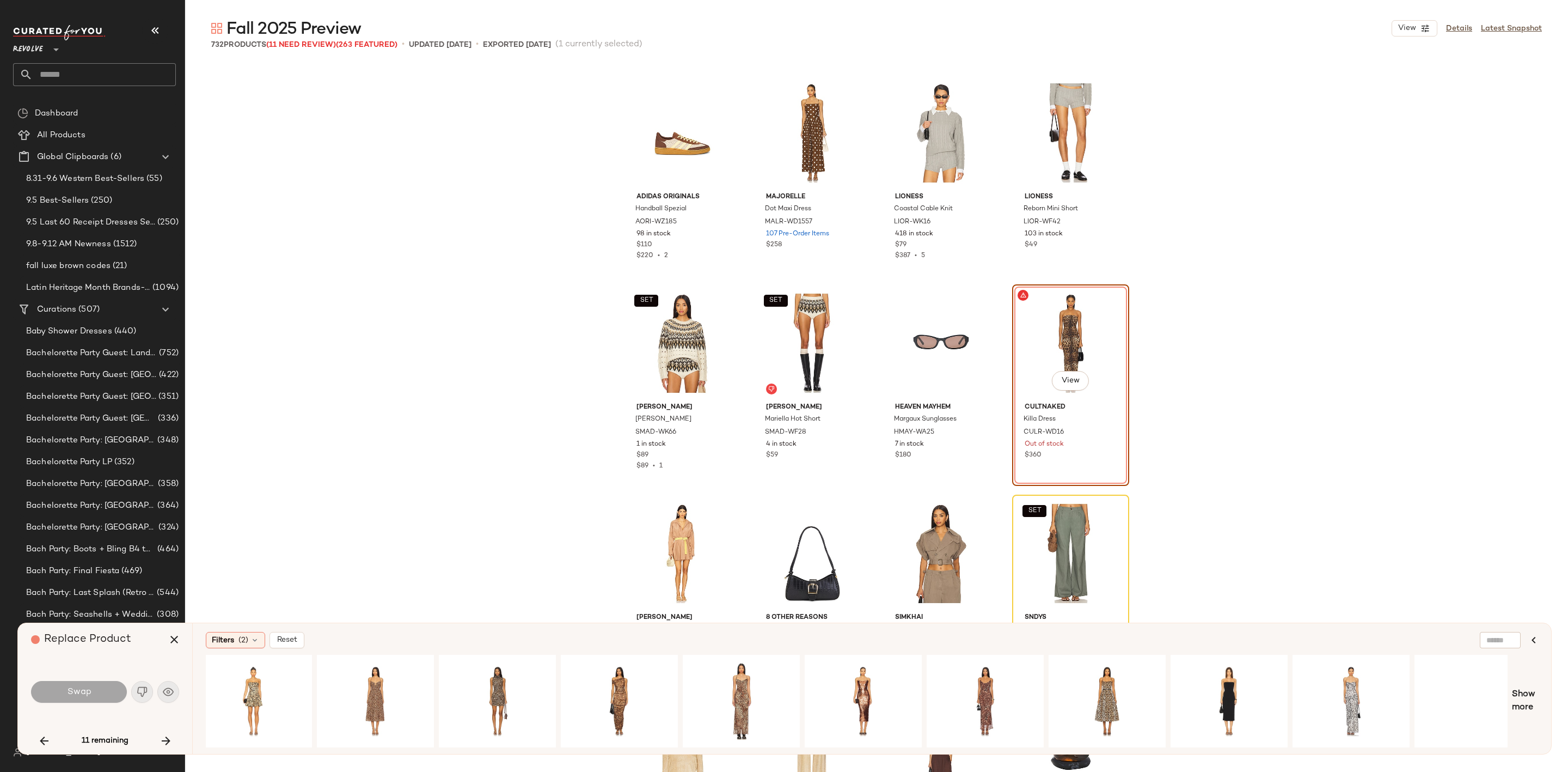
scroll to position [0, 885]
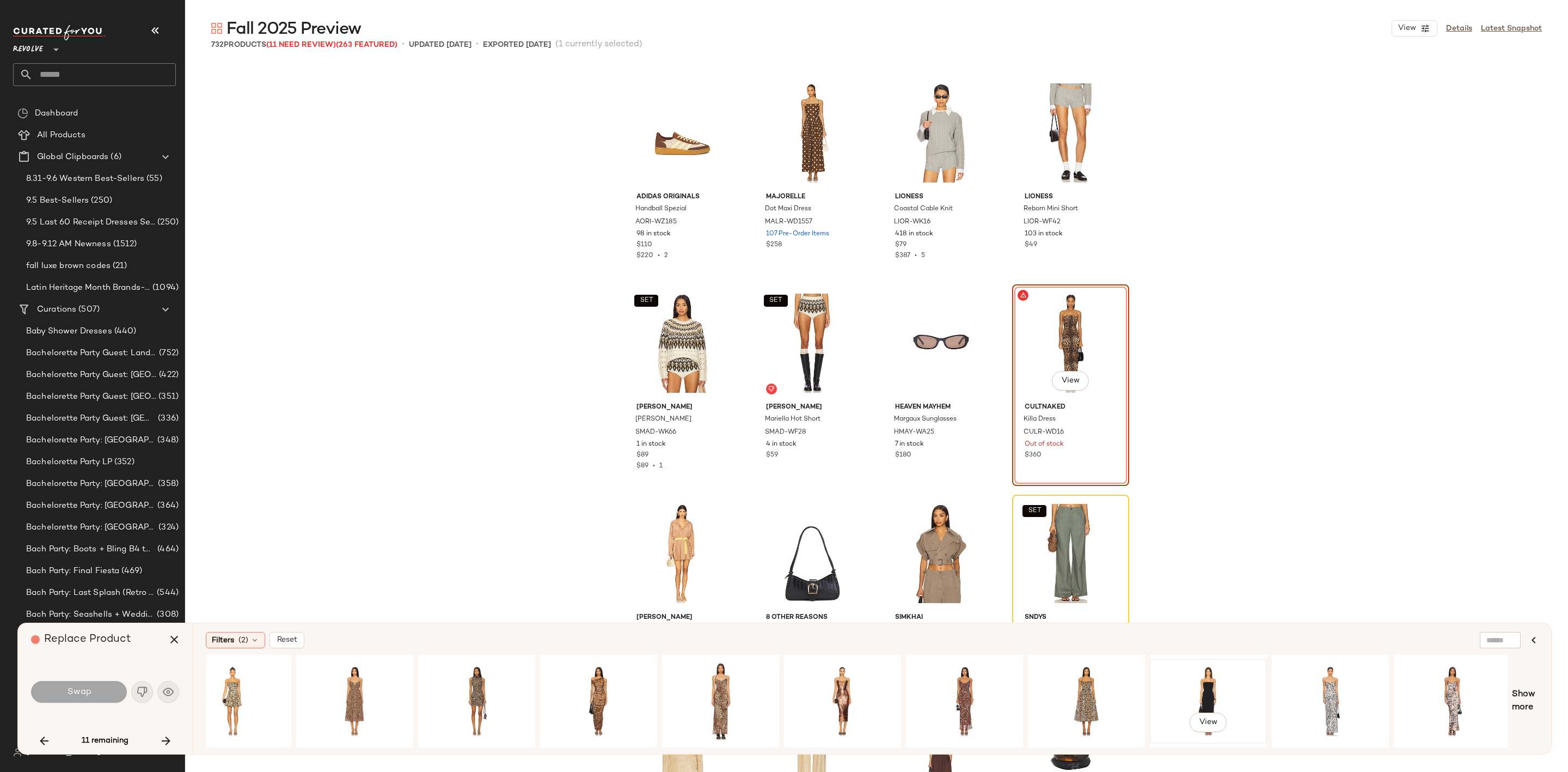
click at [1193, 680] on div "View" at bounding box center [1208, 701] width 110 height 77
click at [74, 691] on span "Swap" at bounding box center [79, 692] width 24 height 10
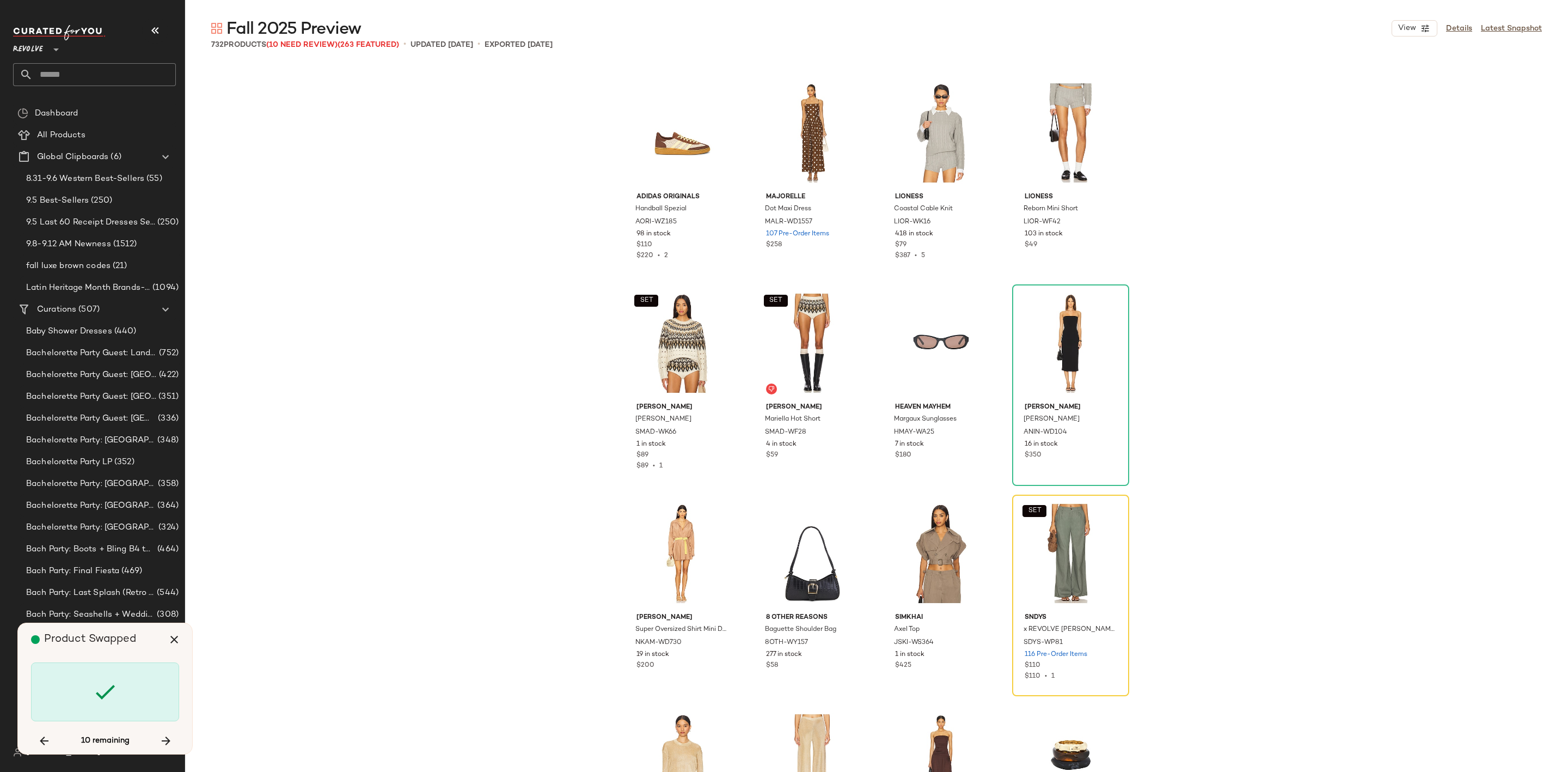
scroll to position [35328, 0]
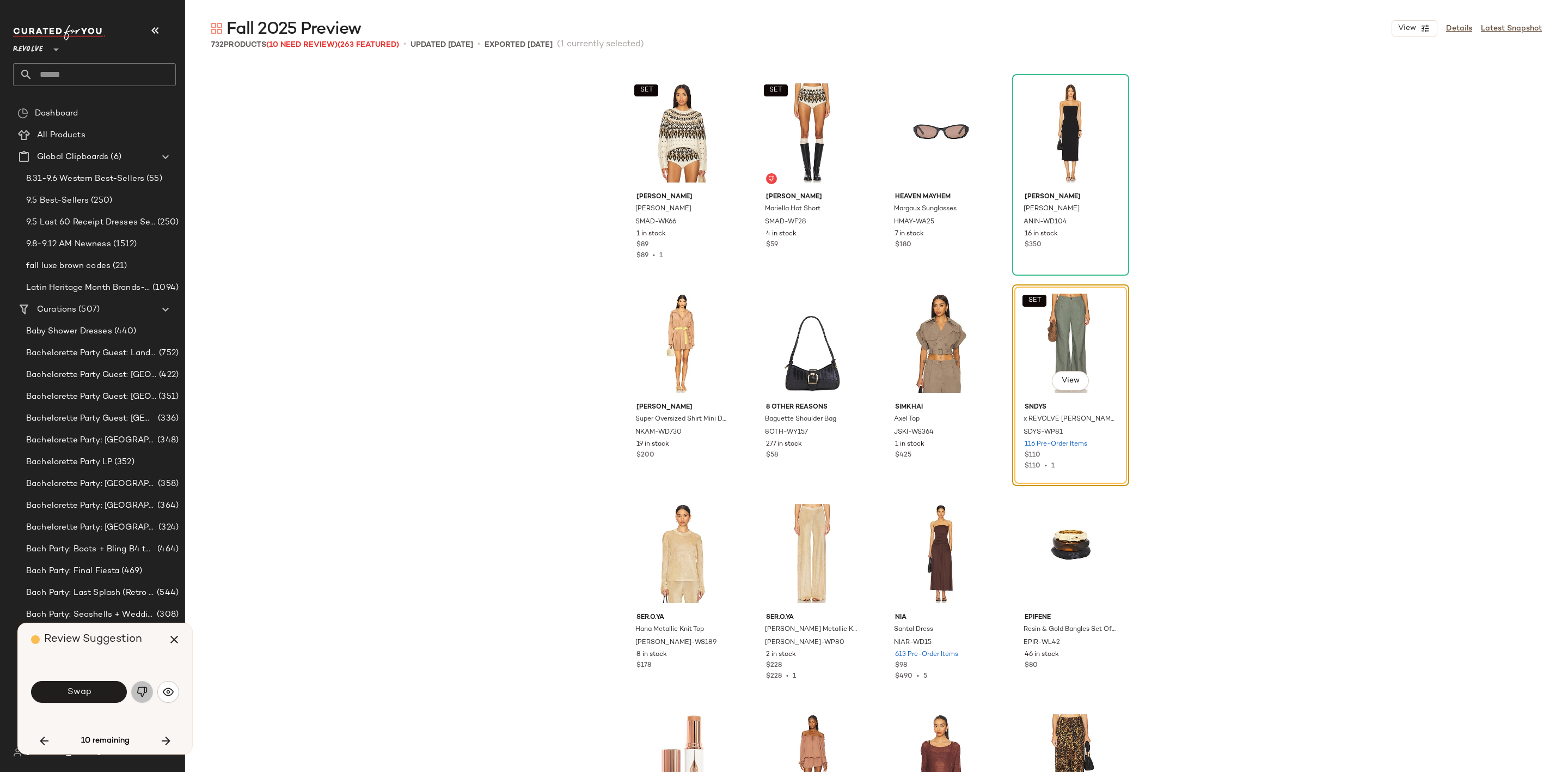
click at [134, 693] on button "button" at bounding box center [142, 692] width 22 height 22
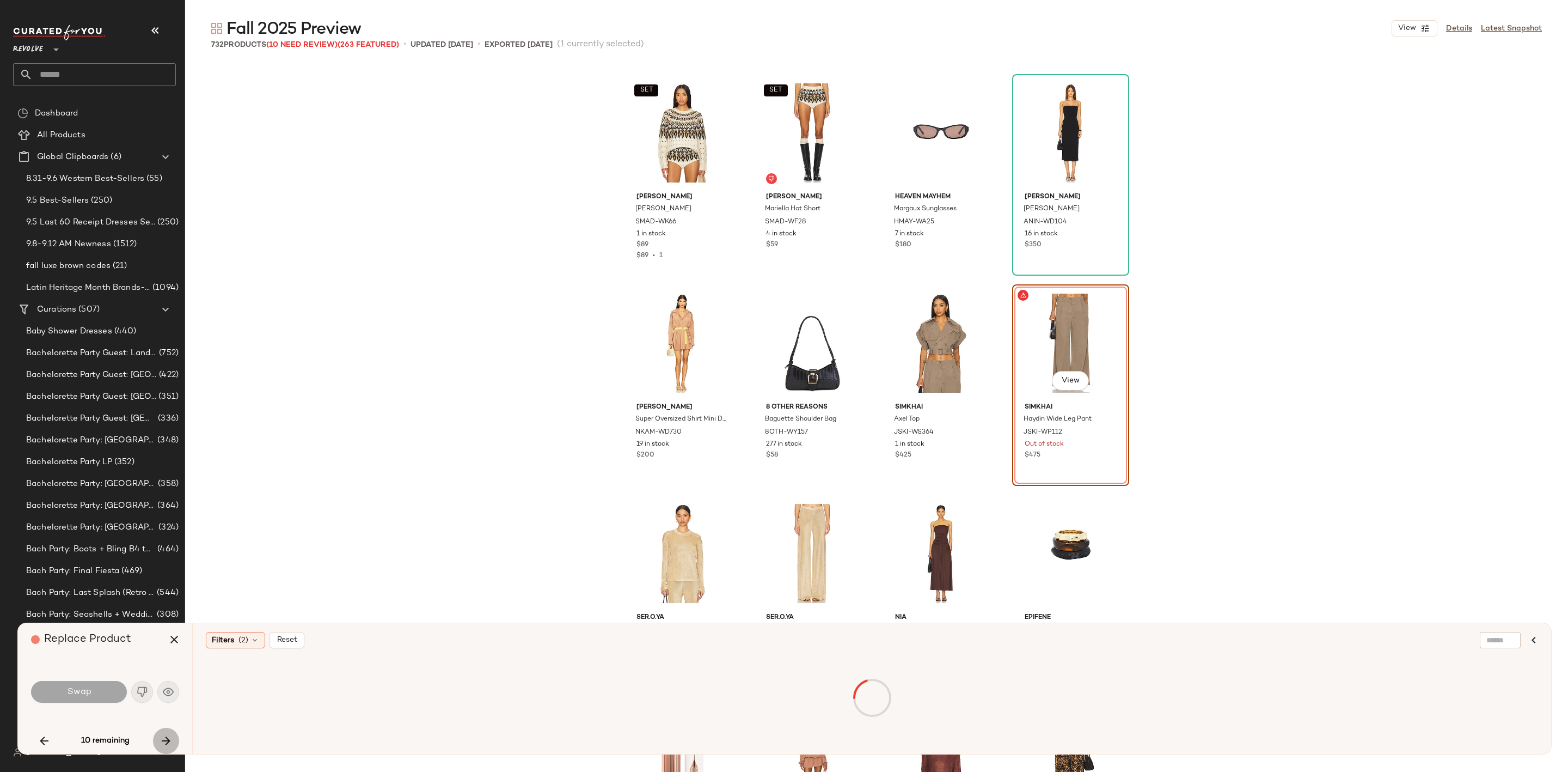
click at [166, 740] on icon "button" at bounding box center [166, 740] width 13 height 13
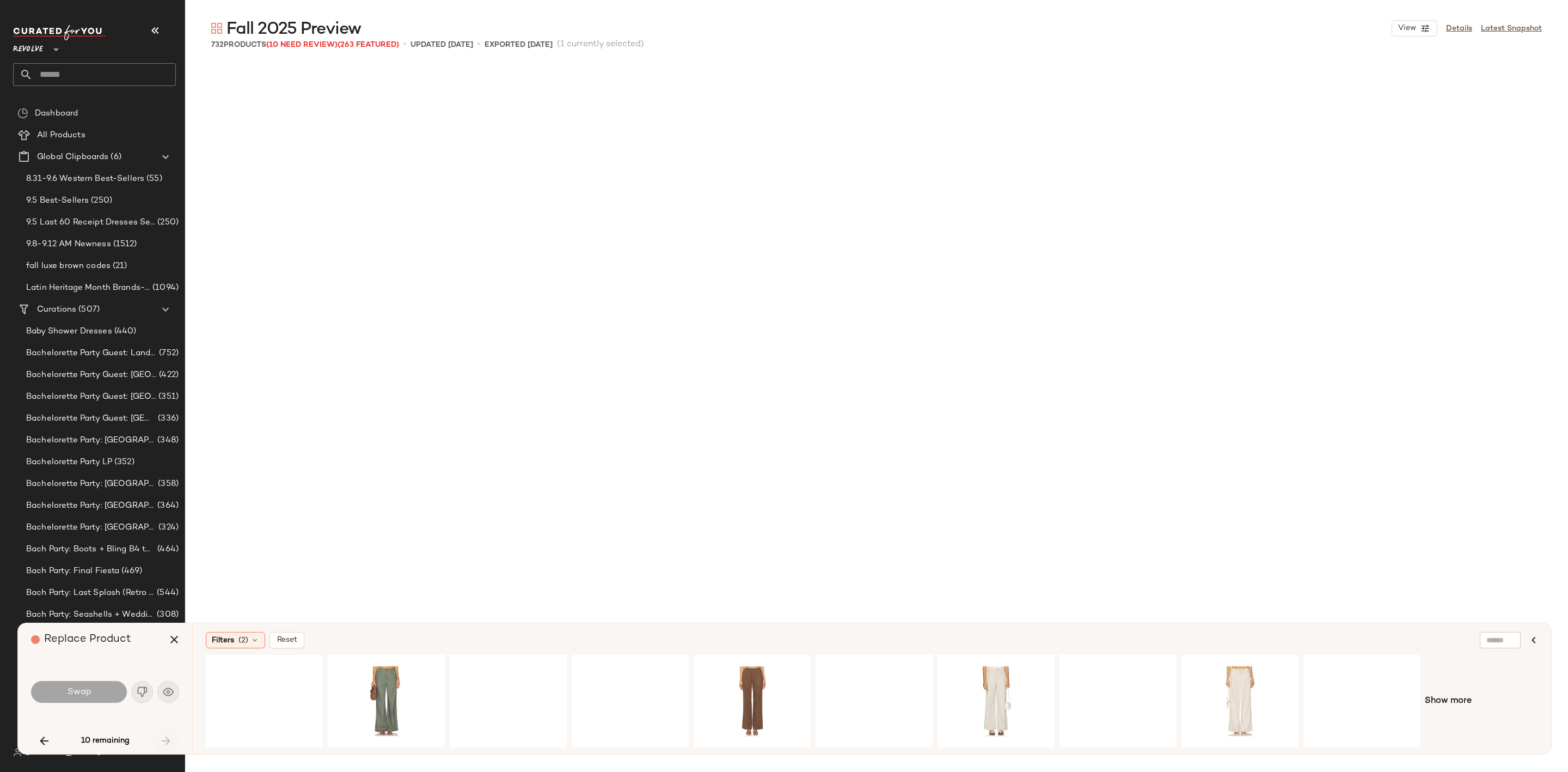
scroll to position [37011, 0]
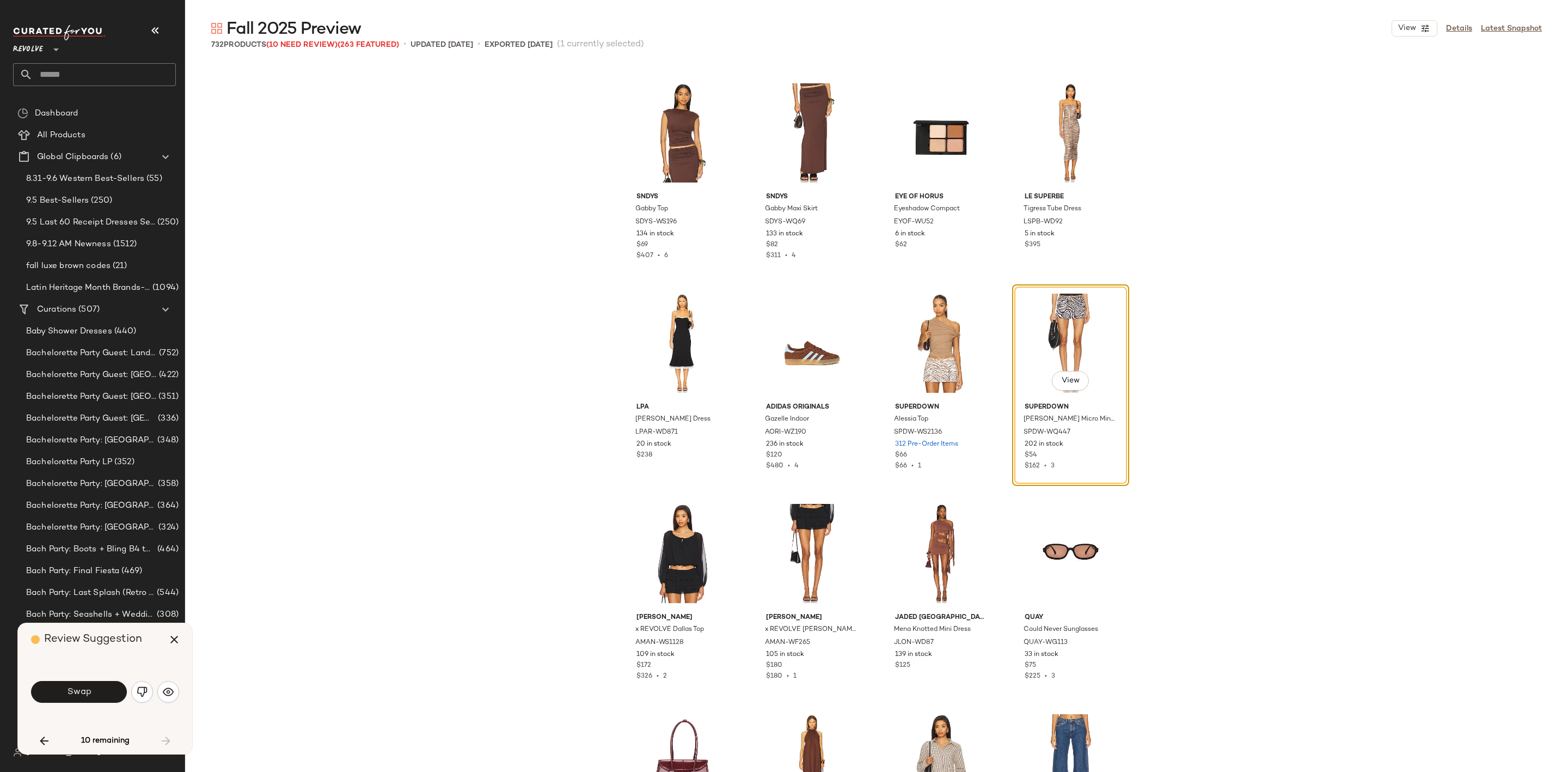
click at [141, 693] on img "button" at bounding box center [142, 692] width 11 height 11
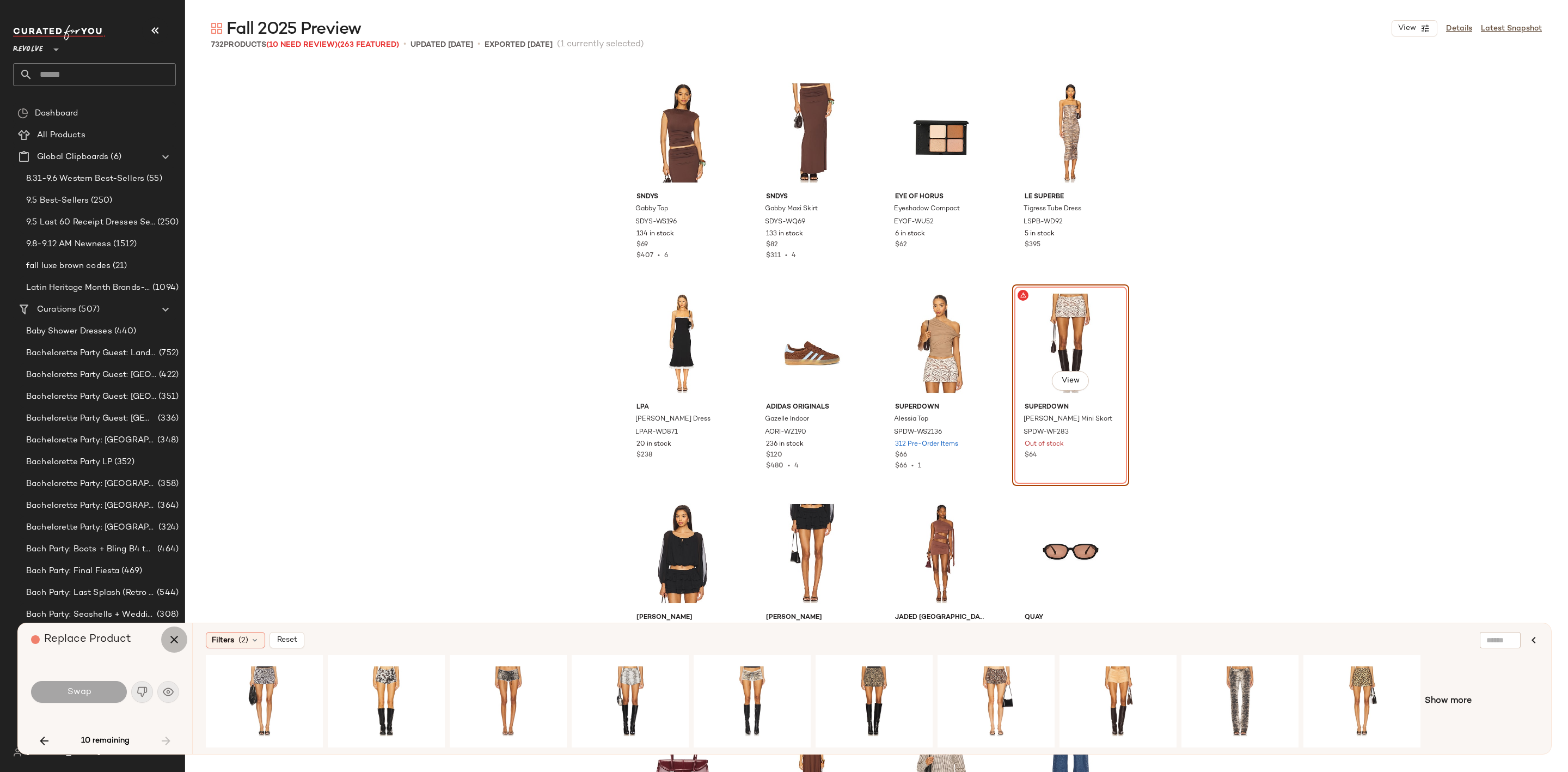
click at [178, 641] on icon "button" at bounding box center [174, 639] width 13 height 13
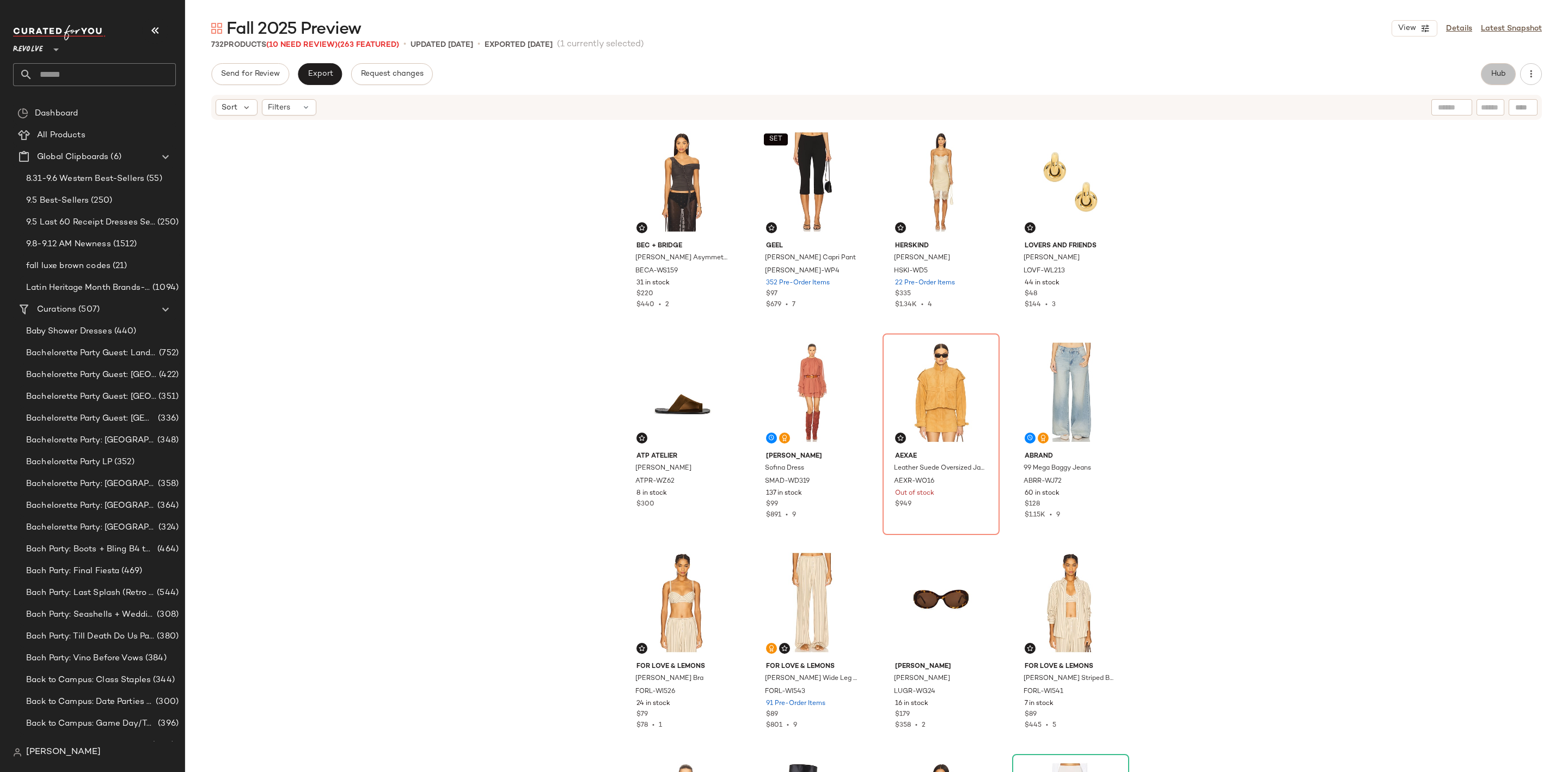
click at [1495, 75] on span "Hub" at bounding box center [1498, 74] width 15 height 9
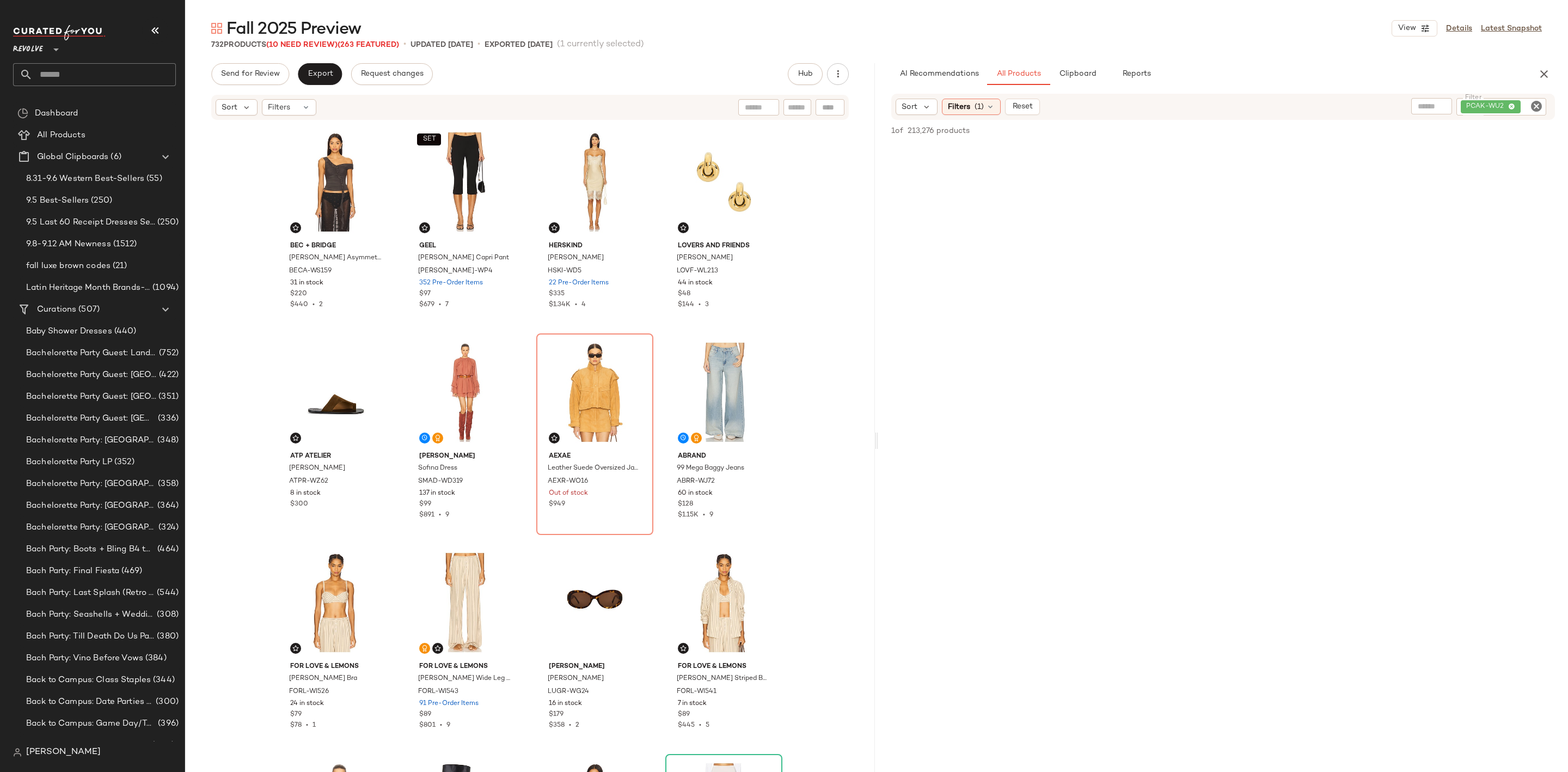
click at [1534, 104] on icon "Clear Filter" at bounding box center [1536, 106] width 13 height 13
type input "***"
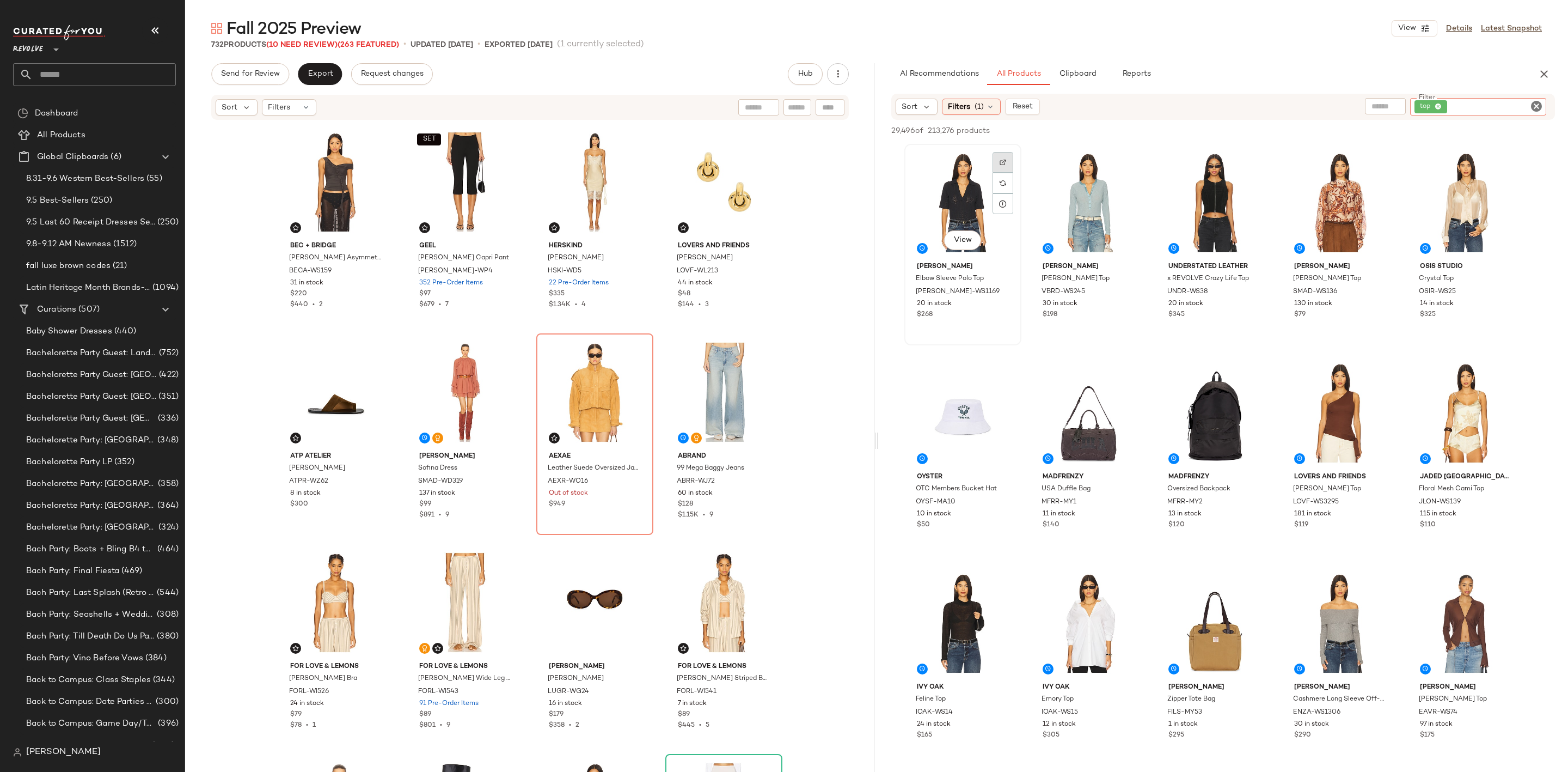
click at [1003, 156] on div at bounding box center [1002, 162] width 21 height 21
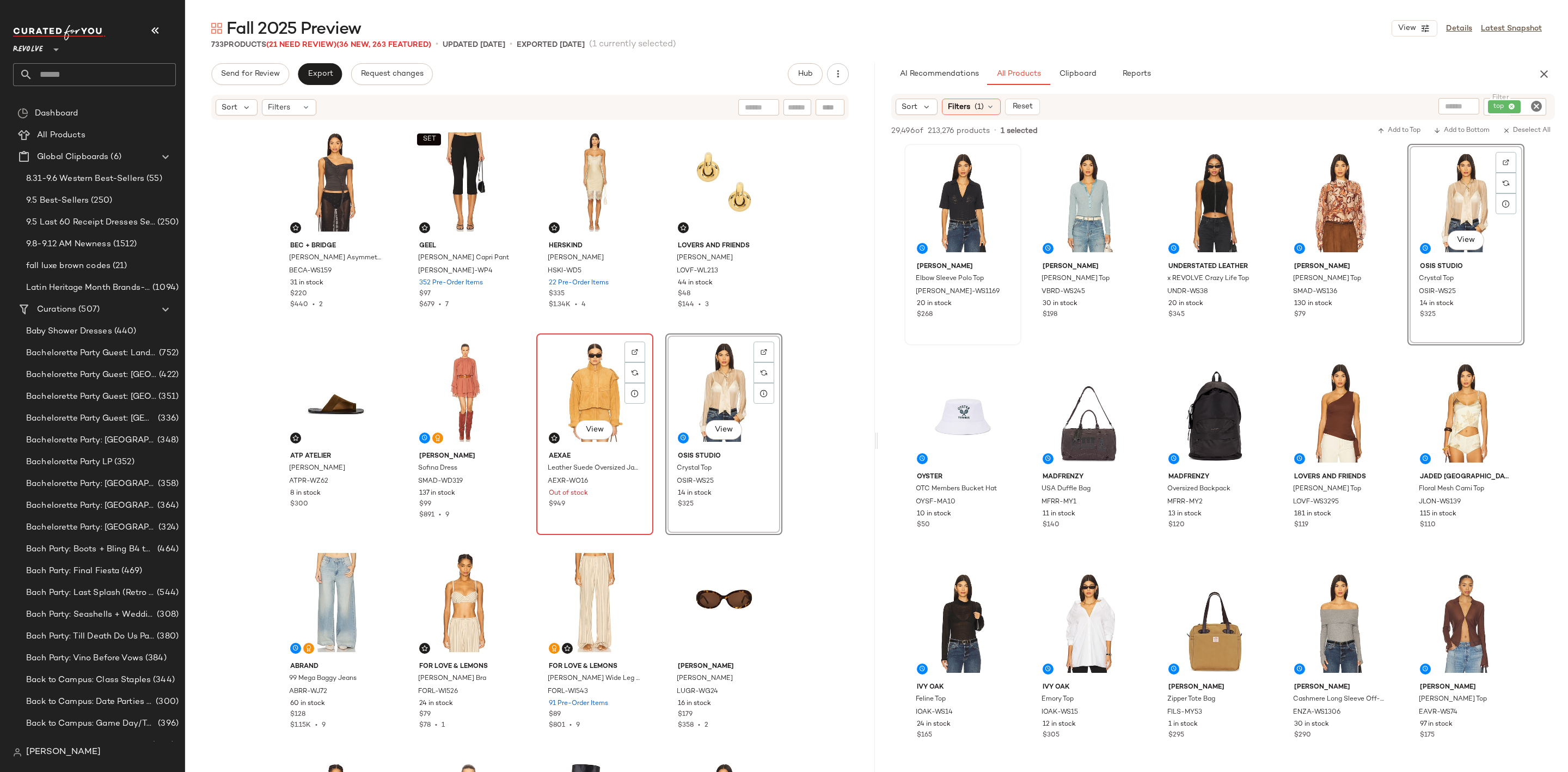
click at [571, 389] on div "View" at bounding box center [594, 392] width 110 height 110
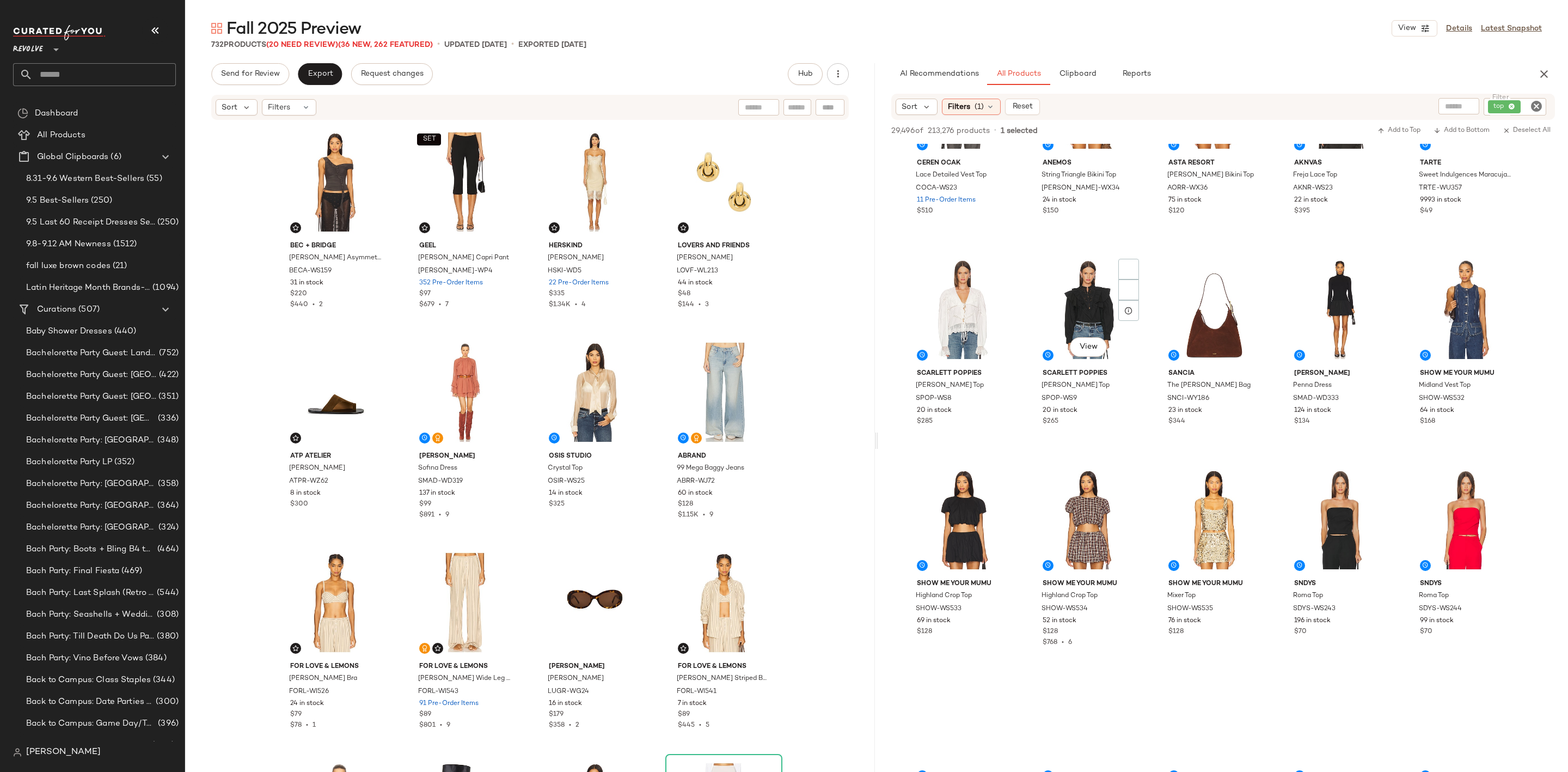
scroll to position [817, 0]
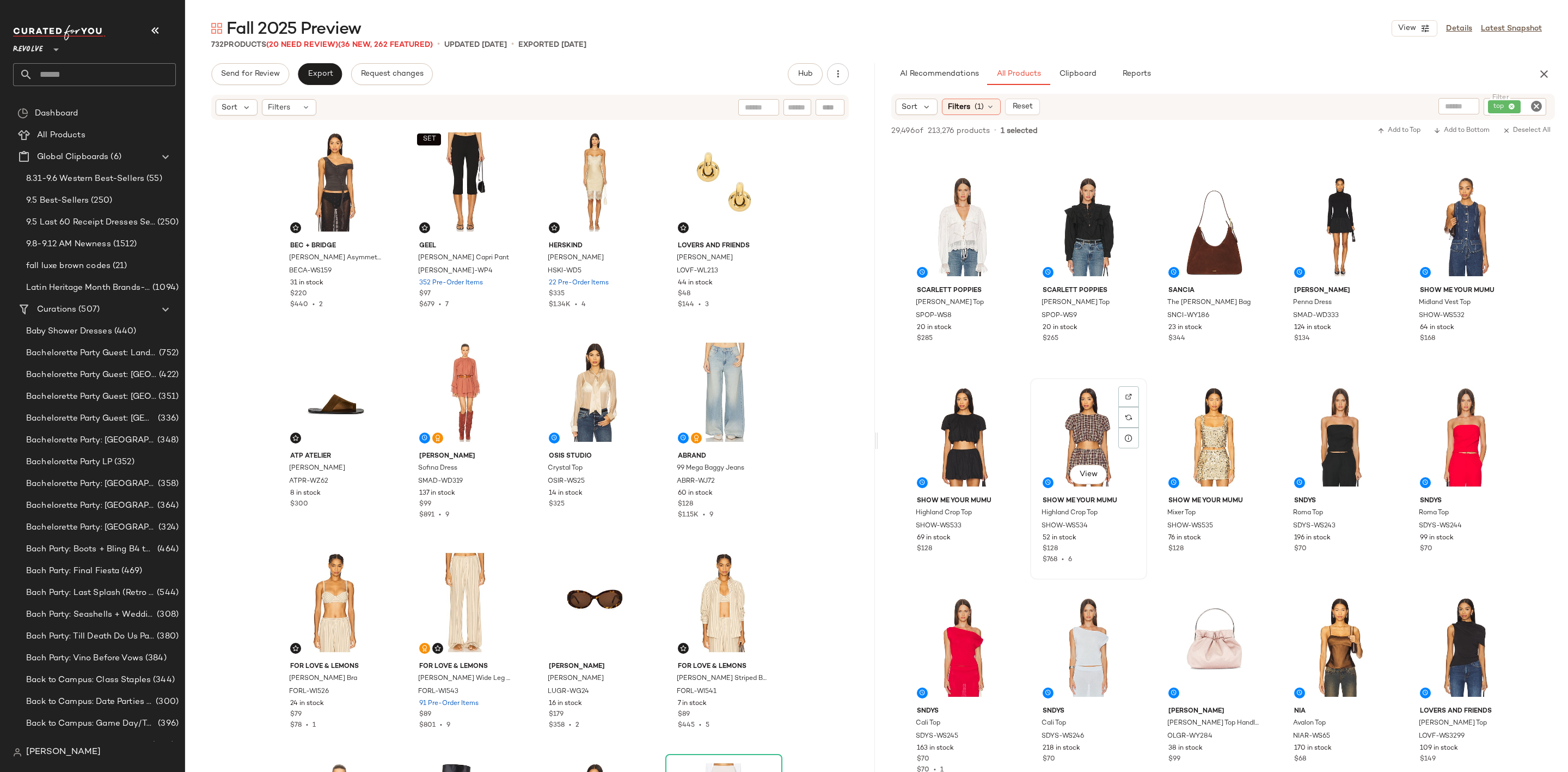
click at [1082, 424] on div "View" at bounding box center [1089, 437] width 110 height 110
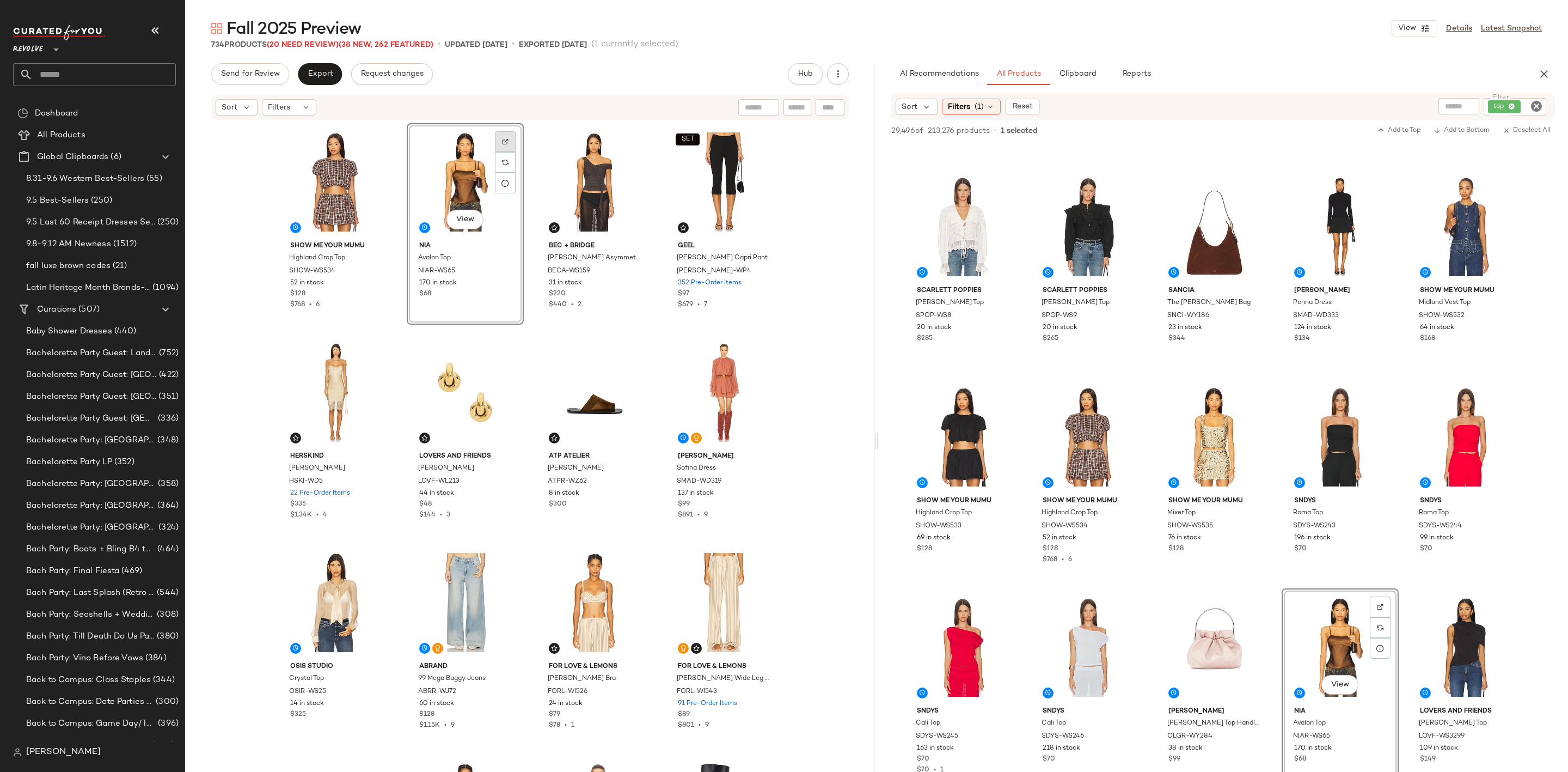
click at [500, 136] on div at bounding box center [505, 141] width 21 height 21
click at [1532, 108] on icon "Clear Filter" at bounding box center [1536, 106] width 13 height 13
paste input "**********"
type input "**********"
click at [1396, 50] on div "734 Products (20 Need Review) (38 New, 262 Featured) • updated Sep 9th • Export…" at bounding box center [877, 44] width 1383 height 11
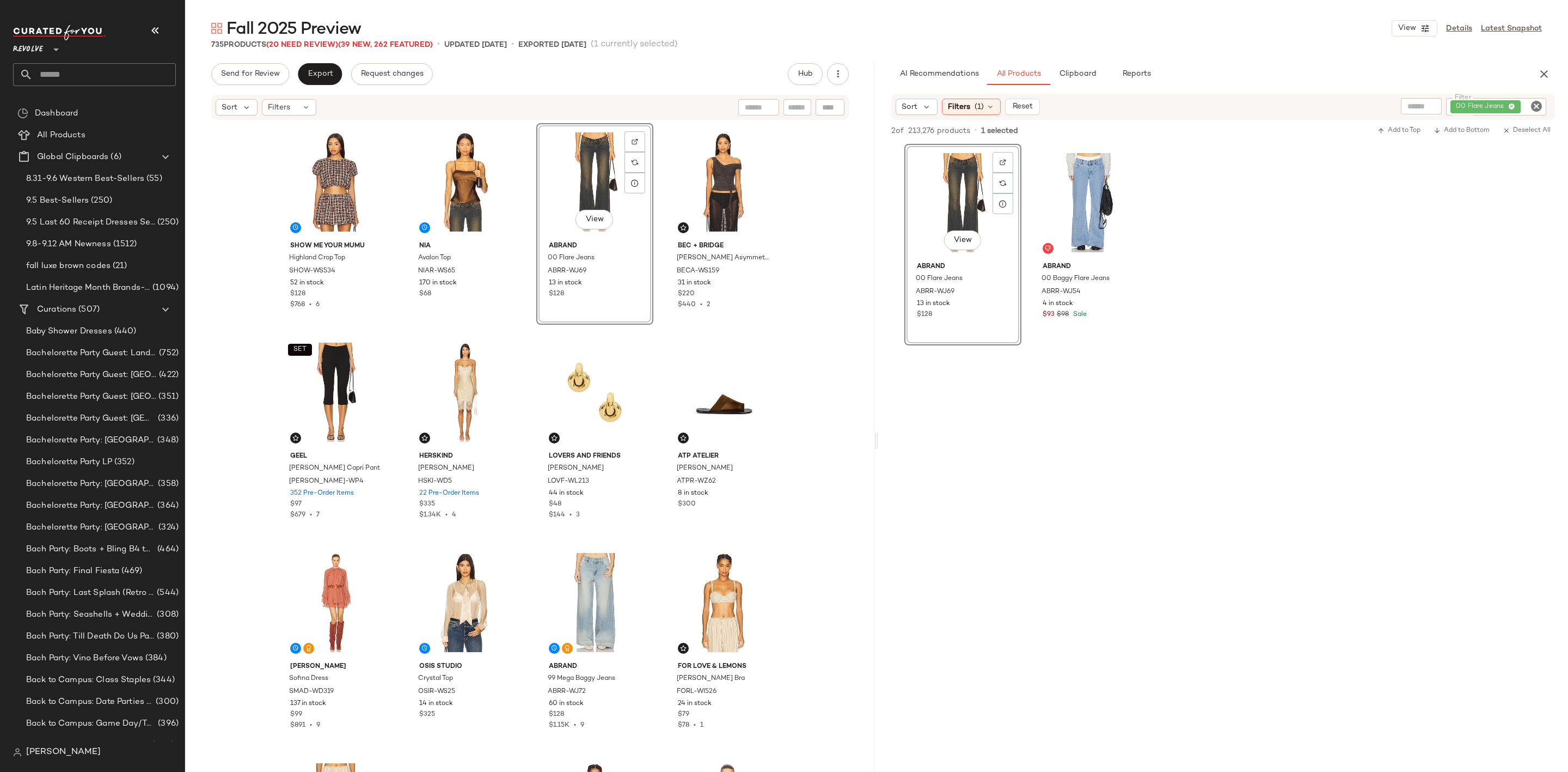
click at [1537, 112] on icon "Clear Filter" at bounding box center [1536, 106] width 13 height 13
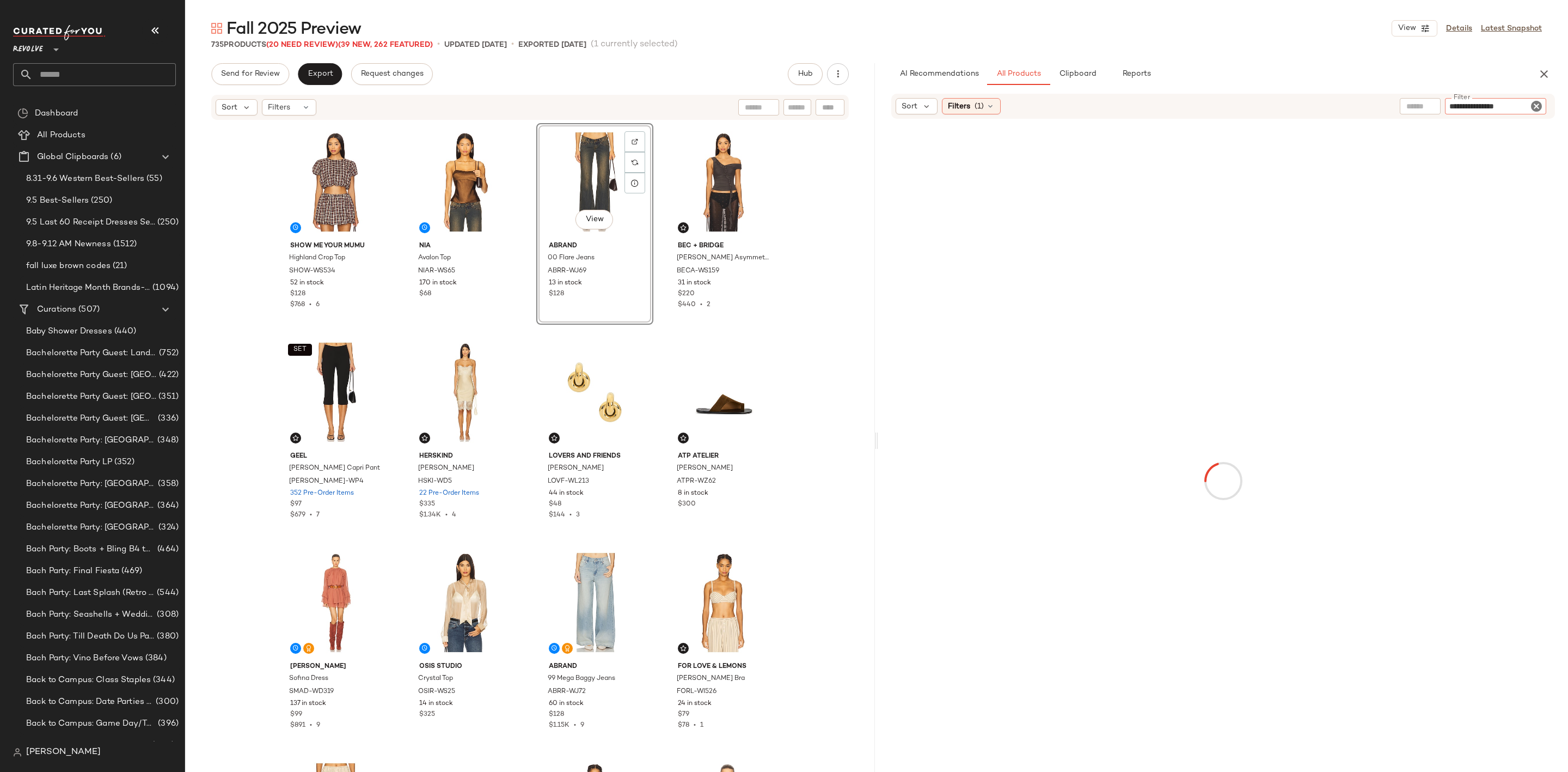
type input "**********"
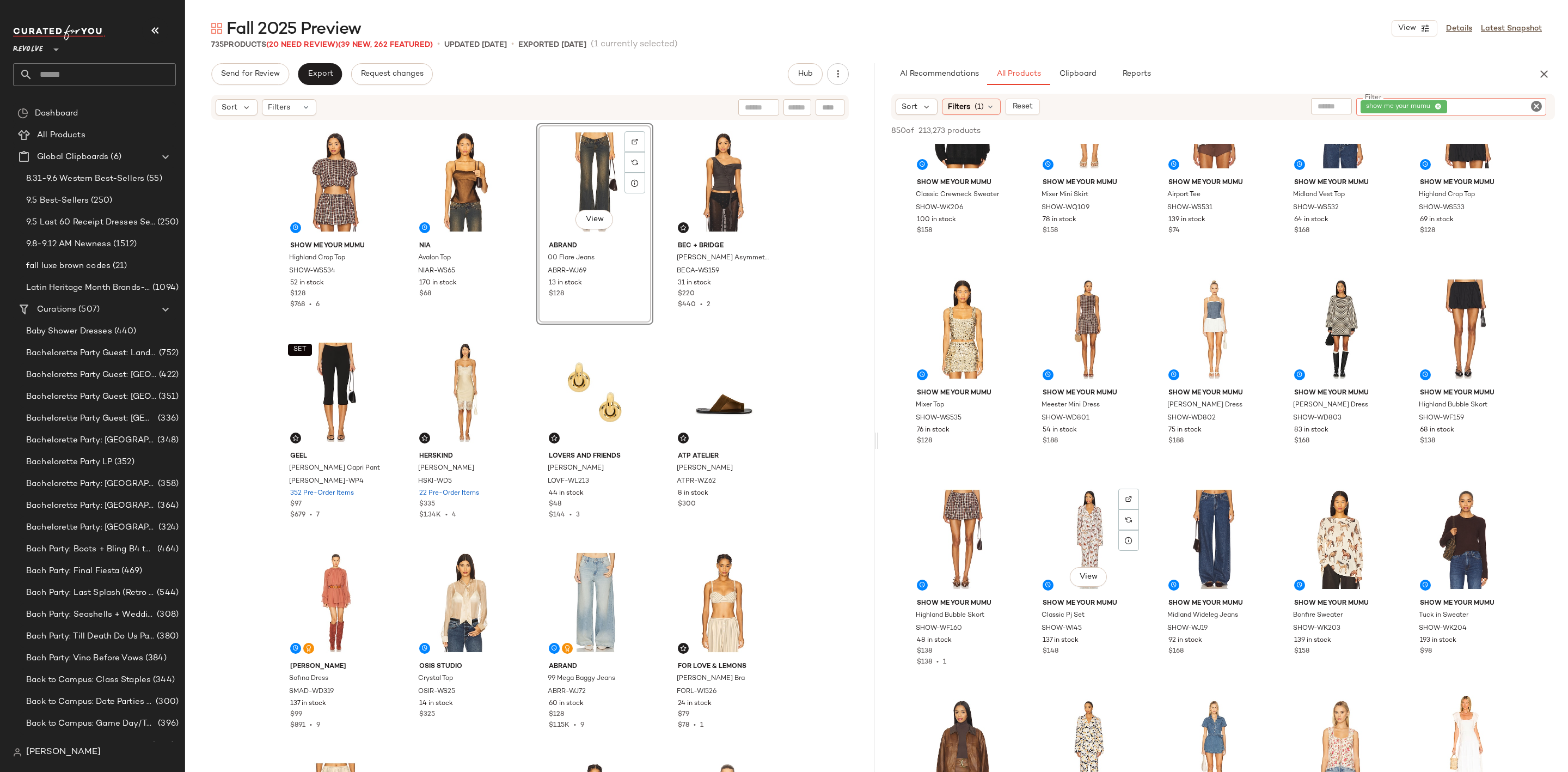
scroll to position [82, 0]
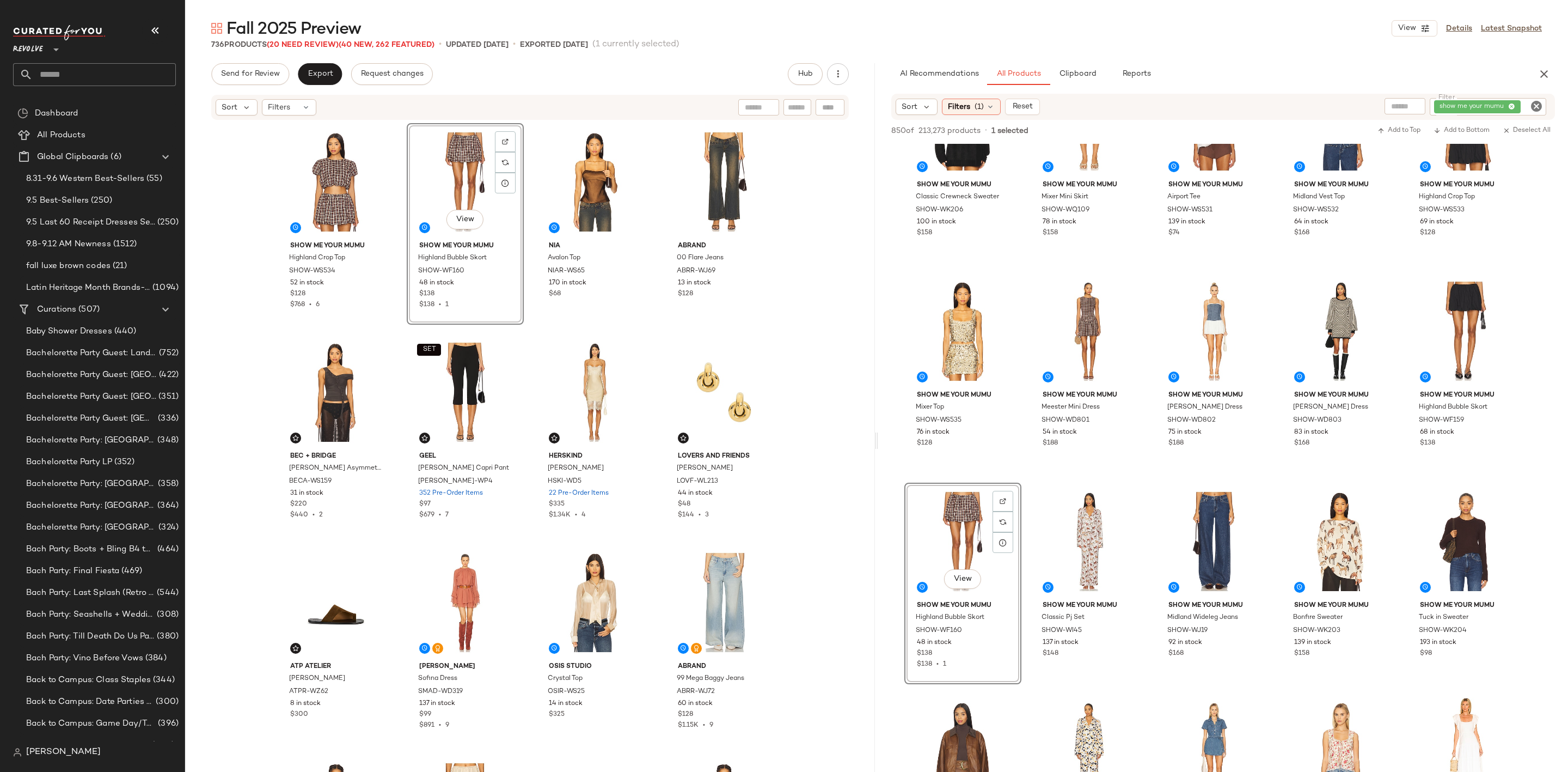
click at [1530, 104] on icon "Clear Filter" at bounding box center [1536, 106] width 13 height 13
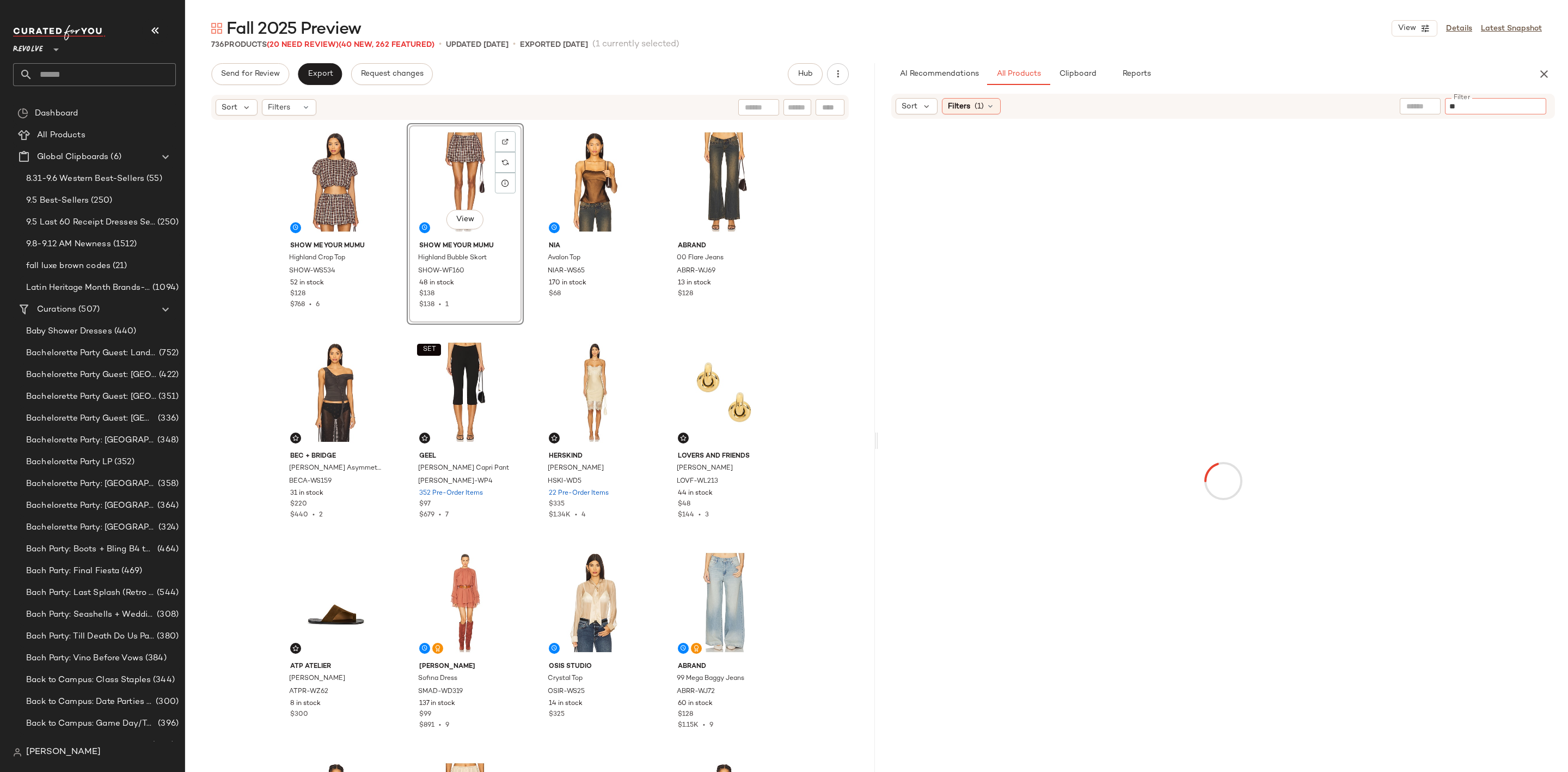
type input "***"
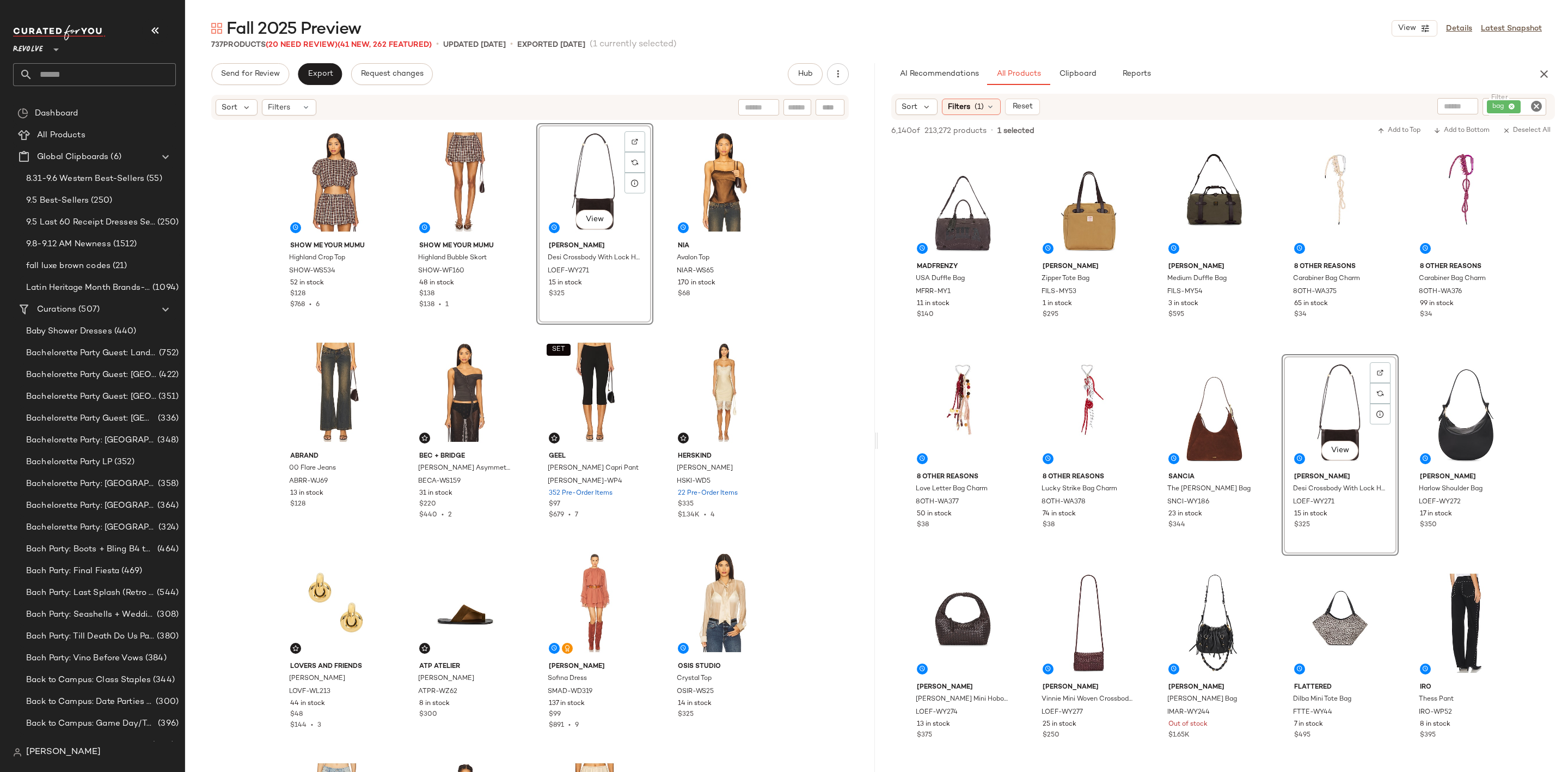
click at [1539, 103] on icon "Clear Filter" at bounding box center [1536, 106] width 13 height 13
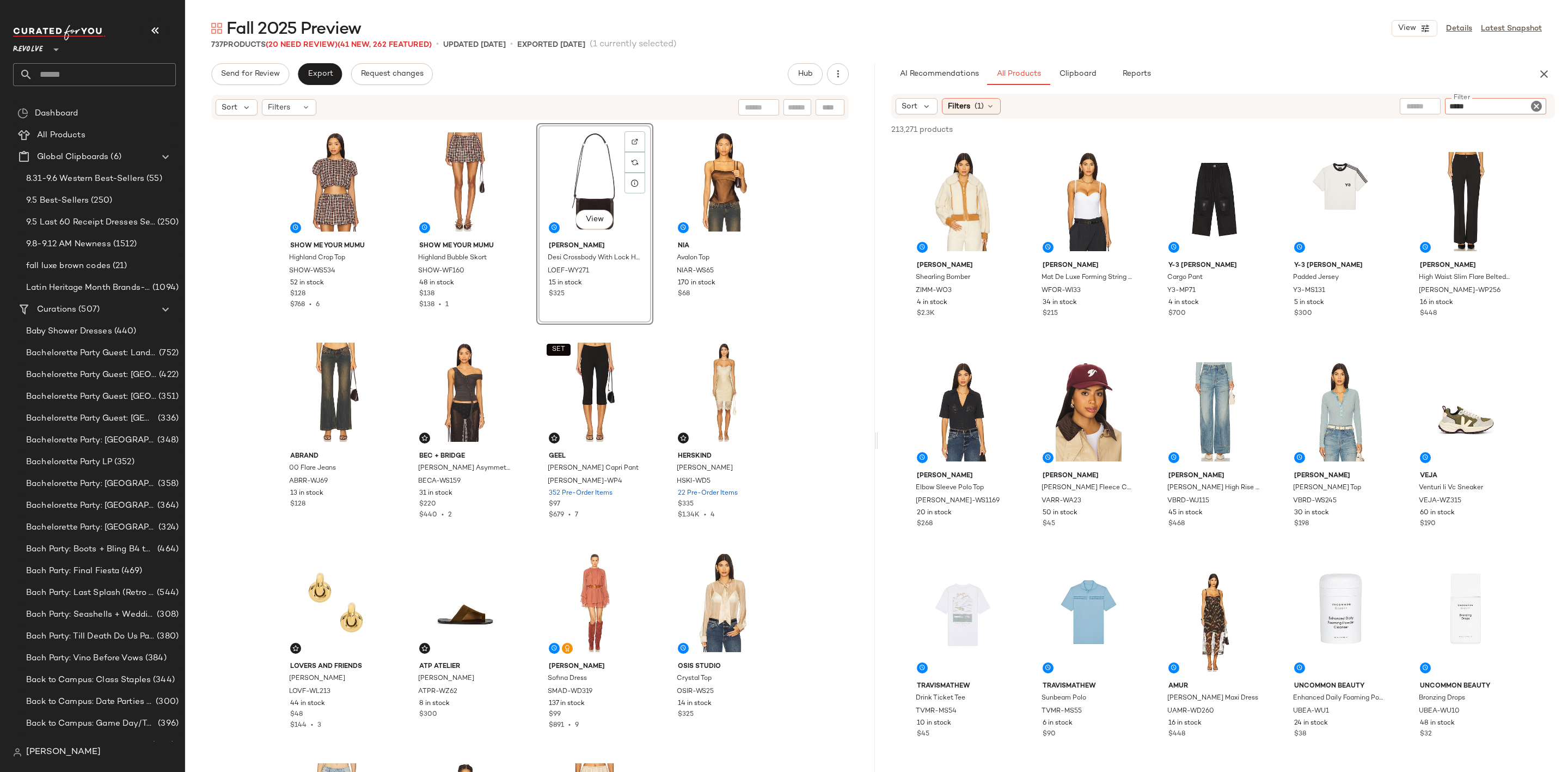
type input "******"
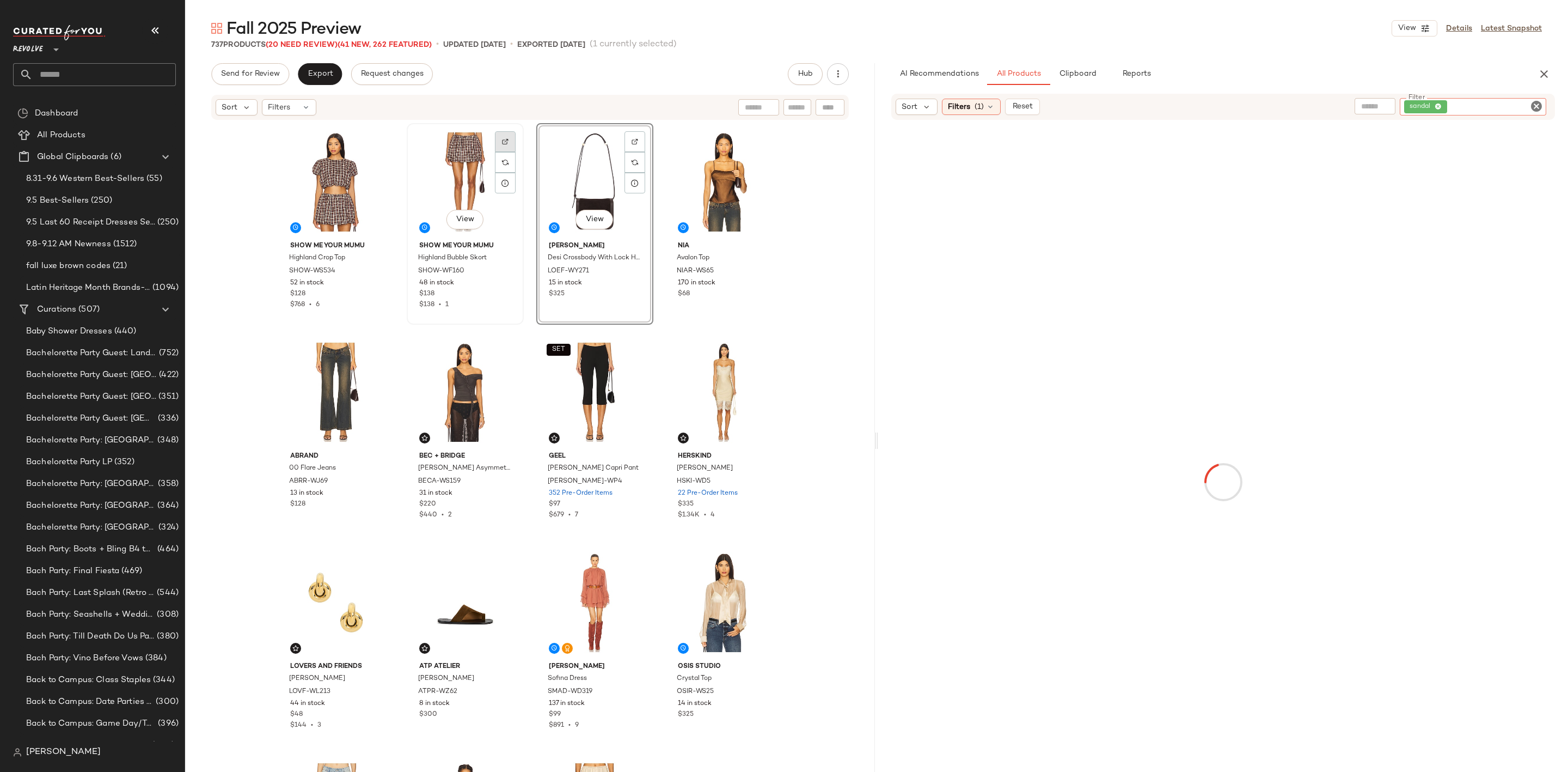
click at [510, 141] on div at bounding box center [505, 141] width 21 height 21
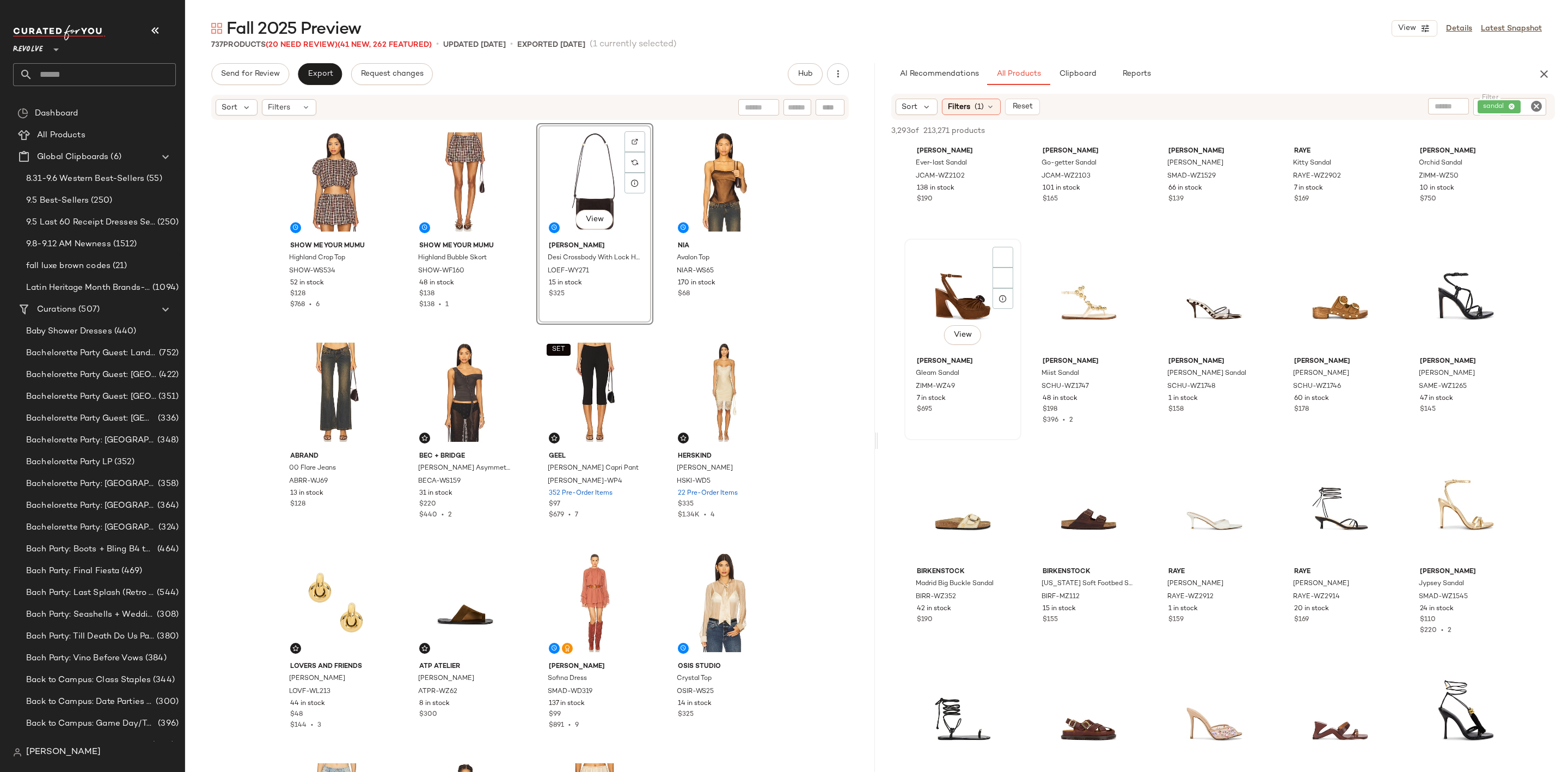
scroll to position [1961, 0]
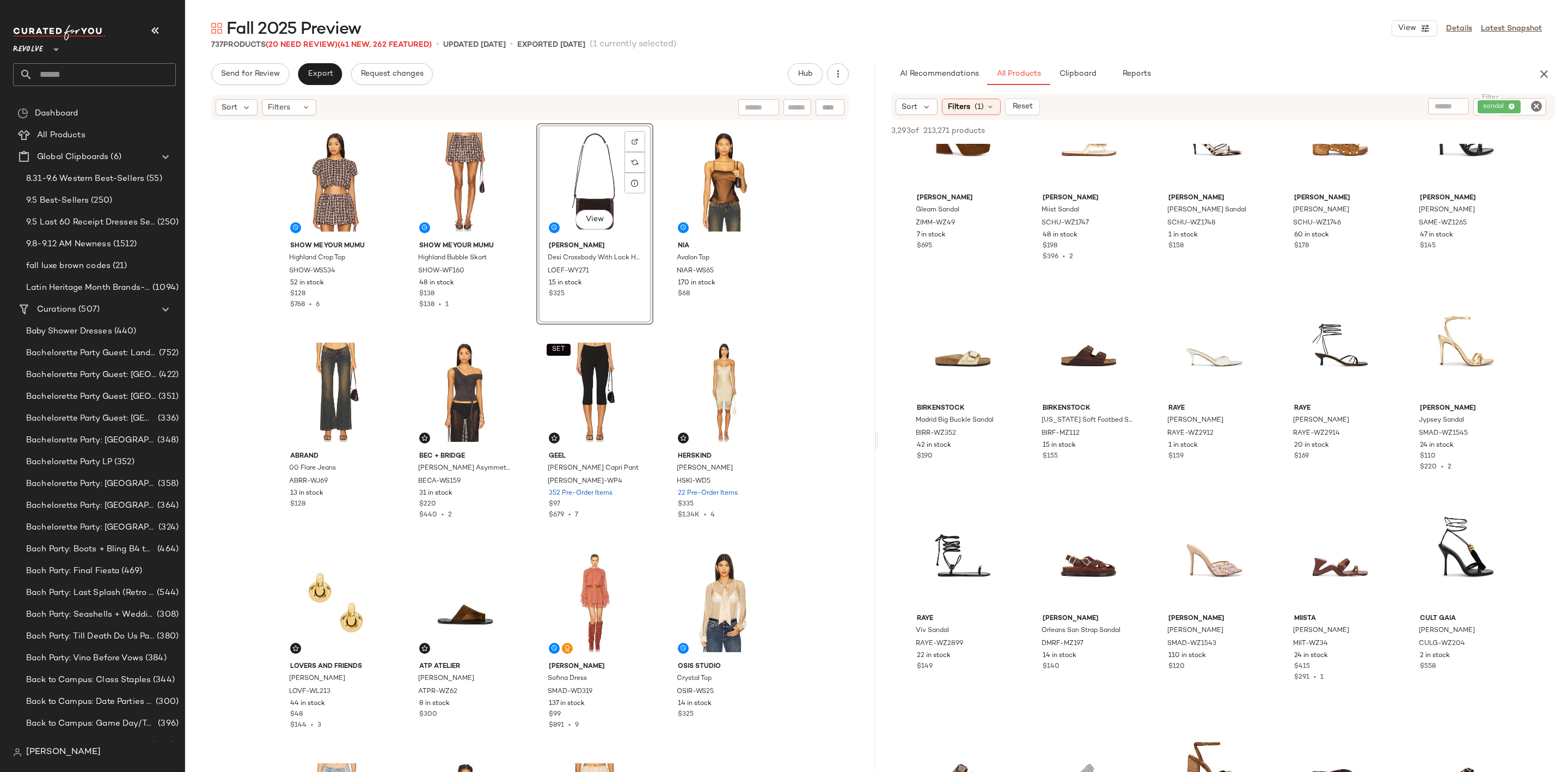
click at [1534, 104] on icon "Clear Filter" at bounding box center [1536, 106] width 13 height 13
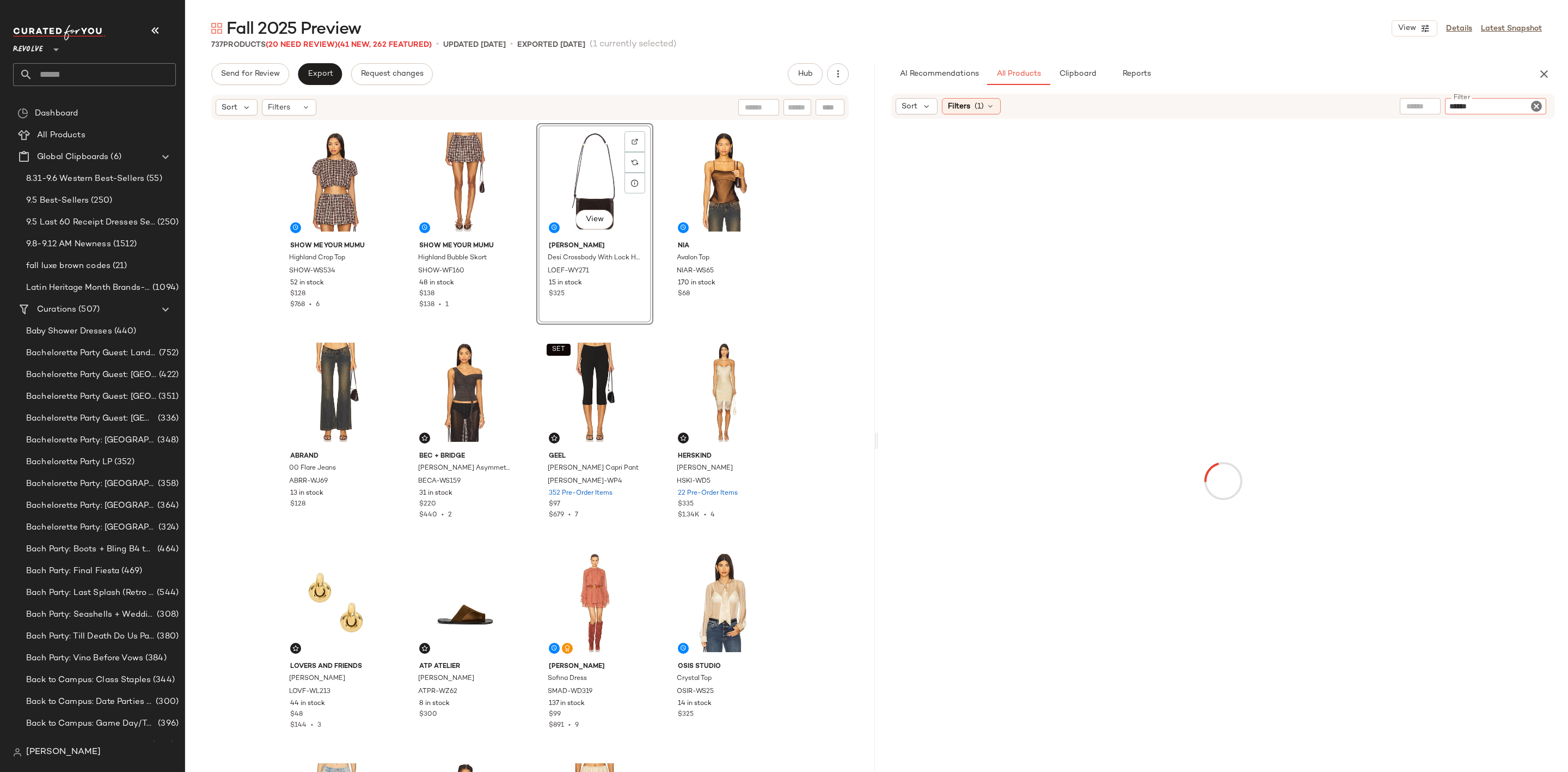
type input "*******"
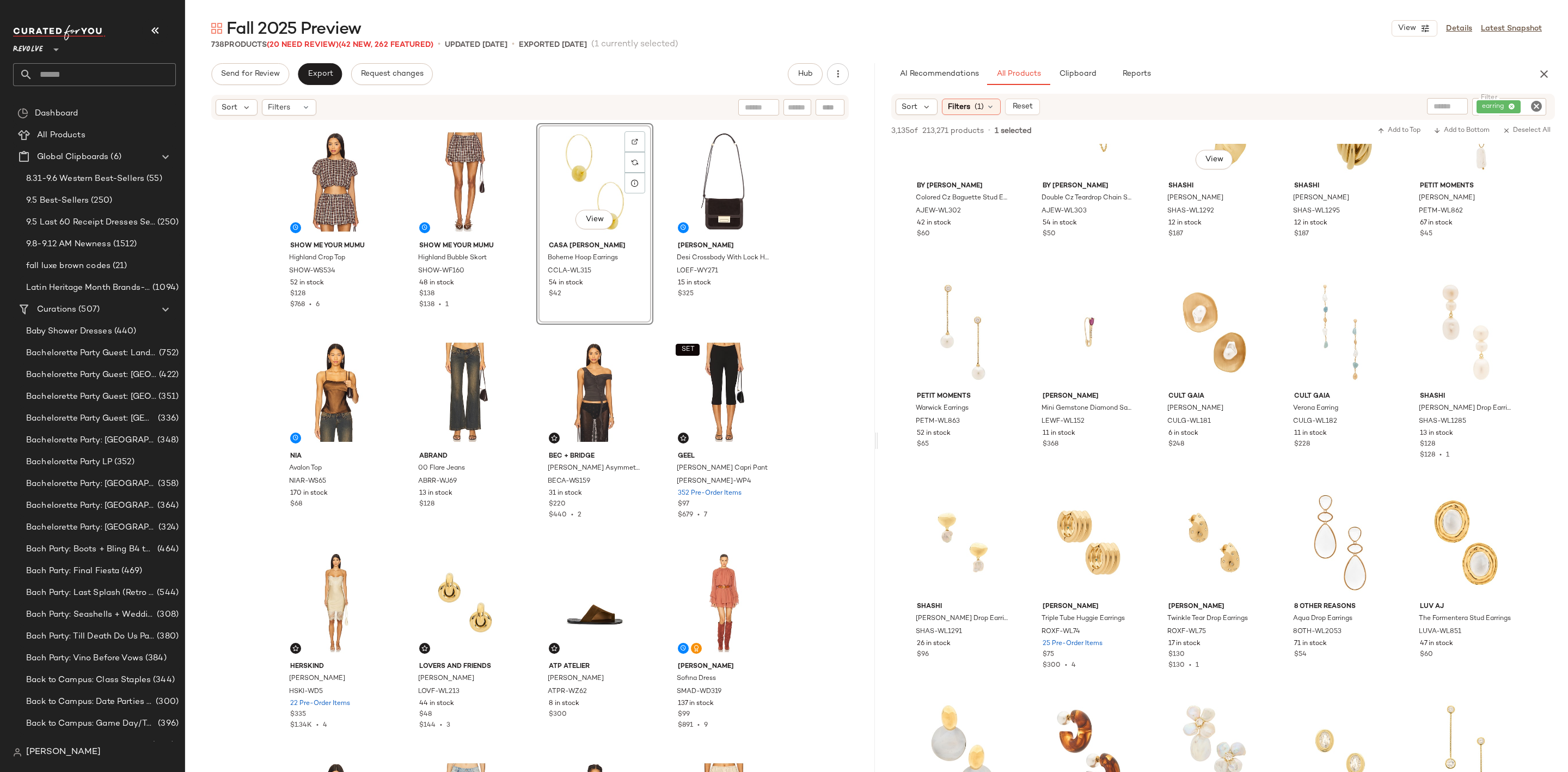
scroll to position [1798, 0]
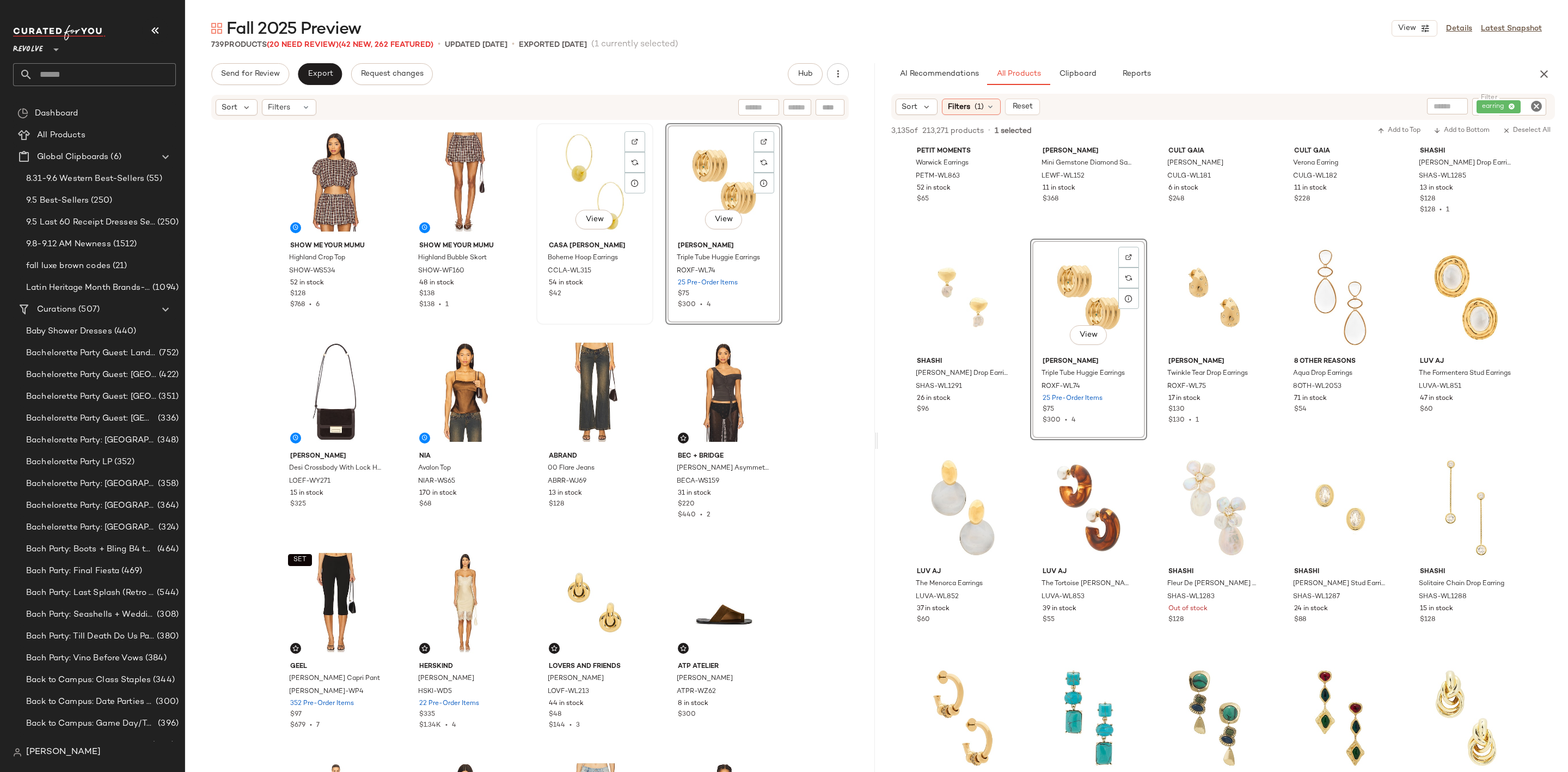
click at [557, 178] on div "View" at bounding box center [594, 181] width 110 height 110
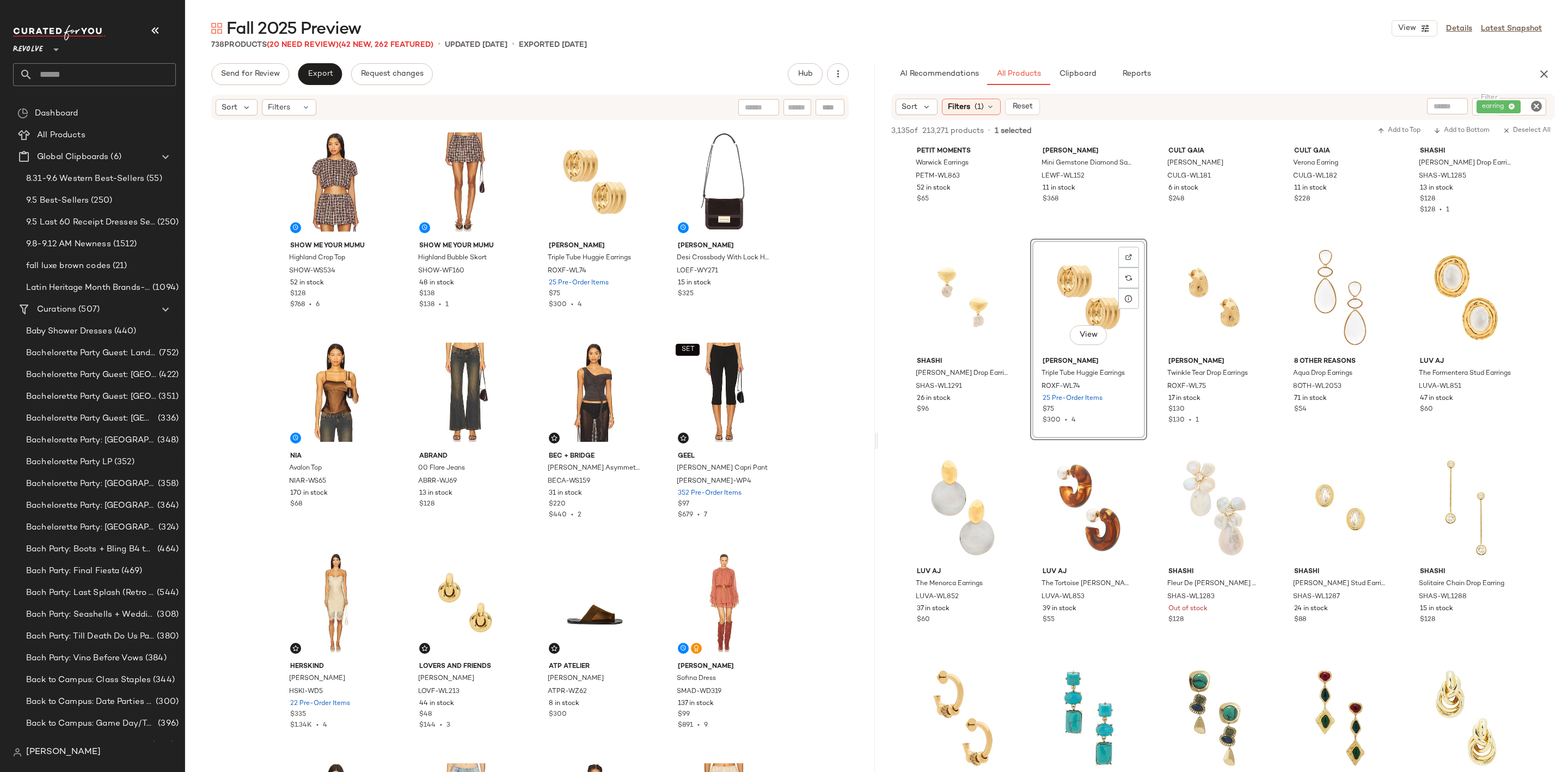
click at [1534, 105] on icon "Clear Filter" at bounding box center [1536, 106] width 13 height 13
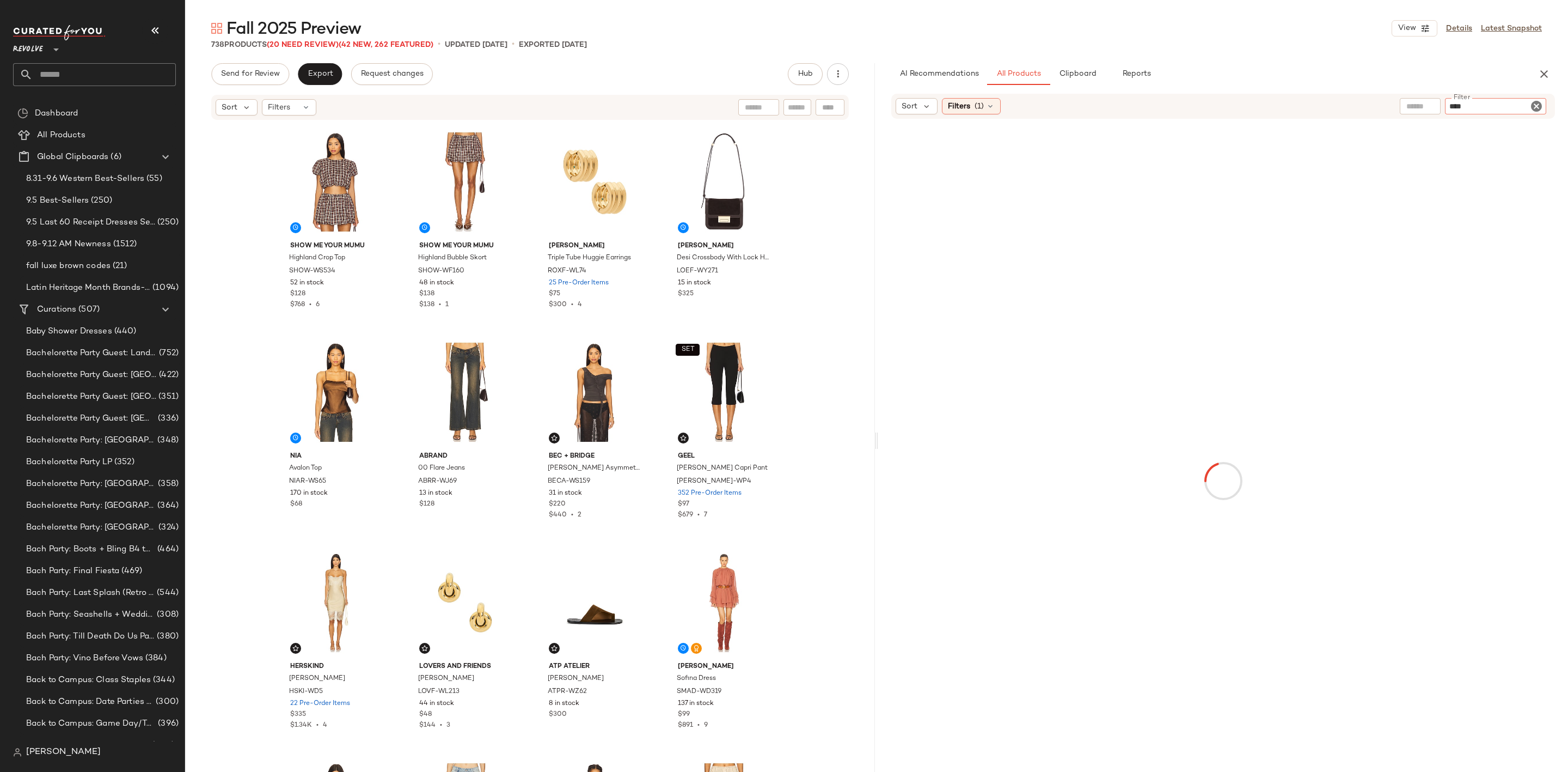
type input "*****"
click at [1379, 61] on div "Fall 2025 Preview View Details Latest Snapshot 738 Products (20 Need Review) (4…" at bounding box center [877, 395] width 1383 height 754
click at [1135, 386] on div "No Products Found No products match your current filters. Clear Filters" at bounding box center [1223, 476] width 690 height 665
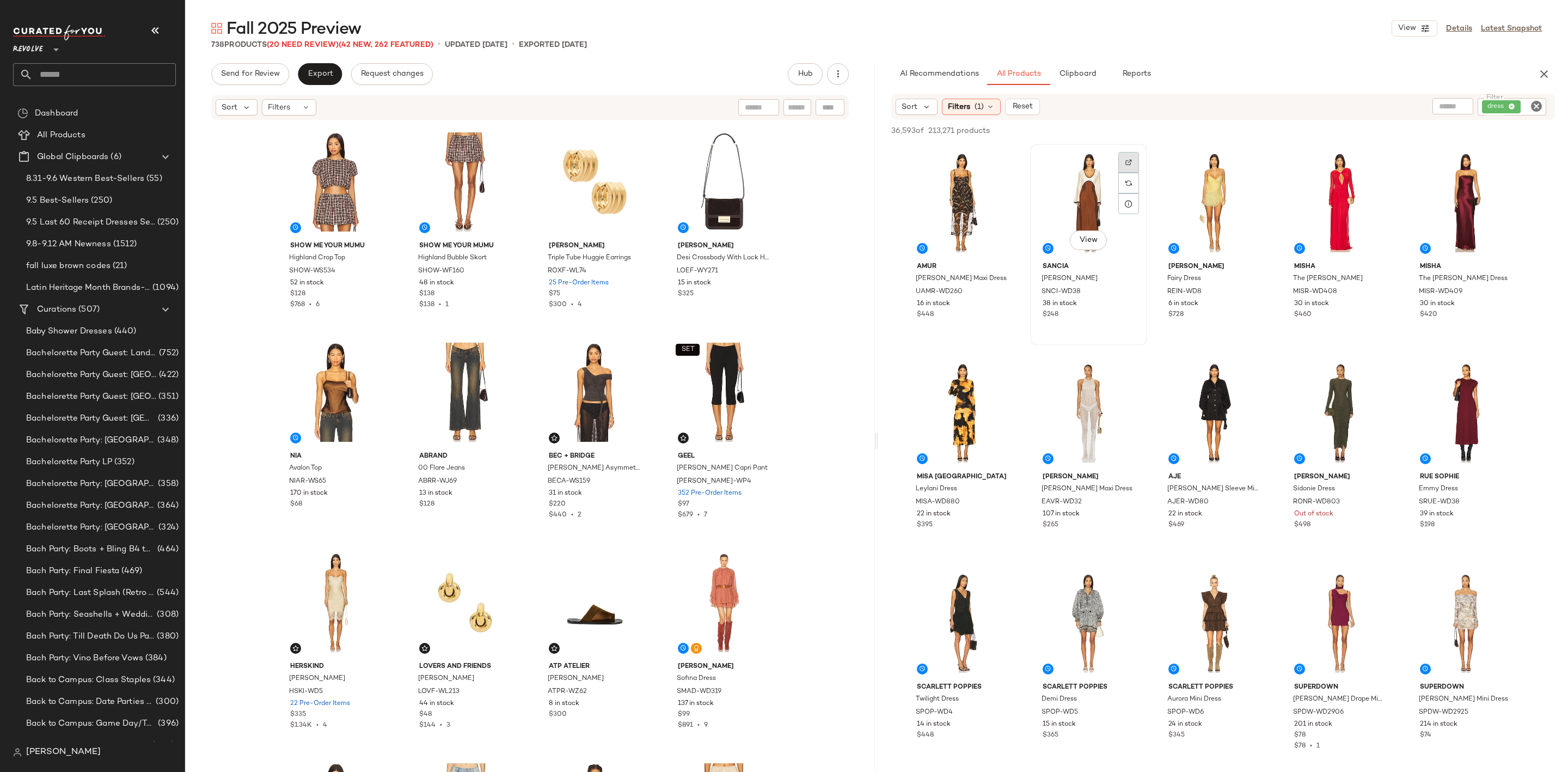
click at [1127, 157] on div at bounding box center [1128, 162] width 21 height 21
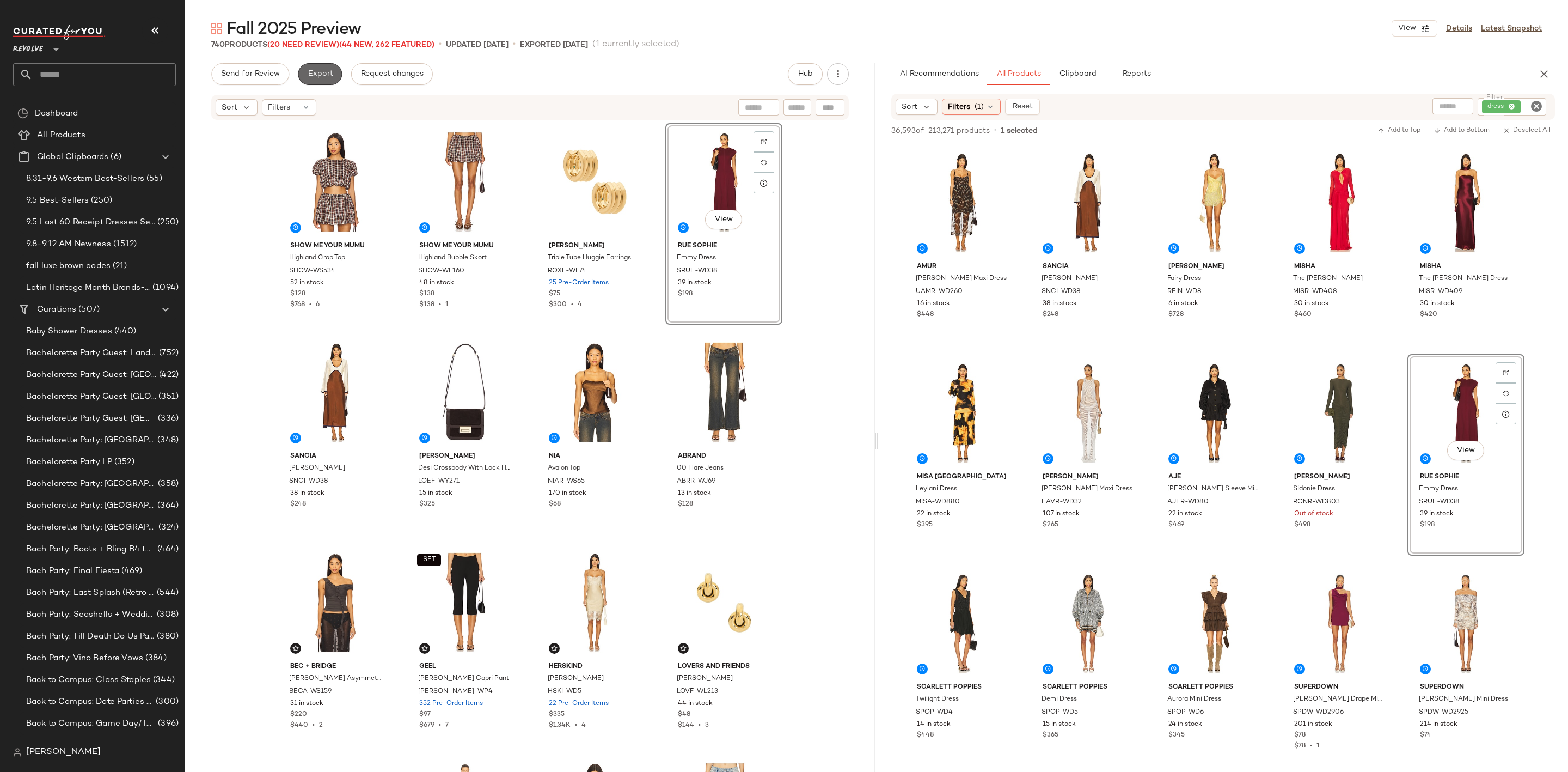
click at [323, 73] on span "Export" at bounding box center [320, 74] width 26 height 9
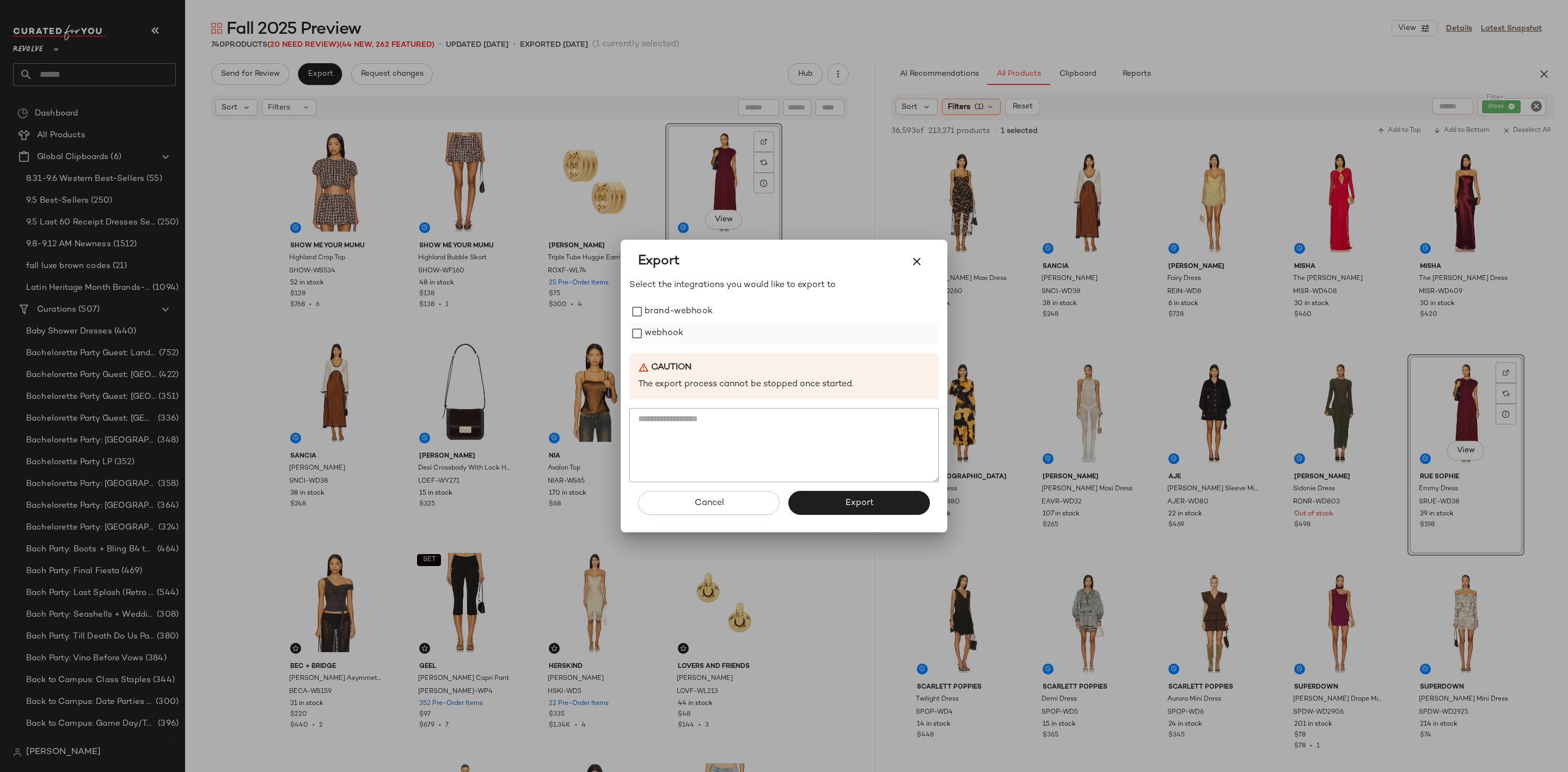
click at [656, 331] on label "webhook" at bounding box center [664, 333] width 38 height 22
click at [824, 503] on button "Export" at bounding box center [859, 503] width 141 height 24
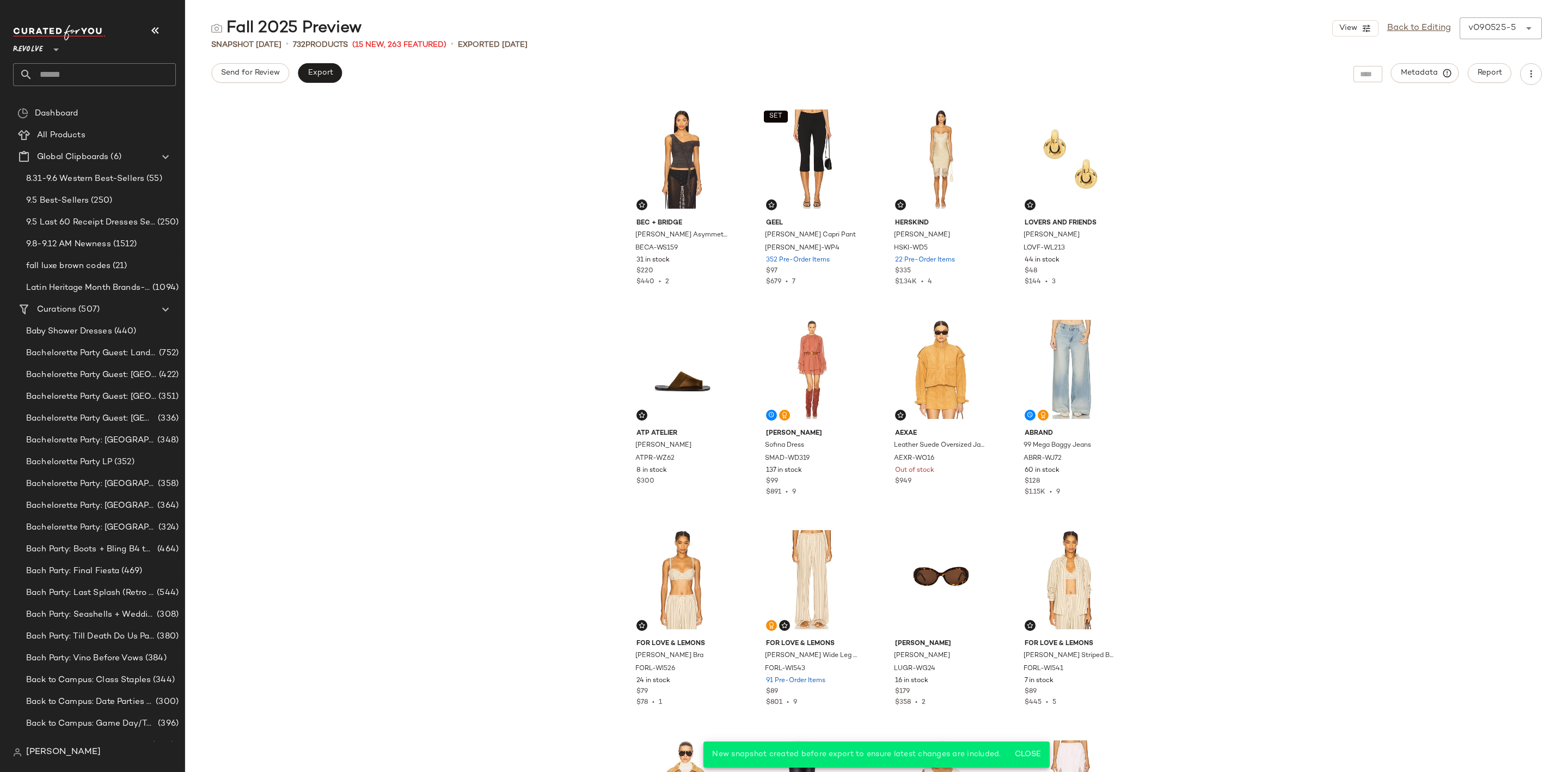
click at [87, 77] on input "text" at bounding box center [104, 75] width 143 height 23
type input "********"
click at [98, 103] on span "essory Preview" at bounding box center [77, 106] width 54 height 11
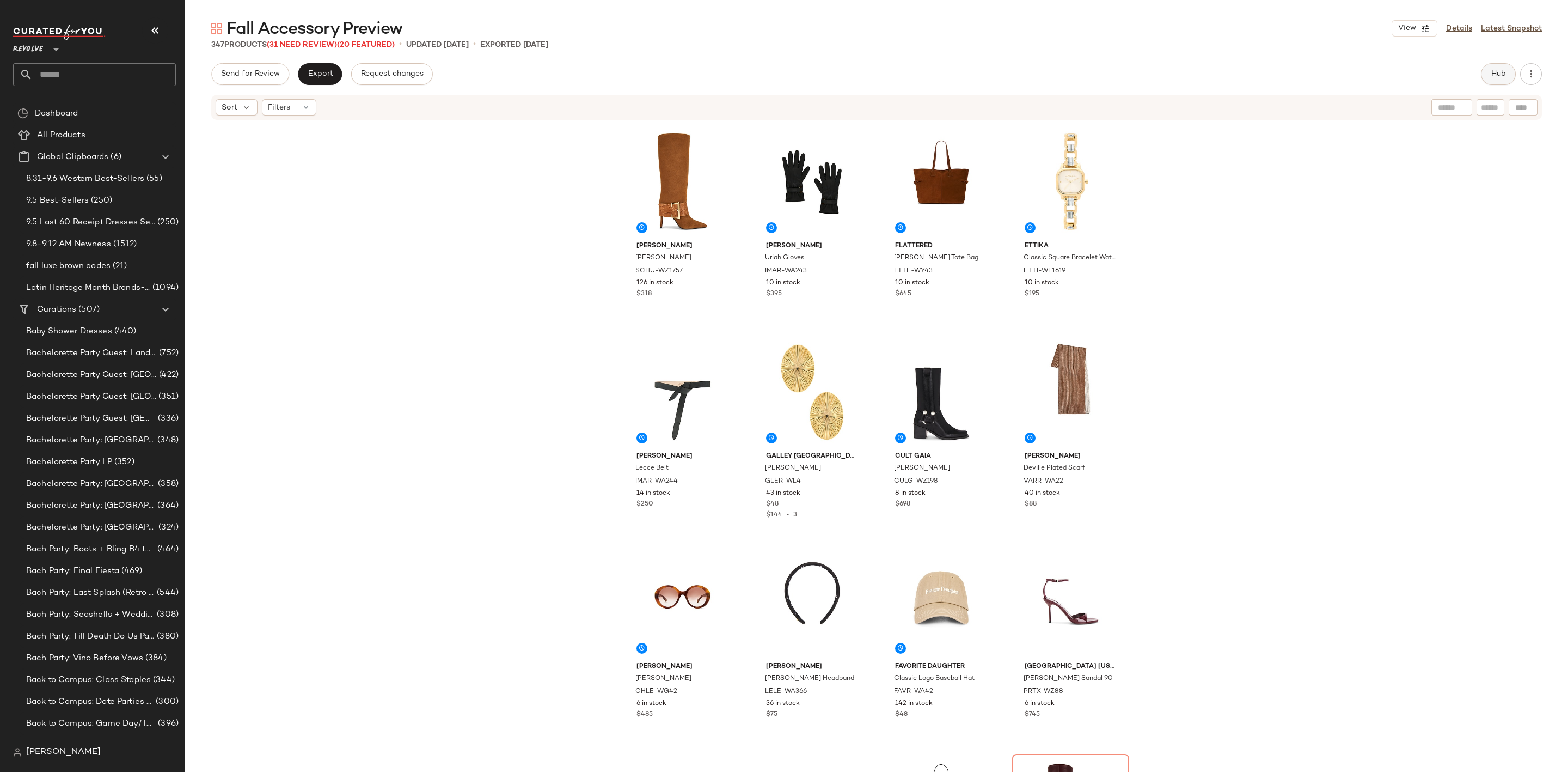
click at [1489, 63] on button "Hub" at bounding box center [1499, 74] width 35 height 22
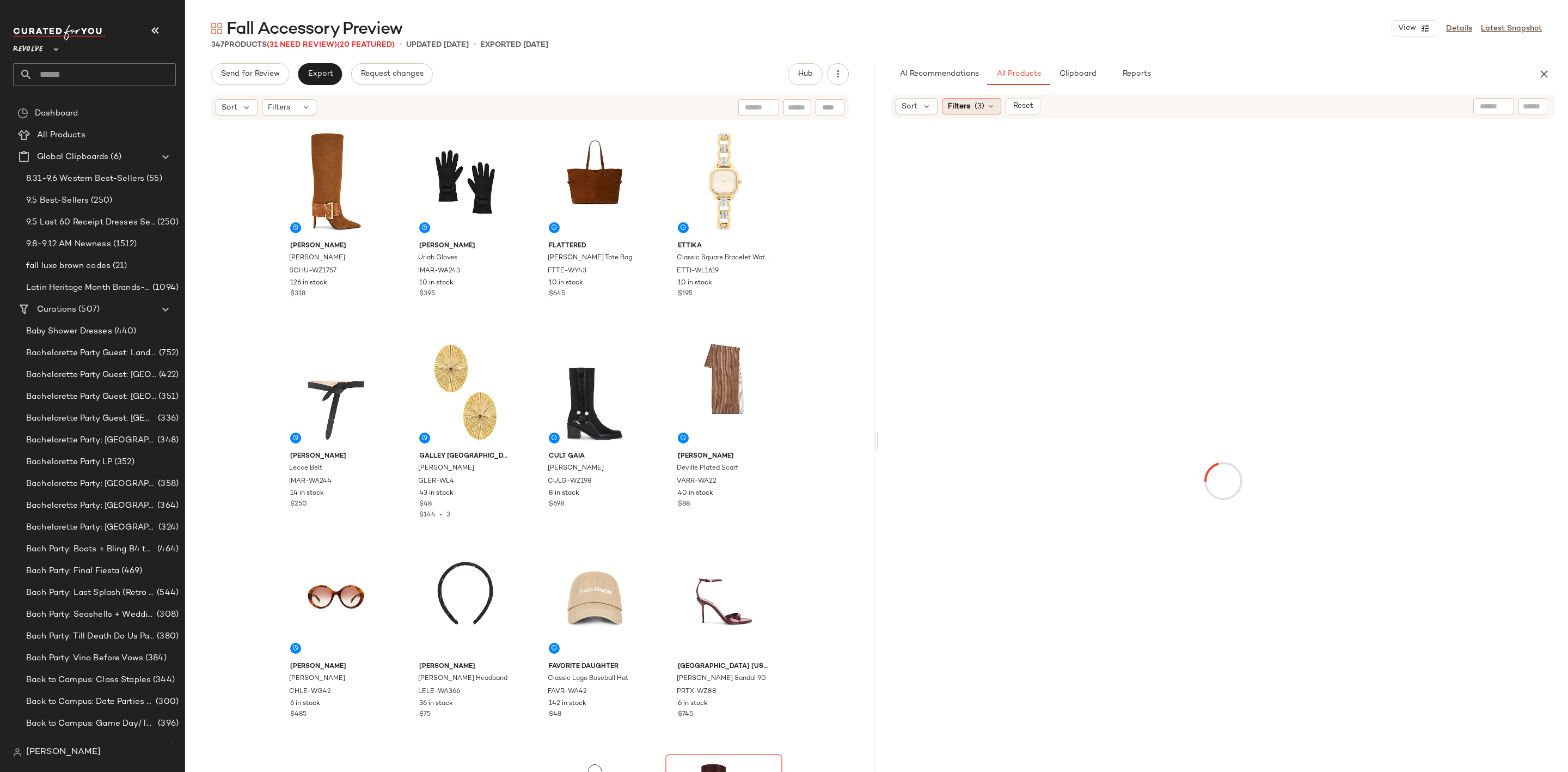
click at [969, 111] on span "Filters" at bounding box center [959, 106] width 22 height 11
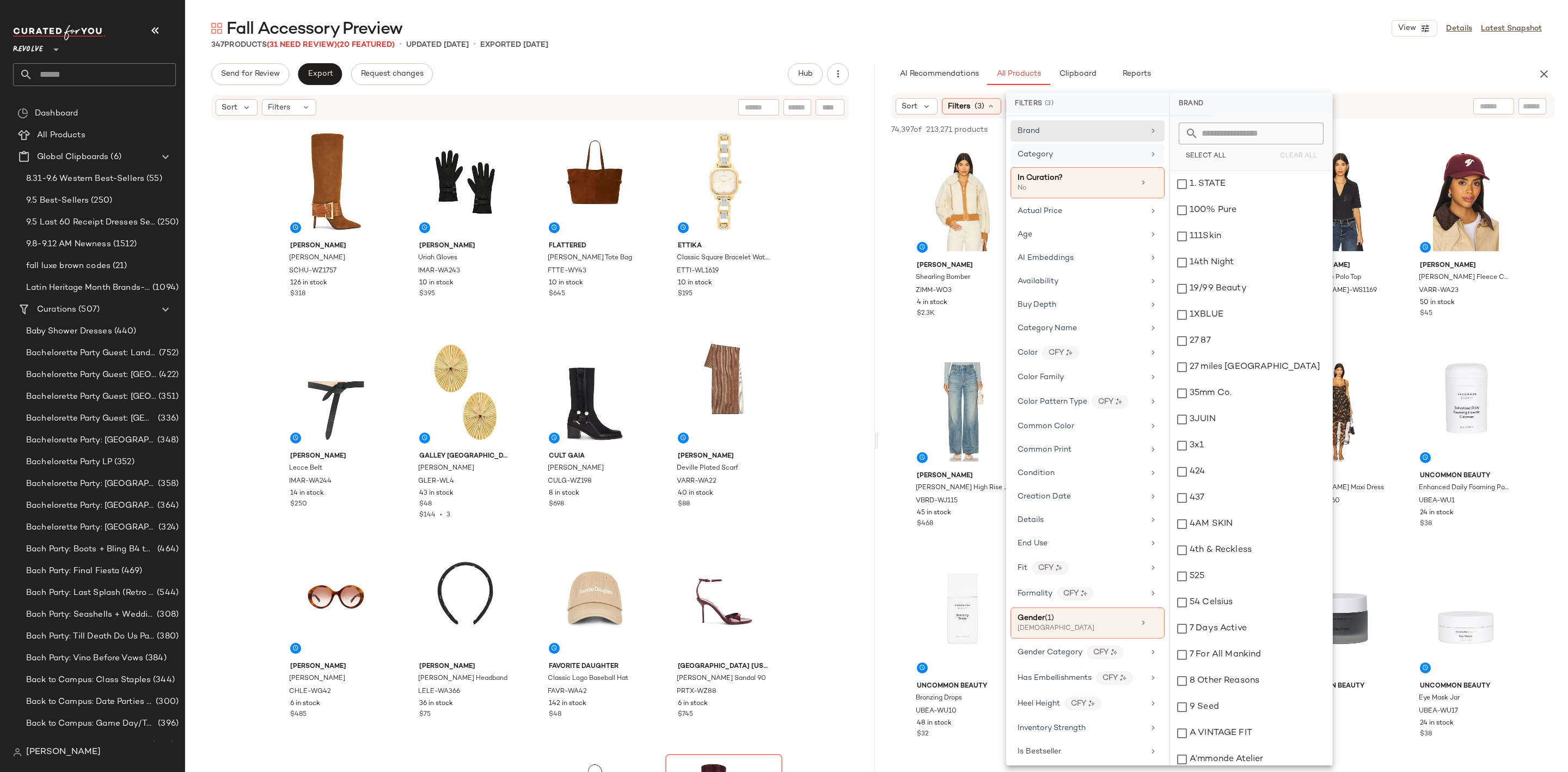
click at [1075, 155] on div "Category" at bounding box center [1081, 154] width 127 height 11
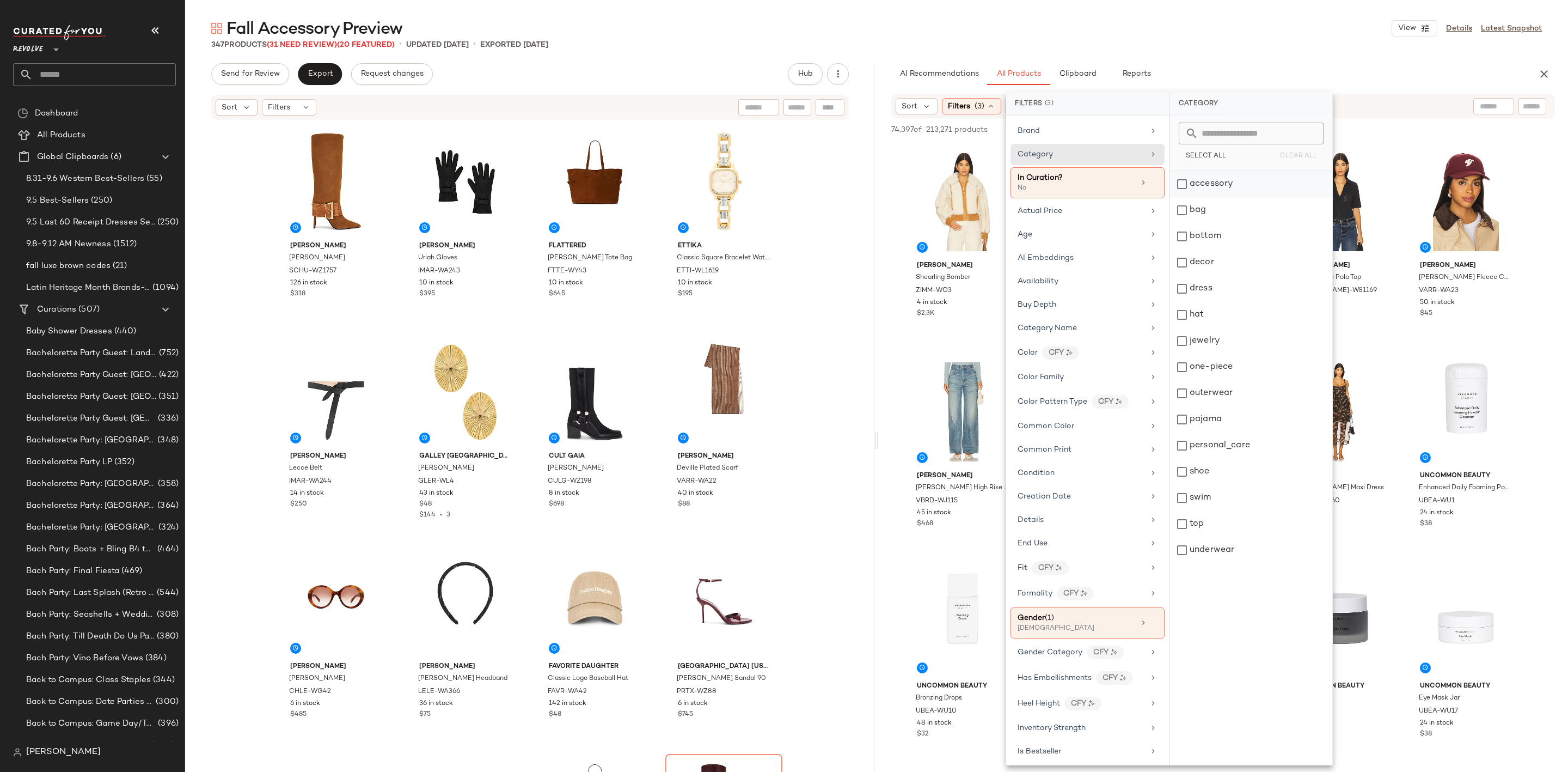
click at [1202, 187] on div "accessory" at bounding box center [1251, 184] width 162 height 26
click at [1266, 57] on div "Fall Accessory Preview View Details Latest Snapshot 347 Products (31 Need Revie…" at bounding box center [877, 395] width 1383 height 754
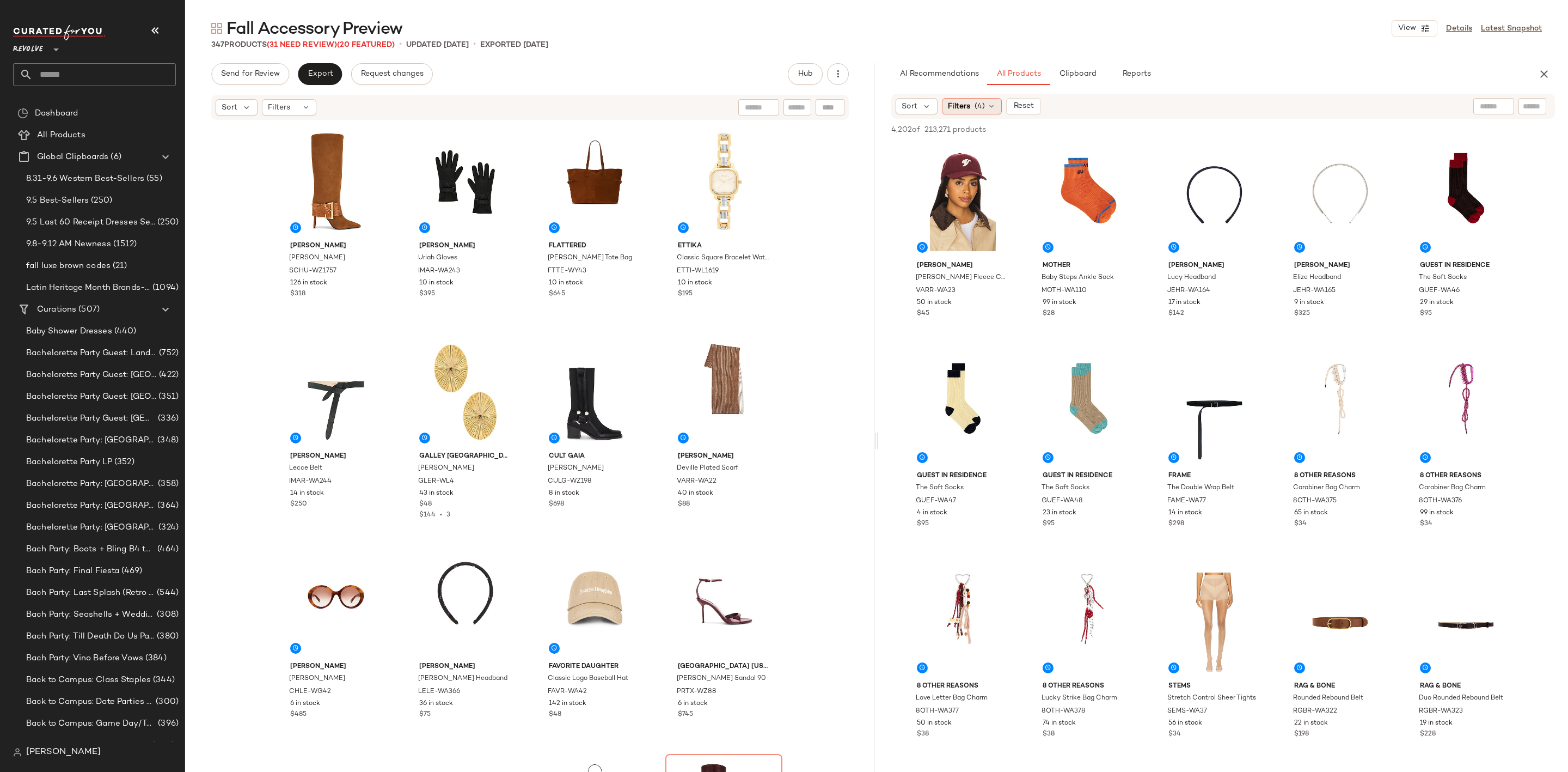
click at [959, 104] on span "Filters" at bounding box center [959, 106] width 22 height 11
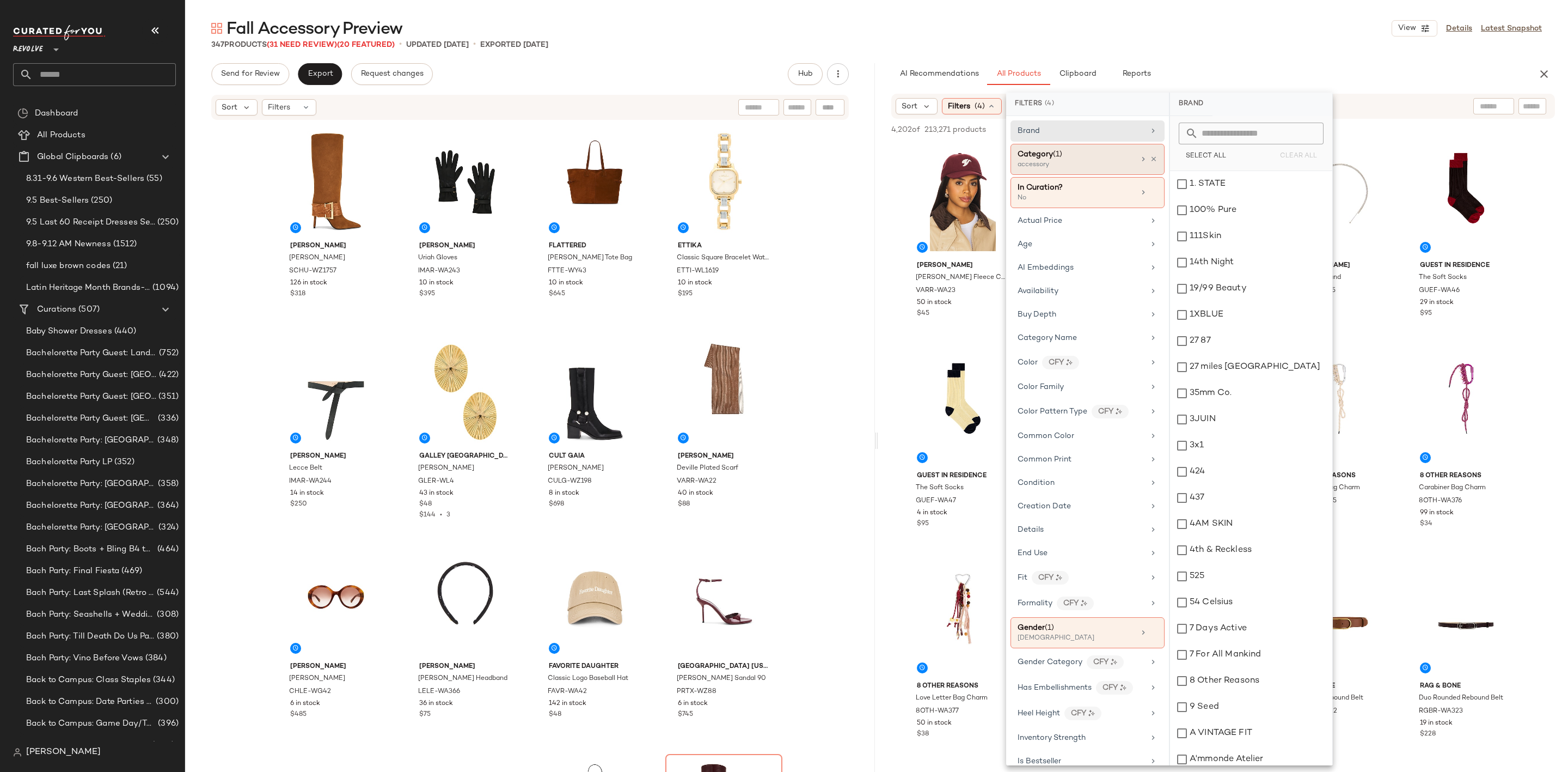
click at [1085, 164] on div "accessory" at bounding box center [1072, 165] width 109 height 10
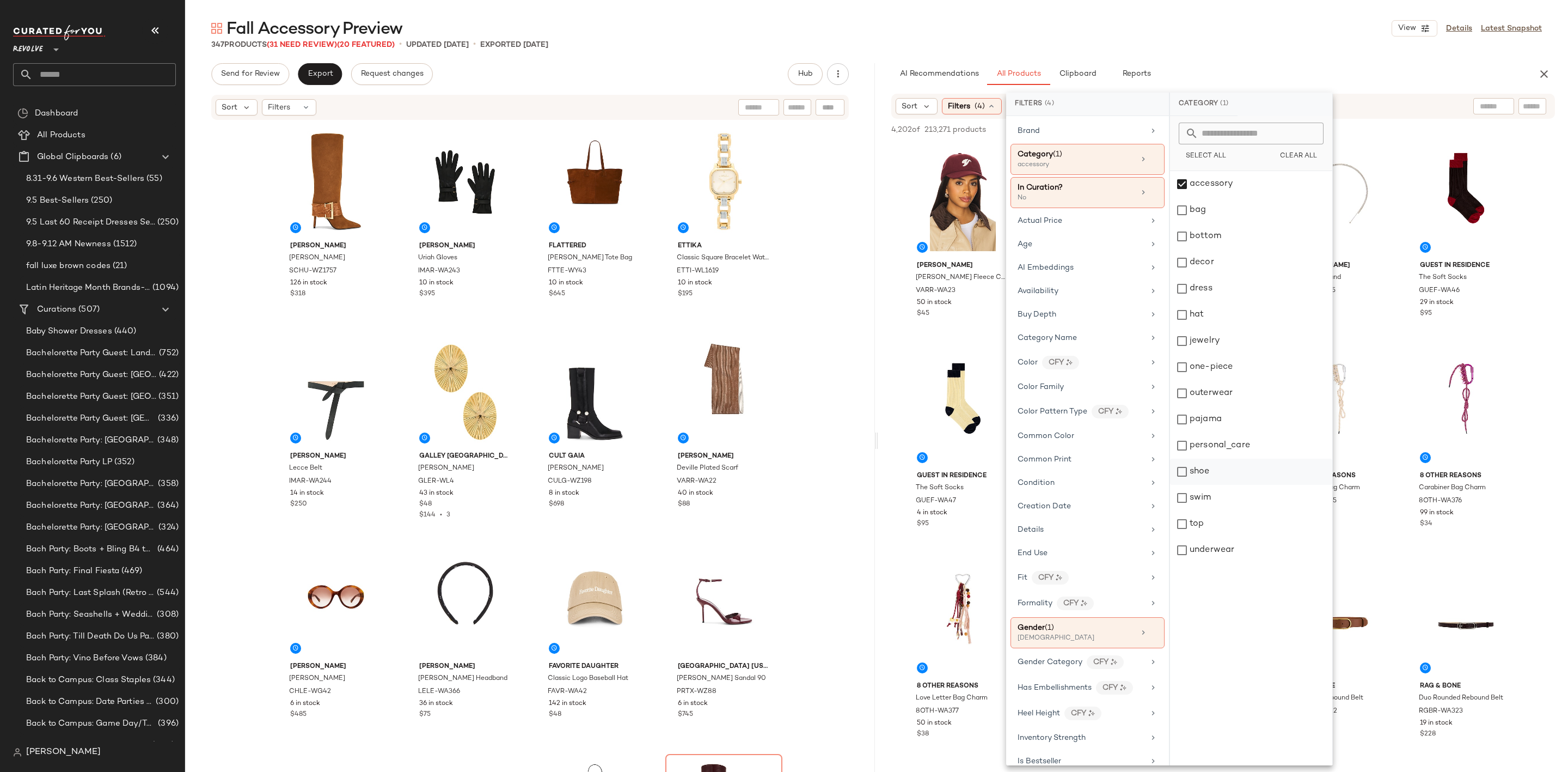
click at [1189, 468] on div "shoe" at bounding box center [1251, 472] width 162 height 26
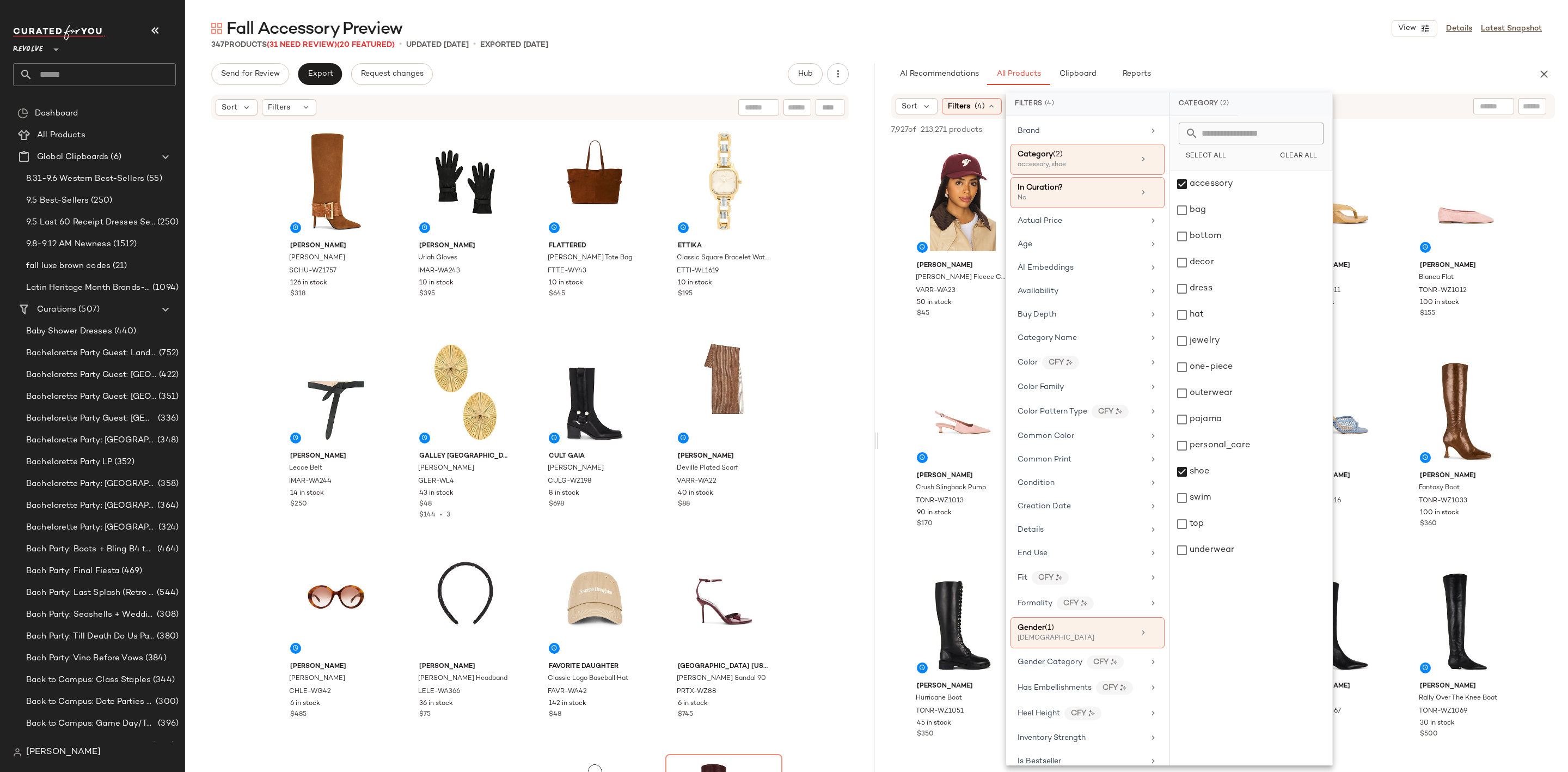
click at [1208, 33] on div "Fall Accessory Preview View Details Latest Snapshot" at bounding box center [877, 28] width 1383 height 22
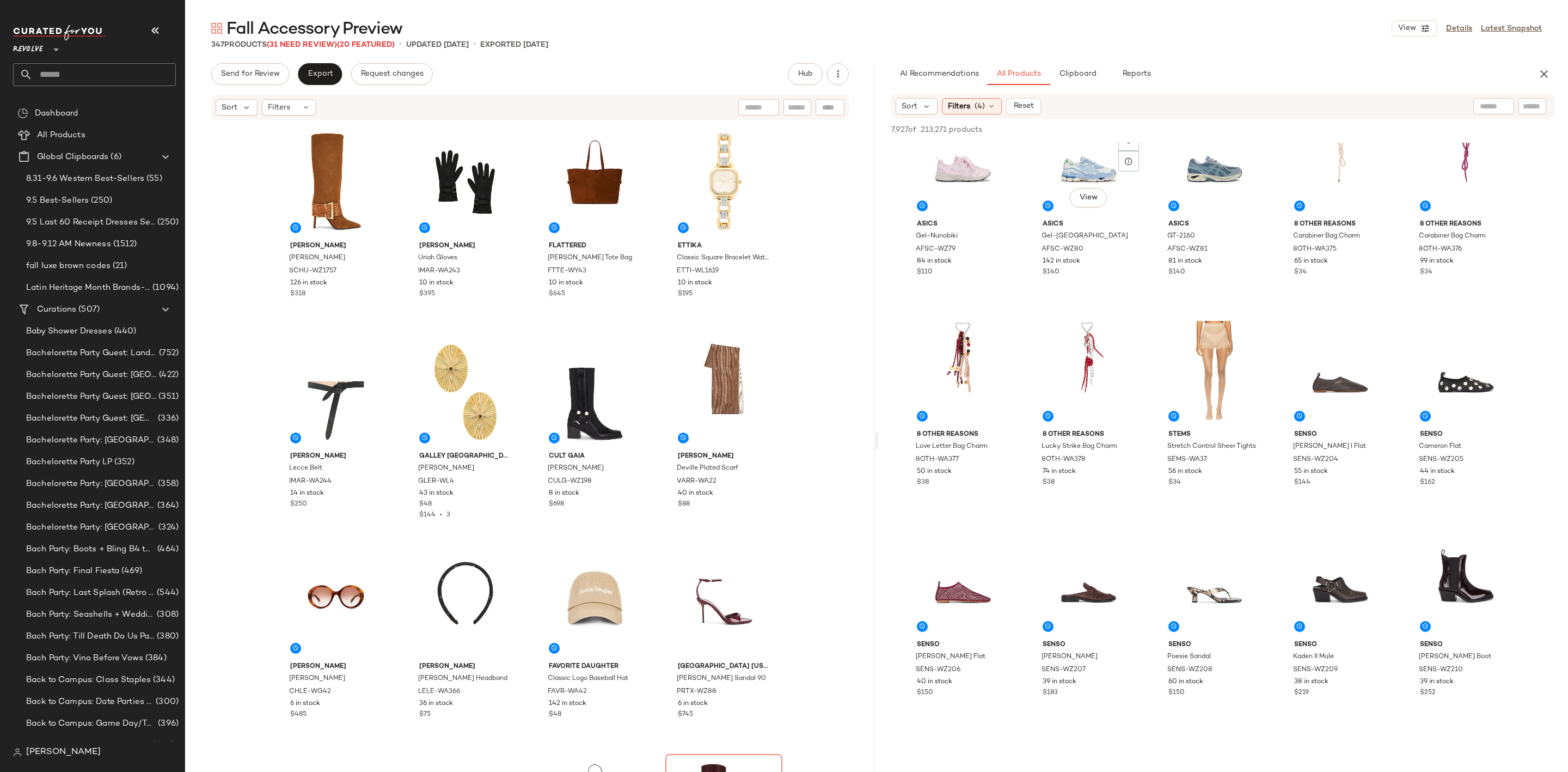
scroll to position [1308, 0]
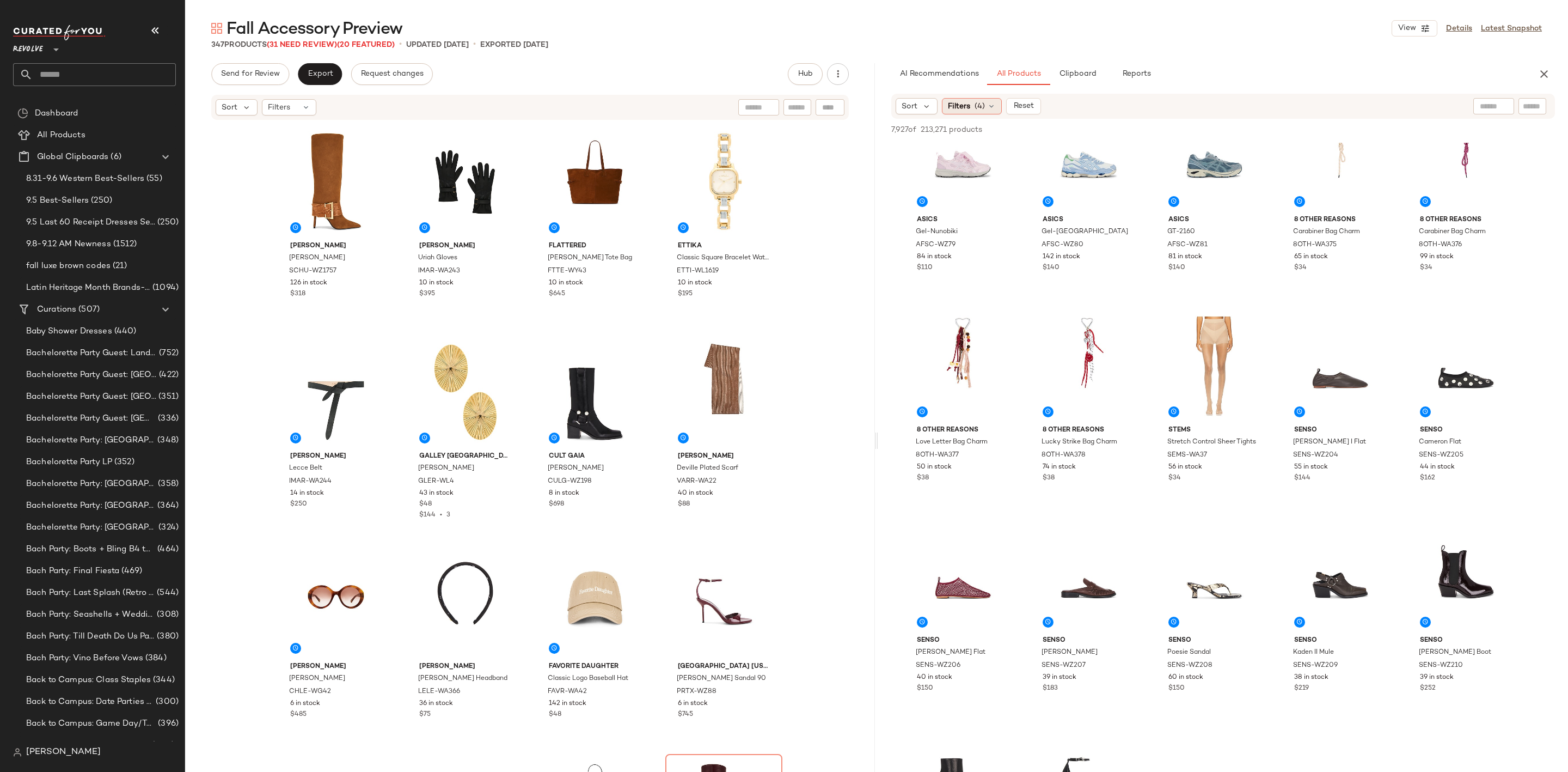
click at [982, 98] on div "Filters (4)" at bounding box center [972, 106] width 60 height 16
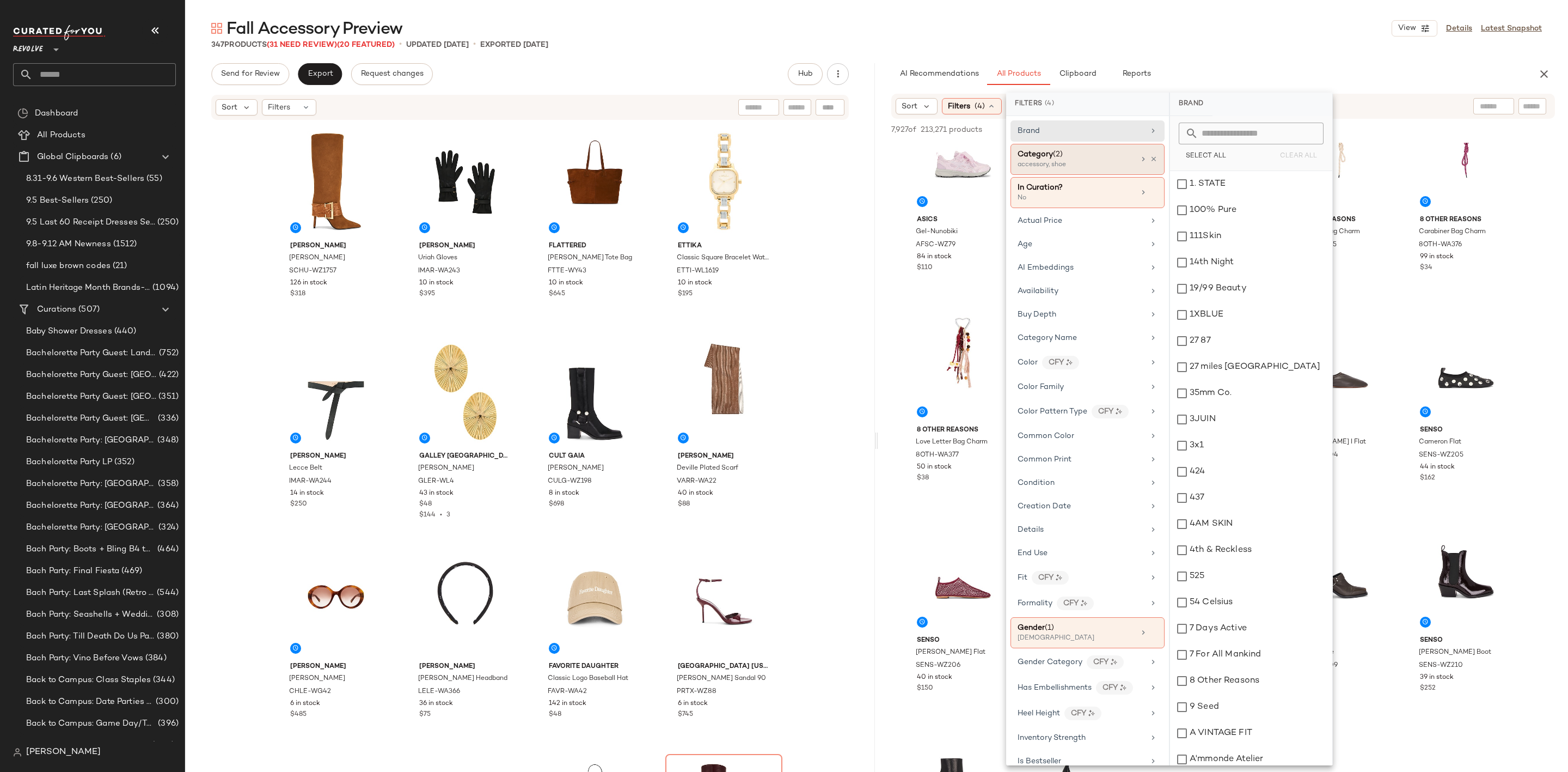
scroll to position [981, 0]
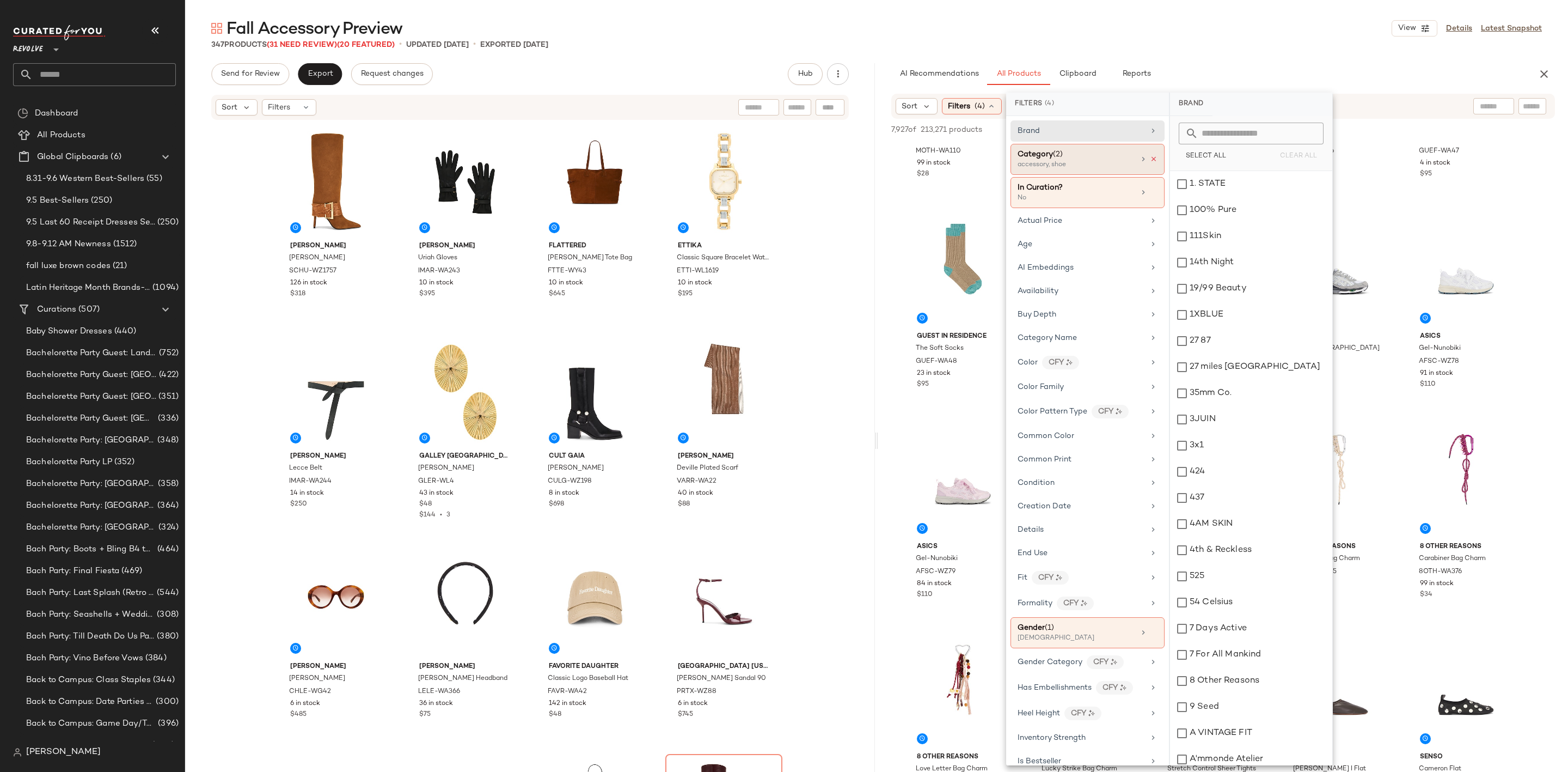
click at [1150, 158] on icon at bounding box center [1153, 158] width 7 height 7
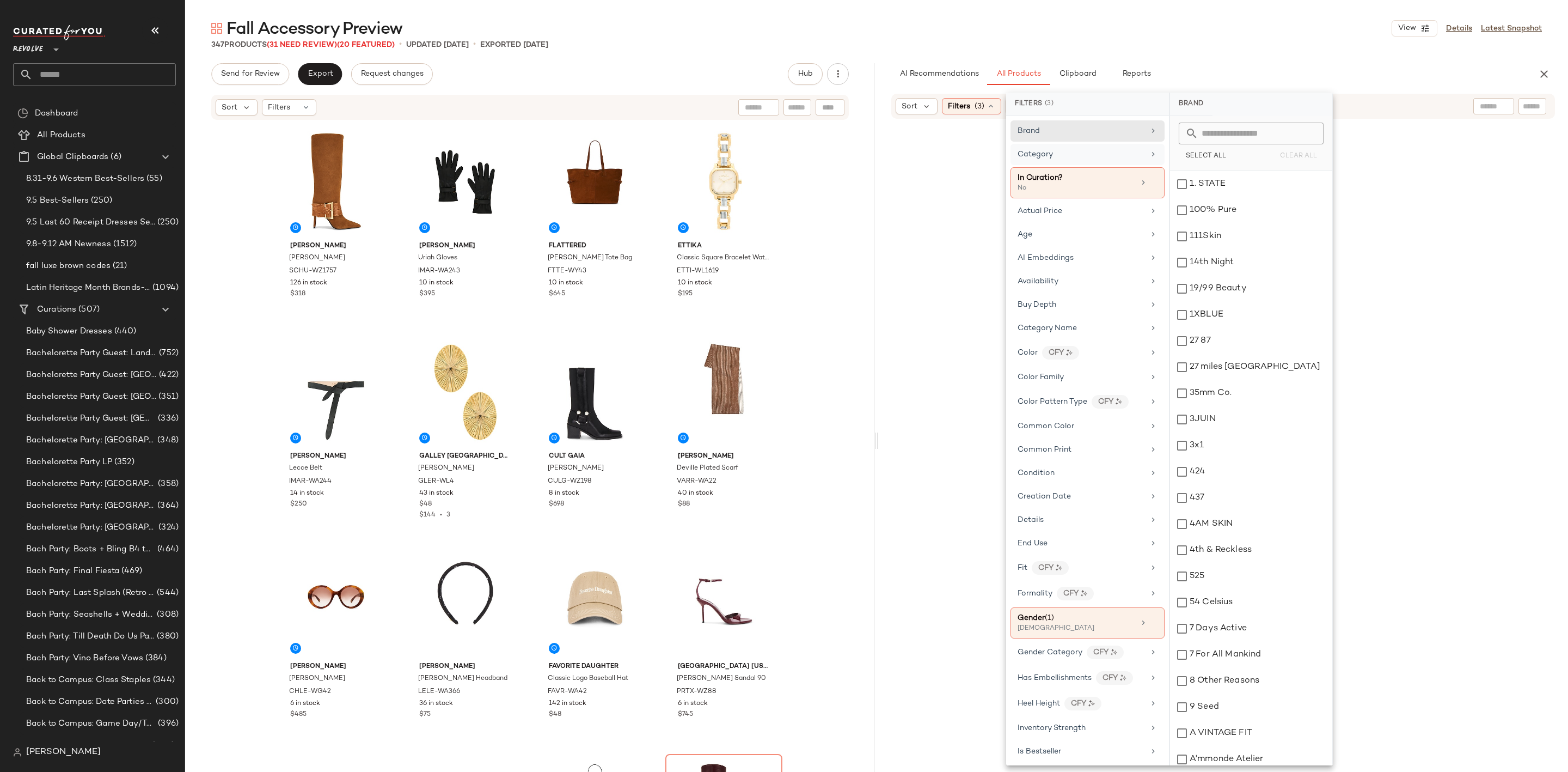
click at [1292, 53] on div "Fall Accessory Preview View Details Latest Snapshot 347 Products (31 Need Revie…" at bounding box center [877, 395] width 1383 height 754
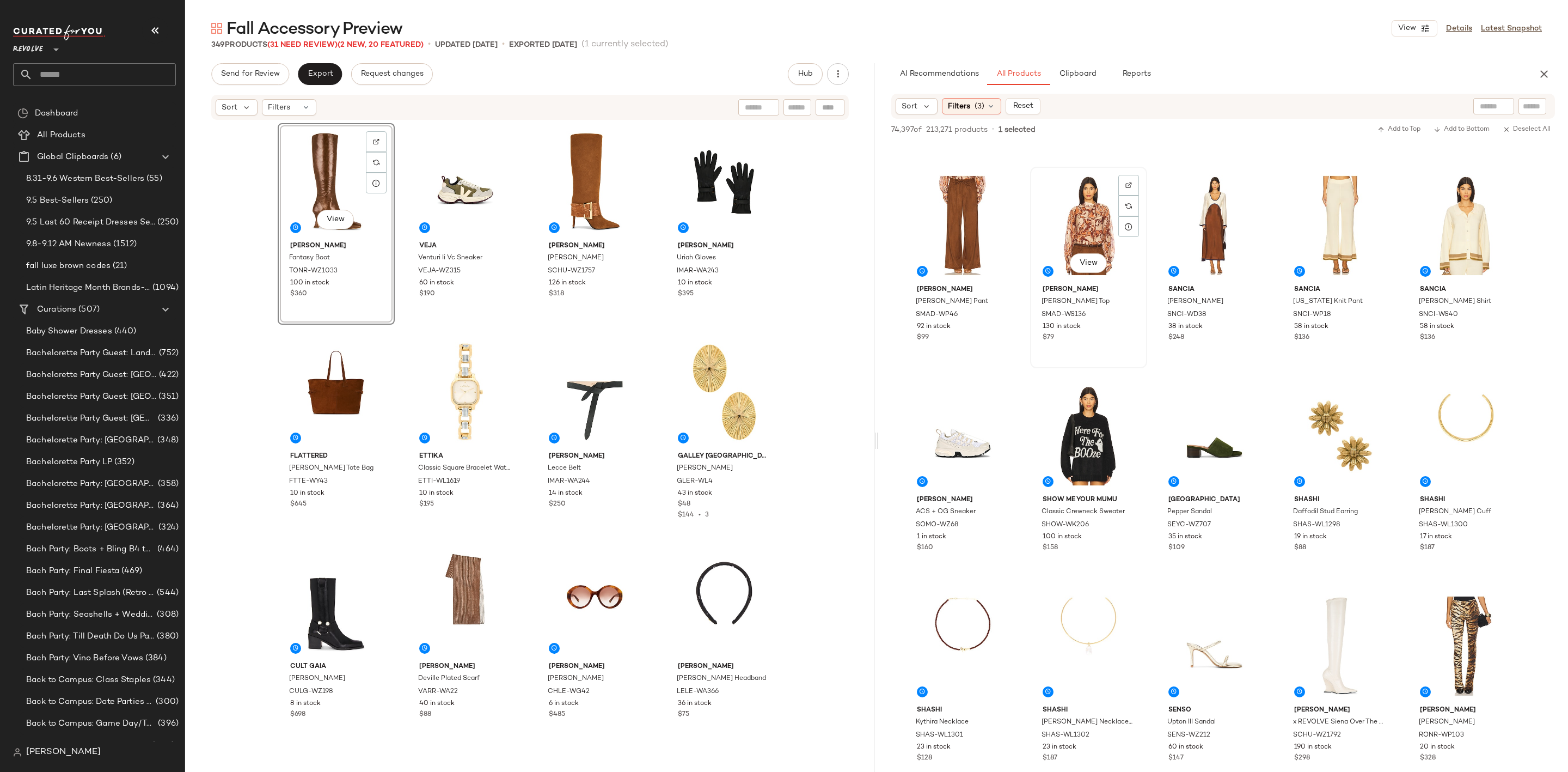
scroll to position [1879, 0]
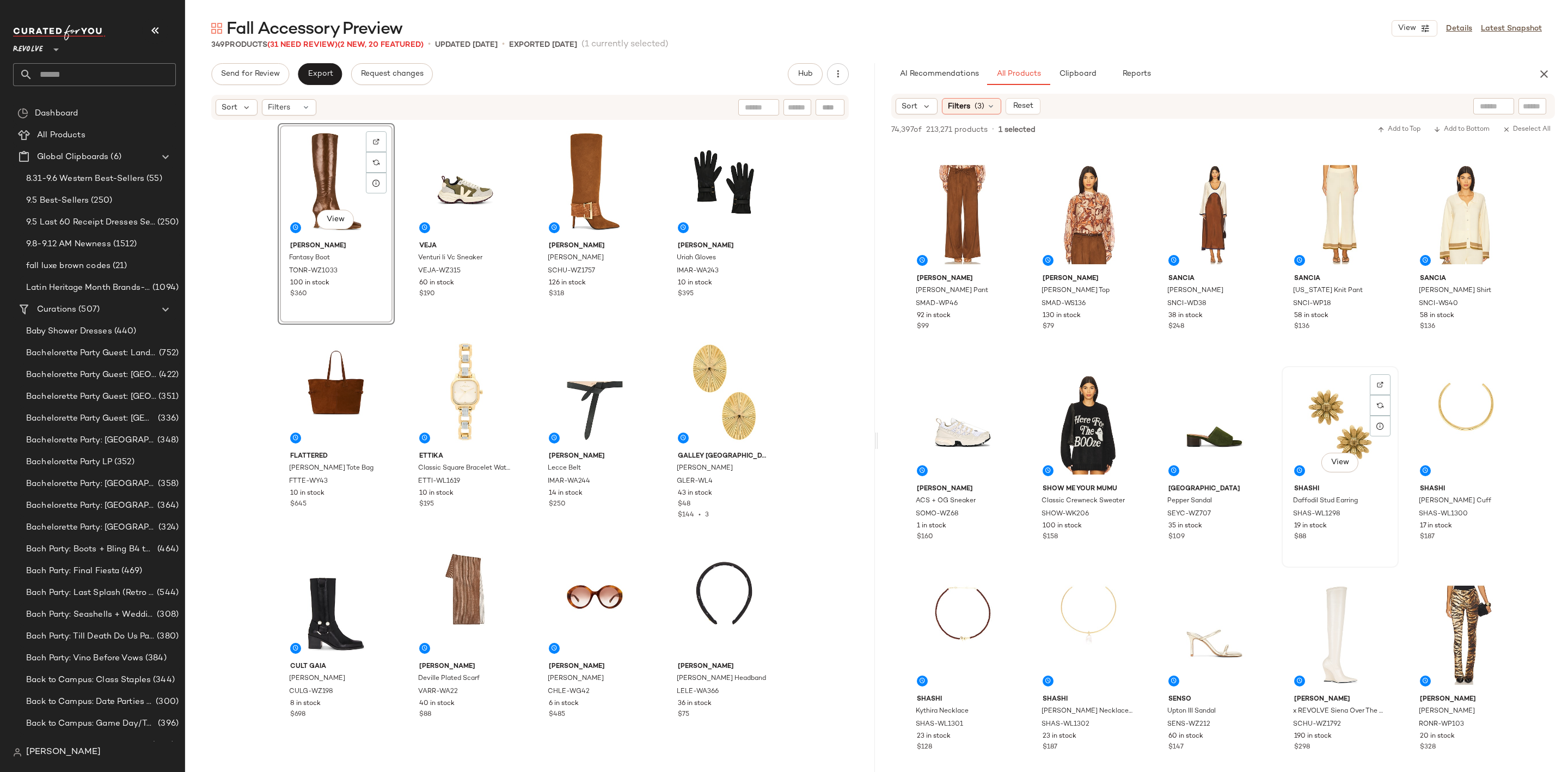
click at [1307, 417] on div "View" at bounding box center [1340, 424] width 110 height 110
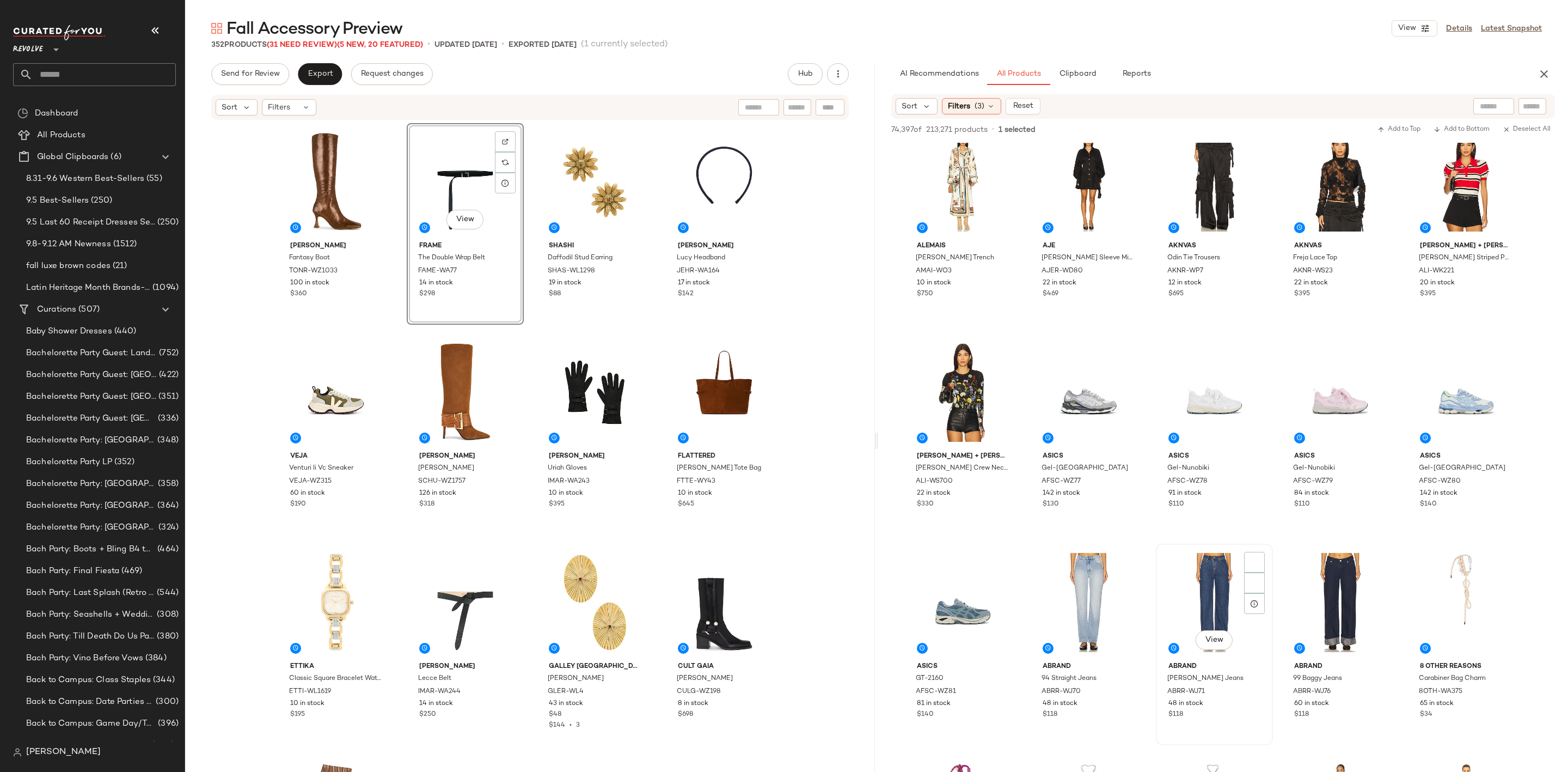
scroll to position [5393, 0]
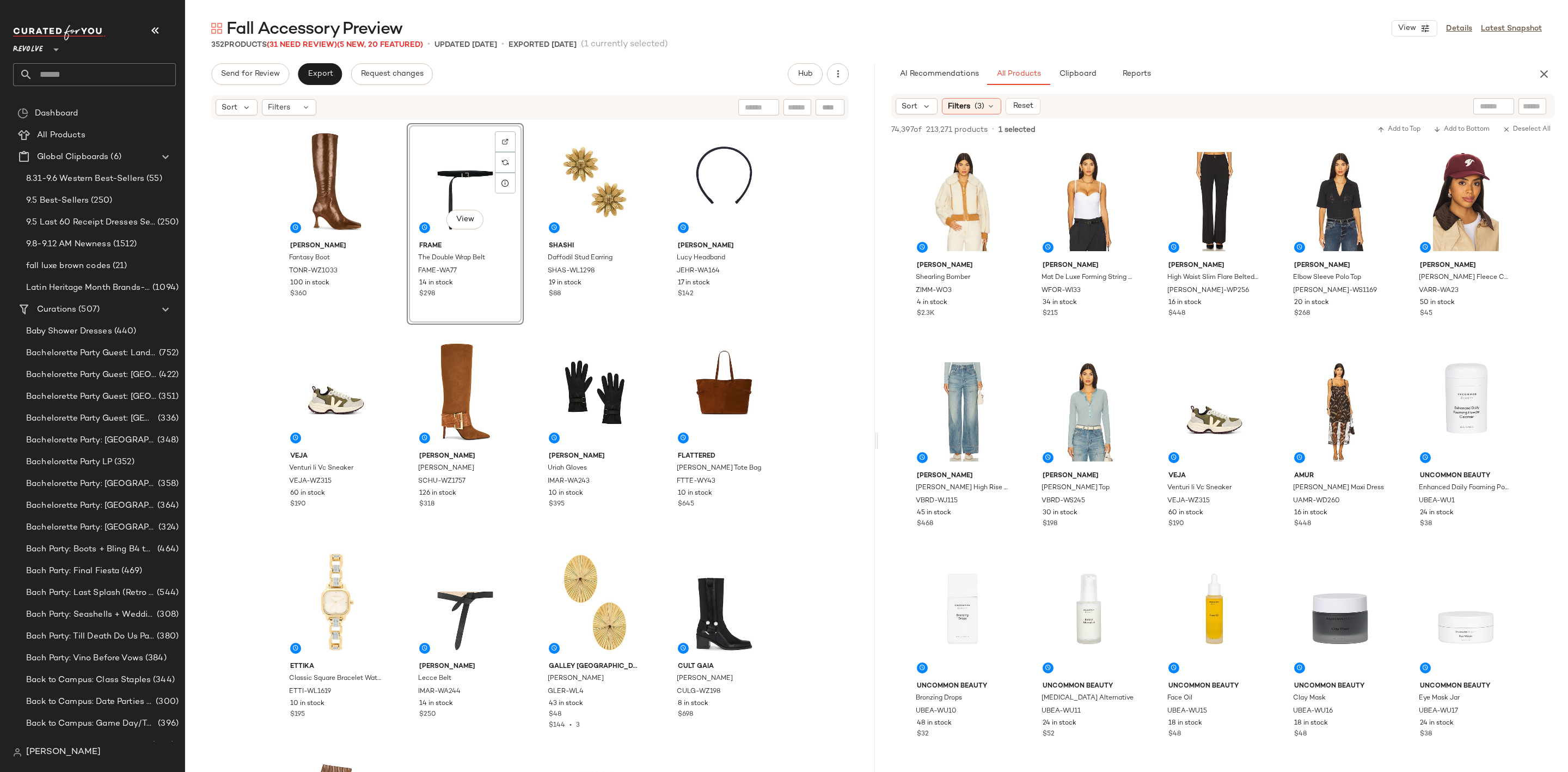
scroll to position [5393, 0]
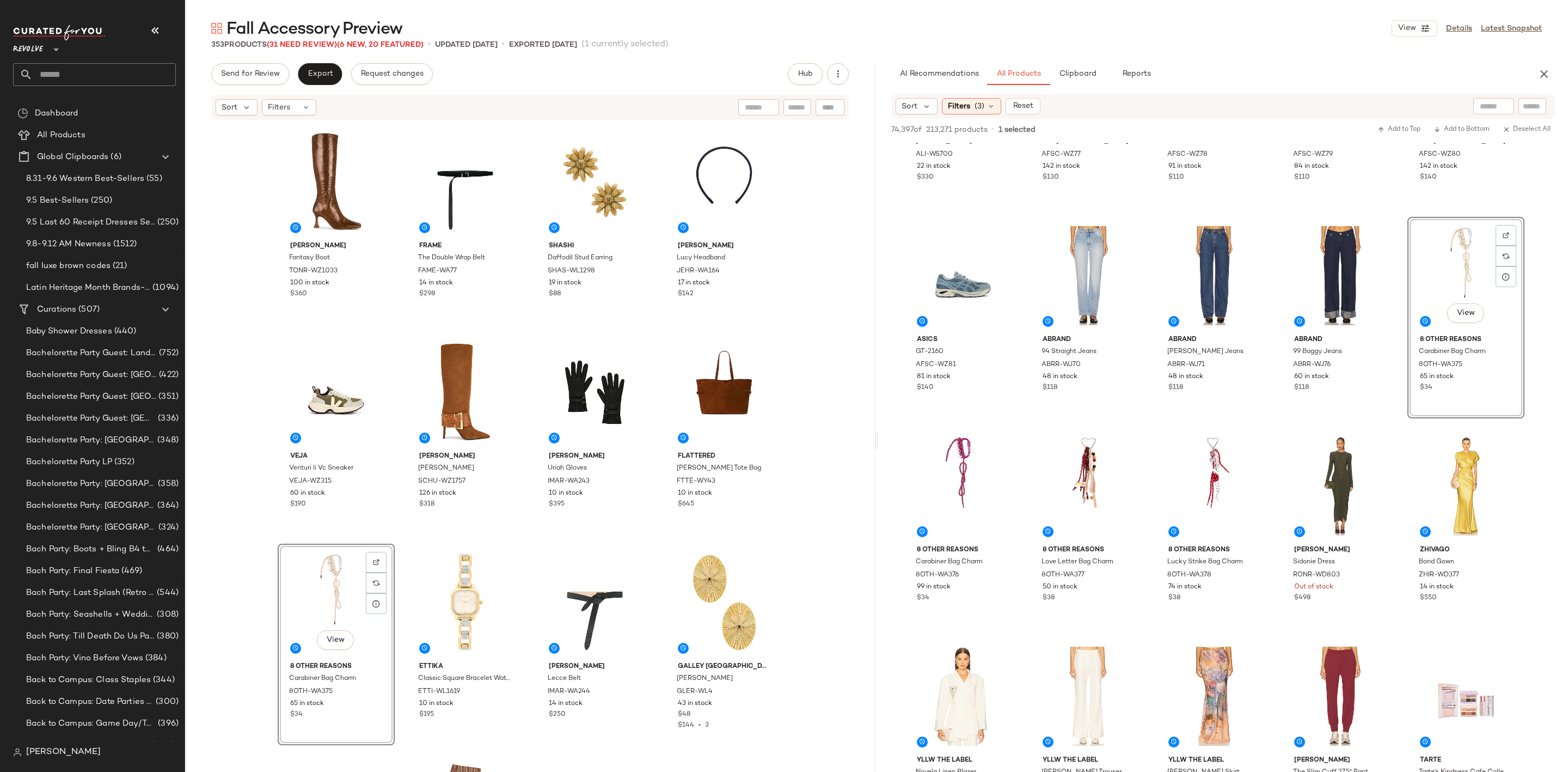
click at [314, 583] on div "View" at bounding box center [336, 602] width 110 height 110
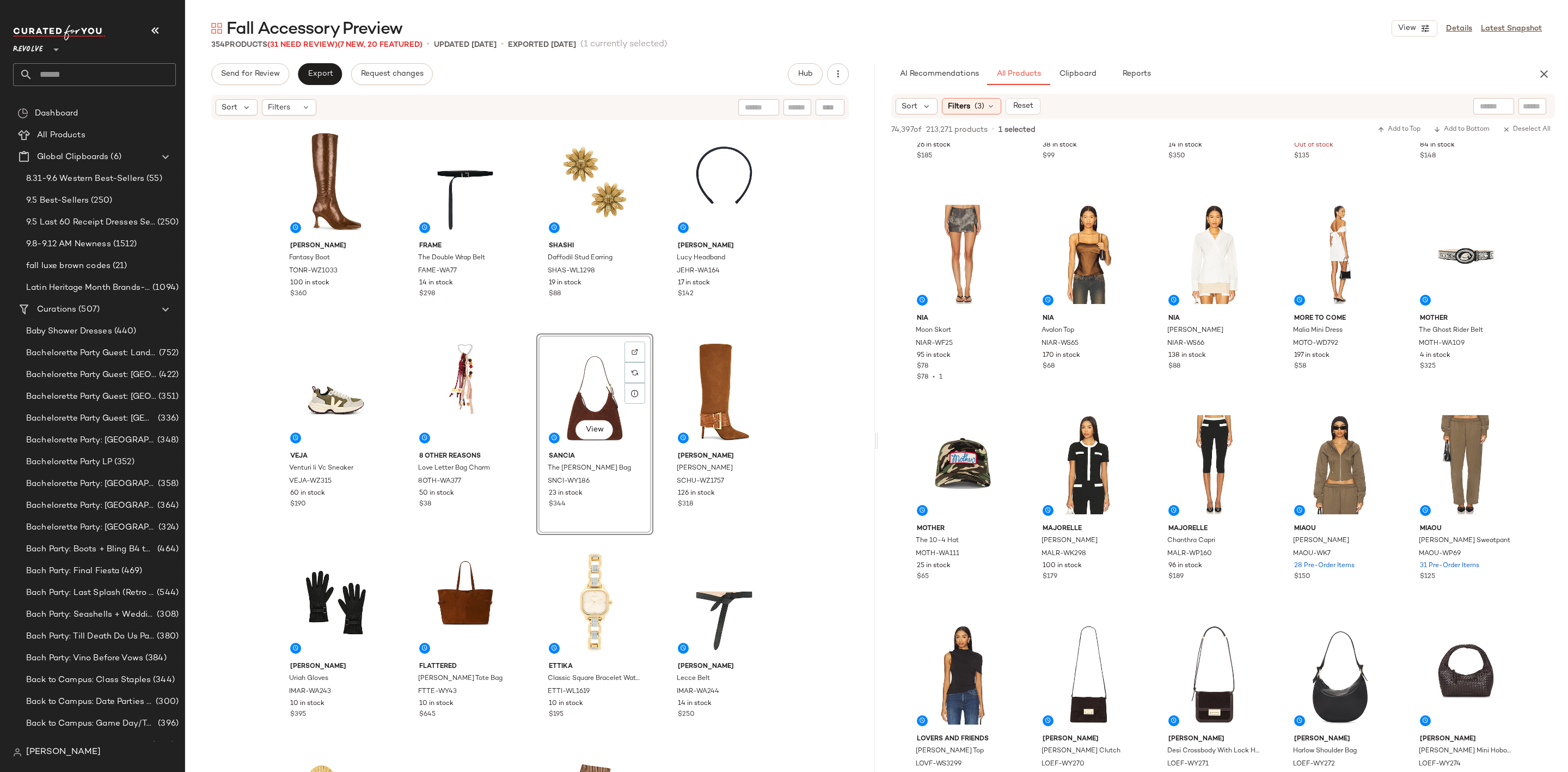
scroll to position [10378, 0]
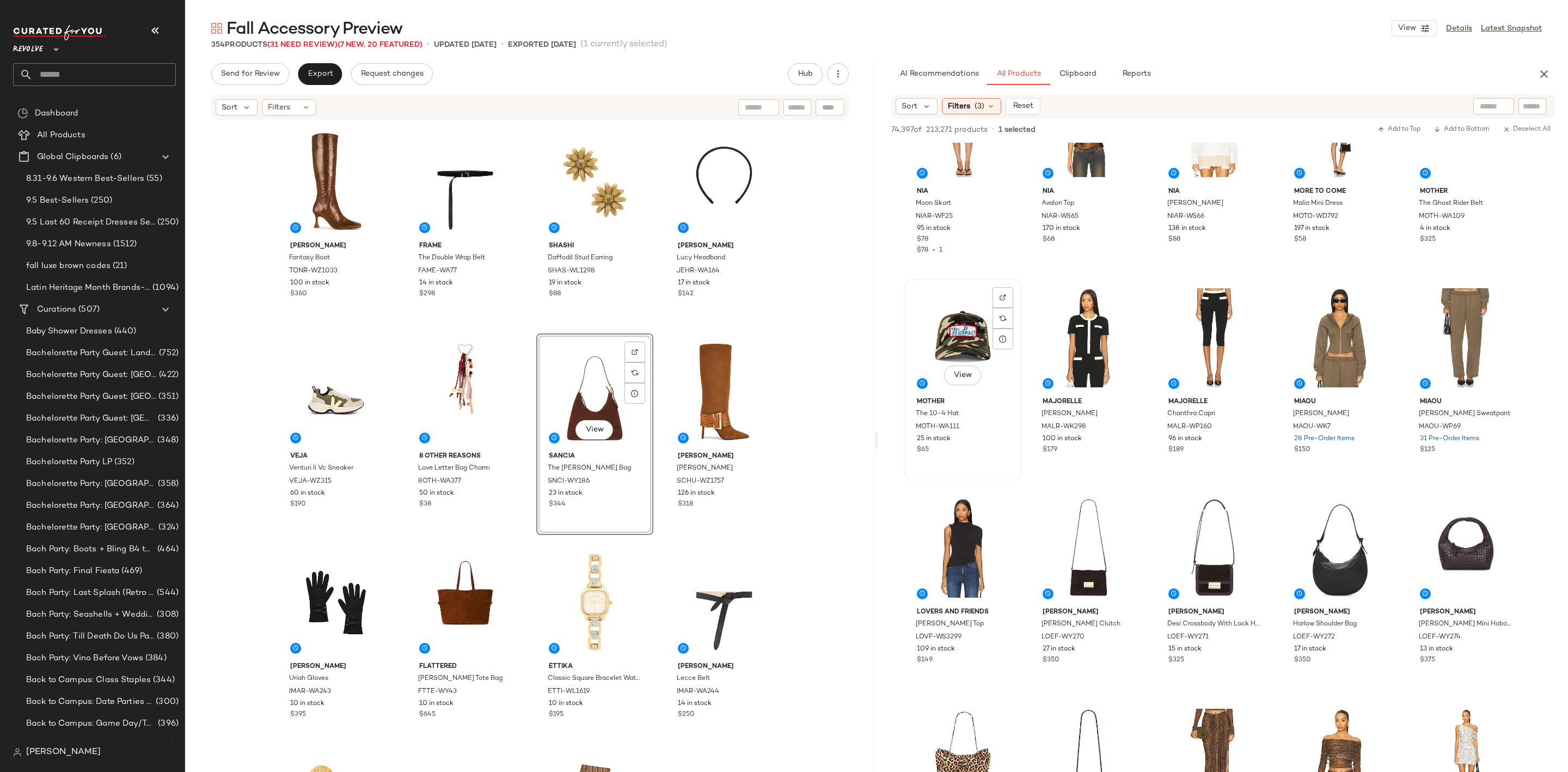
click at [938, 319] on div "View" at bounding box center [963, 337] width 110 height 110
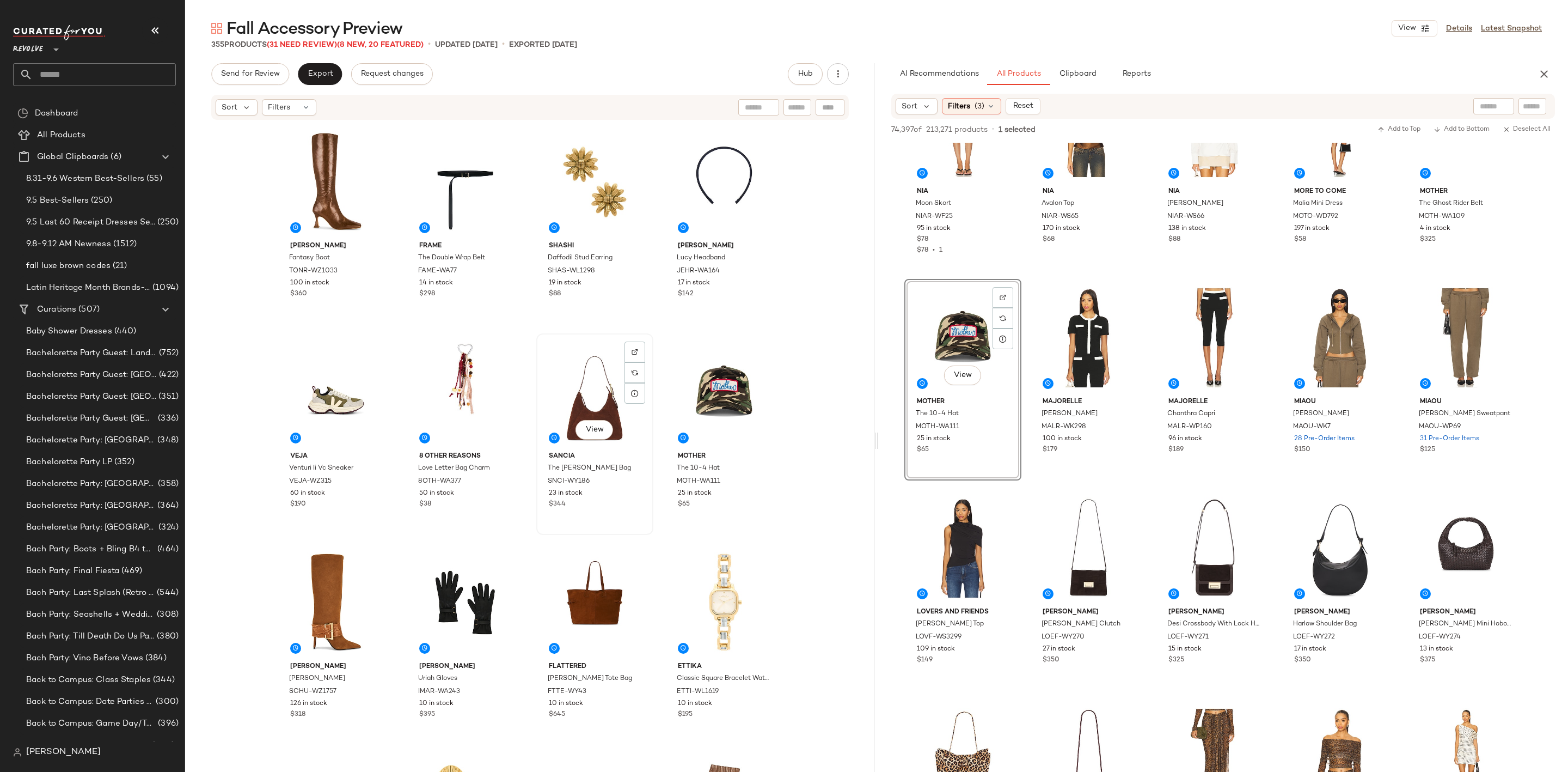
click at [560, 383] on div "View" at bounding box center [594, 392] width 110 height 110
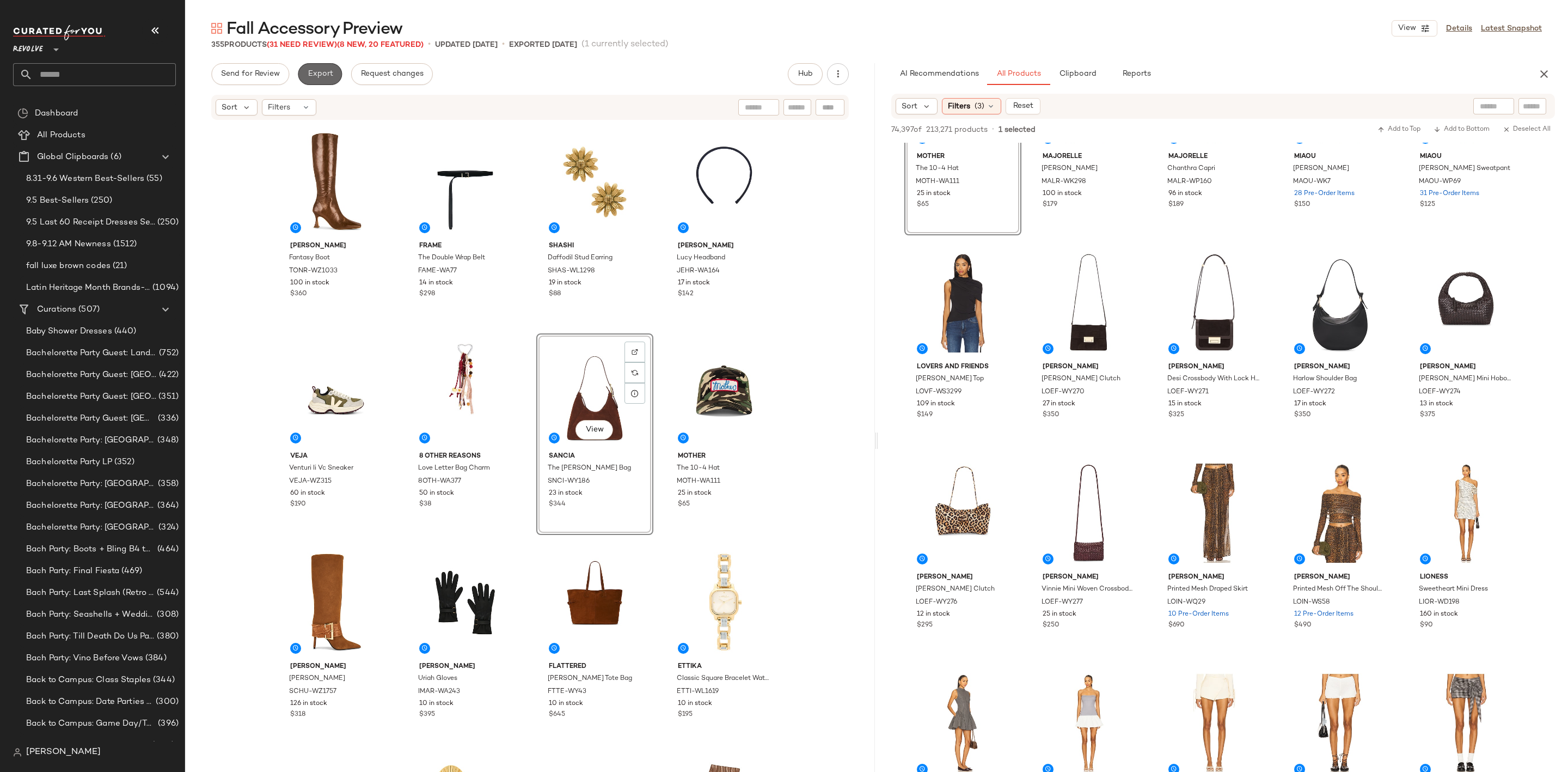
click at [326, 75] on span "Export" at bounding box center [320, 74] width 26 height 9
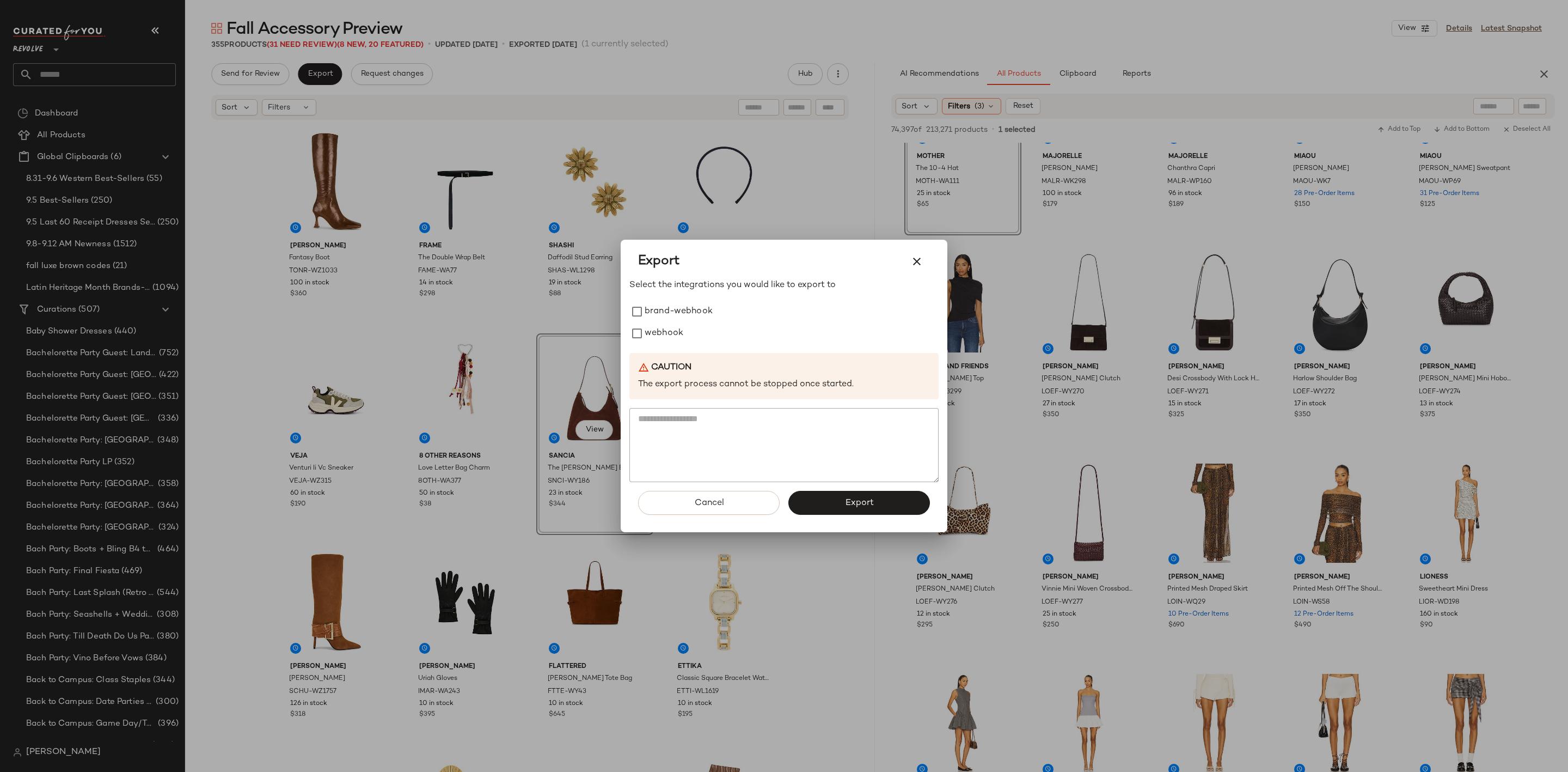
click at [442, 346] on div at bounding box center [784, 386] width 1568 height 772
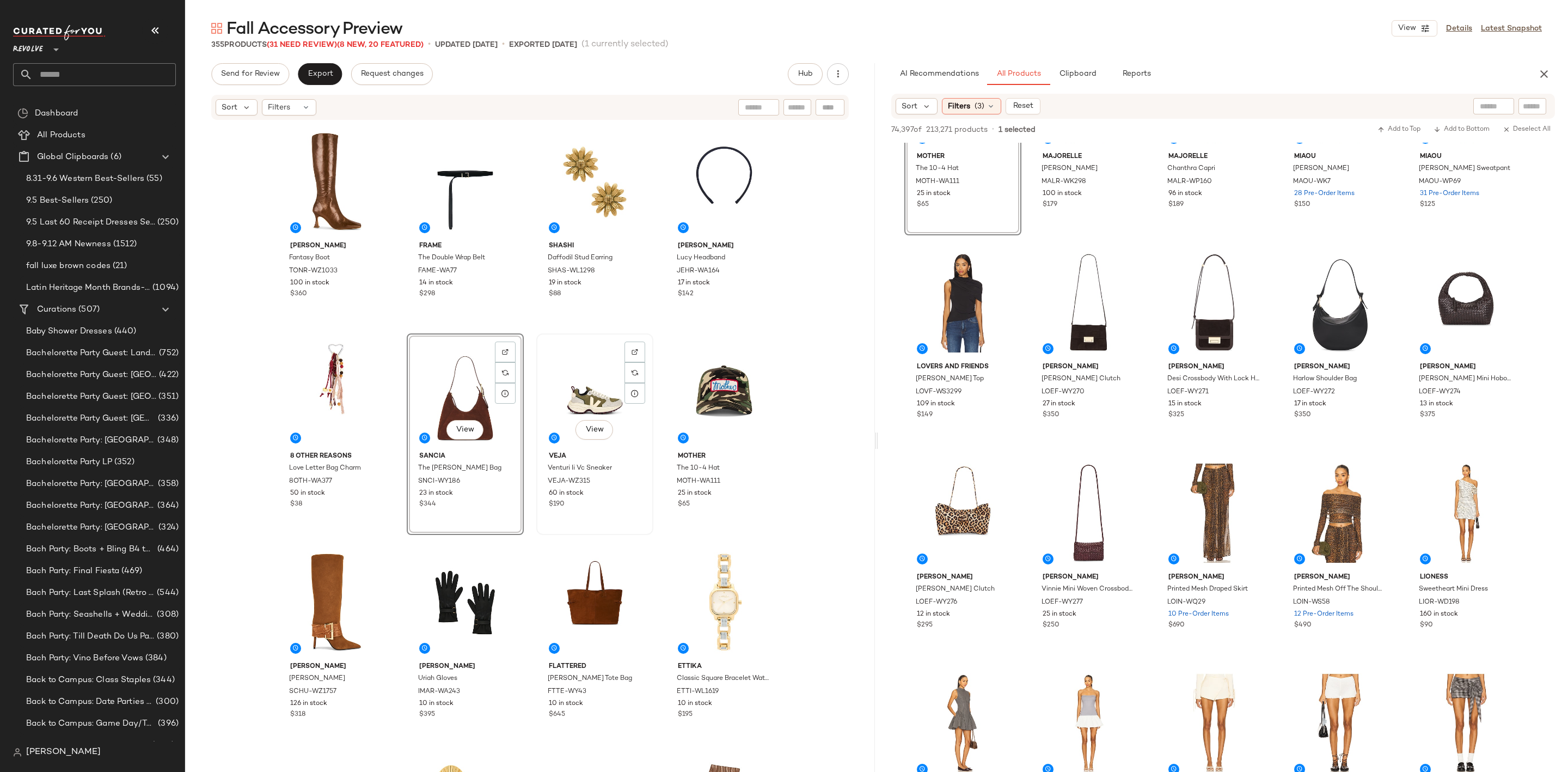
click at [596, 387] on div "View" at bounding box center [594, 392] width 110 height 110
click at [671, 377] on div "View" at bounding box center [724, 392] width 110 height 110
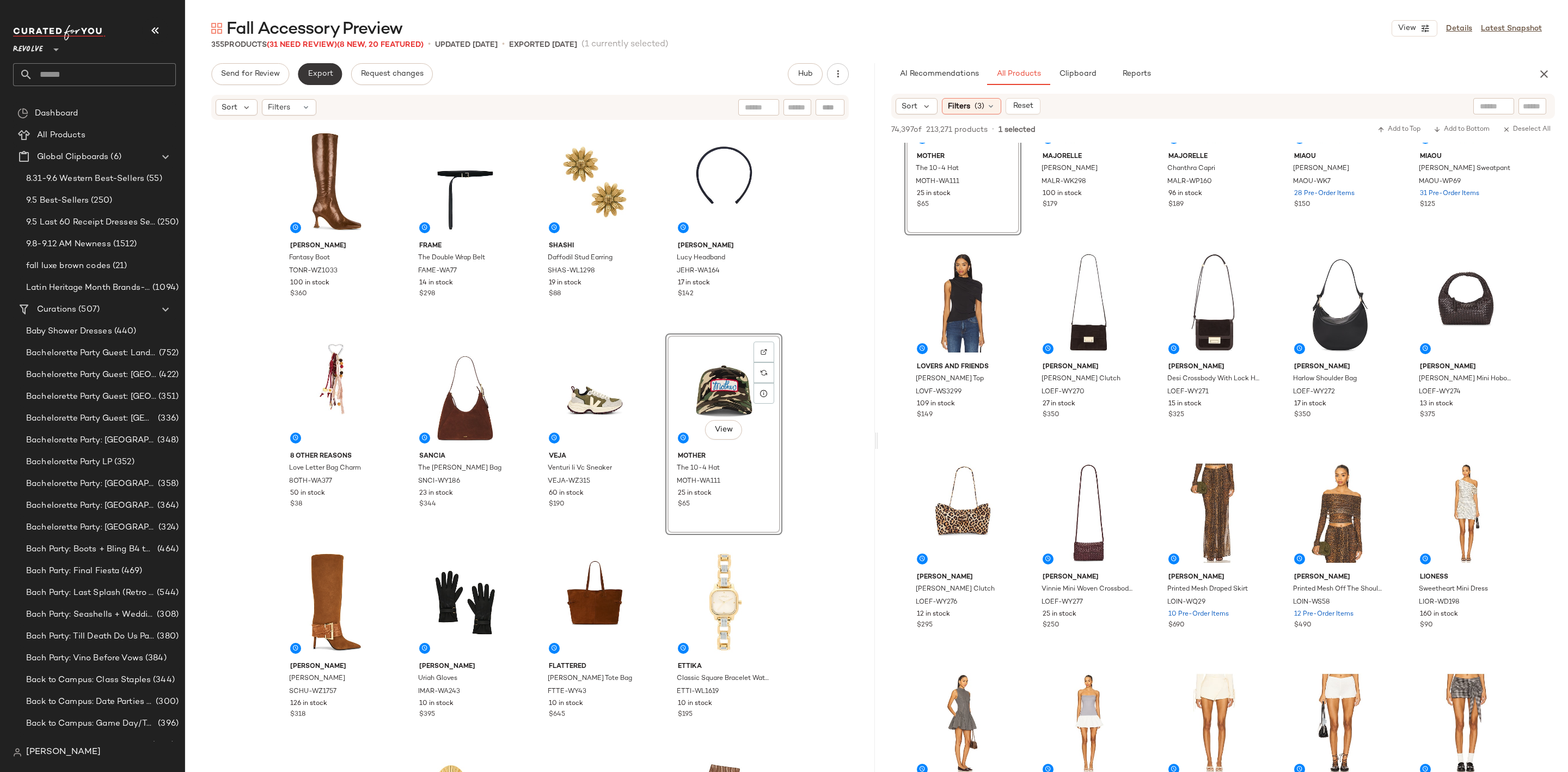
click at [322, 74] on span "Export" at bounding box center [320, 74] width 26 height 9
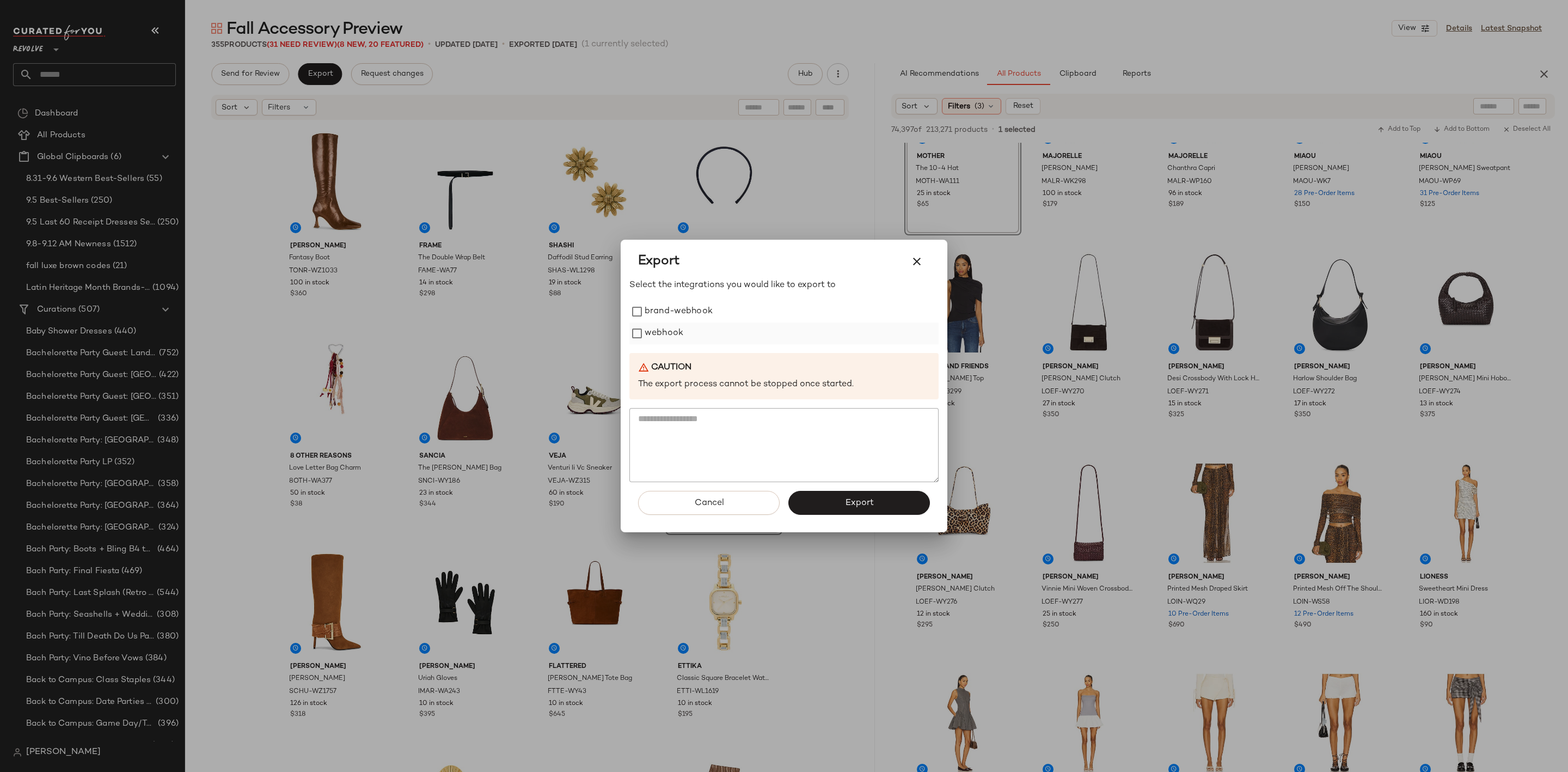
click at [650, 325] on label "webhook" at bounding box center [664, 333] width 38 height 22
click at [821, 500] on button "Export" at bounding box center [859, 503] width 141 height 24
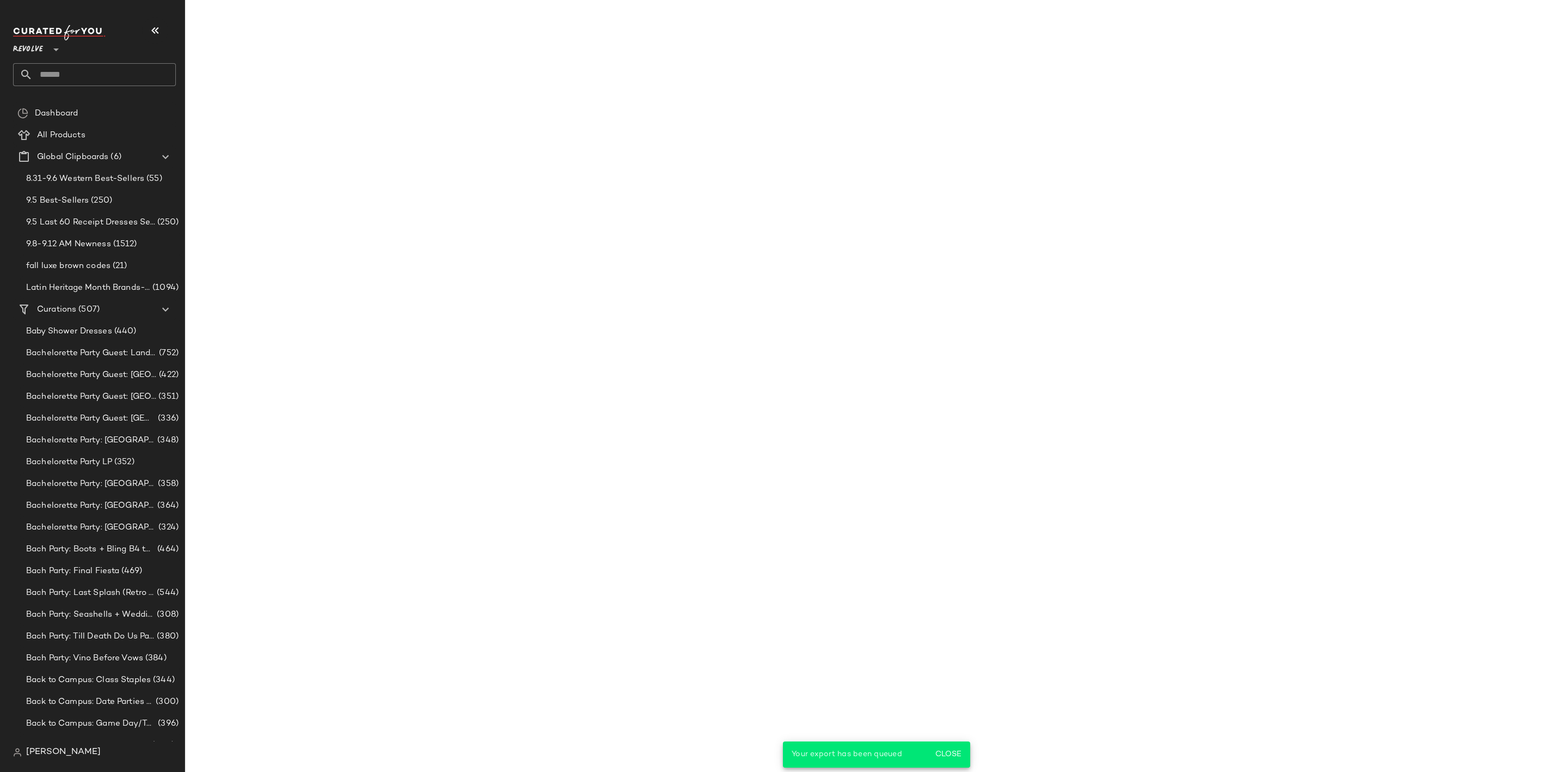
scroll to position [13147, 0]
